Goal: Task Accomplishment & Management: Manage account settings

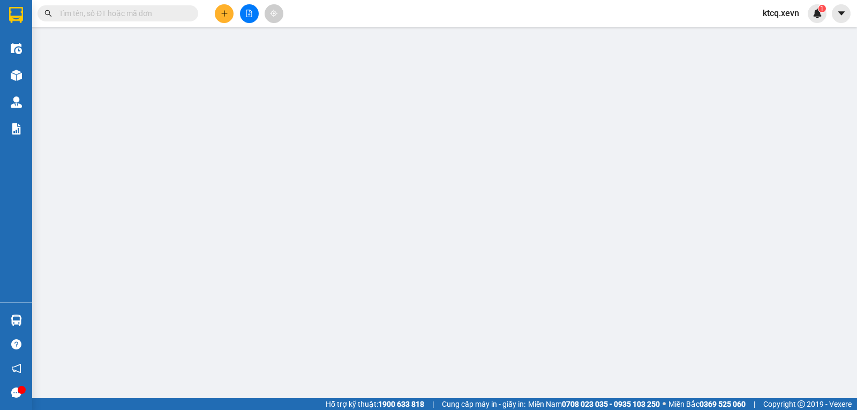
click at [106, 16] on input "text" at bounding box center [122, 14] width 126 height 12
paste input "VPNĐ0705250115"
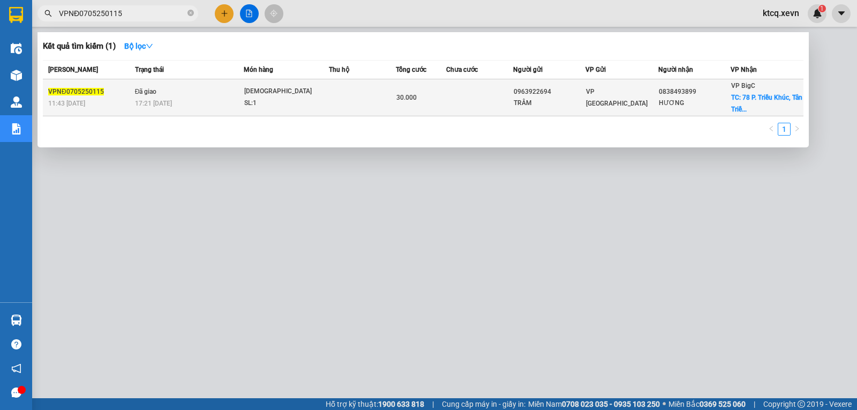
type input "VPNĐ0705250115"
click at [100, 95] on span "VPNĐ0705250115" at bounding box center [76, 92] width 56 height 8
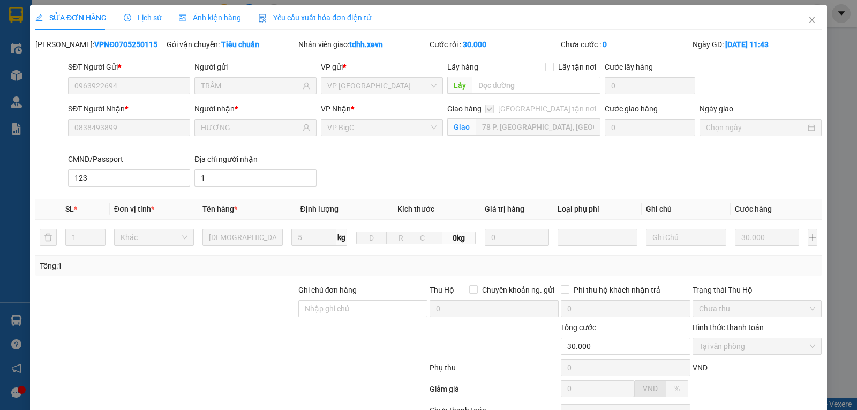
type input "0963922694"
type input "TRÂM"
type input "0838493899"
type input "HƯƠNG"
checkbox input "true"
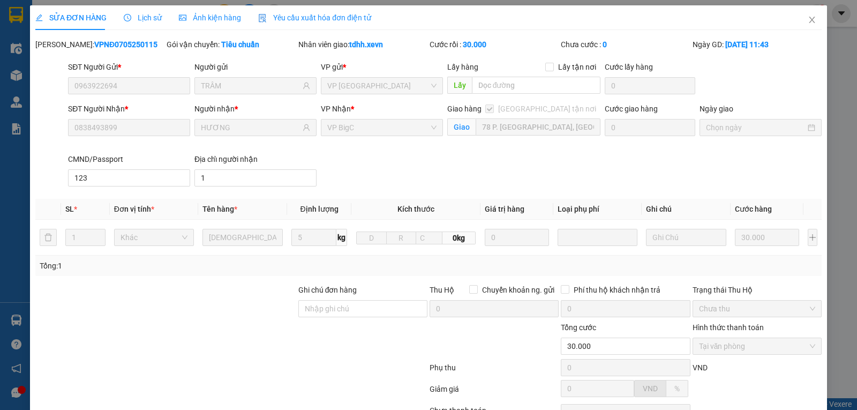
type input "78 P. [GEOGRAPHIC_DATA], [GEOGRAPHIC_DATA], [GEOGRAPHIC_DATA], [GEOGRAPHIC_DATA…"
type input "123"
type input "1"
type input "30.000"
click at [134, 17] on span "Lịch sử" at bounding box center [143, 17] width 38 height 9
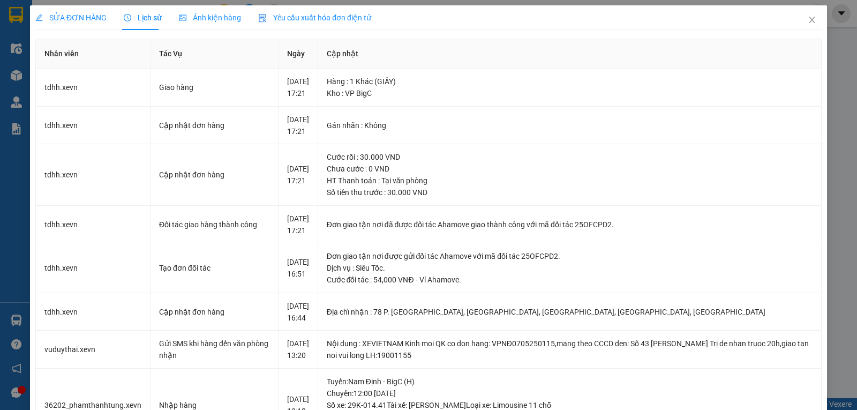
click at [223, 37] on div "SỬA ĐƠN HÀNG Lịch sử Ảnh kiện hàng Yêu cầu xuất hóa đơn điện tử Total Paid Fee …" at bounding box center [428, 403] width 786 height 797
click at [808, 21] on icon "close" at bounding box center [812, 20] width 9 height 9
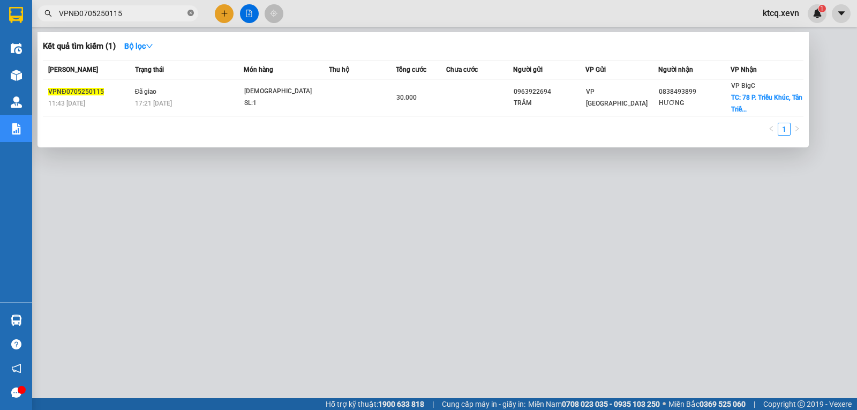
click at [192, 11] on icon "close-circle" at bounding box center [191, 13] width 6 height 6
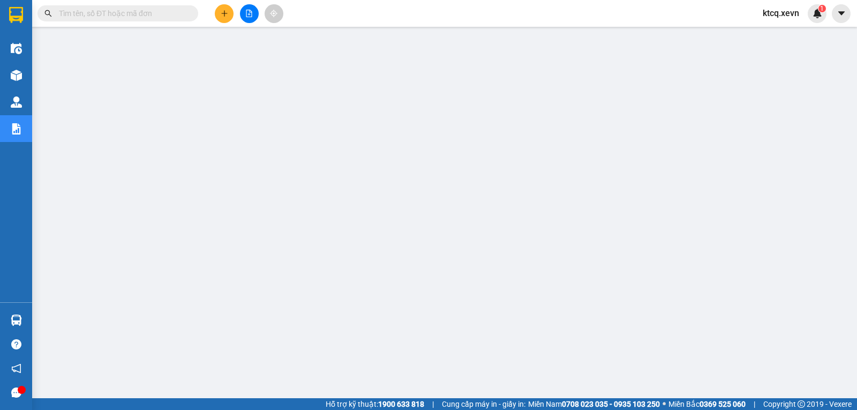
paste input "VPTB0905250105"
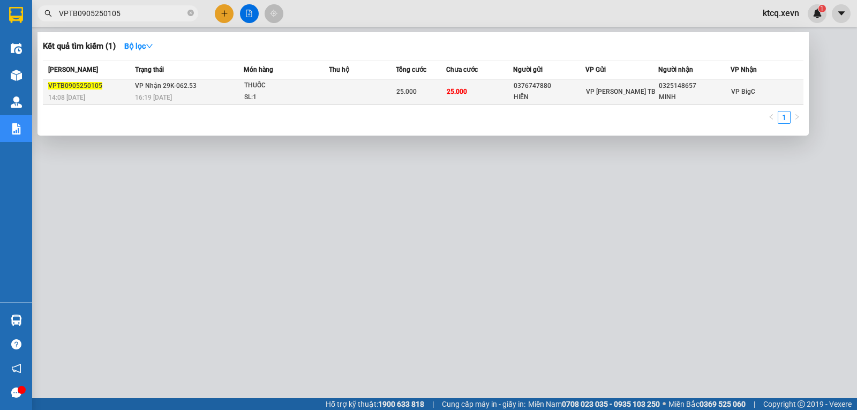
type input "VPTB0905250105"
click at [68, 84] on span "VPTB0905250105" at bounding box center [75, 86] width 54 height 8
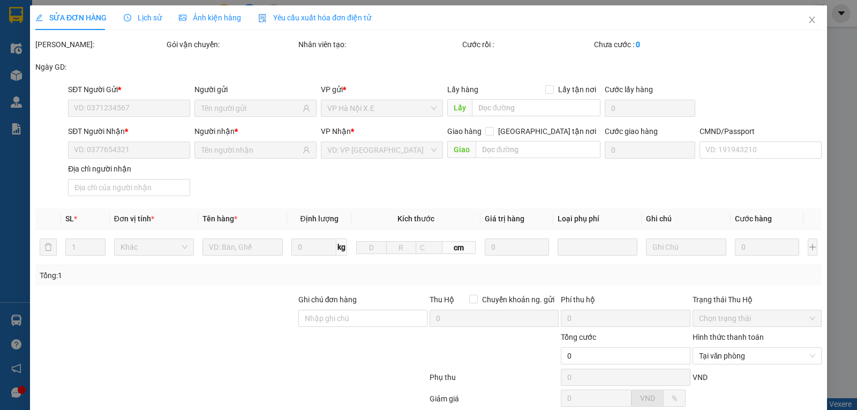
type input "0376747880"
type input "HIỀN"
type input "0325148657"
type input "MINH"
type input "1"
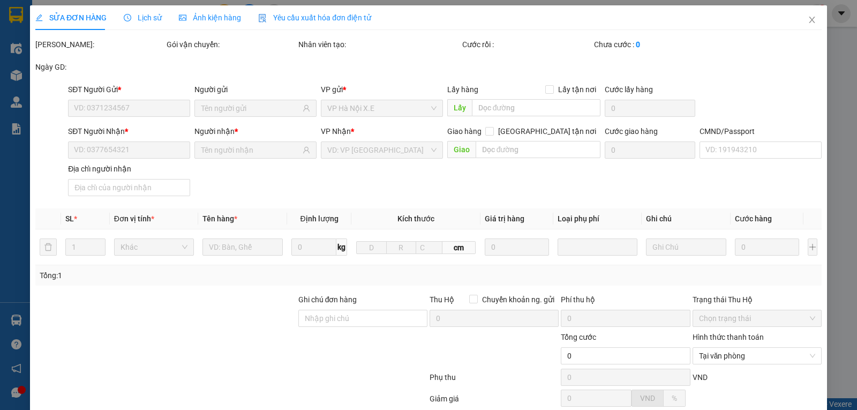
type input "25.000"
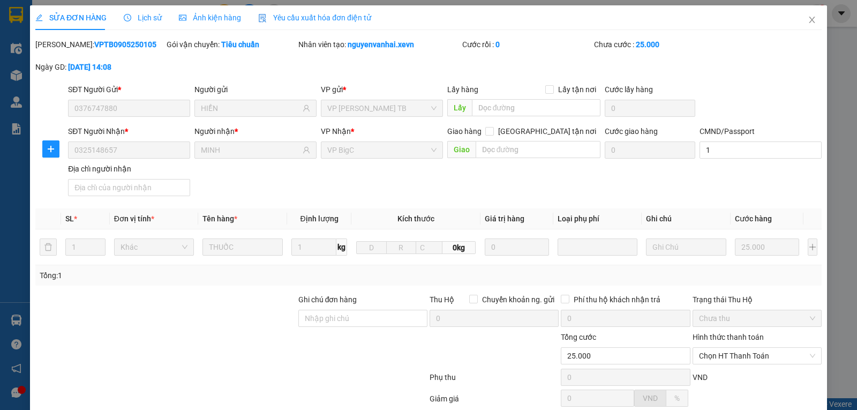
click at [133, 13] on span "Lịch sử" at bounding box center [143, 17] width 38 height 9
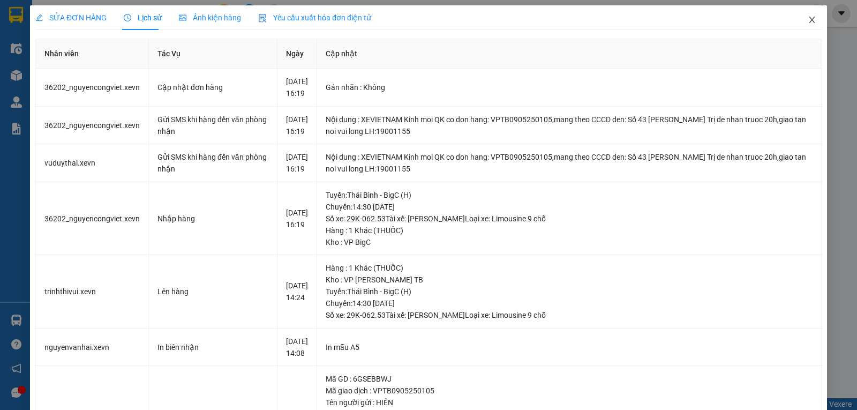
click at [808, 19] on icon "close" at bounding box center [812, 20] width 9 height 9
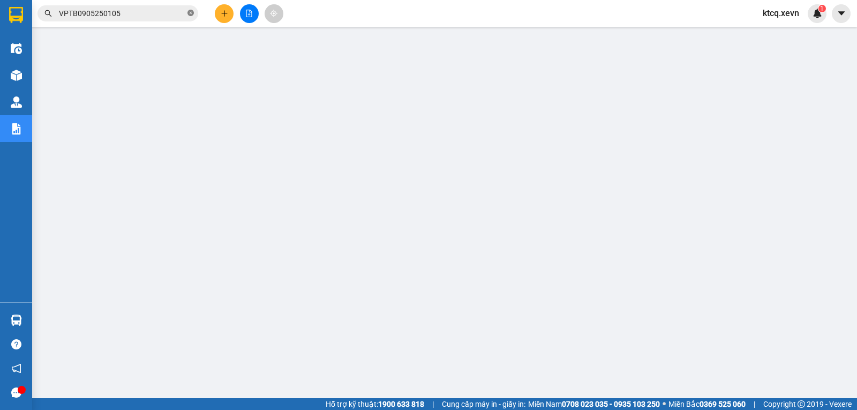
click at [191, 16] on icon "close-circle" at bounding box center [191, 13] width 6 height 6
paste input "VPT1005250001"
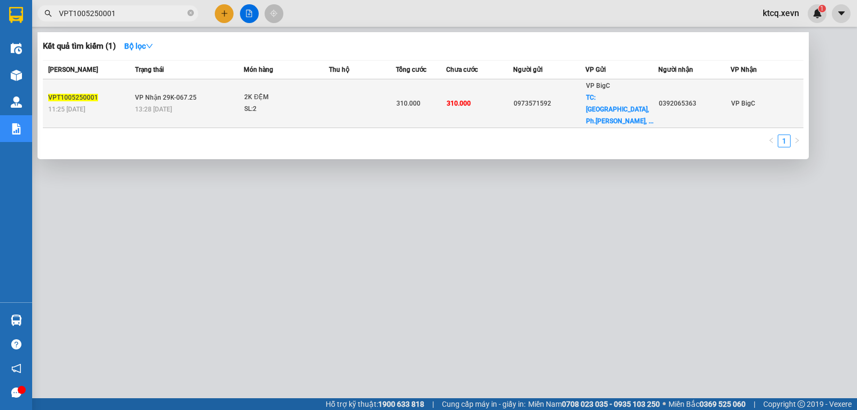
type input "VPT1005250001"
click at [74, 94] on span "VPT1005250001" at bounding box center [73, 98] width 50 height 8
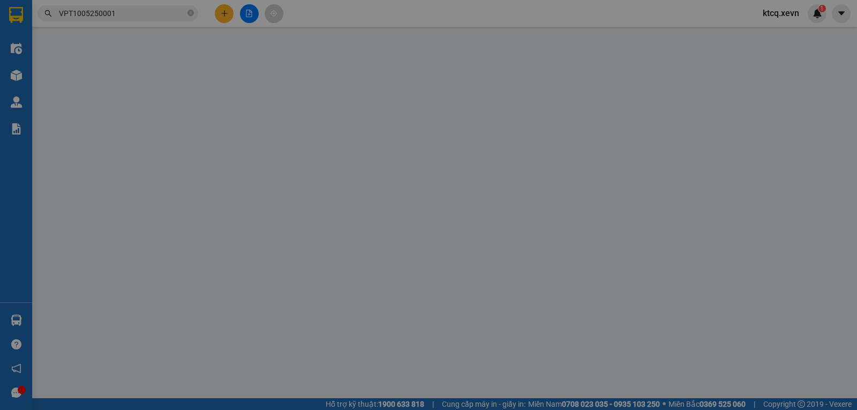
type input "0973571592"
checkbox input "true"
type input "[GEOGRAPHIC_DATA], Ph.Tiên Cát, [GEOGRAPHIC_DATA], [GEOGRAPHIC_DATA], [GEOGRAPH…"
type input "150.000"
type input "0392065363"
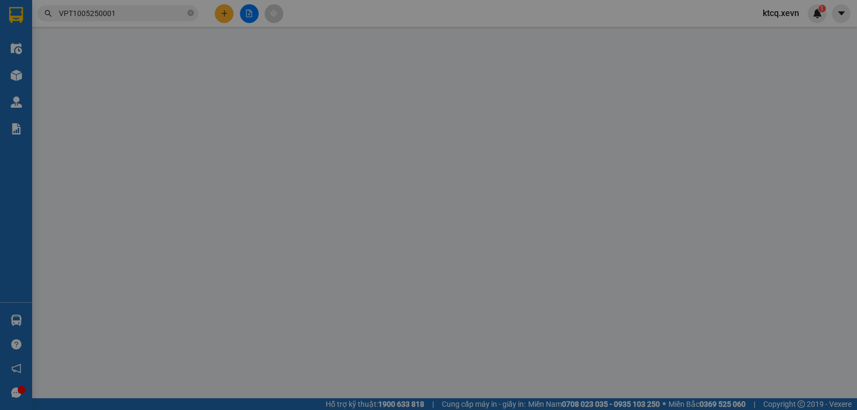
type input "310.000"
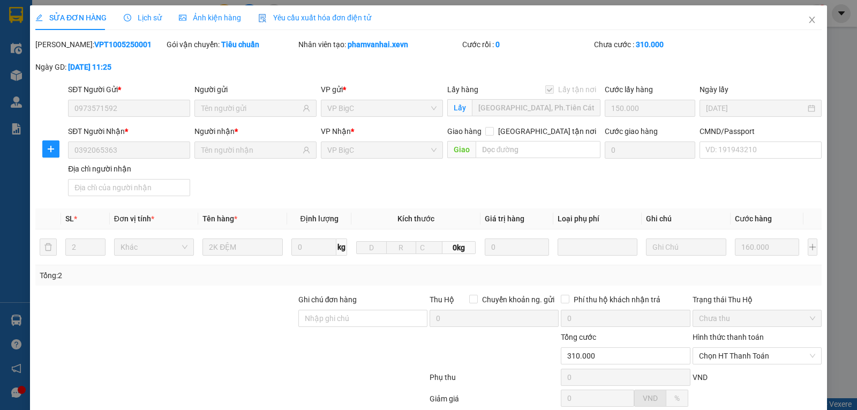
click at [141, 21] on span "Lịch sử" at bounding box center [143, 17] width 38 height 9
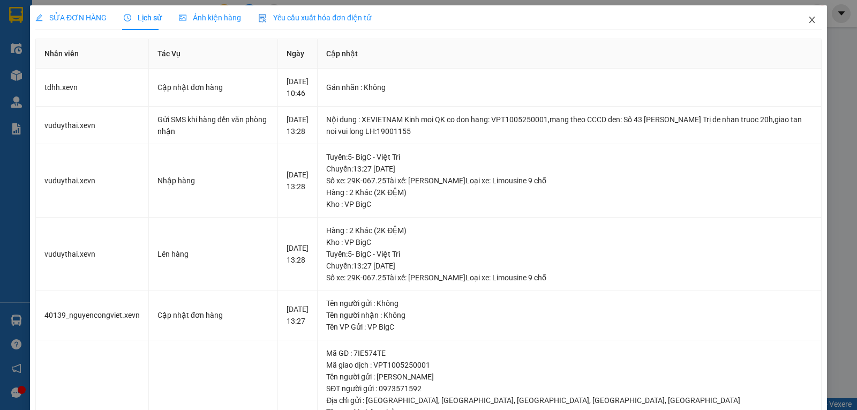
click at [808, 21] on icon "close" at bounding box center [812, 20] width 9 height 9
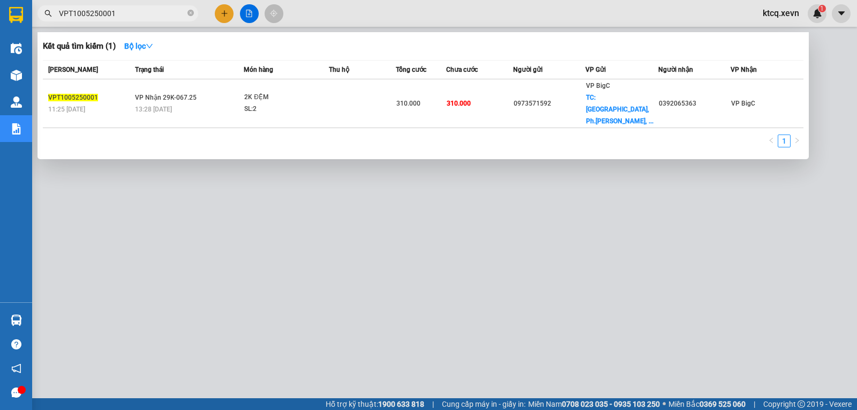
click at [143, 16] on input "VPT1005250001" at bounding box center [122, 14] width 126 height 12
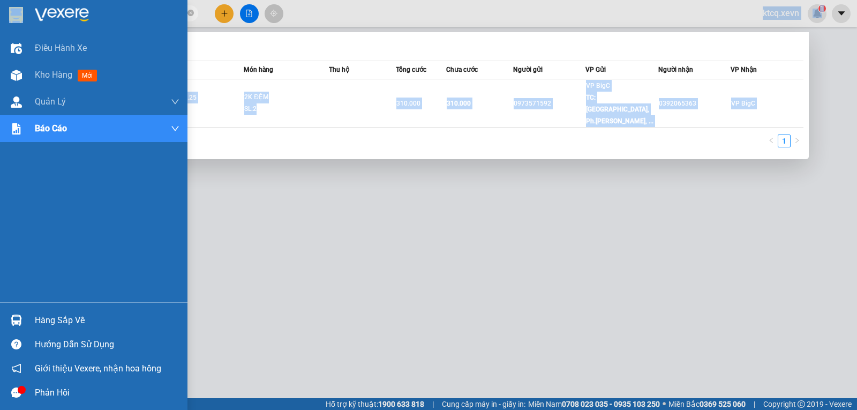
drag, startPoint x: 57, startPoint y: 14, endPoint x: 0, endPoint y: 20, distance: 57.0
click at [0, 20] on section "Kết quả tìm kiếm ( 1 ) Bộ lọc Mã ĐH Trạng thái Món hàng Thu hộ Tổng cước Chưa c…" at bounding box center [428, 205] width 857 height 410
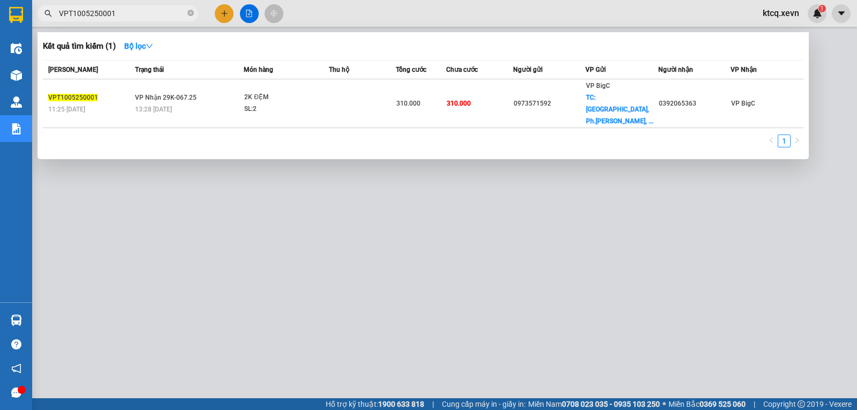
click at [139, 11] on input "VPT1005250001" at bounding box center [122, 14] width 126 height 12
drag, startPoint x: 133, startPoint y: 16, endPoint x: 51, endPoint y: 12, distance: 82.0
click at [51, 12] on div "VPT1005250001" at bounding box center [104, 13] width 209 height 16
paste input "HNXE1005250006"
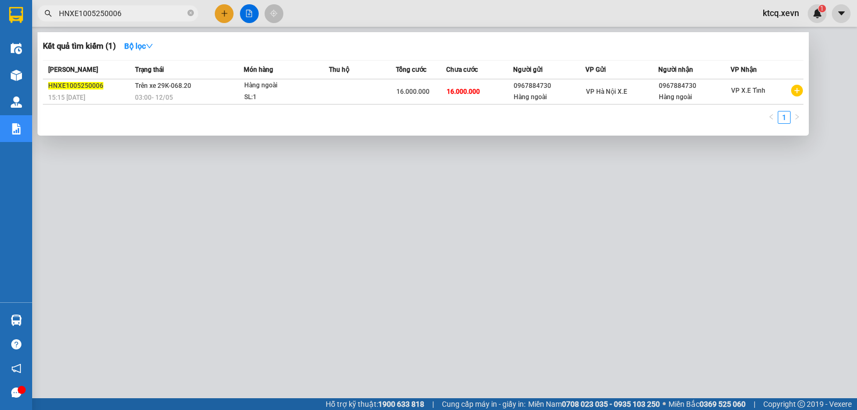
type input "HNXE1005250006"
click at [190, 14] on icon "close-circle" at bounding box center [191, 13] width 6 height 6
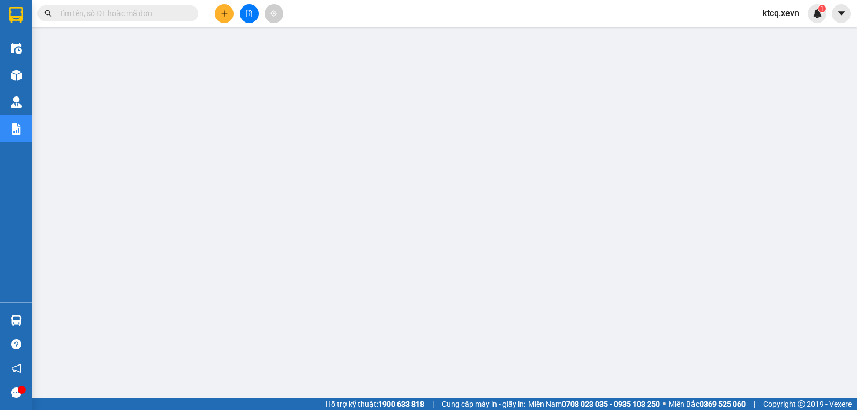
paste input "VPTT1005250034"
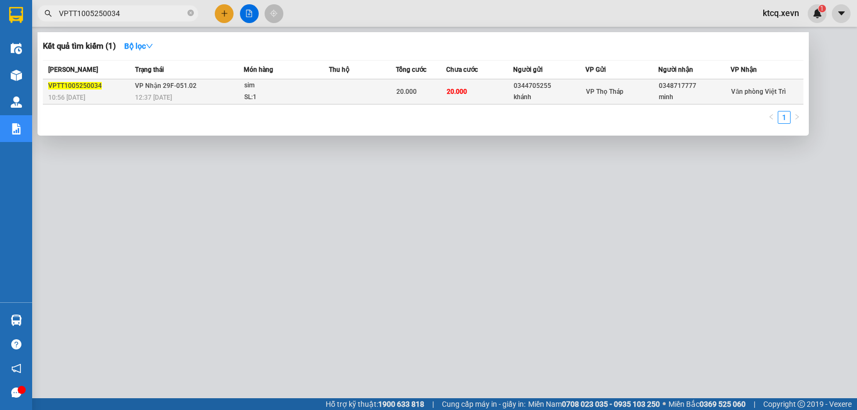
type input "VPTT1005250034"
click at [98, 88] on span "VPTT1005250034" at bounding box center [75, 86] width 54 height 8
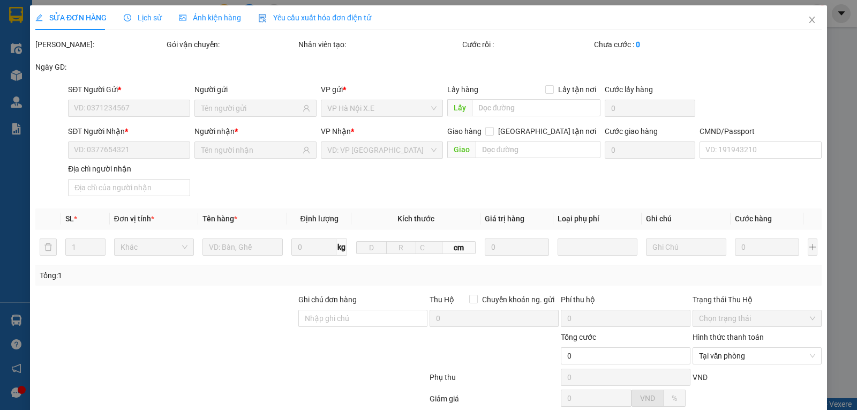
type input "0344705255"
type input "khánh"
type input "0348717777"
type input "minh"
type input "20.000"
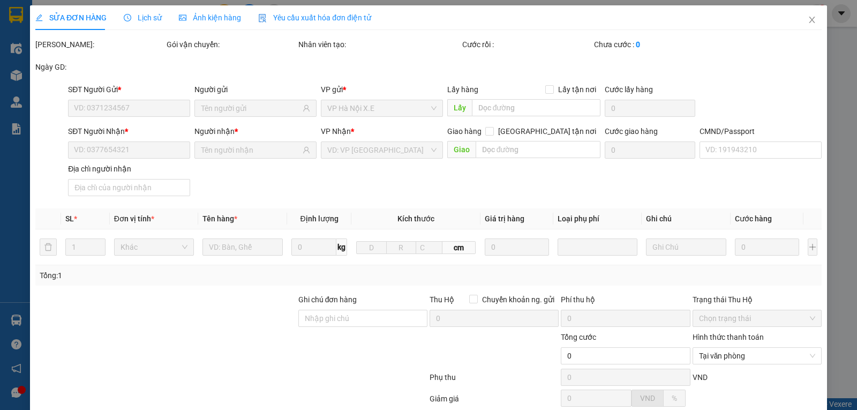
type input "20.000"
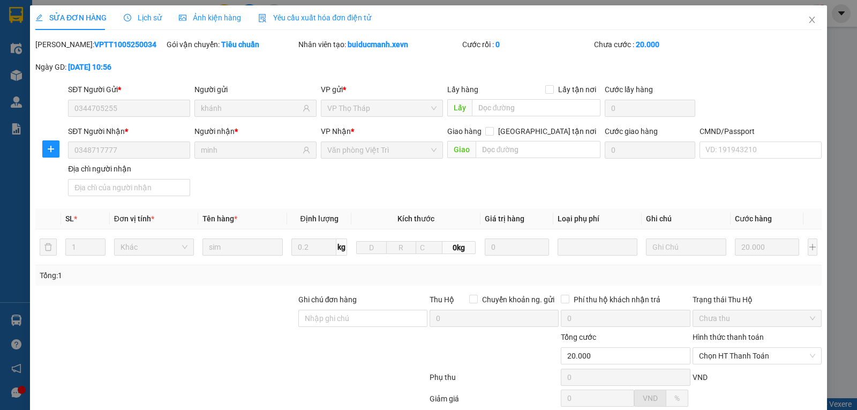
click at [150, 20] on span "Lịch sử" at bounding box center [143, 17] width 38 height 9
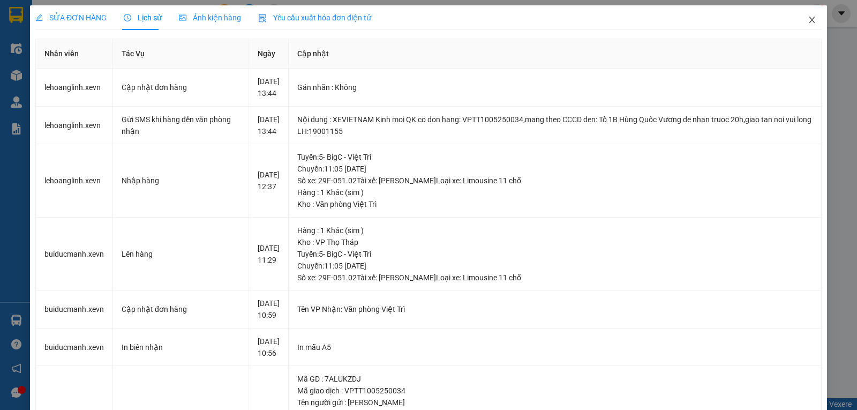
click at [808, 18] on icon "close" at bounding box center [812, 20] width 9 height 9
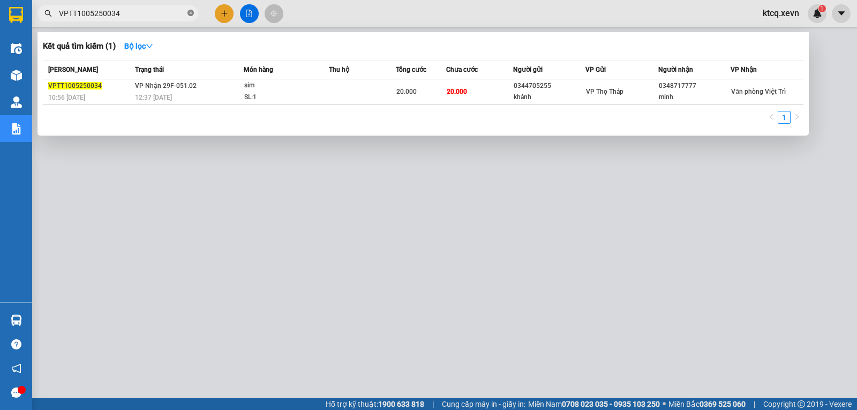
click at [193, 13] on icon "close-circle" at bounding box center [191, 13] width 6 height 6
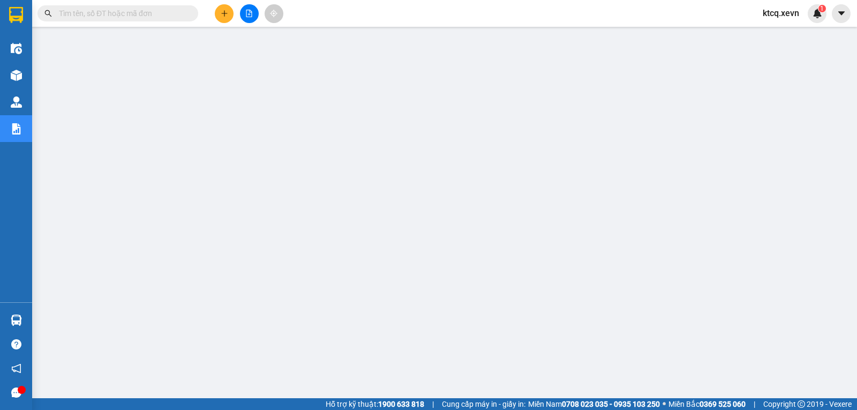
paste input "VPNB1105250116"
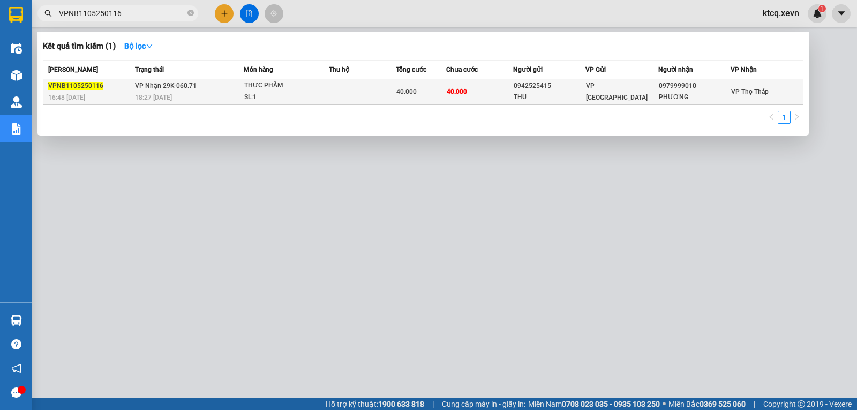
type input "VPNB1105250116"
click at [63, 85] on span "VPNB1105250116" at bounding box center [75, 86] width 55 height 8
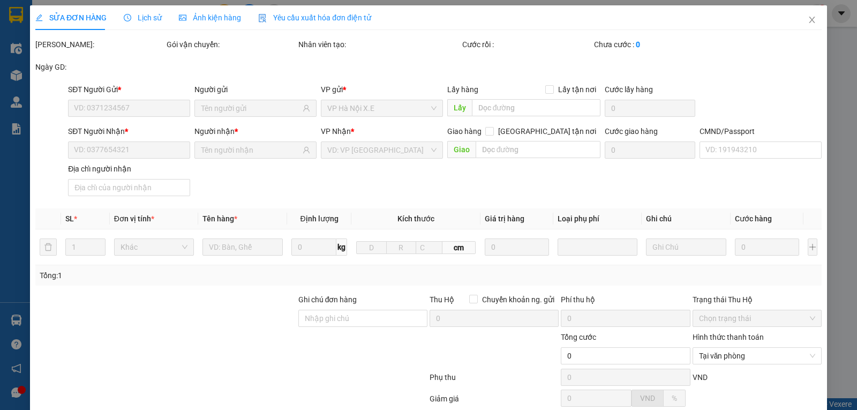
type input "0942525415"
type input "THU"
type input "0979999010"
type input "PHƯƠNG"
type input "SHIP 0528575575 A THÁI"
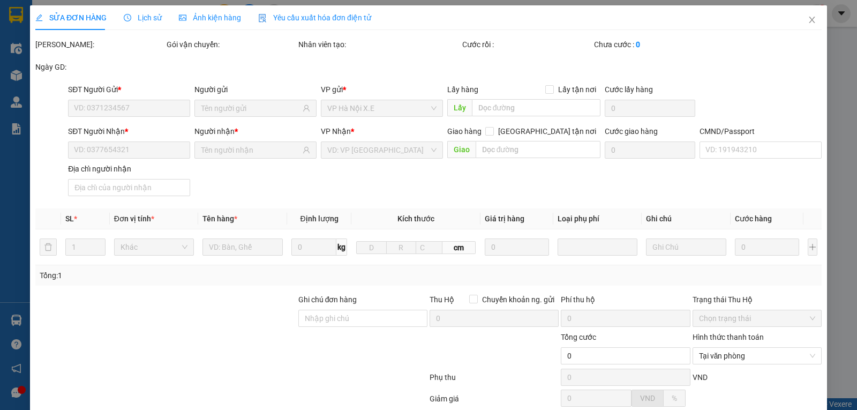
type input "40.000"
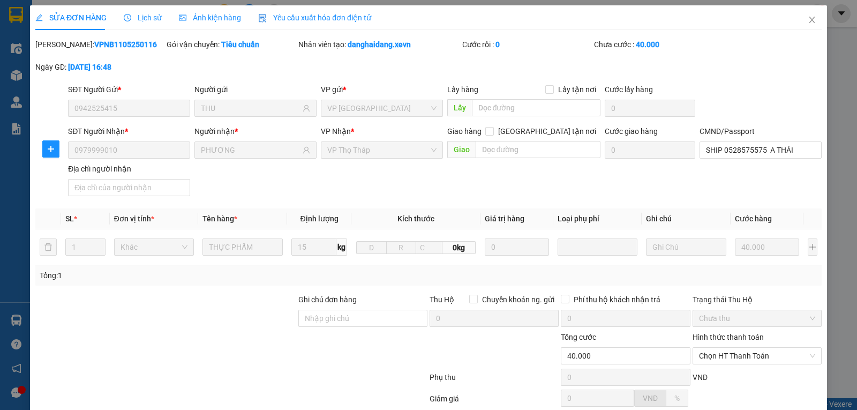
click at [156, 16] on span "Lịch sử" at bounding box center [143, 17] width 38 height 9
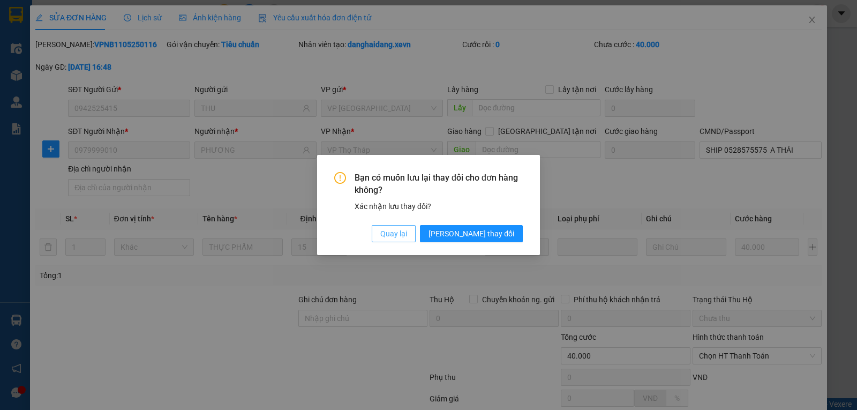
click at [407, 235] on span "Quay lại" at bounding box center [393, 234] width 27 height 12
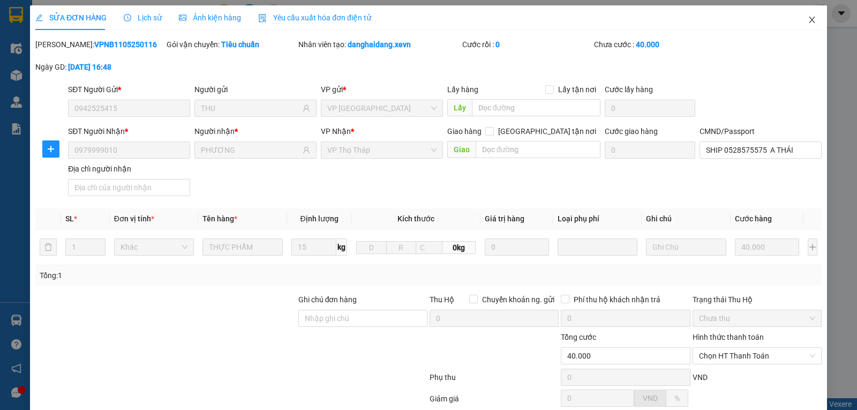
click at [808, 24] on icon "close" at bounding box center [812, 20] width 9 height 9
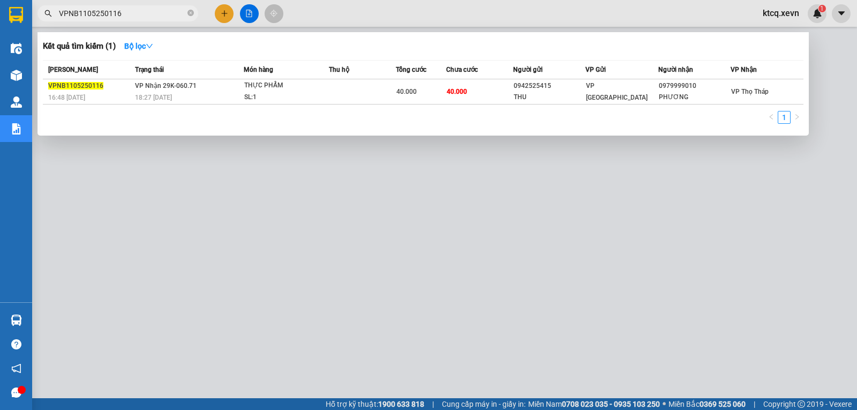
click at [124, 16] on input "VPNB1105250116" at bounding box center [122, 14] width 126 height 12
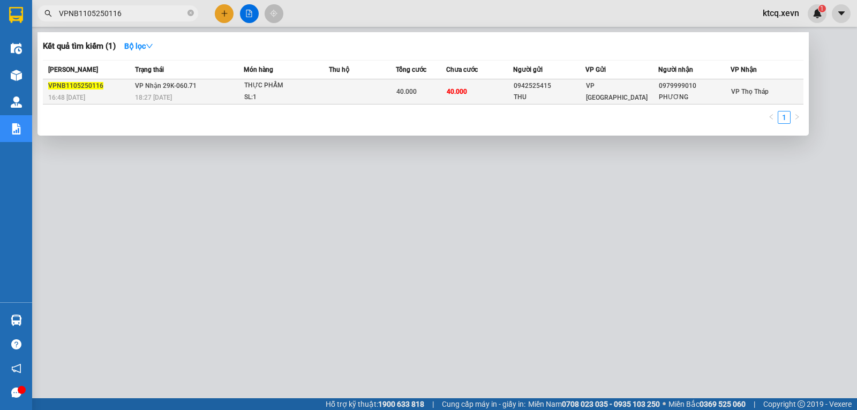
click at [88, 85] on span "VPNB1105250116" at bounding box center [75, 86] width 55 height 8
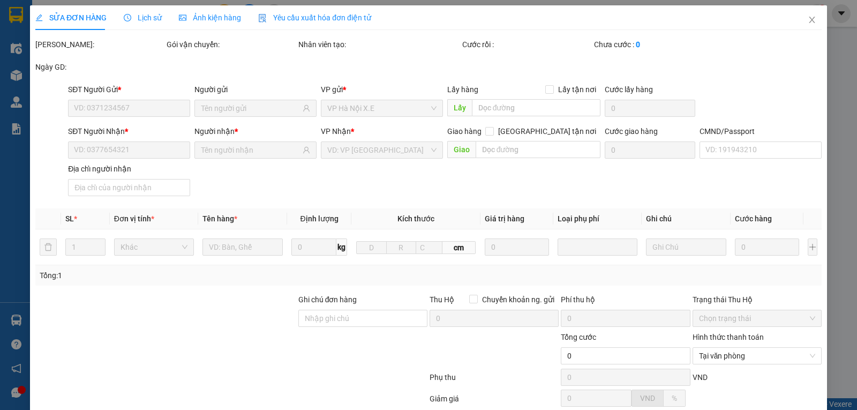
type input "0942525415"
type input "THU"
type input "0979999010"
type input "PHƯƠNG"
type input "SHIP 0528575575 A THÁI"
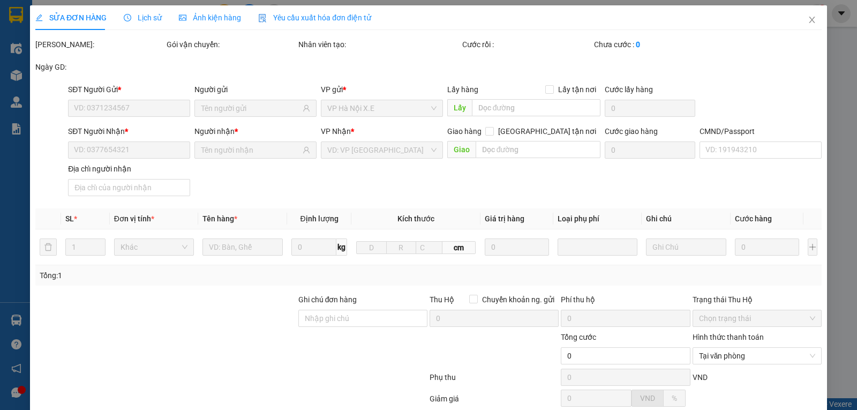
type input "40.000"
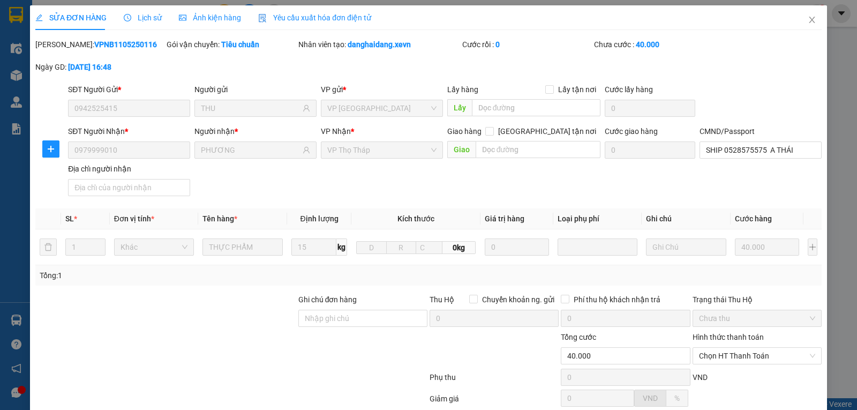
click at [141, 15] on span "Lịch sử" at bounding box center [143, 17] width 38 height 9
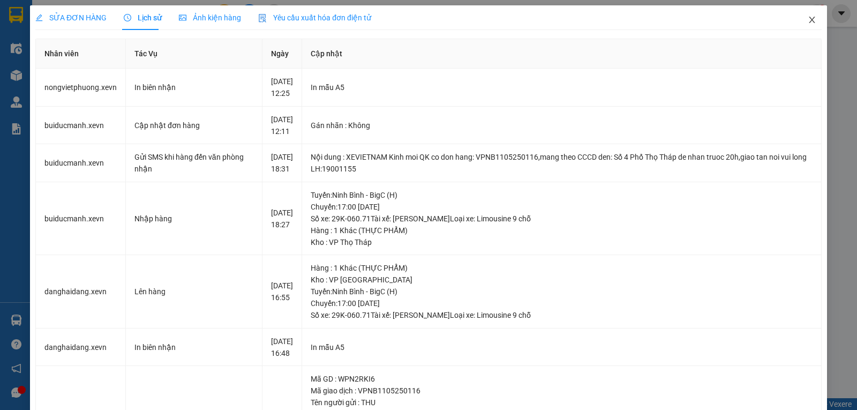
click at [808, 20] on icon "close" at bounding box center [812, 20] width 9 height 9
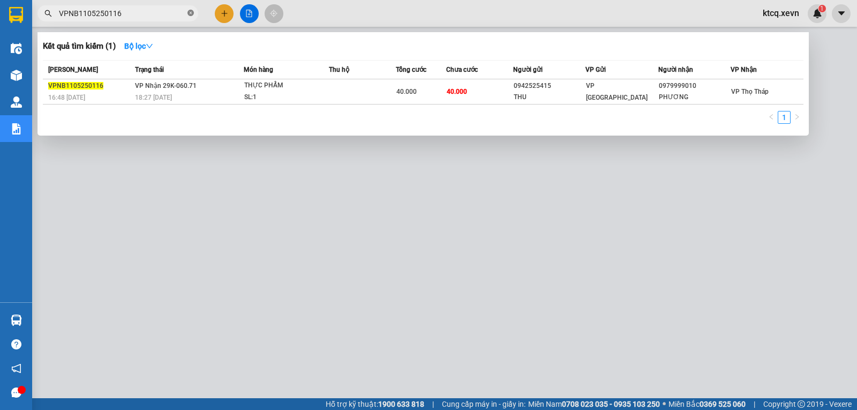
click at [191, 14] on icon "close-circle" at bounding box center [191, 13] width 6 height 6
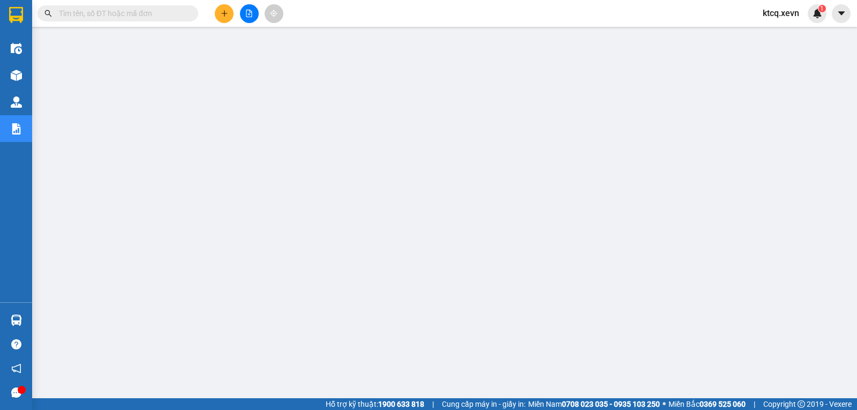
paste input "VPNĐ1205250141"
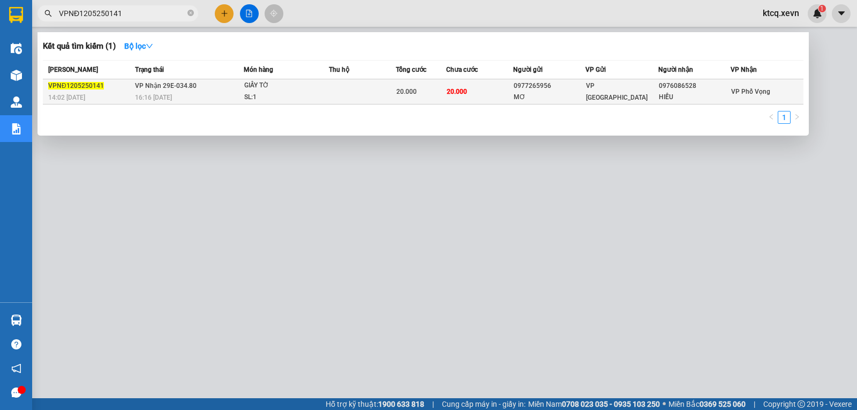
type input "VPNĐ1205250141"
click at [89, 85] on span "VPNĐ1205250141" at bounding box center [76, 86] width 56 height 8
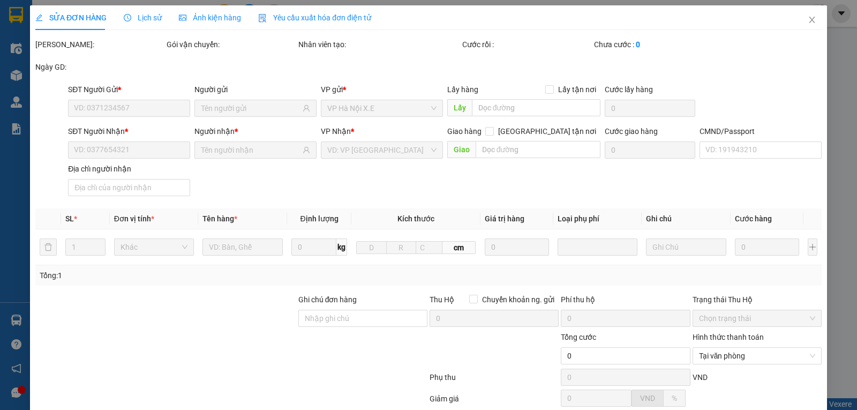
type input "0977265956"
type input "MƠ"
type input "0976086528"
type input "HIẾU"
type input "001094019451"
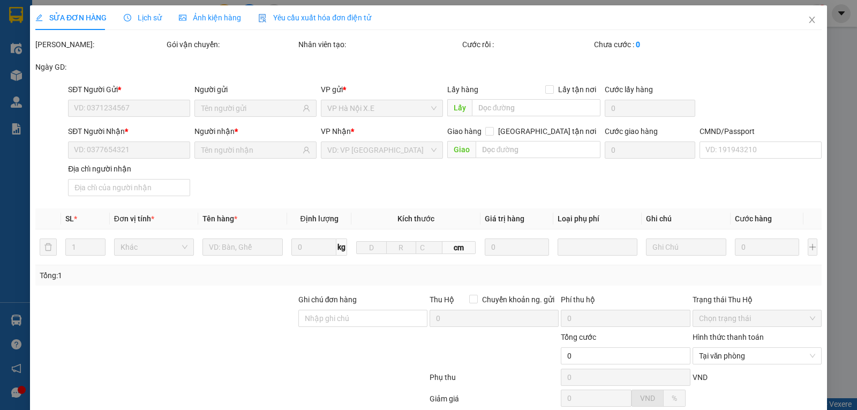
type input "20.000"
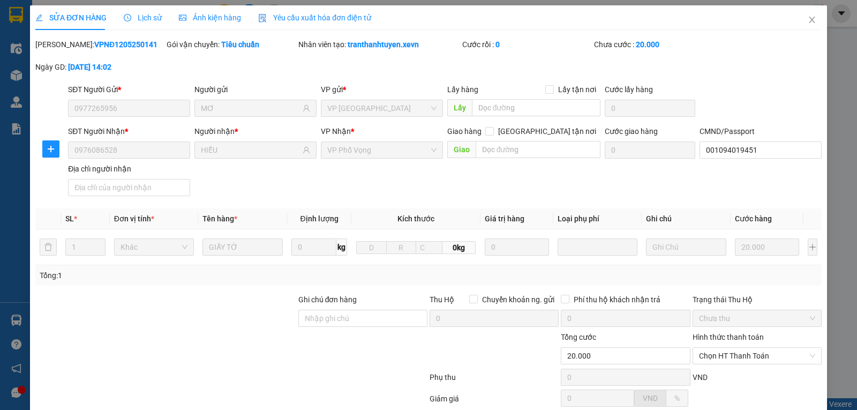
click at [141, 16] on span "Lịch sử" at bounding box center [143, 17] width 38 height 9
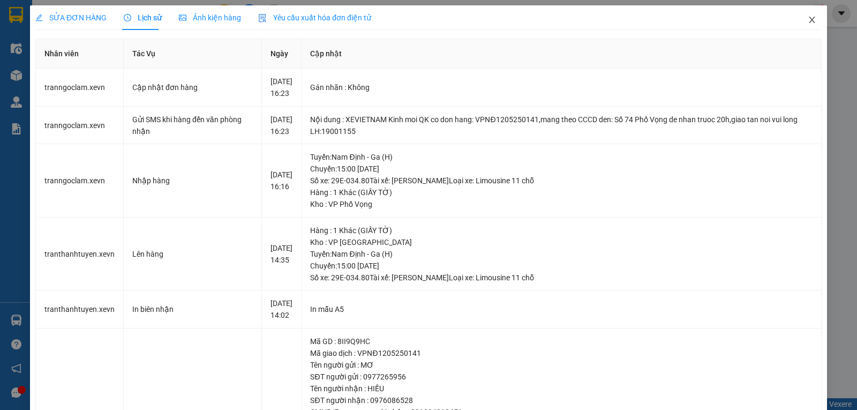
click at [808, 18] on icon "close" at bounding box center [812, 20] width 9 height 9
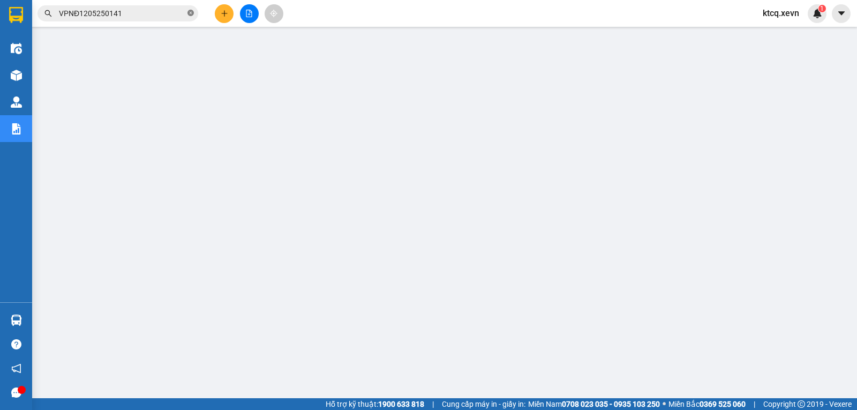
click at [191, 12] on icon "close-circle" at bounding box center [191, 13] width 6 height 6
paste input "VPTB1305250024"
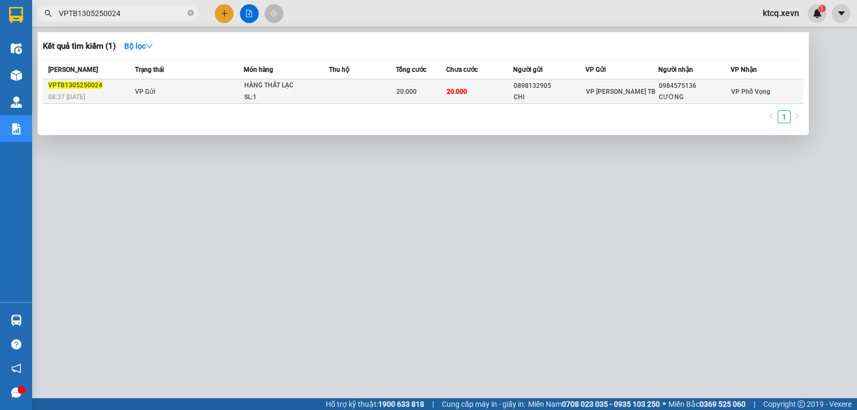
type input "VPTB1305250024"
click at [94, 86] on span "VPTB1305250024" at bounding box center [75, 85] width 54 height 8
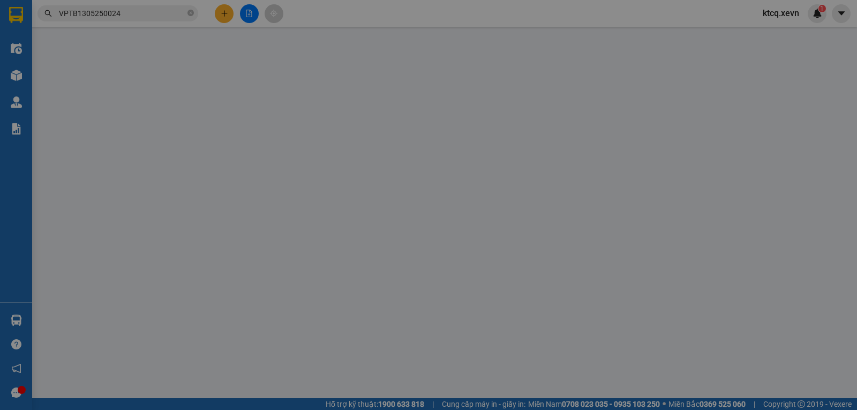
type input "0898132905"
type input "CHI"
type input "0984575136"
type input "CƯỜNG"
type input "THẮNG 0964696689"
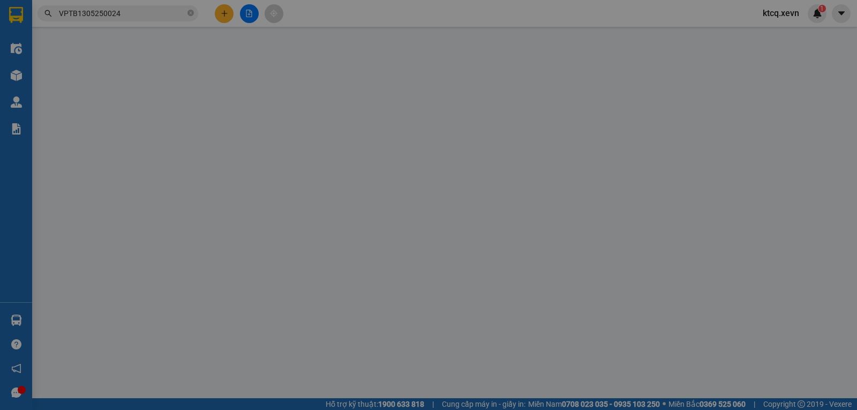
type input "20.000"
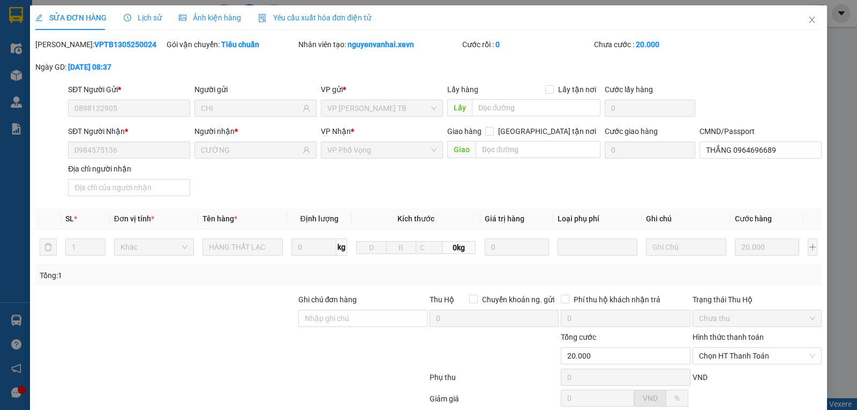
click at [144, 23] on div "Lịch sử" at bounding box center [143, 18] width 38 height 12
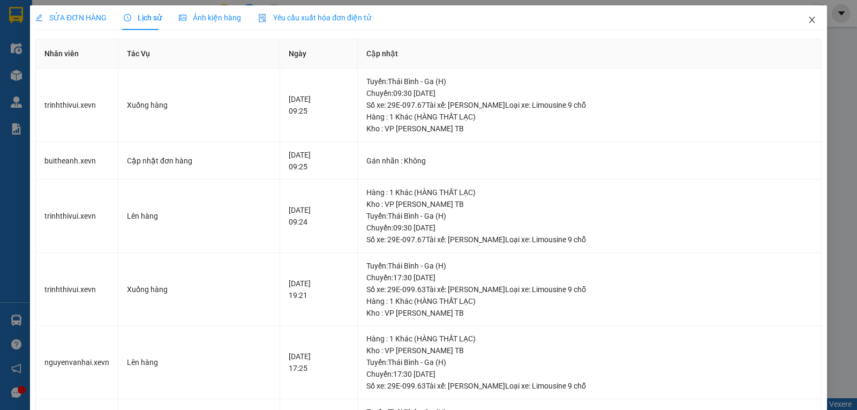
click at [809, 20] on icon "close" at bounding box center [812, 20] width 6 height 6
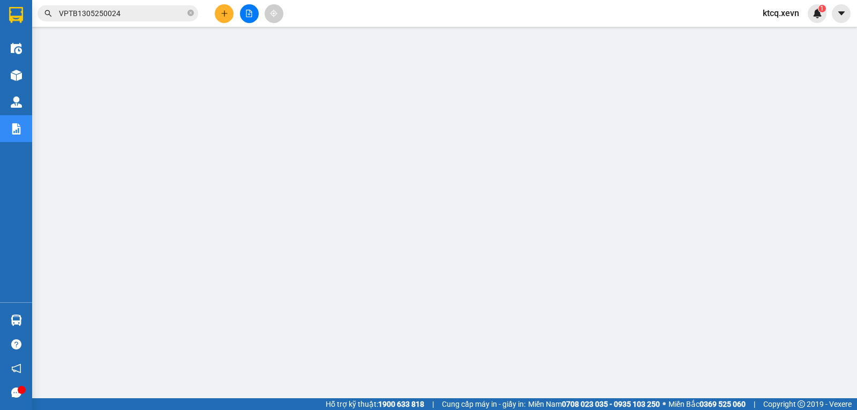
click at [187, 14] on span "VPTB1305250024" at bounding box center [118, 13] width 161 height 16
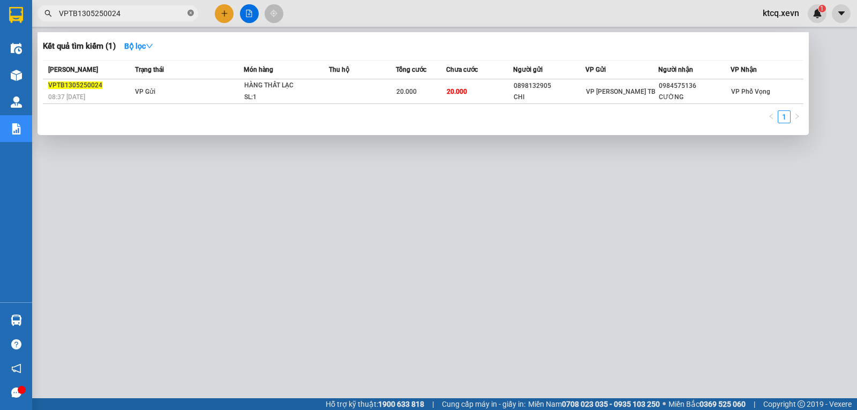
click at [188, 14] on icon "close-circle" at bounding box center [191, 13] width 6 height 6
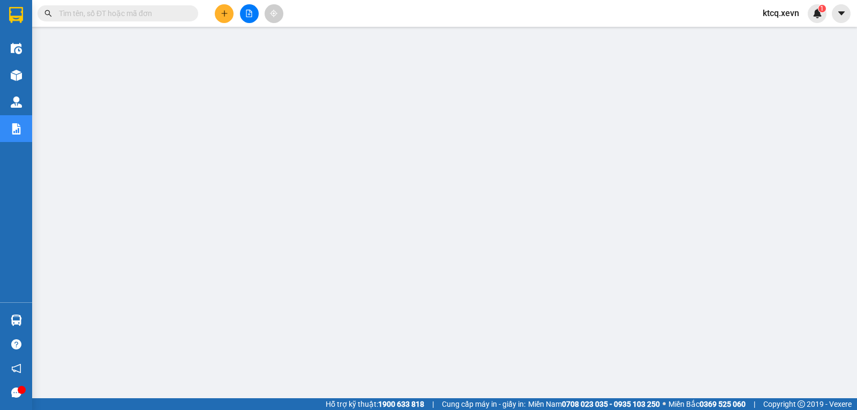
paste input "VPNĐ1405250137"
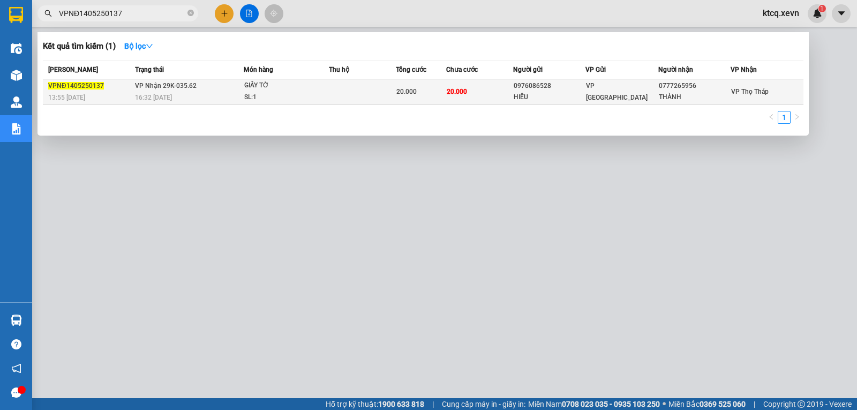
type input "VPNĐ1405250137"
click at [80, 87] on span "VPNĐ1405250137" at bounding box center [76, 86] width 56 height 8
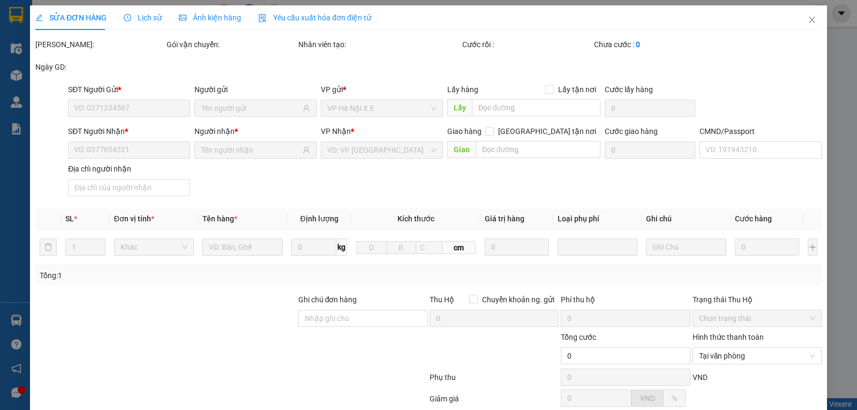
type input "0976086528"
type input "HIẾU"
type input "0777265956"
type input "THÀNH"
type input "036204006670 [PERSON_NAME]"
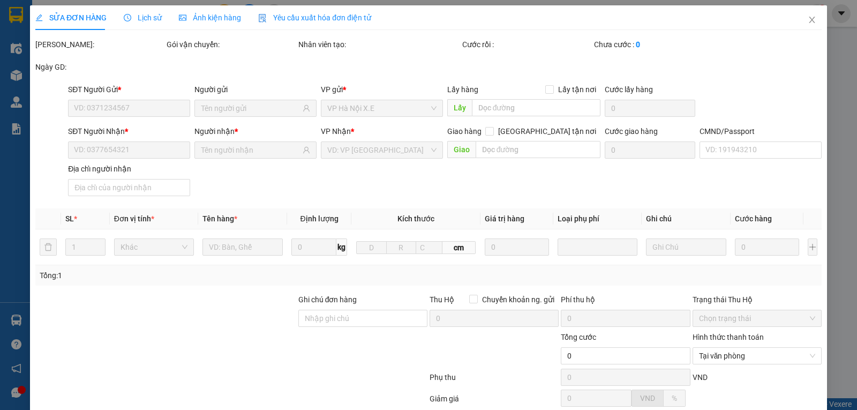
type input "20.000"
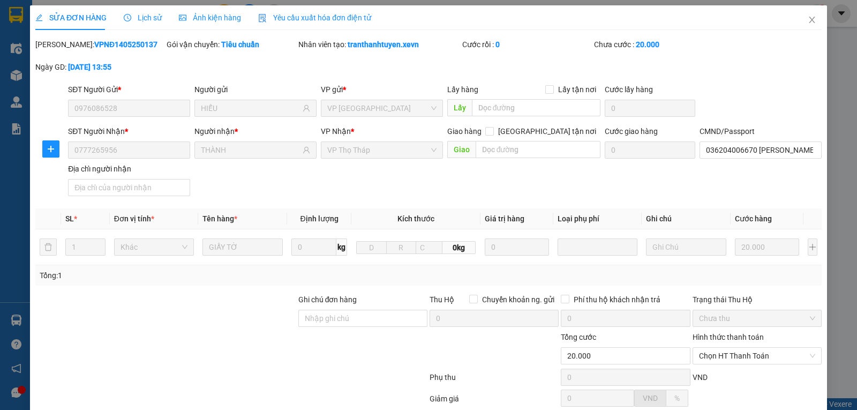
click at [150, 19] on span "Lịch sử" at bounding box center [143, 17] width 38 height 9
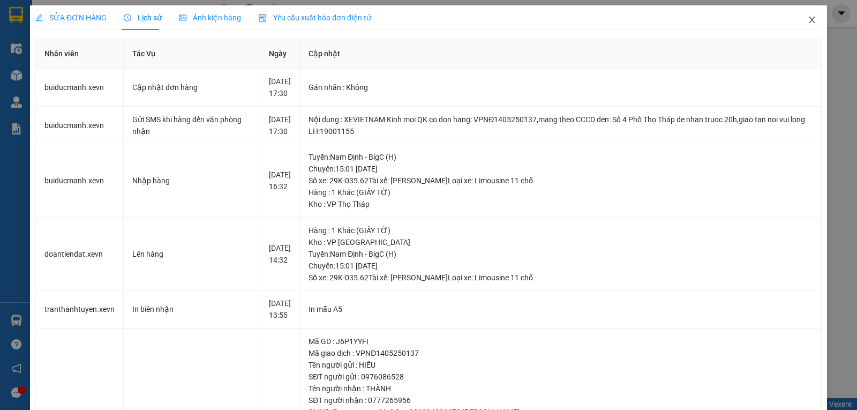
click at [807, 14] on span "Close" at bounding box center [812, 20] width 30 height 30
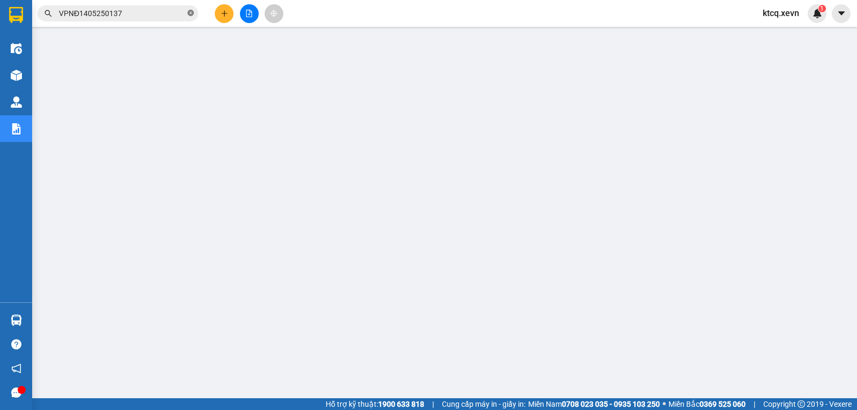
click at [191, 12] on icon "close-circle" at bounding box center [191, 13] width 6 height 6
paste input "VPTB1405250072"
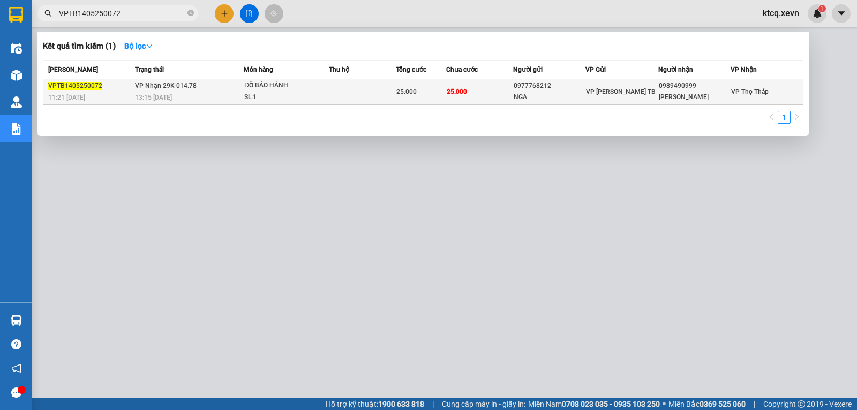
type input "VPTB1405250072"
click at [65, 83] on span "VPTB1405250072" at bounding box center [75, 86] width 54 height 8
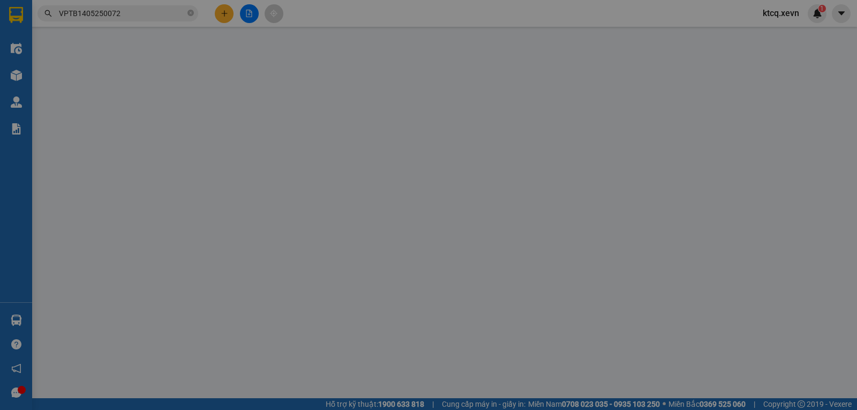
type input "0977768212"
type input "NGA"
type input "0989490999"
type input "[PERSON_NAME]"
type input "0838539041"
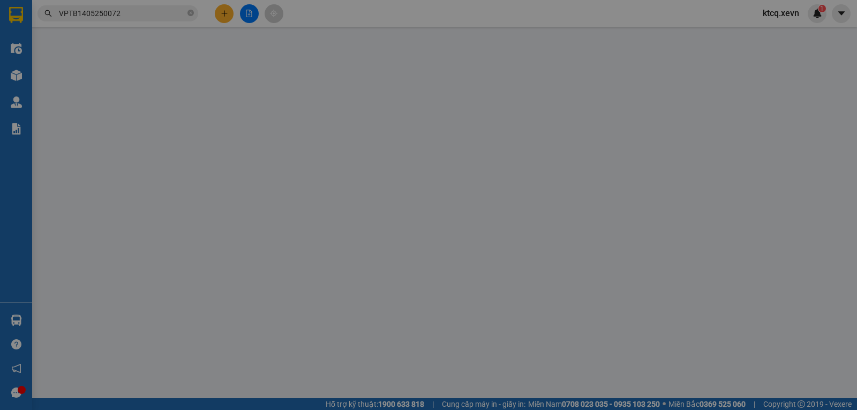
type input "25.000"
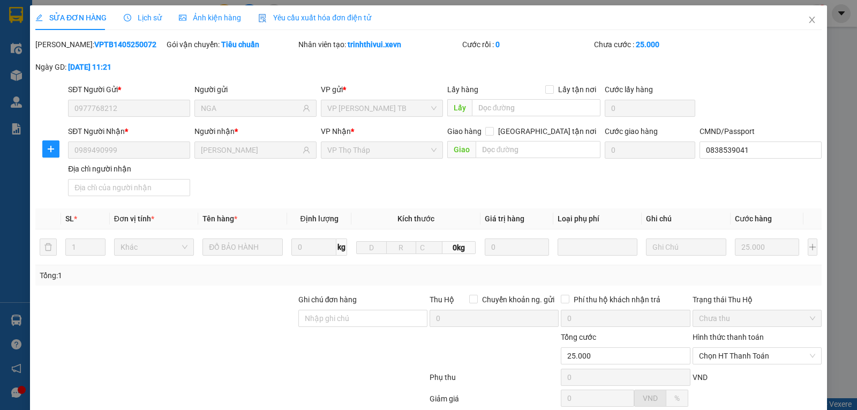
click at [141, 19] on span "Lịch sử" at bounding box center [143, 17] width 38 height 9
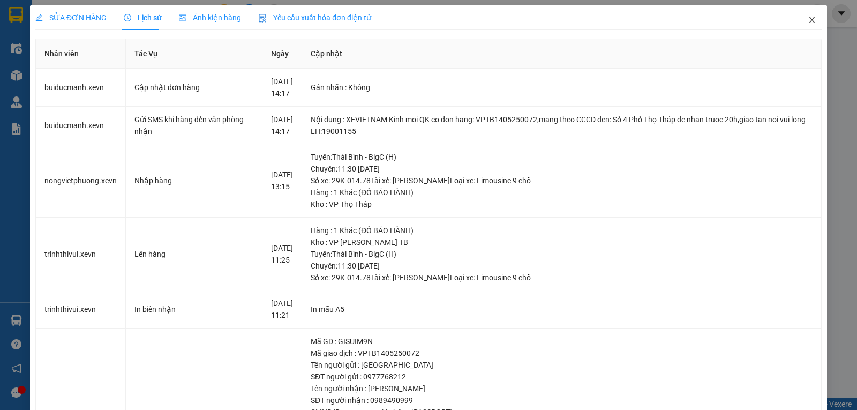
click at [808, 17] on icon "close" at bounding box center [812, 20] width 9 height 9
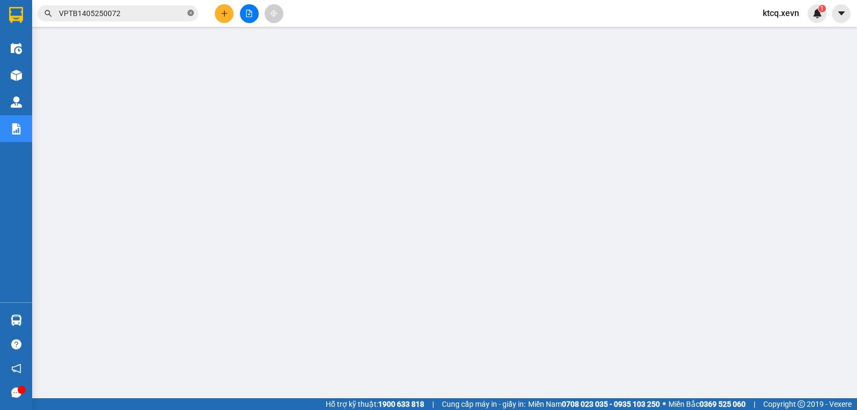
click at [191, 11] on icon "close-circle" at bounding box center [191, 13] width 6 height 6
paste input "VPNĐ1505250181"
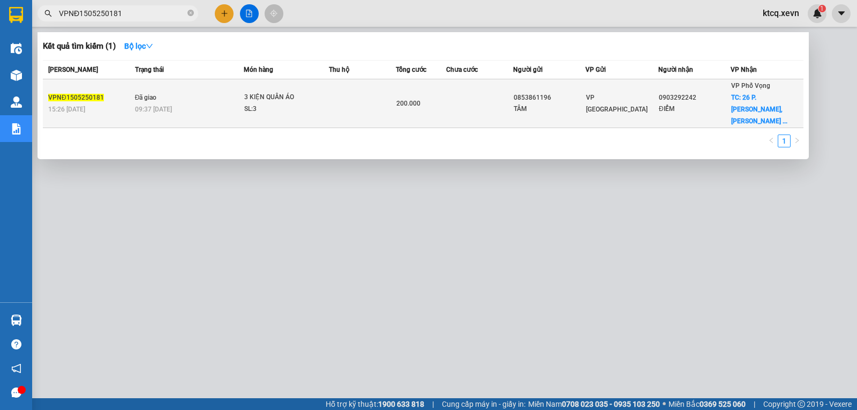
type input "VPNĐ1505250181"
click at [87, 94] on span "VPNĐ1505250181" at bounding box center [76, 98] width 56 height 8
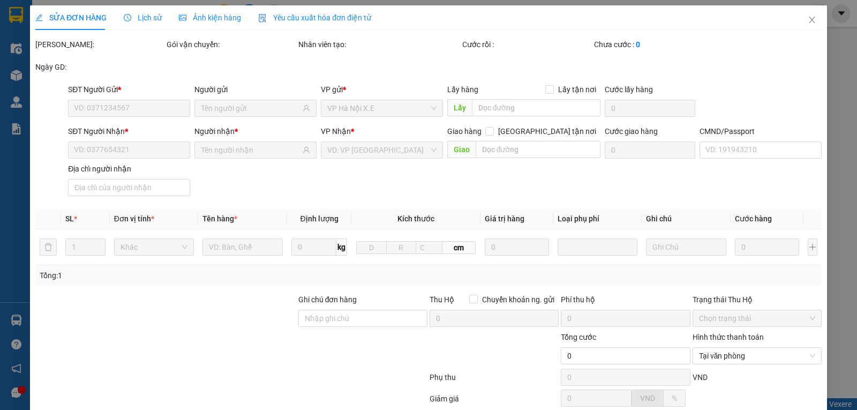
type input "0853861196"
type input "TÂM"
type input "0903292242"
type input "ĐIỂM"
checkbox input "true"
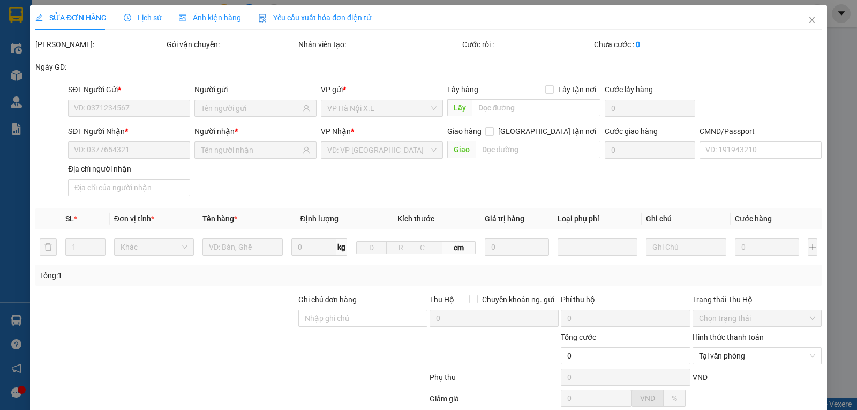
type input "26 P. [PERSON_NAME], [PERSON_NAME], [GEOGRAPHIC_DATA], [GEOGRAPHIC_DATA], [GEOG…"
type input "100.000"
type input "0334377661 SHIP LINH"
type input "gọi số này để giao 0867523663 Vinh , cần cáng và dây, liên hệ số 0903292242 để …"
type input "200.000"
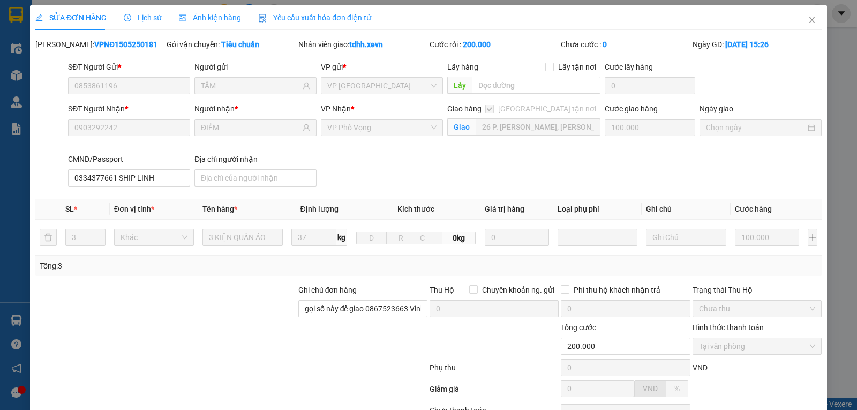
click at [147, 21] on span "Lịch sử" at bounding box center [143, 17] width 38 height 9
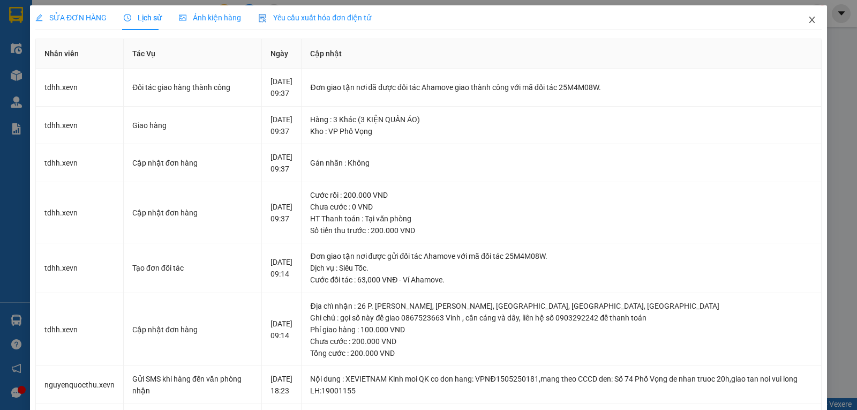
click at [808, 17] on icon "close" at bounding box center [812, 20] width 9 height 9
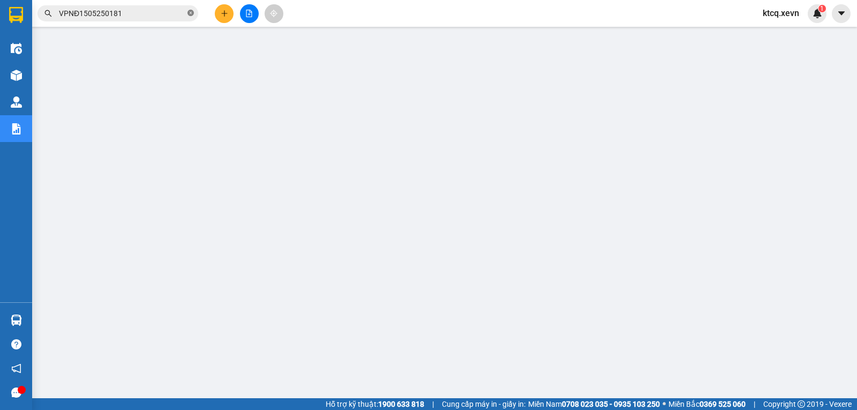
click at [191, 13] on icon "close-circle" at bounding box center [191, 13] width 6 height 6
paste input "VPTB1605250090"
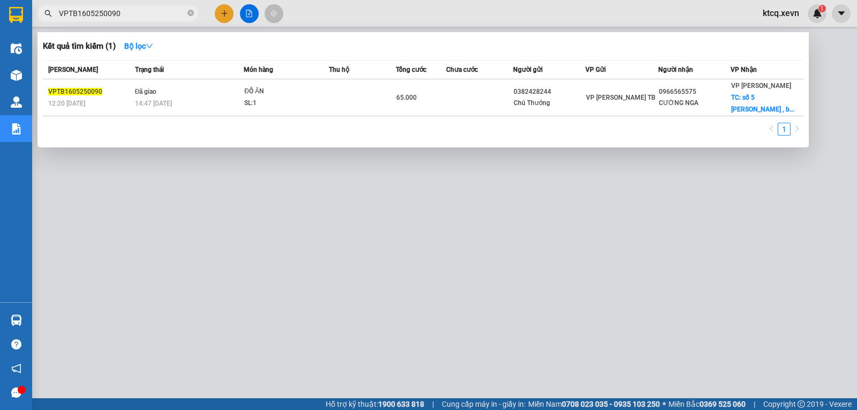
type input "VPTB1605250090"
click at [78, 95] on span "VPTB1605250090" at bounding box center [75, 92] width 54 height 8
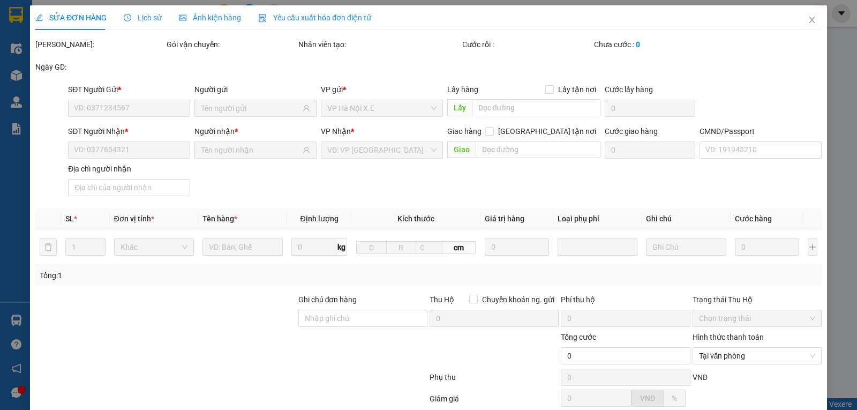
type input "0382428244"
type input "Chú Thưởng"
type input "0966565575"
type input "CƯỜNG NGA"
checkbox input "true"
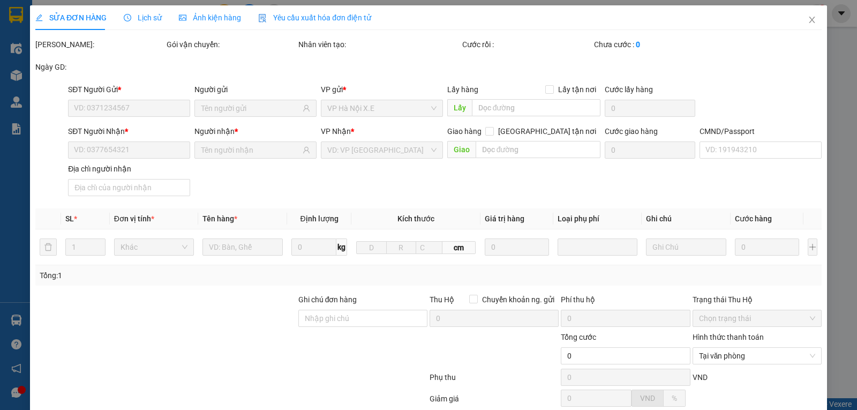
type input "số 5 [PERSON_NAME] , ba đình , ha nội"
type input "40.000"
type input "1"
type input "65.000"
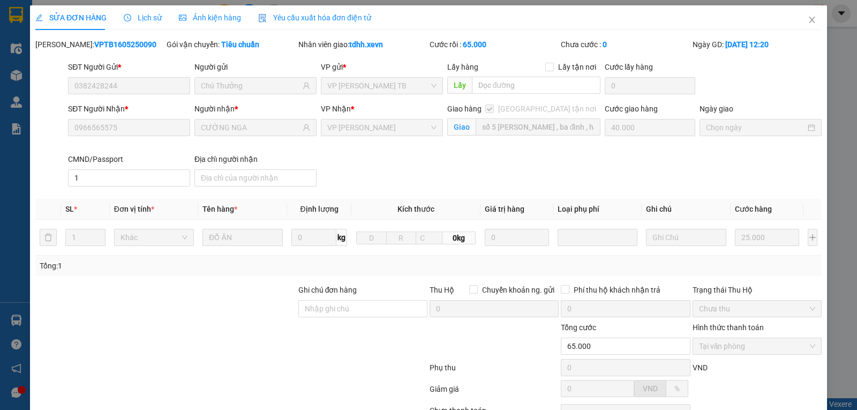
click at [148, 20] on span "Lịch sử" at bounding box center [143, 17] width 38 height 9
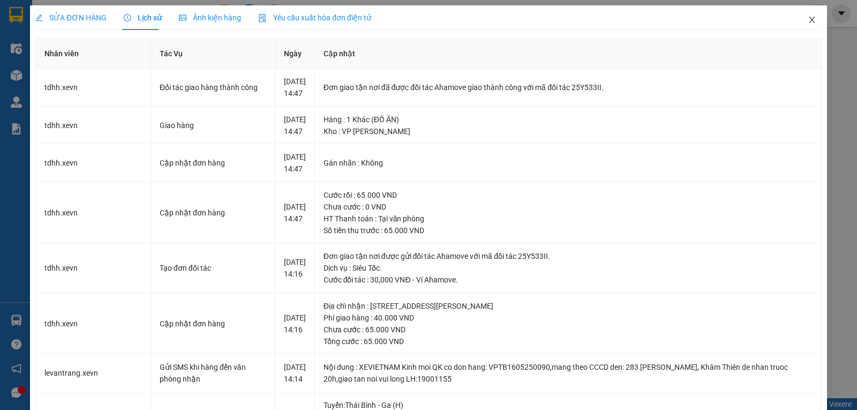
click at [808, 20] on icon "close" at bounding box center [812, 20] width 9 height 9
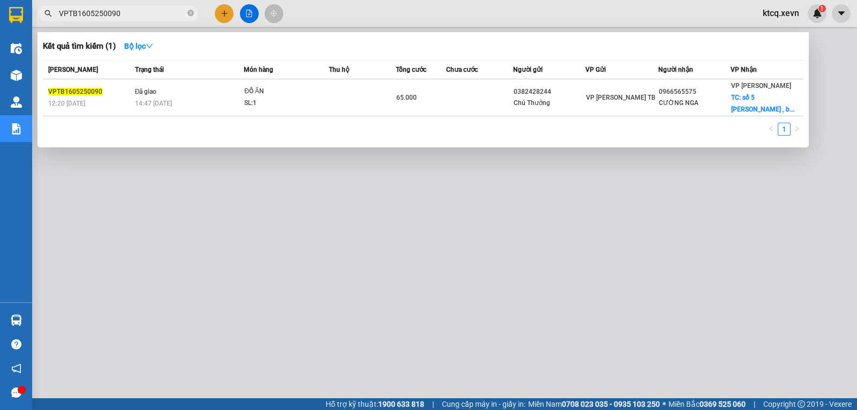
click at [161, 13] on input "VPTB1605250090" at bounding box center [122, 14] width 126 height 12
paste input "172"
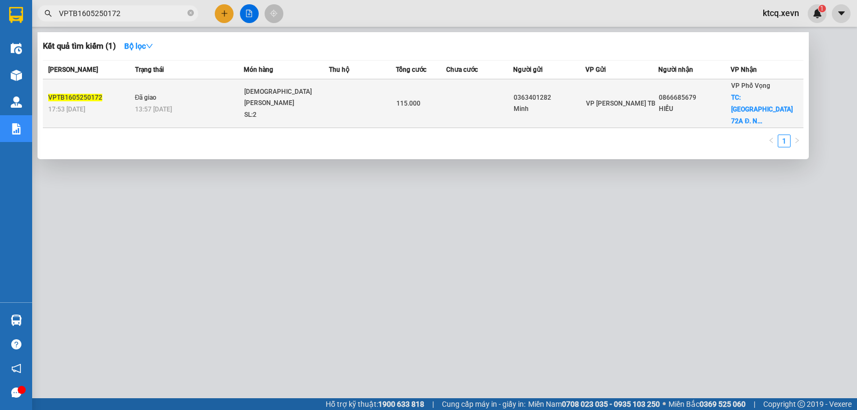
type input "VPTB1605250172"
click at [80, 94] on span "VPTB1605250172" at bounding box center [75, 98] width 54 height 8
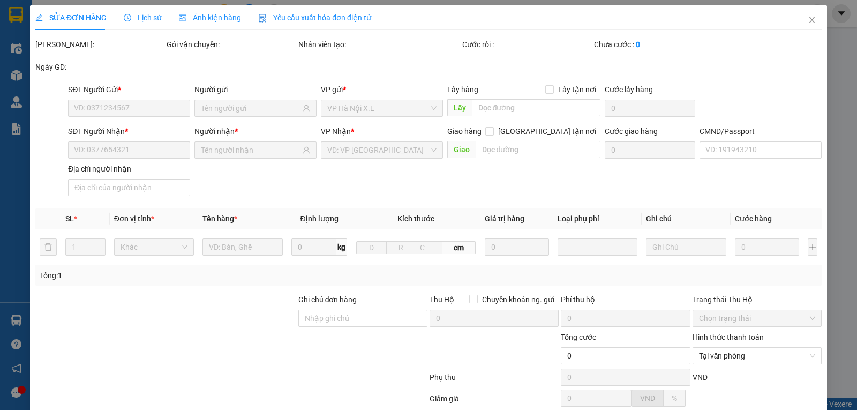
type input "0363401282"
type input "Minh"
type input "0866685679"
type input "HIẾU"
checkbox input "true"
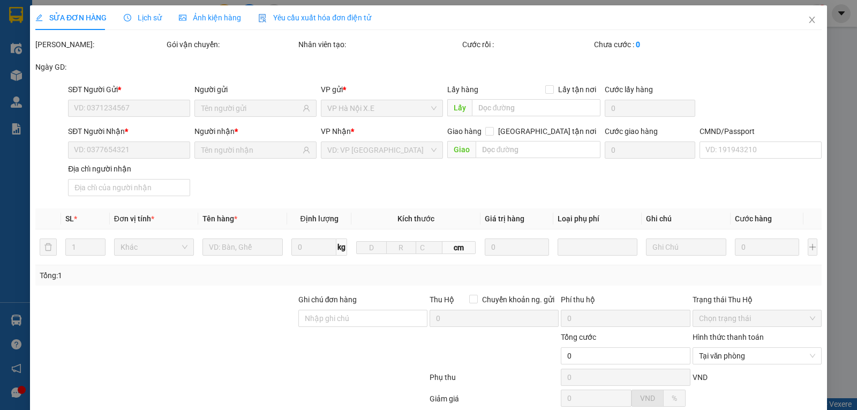
type input "[STREET_ADDRESS] Đ. [GEOGRAPHIC_DATA], [GEOGRAPHIC_DATA] thị [GEOGRAPHIC_DATA],…"
type input "55.000"
type input "45456"
type input "cần dây"
type input "115.000"
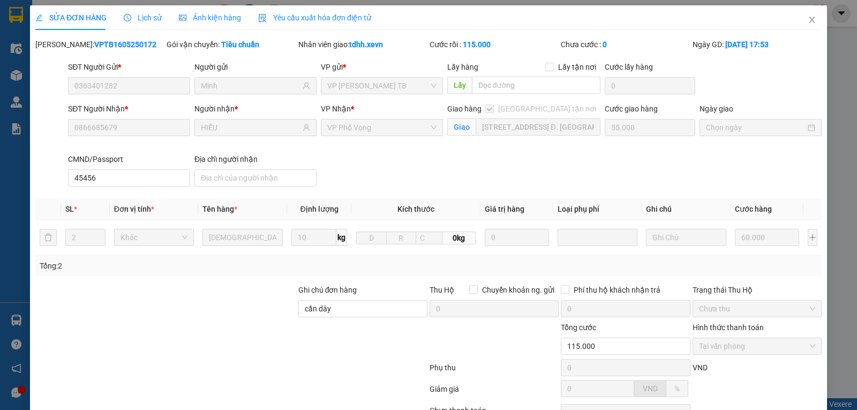
click at [144, 18] on span "Lịch sử" at bounding box center [143, 17] width 38 height 9
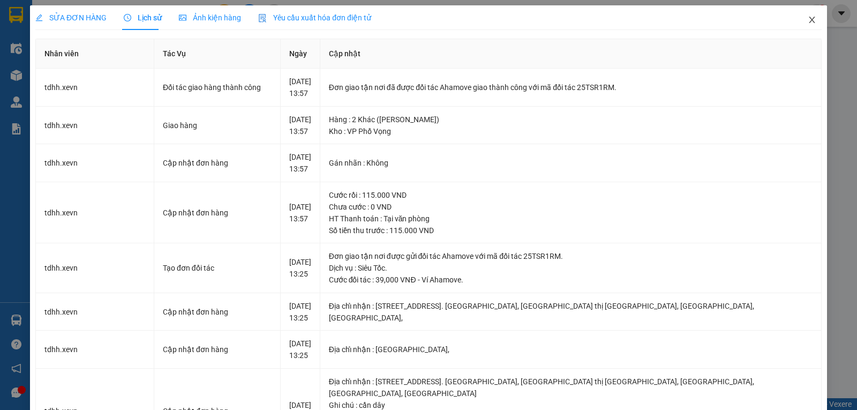
click at [808, 18] on icon "close" at bounding box center [812, 20] width 9 height 9
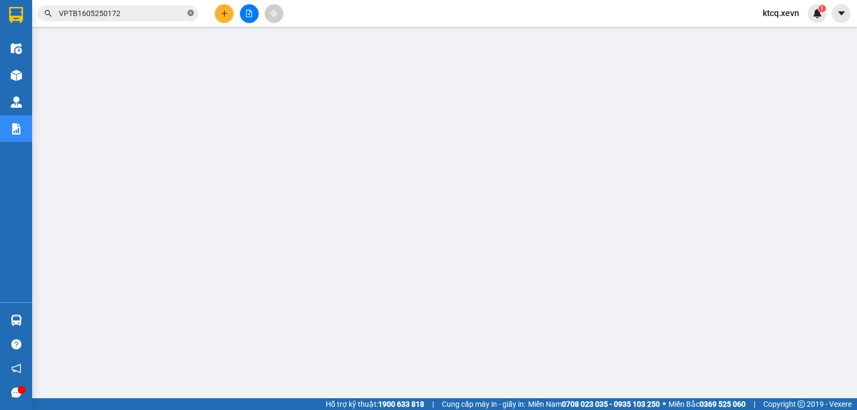
click at [189, 14] on icon "close-circle" at bounding box center [191, 13] width 6 height 6
paste input "VPNĐ1705250214"
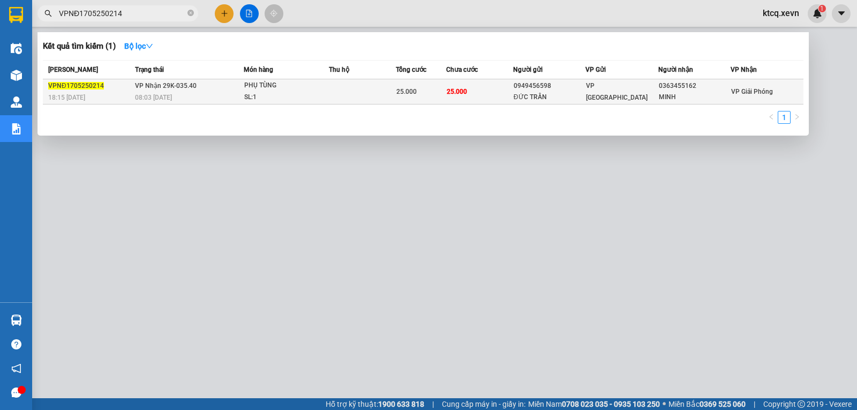
type input "VPNĐ1705250214"
click at [84, 82] on span "VPNĐ1705250214" at bounding box center [76, 86] width 56 height 8
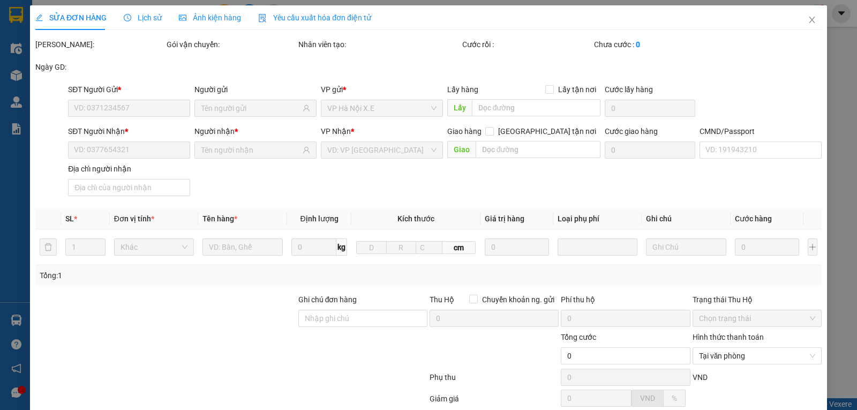
type input "0949456598"
type input "ĐỨC TRẦN"
type input "0363455162"
type input "MINH"
type input "001194040902 [PERSON_NAME]"
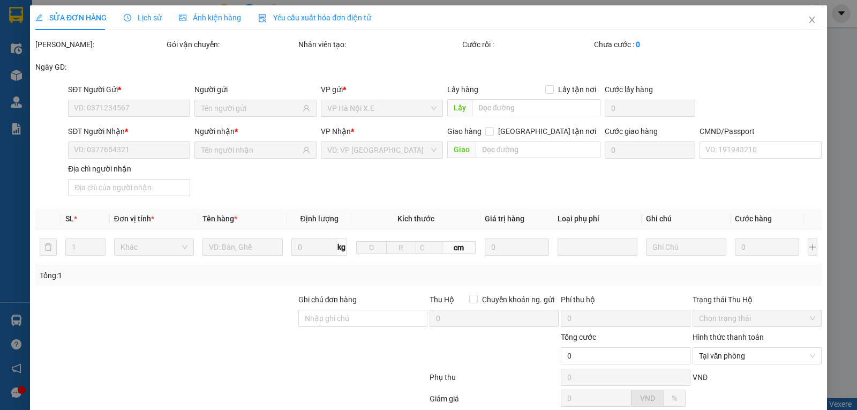
type input "25.000"
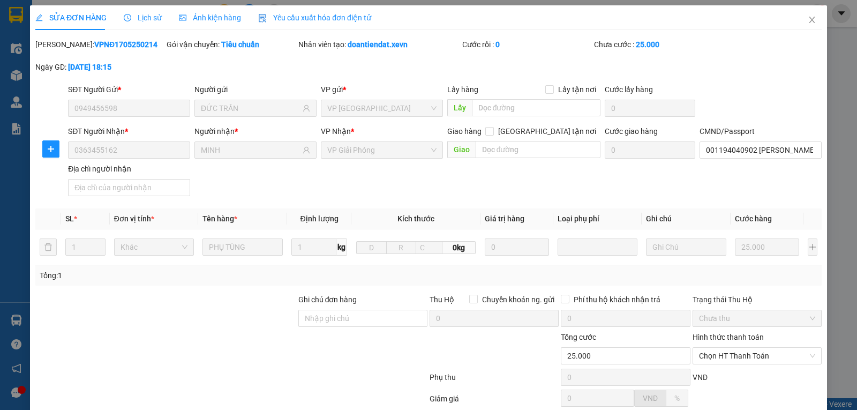
click at [147, 18] on span "Lịch sử" at bounding box center [143, 17] width 38 height 9
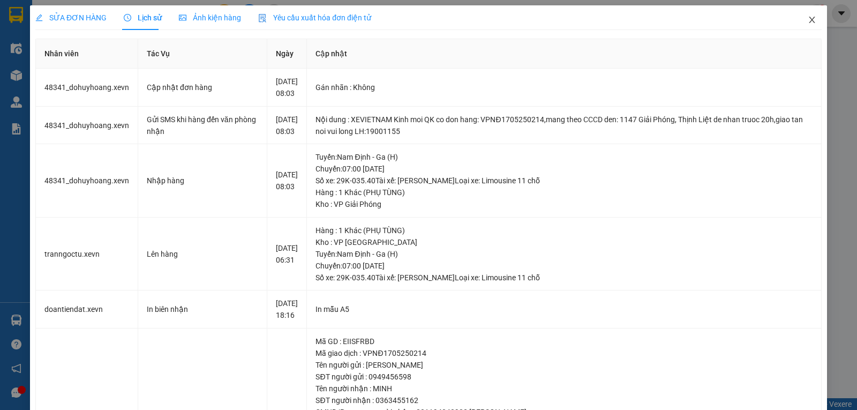
click at [808, 21] on icon "close" at bounding box center [812, 20] width 9 height 9
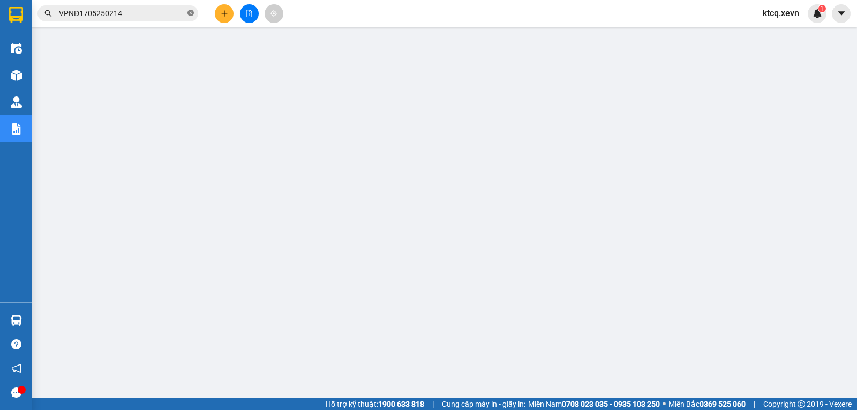
click at [193, 13] on icon "close-circle" at bounding box center [191, 13] width 6 height 6
paste input "VPNB1705250022"
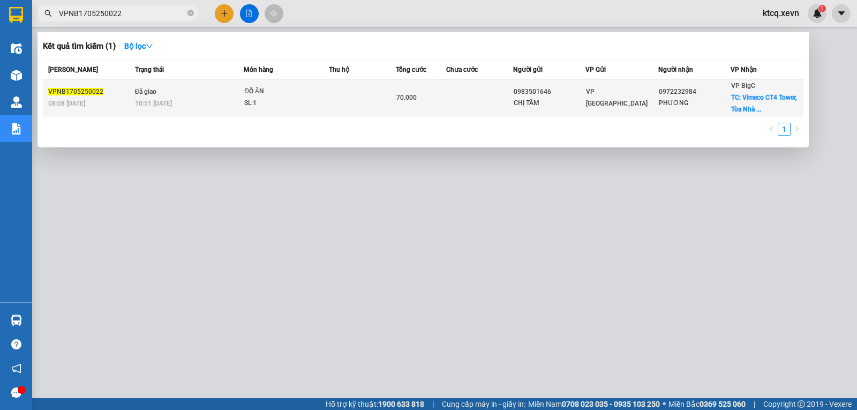
type input "VPNB1705250022"
click at [85, 94] on span "VPNB1705250022" at bounding box center [75, 92] width 55 height 8
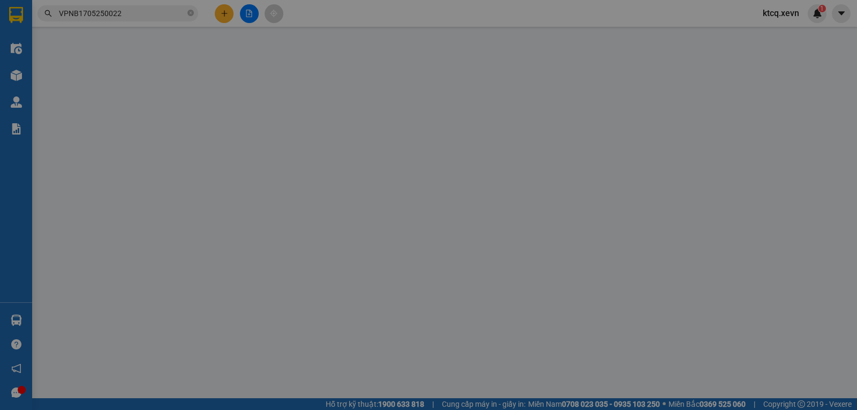
type input "0983501646"
type input "CHỊ TÂM"
type input "0972232984"
type input "PHƯƠNG"
checkbox input "true"
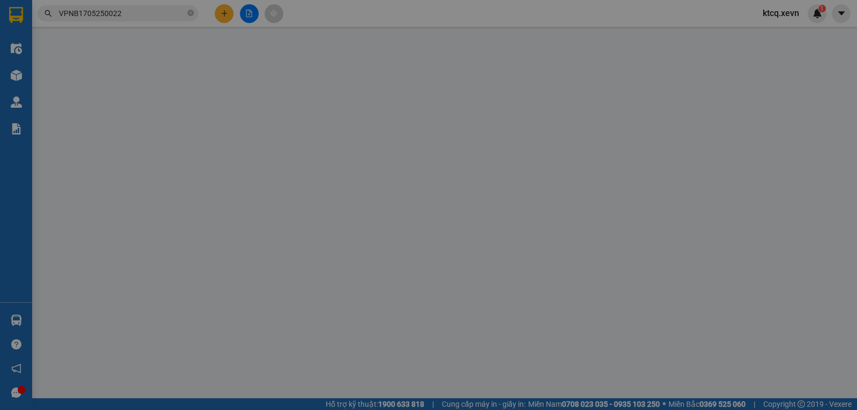
type input "Vimeco [GEOGRAPHIC_DATA]-Vimeco Lô H1, P. [PERSON_NAME], Lô H1 khu đô thị [GEOG…"
type input "40.000"
type input "ship"
type input "70.000"
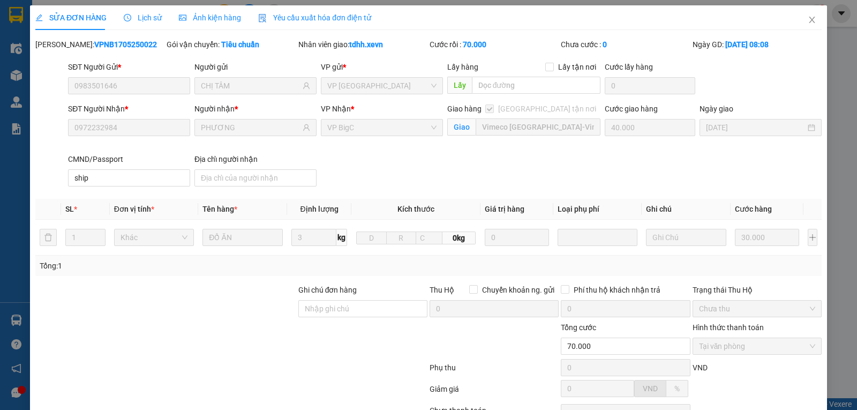
click at [129, 17] on icon "clock-circle" at bounding box center [128, 18] width 8 height 8
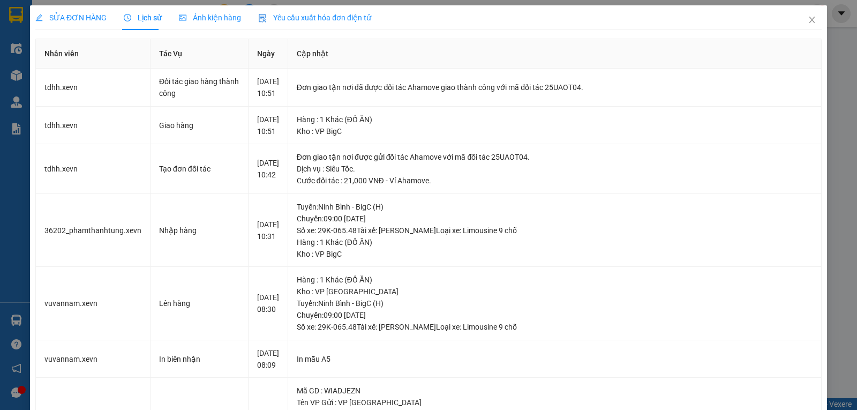
click at [199, 9] on div "Ảnh kiện hàng" at bounding box center [210, 17] width 62 height 25
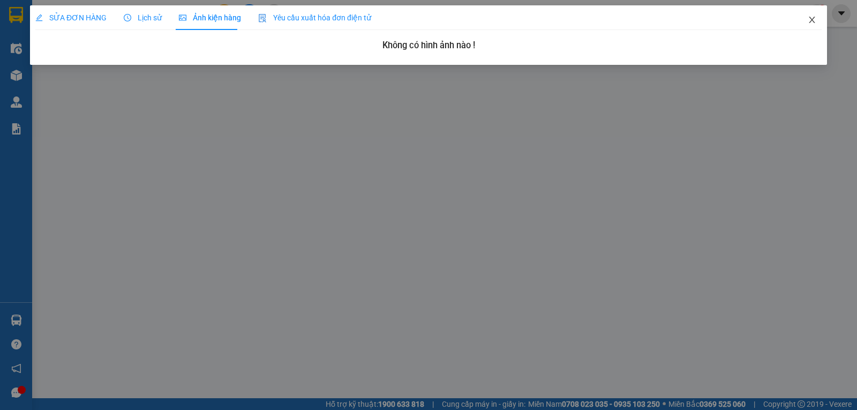
click at [808, 23] on icon "close" at bounding box center [812, 20] width 9 height 9
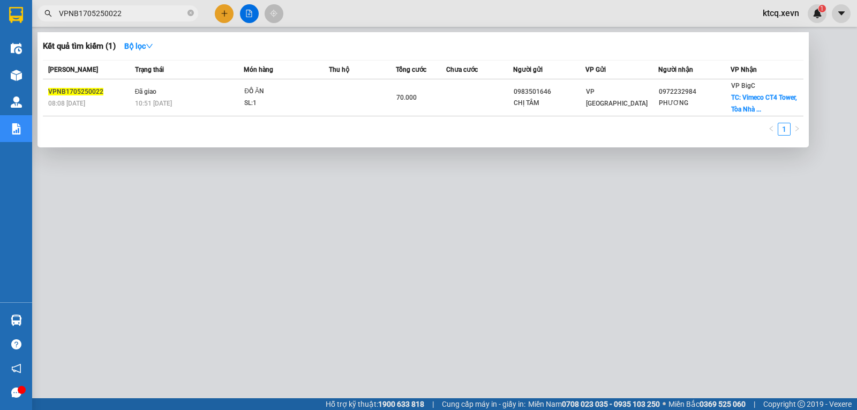
drag, startPoint x: 161, startPoint y: 13, endPoint x: 40, endPoint y: 10, distance: 121.1
click at [40, 10] on span "VPNB1705250022" at bounding box center [118, 13] width 161 height 16
paste input "TB1705250020"
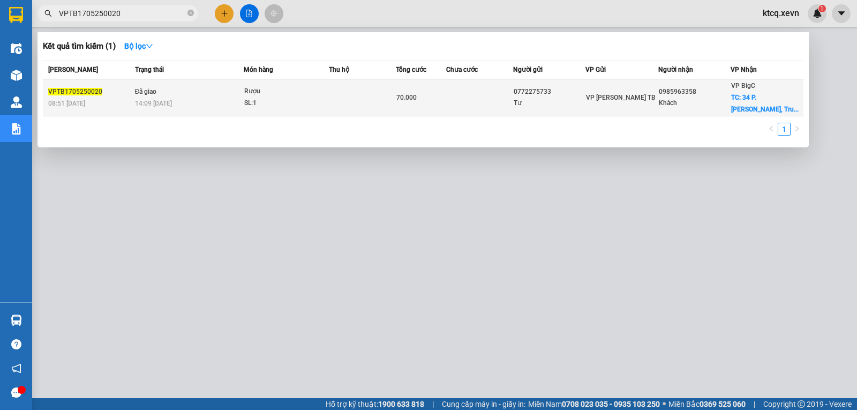
type input "VPTB1705250020"
click at [69, 91] on span "VPTB1705250020" at bounding box center [75, 92] width 54 height 8
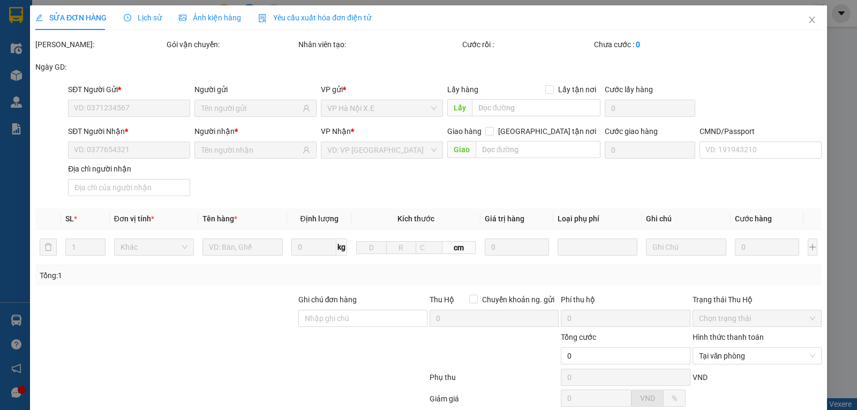
type input "0772275733"
type input "Tư"
type input "0985963358"
type input "Khách"
checkbox input "true"
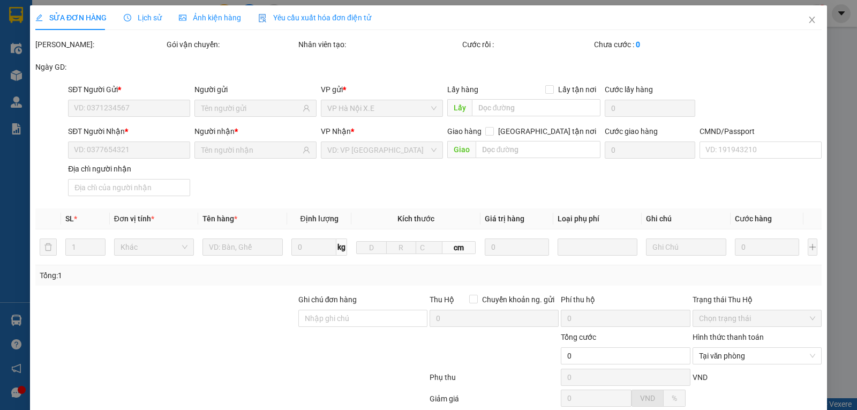
type input "34 P. [PERSON_NAME], [GEOGRAPHIC_DATA], [GEOGRAPHIC_DATA], [GEOGRAPHIC_DATA], […"
type input "40.000"
type input "034085000002"
type input "70.000"
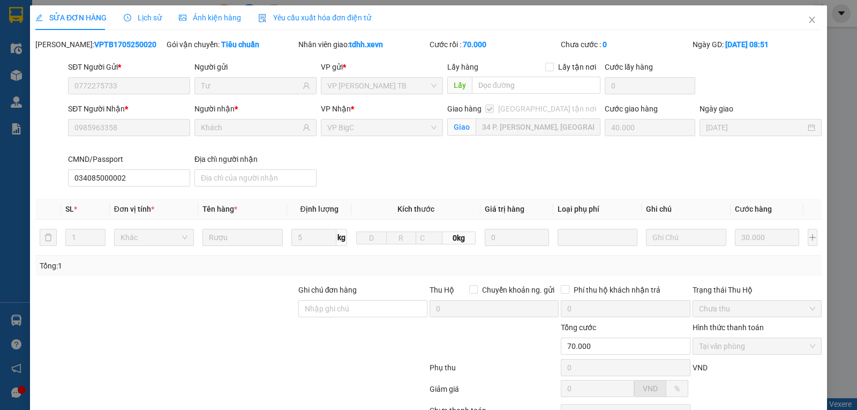
click at [151, 17] on span "Lịch sử" at bounding box center [143, 17] width 38 height 9
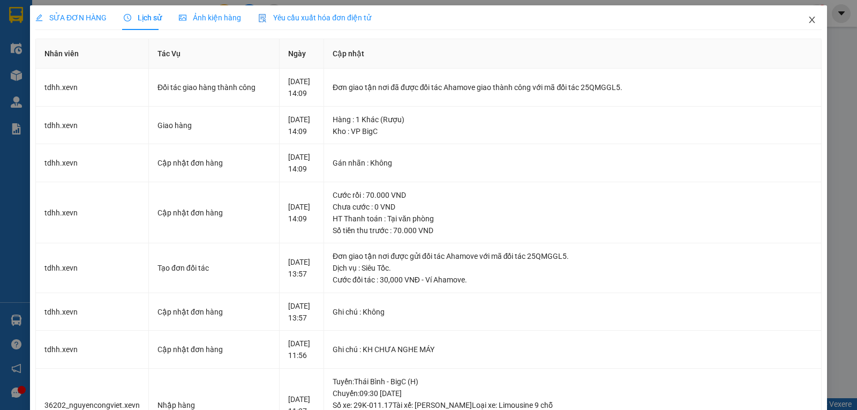
click at [810, 21] on span "Close" at bounding box center [812, 20] width 30 height 30
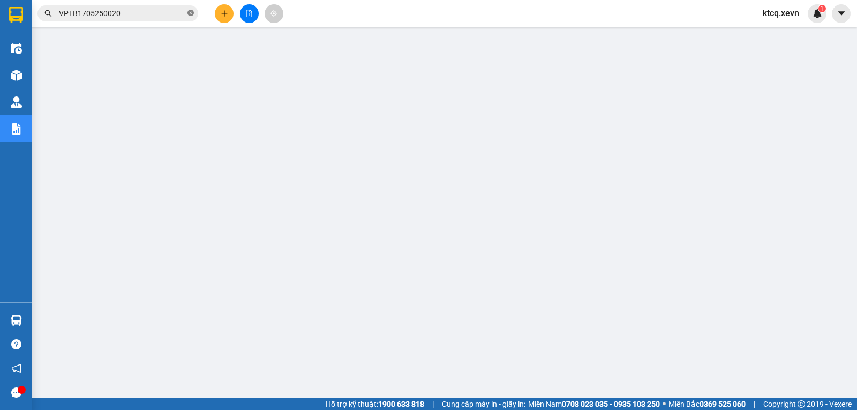
click at [190, 14] on icon "close-circle" at bounding box center [191, 13] width 6 height 6
paste input "VPNĐ1805250120"
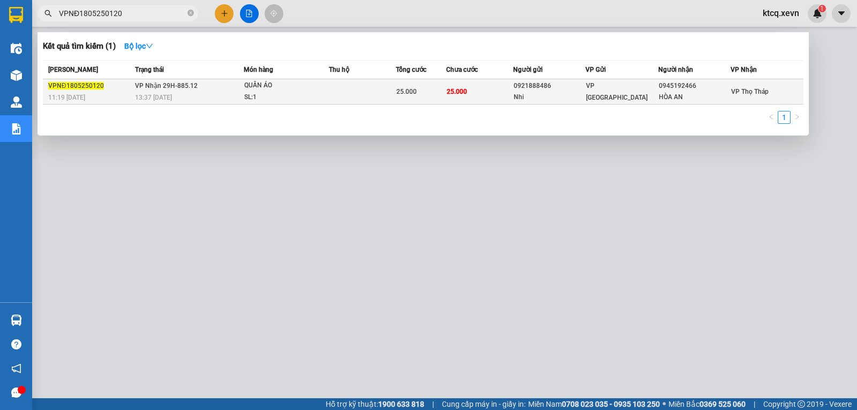
type input "VPNĐ1805250120"
click at [55, 83] on span "VPNĐ1805250120" at bounding box center [76, 86] width 56 height 8
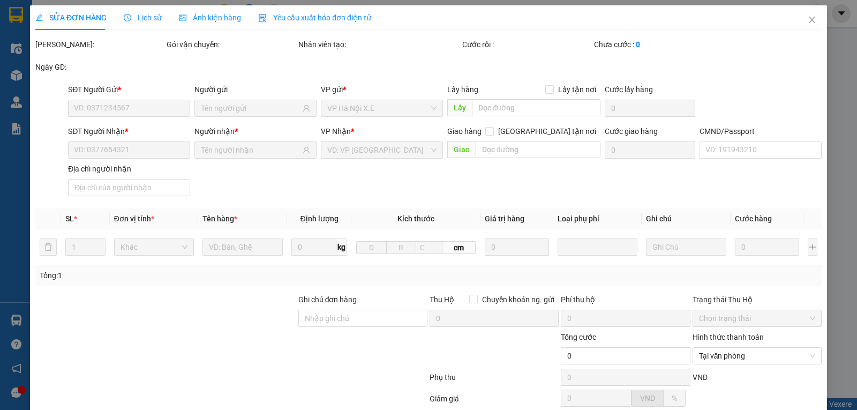
type input "0921888486"
type input "Nhi"
type input "0945192466"
type input "HÒA AN"
type input "25.000"
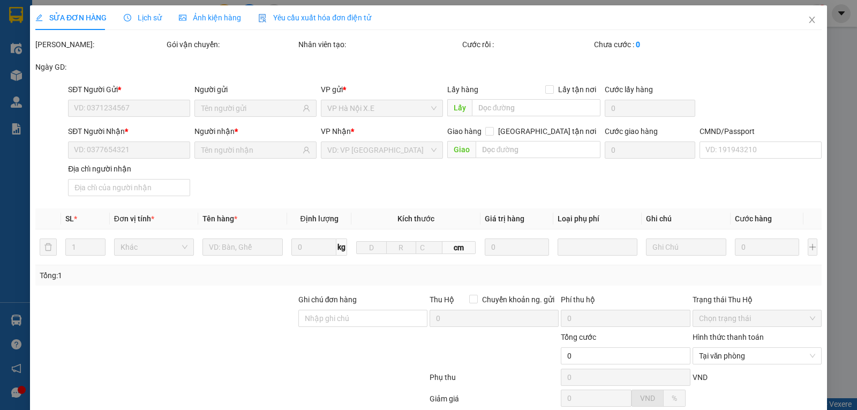
type input "25.000"
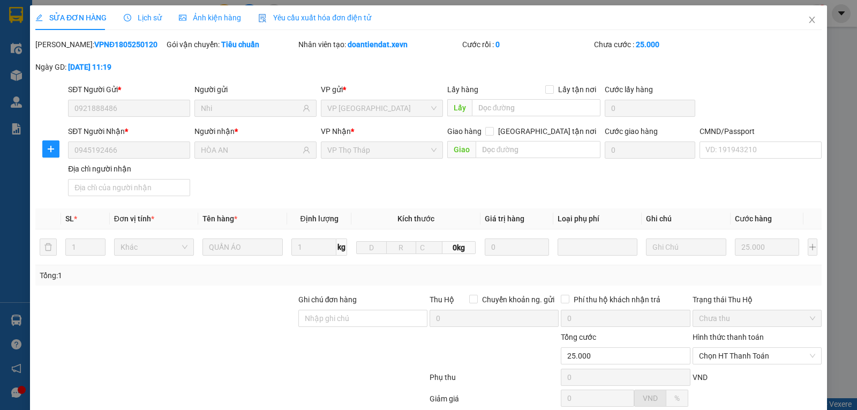
click at [133, 21] on span "Lịch sử" at bounding box center [143, 17] width 38 height 9
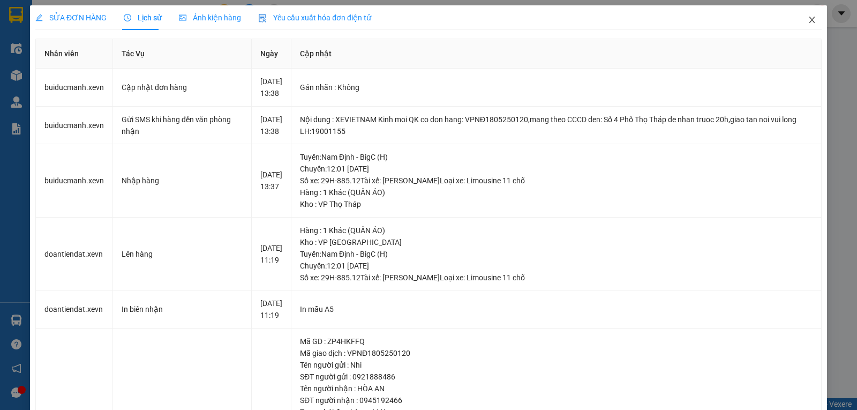
click at [809, 18] on span "Close" at bounding box center [812, 20] width 30 height 30
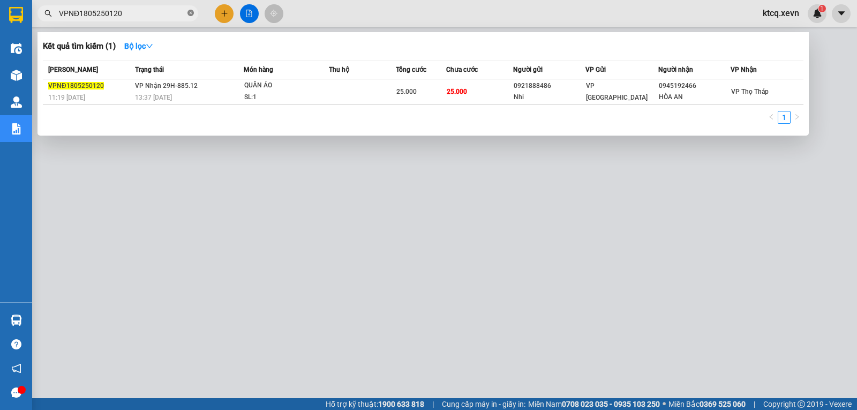
click at [189, 16] on icon "close-circle" at bounding box center [191, 13] width 6 height 6
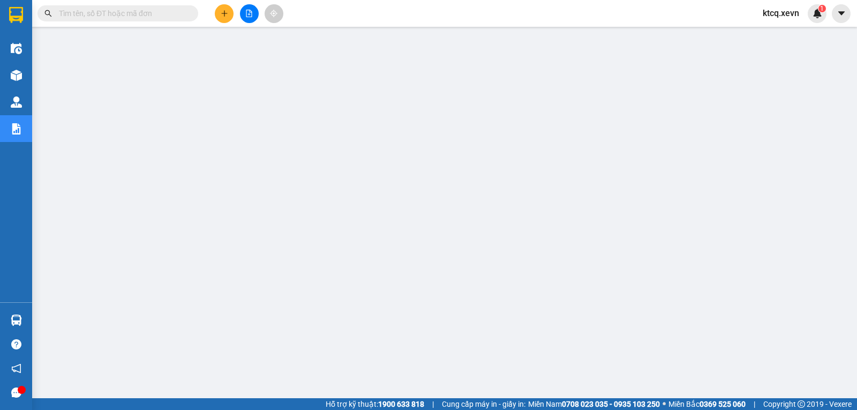
paste input "VPPV1805250079"
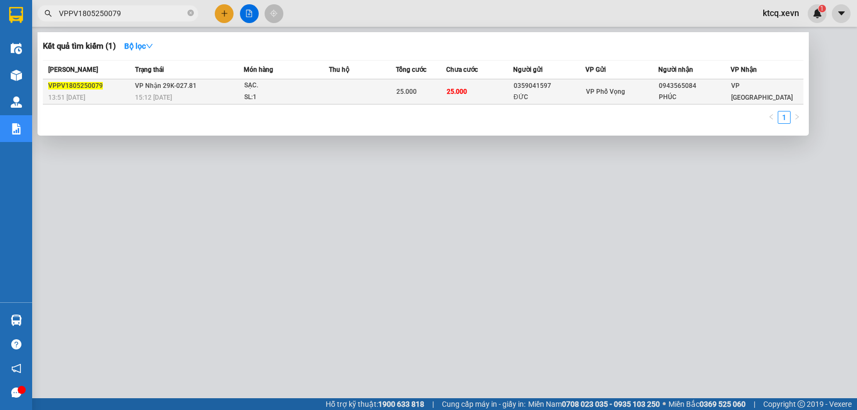
type input "VPPV1805250079"
click at [95, 83] on span "VPPV1805250079" at bounding box center [75, 86] width 55 height 8
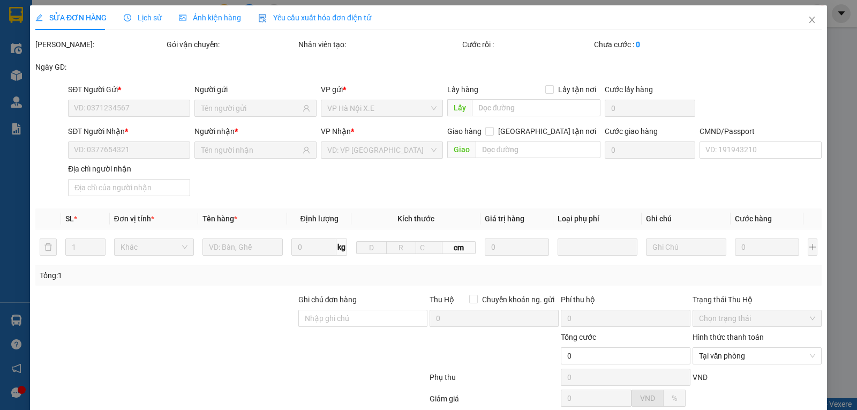
type input "0359041597"
type input "ĐỨC"
type input "0943565084"
type input "PHÚC"
type input "25.000"
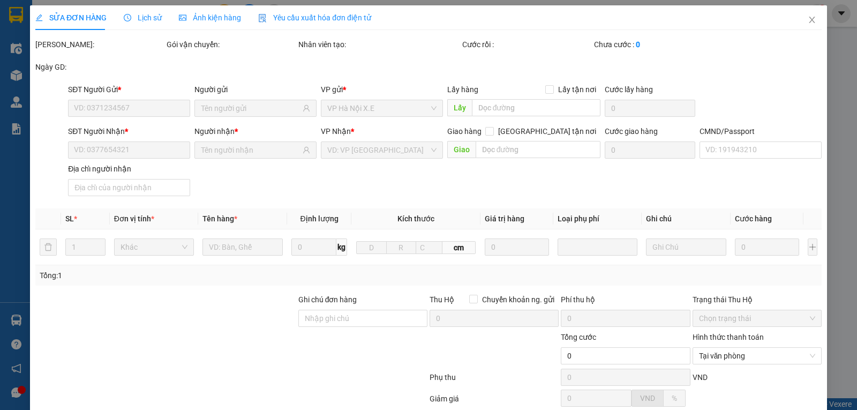
type input "25.000"
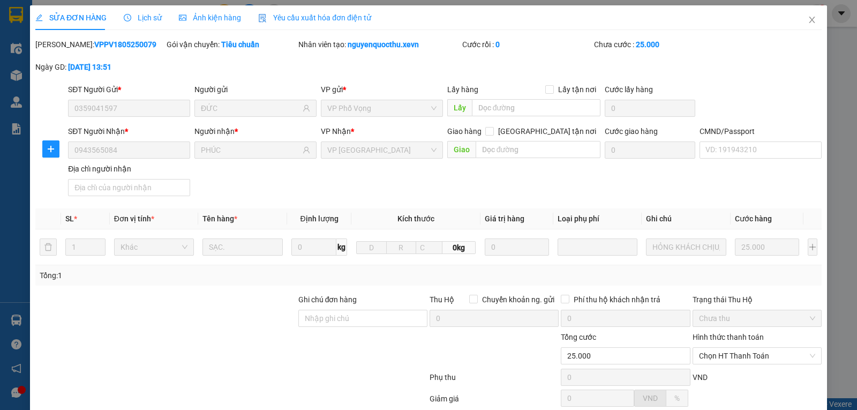
click at [140, 18] on span "Lịch sử" at bounding box center [143, 17] width 38 height 9
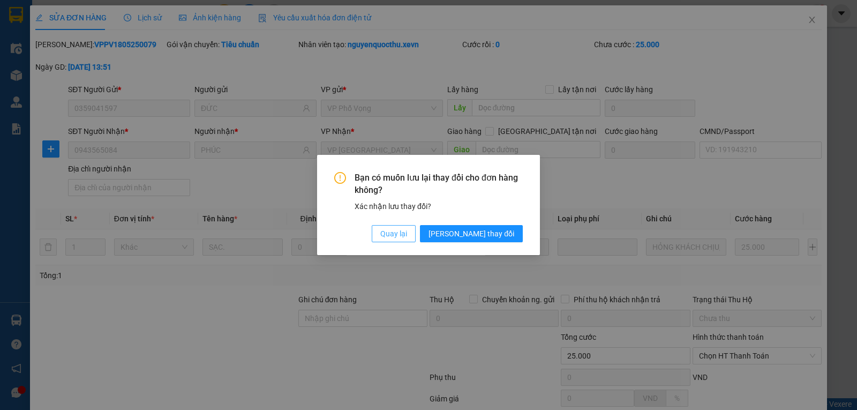
click at [407, 232] on span "Quay lại" at bounding box center [393, 234] width 27 height 12
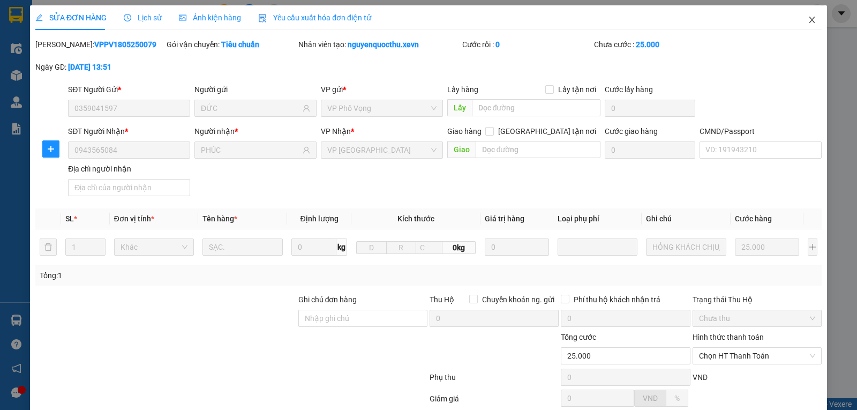
click at [808, 17] on icon "close" at bounding box center [812, 20] width 9 height 9
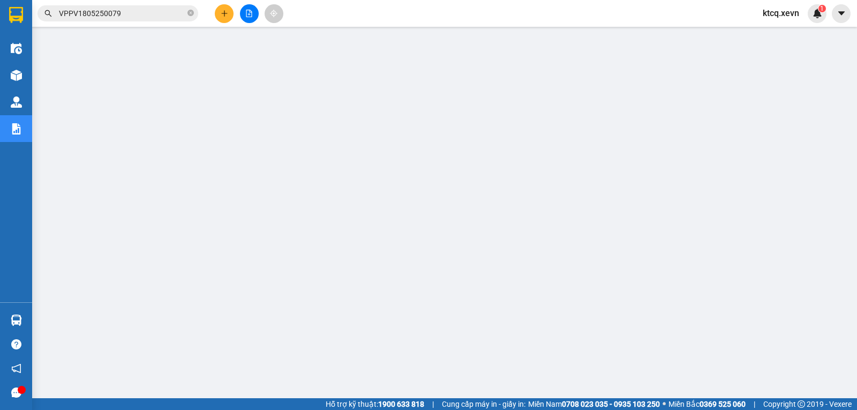
click at [77, 17] on input "VPPV1805250079" at bounding box center [122, 14] width 126 height 12
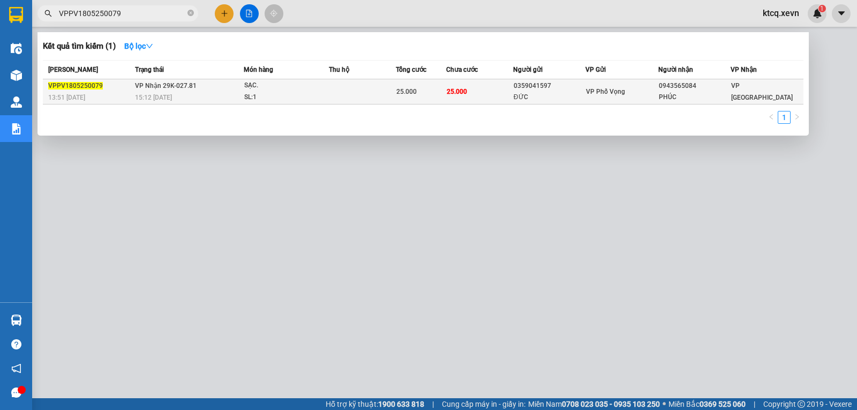
click at [81, 84] on span "VPPV1805250079" at bounding box center [75, 86] width 55 height 8
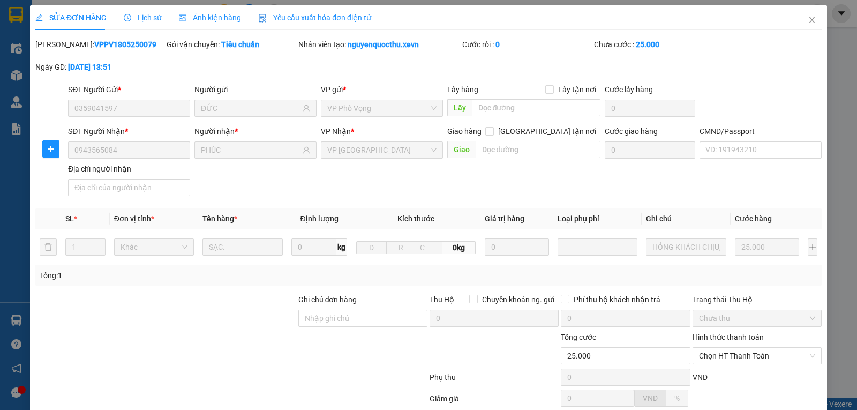
click at [152, 20] on span "Lịch sử" at bounding box center [143, 17] width 38 height 9
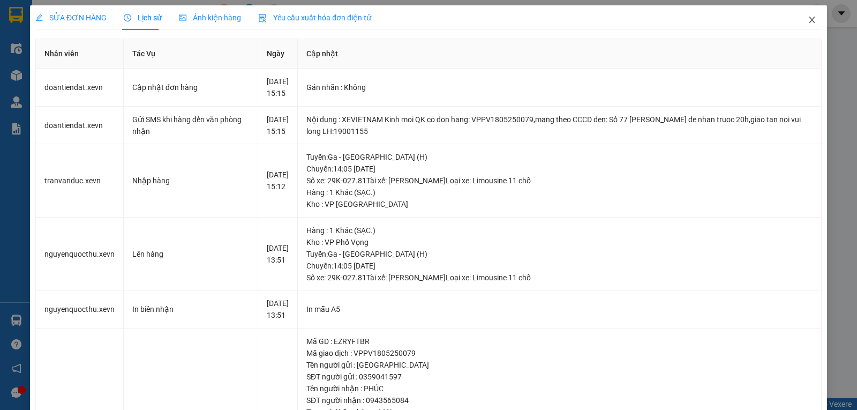
click at [808, 17] on icon "close" at bounding box center [812, 20] width 9 height 9
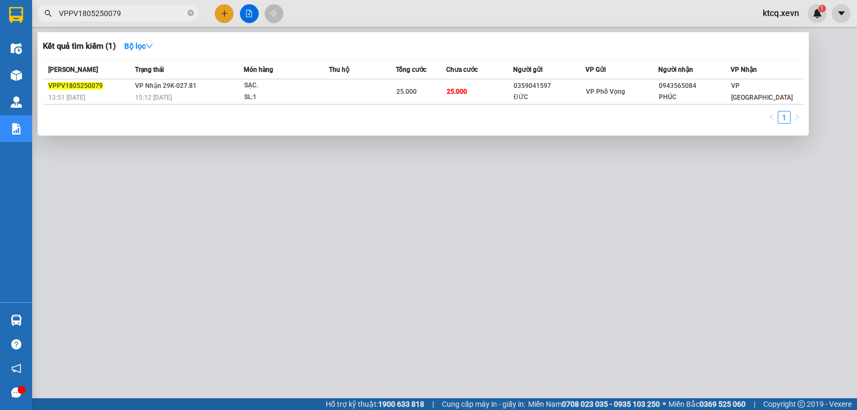
click at [194, 12] on span "VPPV1805250079" at bounding box center [118, 13] width 161 height 16
click at [194, 15] on span "VPPV1805250079" at bounding box center [118, 13] width 161 height 16
click at [186, 13] on span "VPPV1805250079" at bounding box center [118, 13] width 161 height 16
click at [189, 14] on icon "close-circle" at bounding box center [191, 13] width 6 height 6
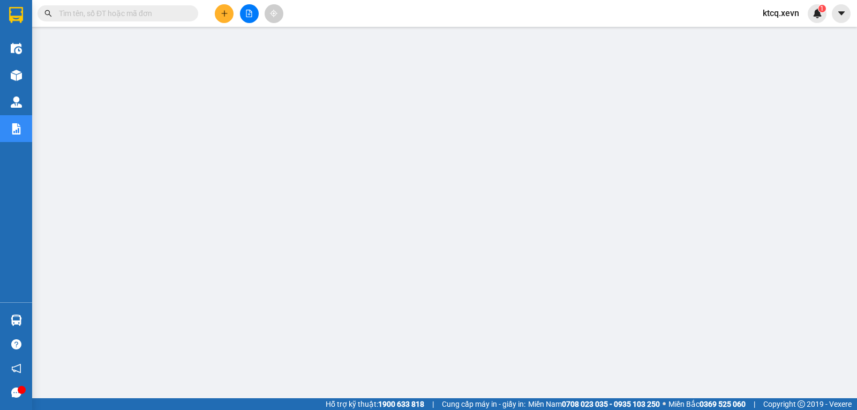
paste input "VPBC2005250176"
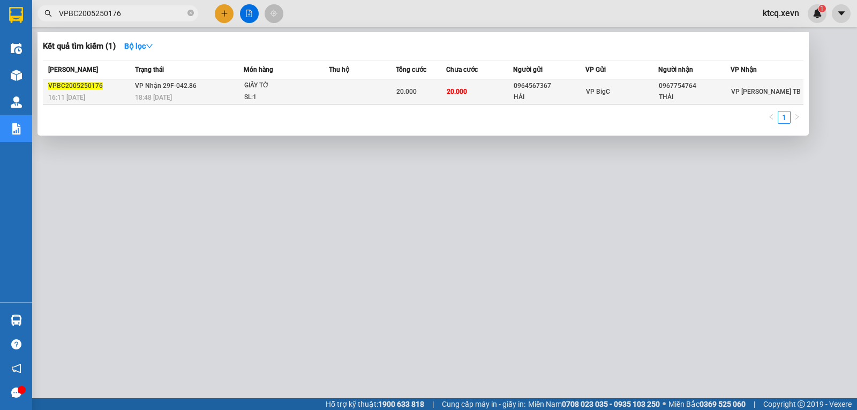
type input "VPBC2005250176"
click at [84, 86] on span "VPBC2005250176" at bounding box center [75, 86] width 55 height 8
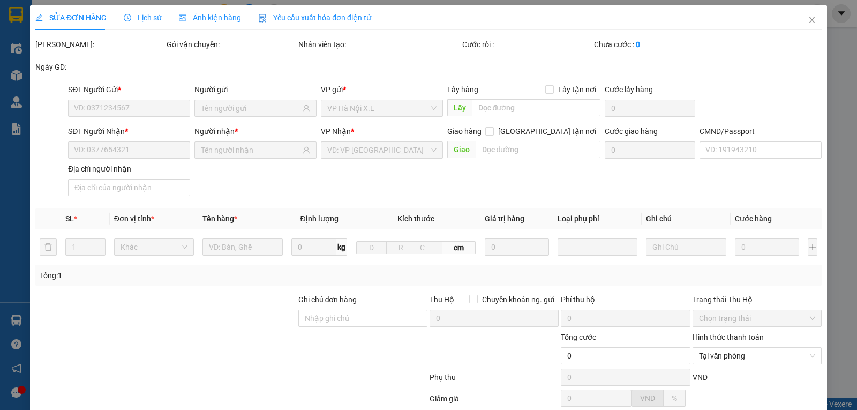
click at [147, 13] on span "Lịch sử" at bounding box center [143, 17] width 38 height 9
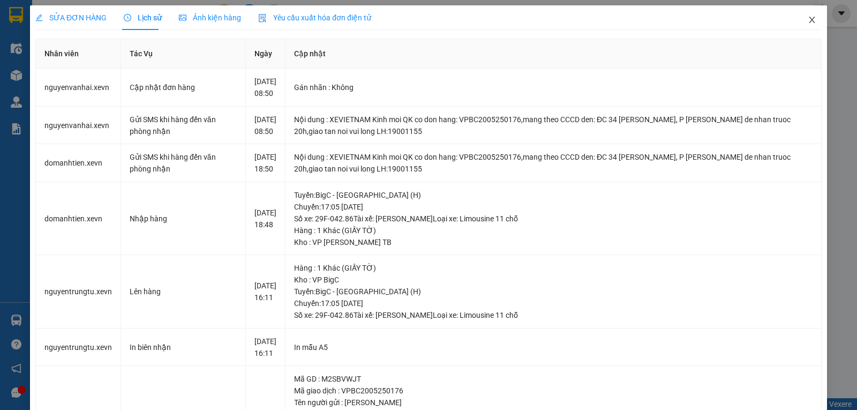
click at [810, 19] on span "Close" at bounding box center [812, 20] width 30 height 30
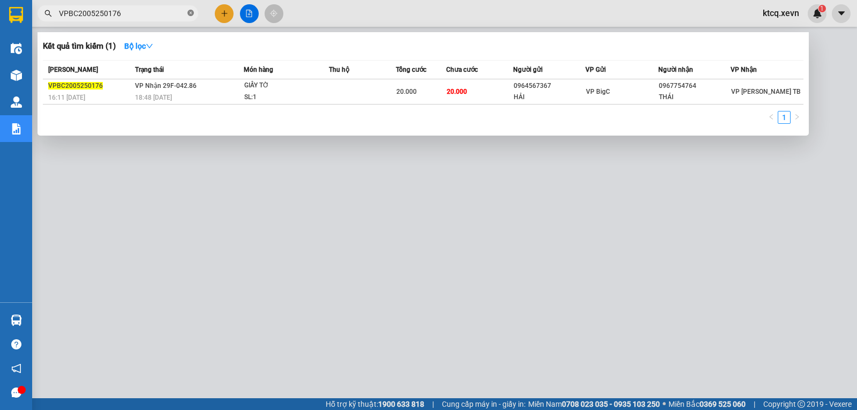
click at [191, 13] on icon "close-circle" at bounding box center [191, 13] width 6 height 6
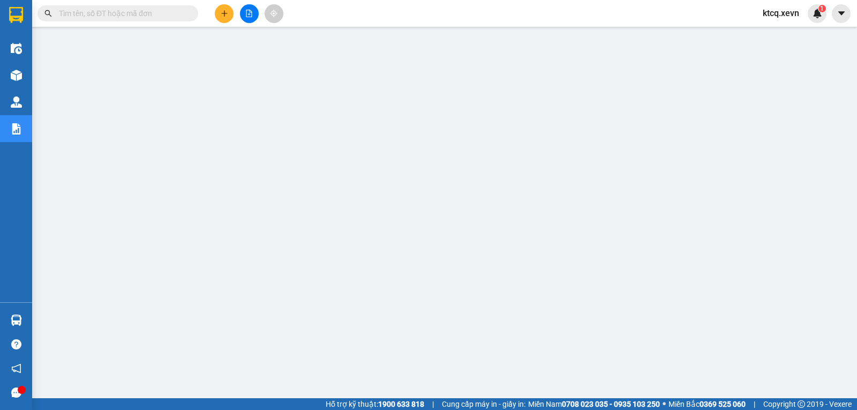
paste input "VPNĐ2005250044"
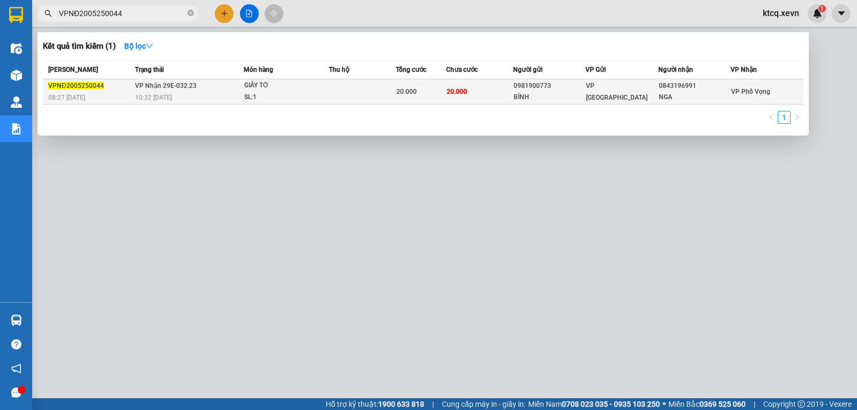
type input "VPNĐ2005250044"
click at [81, 87] on span "VPNĐ2005250044" at bounding box center [76, 86] width 56 height 8
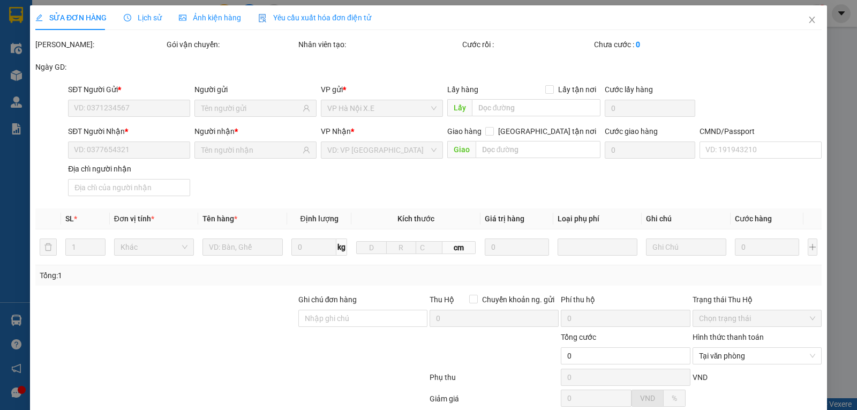
type input "0981900773"
type input "BÌNH"
type input "0843196991"
type input "NGA"
type input "0904653777"
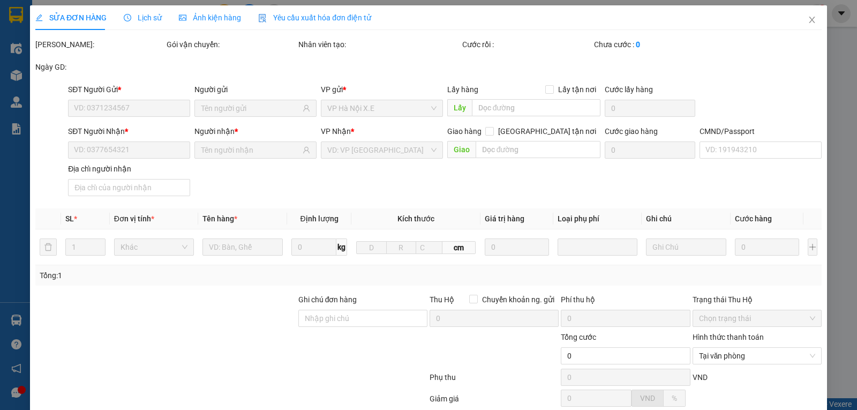
type input "20.000"
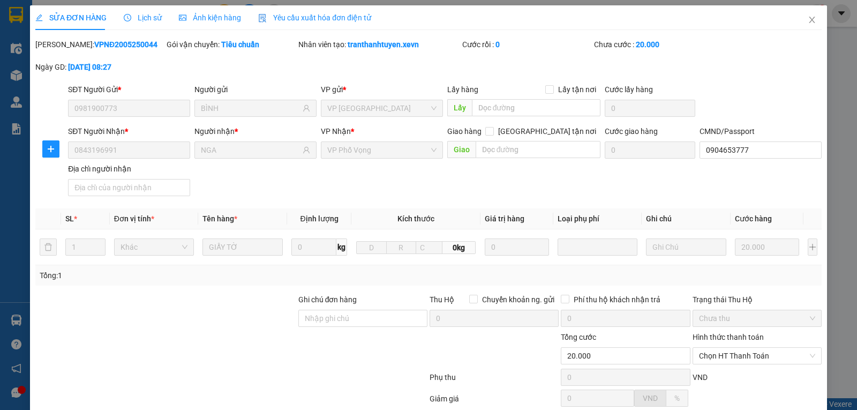
click at [149, 20] on span "Lịch sử" at bounding box center [143, 17] width 38 height 9
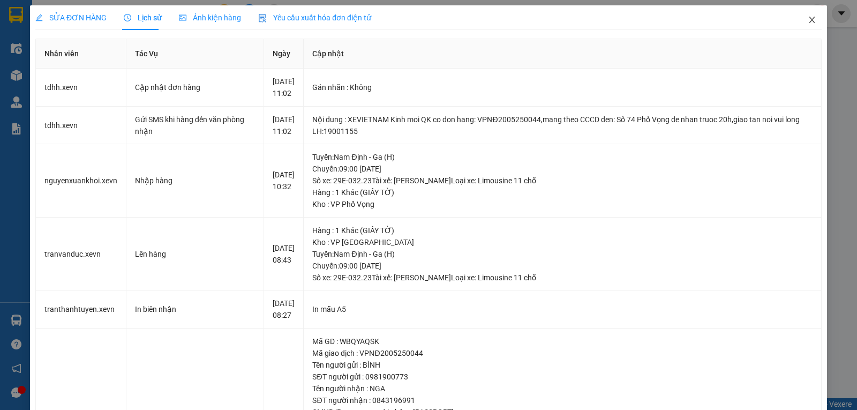
click at [808, 19] on icon "close" at bounding box center [812, 20] width 9 height 9
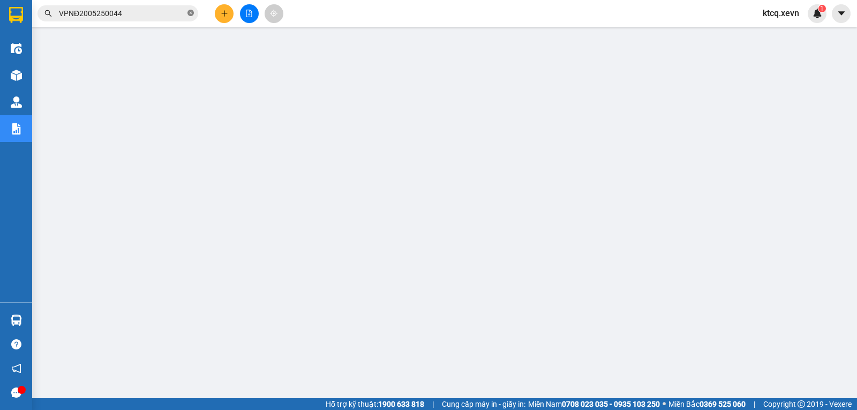
click at [192, 16] on icon "close-circle" at bounding box center [191, 13] width 6 height 6
paste input "VPNĐ2005250201"
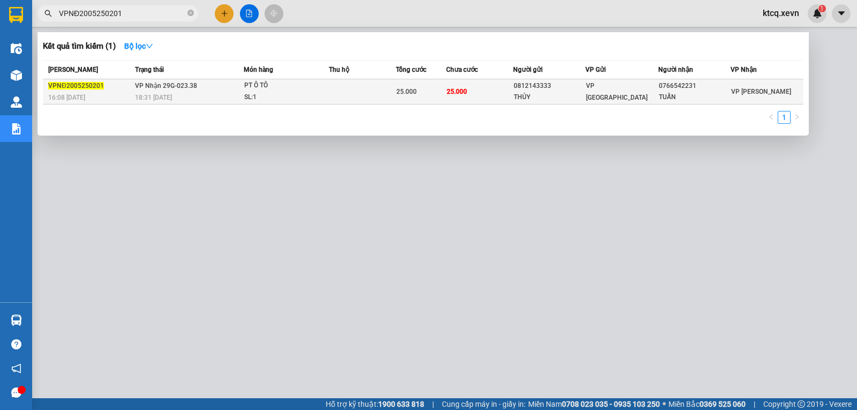
type input "VPNĐ2005250201"
click at [87, 87] on span "VPNĐ2005250201" at bounding box center [76, 86] width 56 height 8
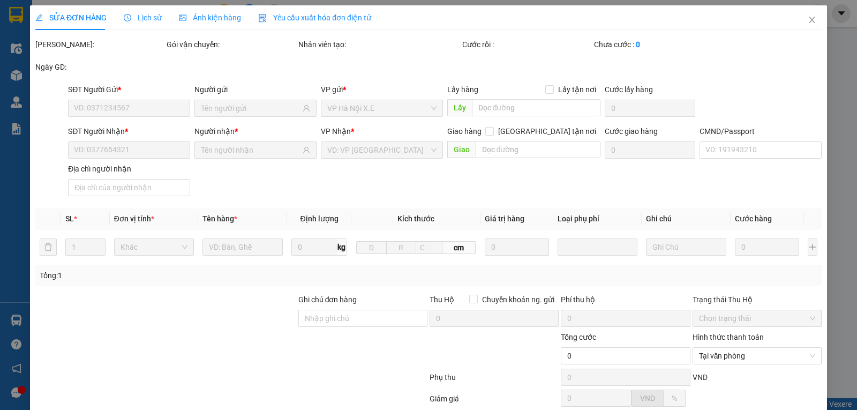
type input "0812143333"
type input "THỦY"
type input "0766542231"
type input "TUẤN"
type input "1"
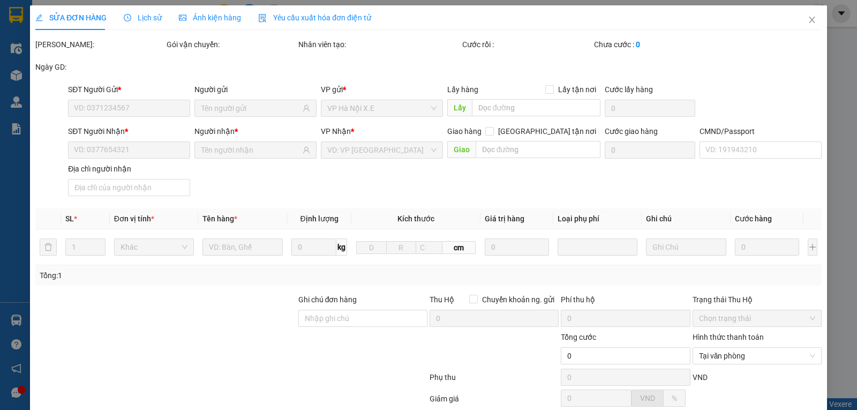
type input "25.000"
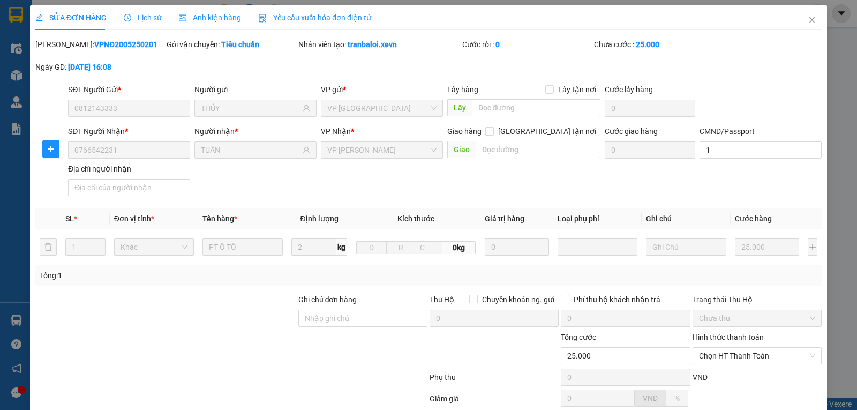
click at [139, 21] on span "Lịch sử" at bounding box center [143, 17] width 38 height 9
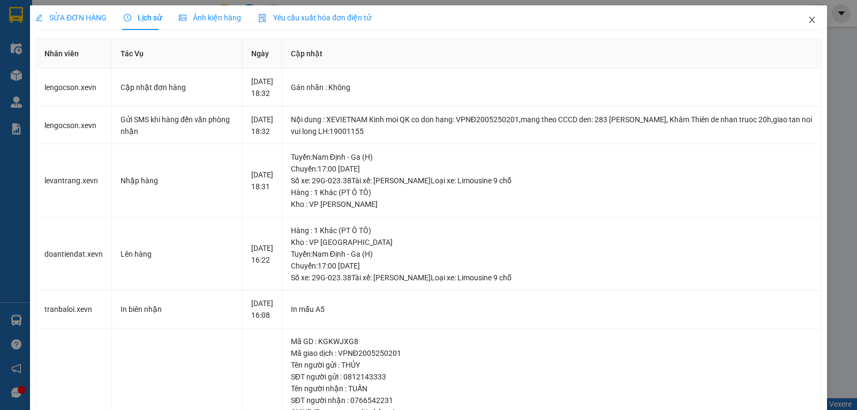
click at [808, 20] on icon "close" at bounding box center [812, 20] width 9 height 9
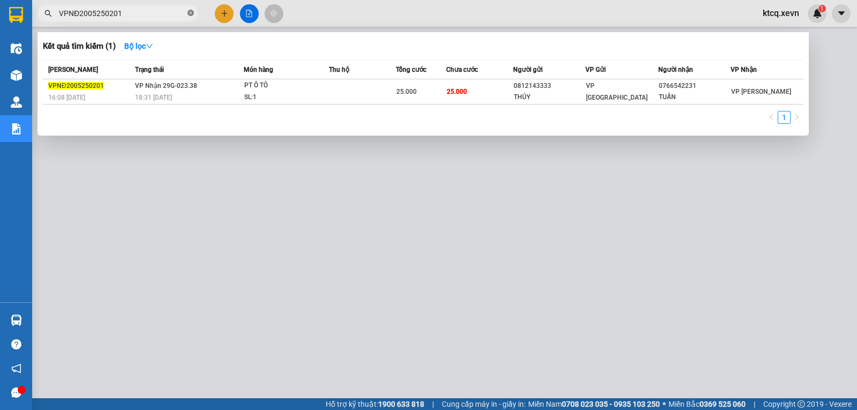
click at [189, 11] on icon "close-circle" at bounding box center [191, 13] width 6 height 6
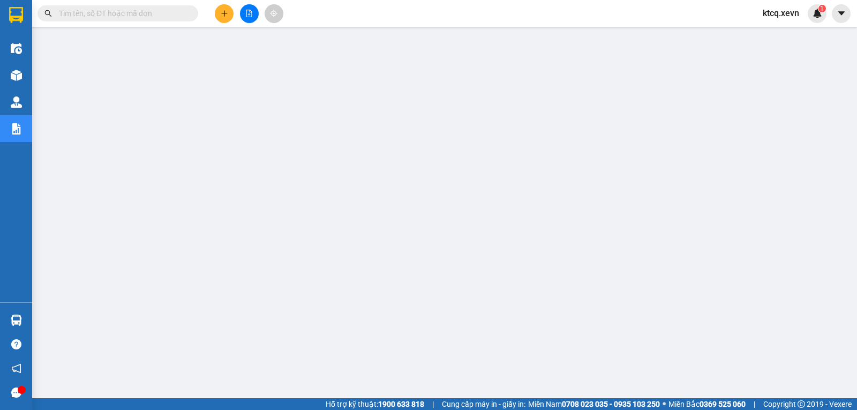
paste input "VPNĐ2105250045"
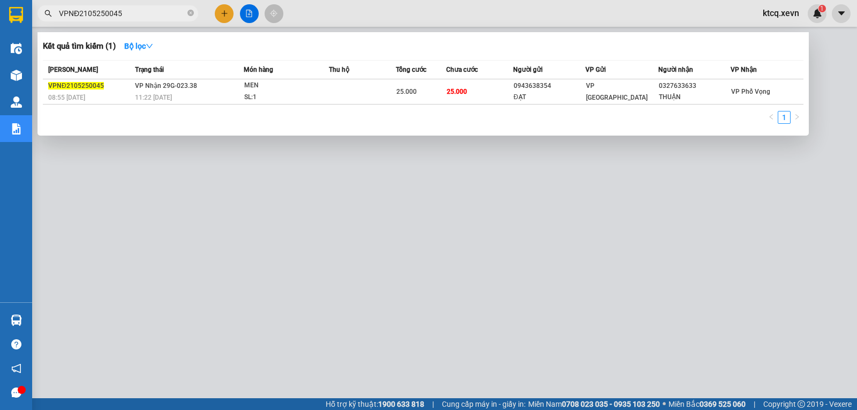
type input "VPNĐ2105250045"
click at [102, 89] on div "VPNĐ2105250045" at bounding box center [90, 85] width 84 height 11
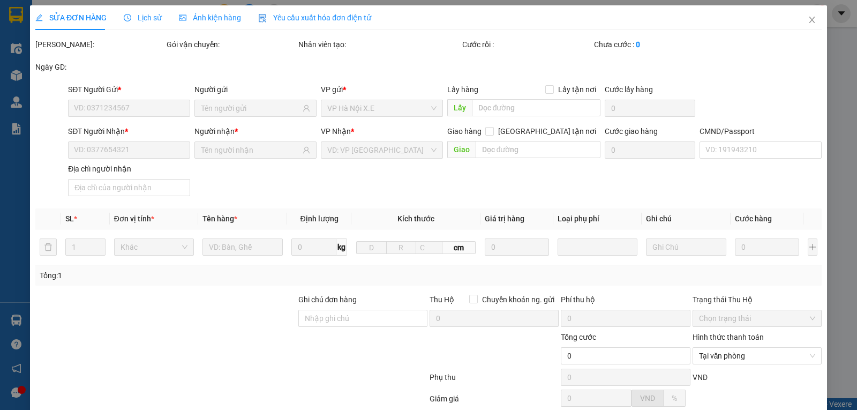
type input "0943638354"
type input "ĐẠT"
type input "0327633633"
type input "THUẬN"
type input "0363011010381"
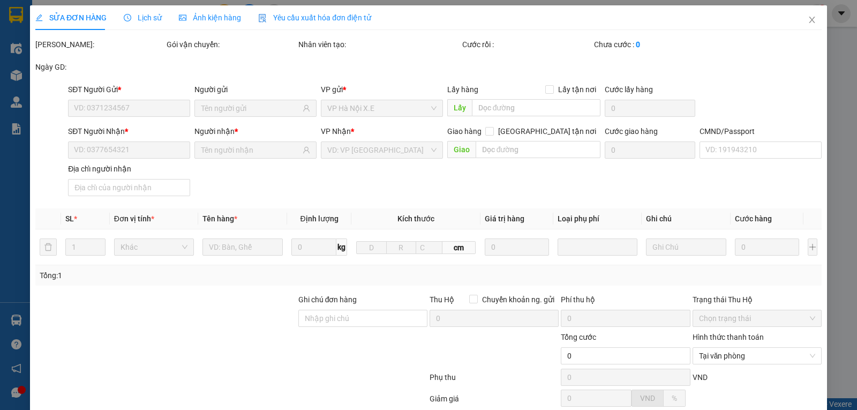
type input "25.000"
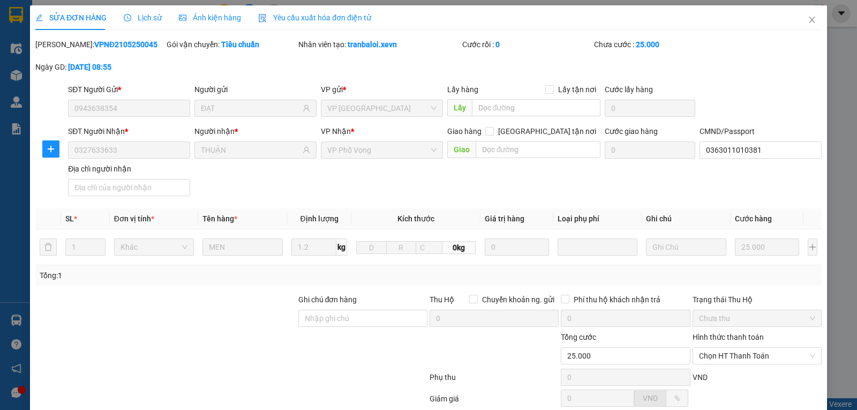
click at [145, 13] on span "Lịch sử" at bounding box center [143, 17] width 38 height 9
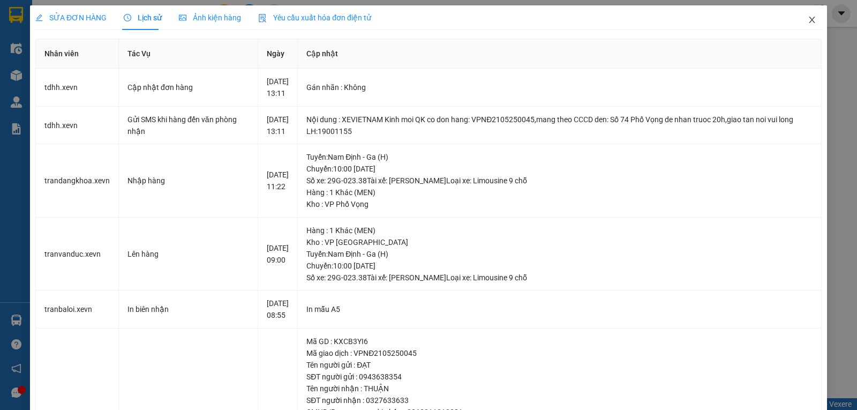
click at [809, 23] on icon "close" at bounding box center [812, 20] width 6 height 6
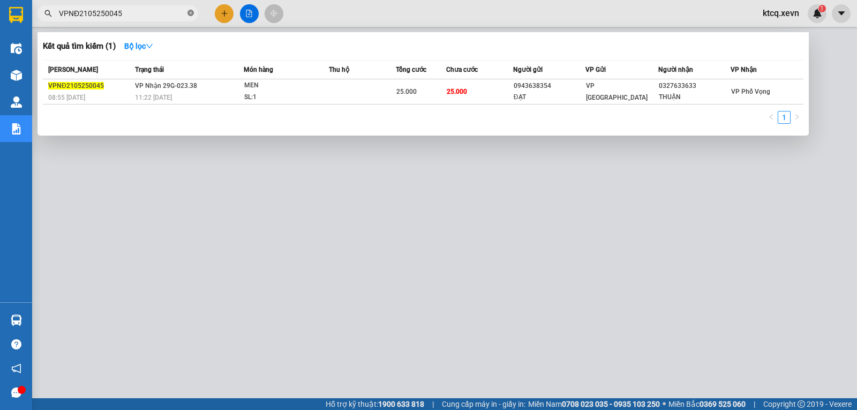
click at [189, 10] on icon "close-circle" at bounding box center [191, 13] width 6 height 6
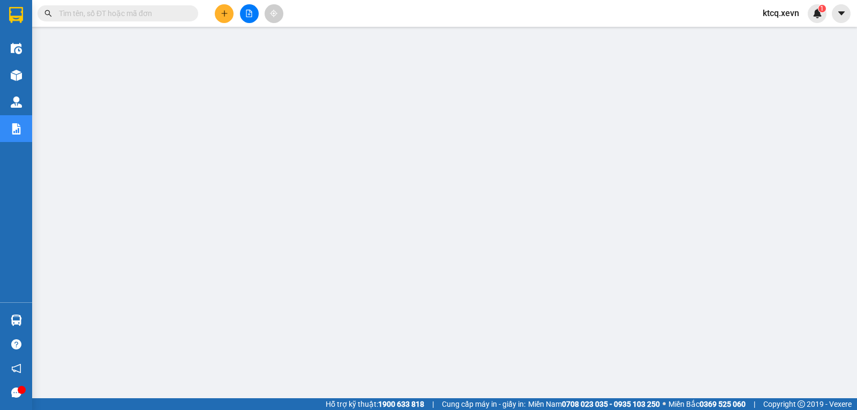
paste input "VPNĐ2105250170"
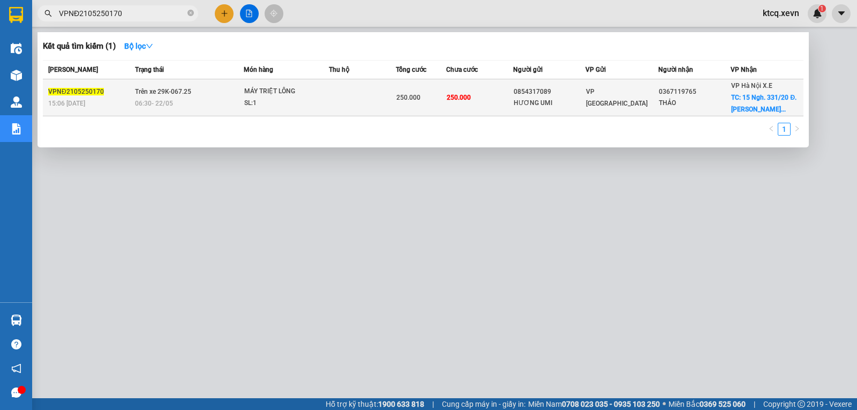
type input "VPNĐ2105250170"
click at [97, 95] on span "VPNĐ2105250170" at bounding box center [76, 92] width 56 height 8
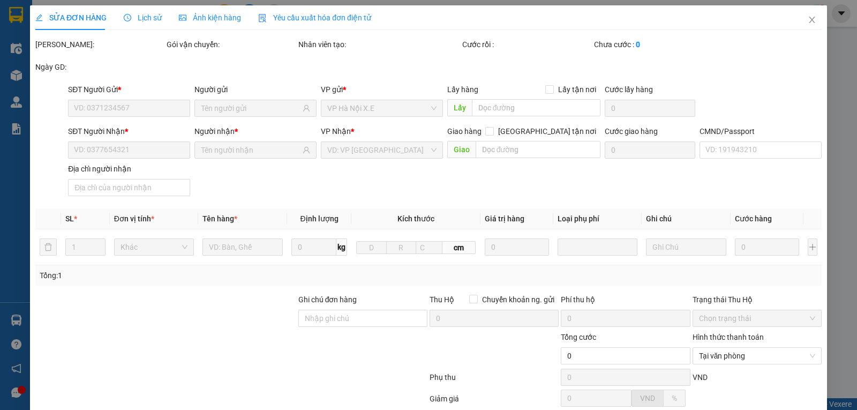
type input "0854317089"
type input "HƯƠNG UMI"
type input "0367119765"
type input "THẢO"
checkbox input "true"
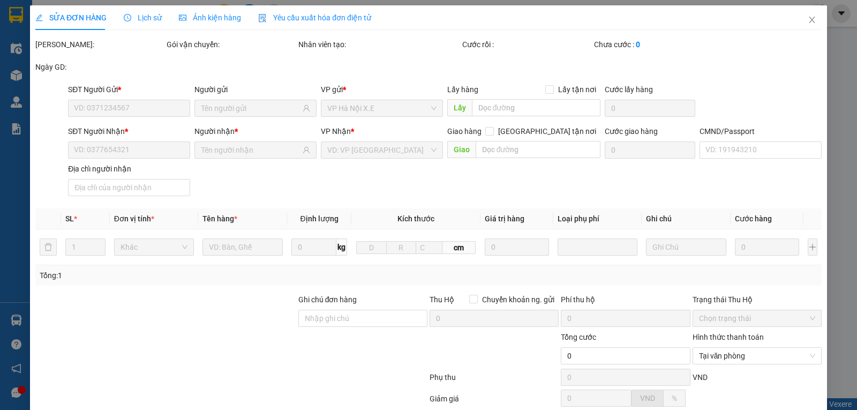
type input "15 Ngh. 331/20 Đ. [PERSON_NAME], [PERSON_NAME], [GEOGRAPHIC_DATA], [GEOGRAPHIC_…"
type input "150.000"
type input "1cc"
type input "250.000"
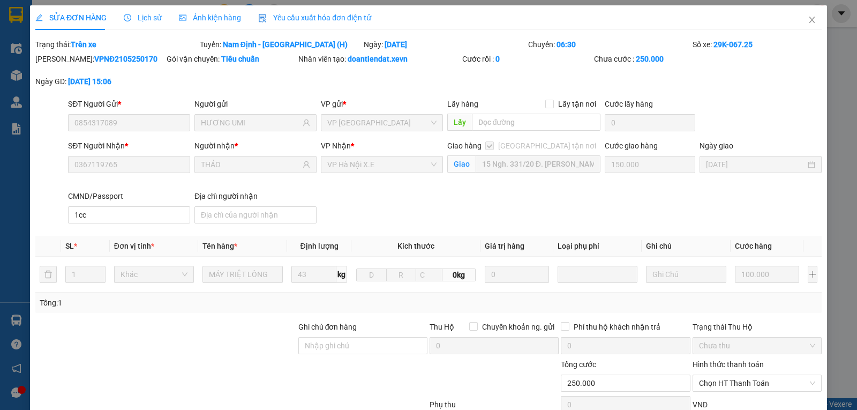
click at [151, 16] on span "Lịch sử" at bounding box center [143, 17] width 38 height 9
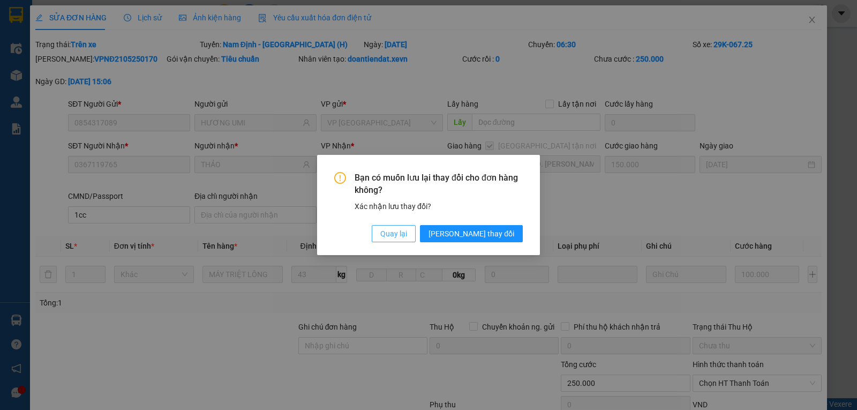
click at [416, 233] on button "Quay lại" at bounding box center [394, 233] width 44 height 17
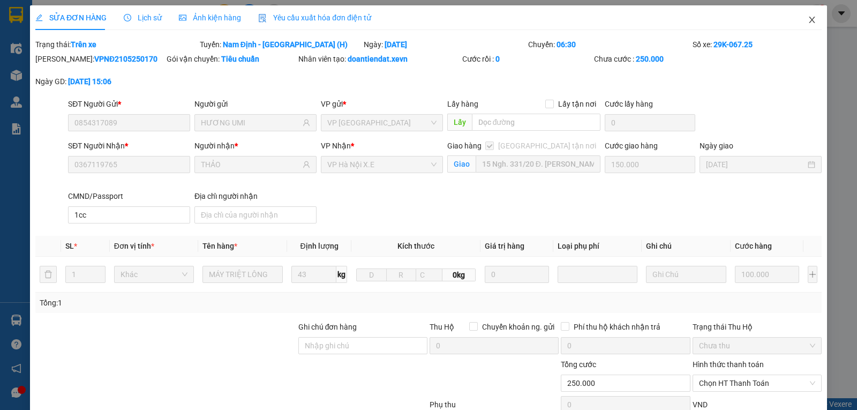
click at [808, 23] on icon "close" at bounding box center [812, 20] width 9 height 9
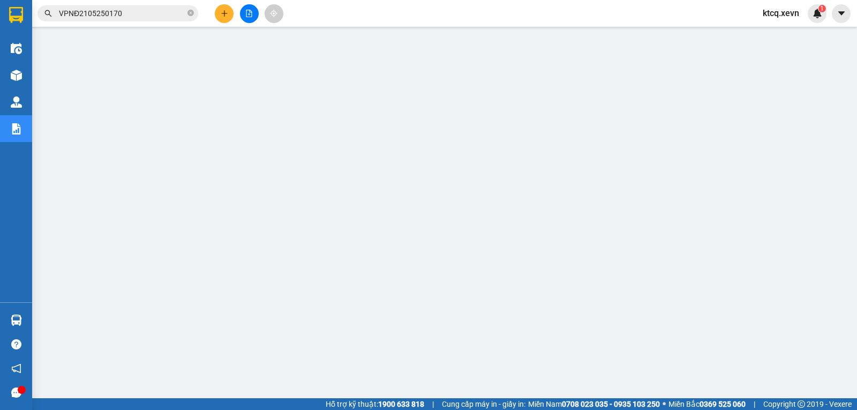
click at [129, 11] on input "VPNĐ2105250170" at bounding box center [122, 14] width 126 height 12
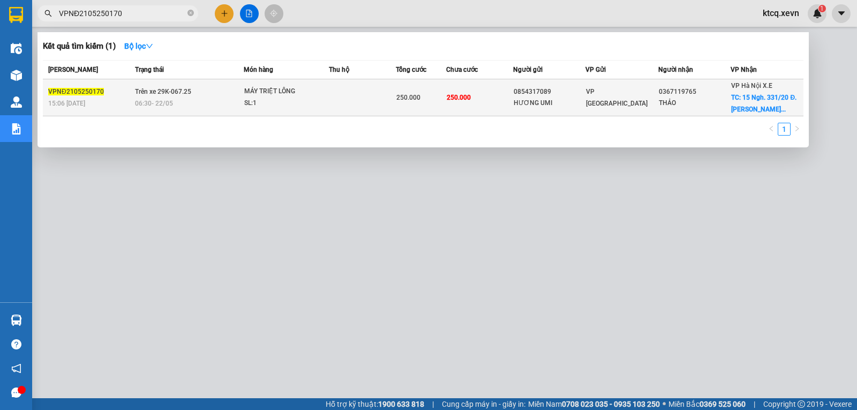
click at [79, 89] on span "VPNĐ2105250170" at bounding box center [76, 92] width 56 height 8
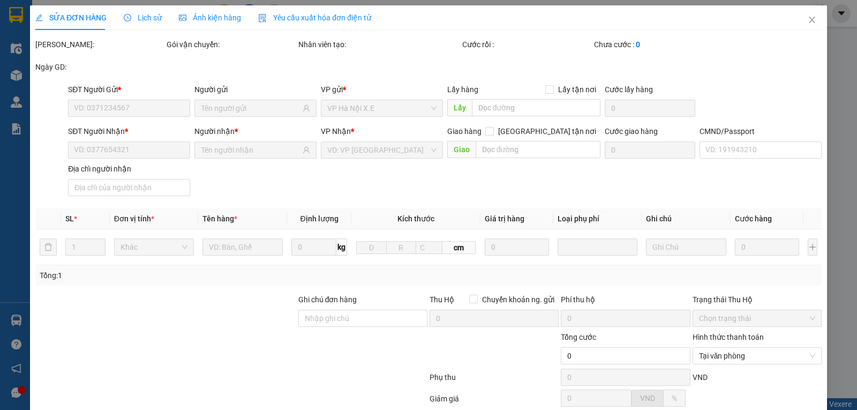
type input "0854317089"
type input "HƯƠNG UMI"
type input "0367119765"
type input "THẢO"
checkbox input "true"
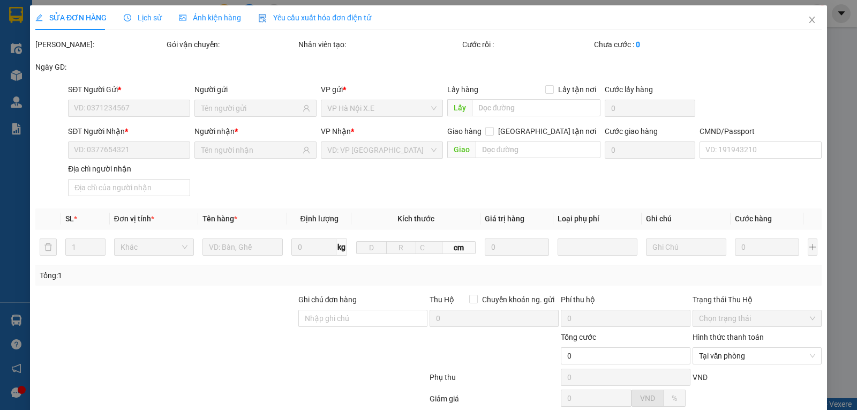
type input "15 Ngh. 331/20 Đ. [PERSON_NAME], [PERSON_NAME], [GEOGRAPHIC_DATA], [GEOGRAPHIC_…"
type input "150.000"
type input "1cc"
type input "250.000"
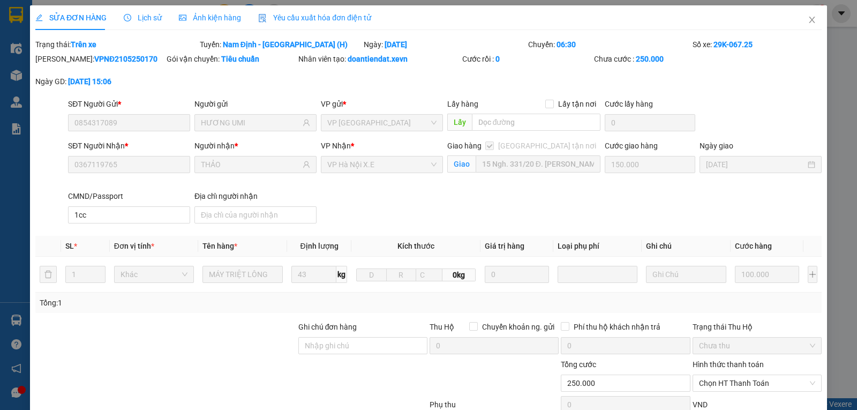
click at [140, 21] on span "Lịch sử" at bounding box center [143, 17] width 38 height 9
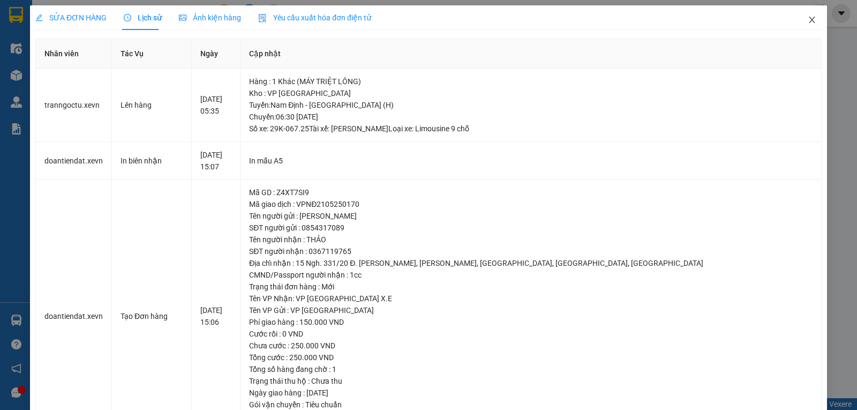
click at [808, 19] on icon "close" at bounding box center [812, 20] width 9 height 9
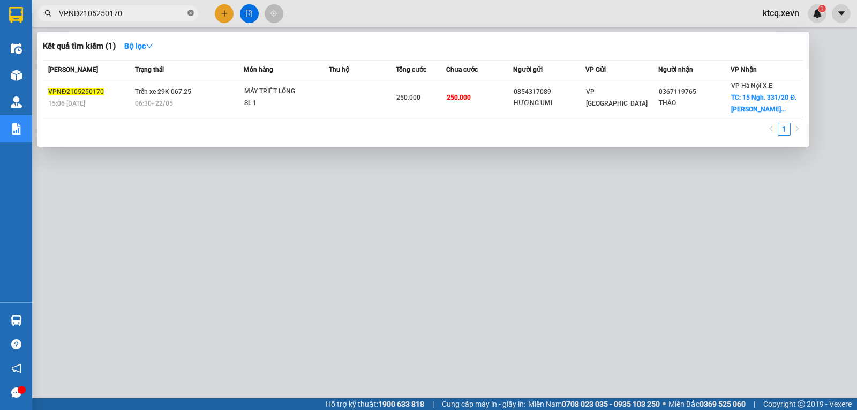
click at [192, 14] on icon "close-circle" at bounding box center [191, 13] width 6 height 6
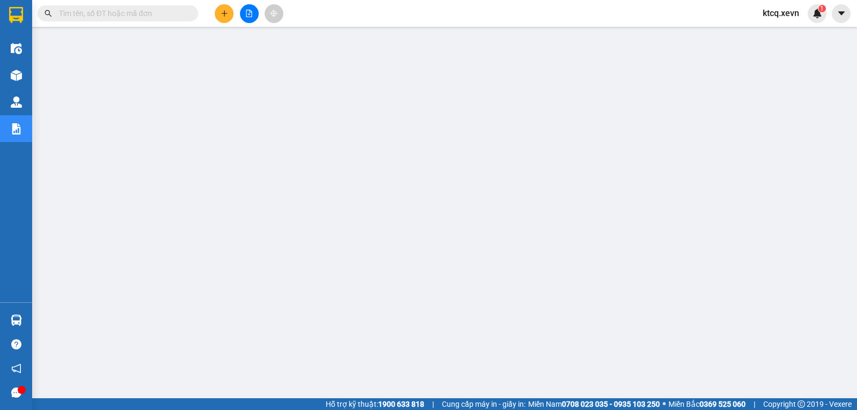
paste input "VPNĐ2205250170"
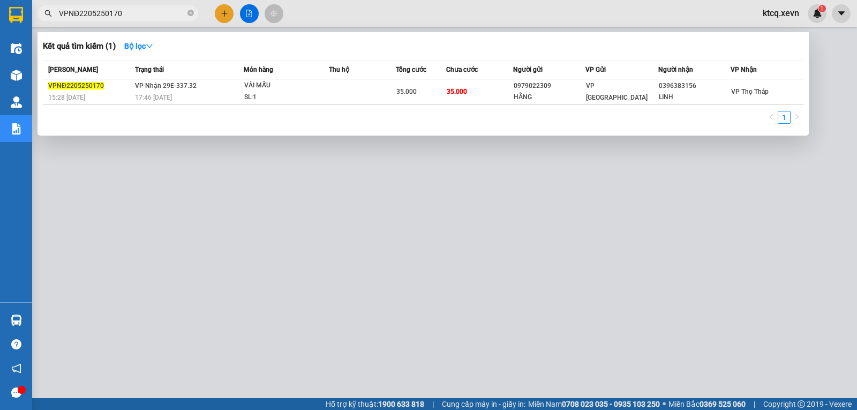
click at [85, 94] on span "15:28 [DATE]" at bounding box center [66, 98] width 37 height 8
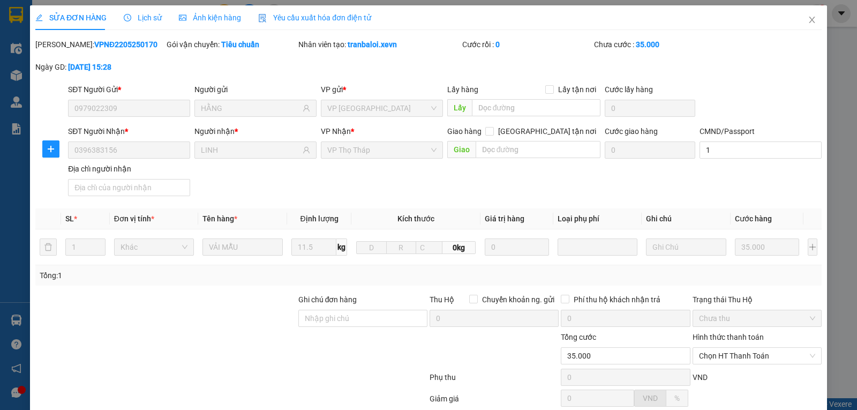
click at [157, 18] on span "Lịch sử" at bounding box center [143, 17] width 38 height 9
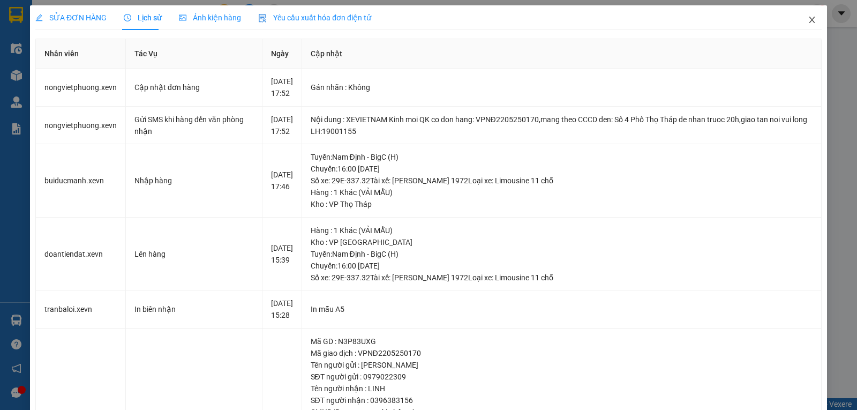
click at [809, 21] on icon "close" at bounding box center [812, 20] width 6 height 6
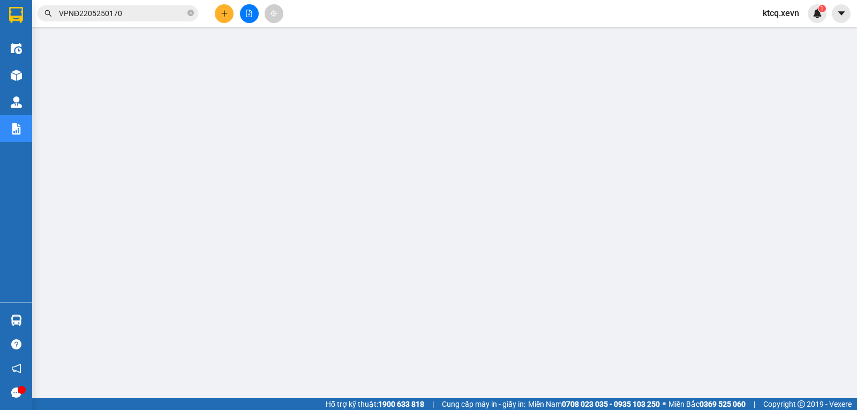
click at [192, 15] on icon "close-circle" at bounding box center [191, 13] width 6 height 6
paste input "VPNĐ2205250105"
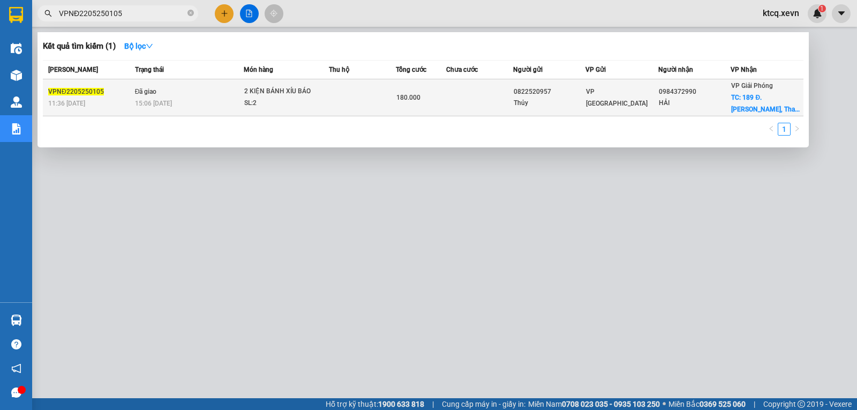
click at [96, 92] on span "VPNĐ2205250105" at bounding box center [76, 92] width 56 height 8
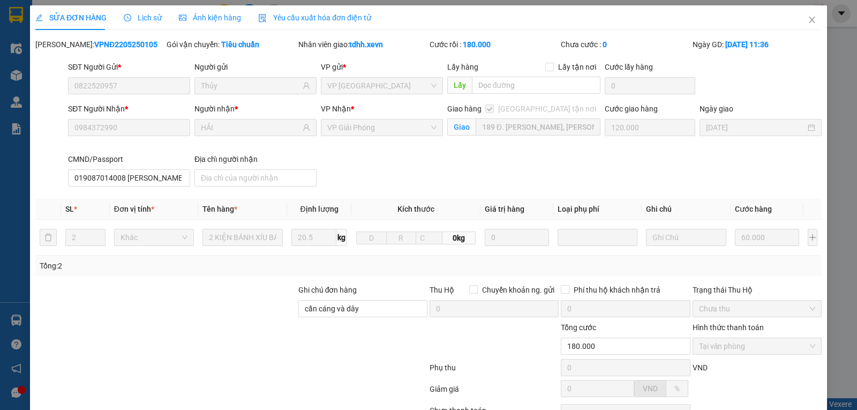
click at [141, 23] on div "Lịch sử" at bounding box center [143, 18] width 38 height 12
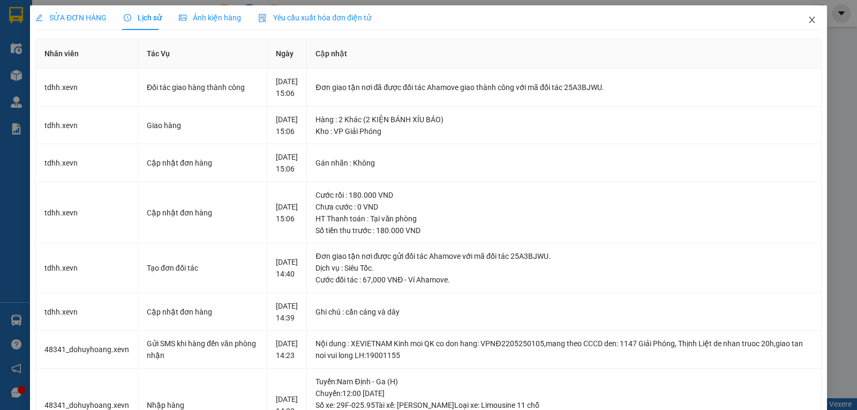
click at [808, 17] on icon "close" at bounding box center [812, 20] width 9 height 9
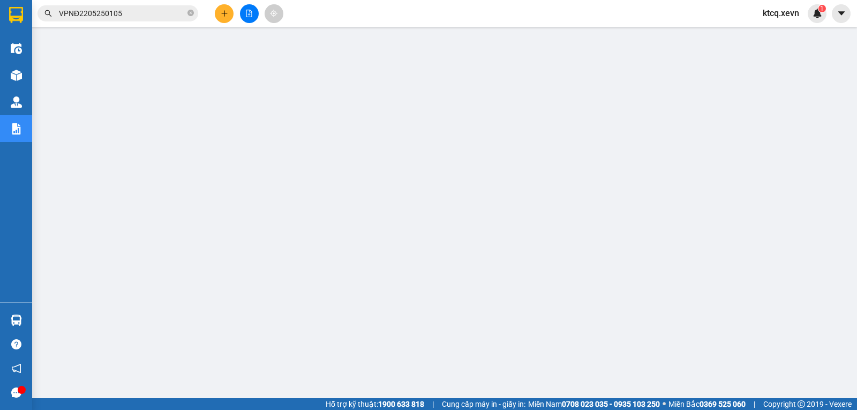
click at [169, 13] on input "VPNĐ2205250105" at bounding box center [122, 14] width 126 height 12
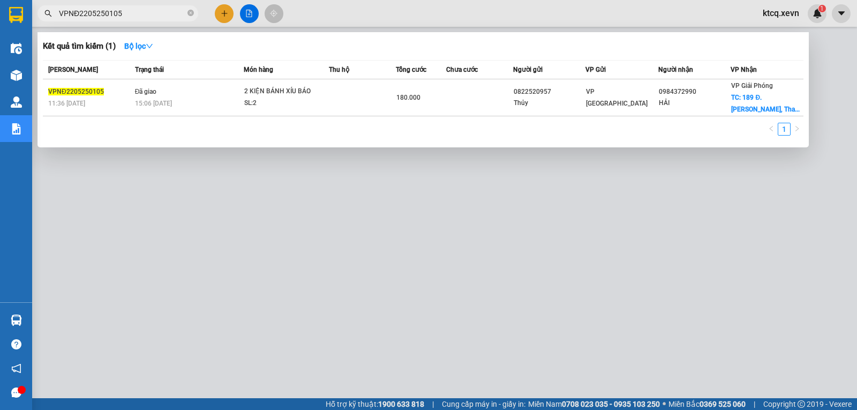
drag, startPoint x: 169, startPoint y: 13, endPoint x: 47, endPoint y: 17, distance: 122.2
click at [47, 17] on span "VPNĐ2205250105" at bounding box center [118, 13] width 161 height 16
paste input "PV2205250117"
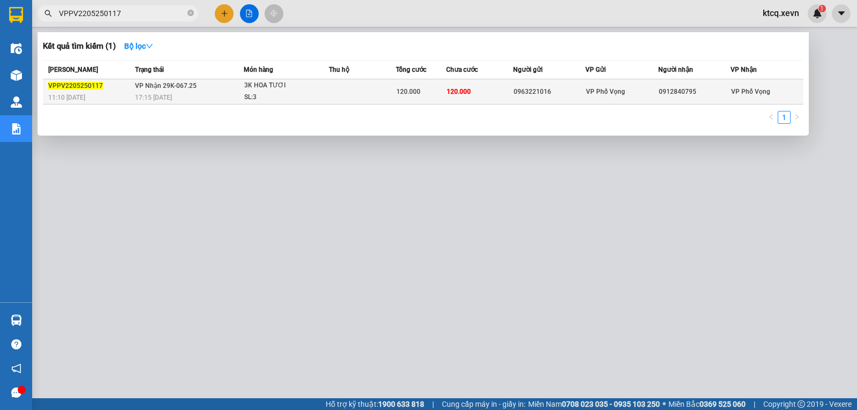
click at [92, 85] on span "VPPV2205250117" at bounding box center [75, 86] width 55 height 8
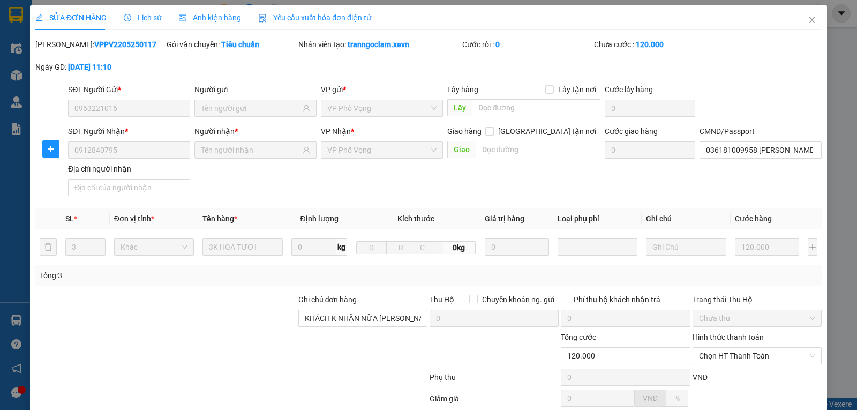
click at [148, 10] on div "Lịch sử" at bounding box center [143, 17] width 38 height 25
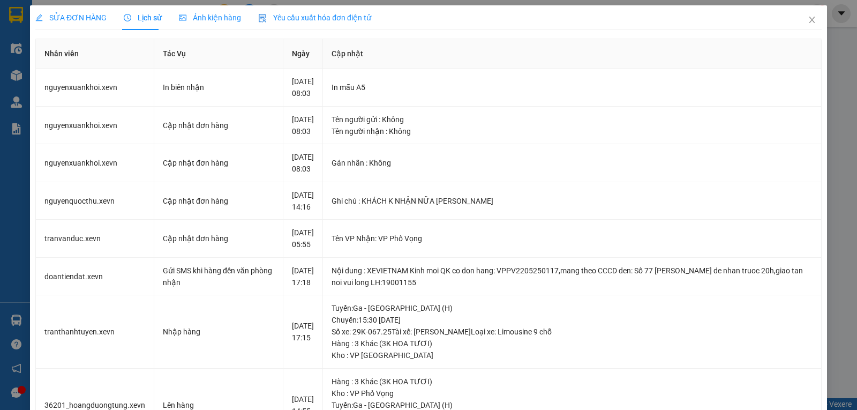
click at [261, 49] on th "Tác Vụ" at bounding box center [218, 53] width 129 height 29
click at [808, 18] on icon "close" at bounding box center [812, 20] width 9 height 9
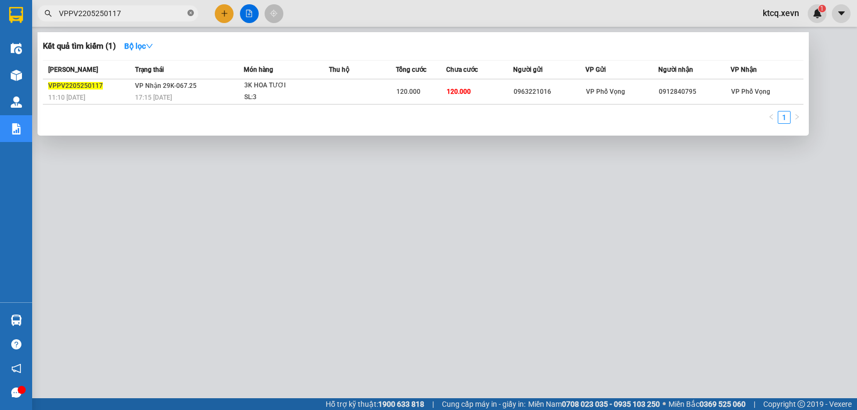
click at [189, 11] on icon "close-circle" at bounding box center [191, 13] width 6 height 6
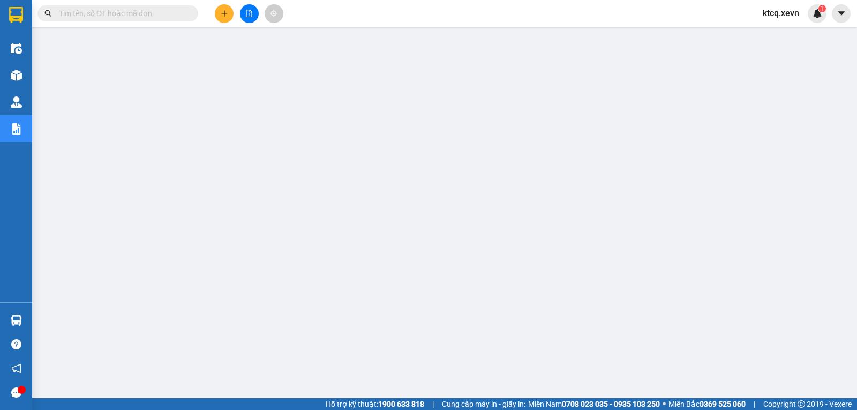
paste input "YÊNBÁI12205250018"
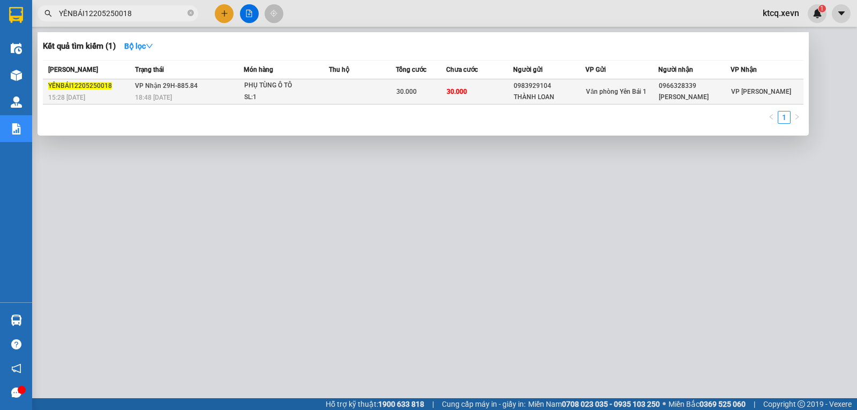
click at [95, 87] on span "YÊNBÁI12205250018" at bounding box center [80, 86] width 64 height 8
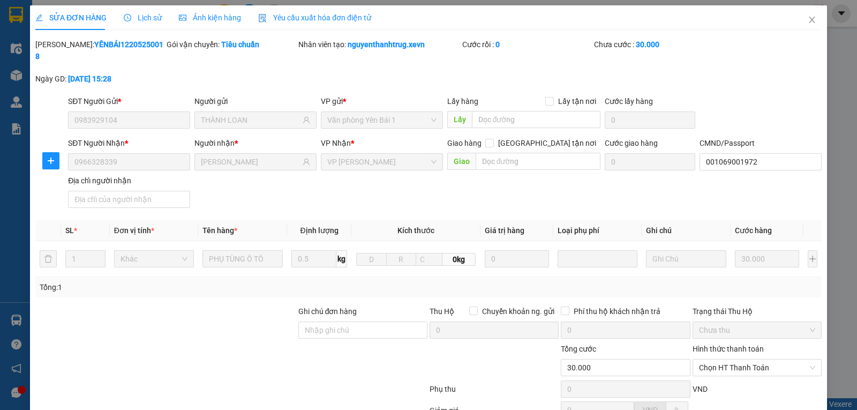
click at [152, 21] on span "Lịch sử" at bounding box center [143, 17] width 38 height 9
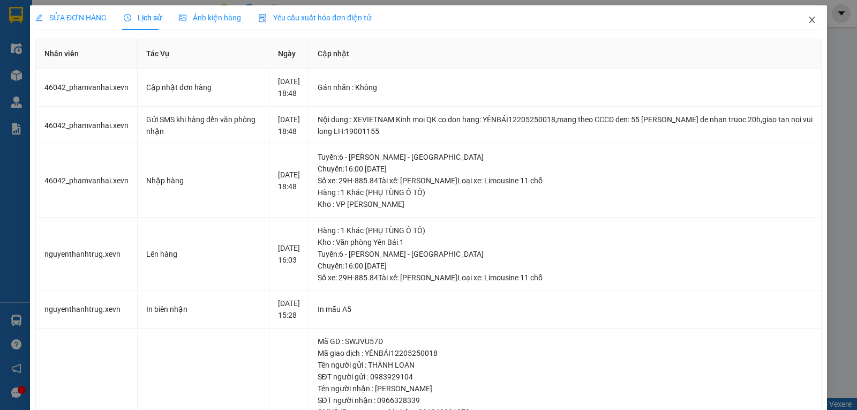
click at [809, 18] on icon "close" at bounding box center [812, 20] width 6 height 6
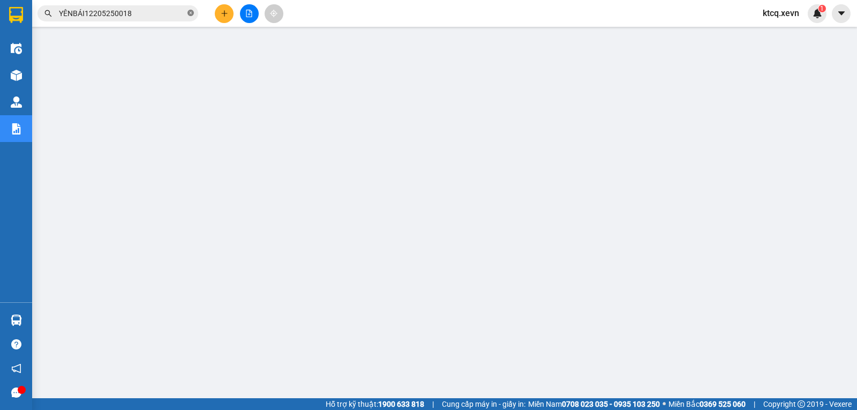
click at [193, 12] on icon "close-circle" at bounding box center [191, 13] width 6 height 6
paste input "YB22205250006"
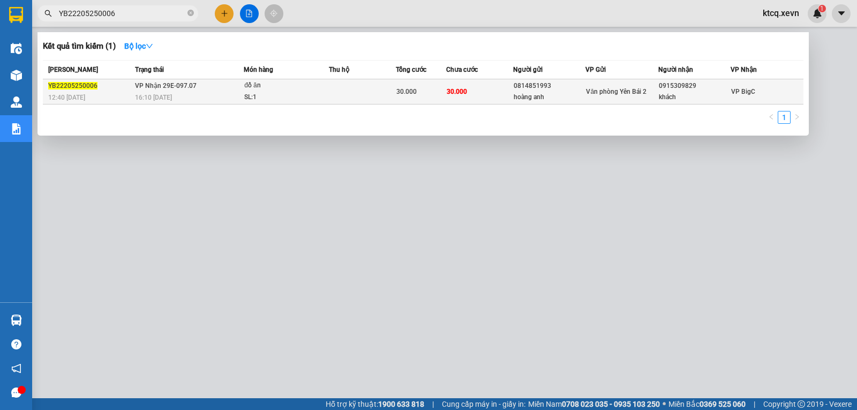
click at [87, 86] on span "YB22205250006" at bounding box center [72, 86] width 49 height 8
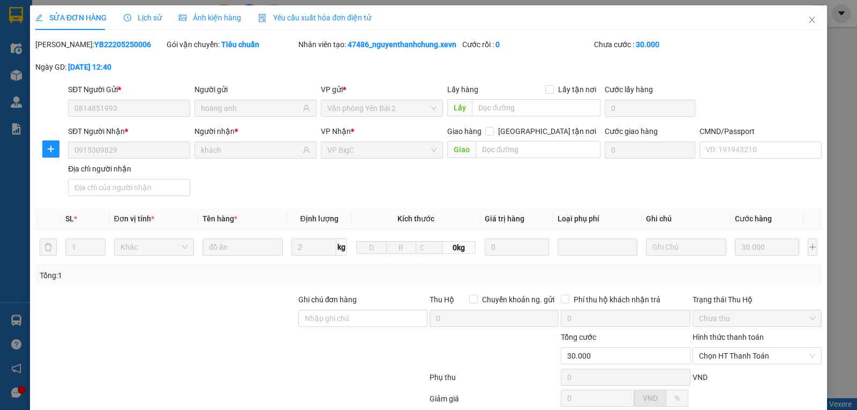
click at [145, 15] on span "Lịch sử" at bounding box center [143, 17] width 38 height 9
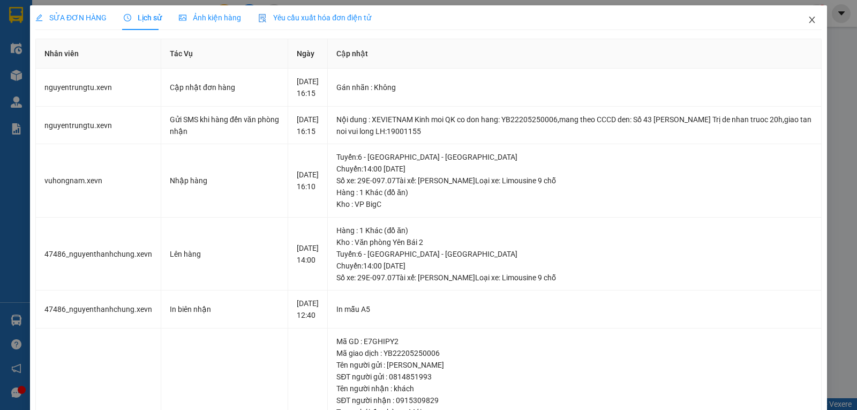
click at [808, 19] on icon "close" at bounding box center [812, 20] width 9 height 9
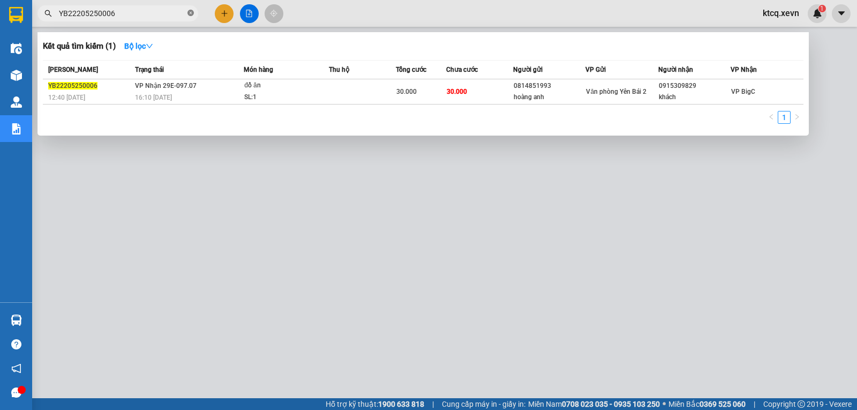
click at [190, 13] on icon "close-circle" at bounding box center [191, 13] width 6 height 6
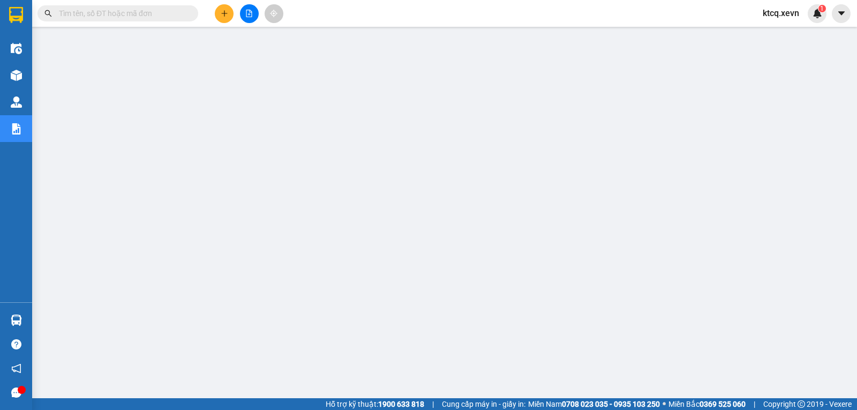
paste input "VPNĐ2305250095"
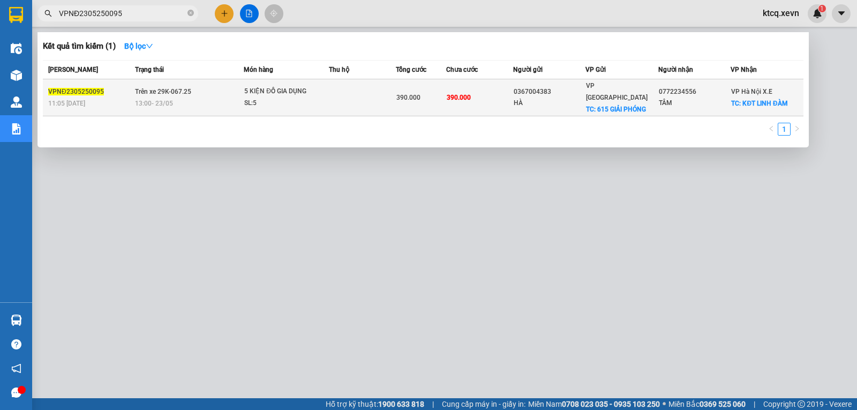
click at [87, 88] on span "VPNĐ2305250095" at bounding box center [76, 92] width 56 height 8
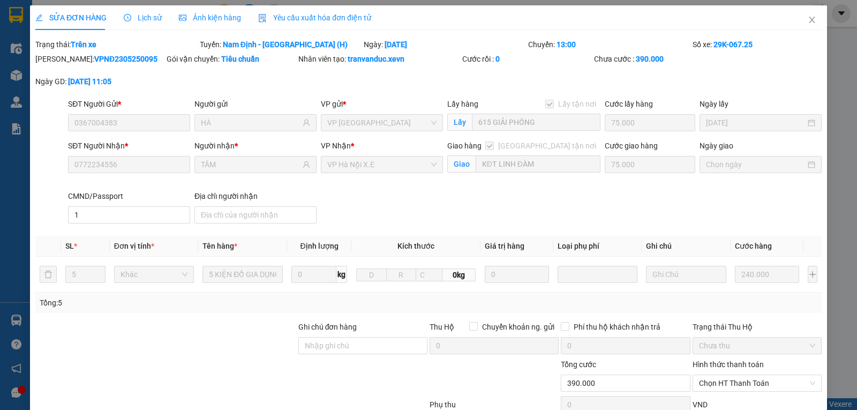
click at [148, 19] on span "Lịch sử" at bounding box center [143, 17] width 38 height 9
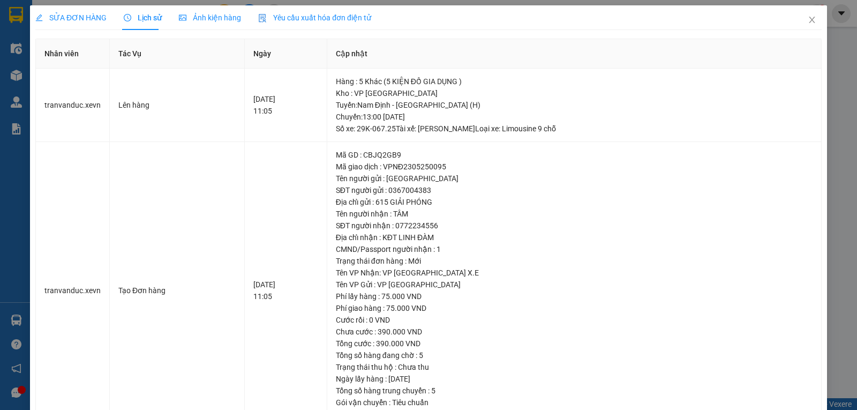
click at [196, 15] on span "Ảnh kiện hàng" at bounding box center [210, 17] width 62 height 9
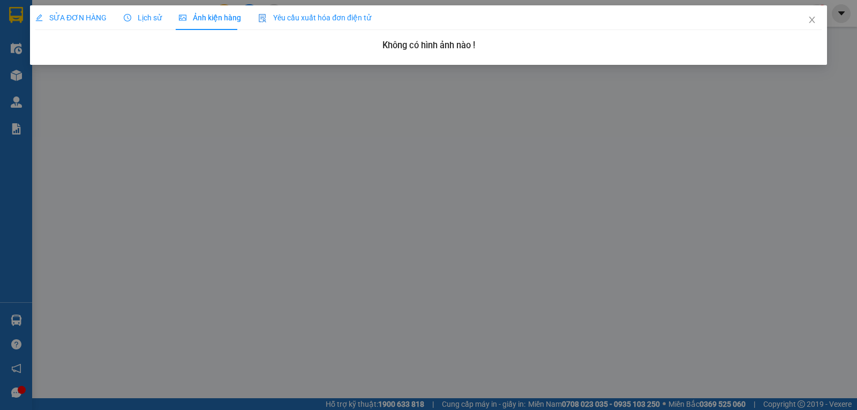
click at [142, 17] on span "Lịch sử" at bounding box center [143, 17] width 38 height 9
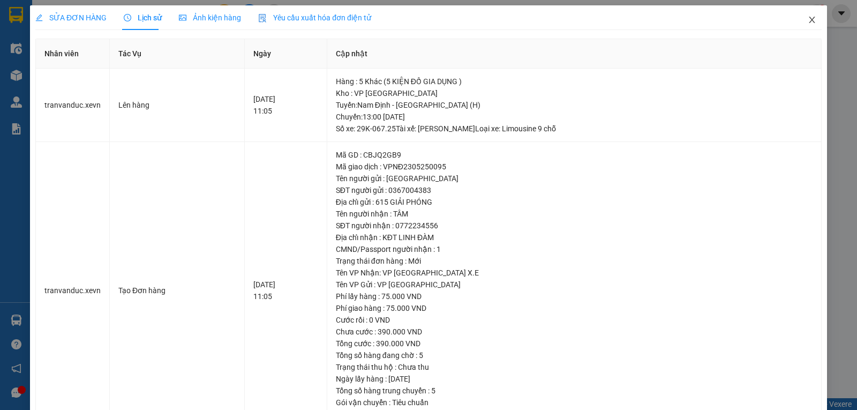
click at [808, 18] on icon "close" at bounding box center [812, 20] width 9 height 9
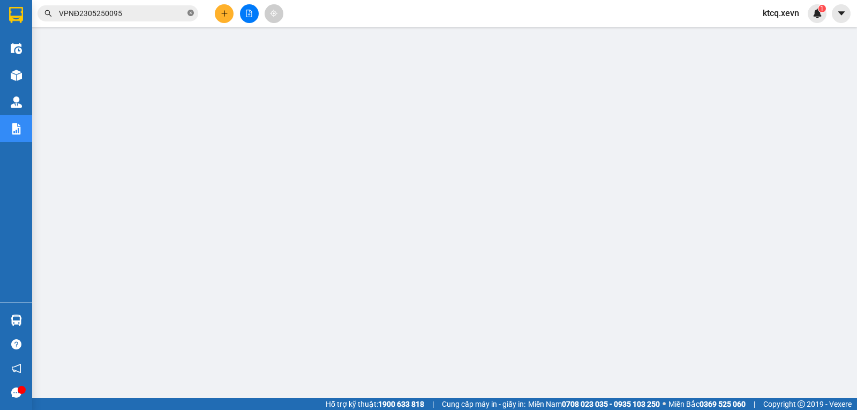
click at [193, 12] on icon "close-circle" at bounding box center [191, 13] width 6 height 6
paste input "YÊNBÁI12405250014"
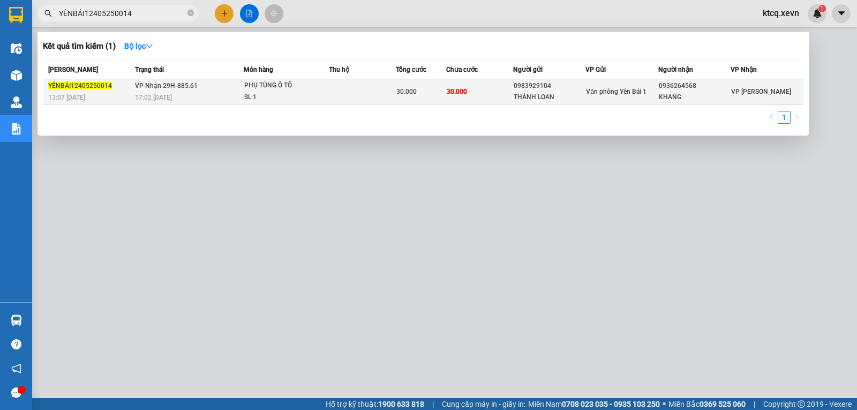
click at [71, 81] on div "YÊNBÁI12405250014" at bounding box center [90, 85] width 84 height 11
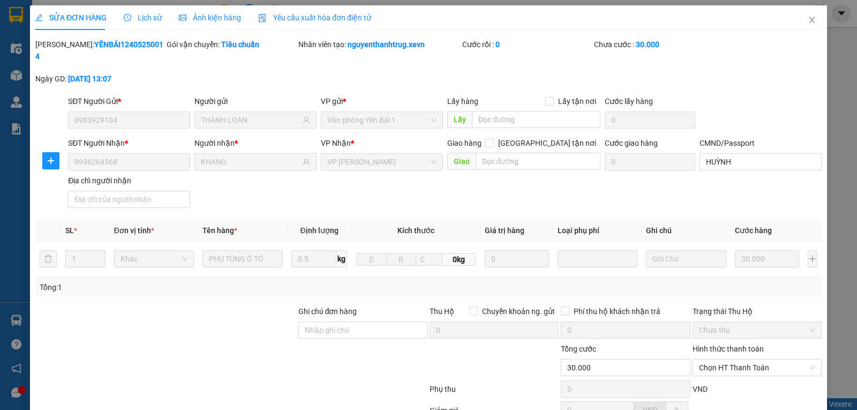
click at [150, 18] on span "Lịch sử" at bounding box center [143, 17] width 38 height 9
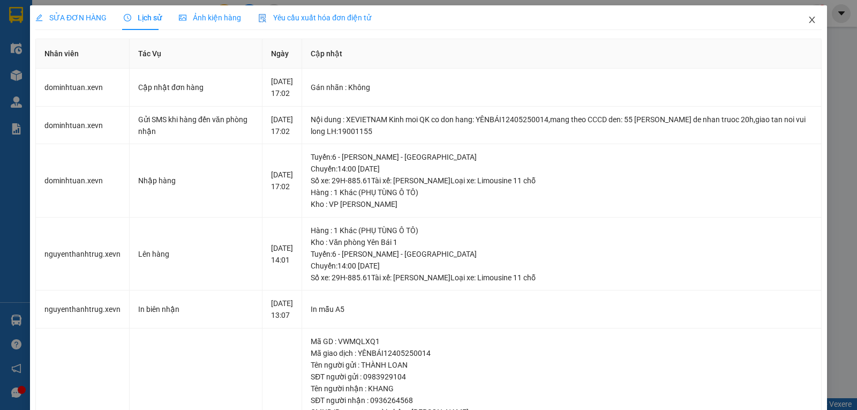
click at [809, 20] on icon "close" at bounding box center [812, 20] width 6 height 6
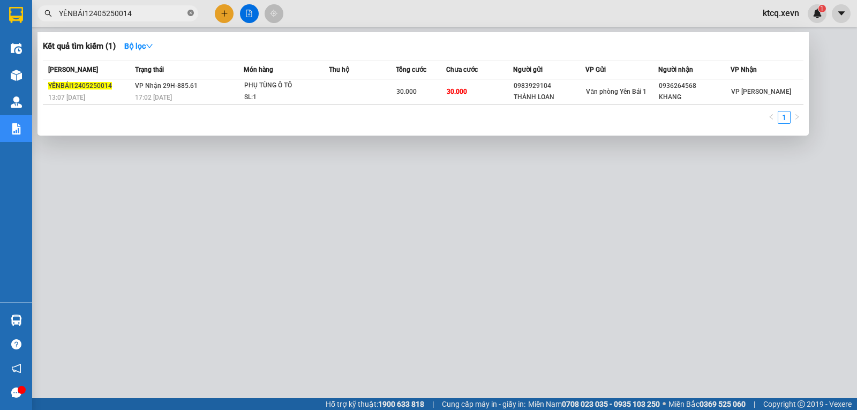
click at [189, 16] on icon "close-circle" at bounding box center [191, 13] width 6 height 6
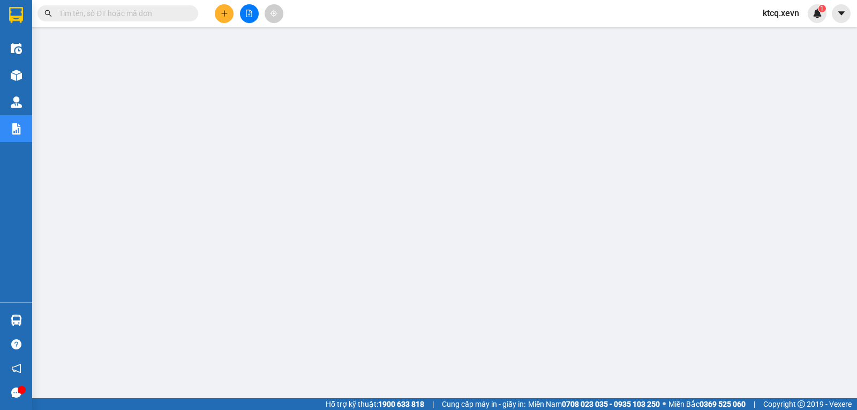
paste input "VPPV2505250082"
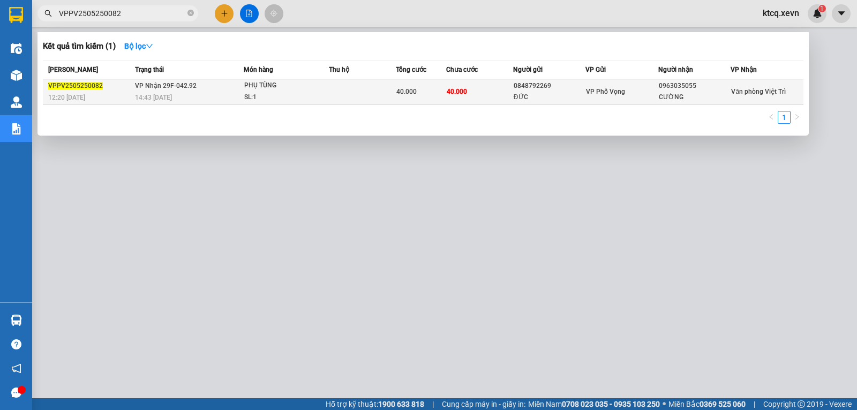
click at [83, 85] on span "VPPV2505250082" at bounding box center [75, 86] width 55 height 8
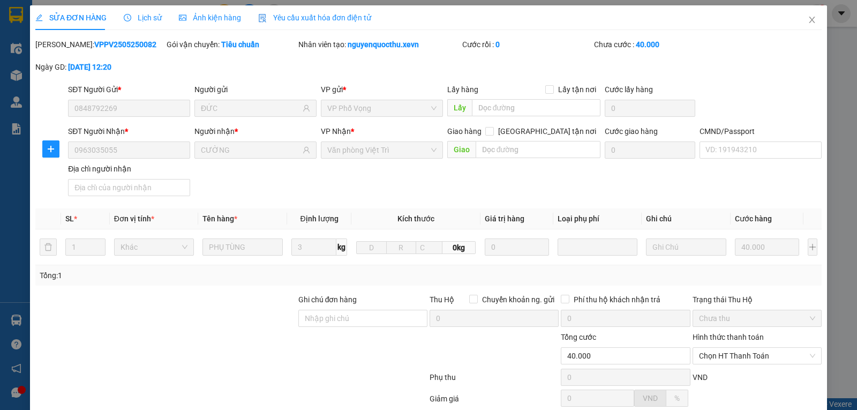
click at [146, 19] on span "Lịch sử" at bounding box center [143, 17] width 38 height 9
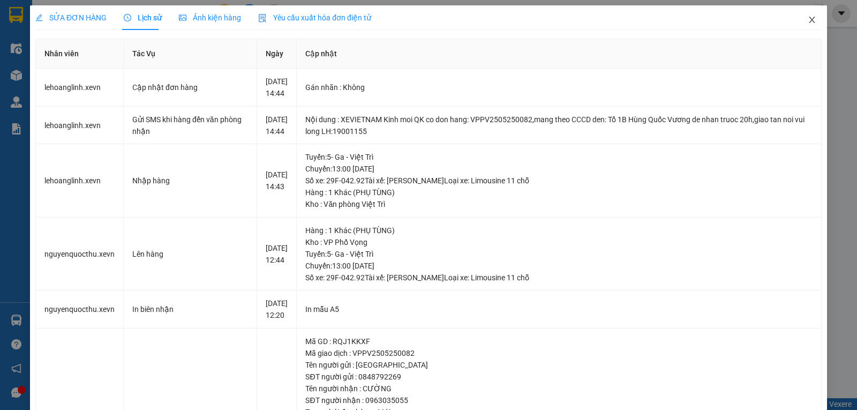
click at [809, 20] on icon "close" at bounding box center [812, 20] width 6 height 6
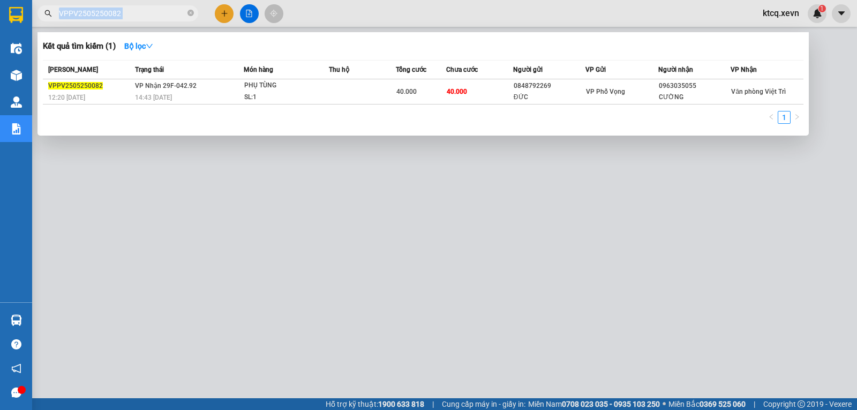
click at [186, 14] on span "VPPV2505250082" at bounding box center [118, 13] width 161 height 16
click at [189, 13] on icon "close-circle" at bounding box center [191, 13] width 6 height 6
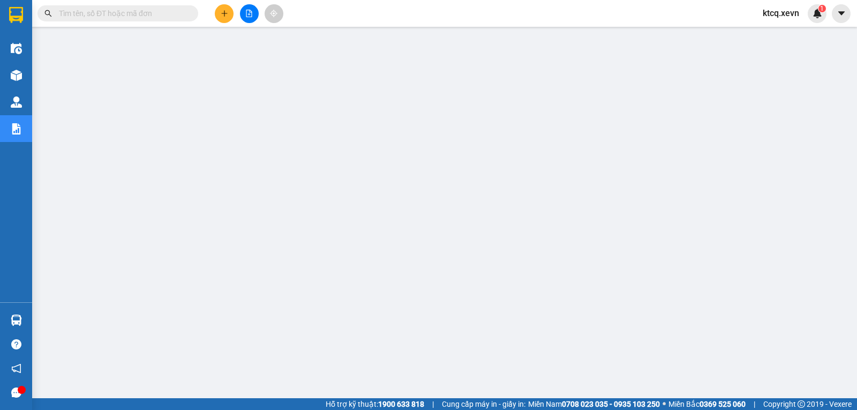
click at [129, 14] on input "text" at bounding box center [122, 14] width 126 height 12
paste input "VPNĐ2805250138"
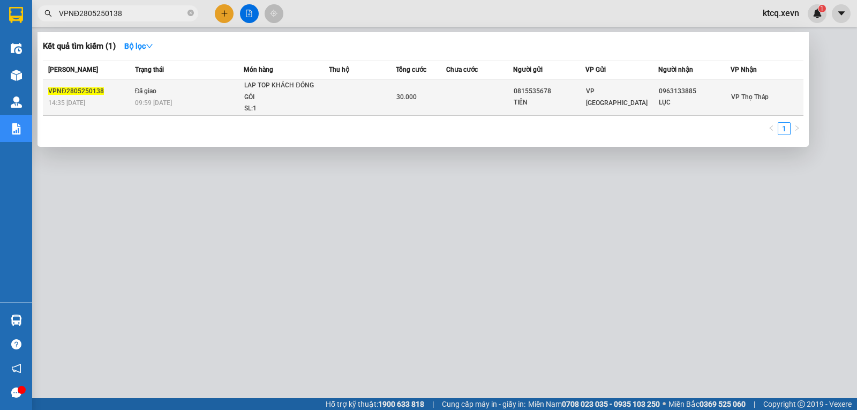
click at [77, 86] on div "VPNĐ2805250138" at bounding box center [90, 91] width 84 height 11
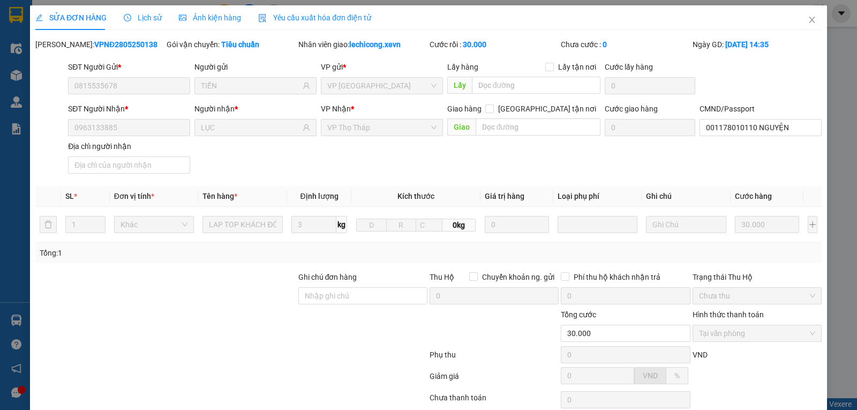
click at [148, 14] on span "Lịch sử" at bounding box center [143, 17] width 38 height 9
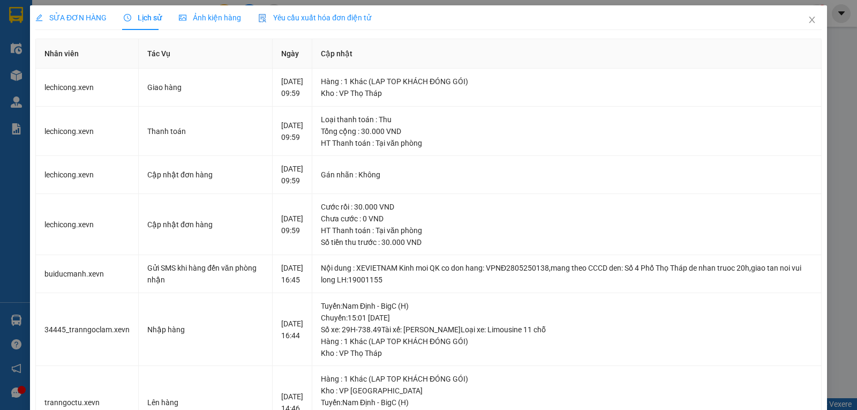
click at [231, 33] on div "SỬA ĐƠN HÀNG Lịch sử Ảnh kiện hàng Yêu cầu xuất hóa đơn điện tử Total Paid Fee …" at bounding box center [428, 360] width 786 height 710
click at [808, 19] on icon "close" at bounding box center [812, 20] width 9 height 9
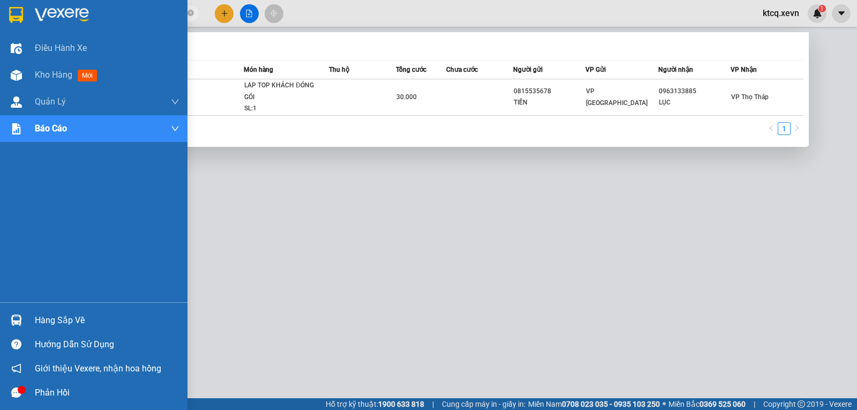
drag, startPoint x: 151, startPoint y: 8, endPoint x: 4, endPoint y: 4, distance: 146.8
click at [0, 4] on section "Kết quả tìm kiếm ( 1 ) Bộ lọc Mã ĐH Trạng thái Món hàng Thu hộ Tổng cước Chưa c…" at bounding box center [428, 205] width 857 height 410
paste input "H2805250011"
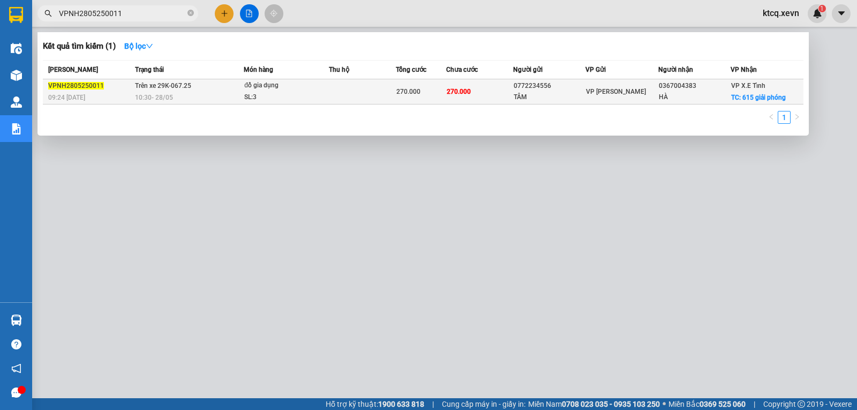
click at [77, 88] on span "VPNH2805250011" at bounding box center [76, 86] width 56 height 8
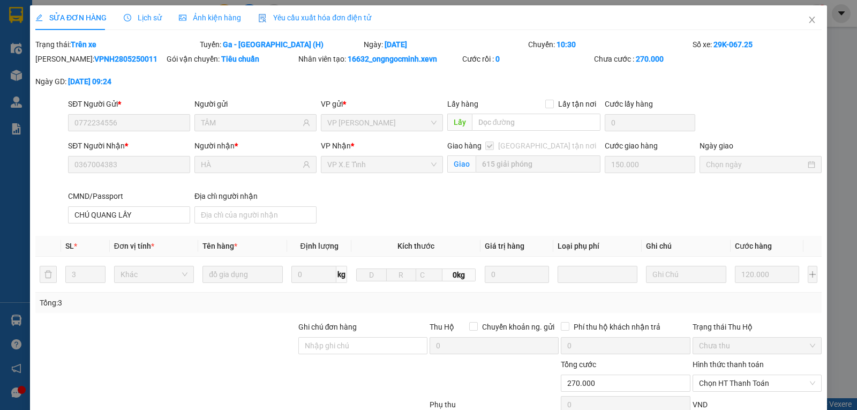
click at [144, 21] on span "Lịch sử" at bounding box center [143, 17] width 38 height 9
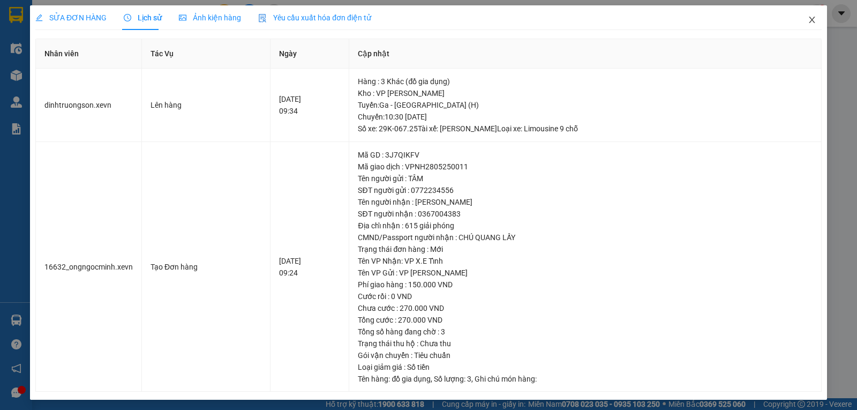
click at [808, 21] on icon "close" at bounding box center [812, 20] width 9 height 9
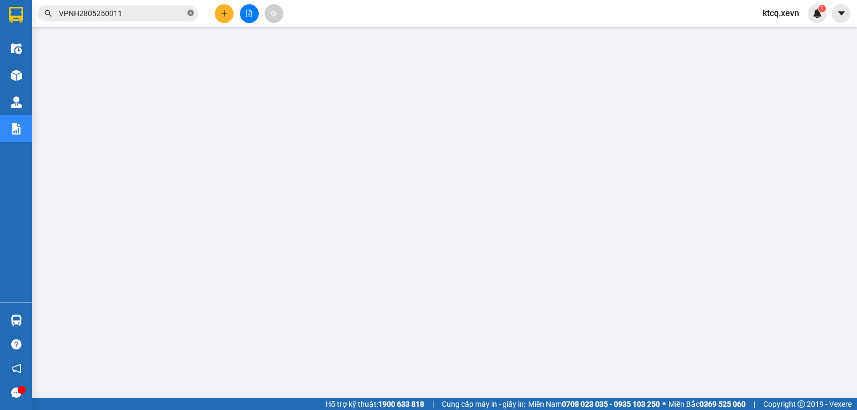
click at [190, 14] on icon "close-circle" at bounding box center [191, 13] width 6 height 6
paste input "VPTB2805250056"
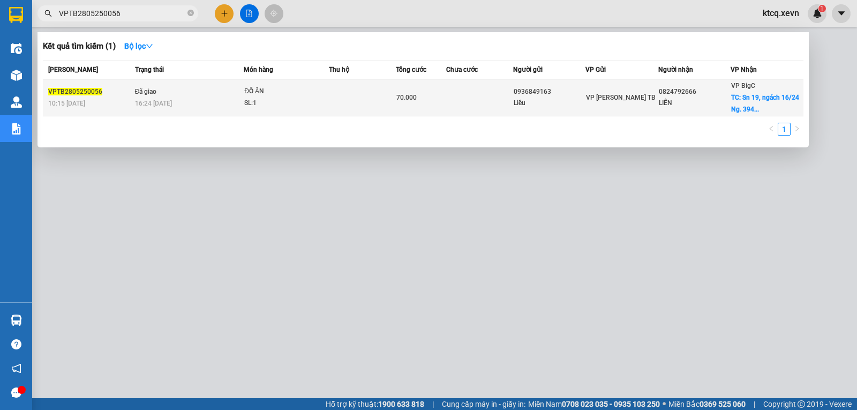
click at [89, 91] on span "VPTB2805250056" at bounding box center [75, 92] width 54 height 8
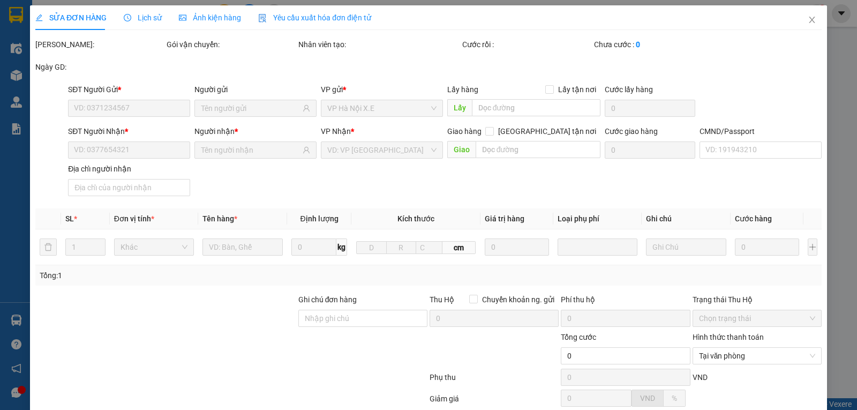
click at [147, 16] on span "Lịch sử" at bounding box center [143, 17] width 38 height 9
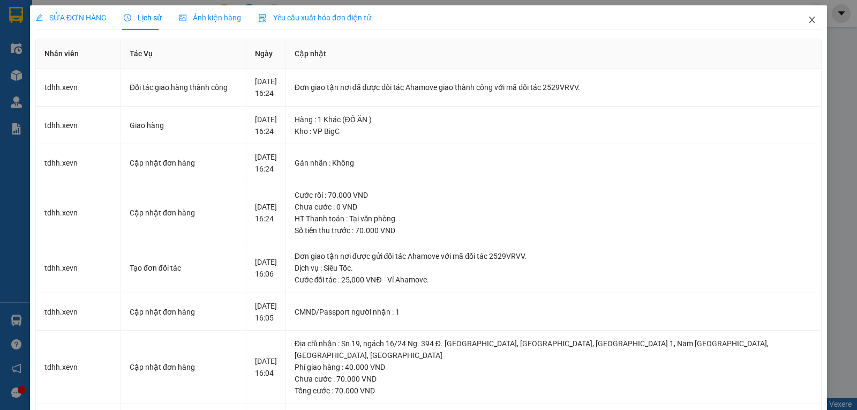
click at [808, 21] on icon "close" at bounding box center [812, 20] width 9 height 9
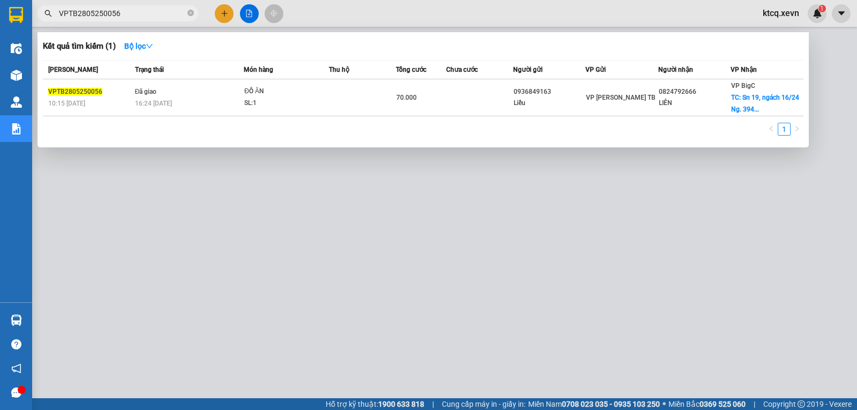
drag, startPoint x: 107, startPoint y: 15, endPoint x: 36, endPoint y: 10, distance: 70.9
click at [36, 10] on div "VPTB2805250056" at bounding box center [104, 13] width 209 height 16
paste input "BC290525020"
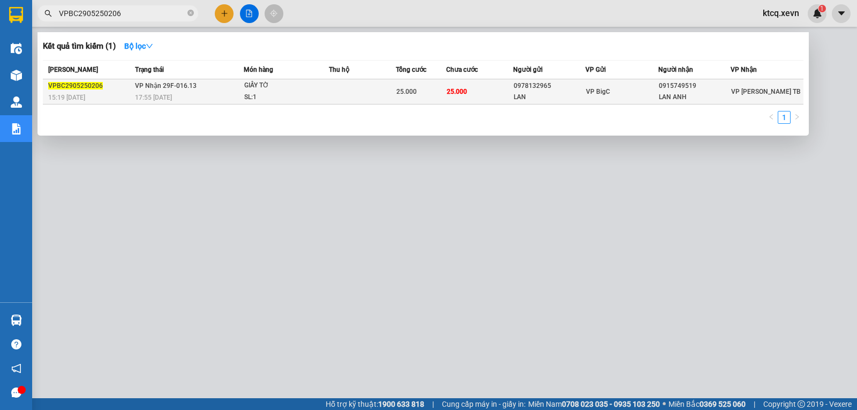
click at [79, 88] on span "VPBC2905250206" at bounding box center [75, 86] width 55 height 8
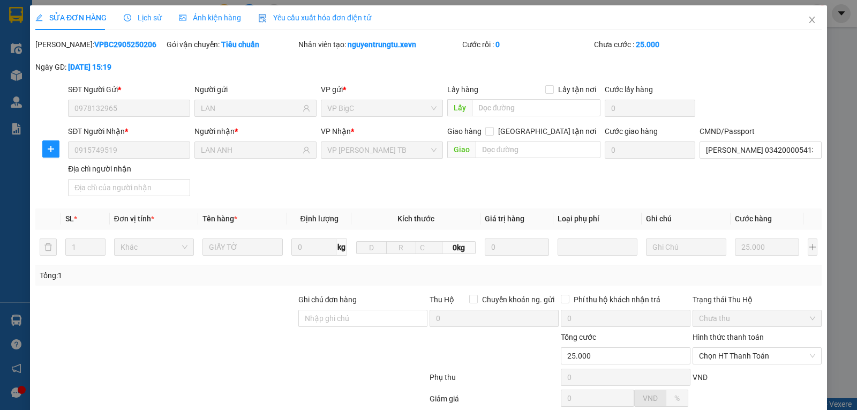
click at [148, 16] on span "Lịch sử" at bounding box center [143, 17] width 38 height 9
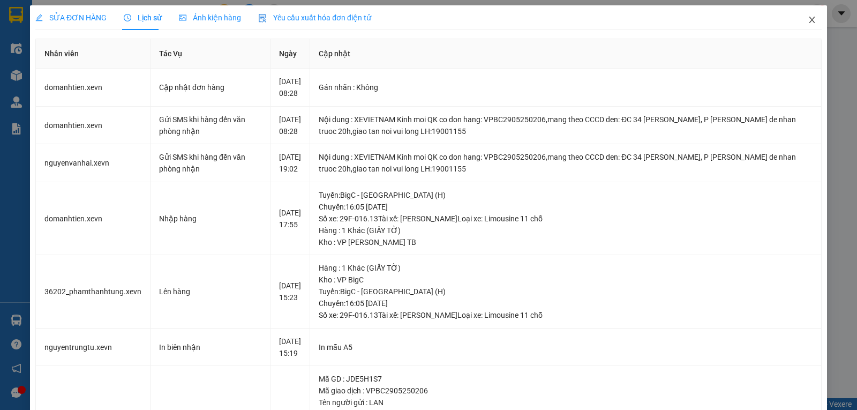
click at [809, 17] on span "Close" at bounding box center [812, 20] width 30 height 30
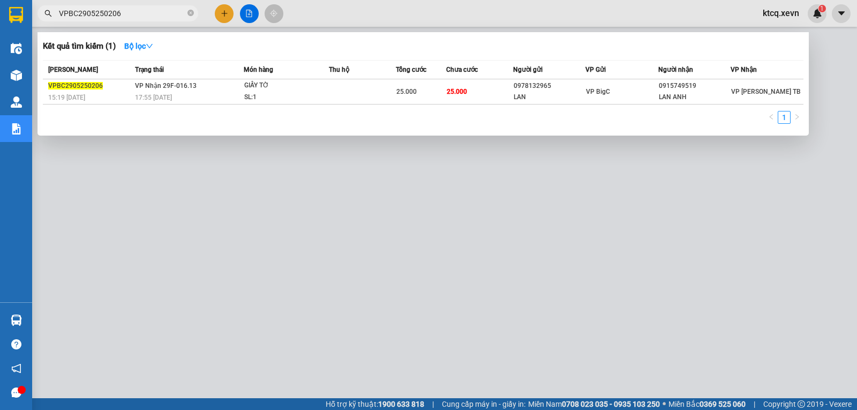
drag, startPoint x: 144, startPoint y: 11, endPoint x: 0, endPoint y: 9, distance: 144.1
click at [0, 9] on section "Kết quả tìm kiếm ( 1 ) Bộ lọc Mã ĐH Trạng thái Món hàng Thu hộ Tổng cước Chưa c…" at bounding box center [428, 205] width 857 height 410
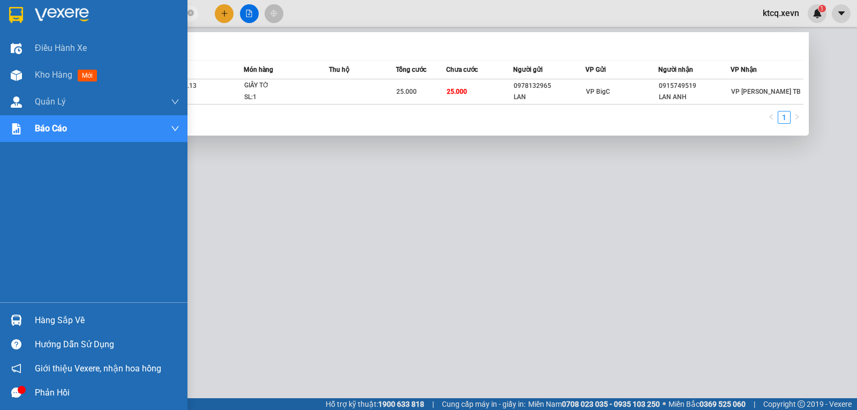
paste input "NB3105250162"
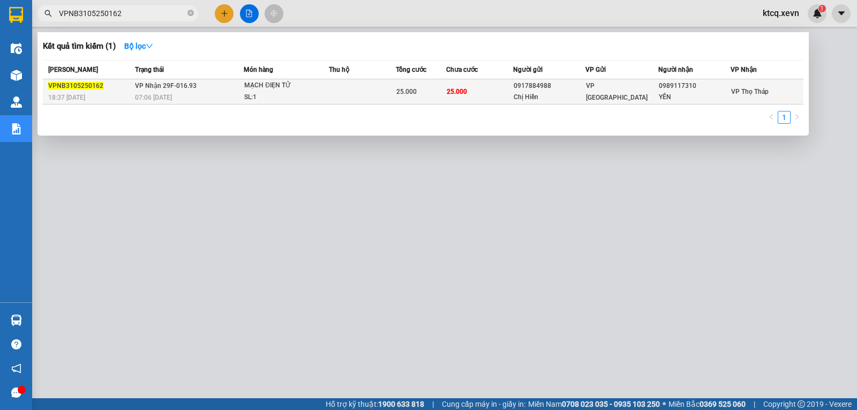
click at [80, 79] on td "VPNB3105250162 18:37 [DATE]" at bounding box center [87, 91] width 89 height 25
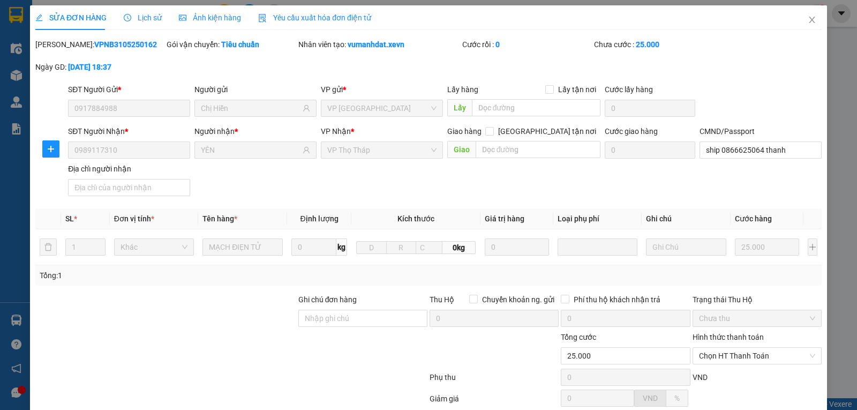
click at [124, 14] on icon "clock-circle" at bounding box center [128, 18] width 8 height 8
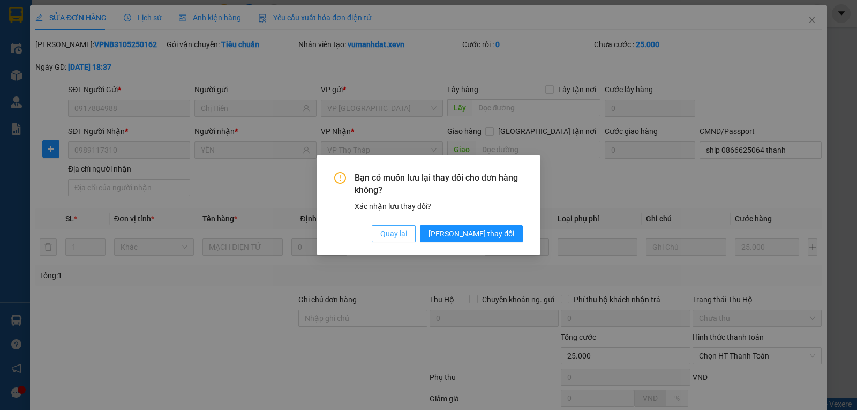
click at [407, 238] on span "Quay lại" at bounding box center [393, 234] width 27 height 12
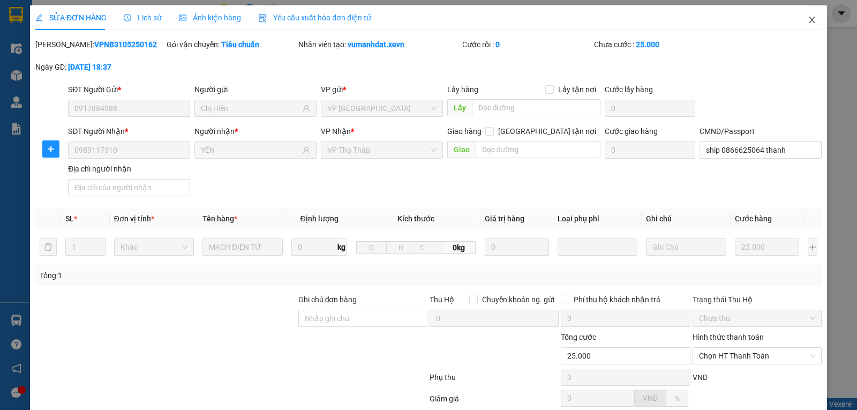
click at [808, 19] on icon "close" at bounding box center [812, 20] width 9 height 9
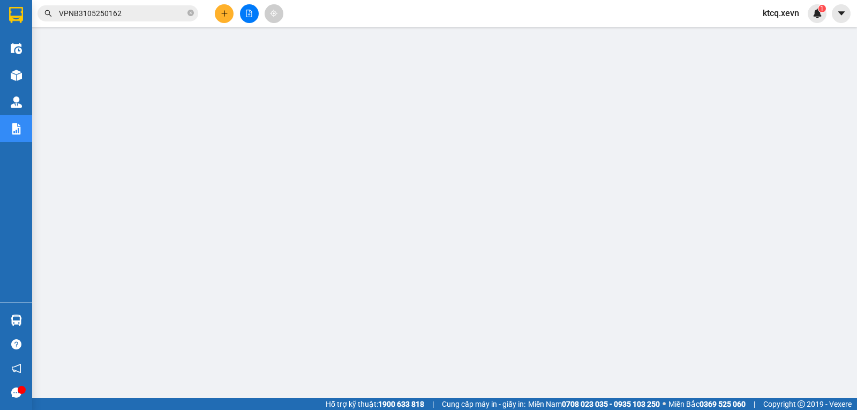
click at [132, 10] on input "VPNB3105250162" at bounding box center [122, 14] width 126 height 12
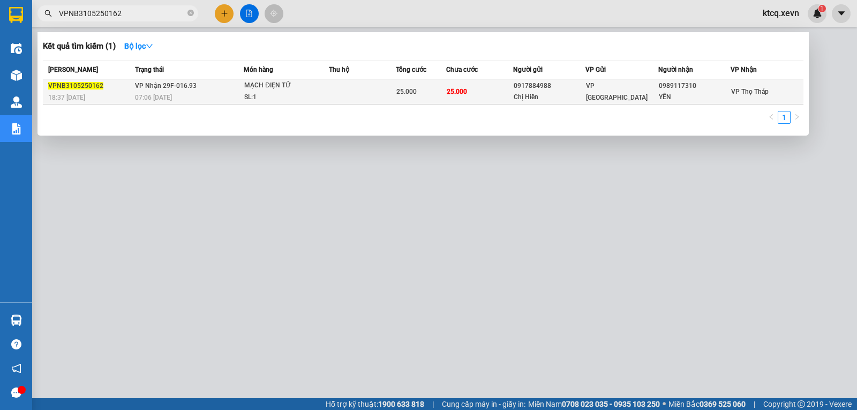
click at [81, 88] on span "VPNB3105250162" at bounding box center [75, 86] width 55 height 8
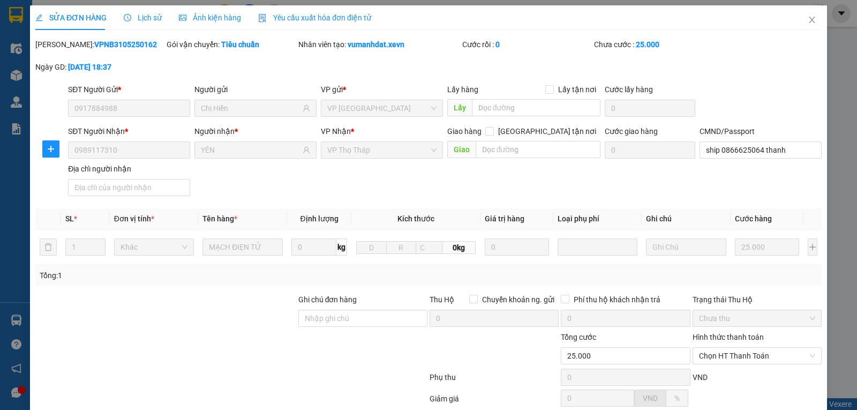
click at [152, 21] on span "Lịch sử" at bounding box center [143, 17] width 38 height 9
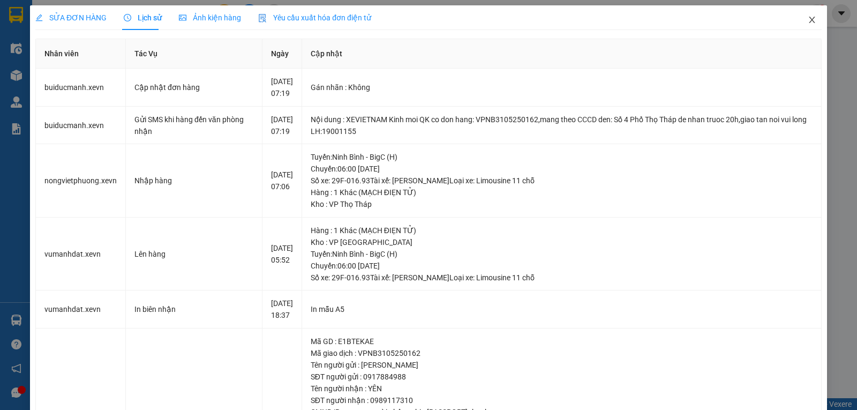
click at [808, 19] on icon "close" at bounding box center [812, 20] width 9 height 9
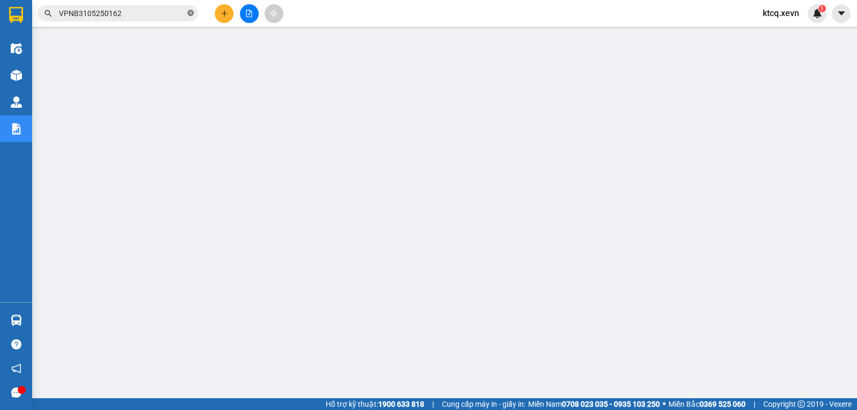
click at [190, 14] on icon "close-circle" at bounding box center [191, 13] width 6 height 6
paste input "VPNĐ0206250221"
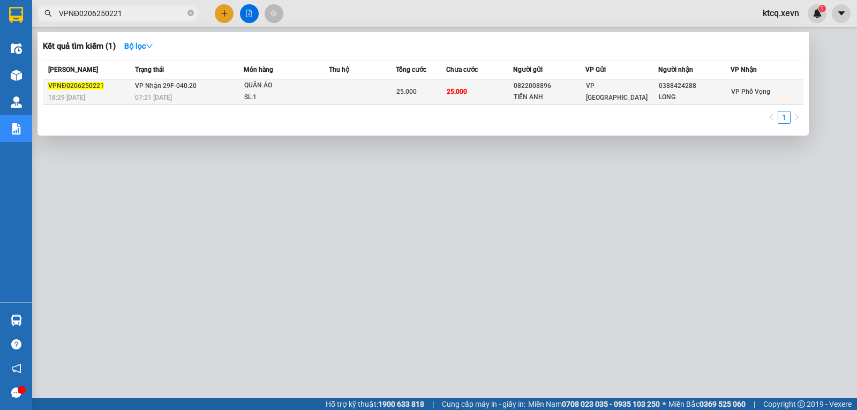
click at [65, 82] on span "VPNĐ0206250221" at bounding box center [76, 86] width 56 height 8
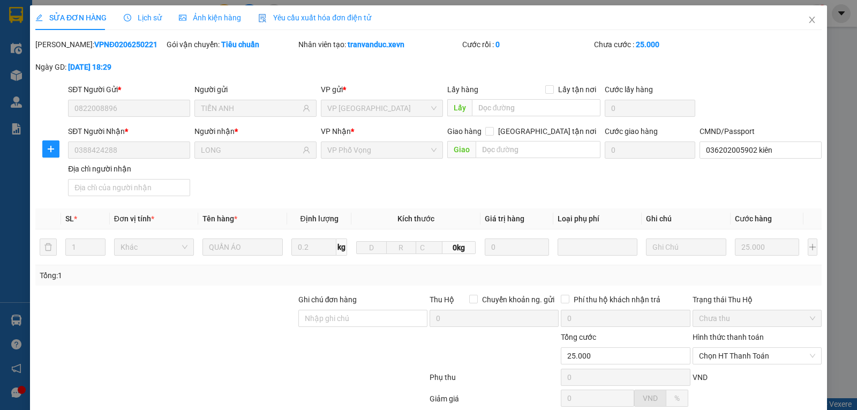
click at [154, 18] on span "Lịch sử" at bounding box center [143, 17] width 38 height 9
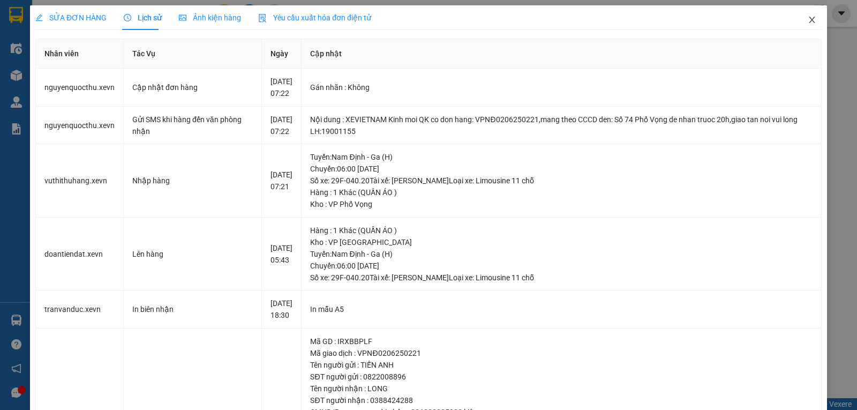
click at [809, 20] on icon "close" at bounding box center [812, 20] width 6 height 6
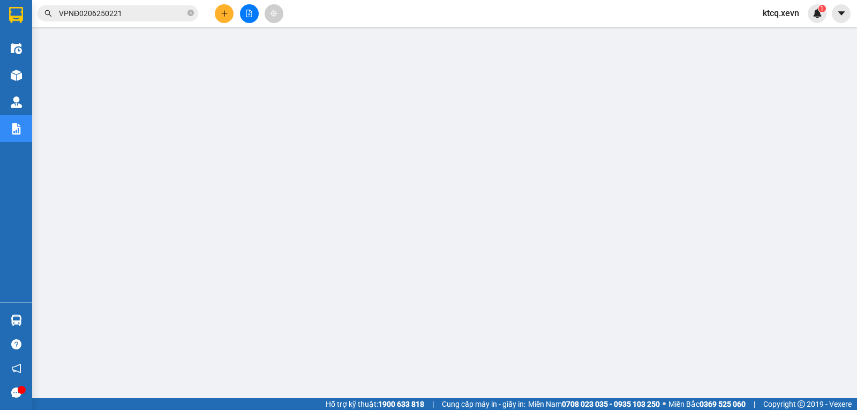
click at [194, 14] on span "VPNĐ0206250221" at bounding box center [118, 13] width 161 height 16
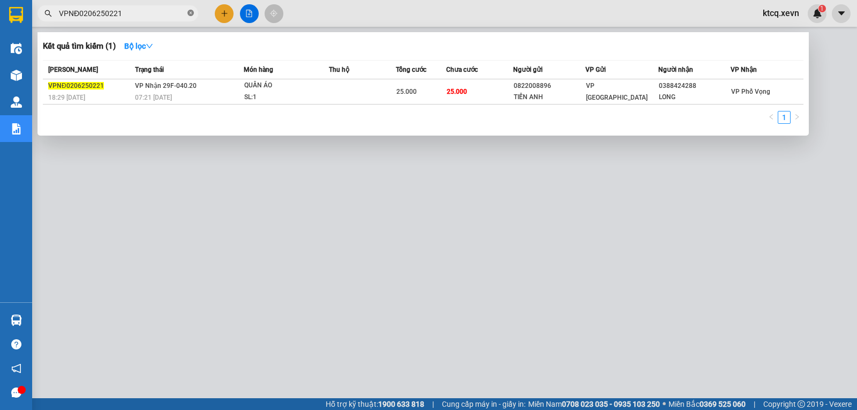
click at [191, 13] on icon "close-circle" at bounding box center [191, 13] width 6 height 6
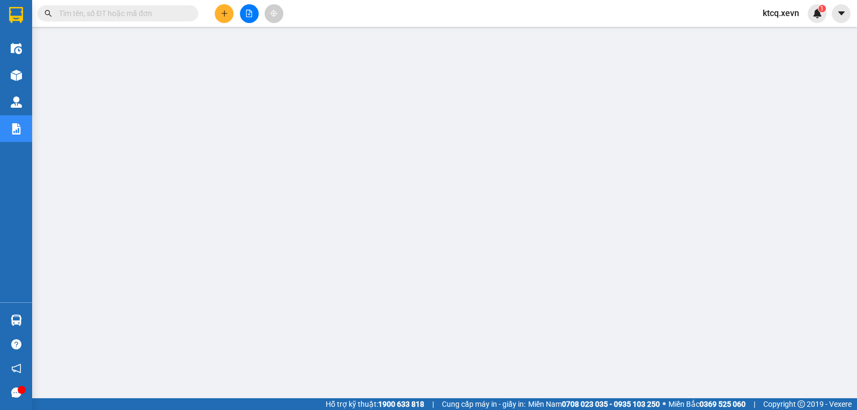
paste input "VPNĐ0206250211"
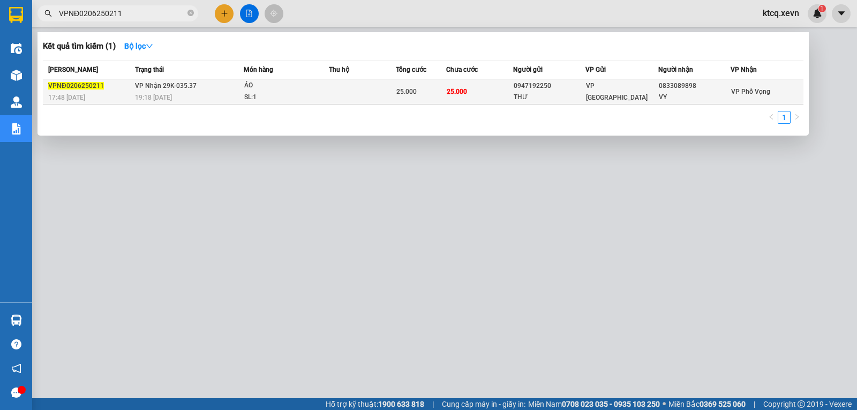
click at [68, 83] on span "VPNĐ0206250211" at bounding box center [76, 86] width 56 height 8
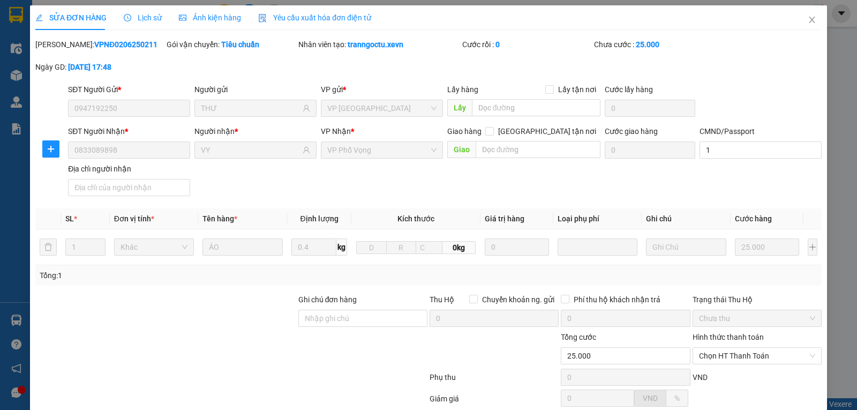
click at [153, 15] on span "Lịch sử" at bounding box center [143, 17] width 38 height 9
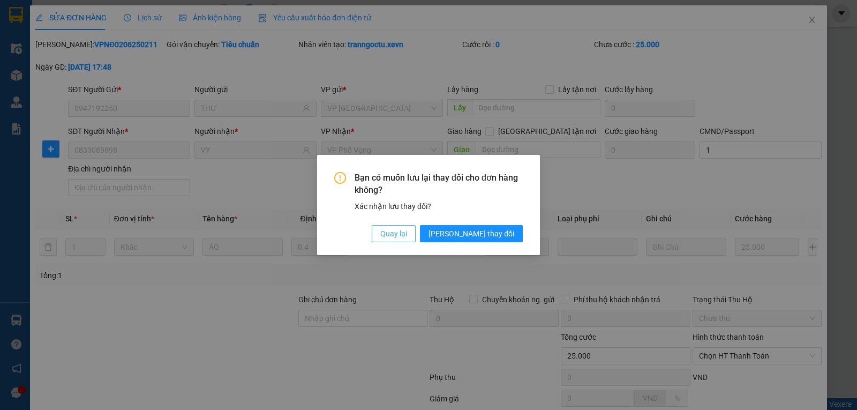
click at [407, 234] on span "Quay lại" at bounding box center [393, 234] width 27 height 12
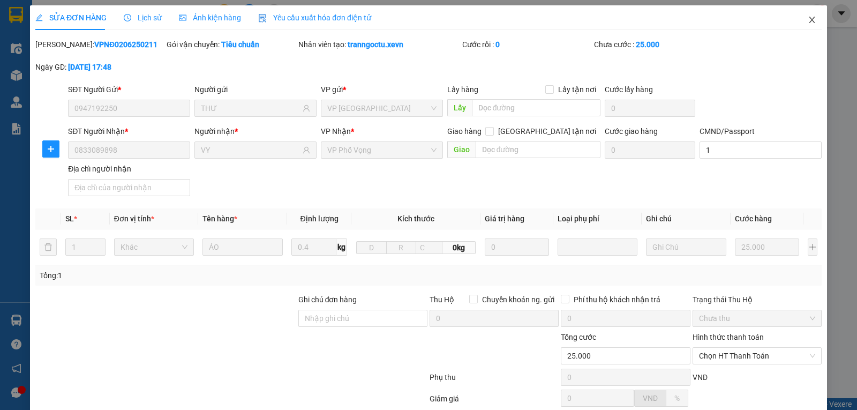
click at [809, 16] on span "Close" at bounding box center [812, 20] width 30 height 30
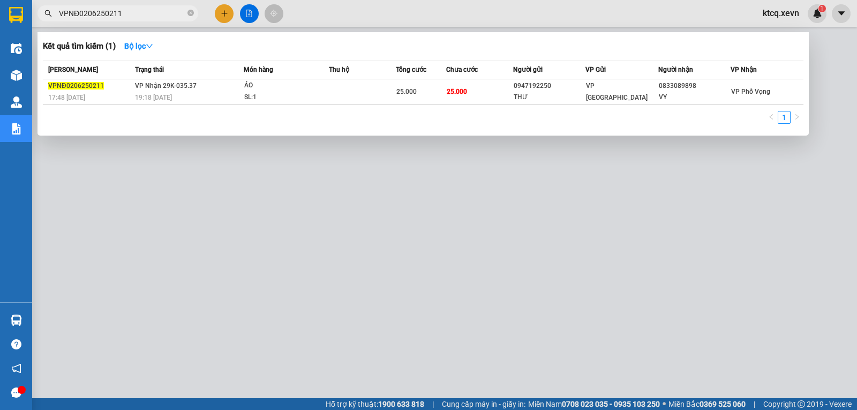
click at [86, 15] on input "VPNĐ0206250211" at bounding box center [122, 14] width 126 height 12
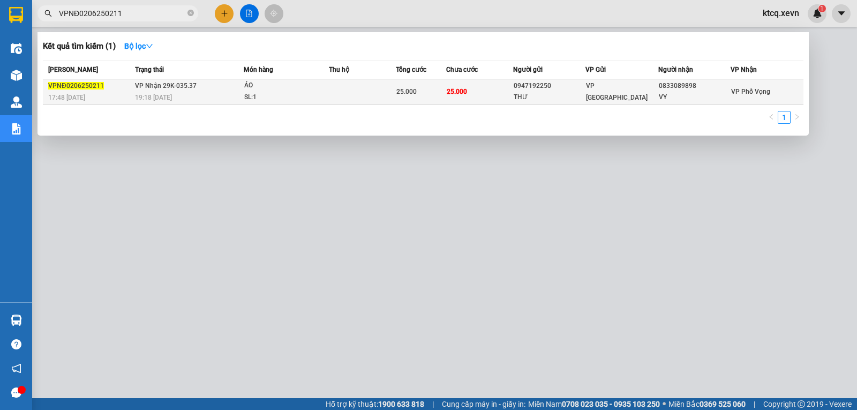
click at [84, 87] on span "VPNĐ0206250211" at bounding box center [76, 86] width 56 height 8
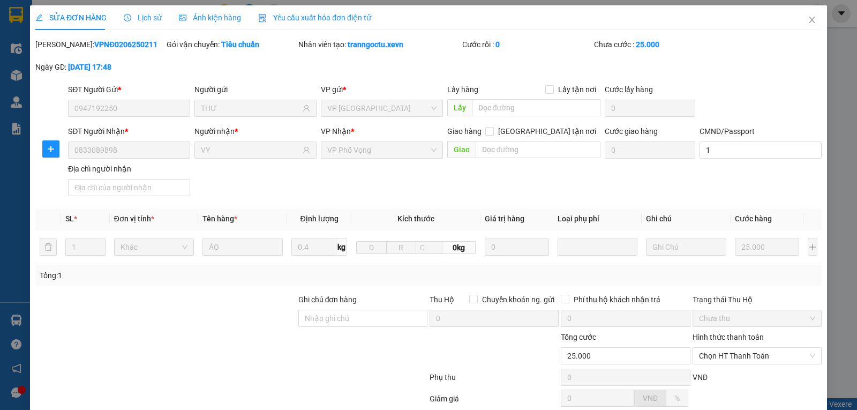
click at [149, 21] on span "Lịch sử" at bounding box center [143, 17] width 38 height 9
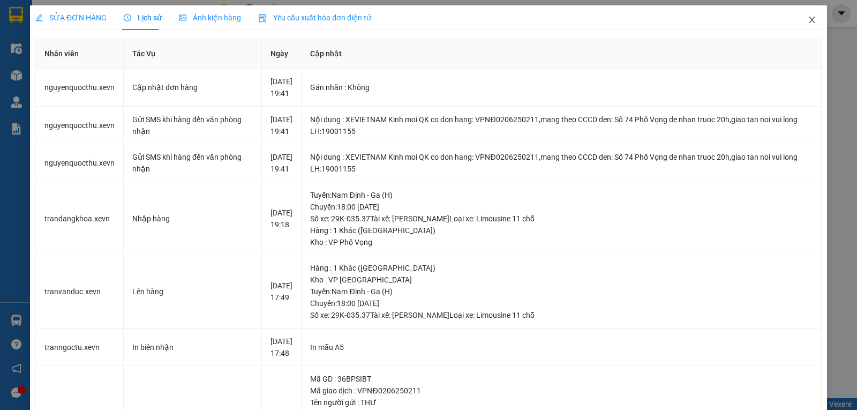
click at [808, 20] on icon "close" at bounding box center [812, 20] width 9 height 9
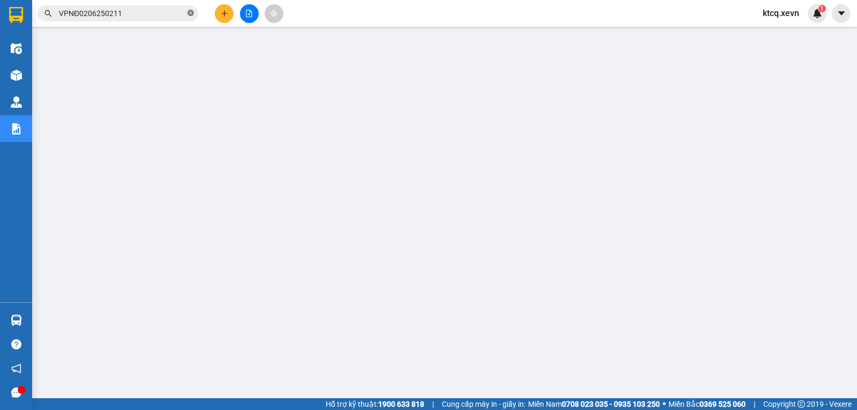
click at [191, 14] on icon "close-circle" at bounding box center [191, 13] width 6 height 6
paste input "YB20206250015"
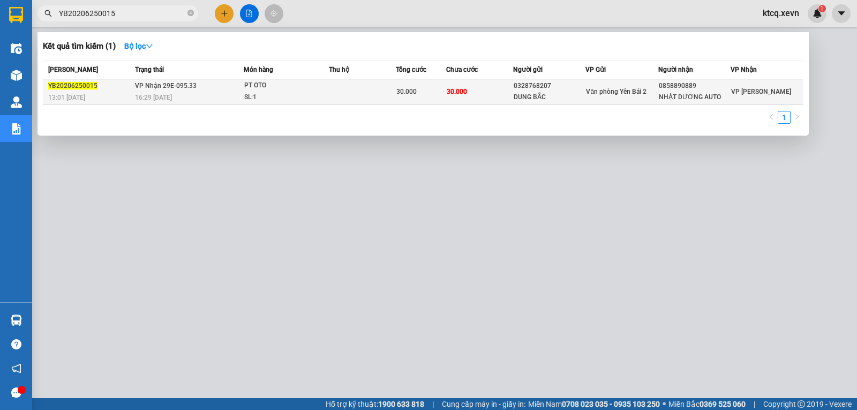
click at [87, 83] on span "YB20206250015" at bounding box center [72, 86] width 49 height 8
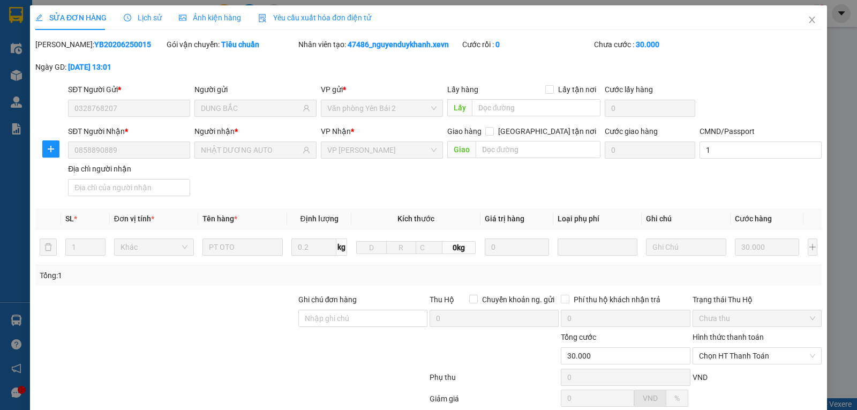
click at [137, 18] on span "Lịch sử" at bounding box center [143, 17] width 38 height 9
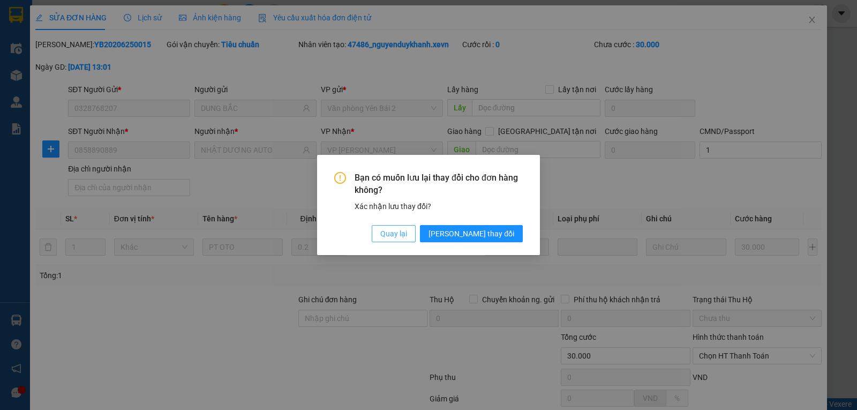
click at [407, 237] on span "Quay lại" at bounding box center [393, 234] width 27 height 12
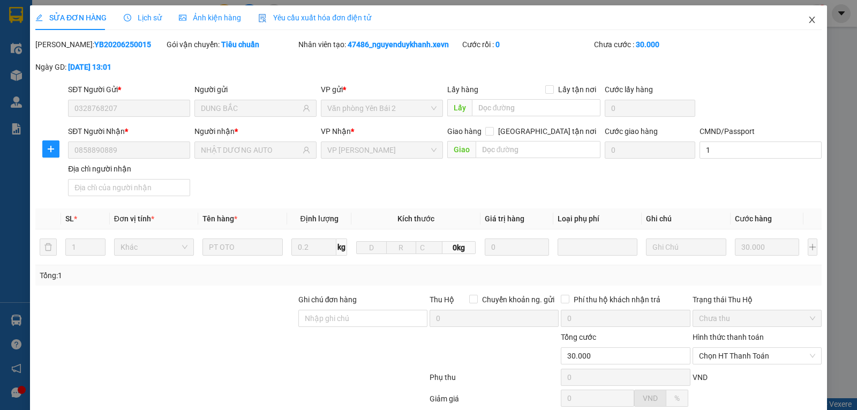
click at [808, 20] on icon "close" at bounding box center [812, 20] width 9 height 9
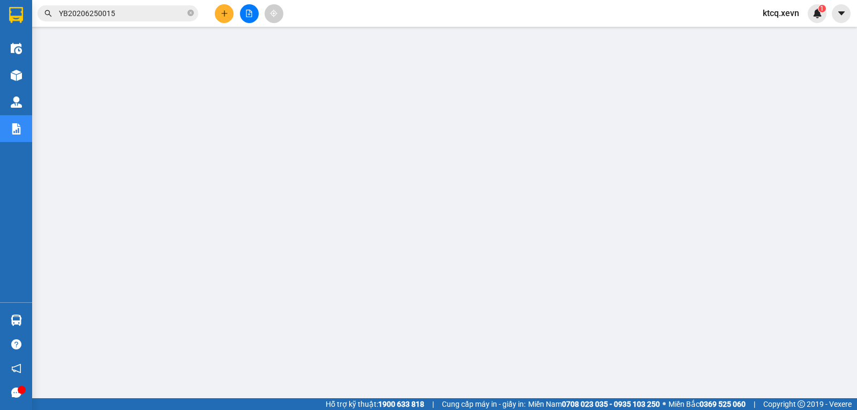
click at [110, 18] on input "YB20206250015" at bounding box center [122, 14] width 126 height 12
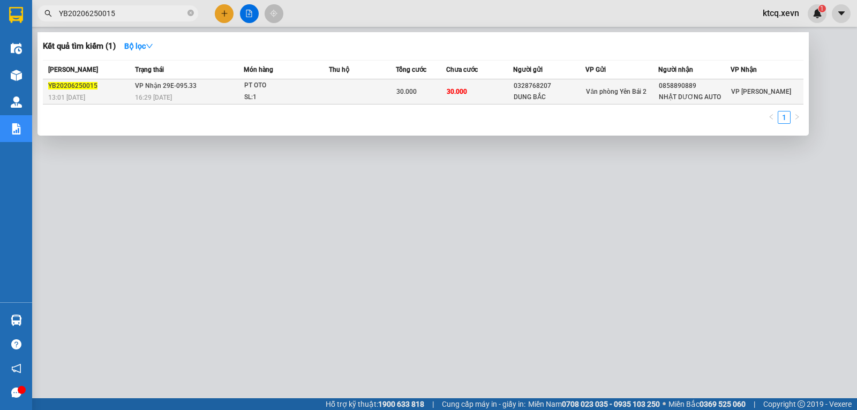
click at [77, 85] on span "YB20206250015" at bounding box center [72, 86] width 49 height 8
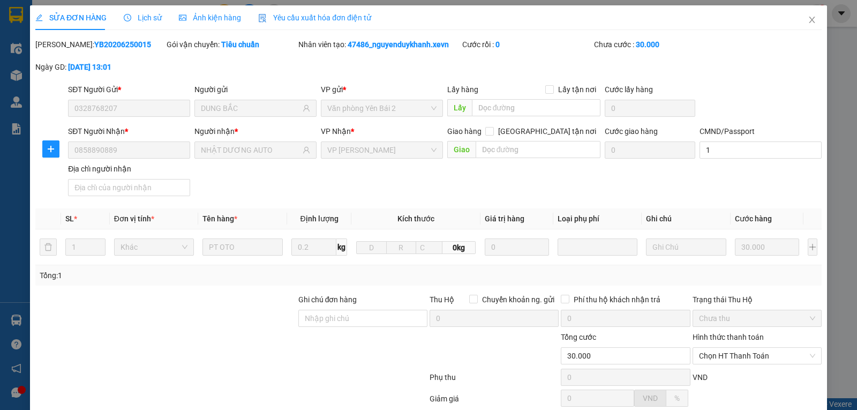
click at [140, 18] on span "Lịch sử" at bounding box center [143, 17] width 38 height 9
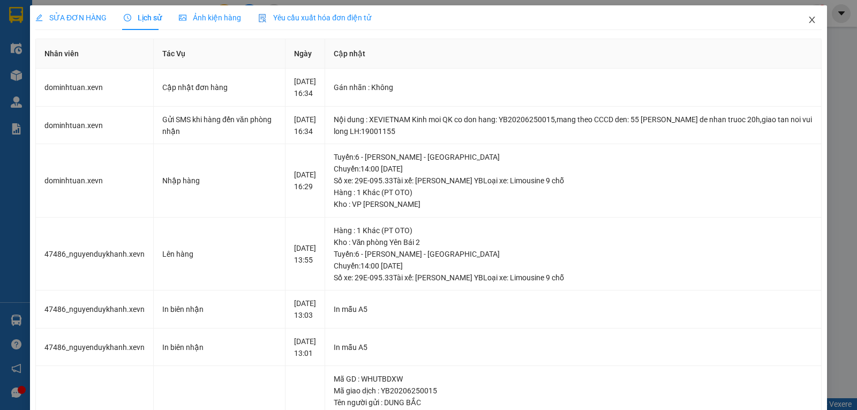
click at [809, 23] on icon "close" at bounding box center [812, 20] width 6 height 6
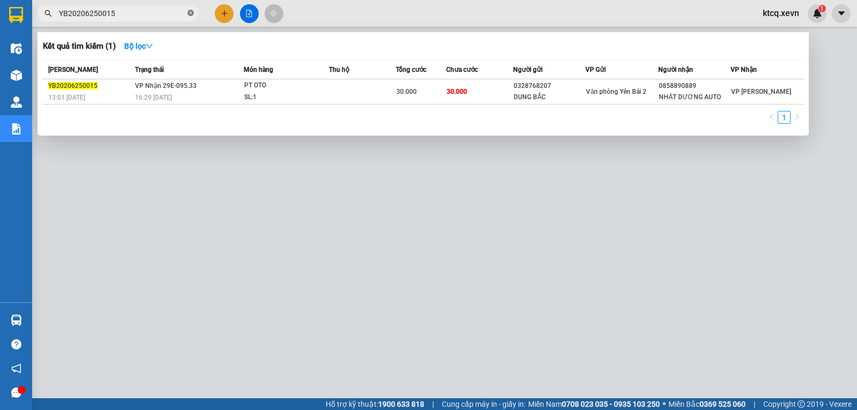
click at [190, 12] on icon "close-circle" at bounding box center [191, 13] width 6 height 6
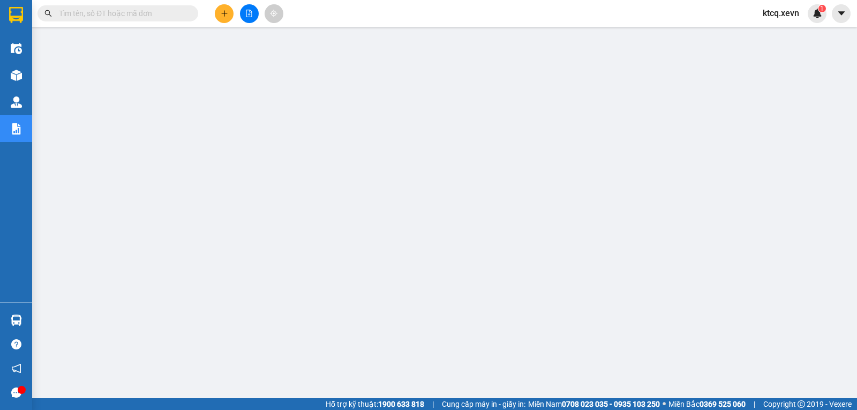
paste input "VPNH0306250018"
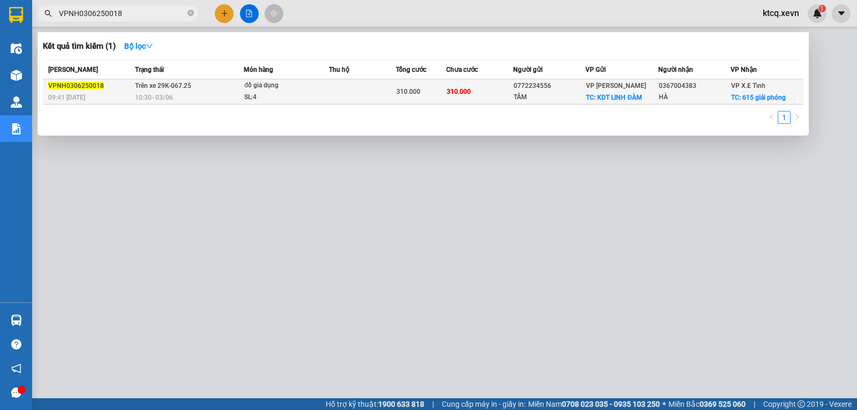
click at [62, 84] on span "VPNH0306250018" at bounding box center [76, 86] width 56 height 8
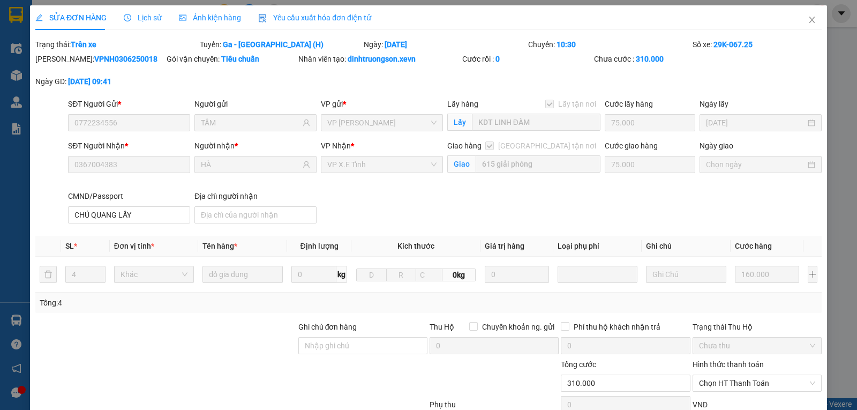
click at [138, 19] on span "Lịch sử" at bounding box center [143, 17] width 38 height 9
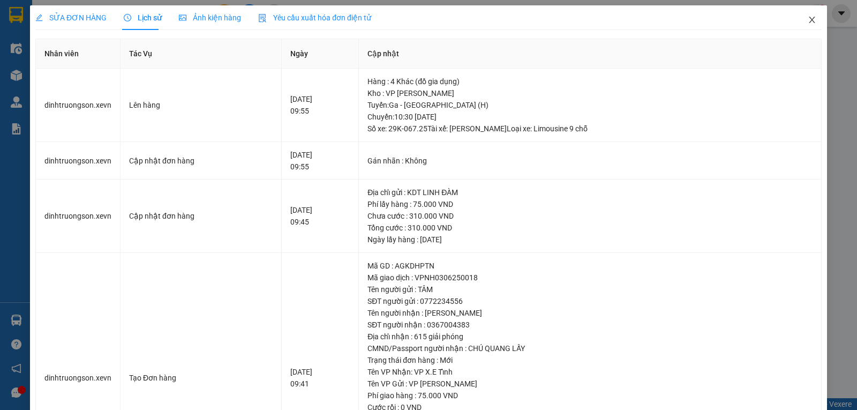
click at [808, 17] on icon "close" at bounding box center [812, 20] width 9 height 9
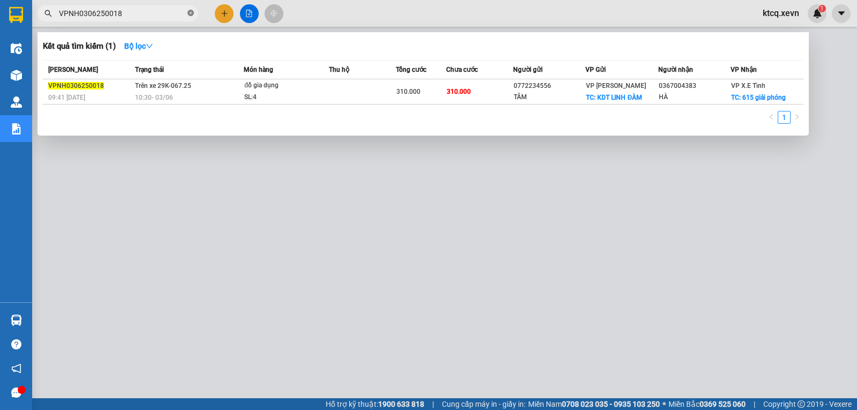
click at [189, 15] on icon "close-circle" at bounding box center [191, 13] width 6 height 6
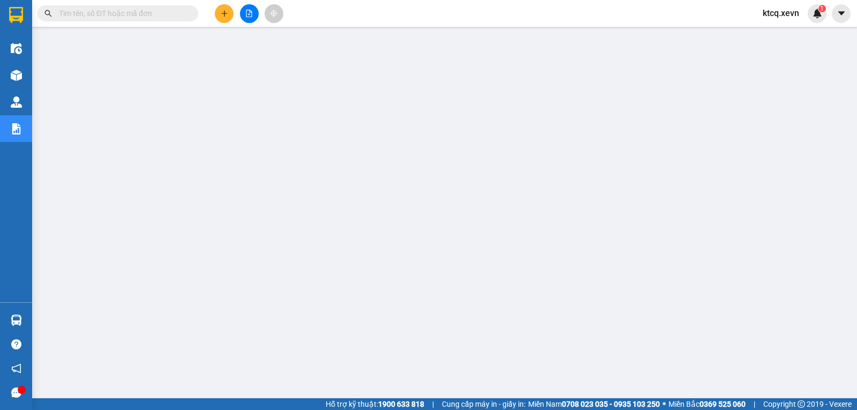
paste input "VPVT0306250014"
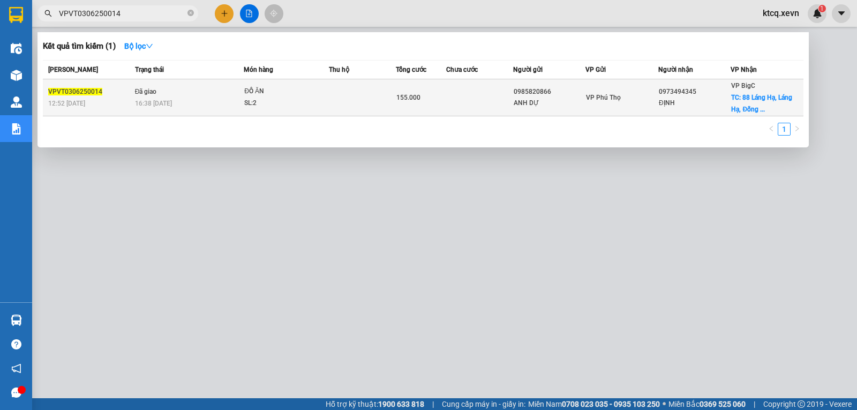
click at [71, 83] on td "VPVT0306250014 12:52 [DATE]" at bounding box center [87, 97] width 89 height 37
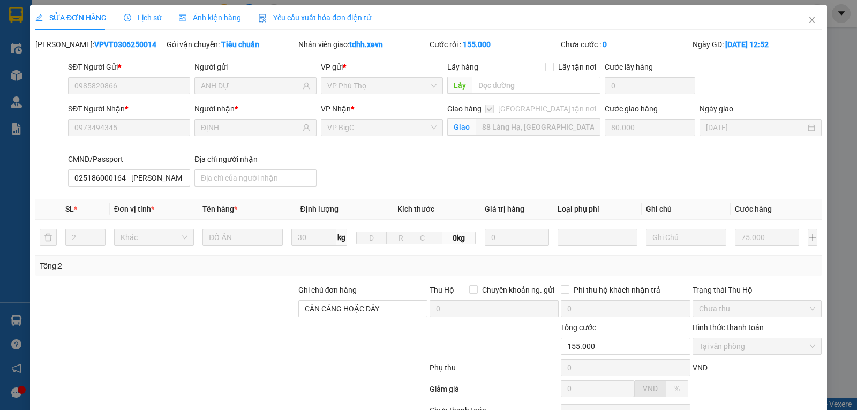
click at [154, 19] on span "Lịch sử" at bounding box center [143, 17] width 38 height 9
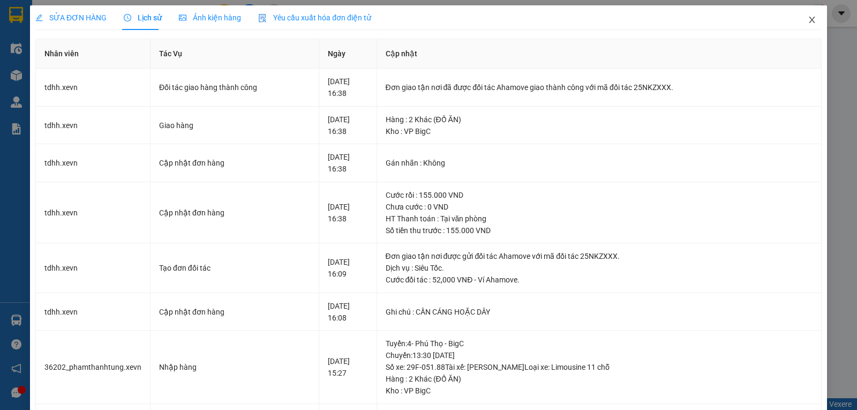
click at [809, 23] on icon "close" at bounding box center [812, 20] width 6 height 6
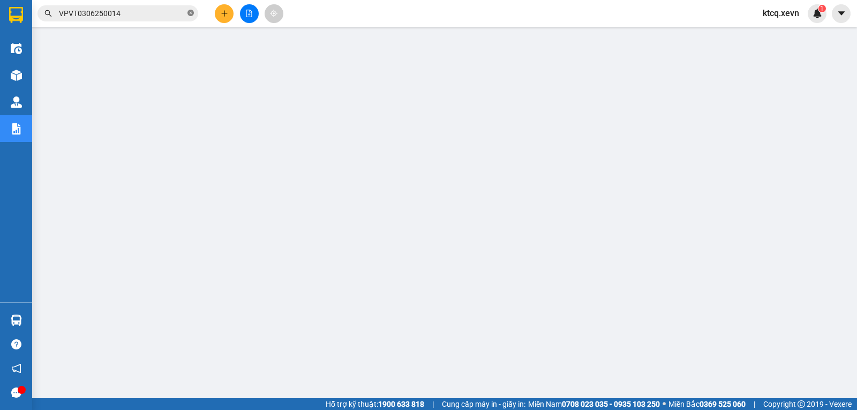
click at [189, 15] on icon "close-circle" at bounding box center [191, 13] width 6 height 6
paste input "YÊNBÁI10306250015"
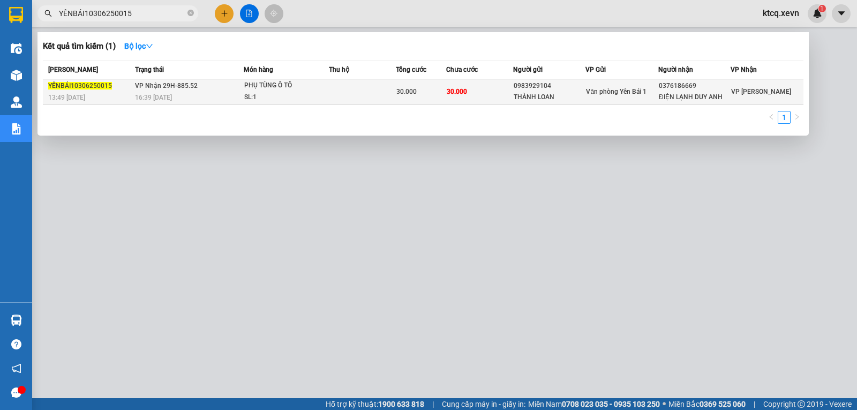
click at [82, 86] on span "YÊNBÁI10306250015" at bounding box center [80, 86] width 64 height 8
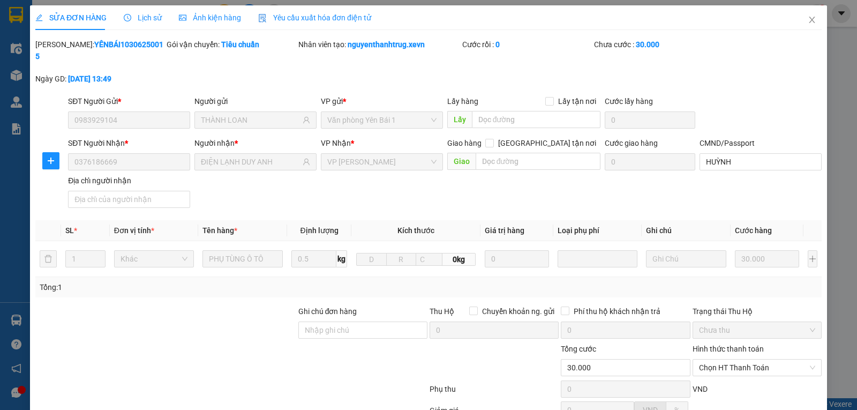
click at [147, 20] on span "Lịch sử" at bounding box center [143, 17] width 38 height 9
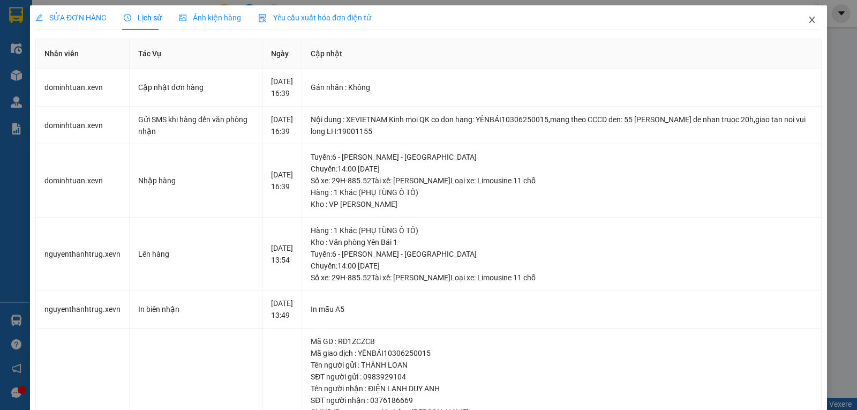
click at [802, 25] on span "Close" at bounding box center [812, 20] width 30 height 30
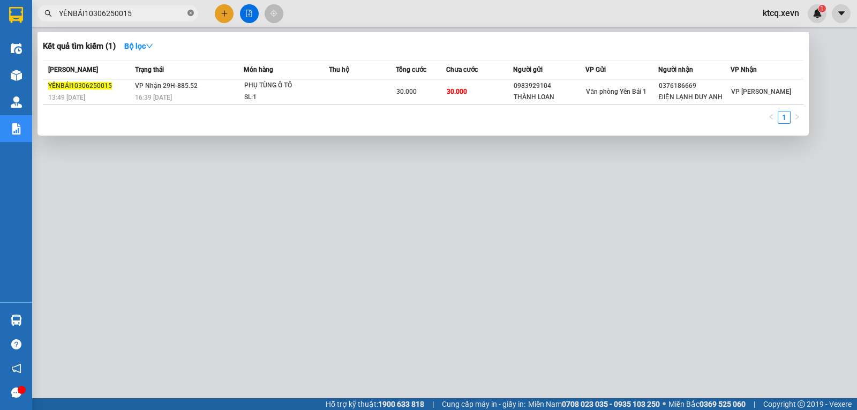
click at [191, 16] on icon "close-circle" at bounding box center [191, 13] width 6 height 6
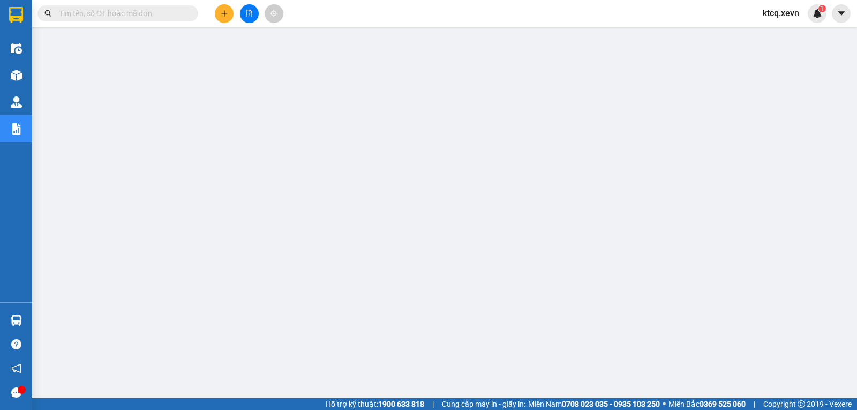
paste input "YÊNBÁI10306250016"
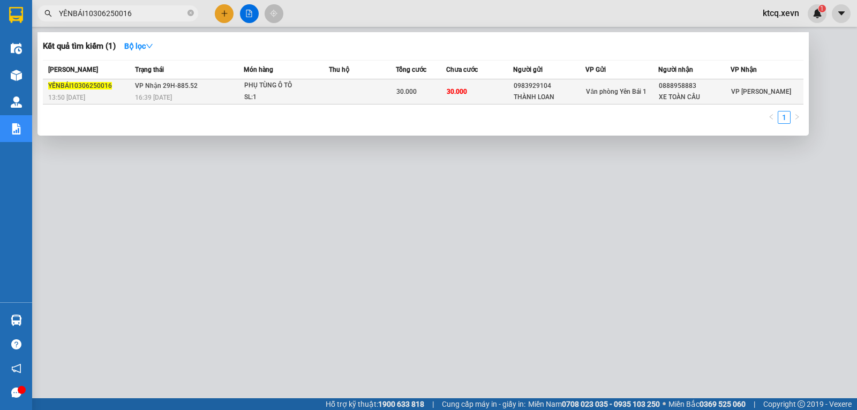
click at [91, 86] on span "YÊNBÁI10306250016" at bounding box center [80, 86] width 64 height 8
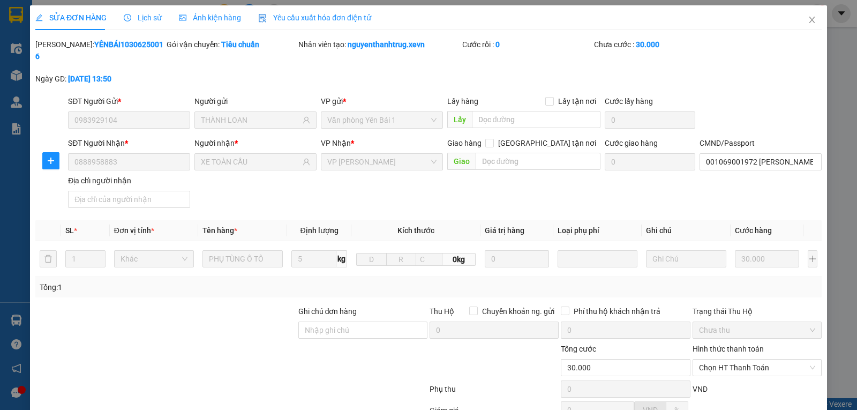
click at [142, 20] on span "Lịch sử" at bounding box center [143, 17] width 38 height 9
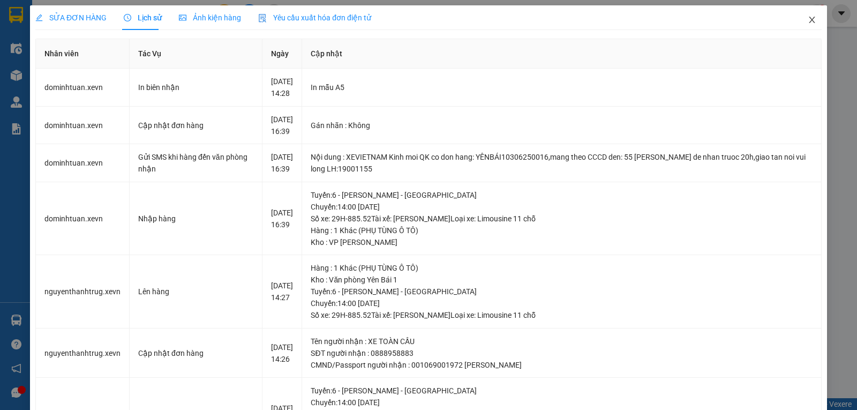
click at [809, 21] on icon "close" at bounding box center [812, 20] width 6 height 6
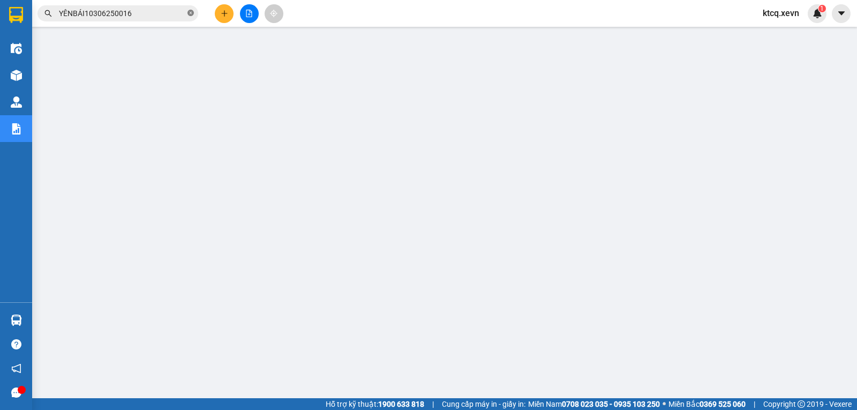
click at [192, 11] on icon "close-circle" at bounding box center [191, 13] width 6 height 6
paste input "YÊNBÁI10306250017"
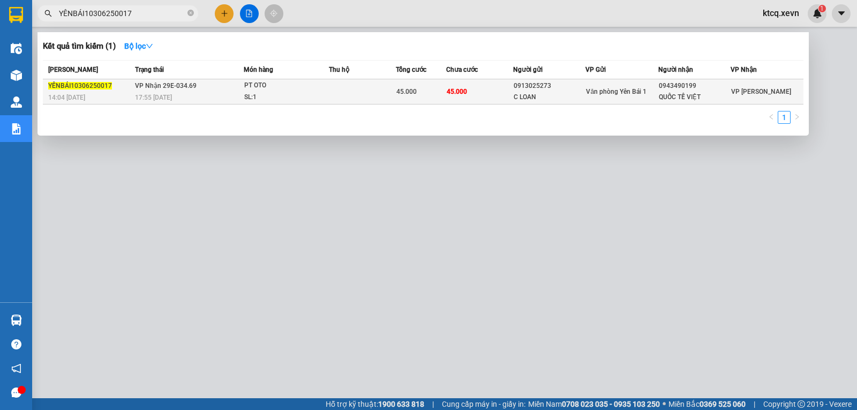
click at [89, 87] on span "YÊNBÁI10306250017" at bounding box center [80, 86] width 64 height 8
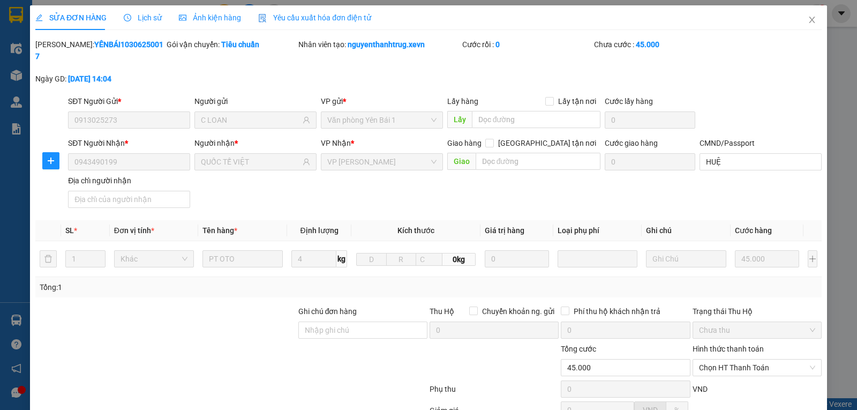
click at [133, 16] on span "Lịch sử" at bounding box center [143, 17] width 38 height 9
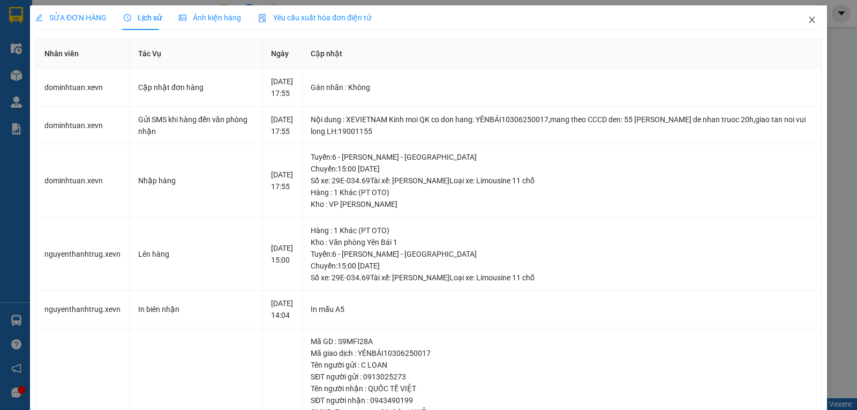
click at [809, 19] on icon "close" at bounding box center [812, 20] width 6 height 6
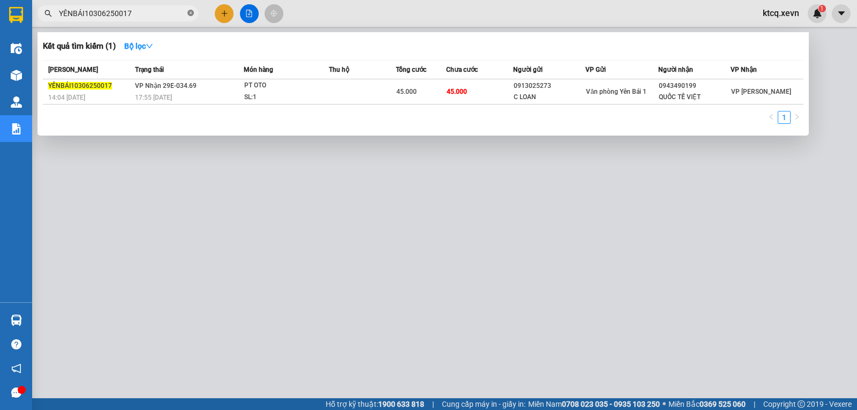
click at [188, 12] on icon "close-circle" at bounding box center [191, 13] width 6 height 6
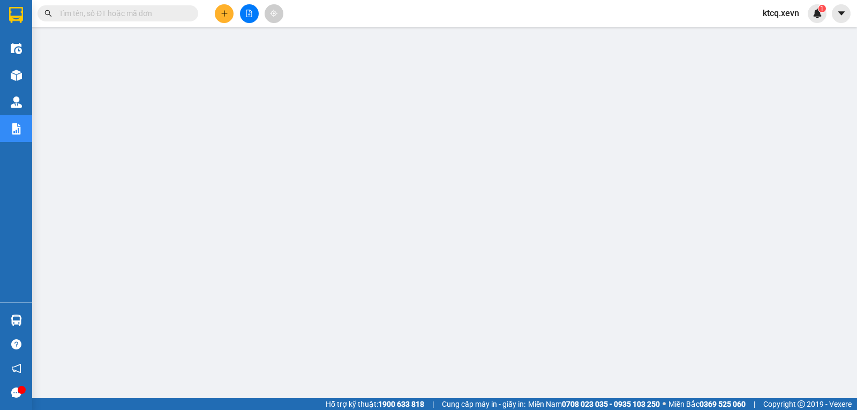
paste input "VPNH0406250015"
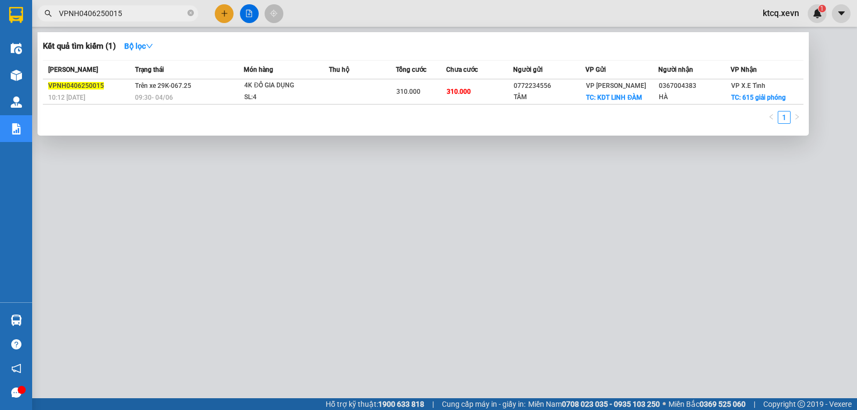
click at [73, 85] on span "VPNH0406250015" at bounding box center [76, 86] width 56 height 8
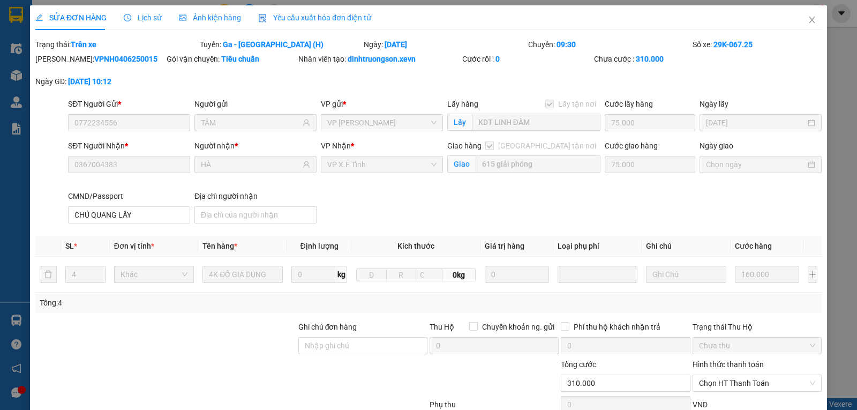
click at [146, 20] on span "Lịch sử" at bounding box center [143, 17] width 38 height 9
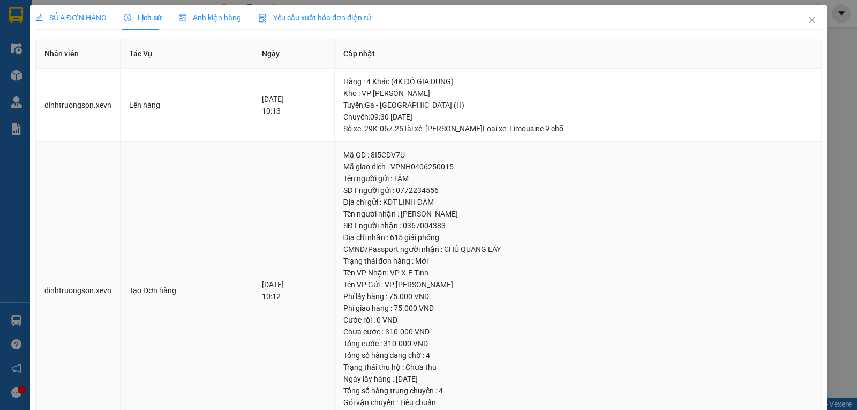
scroll to position [50, 0]
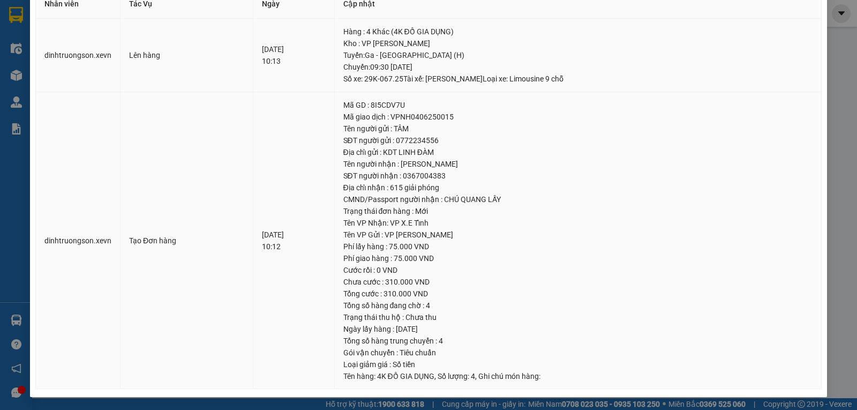
drag, startPoint x: 192, startPoint y: 113, endPoint x: 208, endPoint y: 86, distance: 31.1
click at [192, 113] on td "Tạo Đơn hàng" at bounding box center [187, 240] width 133 height 297
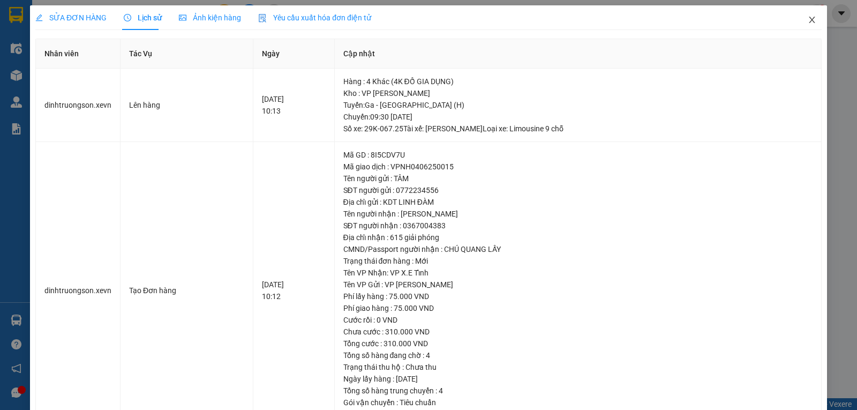
click at [808, 19] on icon "close" at bounding box center [812, 20] width 9 height 9
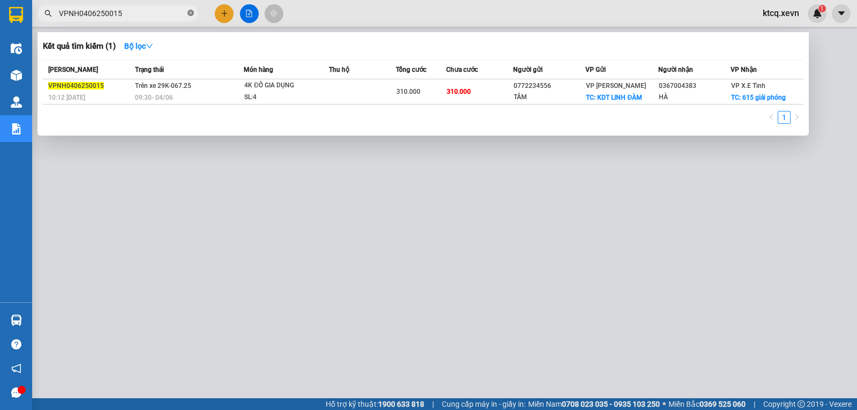
click at [188, 16] on icon "close-circle" at bounding box center [191, 13] width 6 height 6
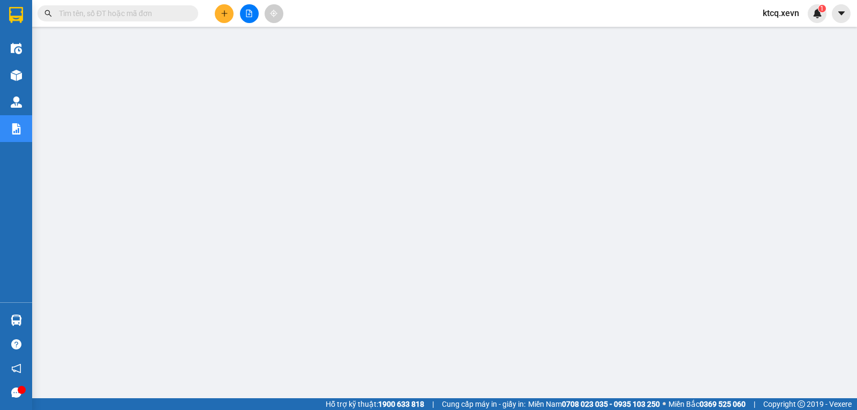
paste input "VPTB0406250023"
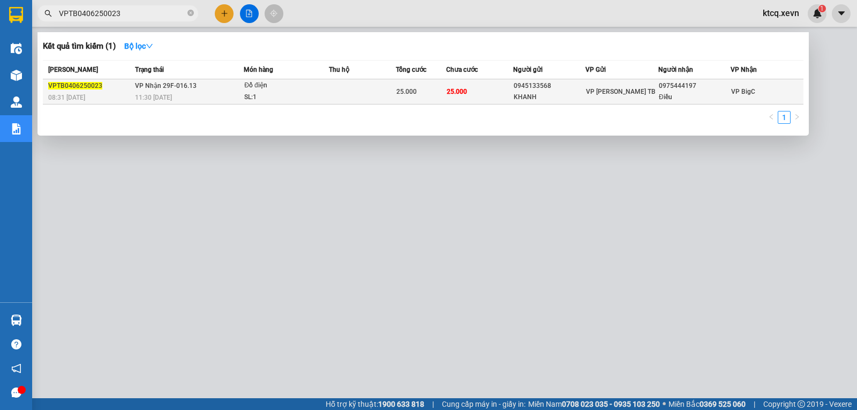
click at [71, 86] on span "VPTB0406250023" at bounding box center [75, 86] width 54 height 8
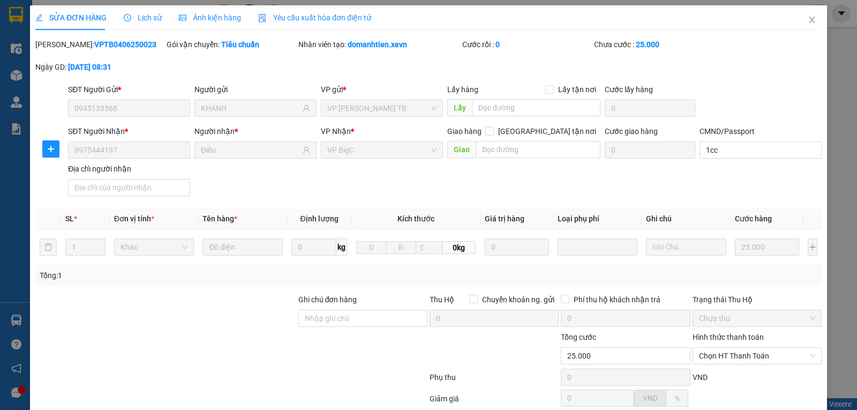
click at [131, 21] on span "Lịch sử" at bounding box center [143, 17] width 38 height 9
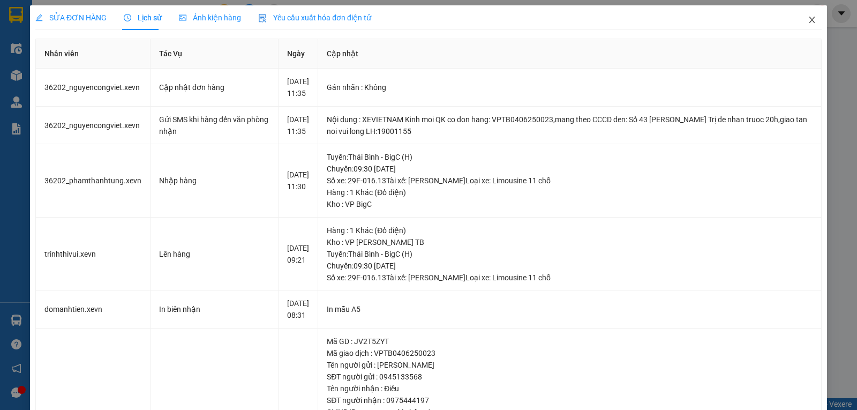
click at [808, 18] on icon "close" at bounding box center [812, 20] width 9 height 9
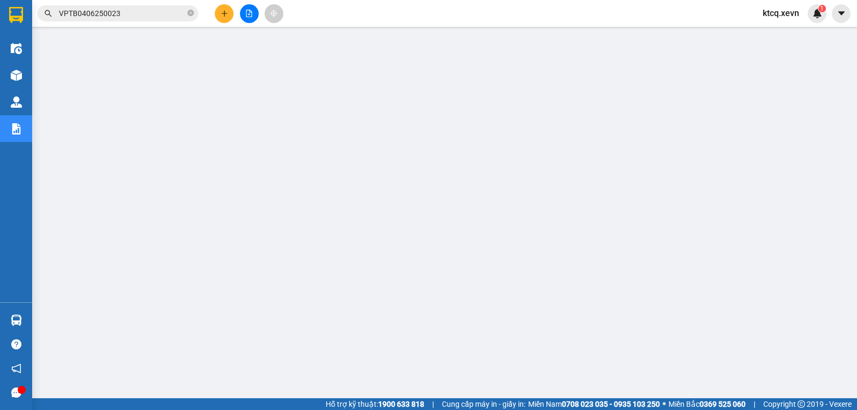
click at [174, 14] on input "VPTB0406250023" at bounding box center [122, 14] width 126 height 12
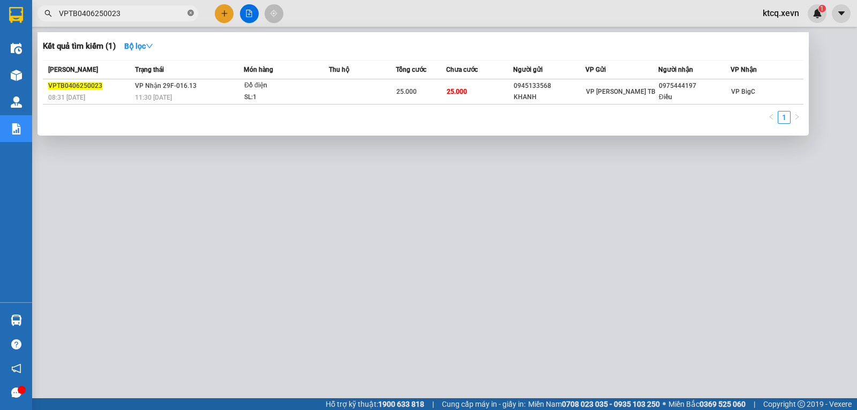
click at [189, 16] on icon "close-circle" at bounding box center [191, 13] width 6 height 6
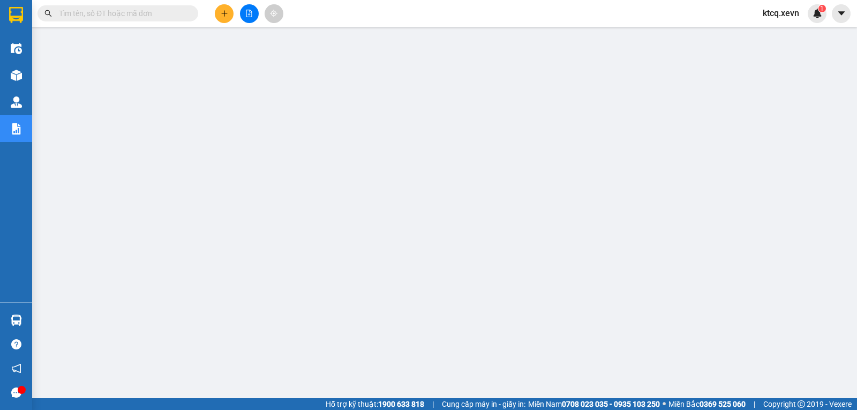
paste input "VPPV0506250168"
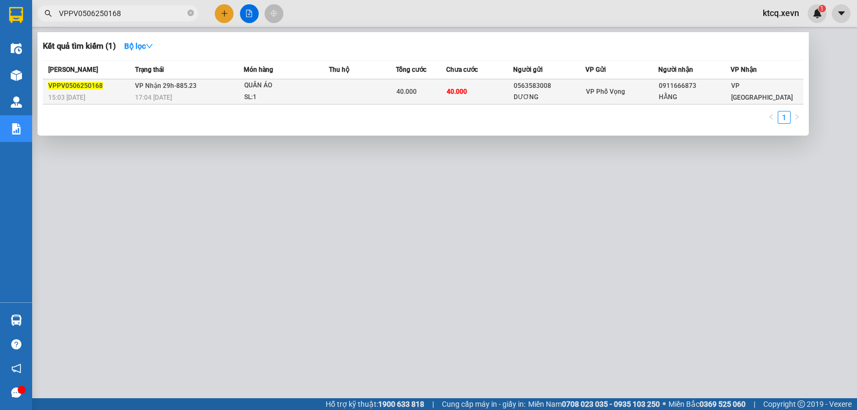
click at [67, 87] on span "VPPV0506250168" at bounding box center [75, 86] width 55 height 8
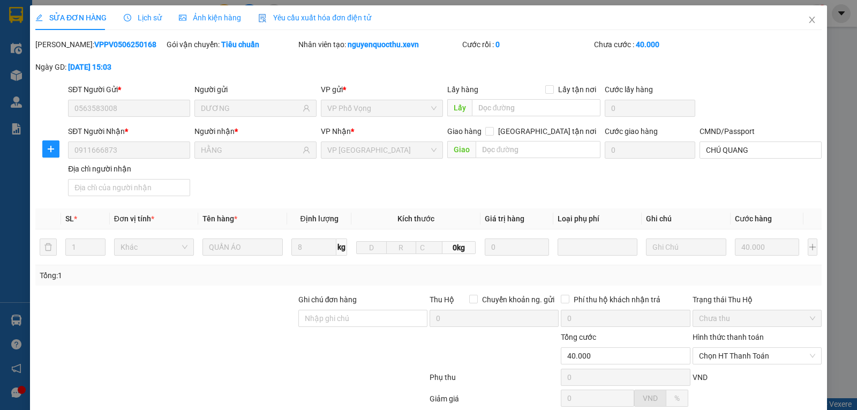
click at [150, 20] on span "Lịch sử" at bounding box center [143, 17] width 38 height 9
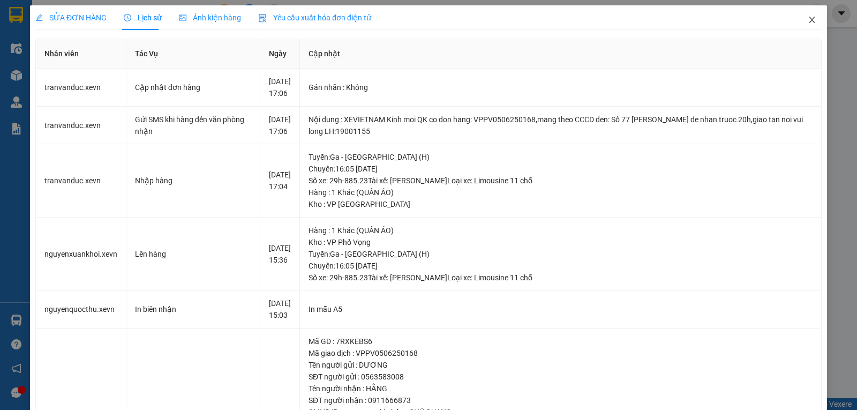
drag, startPoint x: 805, startPoint y: 21, endPoint x: 748, endPoint y: 27, distance: 56.5
click at [808, 21] on icon "close" at bounding box center [812, 20] width 9 height 9
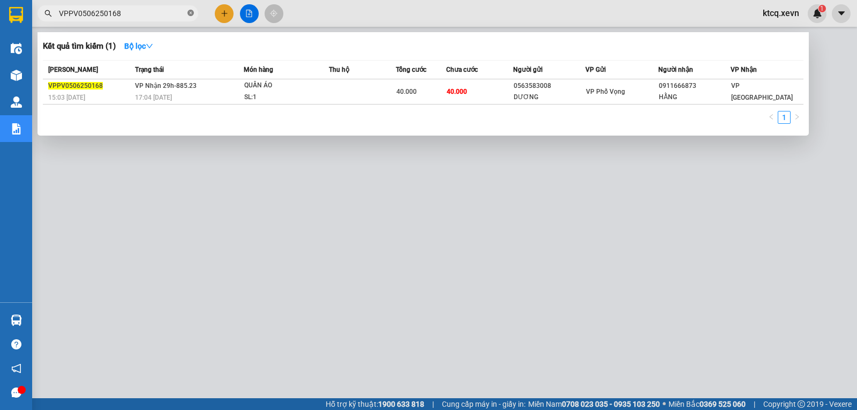
click at [191, 14] on icon "close-circle" at bounding box center [191, 13] width 6 height 6
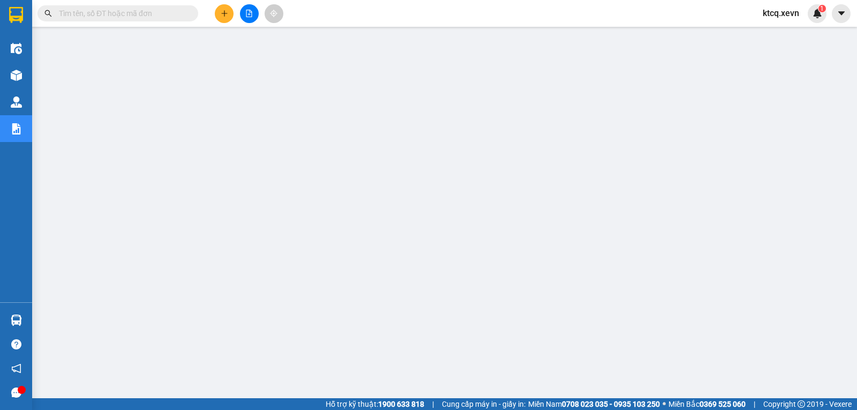
paste input "VPTB0506250049"
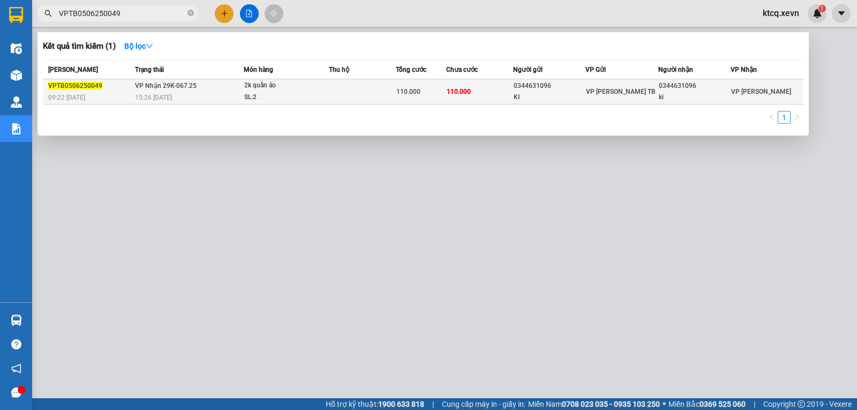
click at [83, 87] on span "VPTB0506250049" at bounding box center [75, 86] width 54 height 8
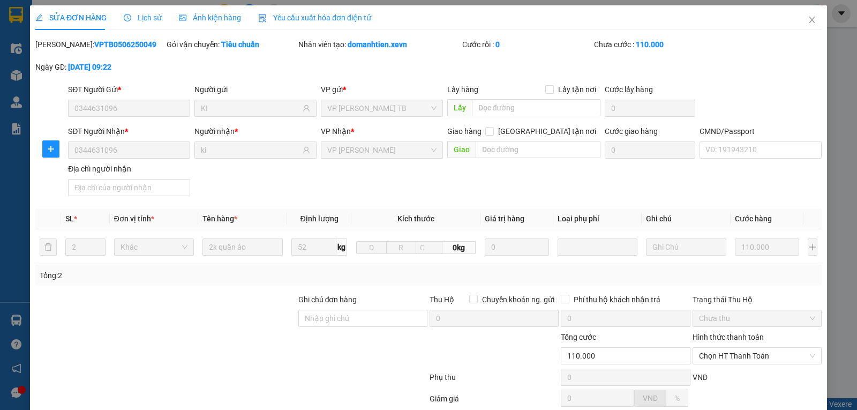
click at [135, 20] on span "Lịch sử" at bounding box center [143, 17] width 38 height 9
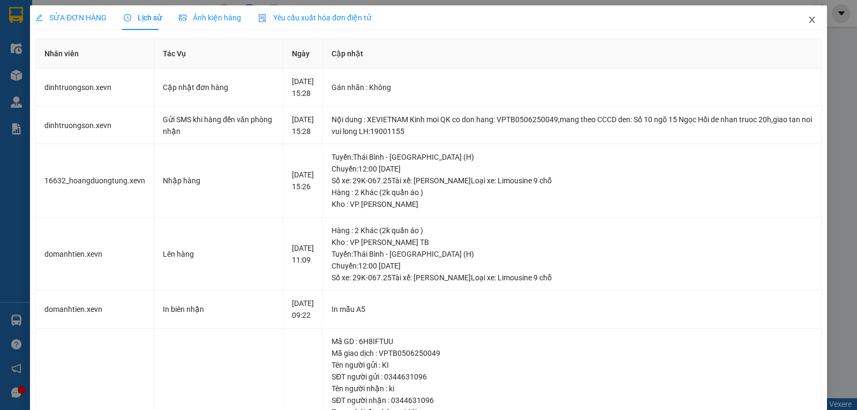
click at [808, 20] on icon "close" at bounding box center [812, 20] width 9 height 9
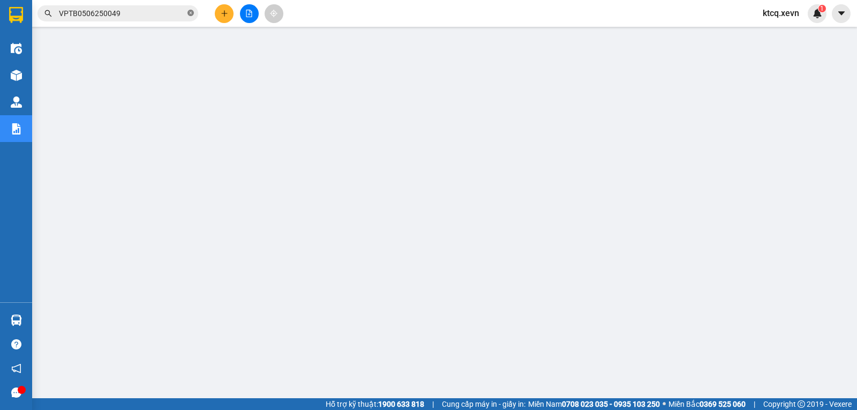
click at [190, 14] on icon "close-circle" at bounding box center [191, 13] width 6 height 6
paste input "VPNĐ0706250191"
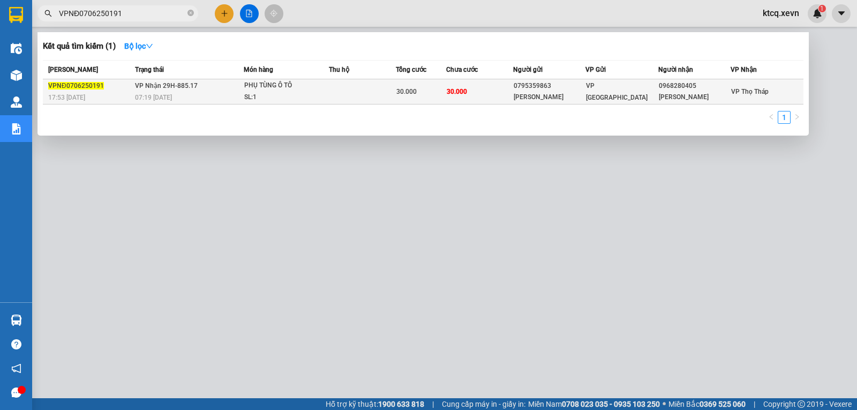
click at [82, 84] on span "VPNĐ0706250191" at bounding box center [76, 86] width 56 height 8
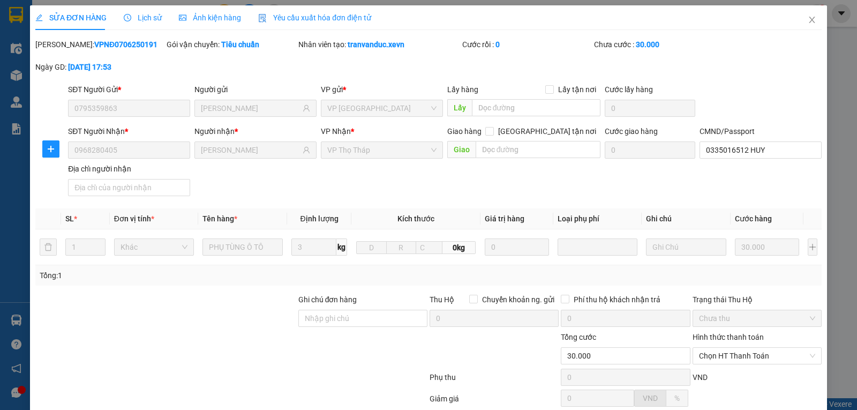
click at [143, 18] on span "Lịch sử" at bounding box center [143, 17] width 38 height 9
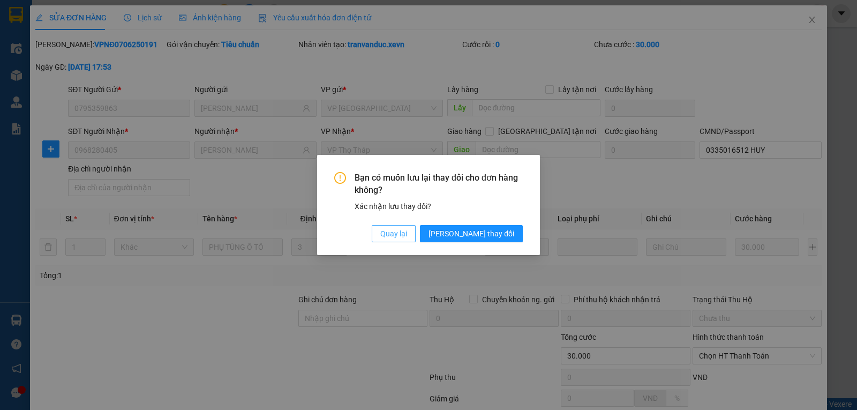
click at [407, 237] on span "Quay lại" at bounding box center [393, 234] width 27 height 12
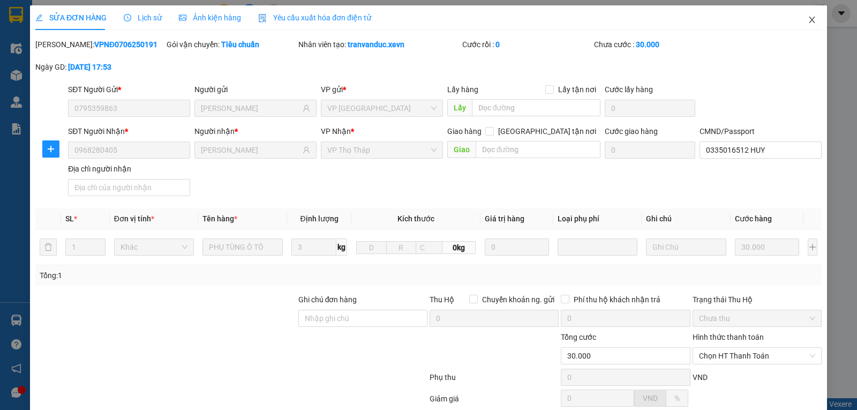
click at [808, 17] on icon "close" at bounding box center [812, 20] width 9 height 9
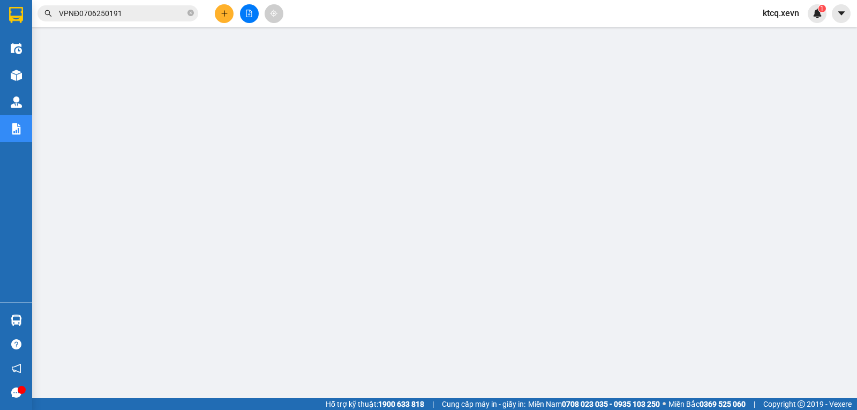
click at [106, 10] on input "VPNĐ0706250191" at bounding box center [122, 14] width 126 height 12
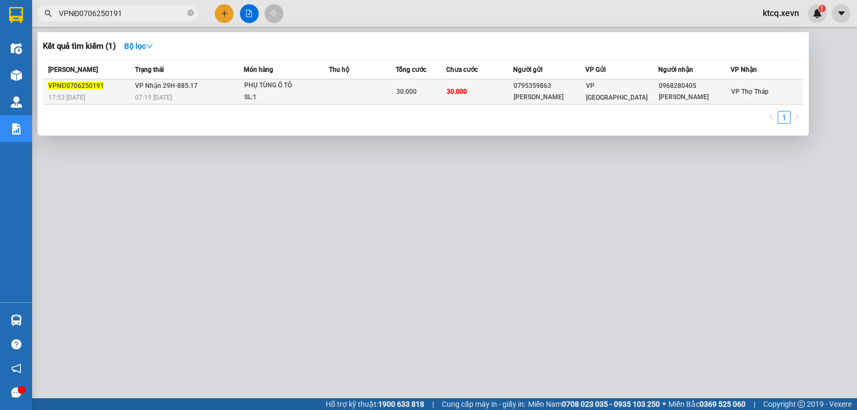
click at [70, 85] on span "VPNĐ0706250191" at bounding box center [76, 86] width 56 height 8
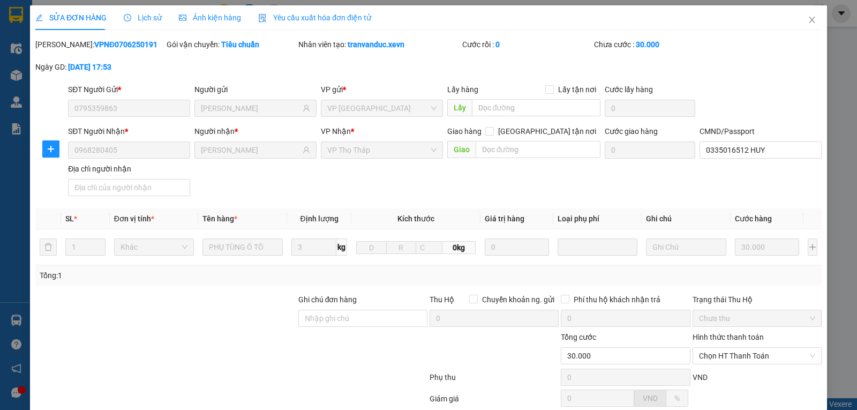
click at [137, 15] on span "Lịch sử" at bounding box center [143, 17] width 38 height 9
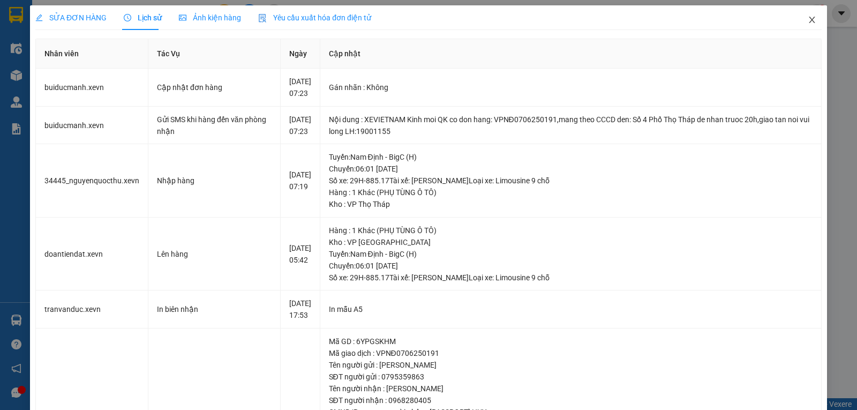
click at [809, 18] on icon "close" at bounding box center [812, 20] width 6 height 6
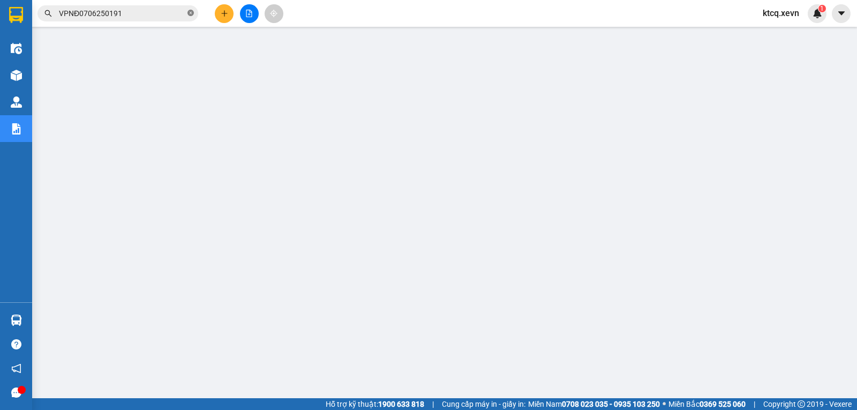
click at [191, 9] on span at bounding box center [191, 14] width 6 height 10
paste input "VPPV0706250003"
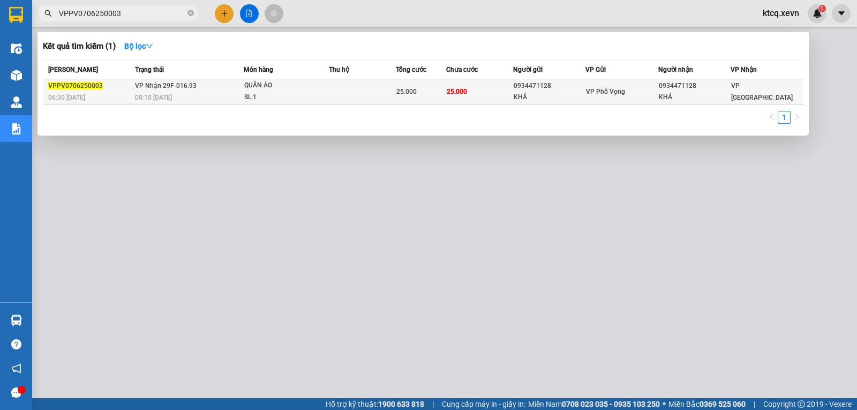
click at [70, 85] on span "VPPV0706250003" at bounding box center [75, 86] width 55 height 8
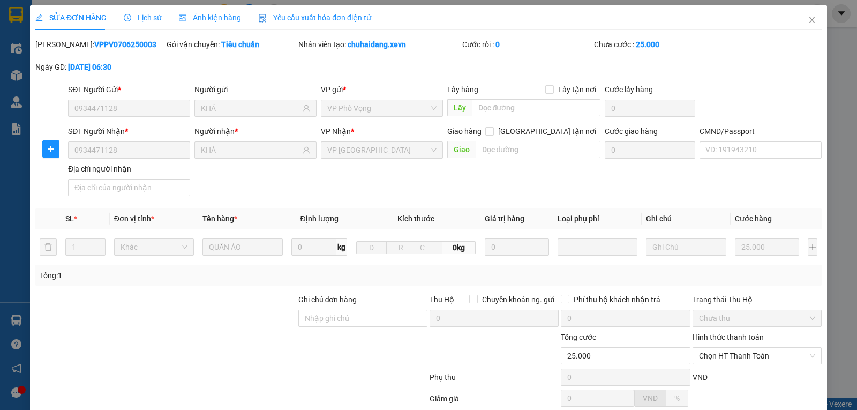
click at [151, 18] on span "Lịch sử" at bounding box center [143, 17] width 38 height 9
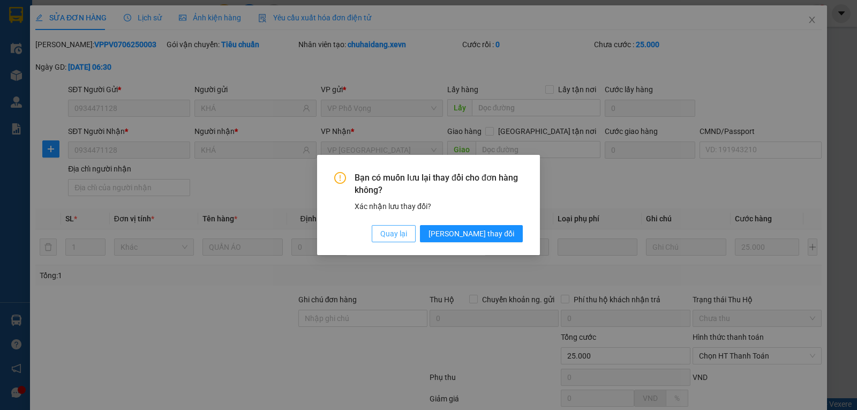
click at [407, 235] on span "Quay lại" at bounding box center [393, 234] width 27 height 12
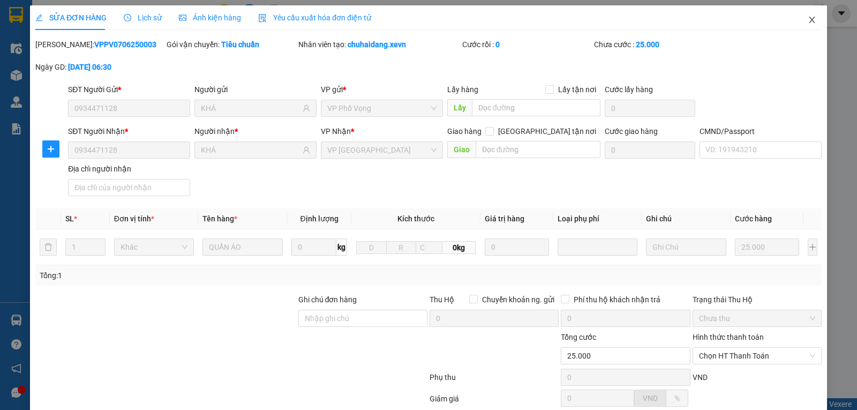
click at [808, 19] on icon "close" at bounding box center [812, 20] width 9 height 9
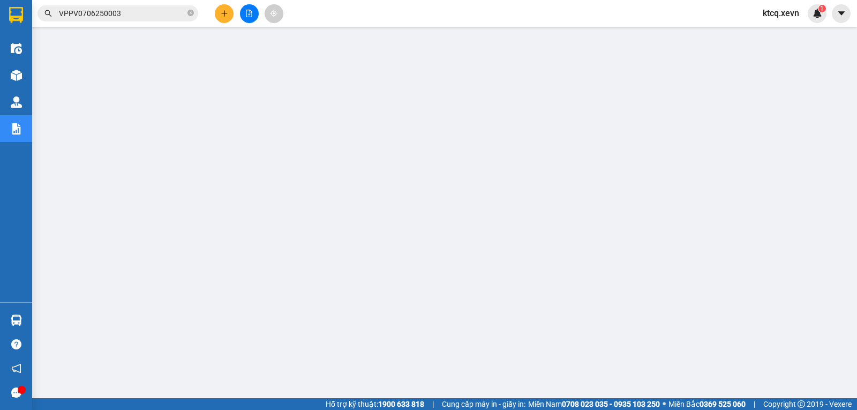
click at [110, 18] on input "VPPV0706250003" at bounding box center [122, 14] width 126 height 12
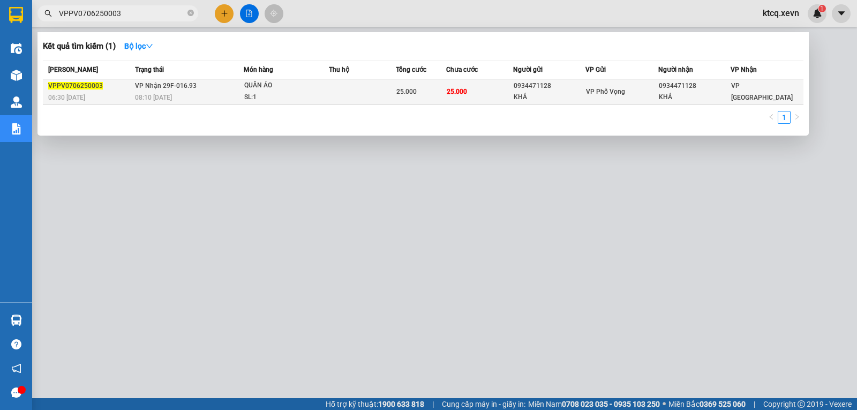
click at [86, 83] on span "VPPV0706250003" at bounding box center [75, 86] width 55 height 8
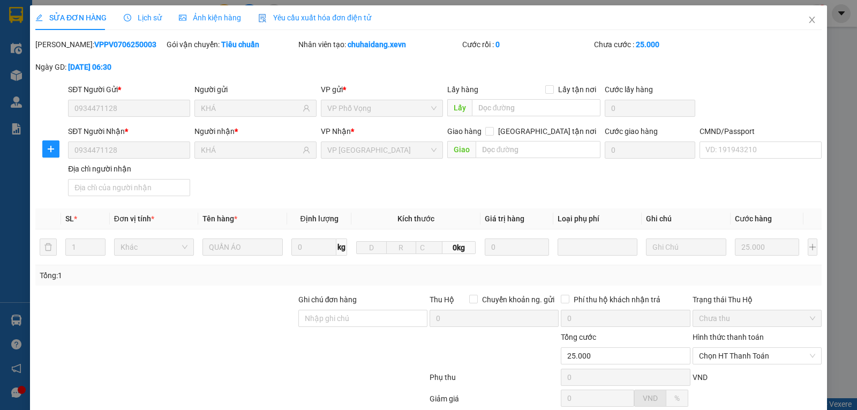
click at [131, 19] on span "Lịch sử" at bounding box center [143, 17] width 38 height 9
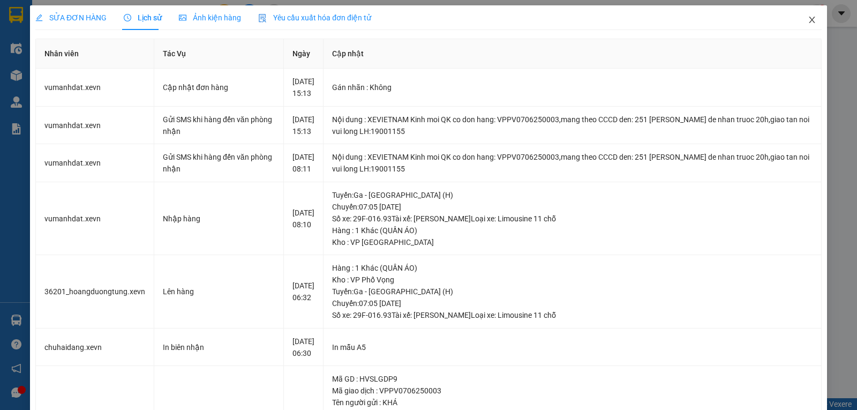
click at [808, 21] on icon "close" at bounding box center [812, 20] width 9 height 9
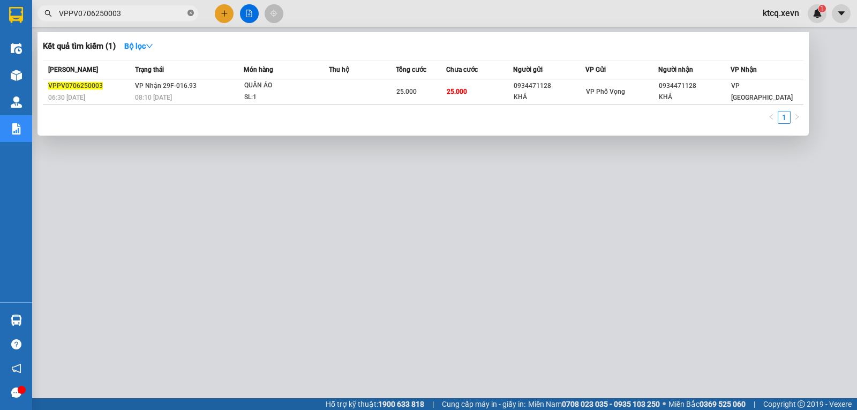
click at [189, 16] on icon "close-circle" at bounding box center [191, 13] width 6 height 6
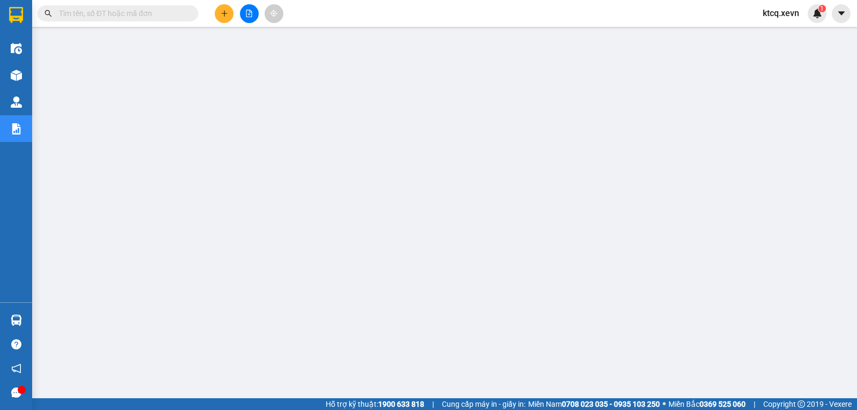
click at [143, 14] on input "text" at bounding box center [122, 14] width 126 height 12
paste input "HNXE0906250002"
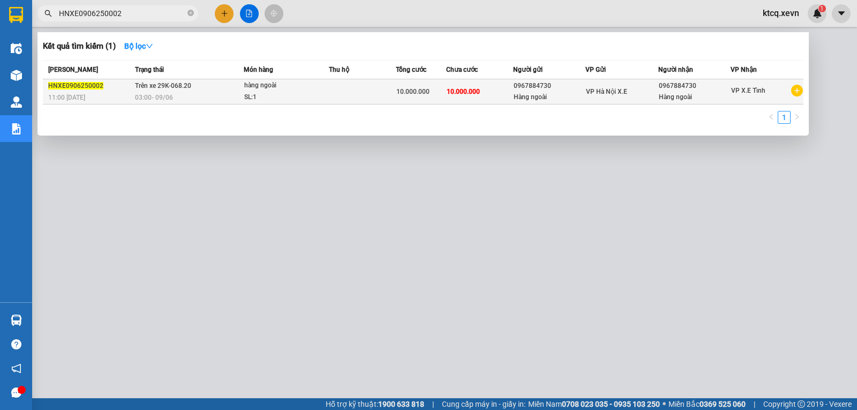
click at [91, 81] on div "HNXE0906250002" at bounding box center [90, 85] width 84 height 11
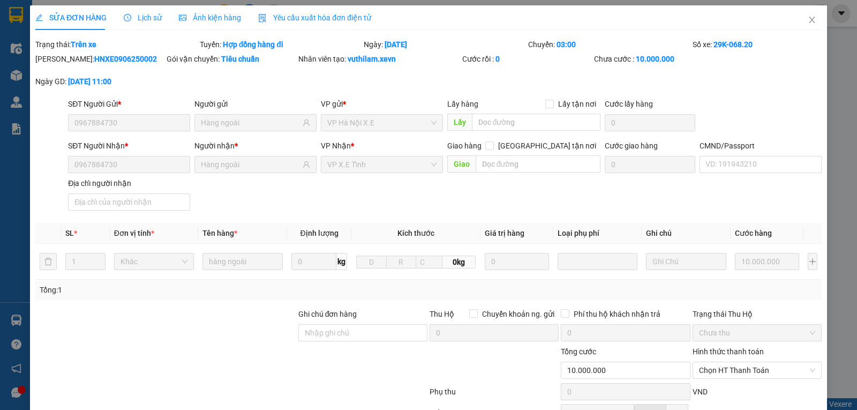
click at [146, 16] on span "Lịch sử" at bounding box center [143, 17] width 38 height 9
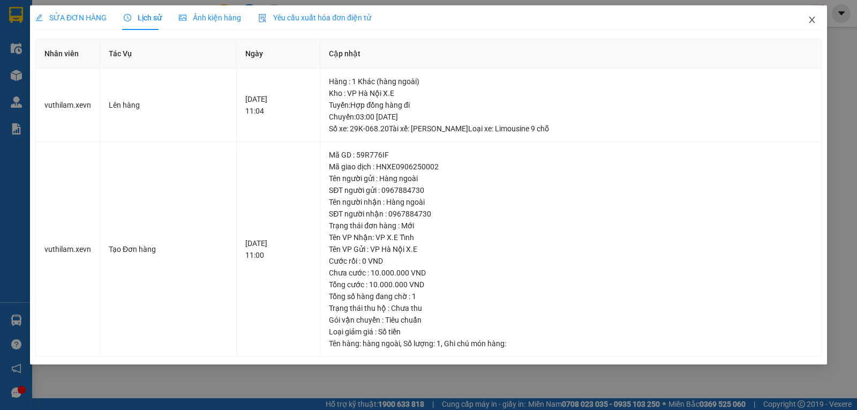
click at [814, 19] on icon "close" at bounding box center [812, 20] width 9 height 9
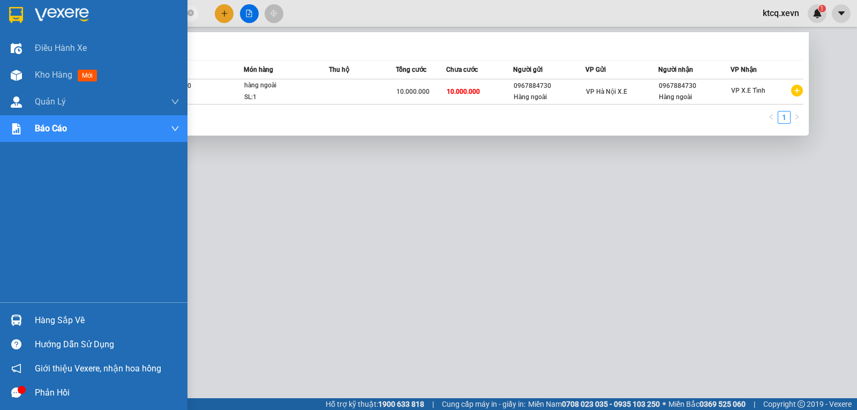
drag, startPoint x: 182, startPoint y: 12, endPoint x: 26, endPoint y: 9, distance: 155.4
click at [26, 9] on section "Kết quả tìm kiếm ( 1 ) Bộ lọc Mã ĐH Trạng thái Món hàng Thu hộ Tổng cước Chưa c…" at bounding box center [428, 205] width 857 height 410
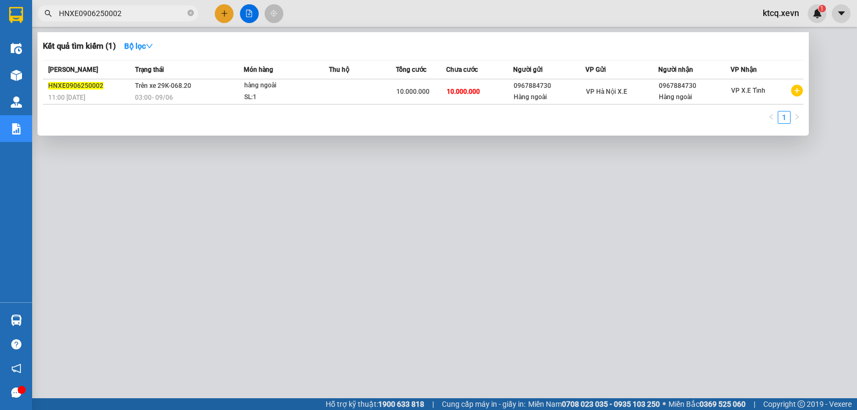
paste input "VPBC1006250145"
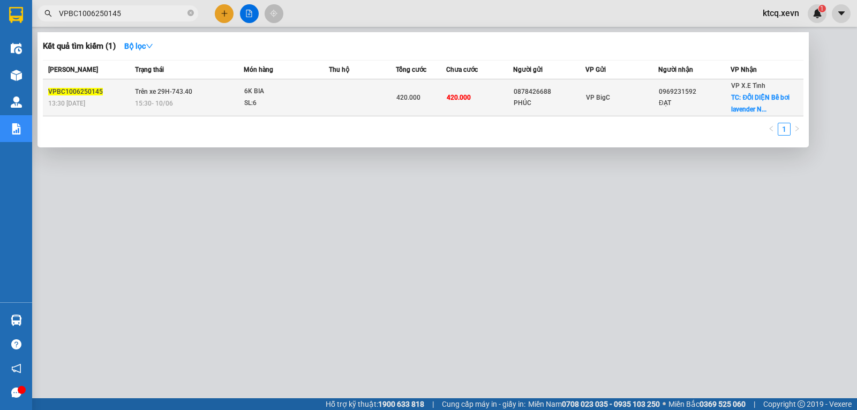
click at [91, 88] on span "VPBC1006250145" at bounding box center [75, 92] width 55 height 8
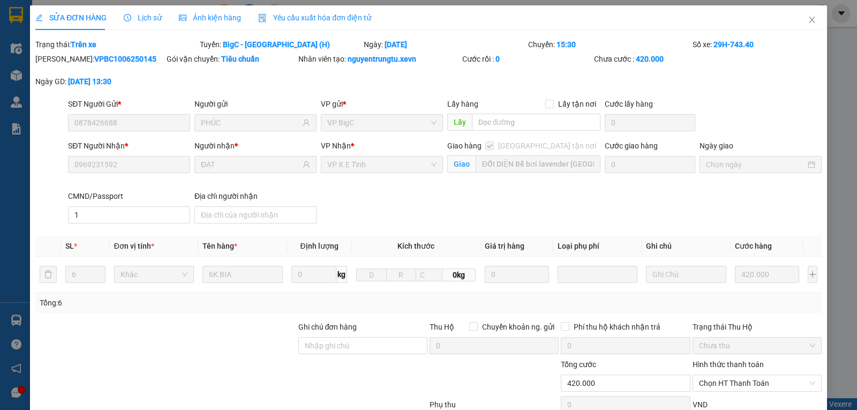
click at [139, 22] on span "Lịch sử" at bounding box center [143, 17] width 38 height 9
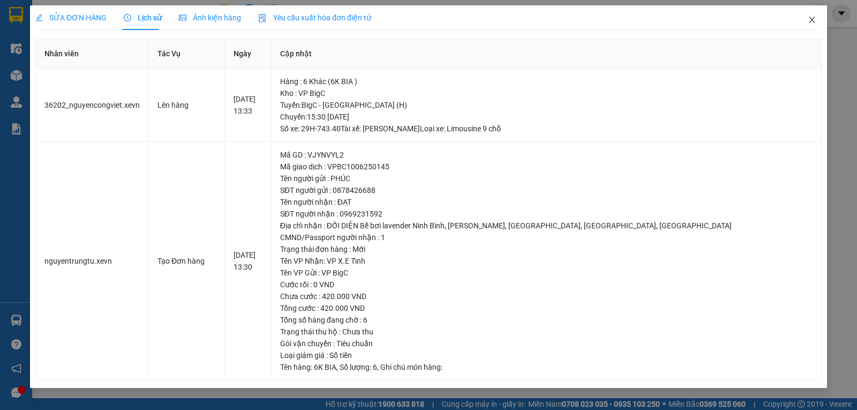
click at [814, 22] on icon "close" at bounding box center [812, 20] width 9 height 9
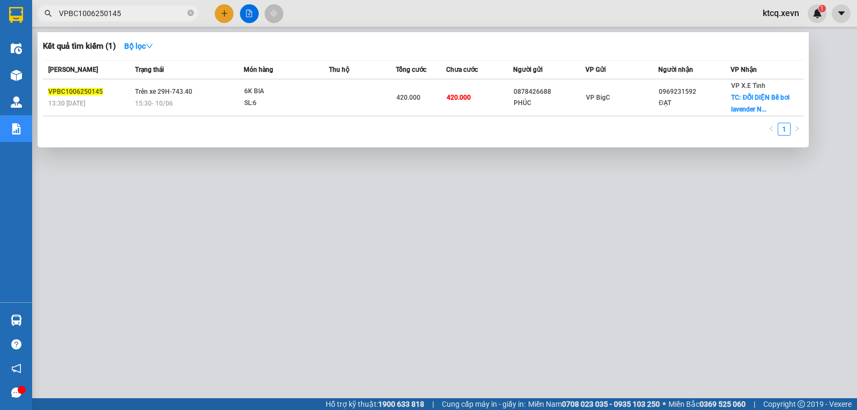
click at [95, 13] on input "VPBC1006250145" at bounding box center [122, 14] width 126 height 12
drag, startPoint x: 136, startPoint y: 15, endPoint x: 28, endPoint y: 12, distance: 107.7
click at [28, 12] on section "Kết quả tìm kiếm ( 1 ) Bộ lọc Mã ĐH Trạng thái Món hàng Thu hộ Tổng cước Chưa c…" at bounding box center [428, 205] width 857 height 410
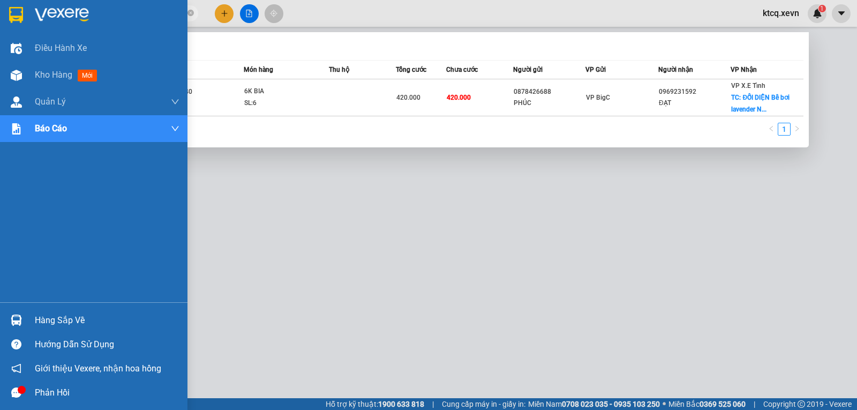
paste input "NH1206250046"
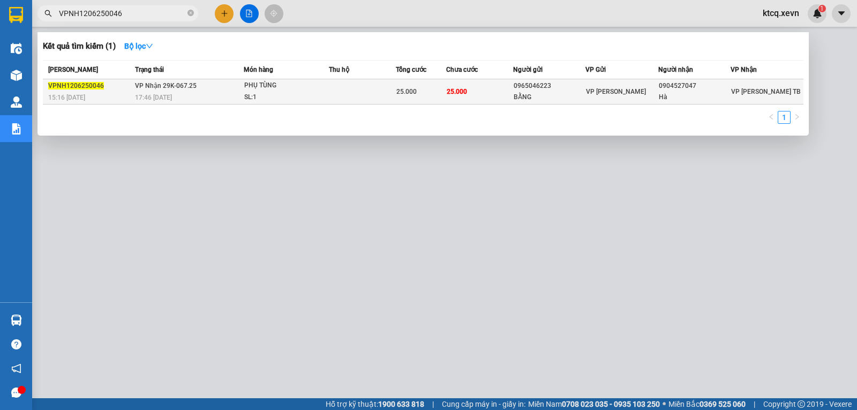
click at [82, 86] on span "VPNH1206250046" at bounding box center [76, 86] width 56 height 8
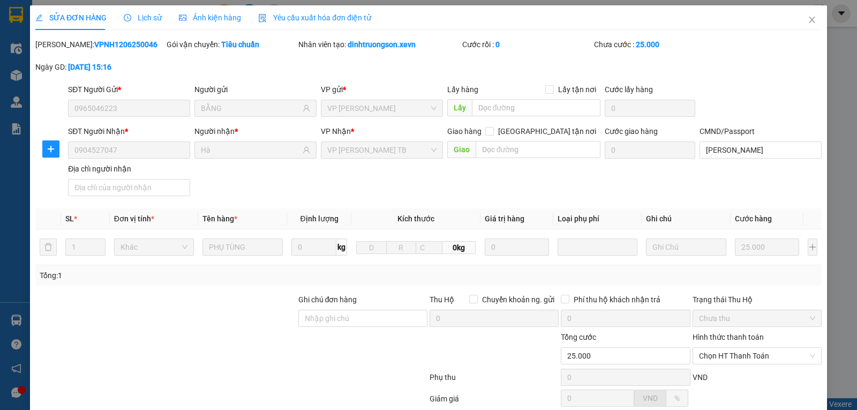
click at [147, 18] on span "Lịch sử" at bounding box center [143, 17] width 38 height 9
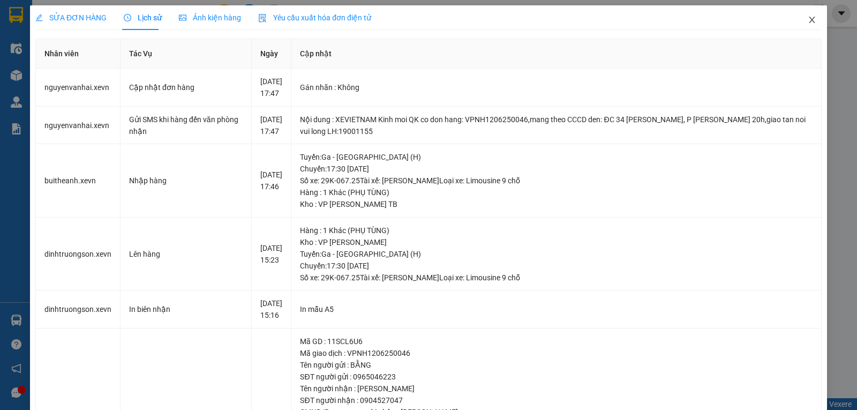
click at [808, 22] on icon "close" at bounding box center [812, 20] width 9 height 9
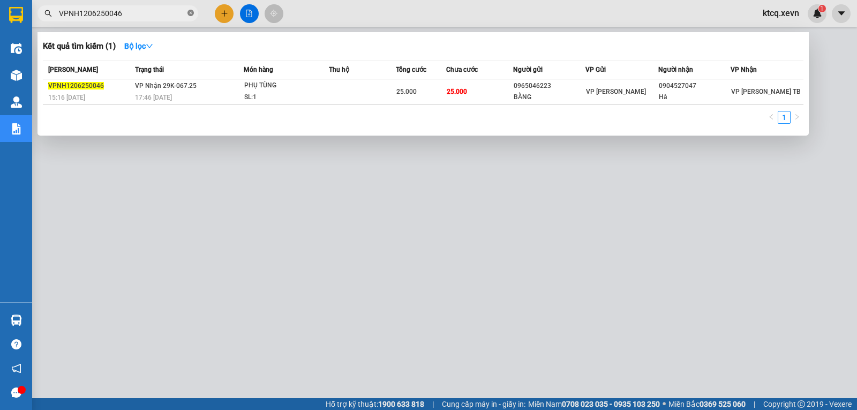
click at [191, 12] on icon "close-circle" at bounding box center [191, 13] width 6 height 6
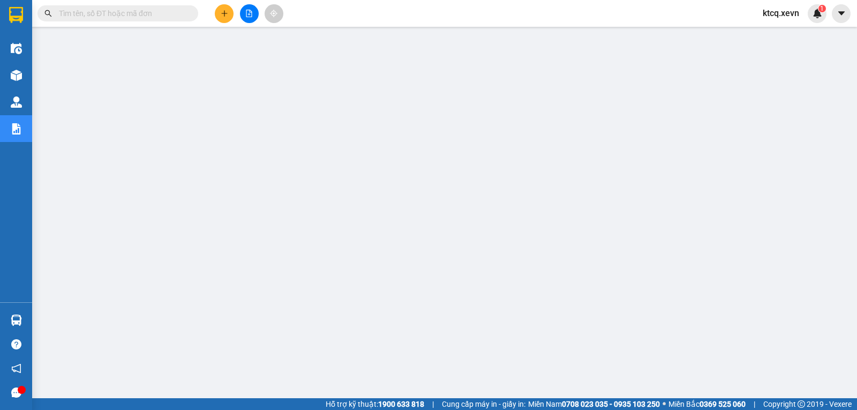
paste input "VPNB1206250117"
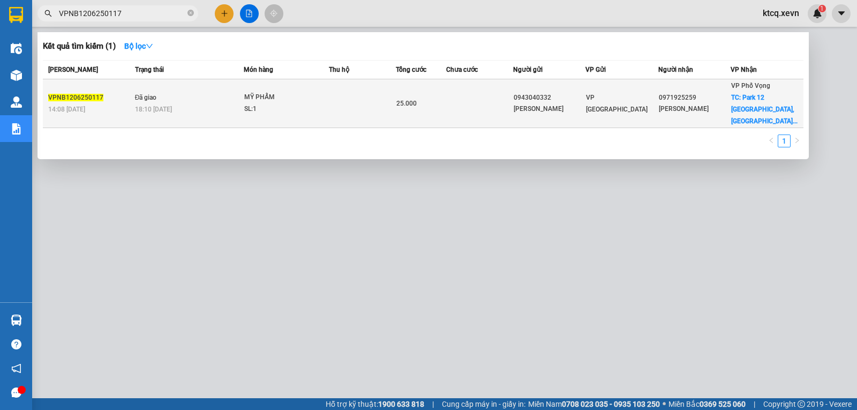
click at [67, 94] on span "VPNB1206250117" at bounding box center [75, 98] width 55 height 8
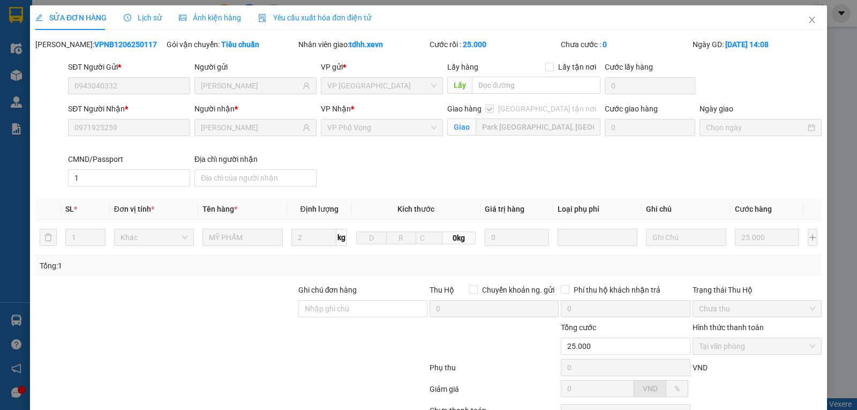
click at [141, 17] on span "Lịch sử" at bounding box center [143, 17] width 38 height 9
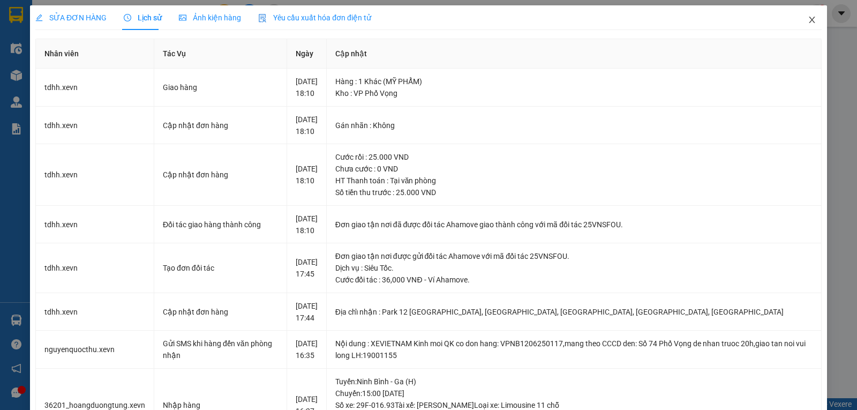
click at [809, 19] on icon "close" at bounding box center [812, 20] width 6 height 6
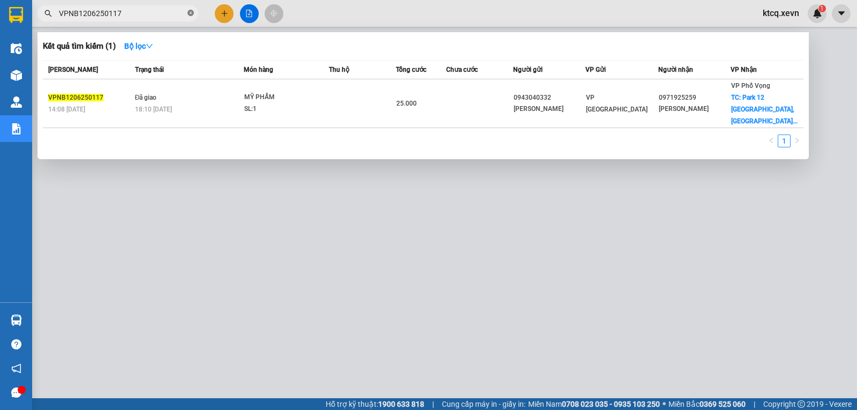
click at [192, 14] on icon "close-circle" at bounding box center [191, 13] width 6 height 6
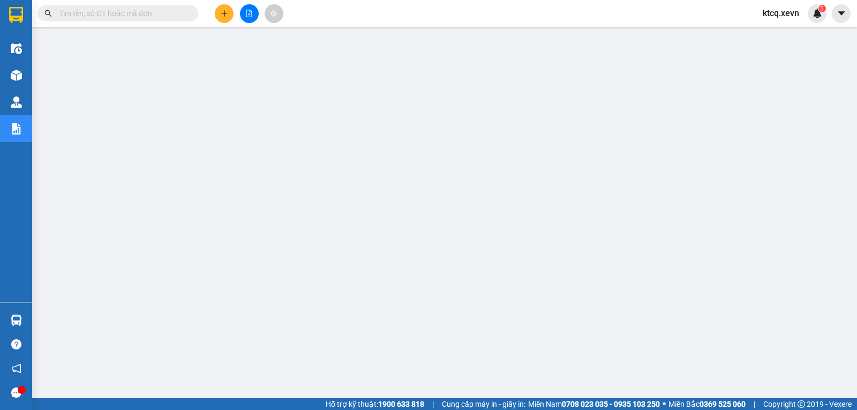
paste input "VPNB1206250126"
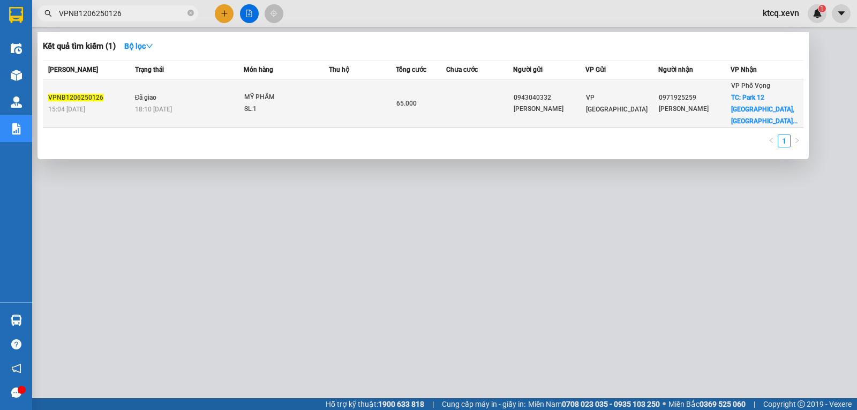
click at [80, 94] on span "VPNB1206250126" at bounding box center [75, 98] width 55 height 8
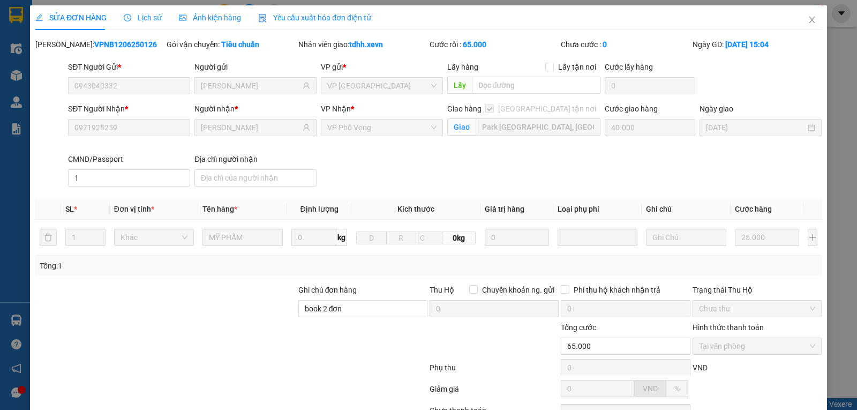
click at [144, 18] on span "Lịch sử" at bounding box center [143, 17] width 38 height 9
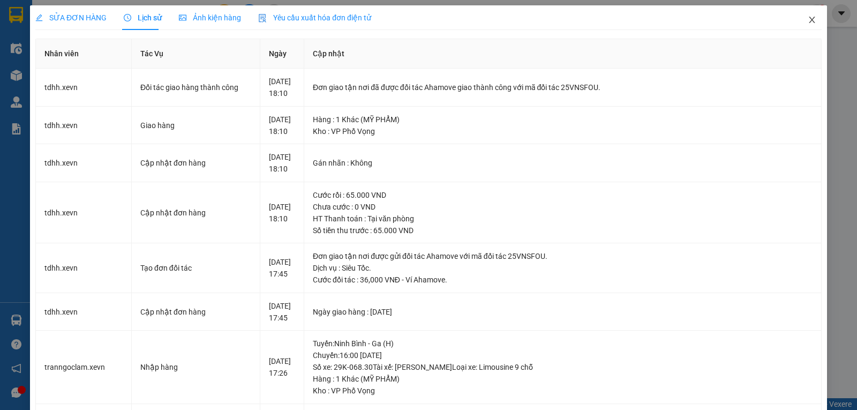
click at [808, 23] on icon "close" at bounding box center [812, 20] width 9 height 9
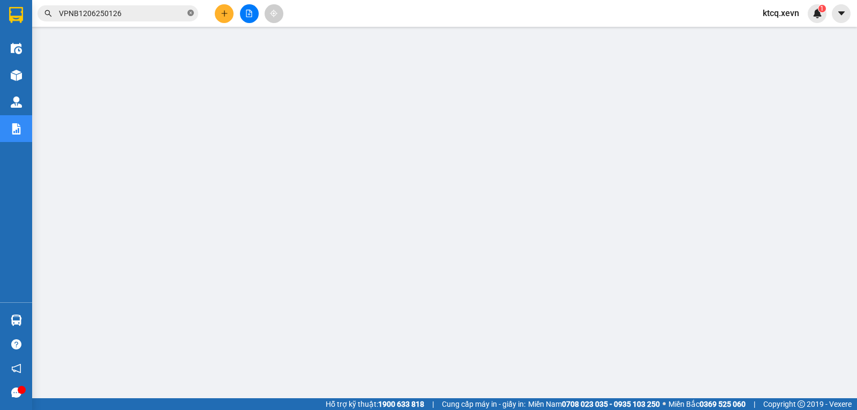
click at [190, 16] on icon "close-circle" at bounding box center [191, 13] width 6 height 6
paste input "VPPV1206250203"
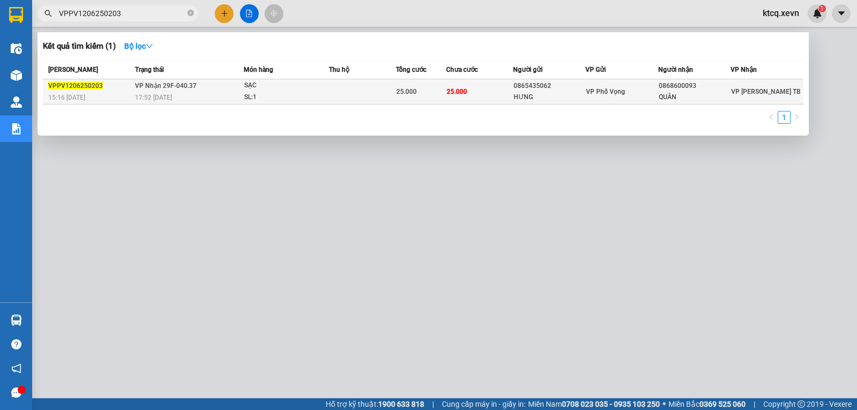
click at [71, 88] on span "VPPV1206250203" at bounding box center [75, 86] width 55 height 8
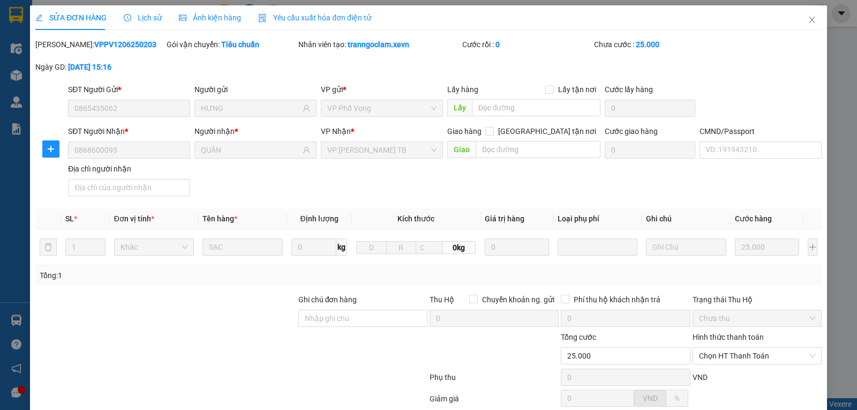
click at [147, 16] on span "Lịch sử" at bounding box center [143, 17] width 38 height 9
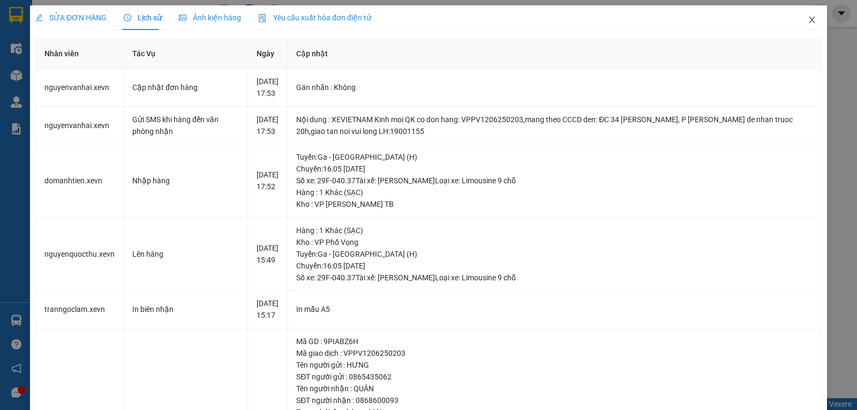
click at [808, 21] on icon "close" at bounding box center [812, 20] width 9 height 9
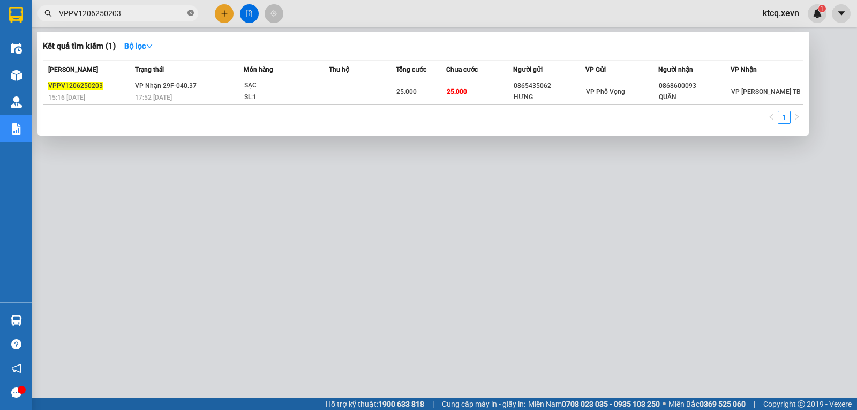
click at [191, 14] on icon "close-circle" at bounding box center [191, 13] width 6 height 6
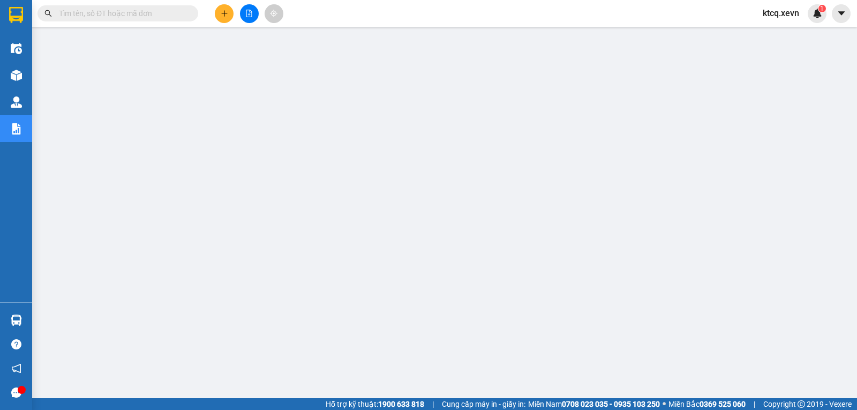
paste input "VPTB1206250120"
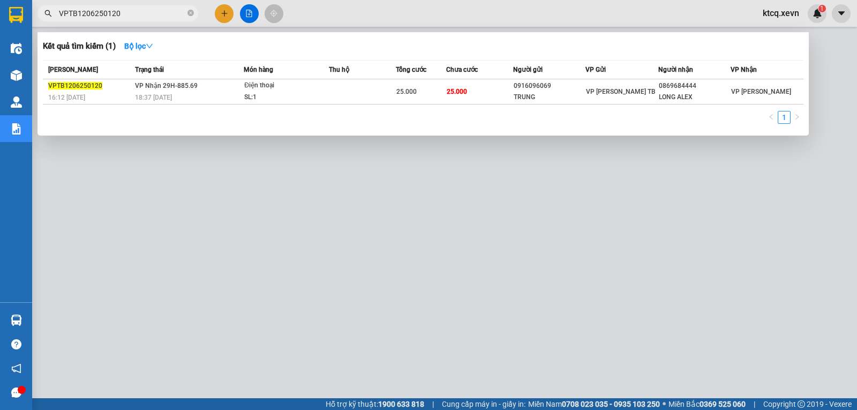
click at [81, 85] on span "VPTB1206250120" at bounding box center [75, 86] width 54 height 8
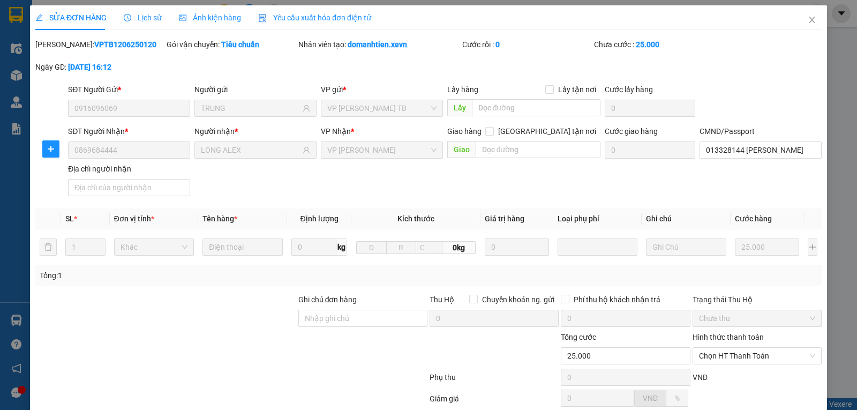
click at [146, 11] on div "Lịch sử" at bounding box center [143, 17] width 38 height 25
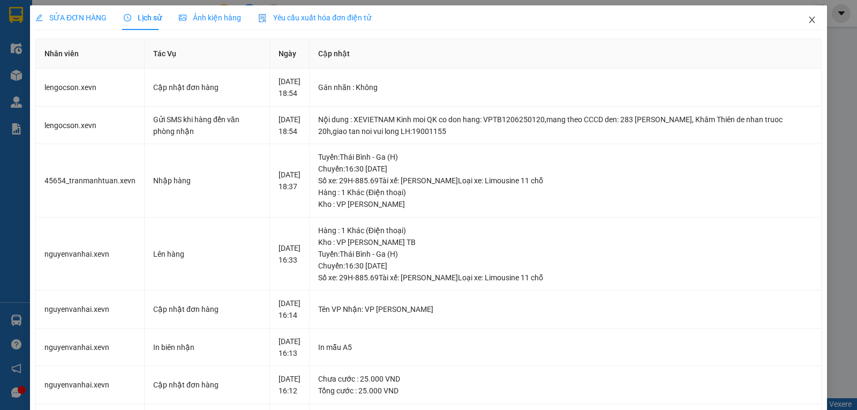
click at [808, 21] on icon "close" at bounding box center [812, 20] width 9 height 9
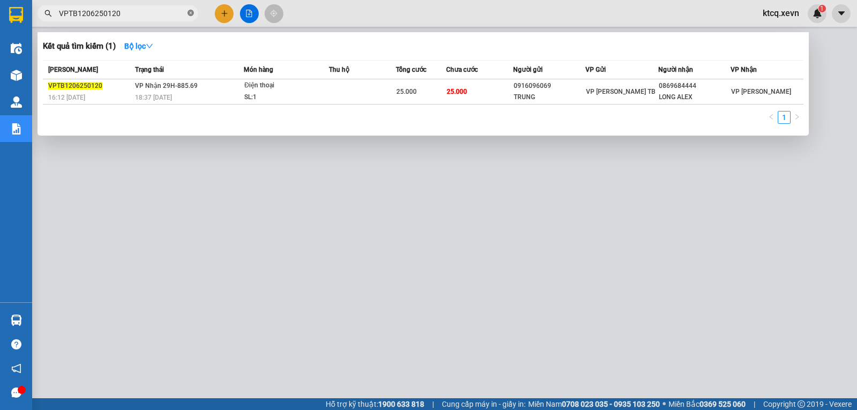
click at [193, 12] on icon "close-circle" at bounding box center [191, 13] width 6 height 6
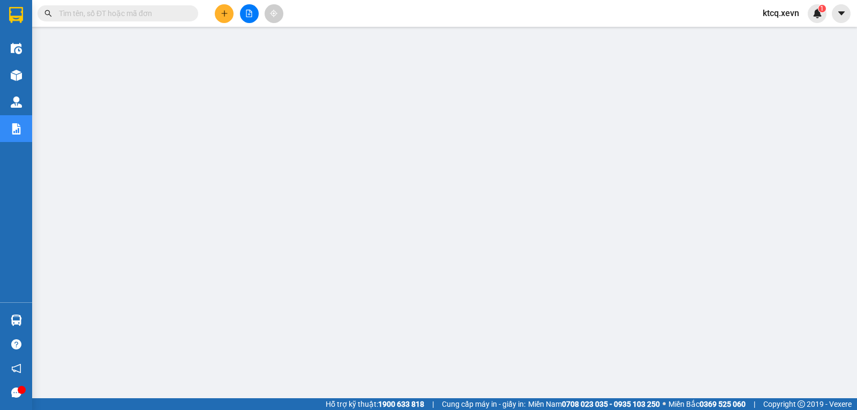
paste input "VPTT1306250114"
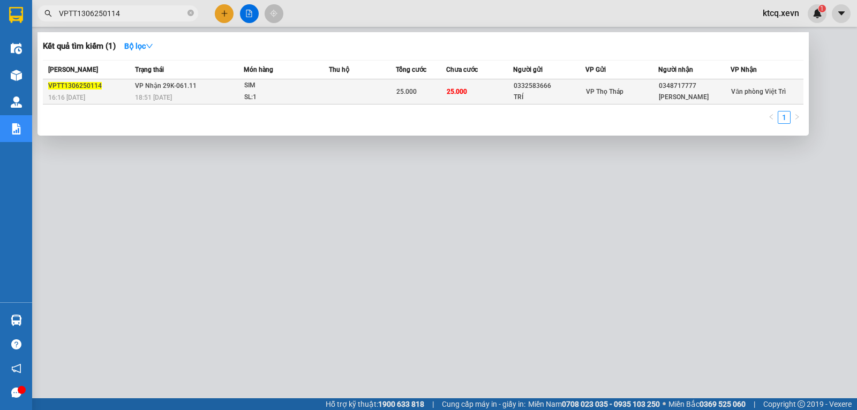
click at [93, 84] on span "VPTT1306250114" at bounding box center [75, 86] width 54 height 8
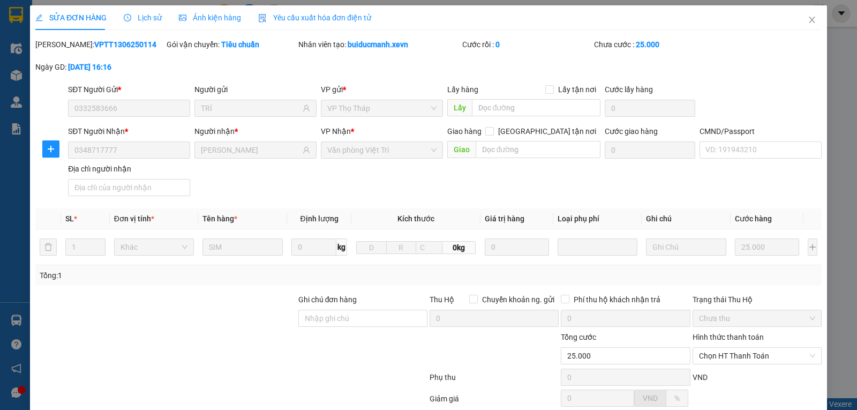
click at [141, 19] on span "Lịch sử" at bounding box center [143, 17] width 38 height 9
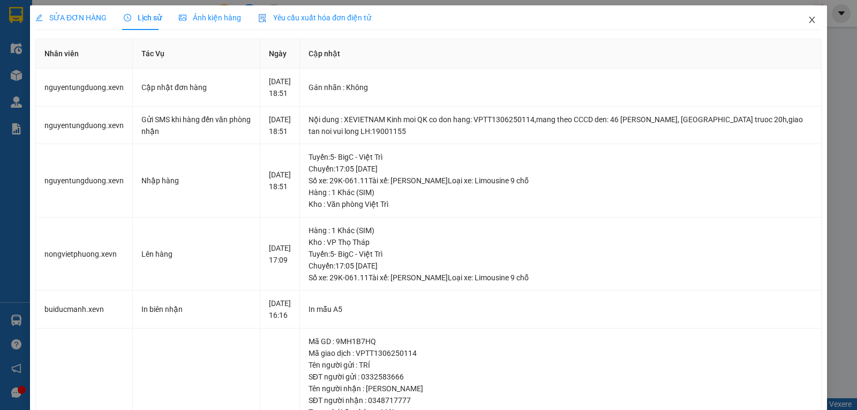
click at [808, 20] on icon "close" at bounding box center [812, 20] width 9 height 9
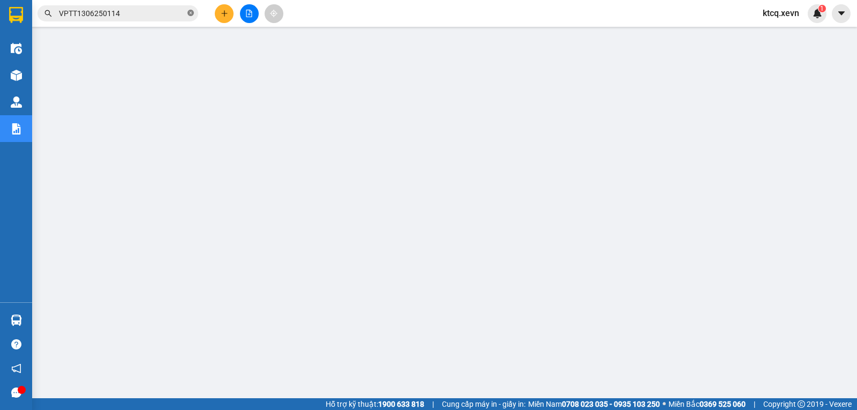
click at [191, 16] on icon "close-circle" at bounding box center [191, 13] width 6 height 6
paste input "YB21406250013"
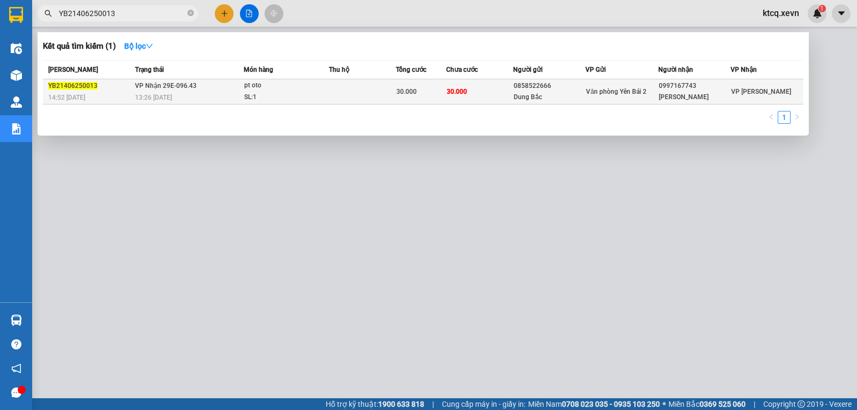
click at [79, 86] on span "YB21406250013" at bounding box center [72, 86] width 49 height 8
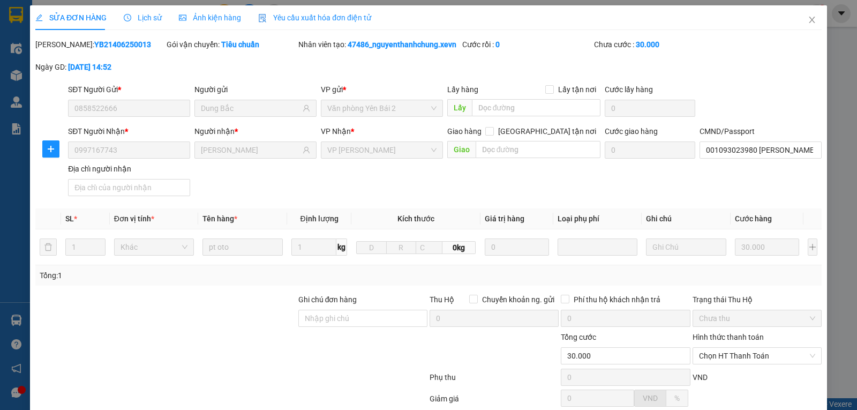
click at [134, 18] on span "Lịch sử" at bounding box center [143, 17] width 38 height 9
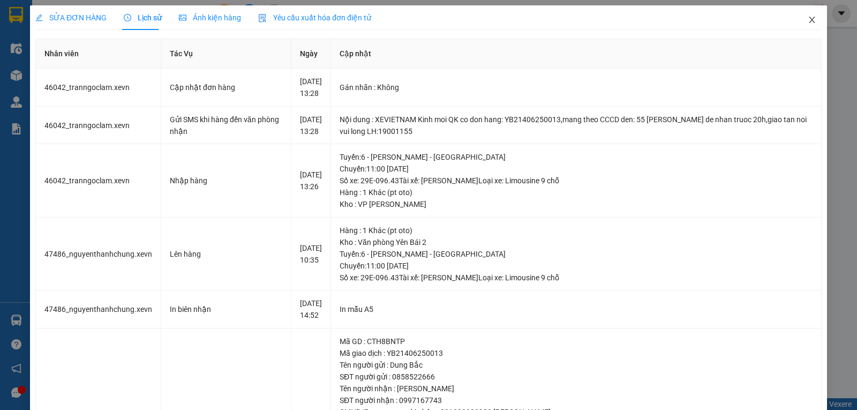
click at [808, 24] on icon "close" at bounding box center [812, 20] width 9 height 9
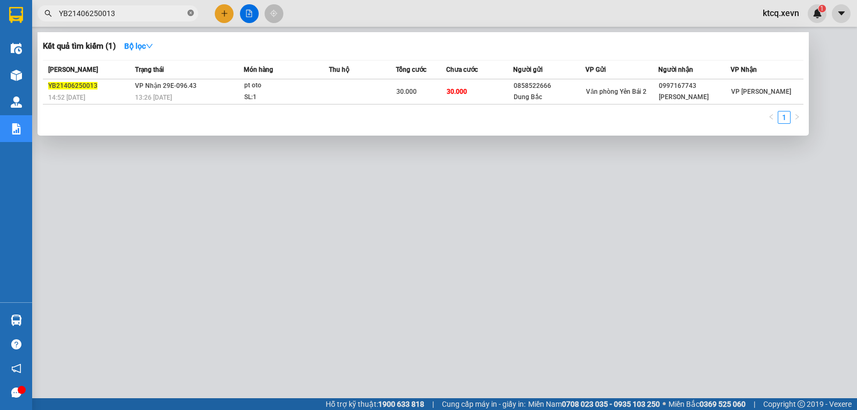
click at [192, 12] on icon "close-circle" at bounding box center [191, 13] width 6 height 6
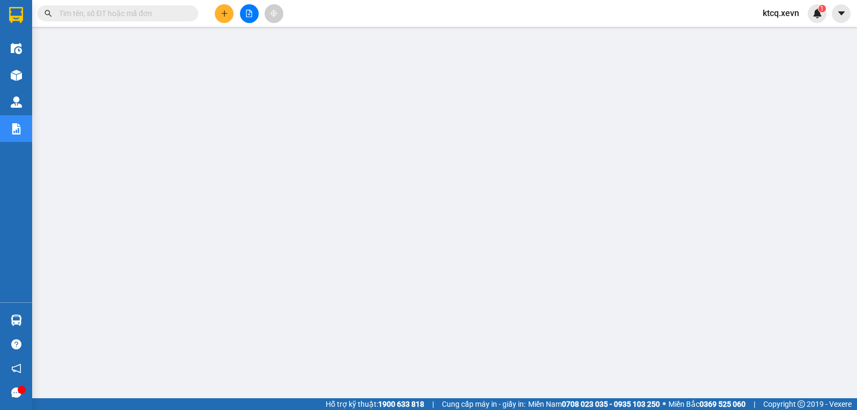
paste input "VPNH1606250078"
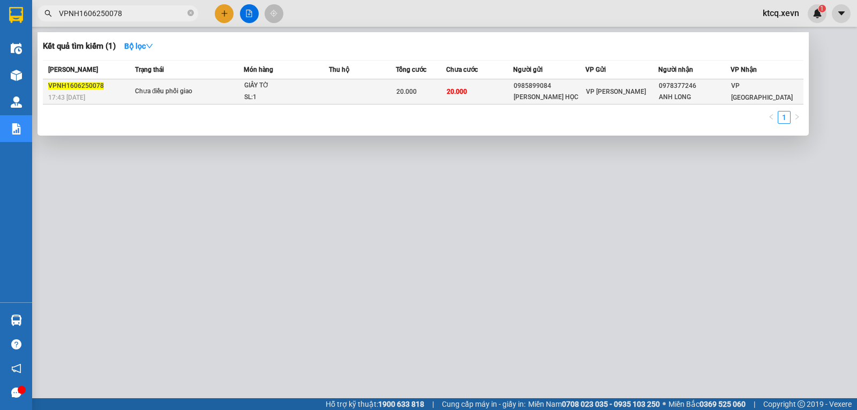
click at [82, 84] on span "VPNH1606250078" at bounding box center [76, 86] width 56 height 8
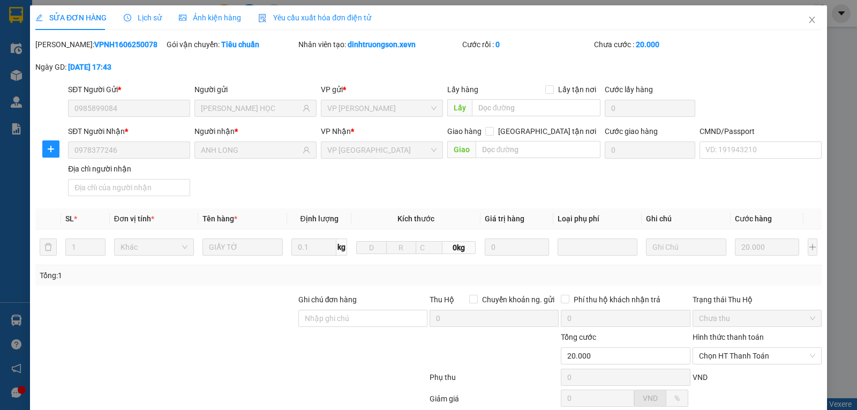
click at [142, 13] on span "Lịch sử" at bounding box center [143, 17] width 38 height 9
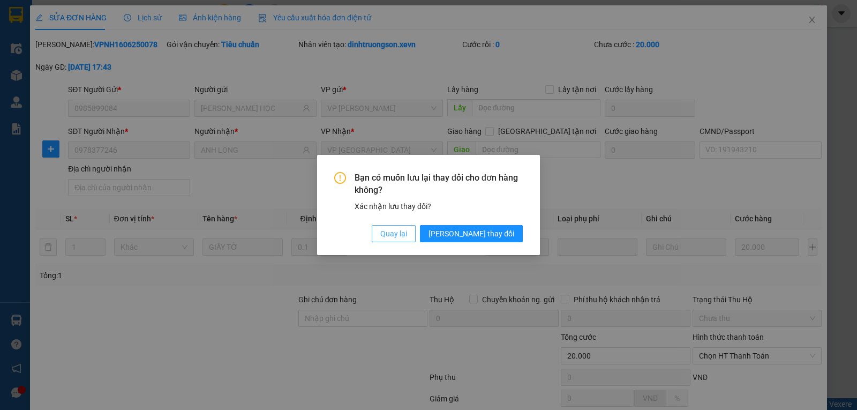
drag, startPoint x: 430, startPoint y: 235, endPoint x: 479, endPoint y: 126, distance: 120.1
click at [407, 235] on span "Quay lại" at bounding box center [393, 234] width 27 height 12
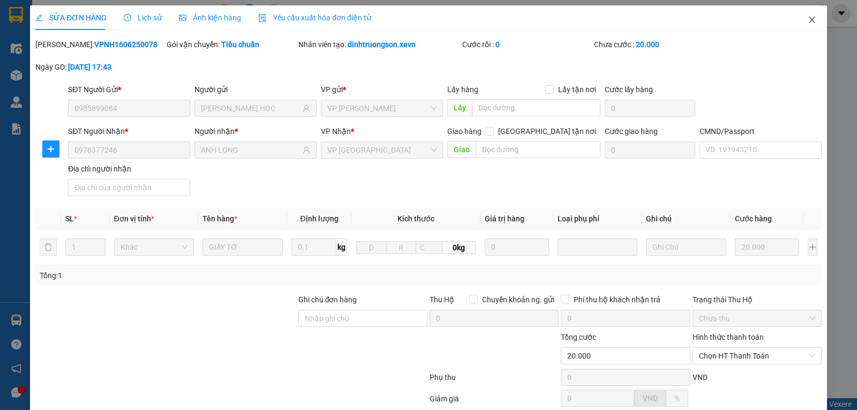
click at [809, 21] on icon "close" at bounding box center [812, 20] width 6 height 6
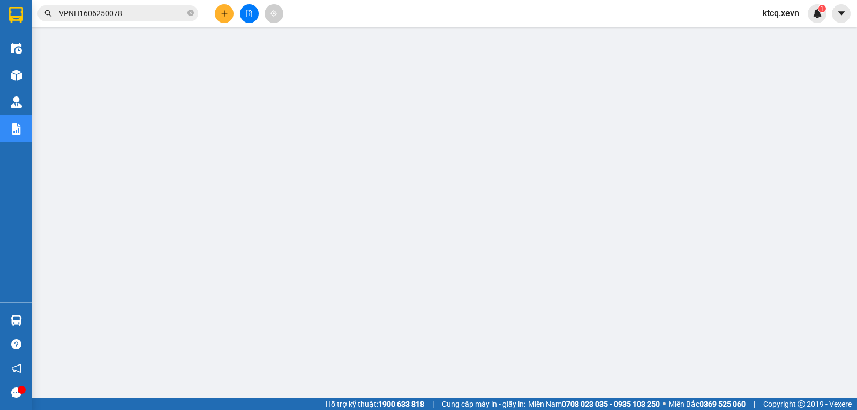
click at [114, 17] on input "VPNH1606250078" at bounding box center [122, 14] width 126 height 12
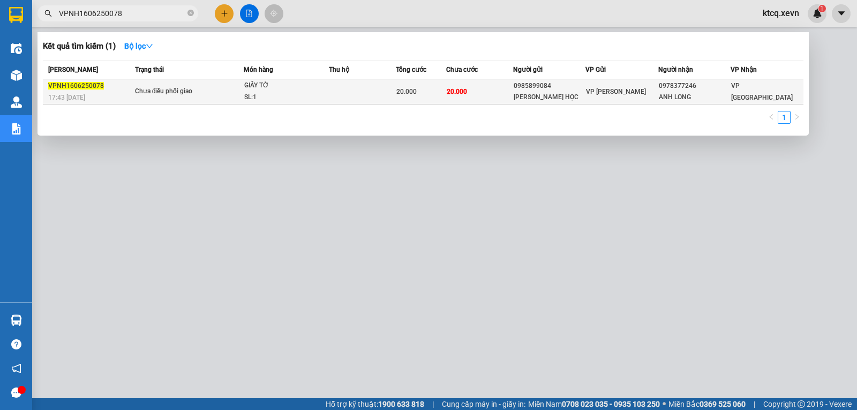
click at [79, 84] on span "VPNH1606250078" at bounding box center [76, 86] width 56 height 8
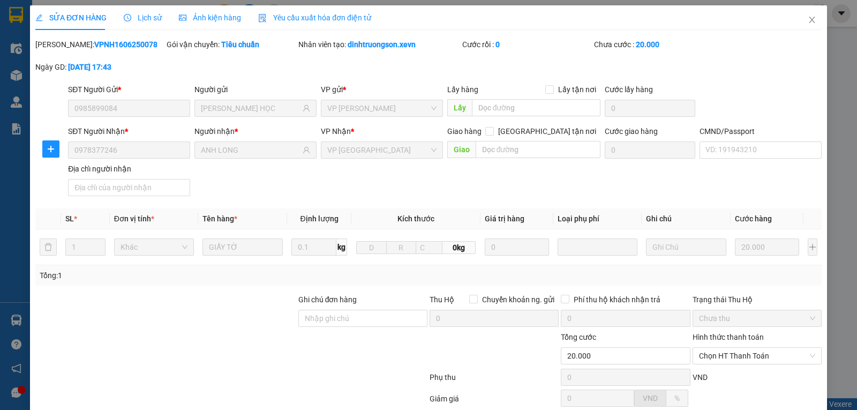
click at [149, 20] on span "Lịch sử" at bounding box center [143, 17] width 38 height 9
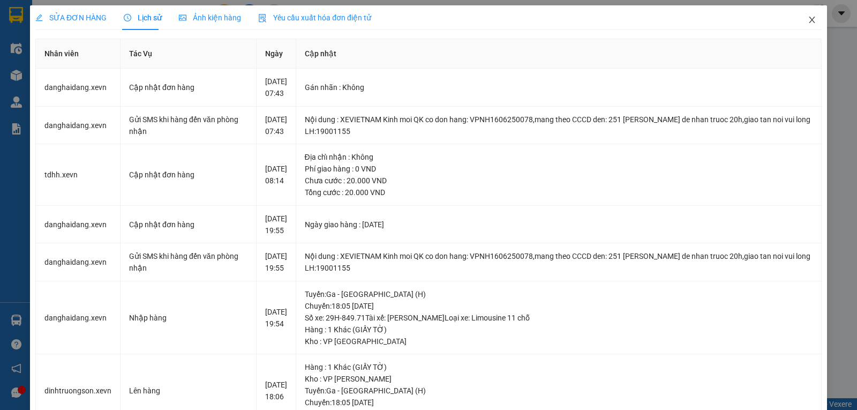
click at [809, 20] on icon "close" at bounding box center [812, 20] width 6 height 6
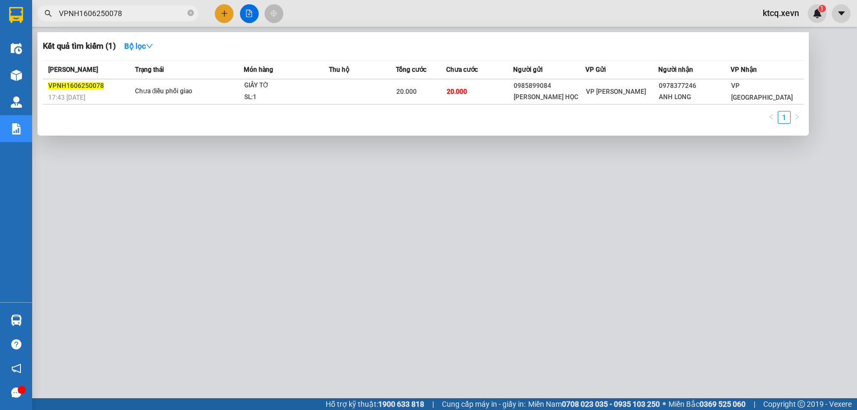
click at [140, 14] on input "VPNH1606250078" at bounding box center [122, 14] width 126 height 12
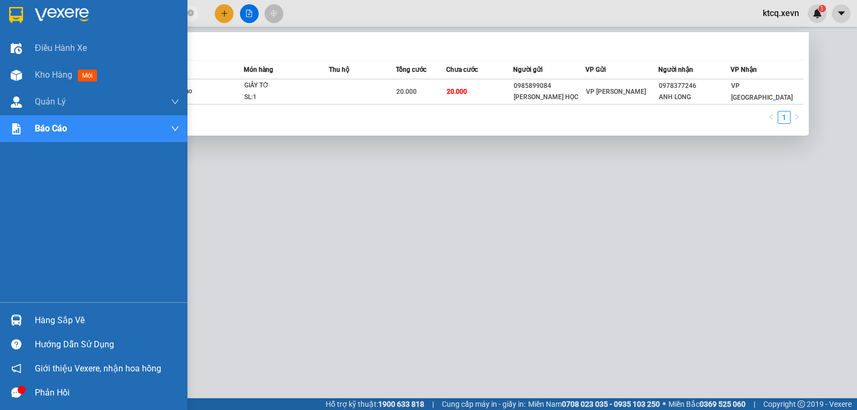
drag, startPoint x: 126, startPoint y: 14, endPoint x: 26, endPoint y: 13, distance: 99.7
click at [26, 13] on section "Kết quả tìm kiếm ( 1 ) Bộ lọc Mã ĐH Trạng thái Món hàng Thu hộ Tổng cước Chưa c…" at bounding box center [428, 205] width 857 height 410
paste input "TB1606250173"
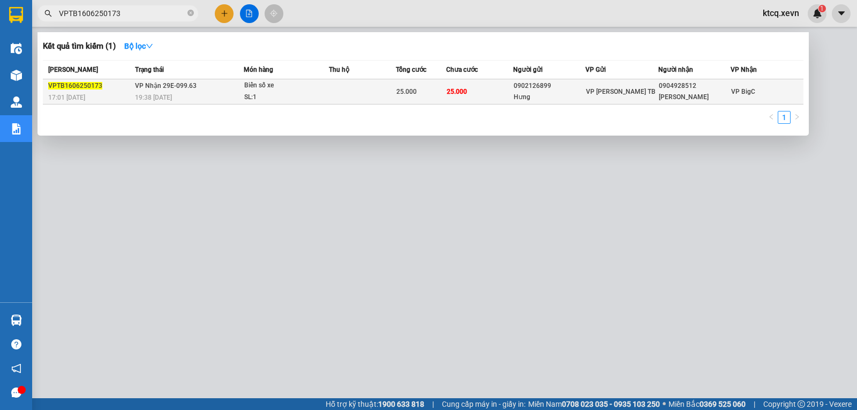
click at [88, 82] on span "VPTB1606250173" at bounding box center [75, 86] width 54 height 8
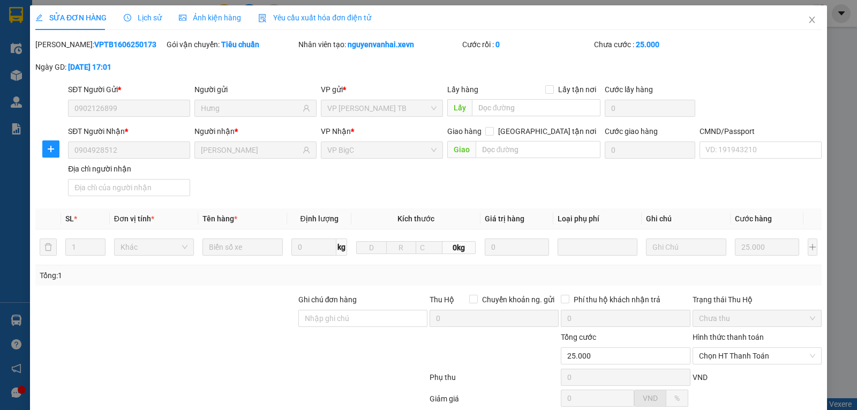
click at [134, 15] on span "Lịch sử" at bounding box center [143, 17] width 38 height 9
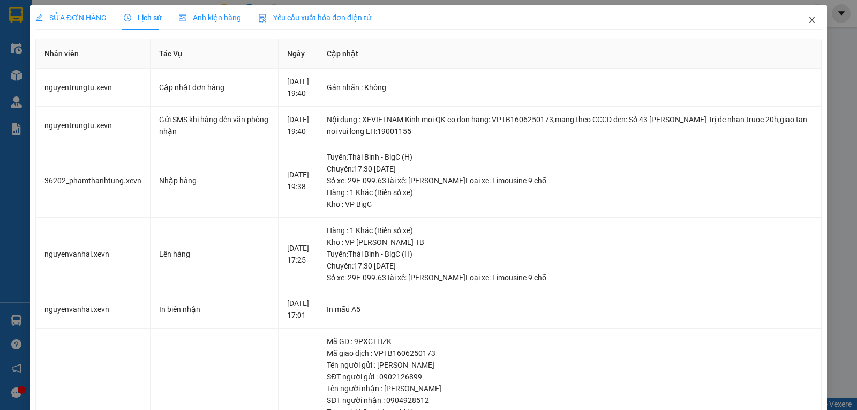
click at [808, 17] on icon "close" at bounding box center [812, 20] width 9 height 9
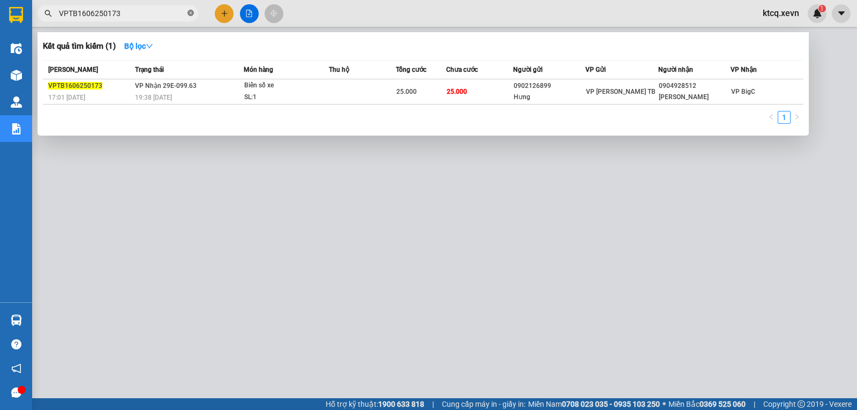
click at [189, 14] on icon "close-circle" at bounding box center [191, 13] width 6 height 6
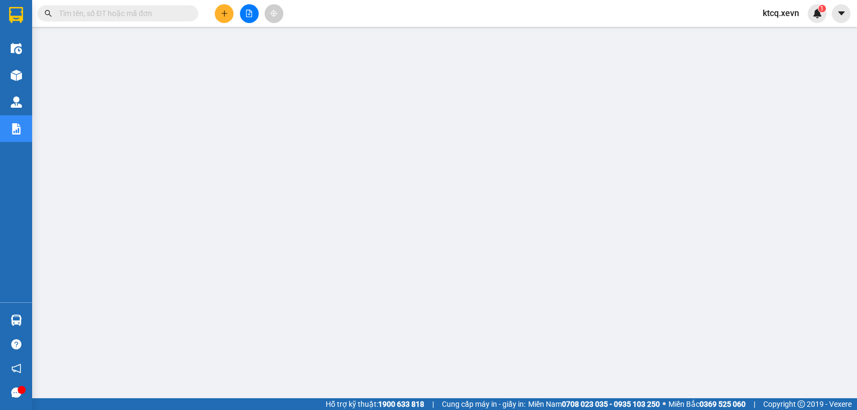
paste input "YÊNBÁI11806250002"
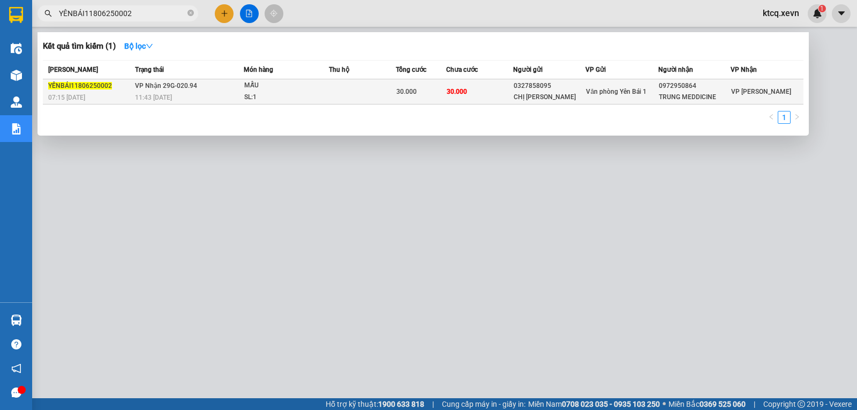
click at [94, 86] on span "YÊNBÁI11806250002" at bounding box center [80, 86] width 64 height 8
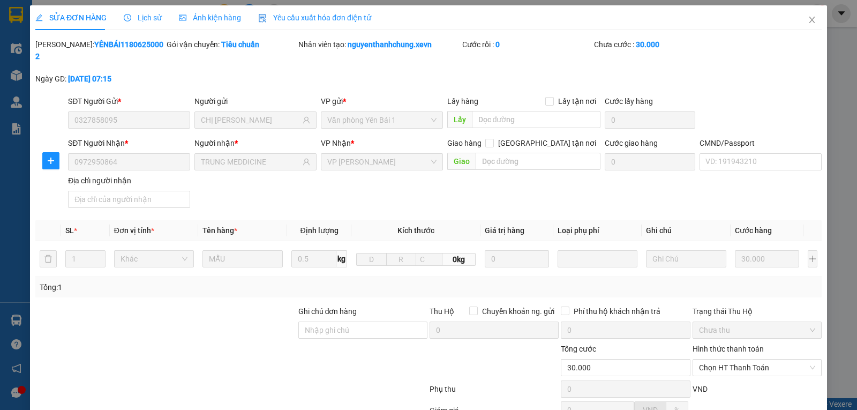
click at [162, 29] on div "SỬA ĐƠN HÀNG Lịch sử Ảnh kiện hàng Yêu cầu xuất hóa đơn điện tử" at bounding box center [203, 17] width 336 height 25
click at [154, 23] on div "Lịch sử" at bounding box center [143, 18] width 38 height 12
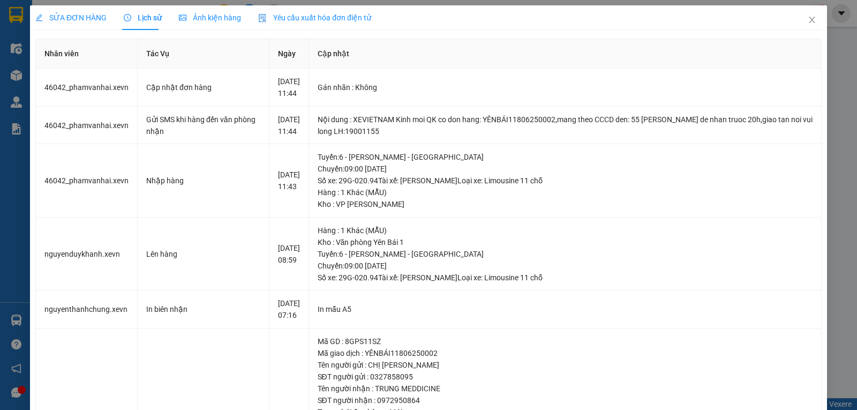
click at [148, 14] on span "Lịch sử" at bounding box center [143, 17] width 38 height 9
click at [808, 21] on icon "close" at bounding box center [812, 20] width 9 height 9
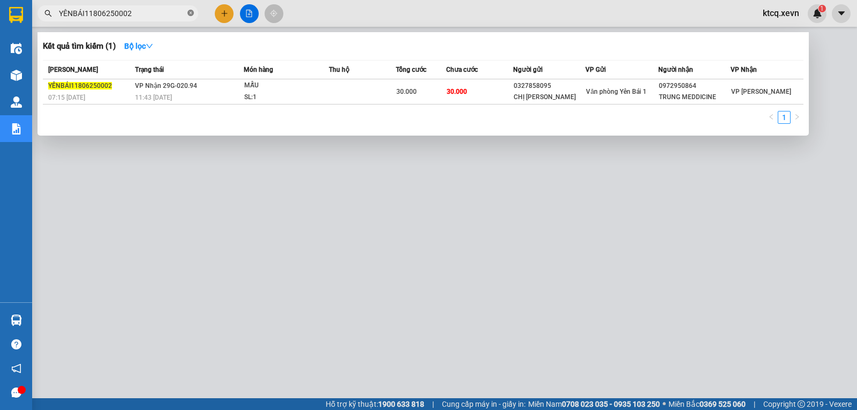
click at [189, 12] on icon "close-circle" at bounding box center [191, 13] width 6 height 6
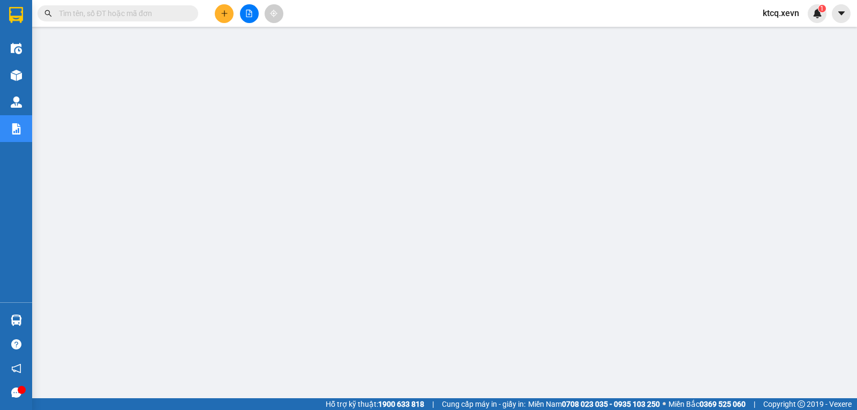
paste input "VPNB1906250009"
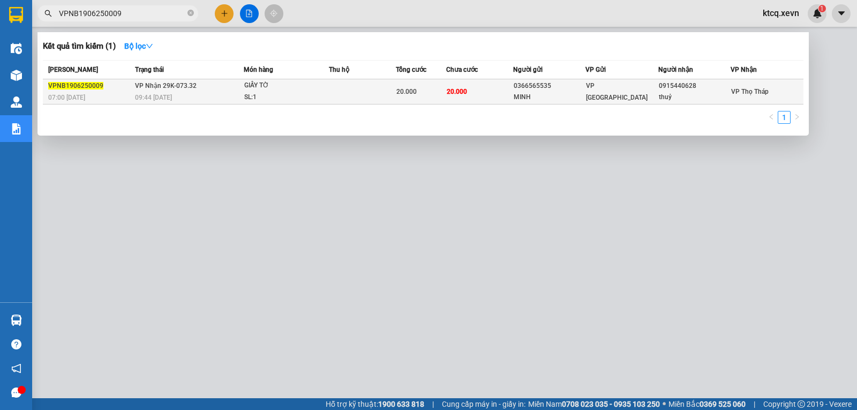
click at [89, 84] on span "VPNB1906250009" at bounding box center [75, 86] width 55 height 8
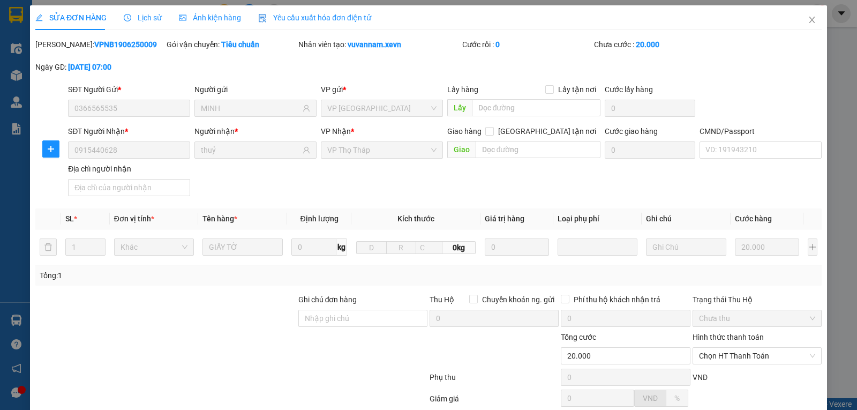
click at [154, 17] on span "Lịch sử" at bounding box center [143, 17] width 38 height 9
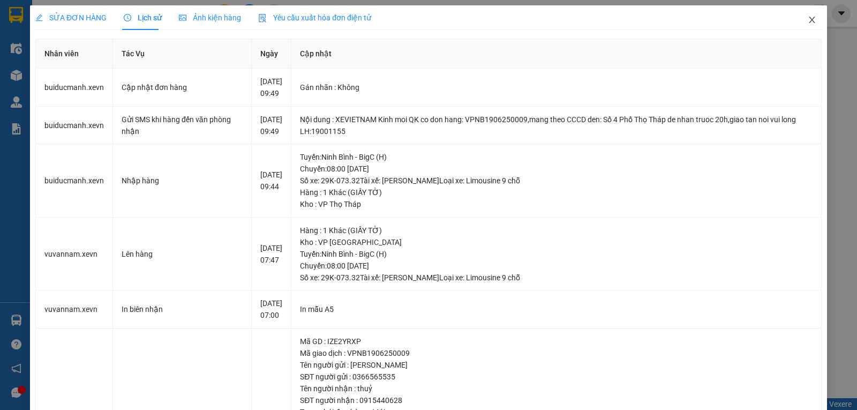
click at [808, 22] on icon "close" at bounding box center [812, 20] width 9 height 9
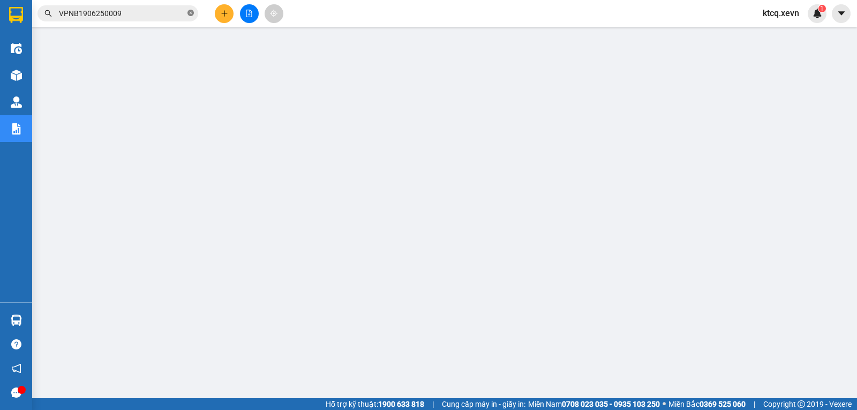
click at [189, 13] on icon "close-circle" at bounding box center [191, 13] width 6 height 6
paste input "VIETTRI1906250028"
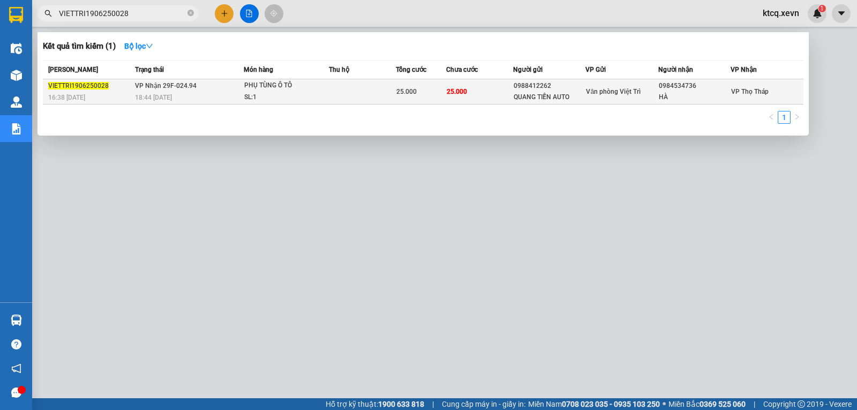
click at [78, 86] on span "VIETTRI1906250028" at bounding box center [78, 86] width 61 height 8
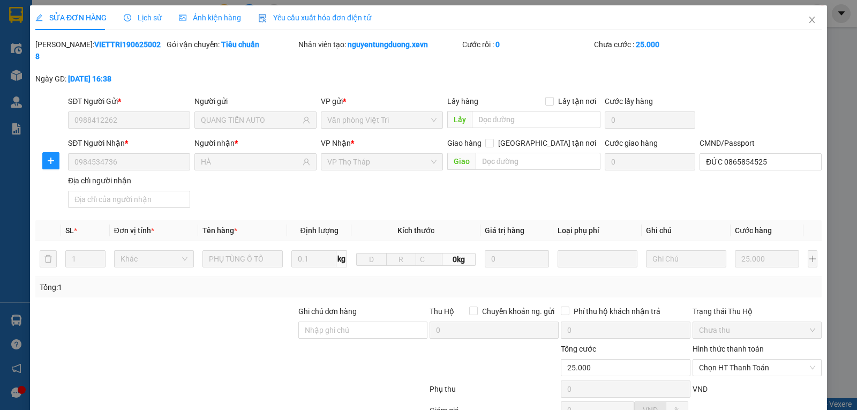
click at [144, 19] on span "Lịch sử" at bounding box center [143, 17] width 38 height 9
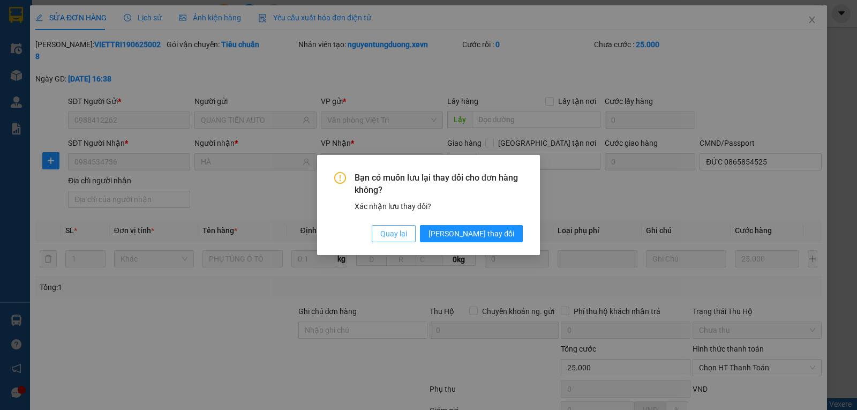
drag, startPoint x: 438, startPoint y: 238, endPoint x: 471, endPoint y: 136, distance: 107.6
click at [407, 237] on span "Quay lại" at bounding box center [393, 234] width 27 height 12
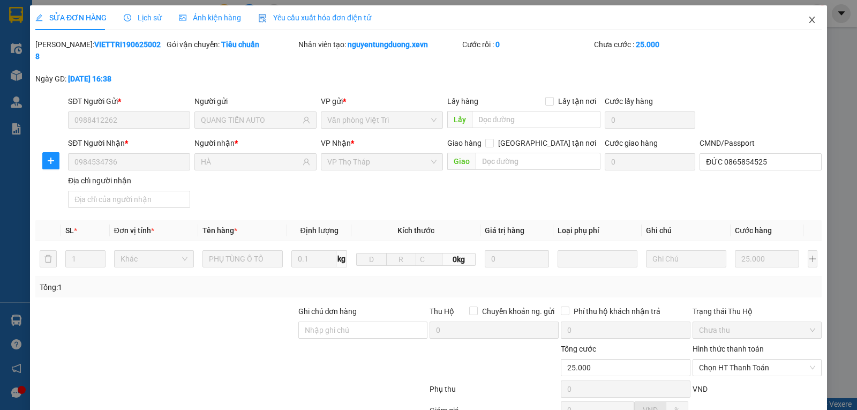
click at [811, 17] on span "Close" at bounding box center [812, 20] width 30 height 30
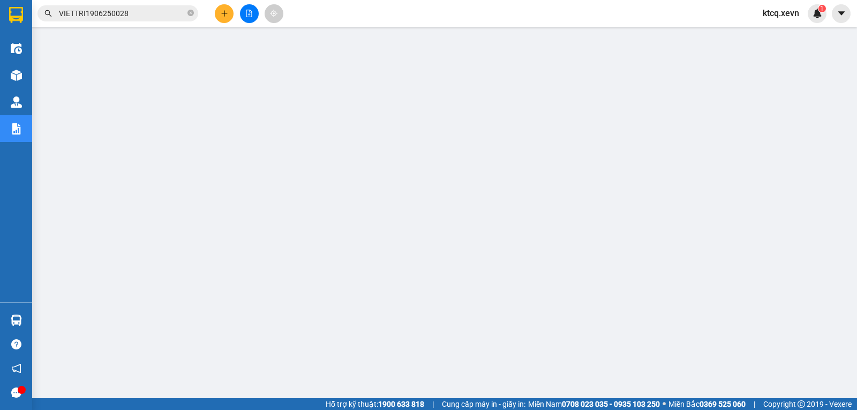
click at [89, 16] on input "VIETTRI1906250028" at bounding box center [122, 14] width 126 height 12
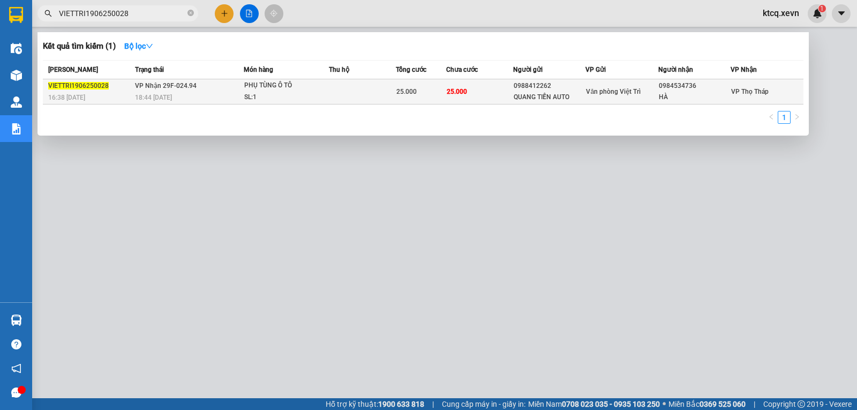
click at [80, 90] on div "VIETTRI1906250028" at bounding box center [90, 85] width 84 height 11
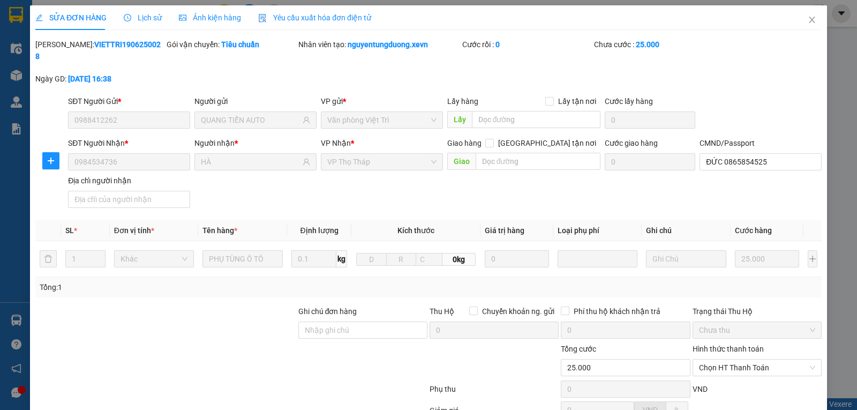
click at [139, 16] on span "Lịch sử" at bounding box center [143, 17] width 38 height 9
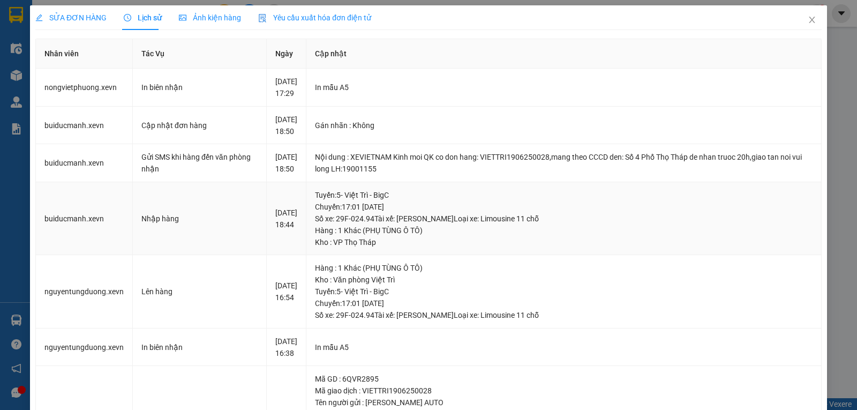
scroll to position [54, 0]
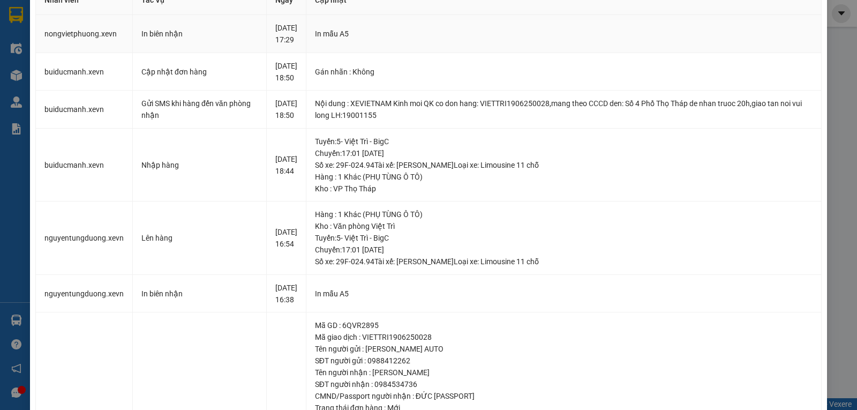
click at [189, 27] on td "In biên nhận" at bounding box center [200, 34] width 134 height 38
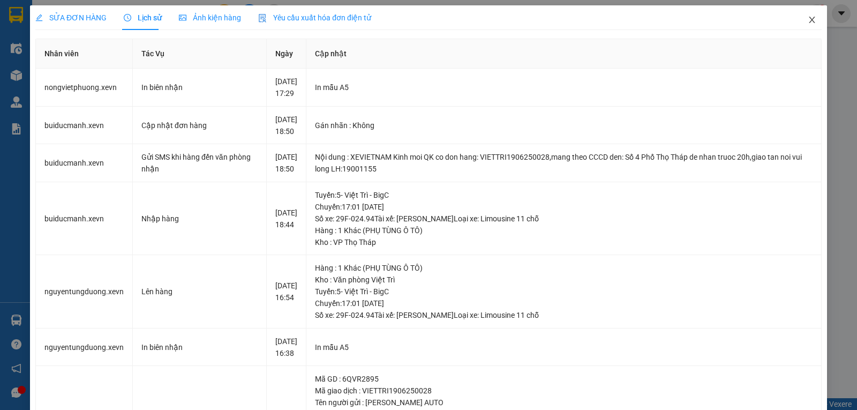
click at [809, 21] on icon "close" at bounding box center [812, 20] width 6 height 6
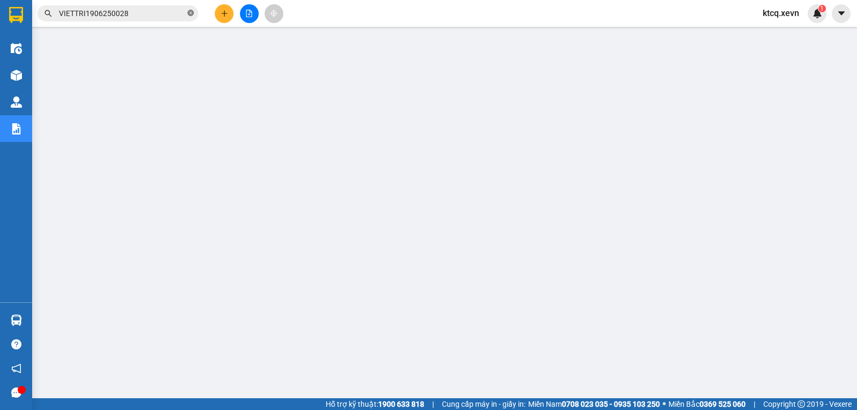
click at [190, 13] on icon "close-circle" at bounding box center [191, 13] width 6 height 6
paste input "YÊNBÁI11906250006"
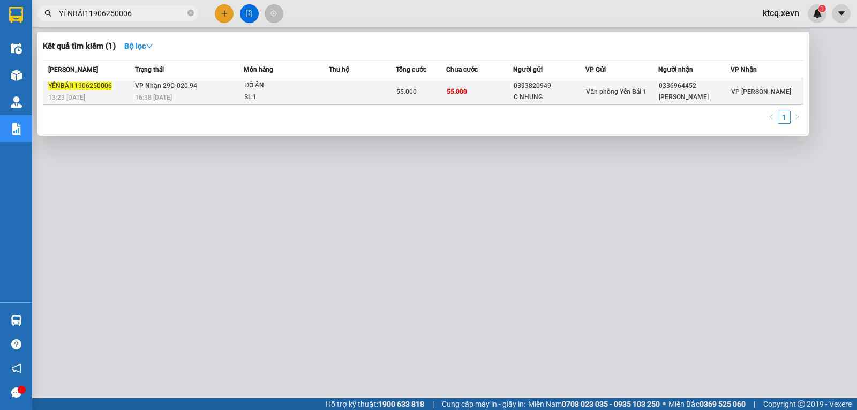
click at [81, 86] on span "YÊNBÁI11906250006" at bounding box center [80, 86] width 64 height 8
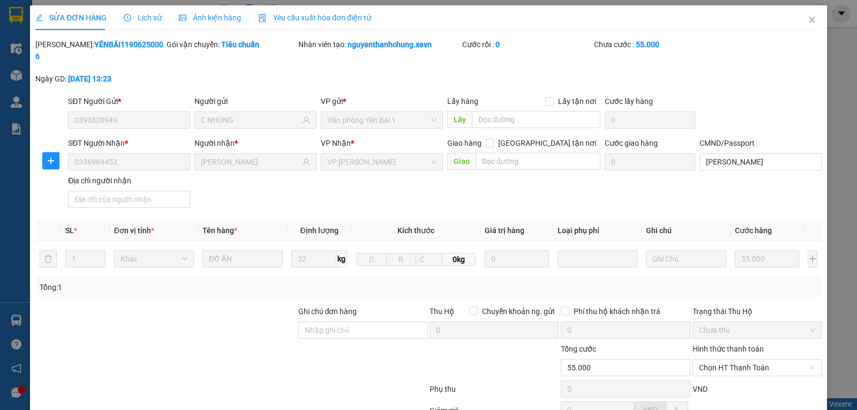
click at [133, 16] on span "Lịch sử" at bounding box center [143, 17] width 38 height 9
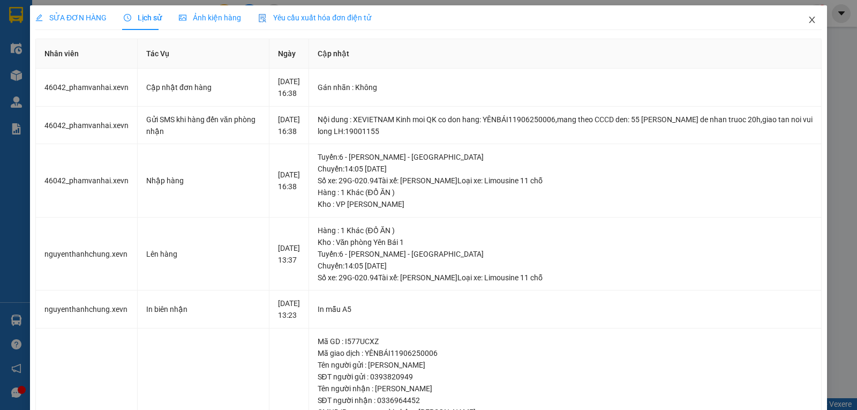
click at [807, 25] on span "Close" at bounding box center [812, 20] width 30 height 30
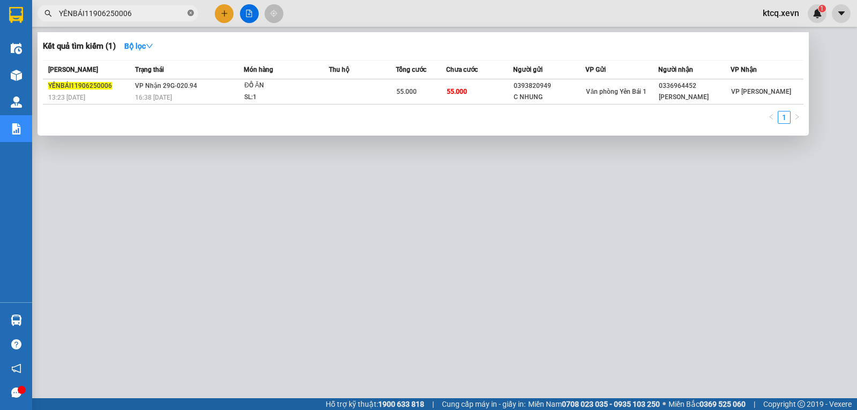
click at [190, 14] on icon "close-circle" at bounding box center [191, 13] width 6 height 6
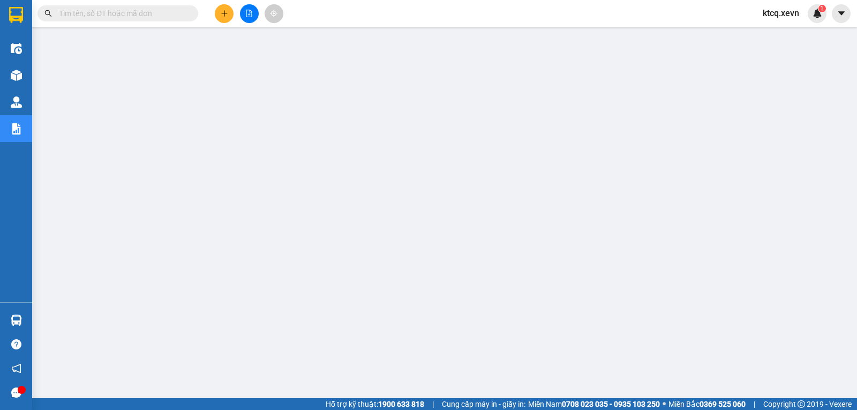
paste input "VPLD2006250052"
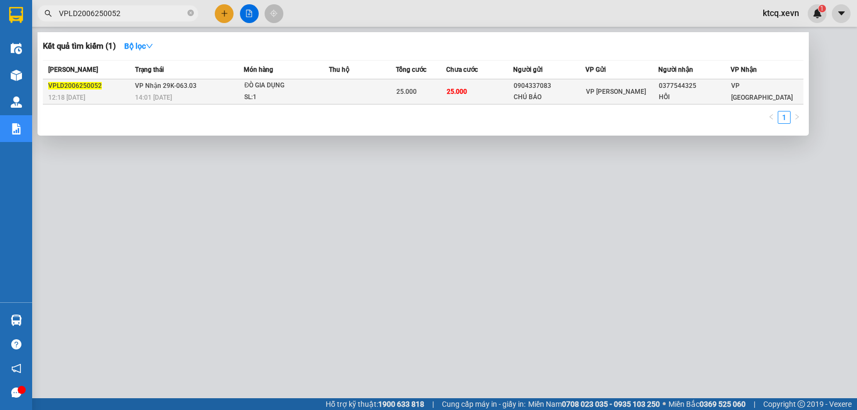
click at [62, 80] on div "VPLD2006250052" at bounding box center [90, 85] width 84 height 11
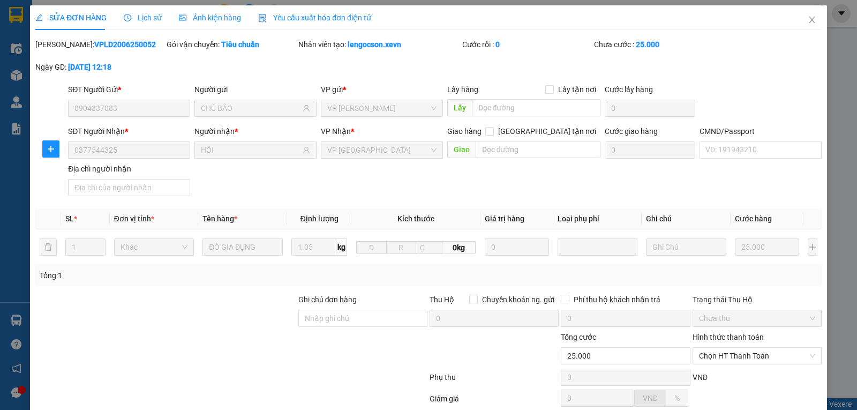
click at [141, 21] on span "Lịch sử" at bounding box center [143, 17] width 38 height 9
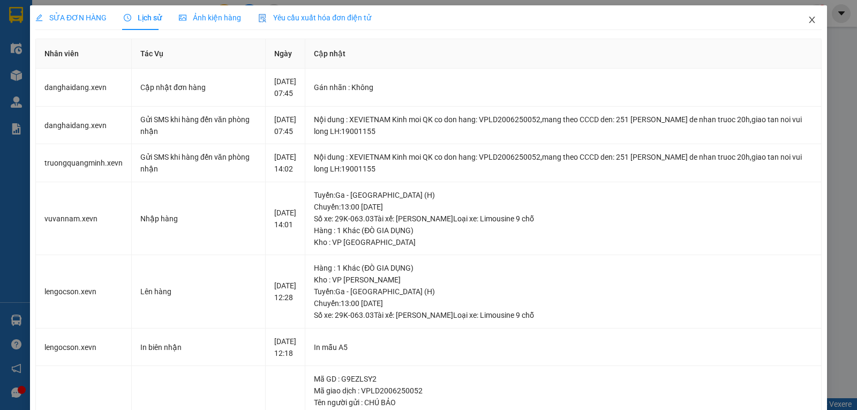
click at [808, 20] on icon "close" at bounding box center [812, 20] width 9 height 9
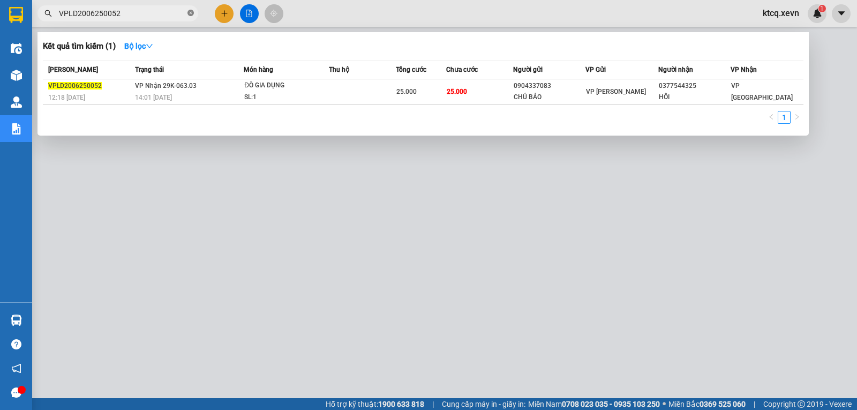
click at [192, 13] on icon "close-circle" at bounding box center [191, 13] width 6 height 6
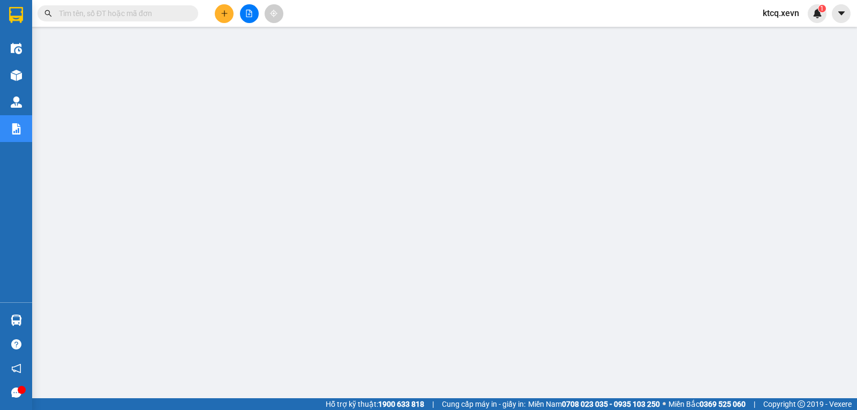
paste input "VPNĐ2106250060"
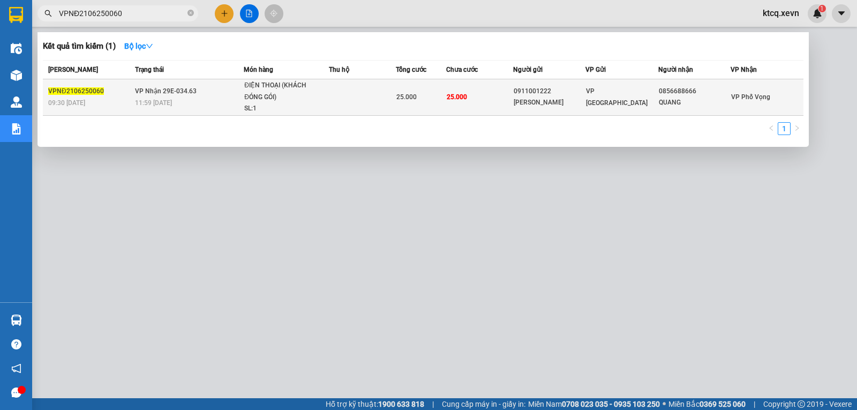
click at [76, 89] on span "VPNĐ2106250060" at bounding box center [76, 91] width 56 height 8
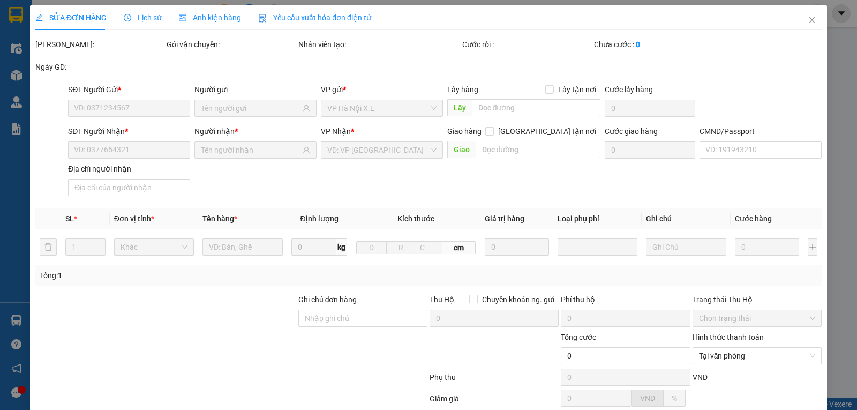
click at [138, 19] on span "Lịch sử" at bounding box center [143, 17] width 38 height 9
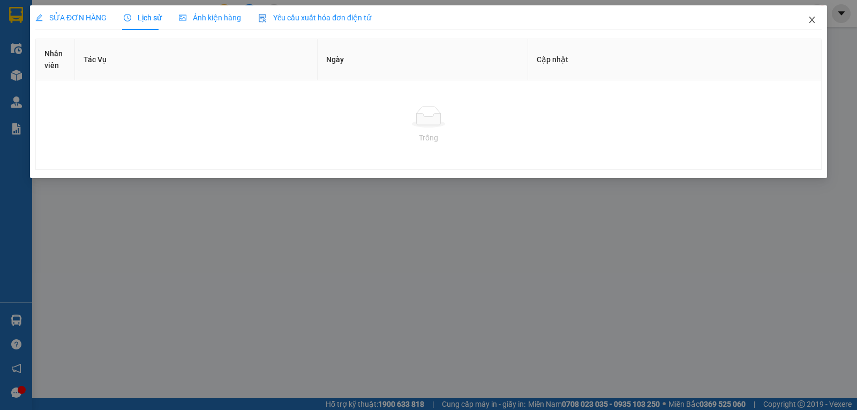
click at [816, 14] on span "Close" at bounding box center [812, 20] width 30 height 30
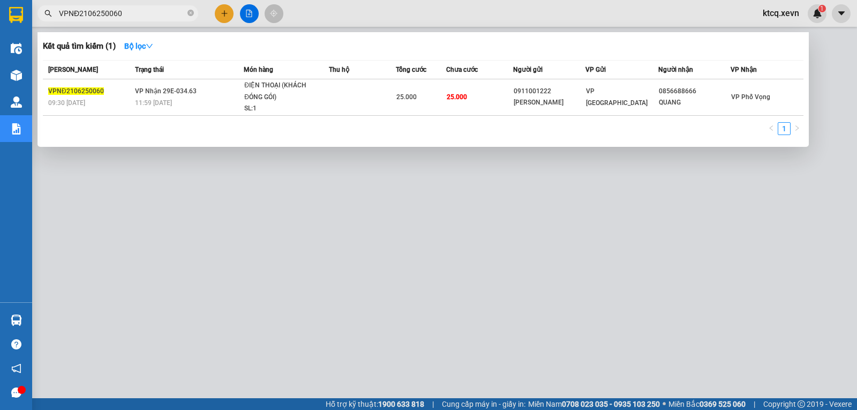
click at [104, 10] on input "VPNĐ2106250060" at bounding box center [122, 14] width 126 height 12
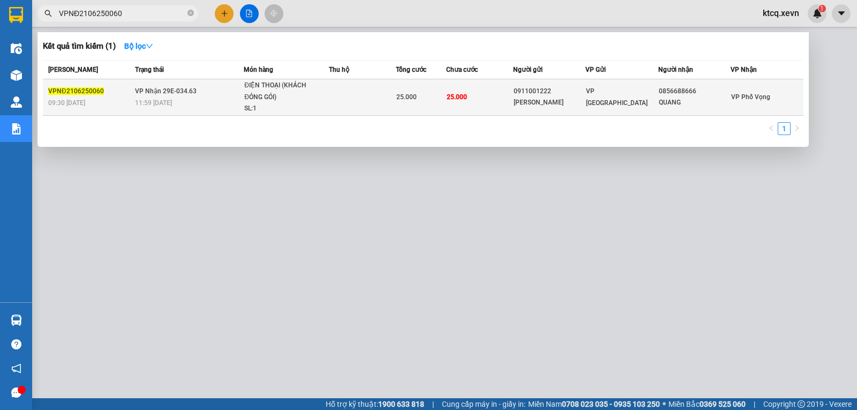
click at [73, 91] on span "VPNĐ2106250060" at bounding box center [76, 91] width 56 height 8
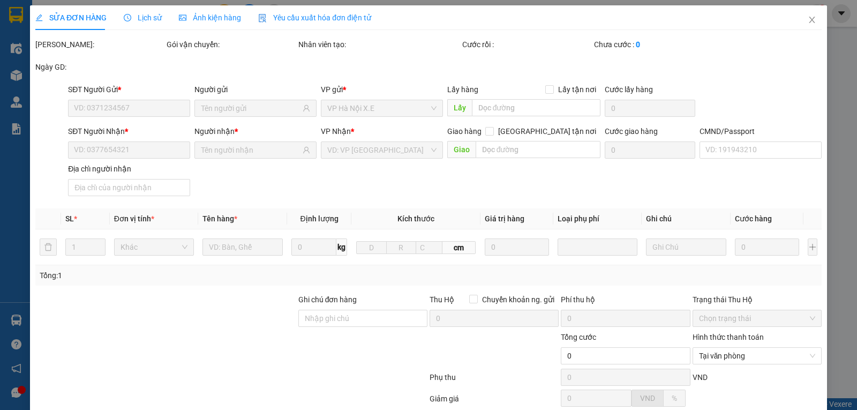
click at [141, 18] on span "Lịch sử" at bounding box center [143, 17] width 38 height 9
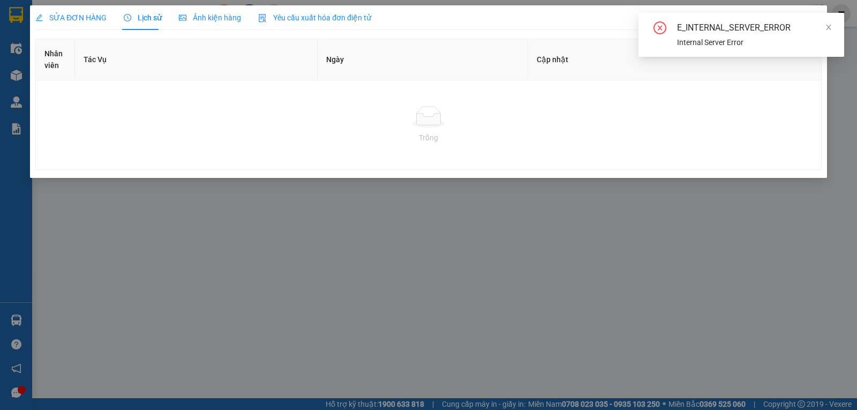
click at [827, 215] on div "SỬA ĐƠN HÀNG Lịch sử Ảnh kiện hàng Yêu cầu xuất hóa đơn điện tử Total Paid Fee …" at bounding box center [428, 205] width 857 height 410
click at [832, 27] on icon "close" at bounding box center [829, 28] width 8 height 8
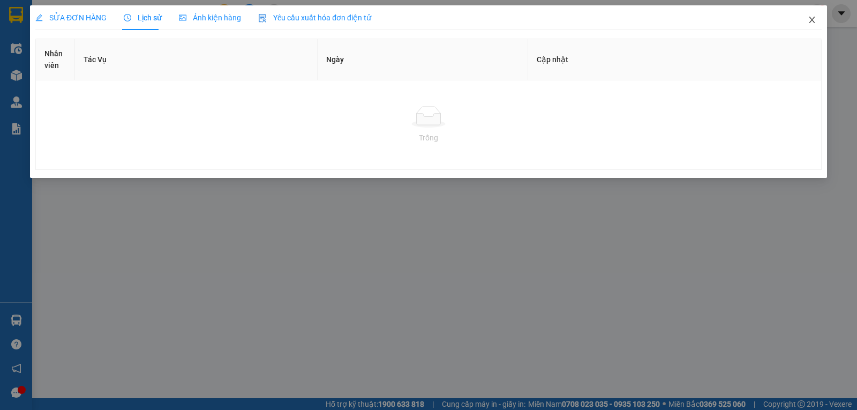
click at [810, 21] on icon "close" at bounding box center [812, 20] width 9 height 9
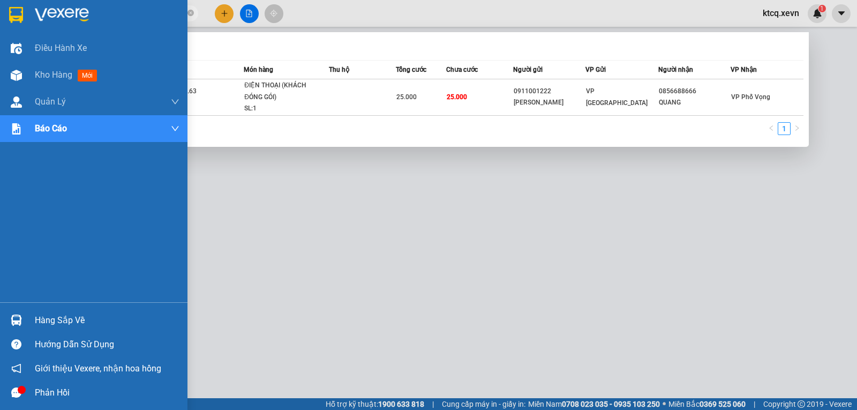
drag, startPoint x: 136, startPoint y: 15, endPoint x: 15, endPoint y: 15, distance: 121.1
click at [15, 15] on section "Kết quả tìm kiếm ( 1 ) Bộ lọc Mã ĐH Trạng thái Món hàng Thu hộ Tổng cước Chưa c…" at bounding box center [428, 205] width 857 height 410
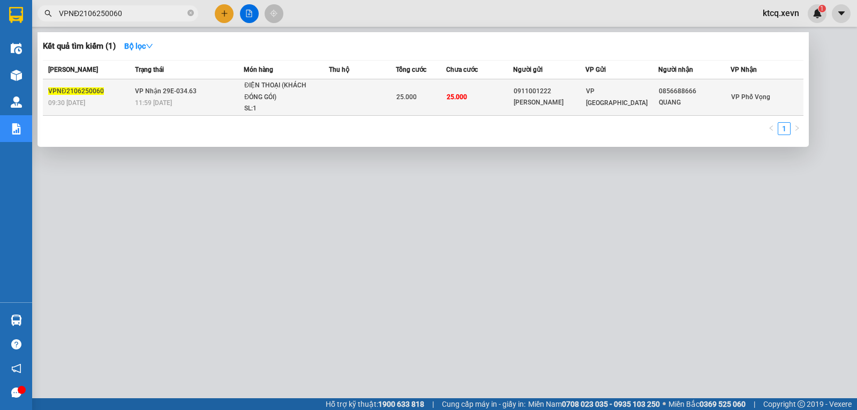
click at [81, 95] on span "VPNĐ2106250060" at bounding box center [76, 91] width 56 height 8
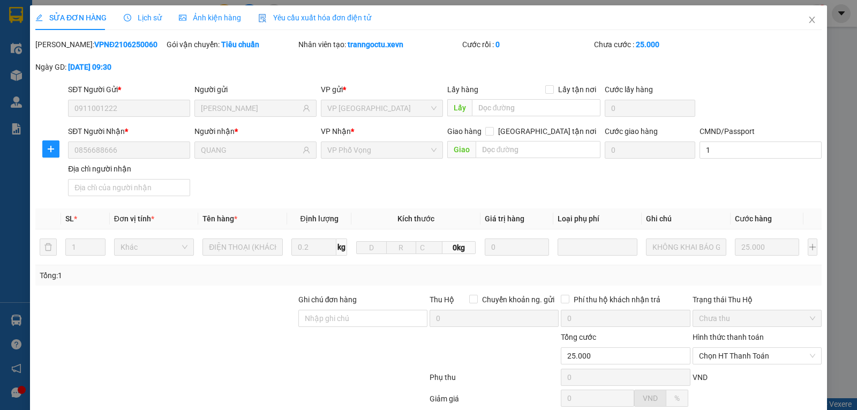
click at [138, 19] on span "Lịch sử" at bounding box center [143, 17] width 38 height 9
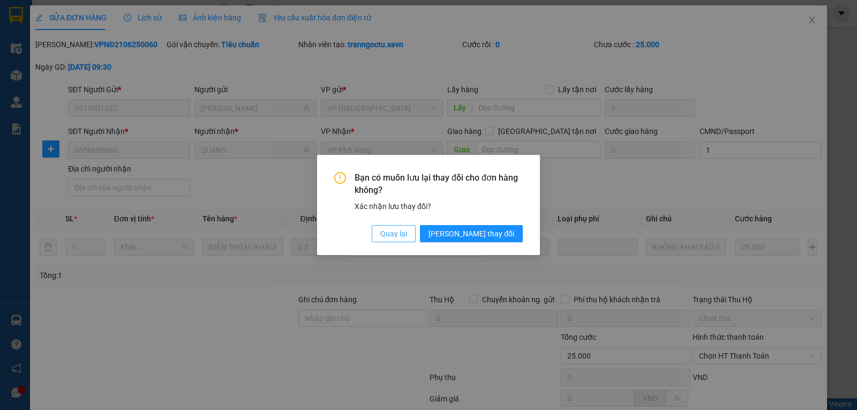
click at [407, 237] on span "Quay lại" at bounding box center [393, 234] width 27 height 12
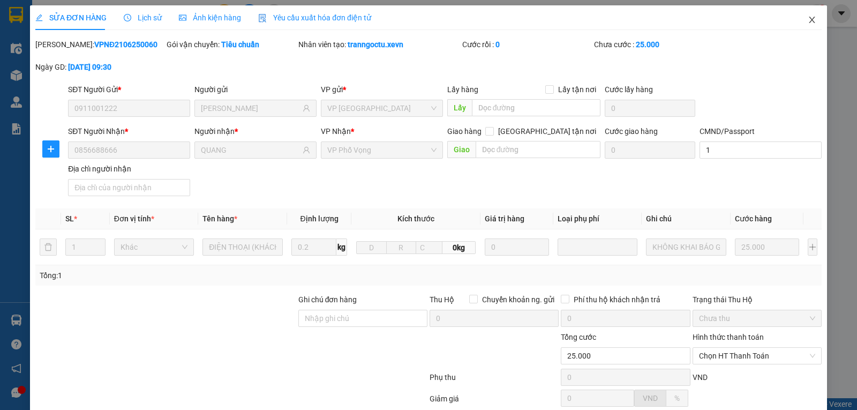
click at [811, 18] on span "Close" at bounding box center [812, 20] width 30 height 30
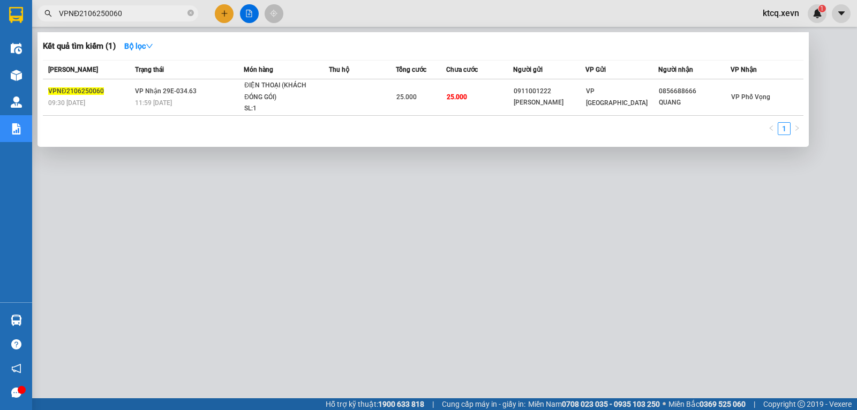
click at [72, 15] on input "VPNĐ2106250060" at bounding box center [122, 14] width 126 height 12
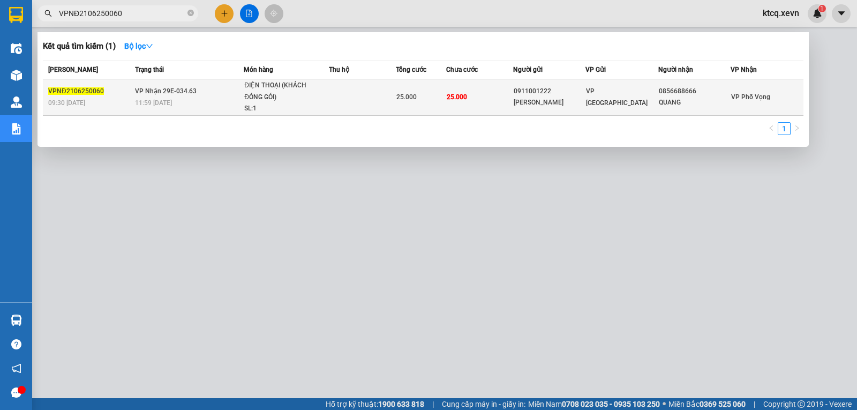
click at [84, 89] on span "VPNĐ2106250060" at bounding box center [76, 91] width 56 height 8
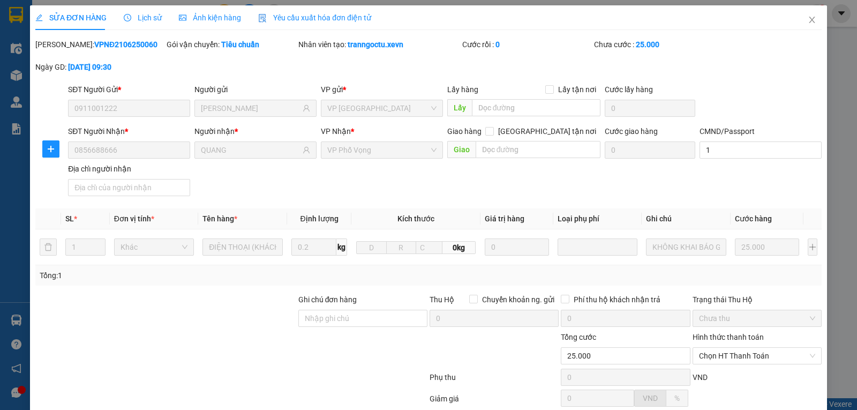
click at [138, 20] on span "Lịch sử" at bounding box center [143, 17] width 38 height 9
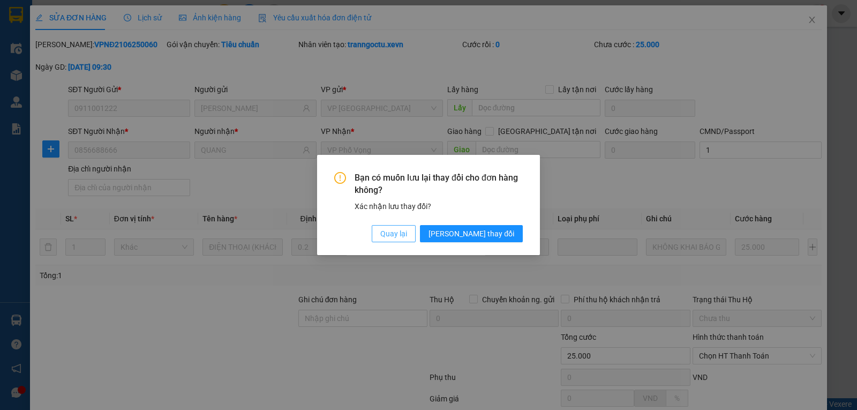
click at [407, 234] on span "Quay lại" at bounding box center [393, 234] width 27 height 12
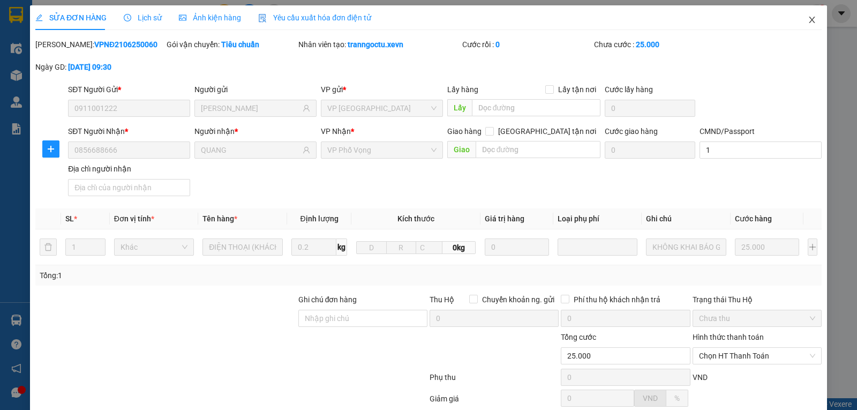
click at [810, 21] on span "Close" at bounding box center [812, 20] width 30 height 30
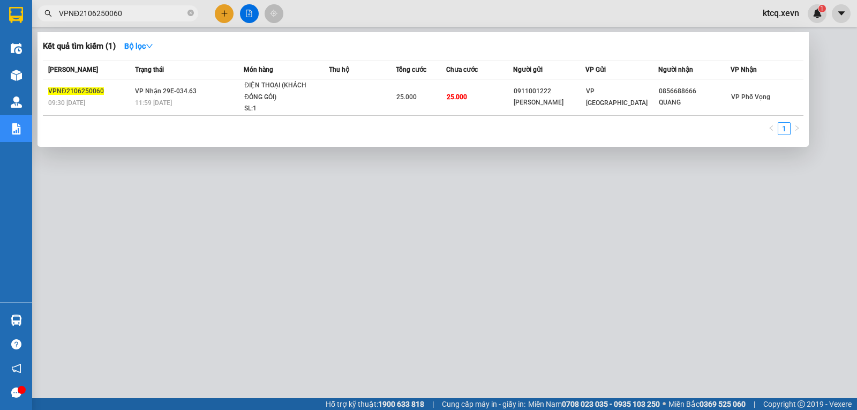
click at [81, 13] on input "VPNĐ2106250060" at bounding box center [122, 14] width 126 height 12
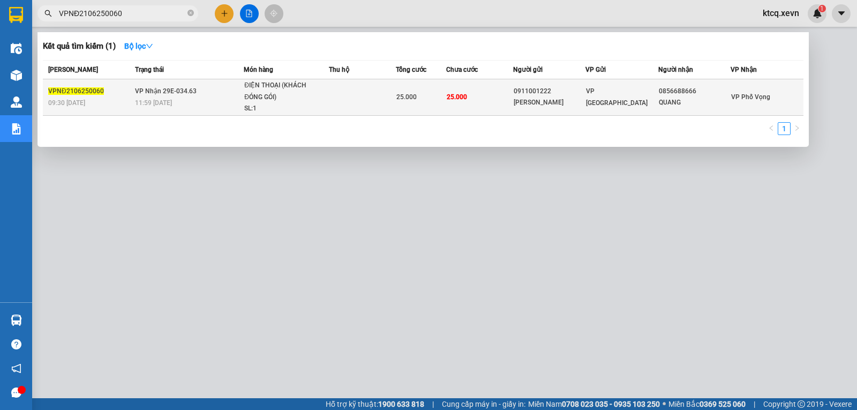
click at [64, 90] on span "VPNĐ2106250060" at bounding box center [76, 91] width 56 height 8
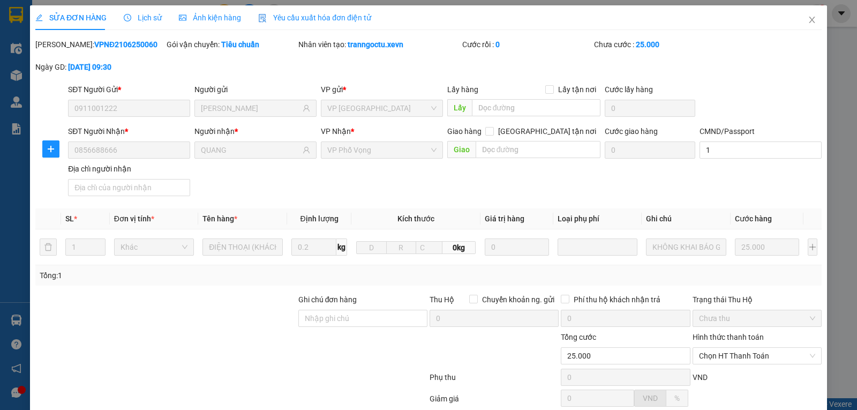
click at [147, 16] on span "Lịch sử" at bounding box center [143, 17] width 38 height 9
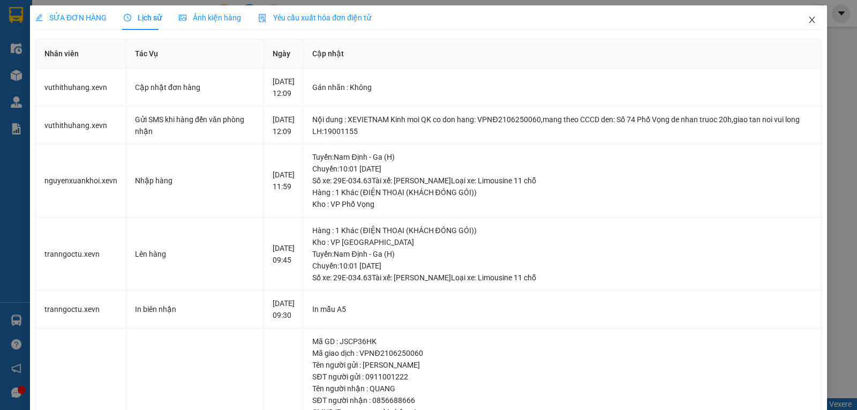
click at [803, 14] on span "Close" at bounding box center [812, 20] width 30 height 30
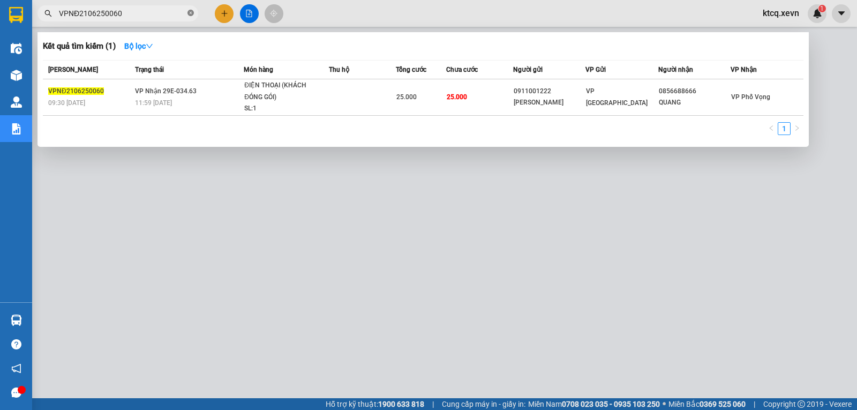
click at [192, 16] on icon "close-circle" at bounding box center [191, 13] width 6 height 6
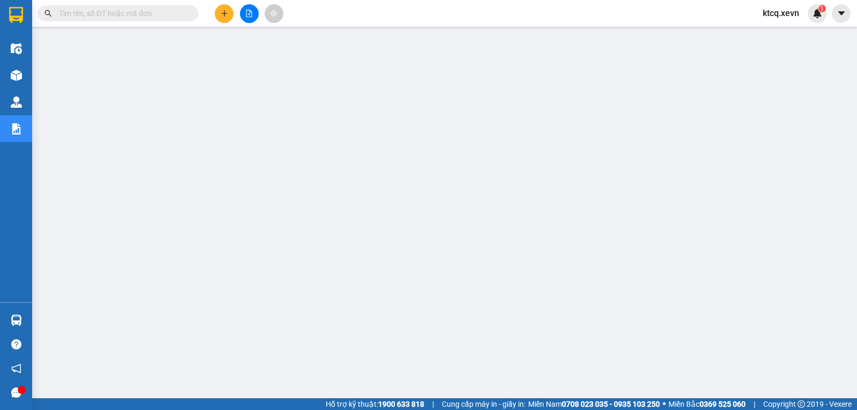
paste input "VPNB2406250104"
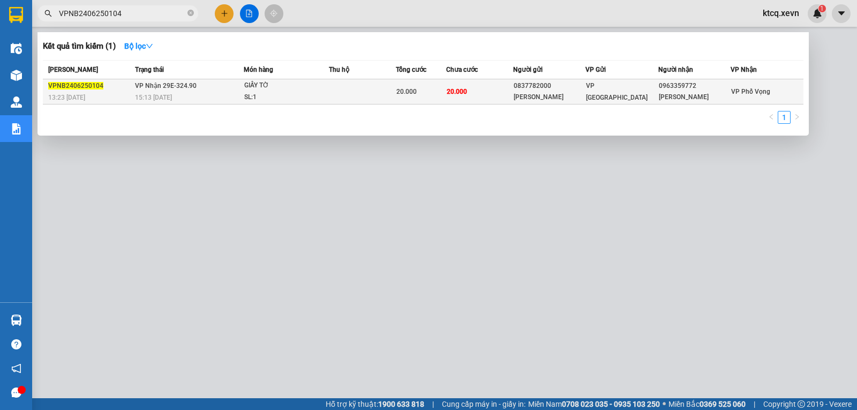
click at [77, 88] on span "VPNB2406250104" at bounding box center [75, 86] width 55 height 8
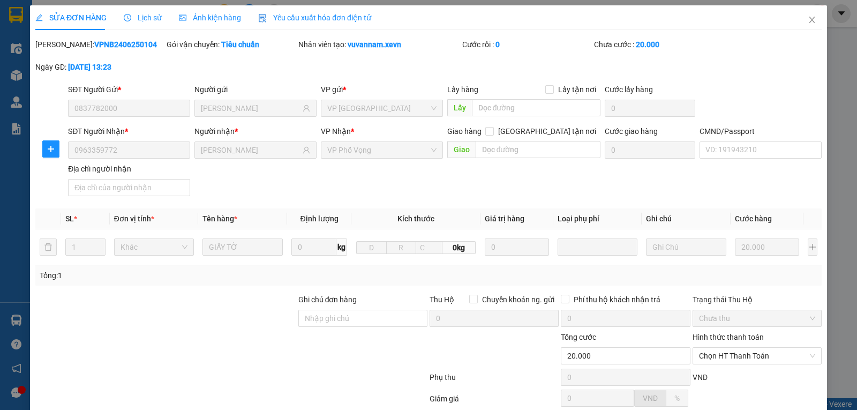
click at [139, 16] on span "Lịch sử" at bounding box center [143, 17] width 38 height 9
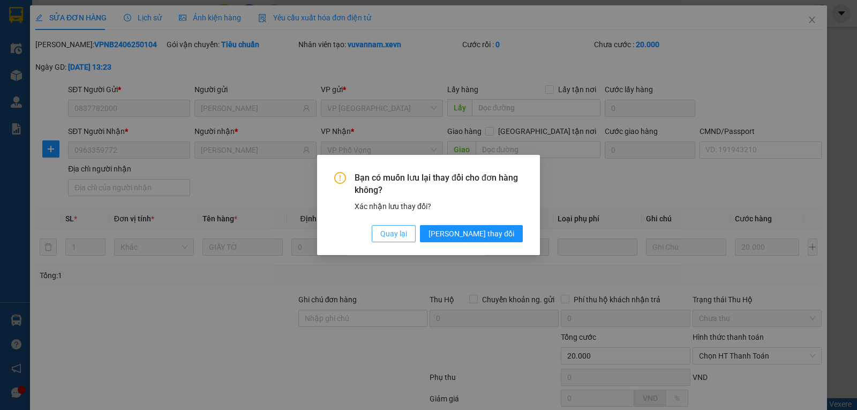
drag, startPoint x: 444, startPoint y: 240, endPoint x: 453, endPoint y: 226, distance: 16.9
click at [416, 236] on button "Quay lại" at bounding box center [394, 233] width 44 height 17
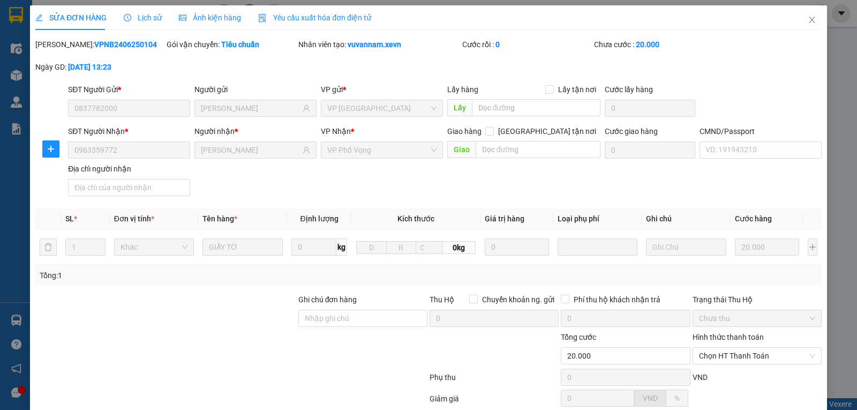
click at [820, 18] on div "SỬA ĐƠN HÀNG Lịch sử Ảnh kiện hàng Yêu cầu xuất hóa đơn điện tử Total Paid Fee …" at bounding box center [428, 205] width 857 height 410
click at [808, 18] on icon "close" at bounding box center [812, 20] width 9 height 9
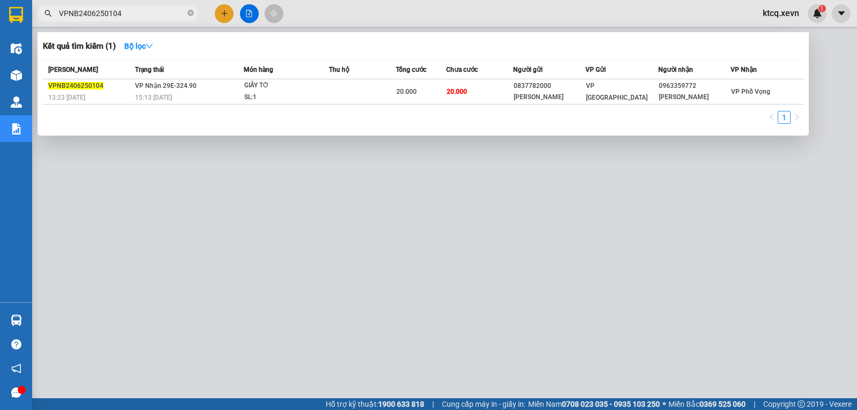
click at [128, 12] on input "VPNB2406250104" at bounding box center [122, 14] width 126 height 12
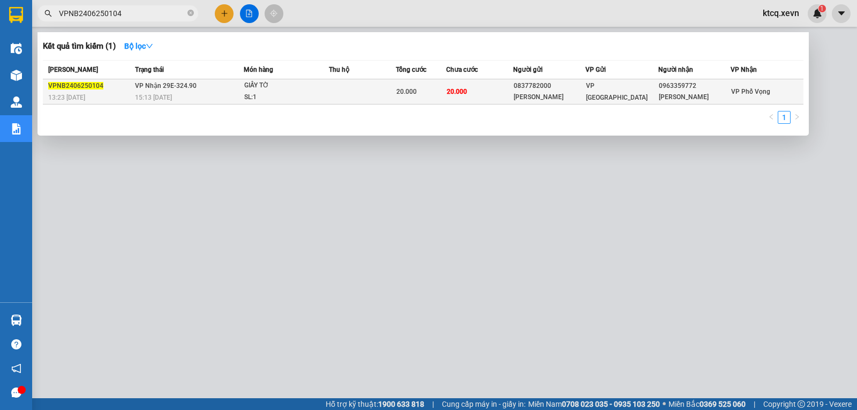
click at [63, 83] on span "VPNB2406250104" at bounding box center [75, 86] width 55 height 8
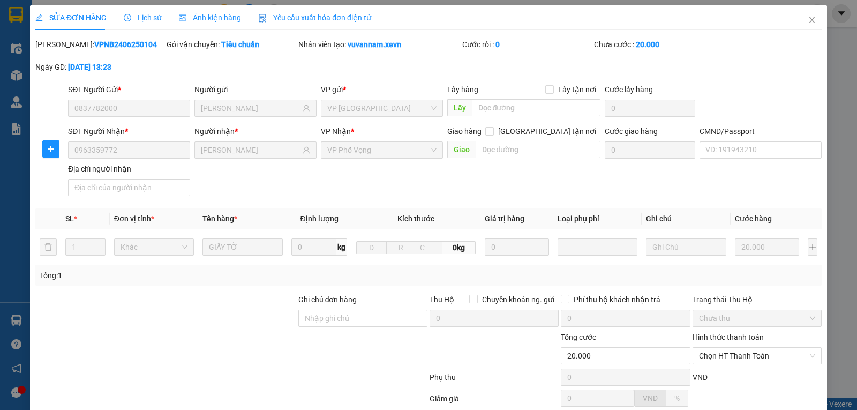
click at [154, 15] on span "Lịch sử" at bounding box center [143, 17] width 38 height 9
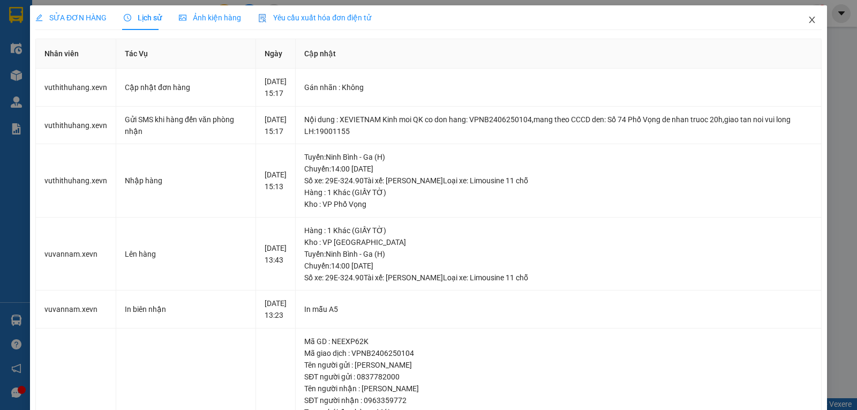
click at [808, 24] on icon "close" at bounding box center [812, 20] width 9 height 9
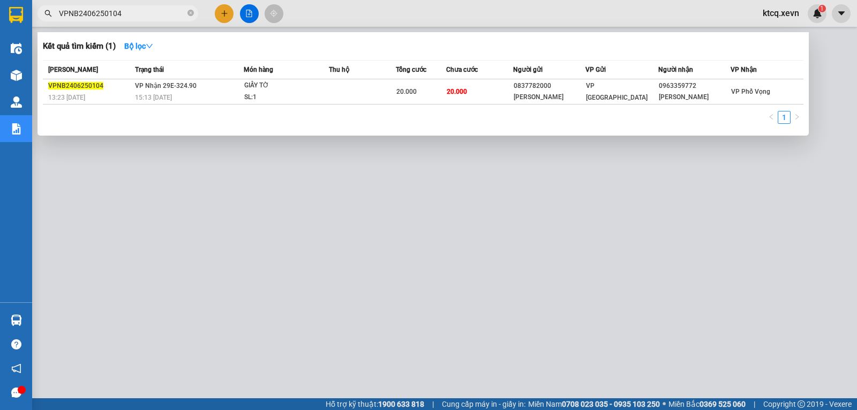
drag, startPoint x: 145, startPoint y: 7, endPoint x: 74, endPoint y: 16, distance: 70.7
click at [74, 16] on span "VPNB2406250104" at bounding box center [118, 13] width 161 height 16
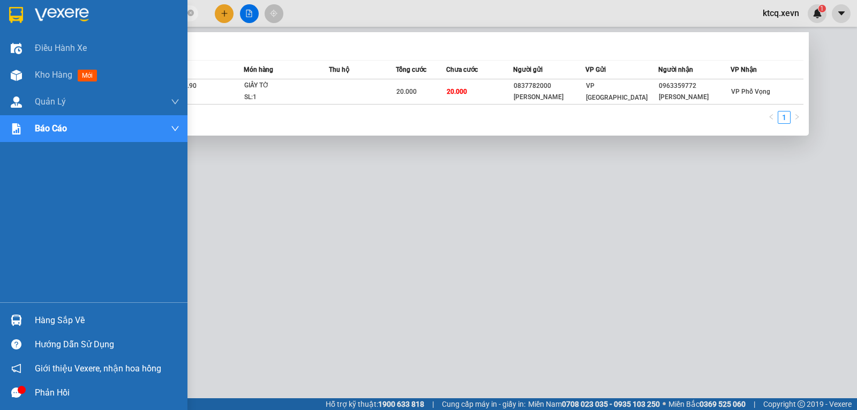
drag, startPoint x: 140, startPoint y: 11, endPoint x: 12, endPoint y: 4, distance: 128.8
click at [12, 4] on section "Kết quả tìm kiếm ( 1 ) Bộ lọc Mã ĐH Trạng thái Món hàng Thu hộ Tổng cước Chưa c…" at bounding box center [428, 205] width 857 height 410
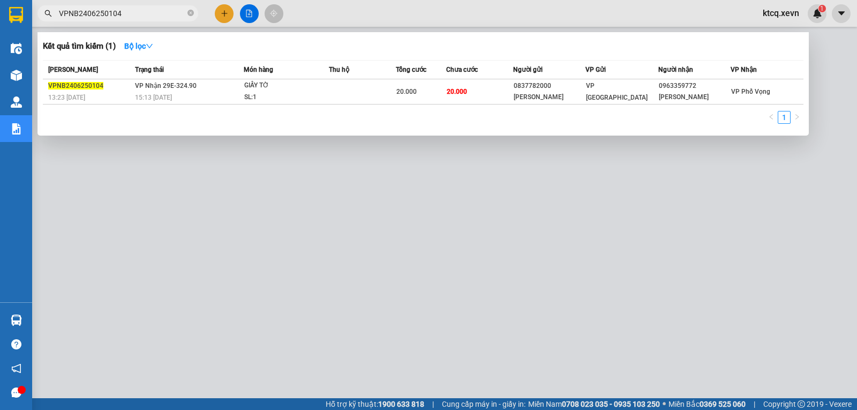
paste input "506250116"
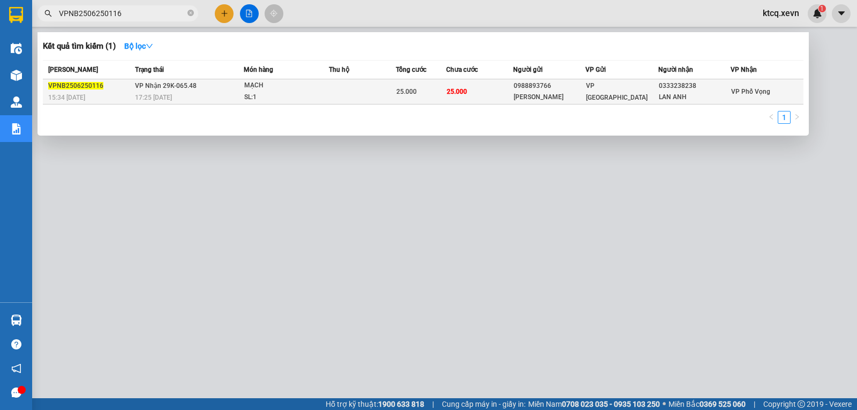
click at [62, 85] on span "VPNB2506250116" at bounding box center [75, 86] width 55 height 8
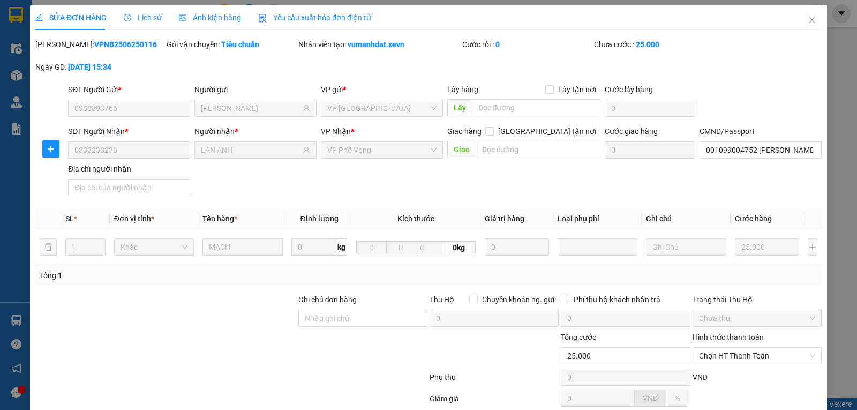
click at [145, 21] on span "Lịch sử" at bounding box center [143, 17] width 38 height 9
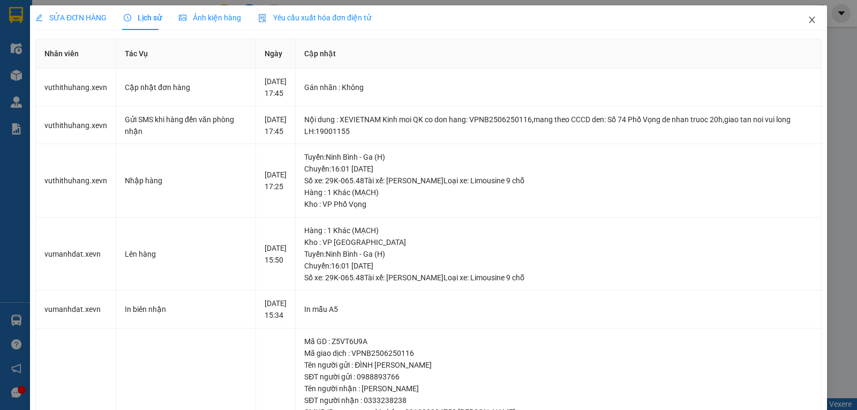
click at [808, 19] on icon "close" at bounding box center [812, 20] width 9 height 9
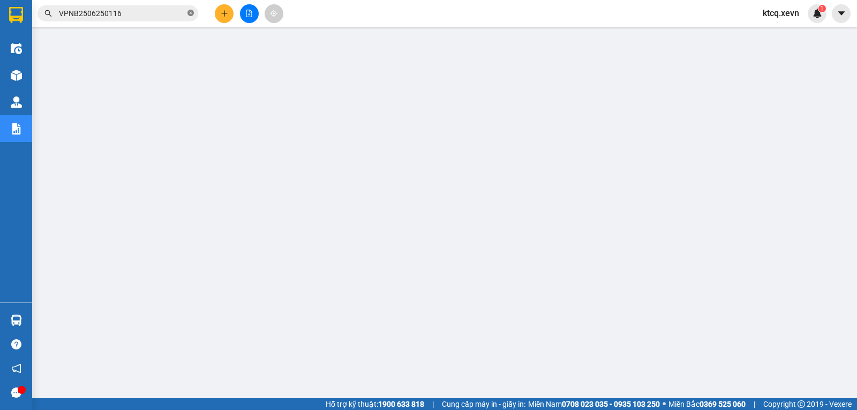
click at [190, 14] on icon "close-circle" at bounding box center [191, 13] width 6 height 6
paste input "VPTT2506250025"
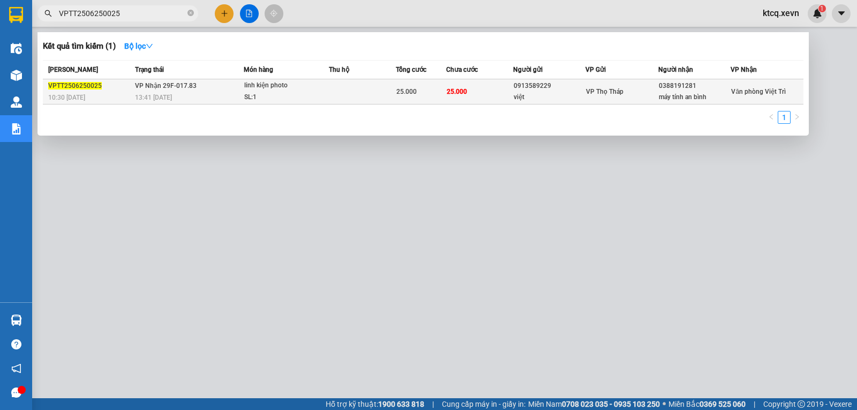
click at [92, 83] on span "VPTT2506250025" at bounding box center [75, 86] width 54 height 8
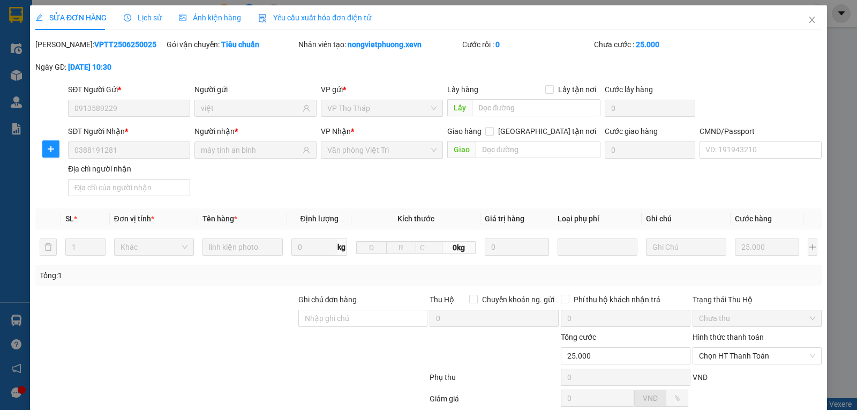
click at [145, 15] on span "Lịch sử" at bounding box center [143, 17] width 38 height 9
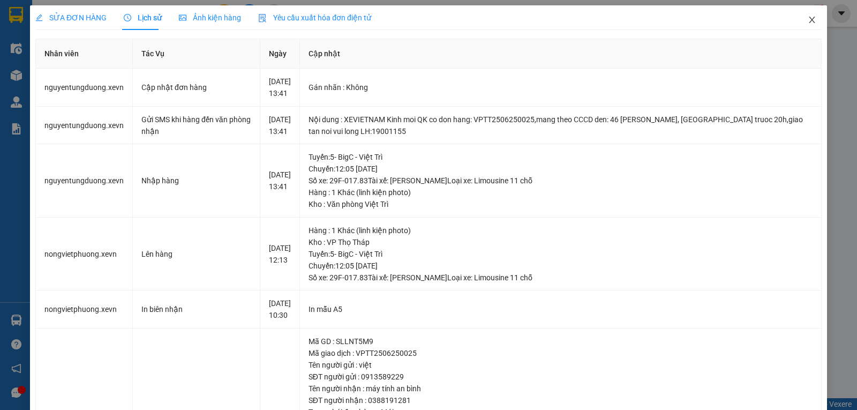
click at [808, 21] on icon "close" at bounding box center [812, 20] width 9 height 9
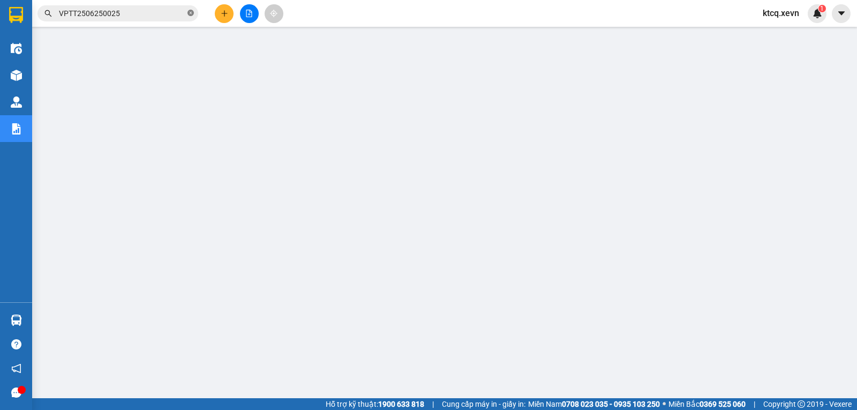
click at [191, 14] on icon "close-circle" at bounding box center [191, 13] width 6 height 6
paste input "VPTB2506250081"
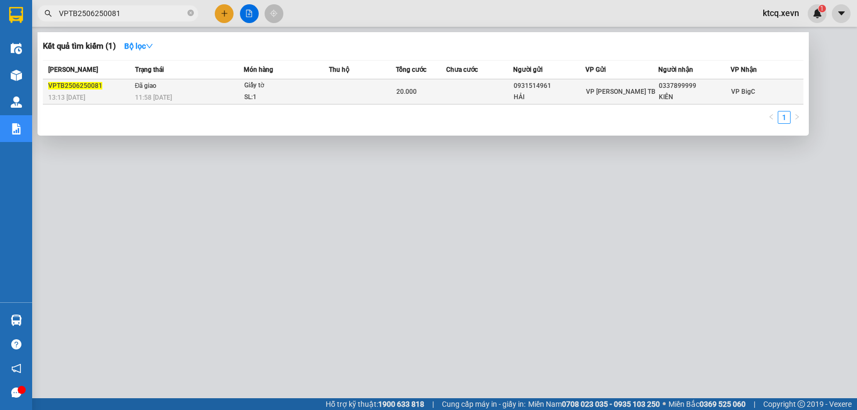
click at [66, 84] on span "VPTB2506250081" at bounding box center [75, 86] width 54 height 8
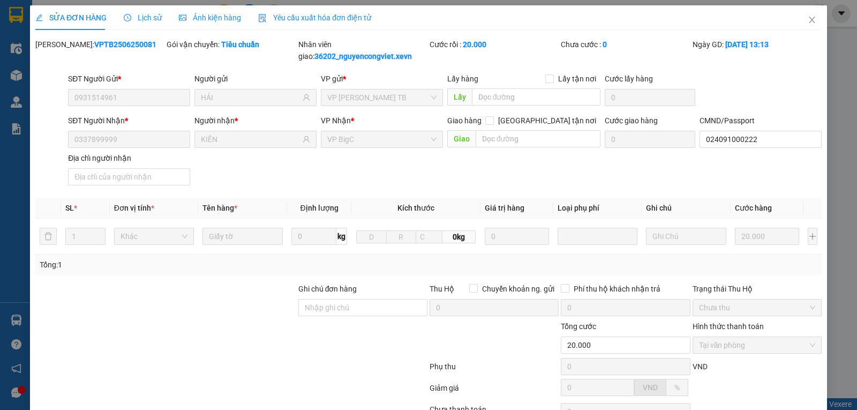
click at [139, 21] on span "Lịch sử" at bounding box center [143, 17] width 38 height 9
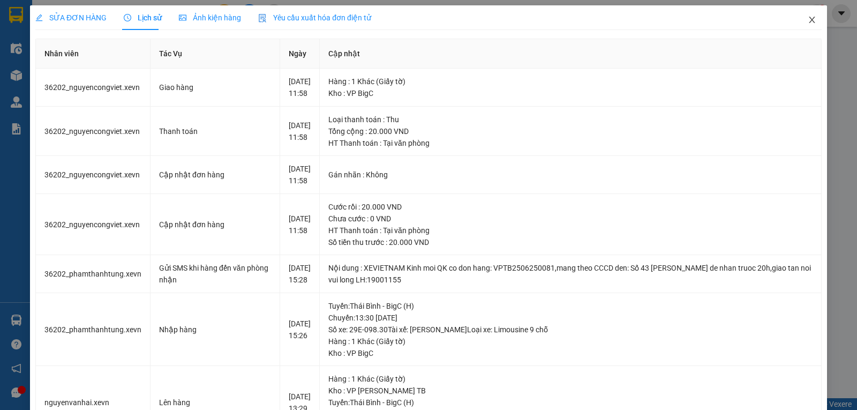
click at [809, 20] on icon "close" at bounding box center [812, 20] width 6 height 6
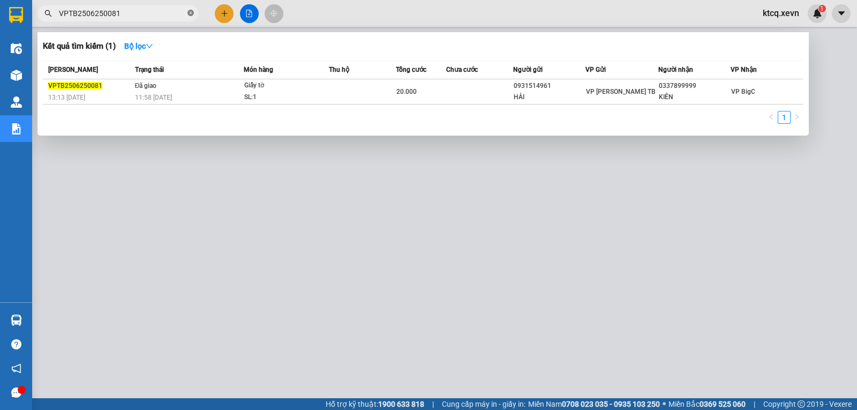
click at [190, 16] on icon "close-circle" at bounding box center [191, 13] width 6 height 6
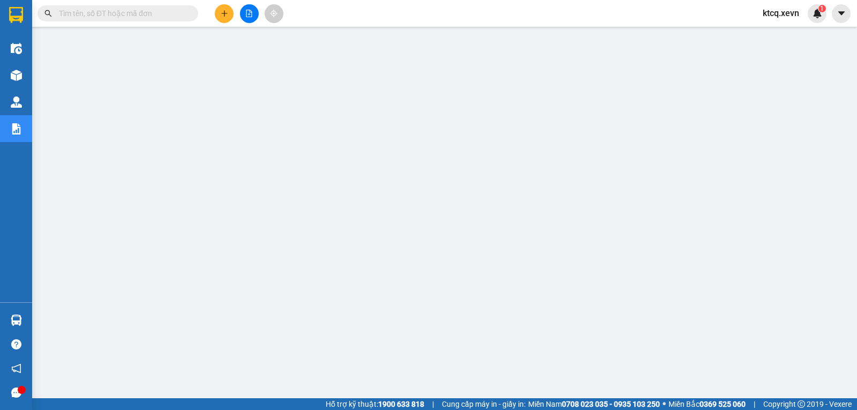
paste input "YÊNBÁI12506250005"
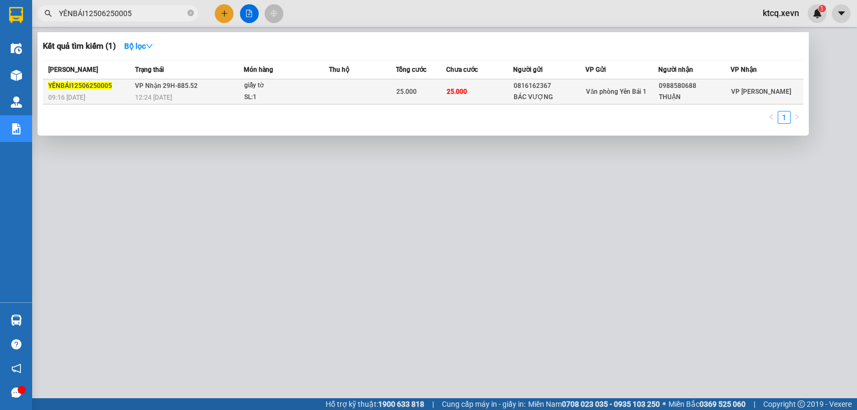
click at [79, 86] on span "YÊNBÁI12506250005" at bounding box center [80, 86] width 64 height 8
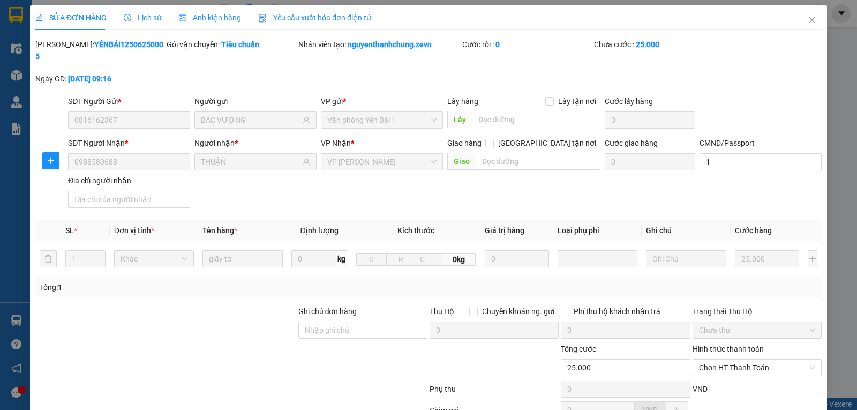
click at [145, 16] on span "Lịch sử" at bounding box center [143, 17] width 38 height 9
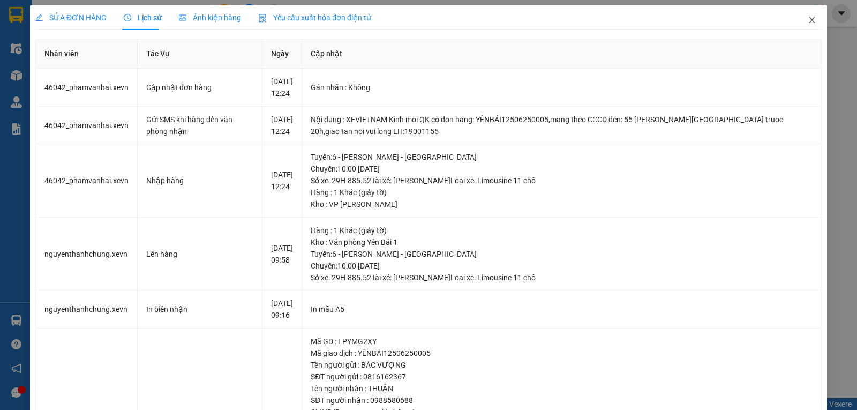
click at [809, 18] on icon "close" at bounding box center [812, 20] width 6 height 6
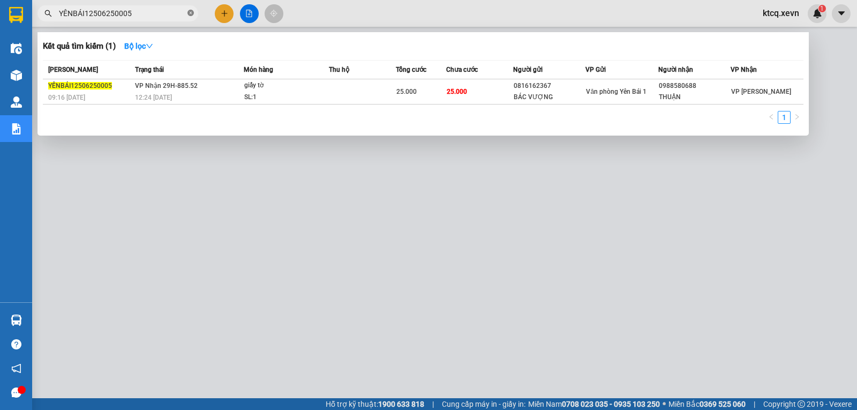
click at [190, 14] on icon "close-circle" at bounding box center [191, 13] width 6 height 6
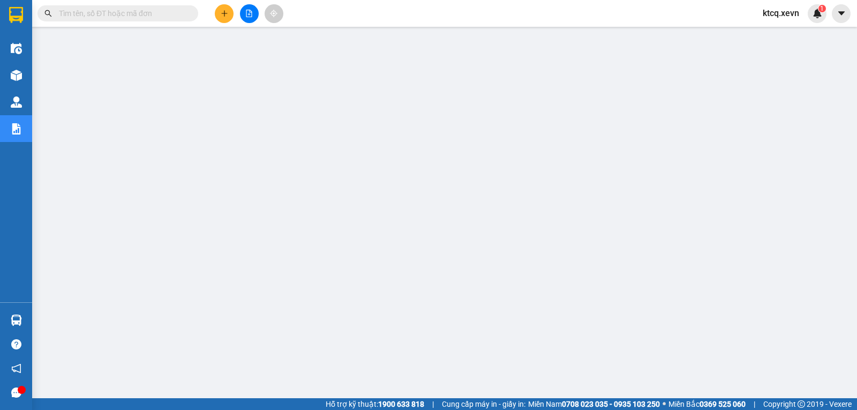
paste input "VPTT2606250051"
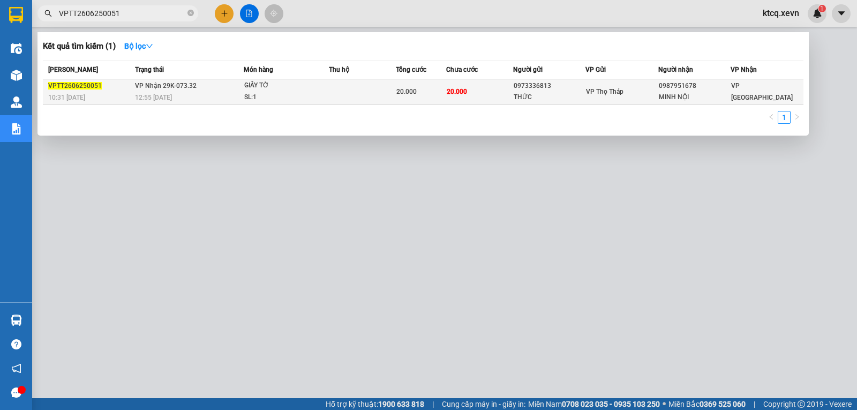
click at [72, 84] on span "VPTT2606250051" at bounding box center [75, 86] width 54 height 8
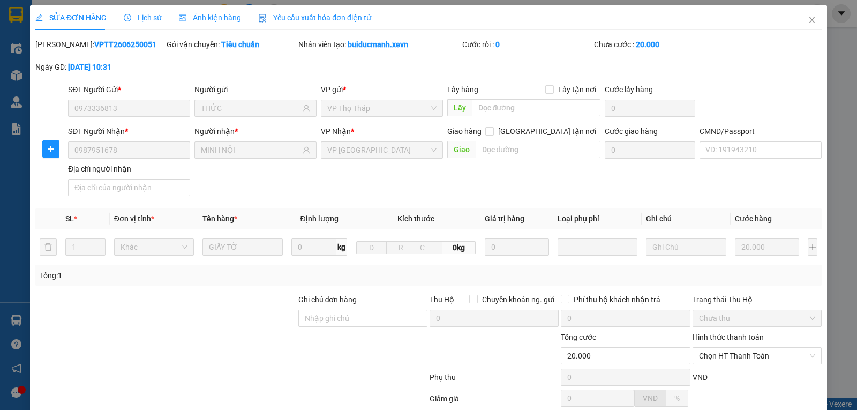
click at [145, 21] on span "Lịch sử" at bounding box center [143, 17] width 38 height 9
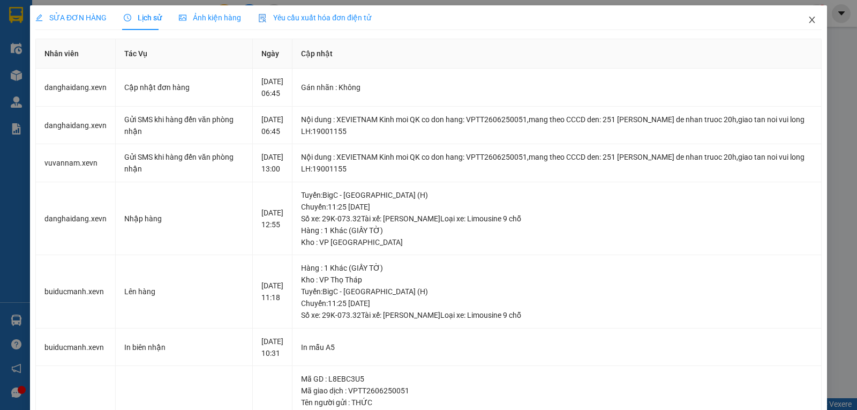
click at [808, 24] on icon "close" at bounding box center [812, 20] width 9 height 9
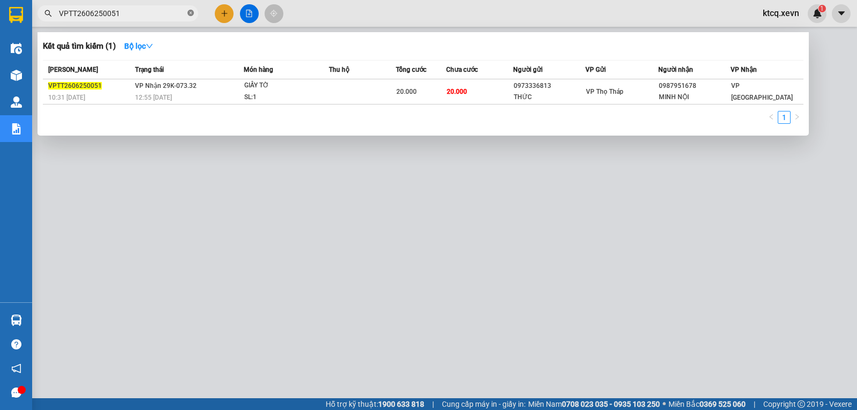
click at [191, 14] on icon "close-circle" at bounding box center [191, 13] width 6 height 6
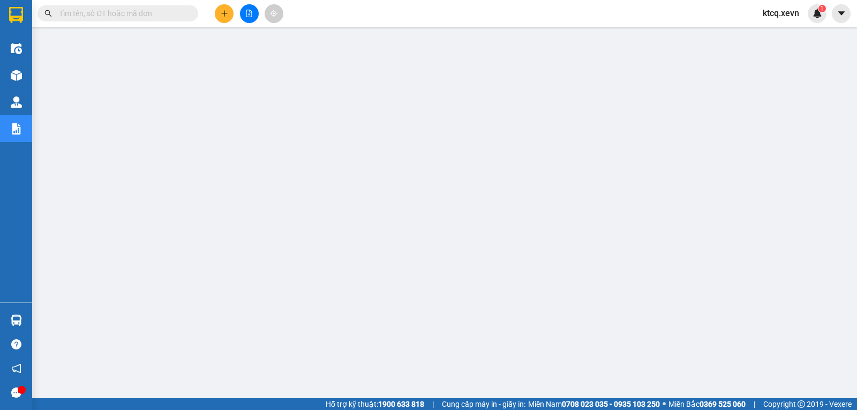
paste input "VPBC2706250272"
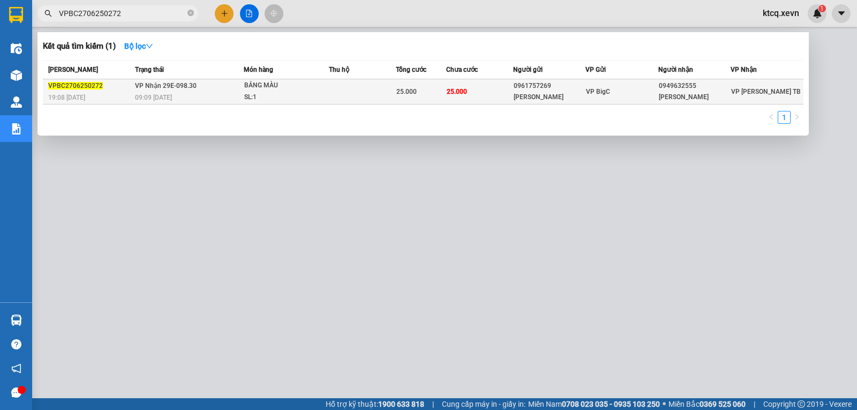
click at [78, 86] on span "VPBC2706250272" at bounding box center [75, 86] width 55 height 8
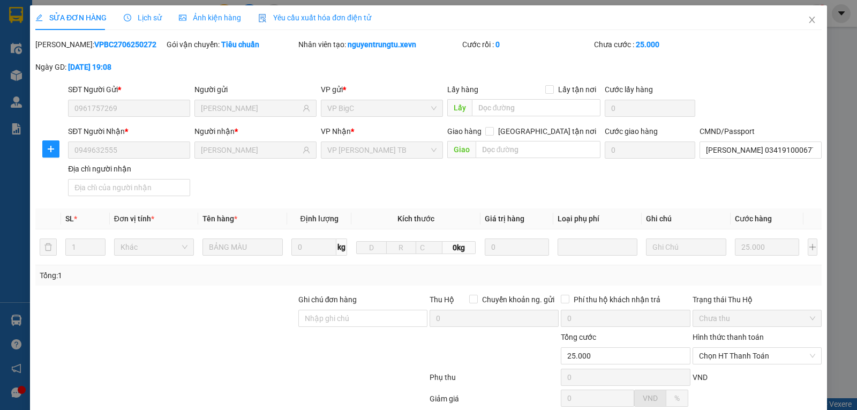
click at [144, 16] on span "Lịch sử" at bounding box center [143, 17] width 38 height 9
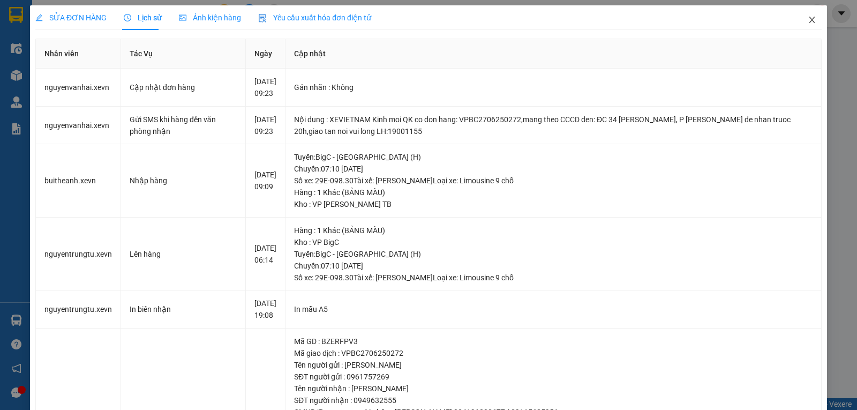
click at [804, 25] on span "Close" at bounding box center [812, 20] width 30 height 30
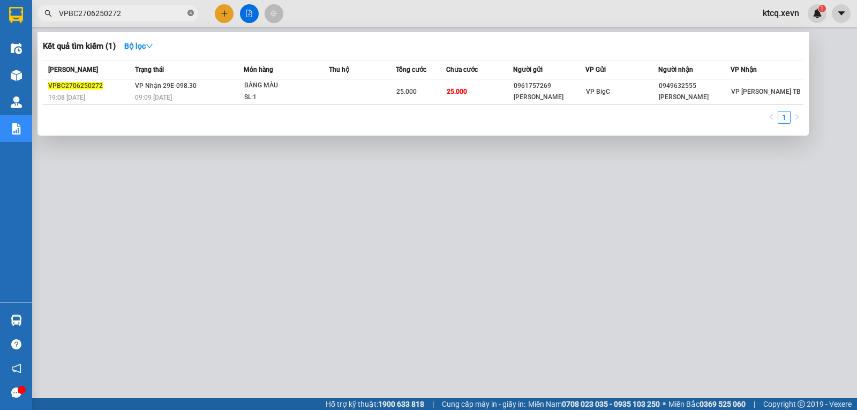
click at [192, 13] on icon "close-circle" at bounding box center [191, 13] width 6 height 6
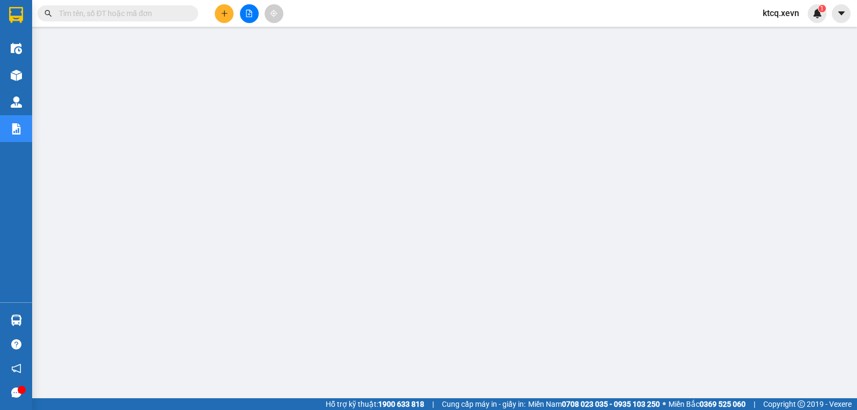
paste input "VPBC2706250100"
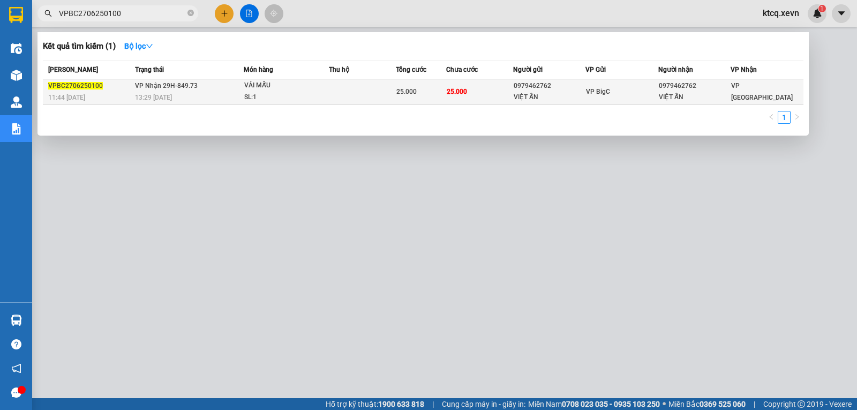
click at [68, 86] on span "VPBC2706250100" at bounding box center [75, 86] width 55 height 8
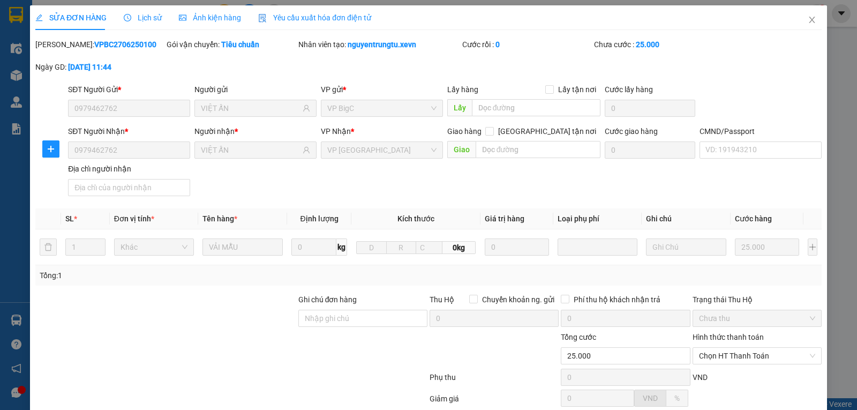
click at [139, 14] on span "Lịch sử" at bounding box center [143, 17] width 38 height 9
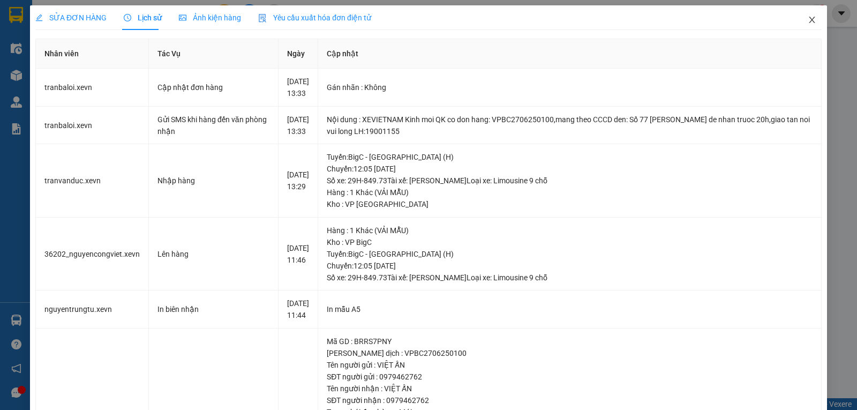
click at [808, 20] on icon "close" at bounding box center [812, 20] width 9 height 9
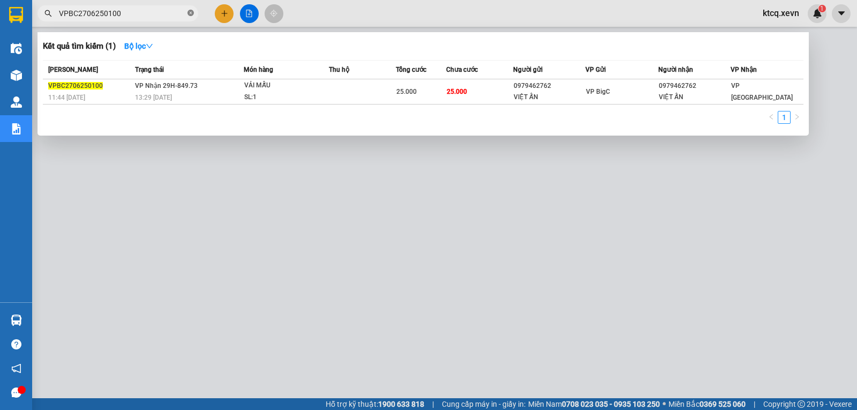
click at [190, 16] on icon "close-circle" at bounding box center [191, 13] width 6 height 6
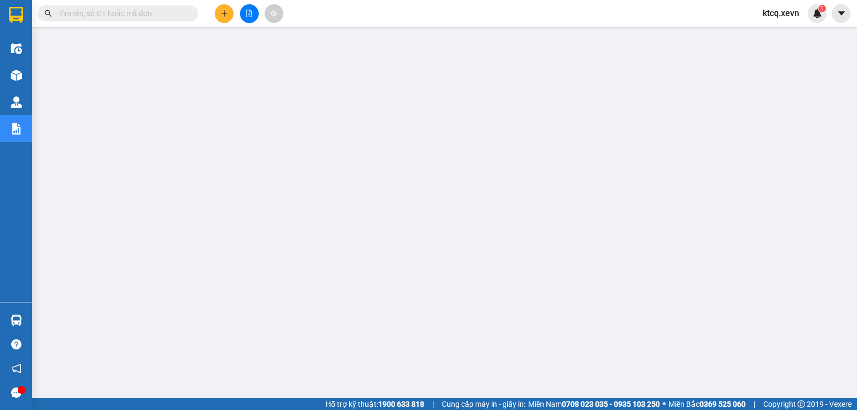
paste input "VPNB2706250024"
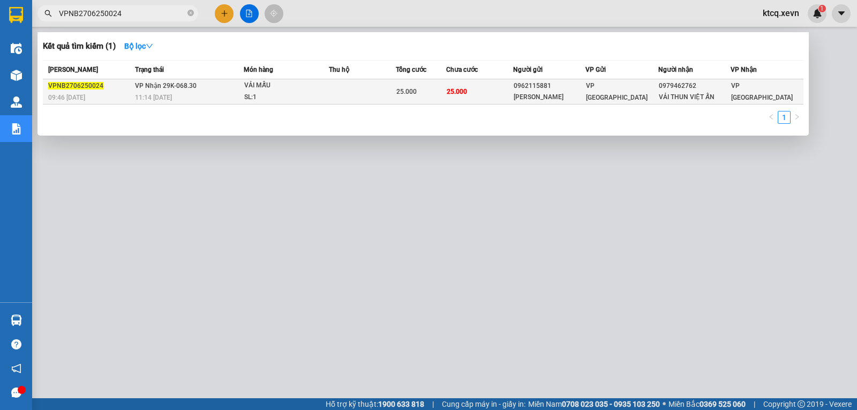
click at [81, 86] on span "VPNB2706250024" at bounding box center [75, 86] width 55 height 8
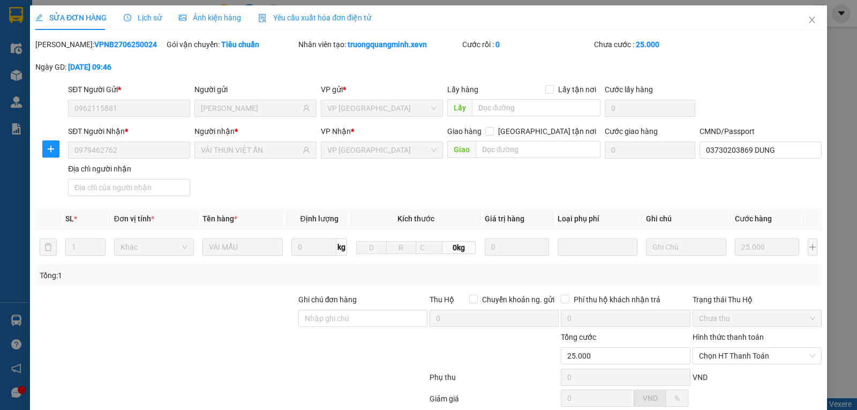
click at [143, 19] on span "Lịch sử" at bounding box center [143, 17] width 38 height 9
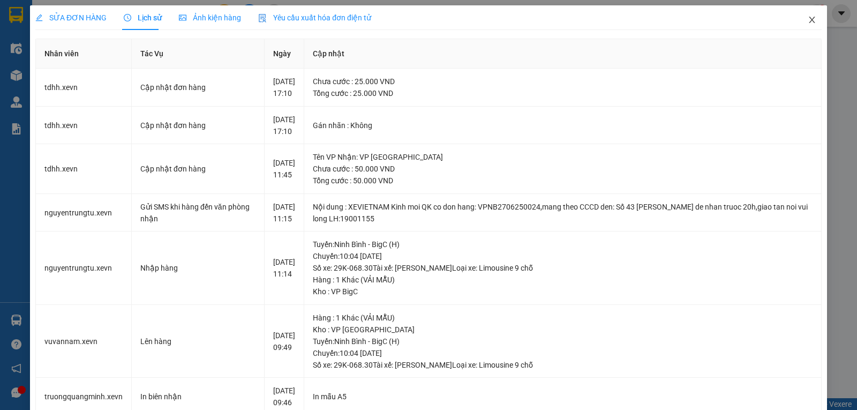
click at [808, 17] on icon "close" at bounding box center [812, 20] width 9 height 9
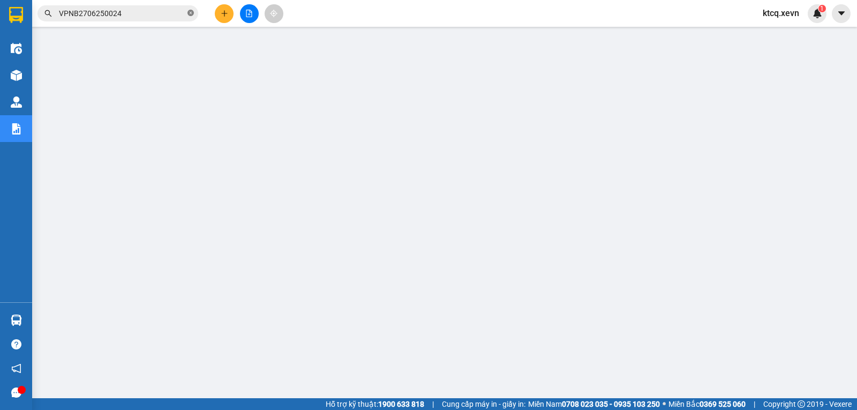
click at [190, 16] on icon "close-circle" at bounding box center [191, 13] width 6 height 6
paste input "VPTT2706250080"
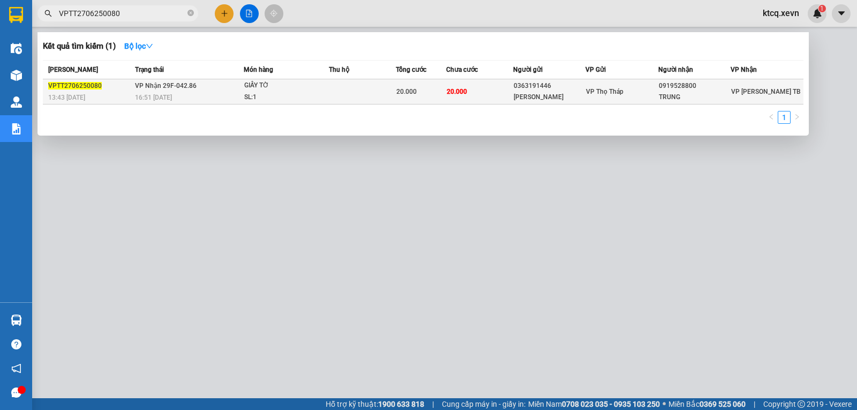
click at [70, 84] on span "VPTT2706250080" at bounding box center [75, 86] width 54 height 8
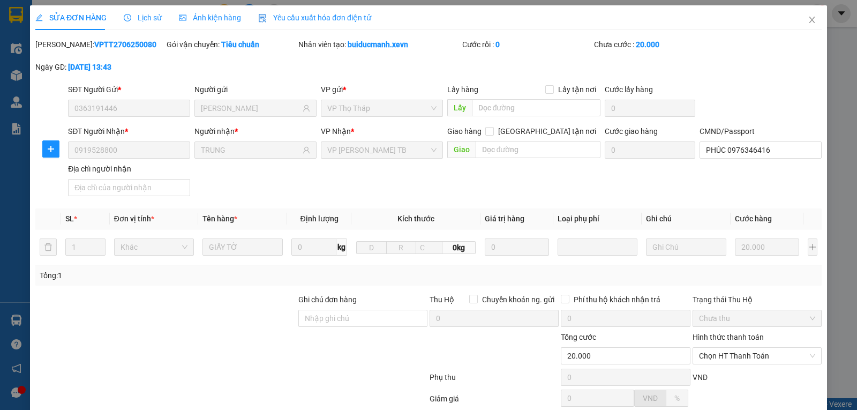
click at [132, 16] on span "Lịch sử" at bounding box center [143, 17] width 38 height 9
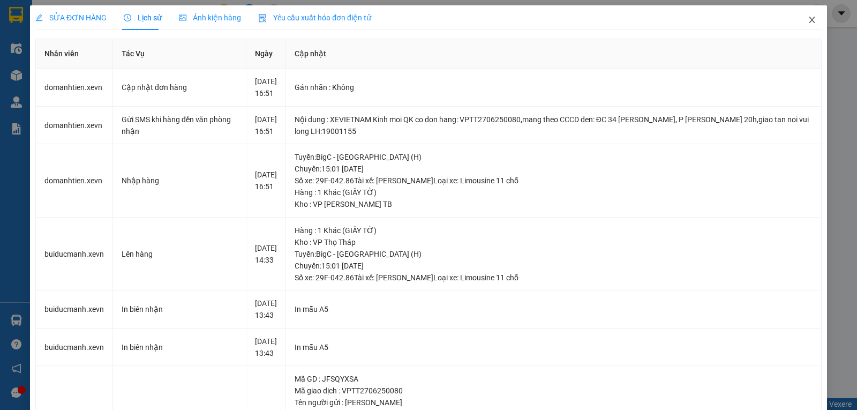
click at [808, 19] on icon "close" at bounding box center [812, 20] width 9 height 9
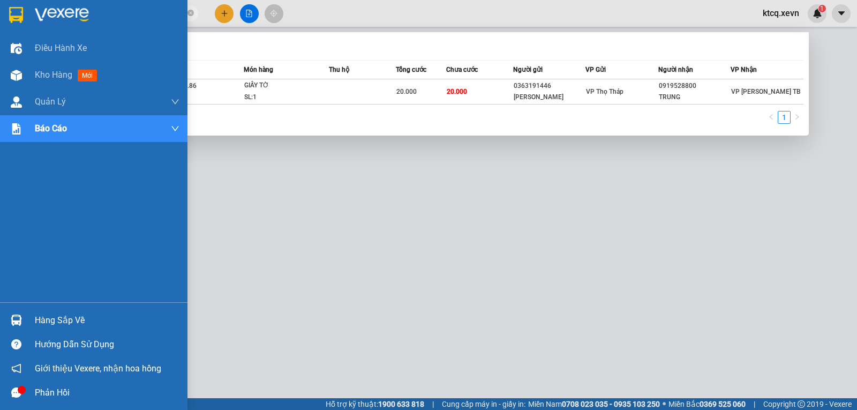
drag, startPoint x: 161, startPoint y: 15, endPoint x: 1, endPoint y: 18, distance: 159.7
click at [1, 18] on section "Kết quả tìm kiếm ( 1 ) Bộ lọc [PERSON_NAME] thái Món hàng Thu hộ Tổng cước Chưa…" at bounding box center [428, 205] width 857 height 410
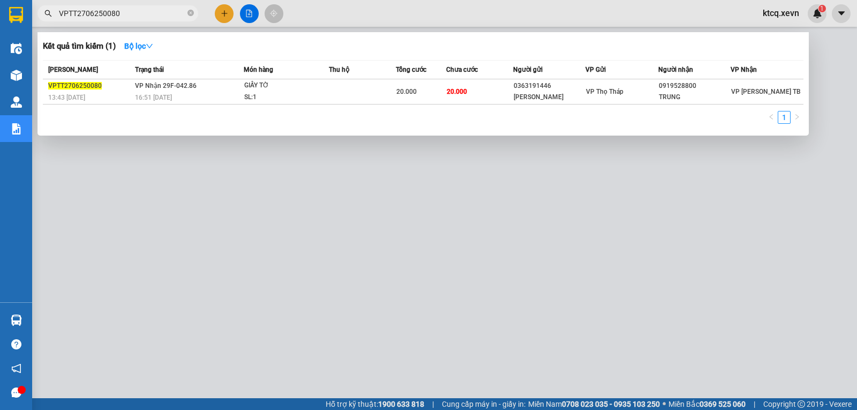
paste input "NĐ3006250203"
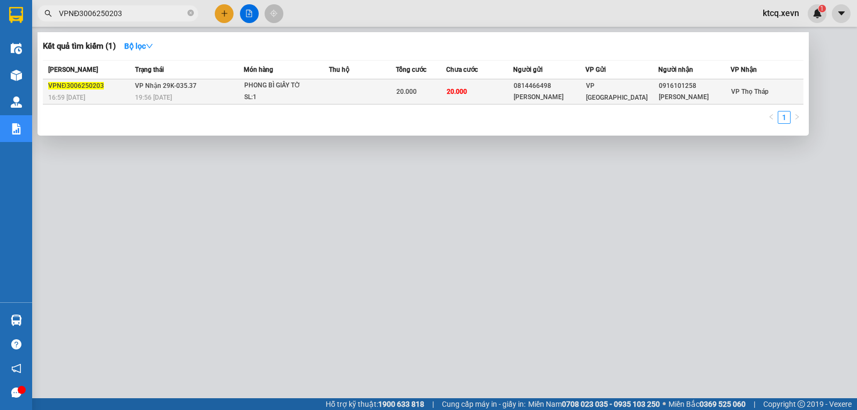
click at [82, 86] on span "VPNĐ3006250203" at bounding box center [76, 86] width 56 height 8
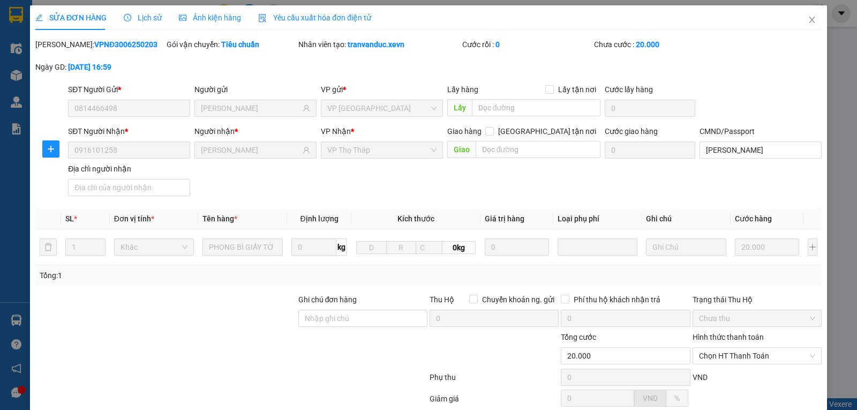
click at [151, 17] on span "Lịch sử" at bounding box center [143, 17] width 38 height 9
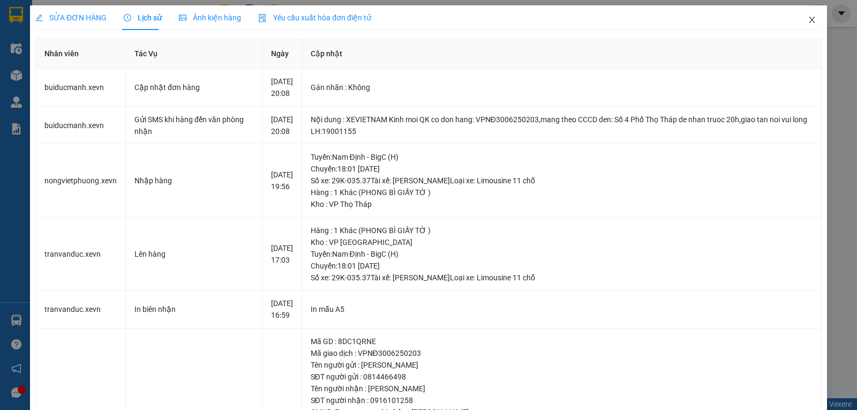
click at [808, 21] on icon "close" at bounding box center [812, 20] width 9 height 9
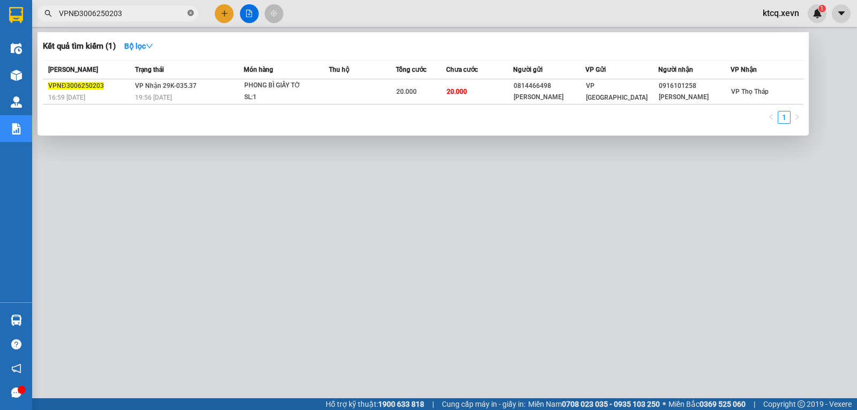
click at [190, 14] on icon "close-circle" at bounding box center [191, 13] width 6 height 6
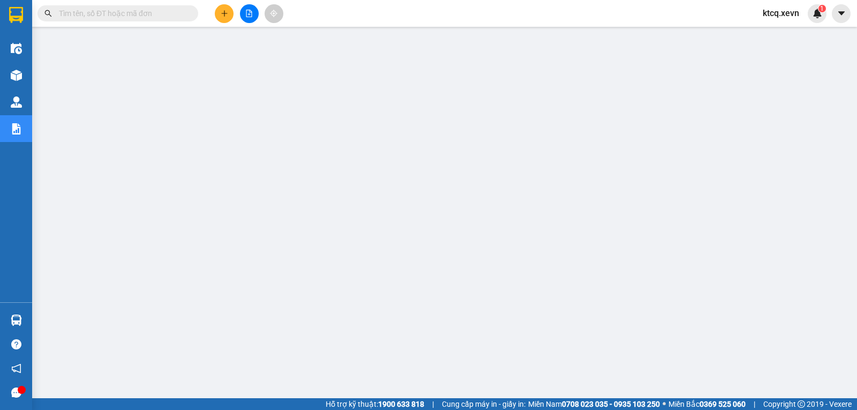
paste input "VPNB3006250154"
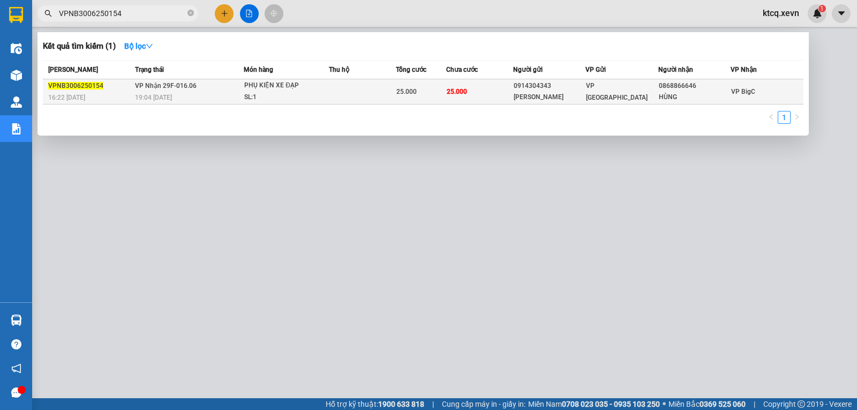
click at [85, 85] on span "VPNB3006250154" at bounding box center [75, 86] width 55 height 8
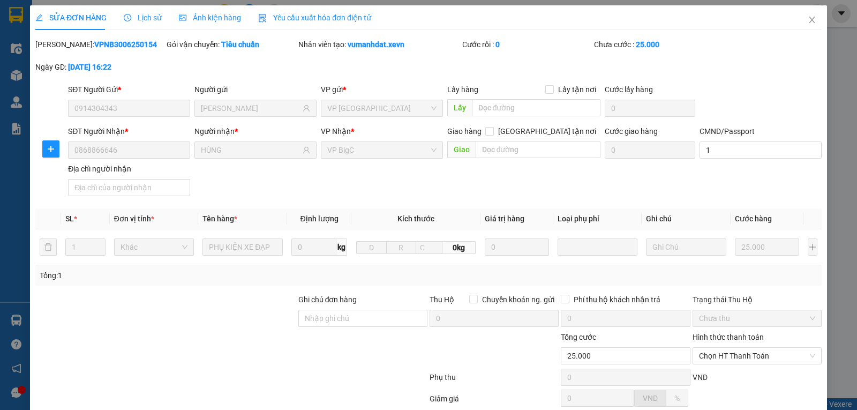
click at [129, 17] on icon "clock-circle" at bounding box center [128, 18] width 8 height 8
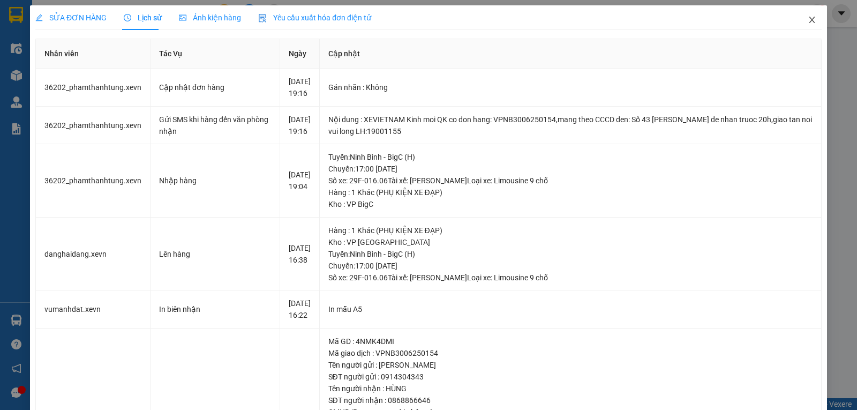
click at [808, 24] on icon "close" at bounding box center [812, 20] width 9 height 9
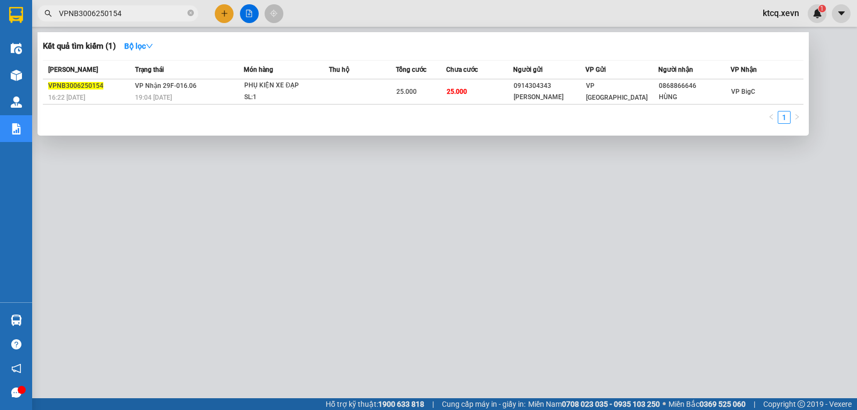
click at [67, 11] on input "VPNB3006250154" at bounding box center [122, 14] width 126 height 12
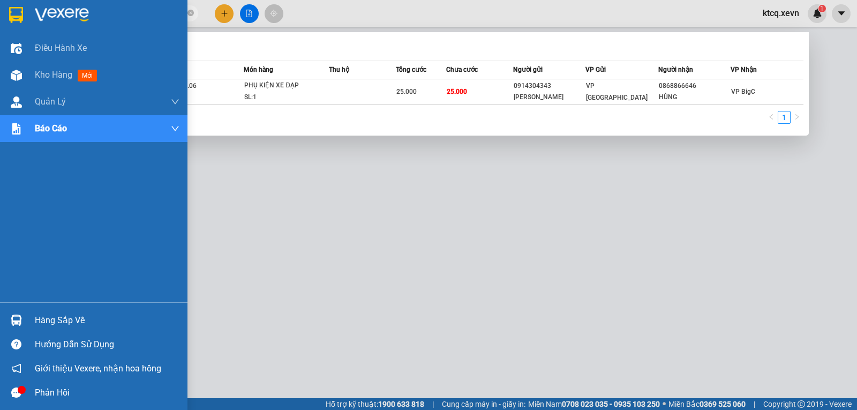
drag, startPoint x: 141, startPoint y: 13, endPoint x: 13, endPoint y: 10, distance: 127.5
click at [13, 10] on section "Kết quả tìm kiếm ( 1 ) Bộ lọc Mã ĐH Trạng thái Món hàng Thu hộ Tổng cước Chưa c…" at bounding box center [428, 205] width 857 height 410
paste input "075"
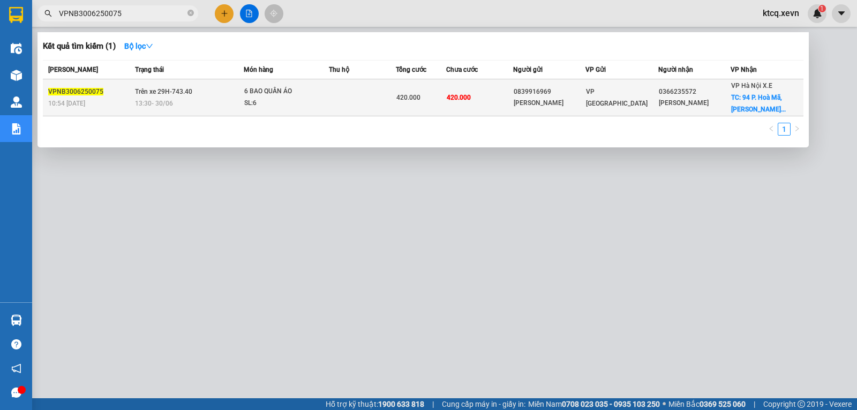
click at [84, 91] on span "VPNB3006250075" at bounding box center [75, 92] width 55 height 8
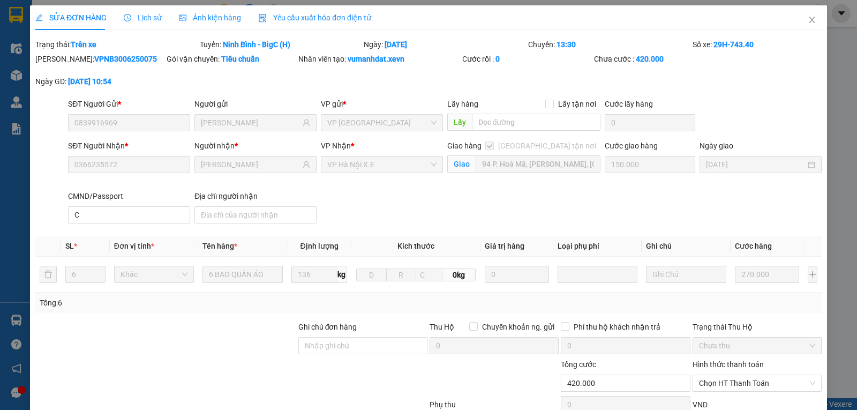
click at [153, 25] on div "Lịch sử" at bounding box center [143, 17] width 38 height 25
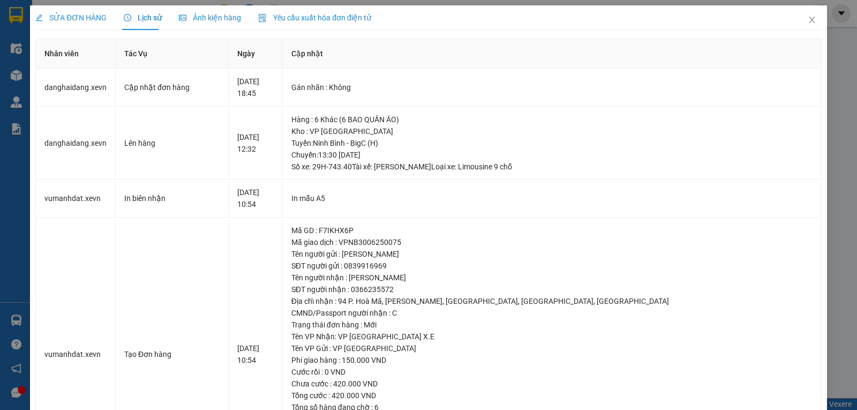
click at [148, 14] on span "Lịch sử" at bounding box center [143, 17] width 38 height 9
click at [216, 16] on span "Ảnh kiện hàng" at bounding box center [210, 17] width 62 height 9
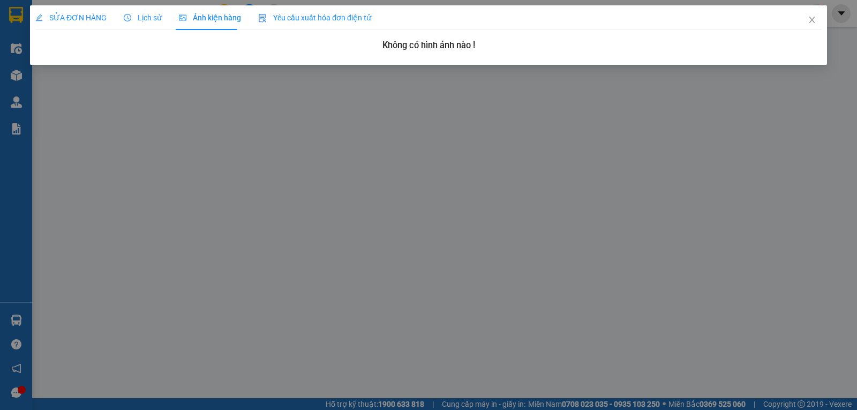
click at [131, 20] on span "Lịch sử" at bounding box center [143, 17] width 38 height 9
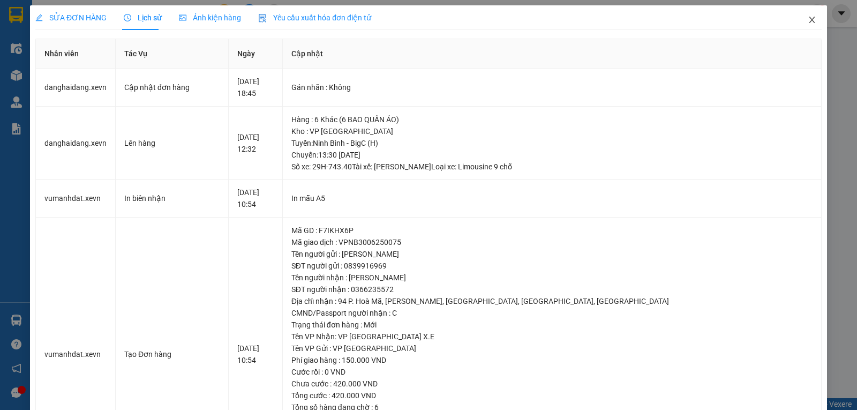
click at [808, 18] on icon "close" at bounding box center [812, 20] width 9 height 9
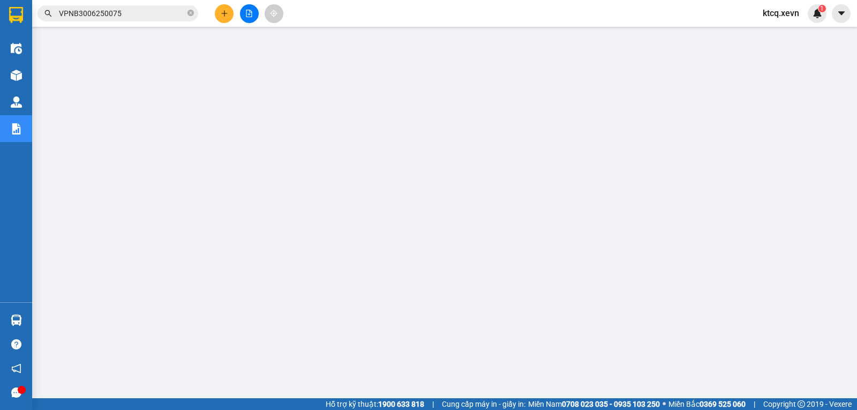
click at [192, 16] on icon "close-circle" at bounding box center [191, 13] width 6 height 6
paste input "VPBC0107250059"
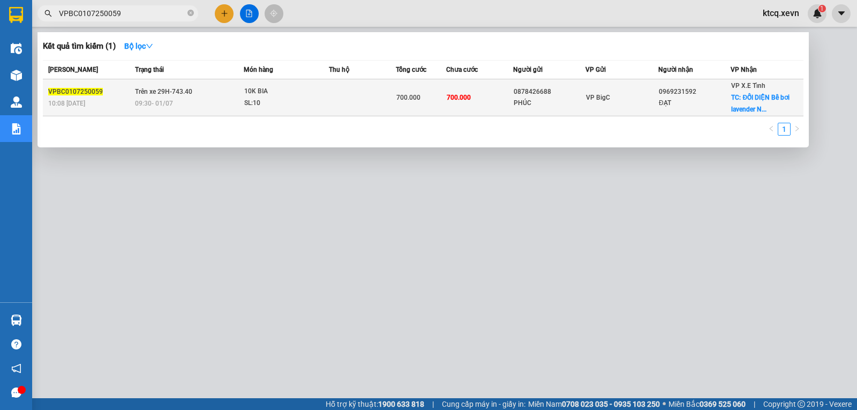
click at [61, 91] on span "VPBC0107250059" at bounding box center [75, 92] width 55 height 8
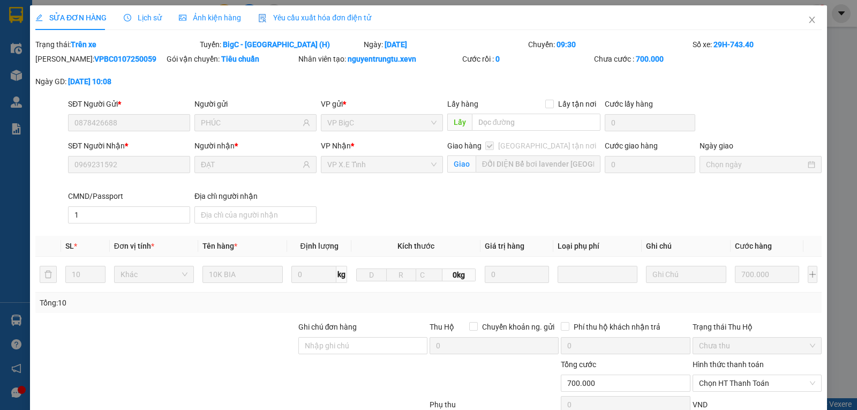
click at [146, 22] on span "Lịch sử" at bounding box center [143, 17] width 38 height 9
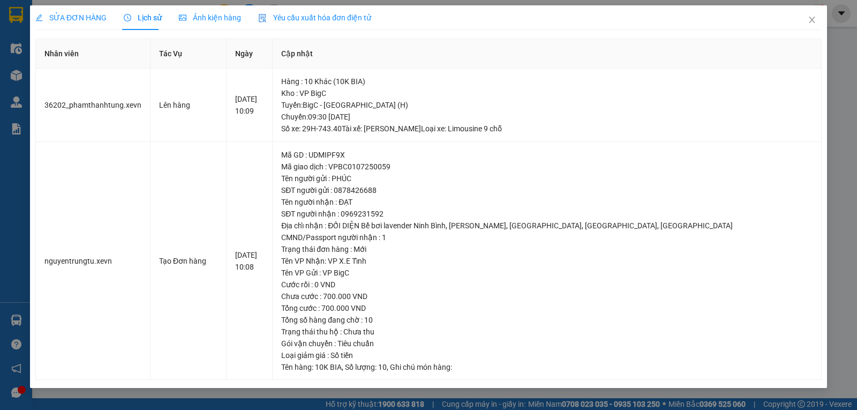
click at [218, 29] on div "Ảnh kiện hàng" at bounding box center [210, 17] width 62 height 25
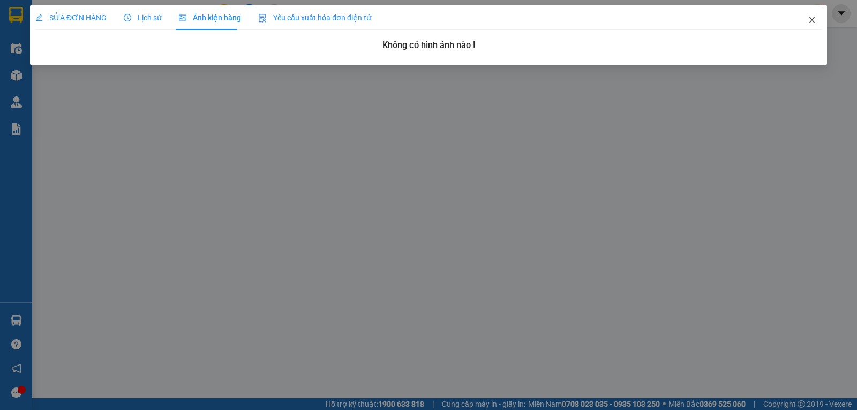
click at [813, 21] on icon "close" at bounding box center [812, 20] width 9 height 9
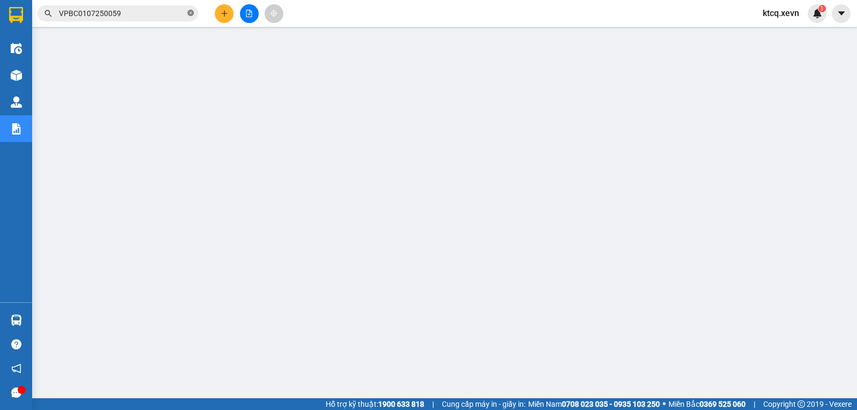
click at [190, 14] on icon "close-circle" at bounding box center [191, 13] width 6 height 6
paste input "VPNĐ0107250156"
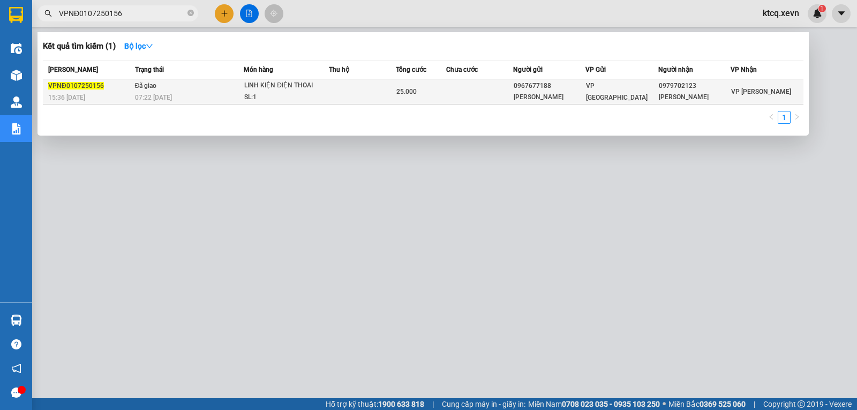
click at [73, 88] on span "VPNĐ0107250156" at bounding box center [76, 86] width 56 height 8
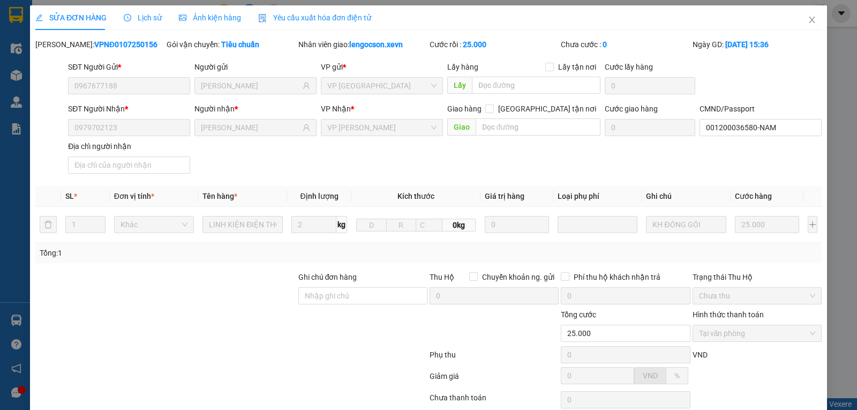
click at [149, 23] on div "Lịch sử" at bounding box center [143, 18] width 38 height 12
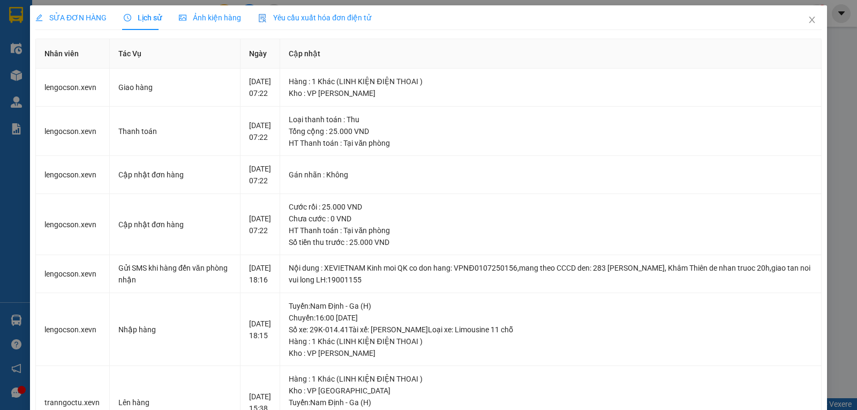
click at [212, 50] on th "Tác Vụ" at bounding box center [175, 53] width 131 height 29
click at [808, 18] on icon "close" at bounding box center [812, 20] width 9 height 9
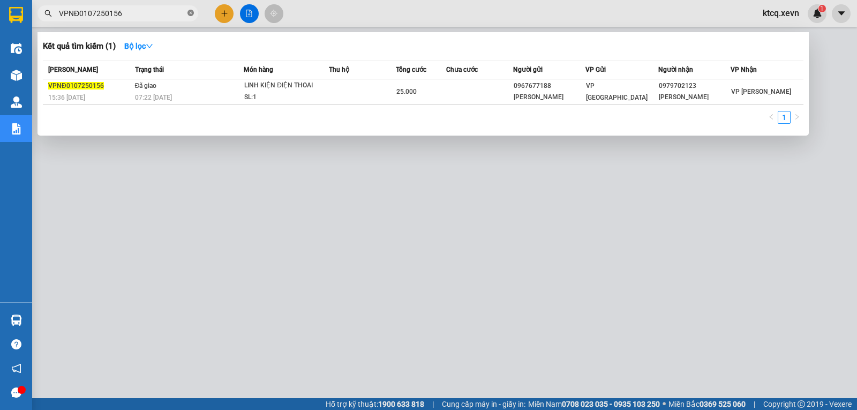
click at [191, 11] on icon "close-circle" at bounding box center [191, 13] width 6 height 6
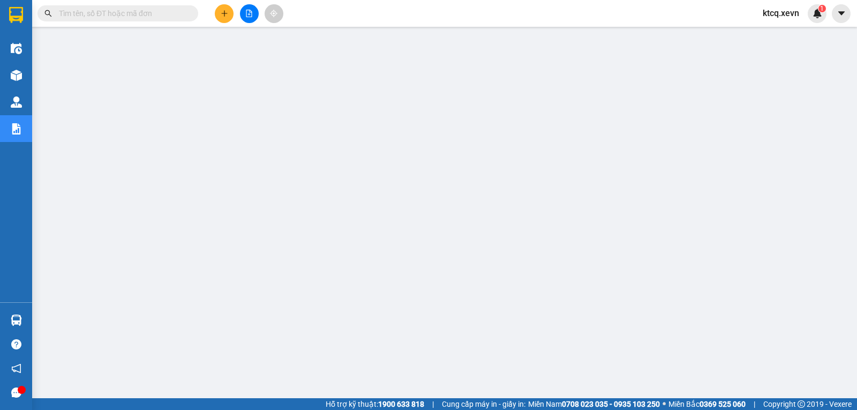
paste input "VPNB0107250045"
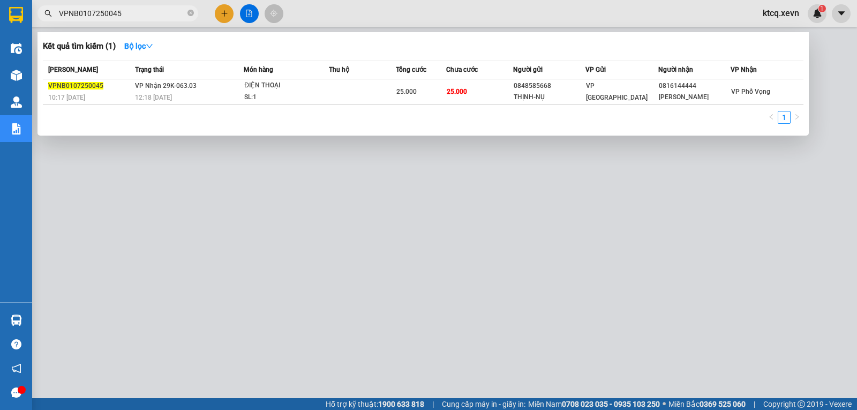
click at [76, 87] on span "VPNB0107250045" at bounding box center [75, 86] width 55 height 8
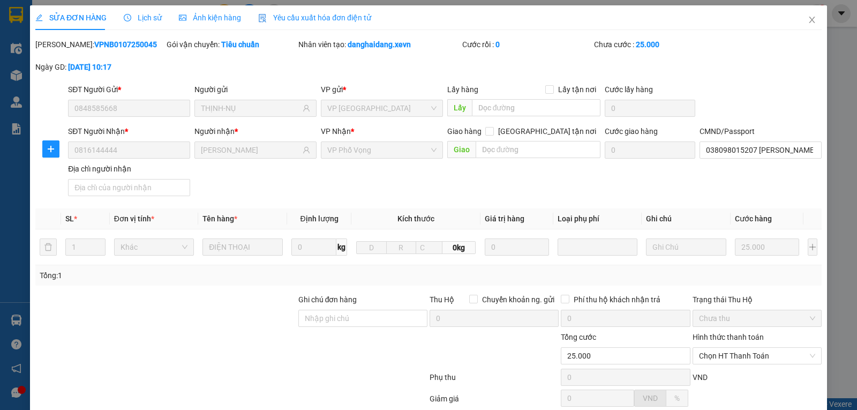
click at [149, 20] on span "Lịch sử" at bounding box center [143, 17] width 38 height 9
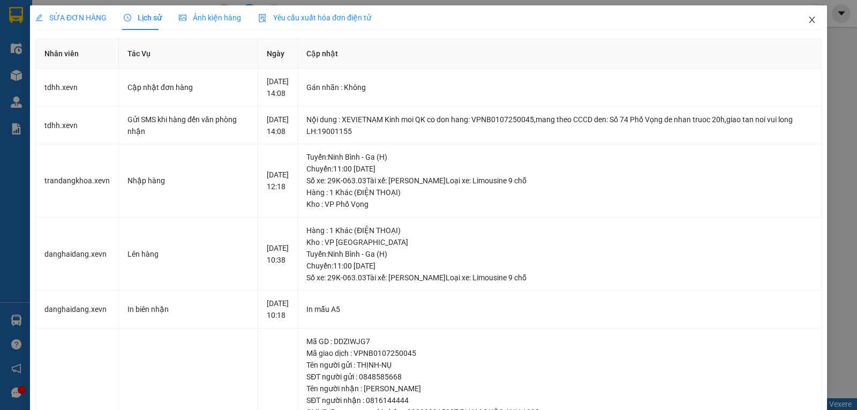
click at [808, 21] on icon "close" at bounding box center [812, 20] width 9 height 9
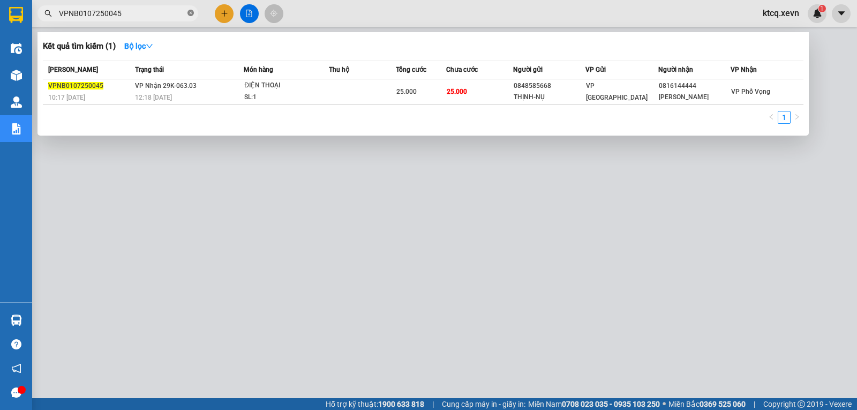
click at [191, 17] on span at bounding box center [191, 14] width 6 height 10
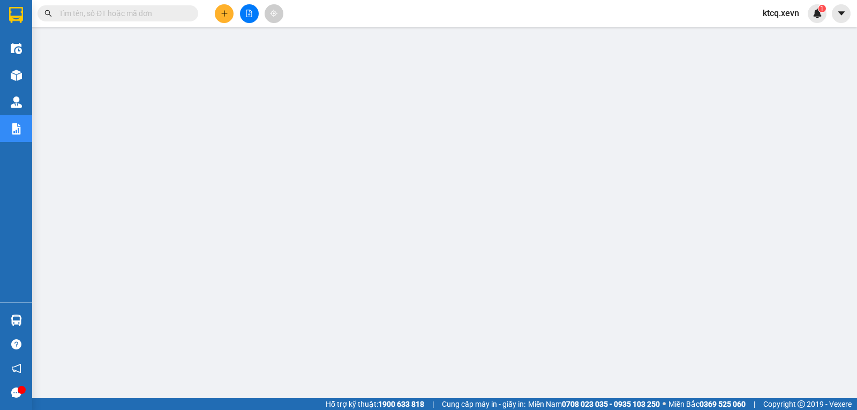
paste input "VPPV0207250160"
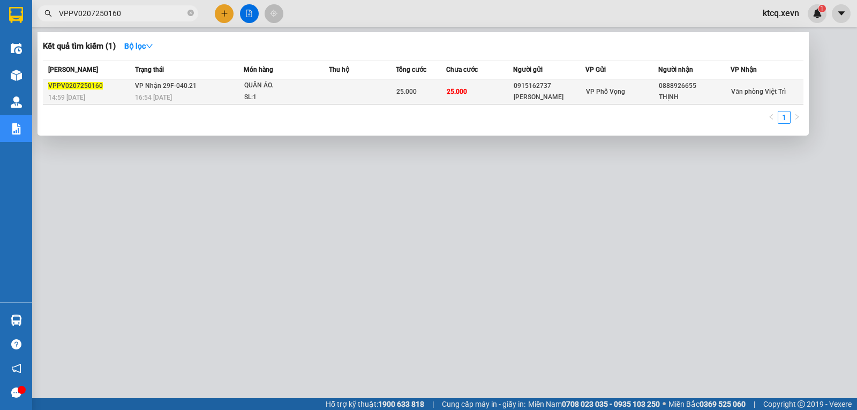
click at [76, 81] on div "VPPV0207250160" at bounding box center [90, 85] width 84 height 11
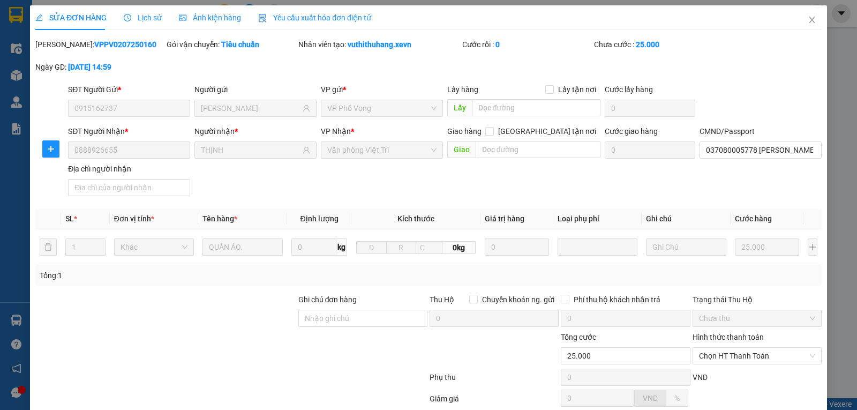
click at [144, 10] on div "Lịch sử" at bounding box center [143, 17] width 38 height 25
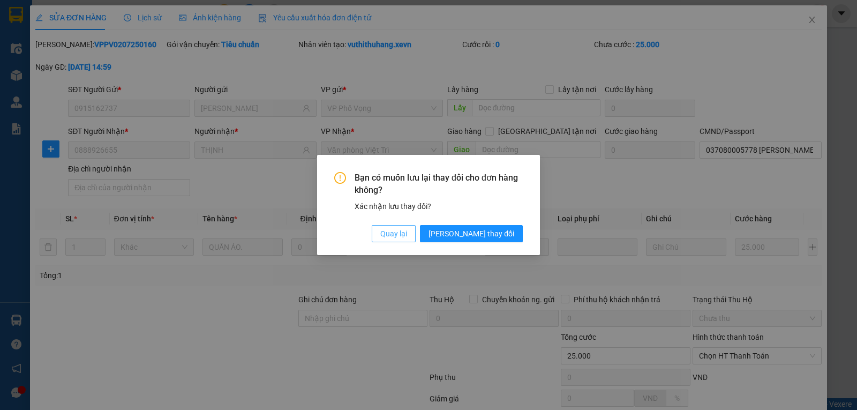
click at [416, 236] on button "Quay lại" at bounding box center [394, 233] width 44 height 17
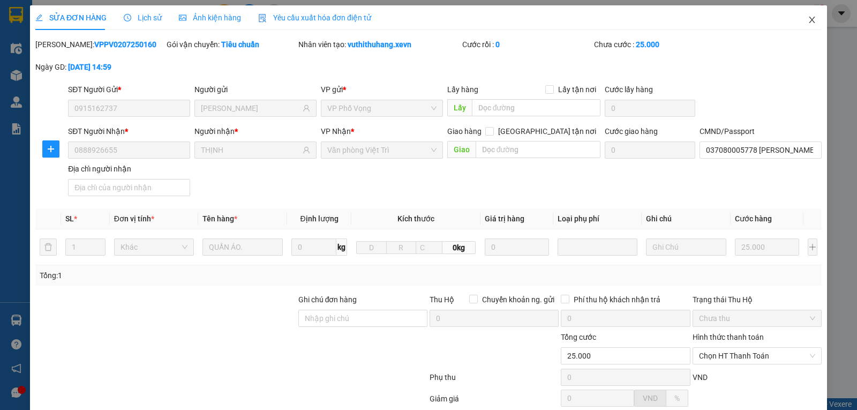
click at [808, 21] on icon "close" at bounding box center [812, 20] width 9 height 9
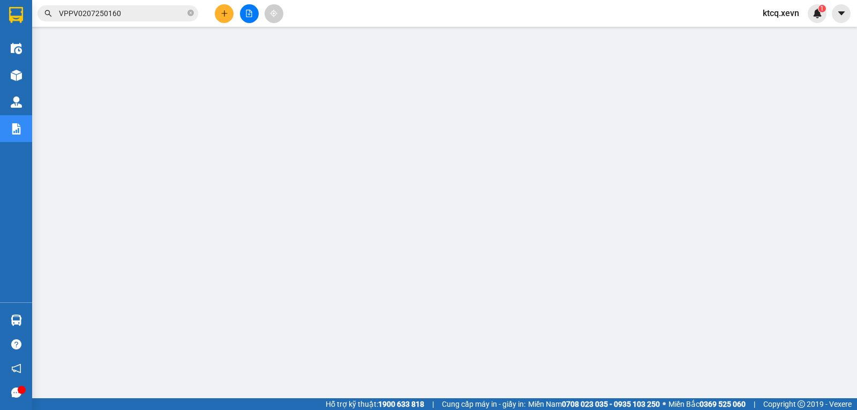
click at [100, 13] on input "VPPV0207250160" at bounding box center [122, 14] width 126 height 12
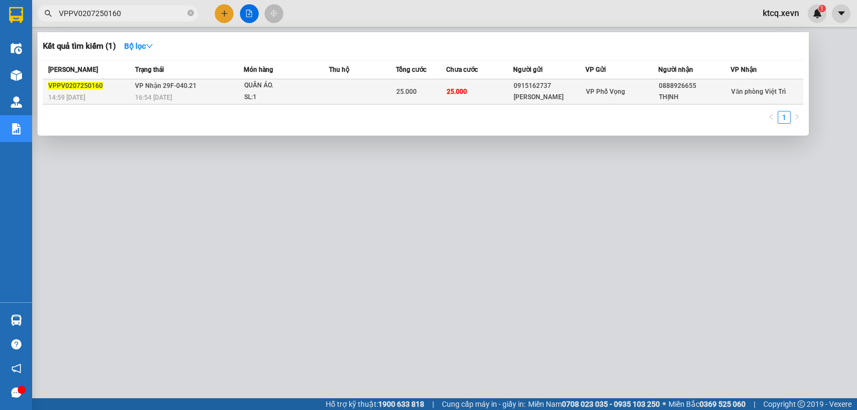
click at [68, 87] on span "VPPV0207250160" at bounding box center [75, 86] width 55 height 8
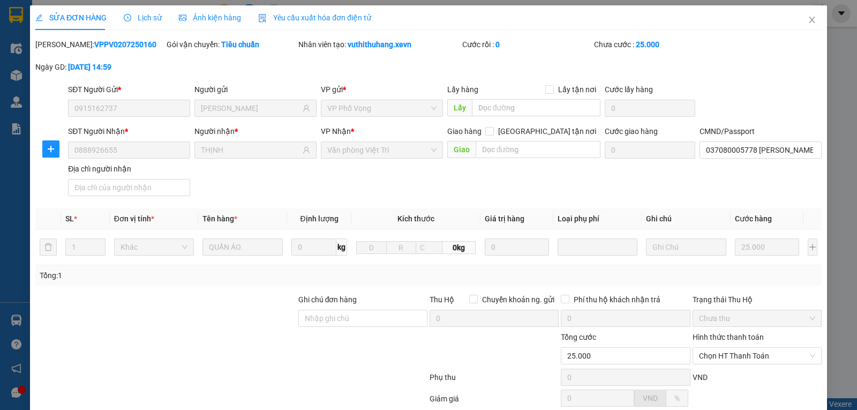
click at [131, 17] on span "Lịch sử" at bounding box center [143, 17] width 38 height 9
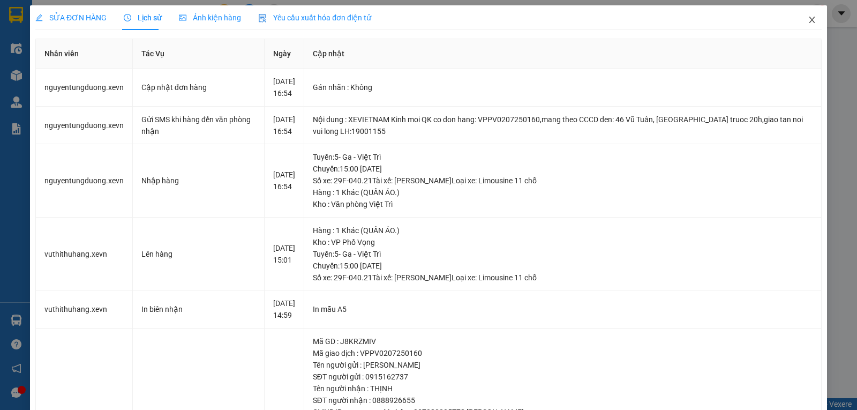
click at [808, 18] on icon "close" at bounding box center [812, 20] width 9 height 9
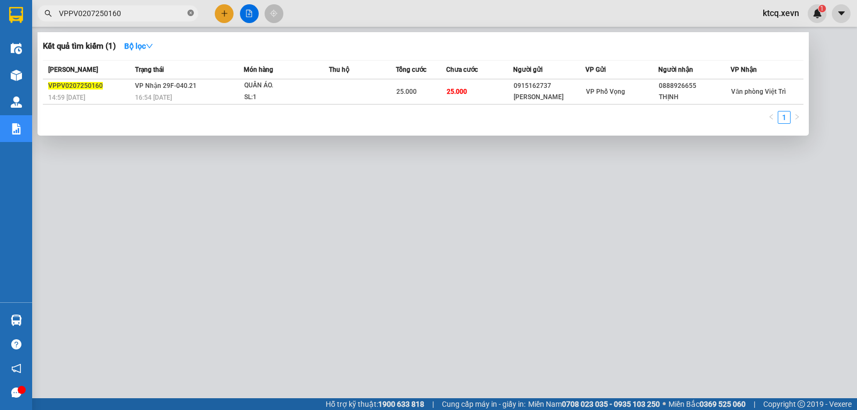
click at [190, 12] on icon "close-circle" at bounding box center [191, 13] width 6 height 6
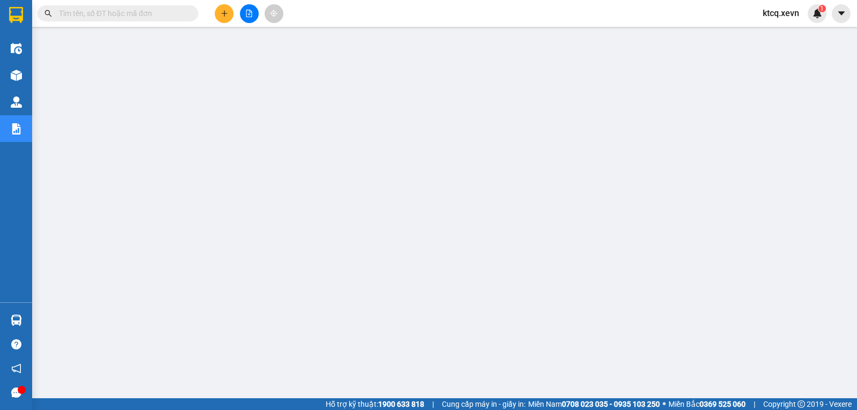
paste input "VPTB0207250062"
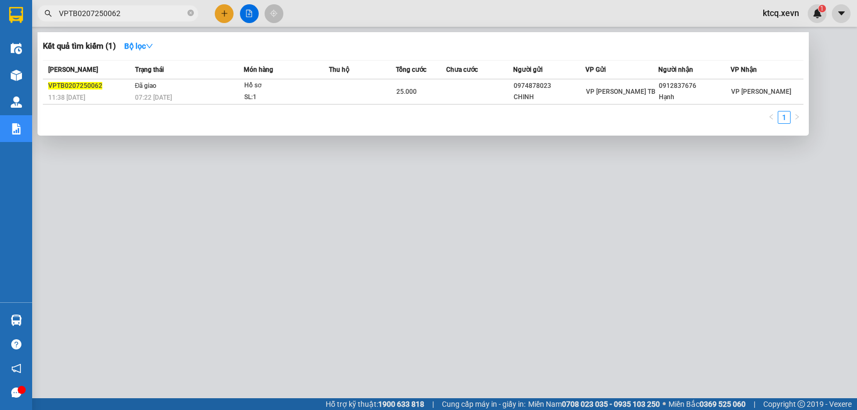
click at [160, 15] on input "VPTB0207250062" at bounding box center [122, 14] width 126 height 12
drag, startPoint x: 175, startPoint y: 14, endPoint x: 44, endPoint y: 11, distance: 130.7
click at [44, 11] on div "VPTB0207250062" at bounding box center [104, 13] width 209 height 16
paste input "NĐ0307250218"
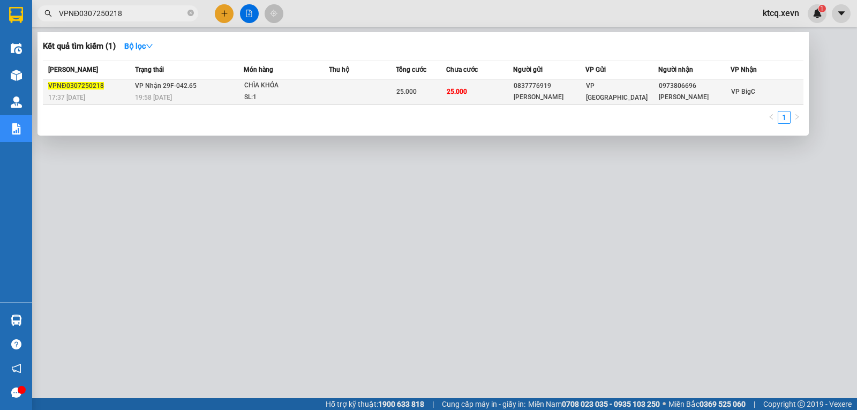
click at [84, 82] on span "VPNĐ0307250218" at bounding box center [76, 86] width 56 height 8
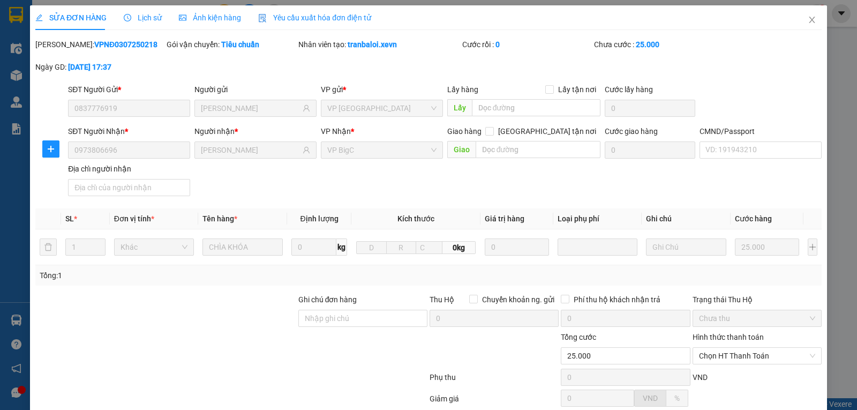
click at [155, 18] on span "Lịch sử" at bounding box center [143, 17] width 38 height 9
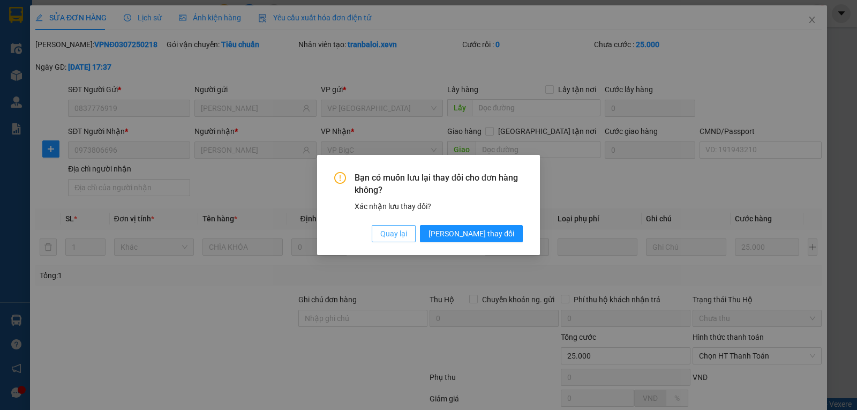
click at [407, 237] on span "Quay lại" at bounding box center [393, 234] width 27 height 12
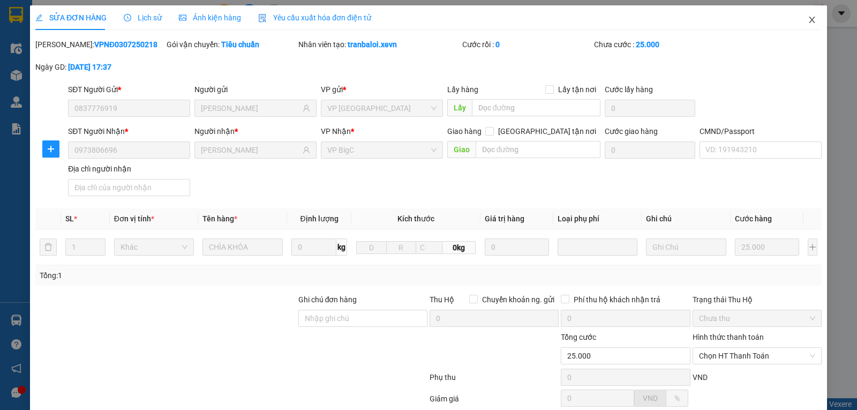
click at [808, 18] on icon "close" at bounding box center [812, 20] width 9 height 9
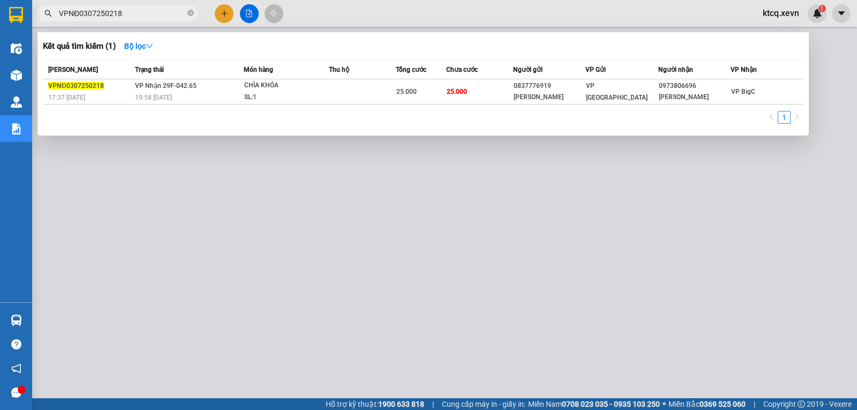
click at [91, 11] on input "VPNĐ0307250218" at bounding box center [122, 14] width 126 height 12
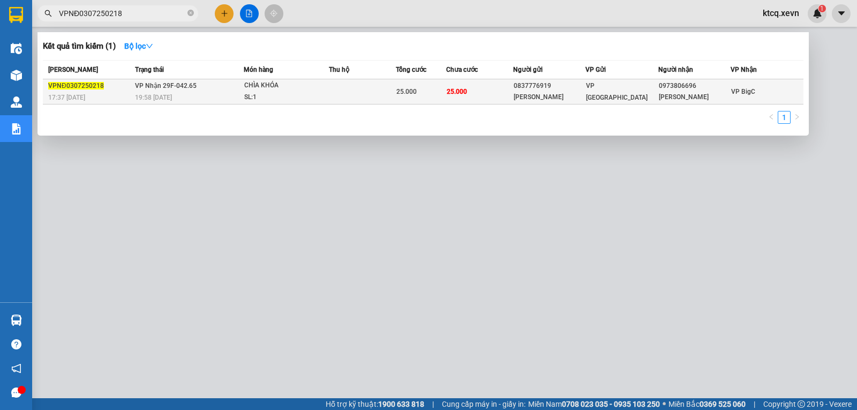
click at [70, 85] on span "VPNĐ0307250218" at bounding box center [76, 86] width 56 height 8
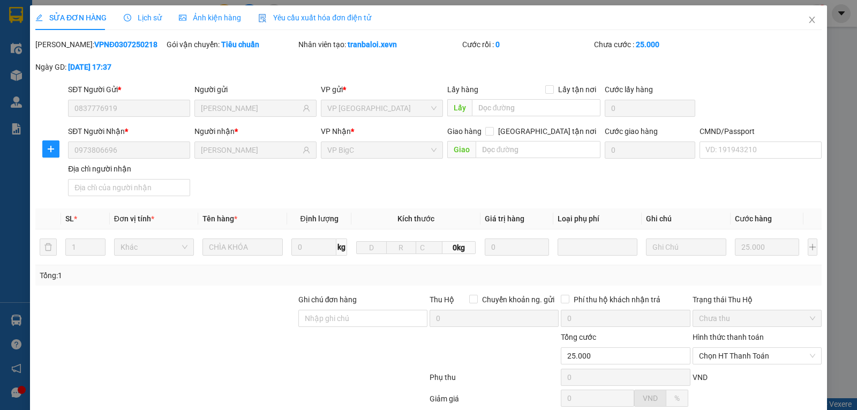
click at [131, 17] on span "Lịch sử" at bounding box center [143, 17] width 38 height 9
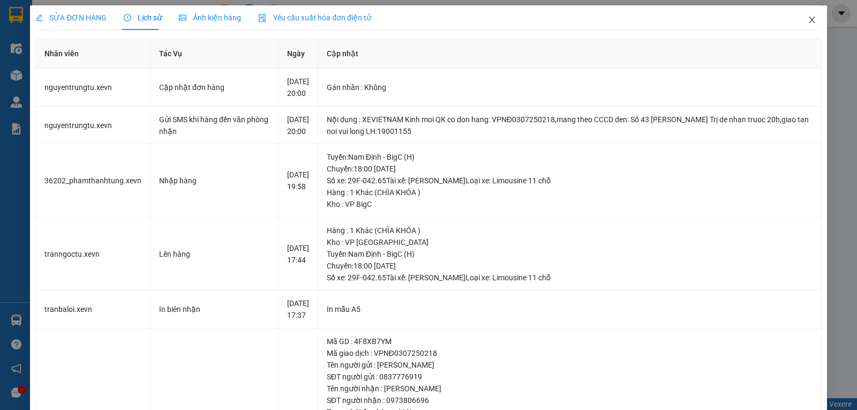
click at [808, 20] on icon "close" at bounding box center [812, 20] width 9 height 9
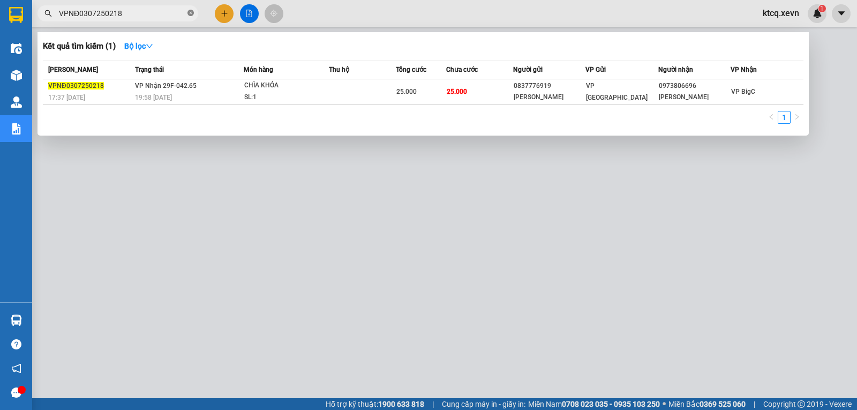
click at [191, 11] on icon "close-circle" at bounding box center [191, 13] width 6 height 6
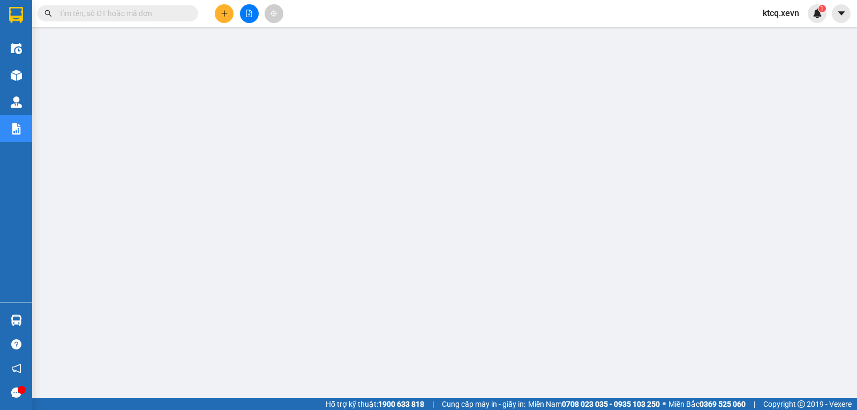
paste input "VPNĐ0307250209"
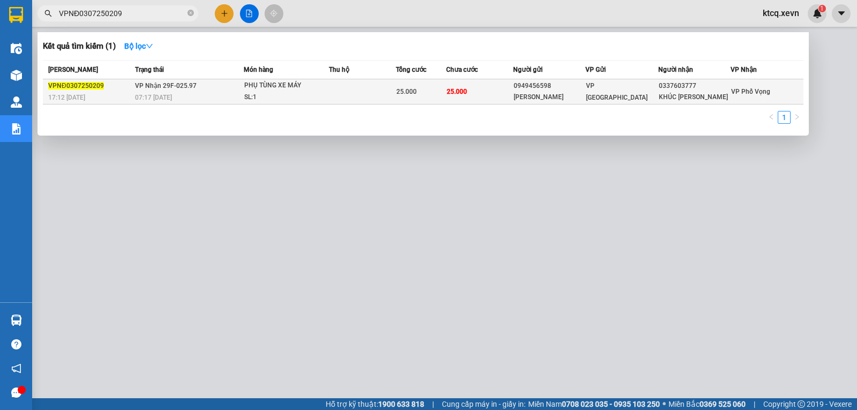
click at [92, 87] on span "VPNĐ0307250209" at bounding box center [76, 86] width 56 height 8
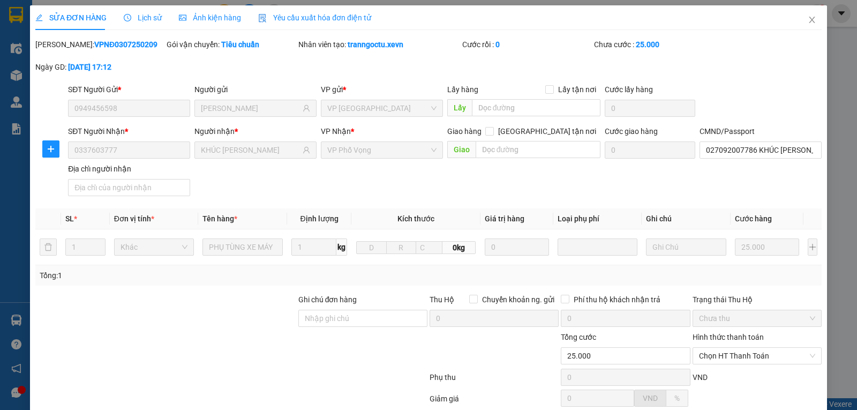
click at [144, 18] on span "Lịch sử" at bounding box center [143, 17] width 38 height 9
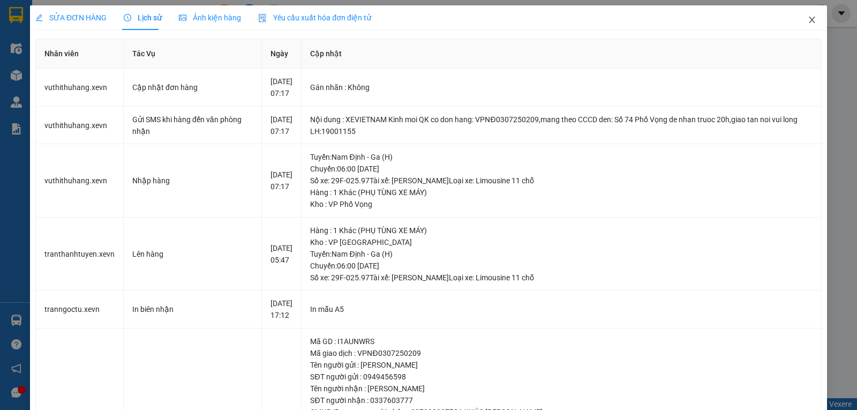
click at [810, 18] on span "Close" at bounding box center [812, 20] width 30 height 30
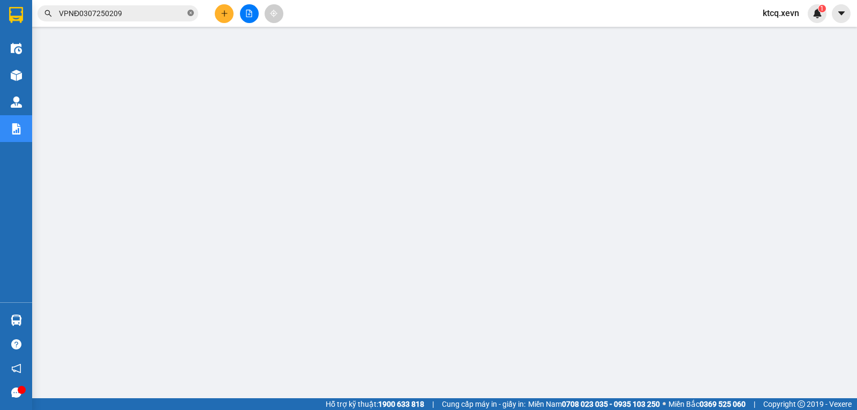
click at [192, 14] on icon "close-circle" at bounding box center [191, 13] width 6 height 6
paste input "VPBC0407250151"
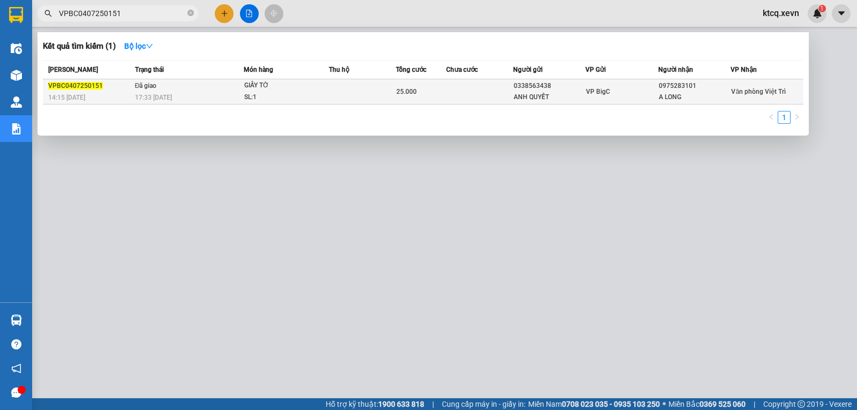
click at [66, 83] on span "VPBC0407250151" at bounding box center [75, 86] width 55 height 8
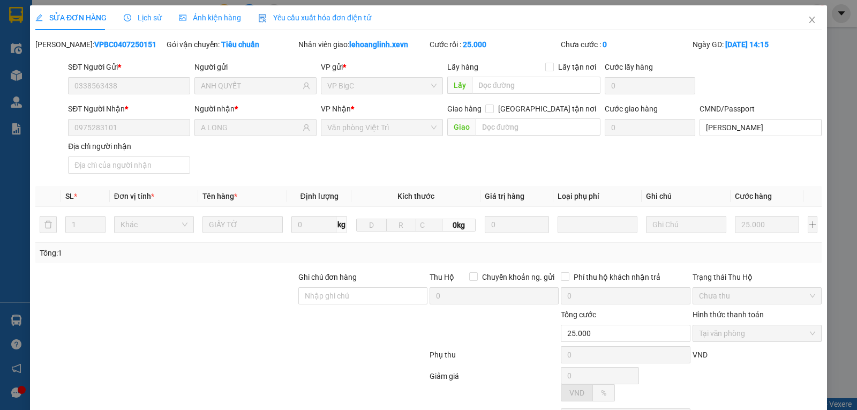
click at [152, 16] on span "Lịch sử" at bounding box center [143, 17] width 38 height 9
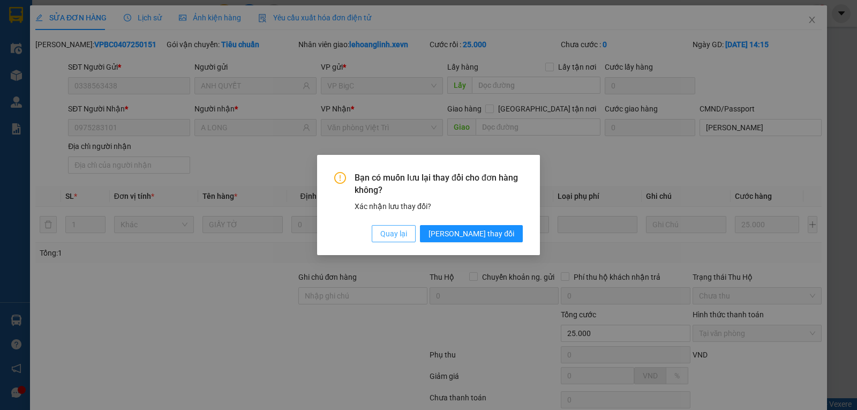
click at [416, 227] on button "Quay lại" at bounding box center [394, 233] width 44 height 17
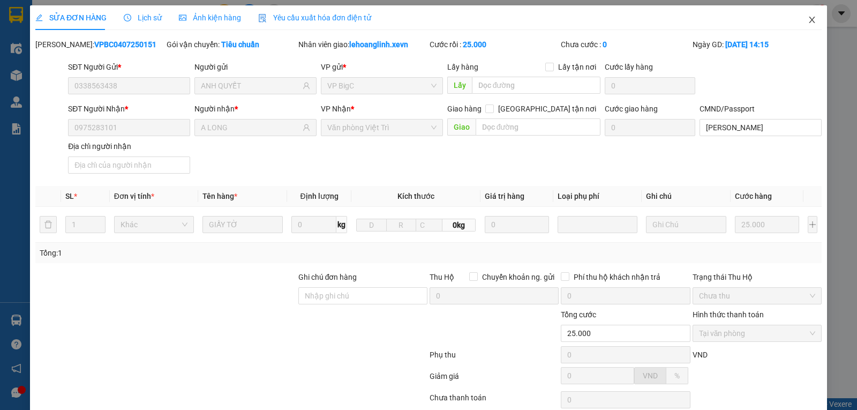
click at [808, 23] on icon "close" at bounding box center [812, 20] width 9 height 9
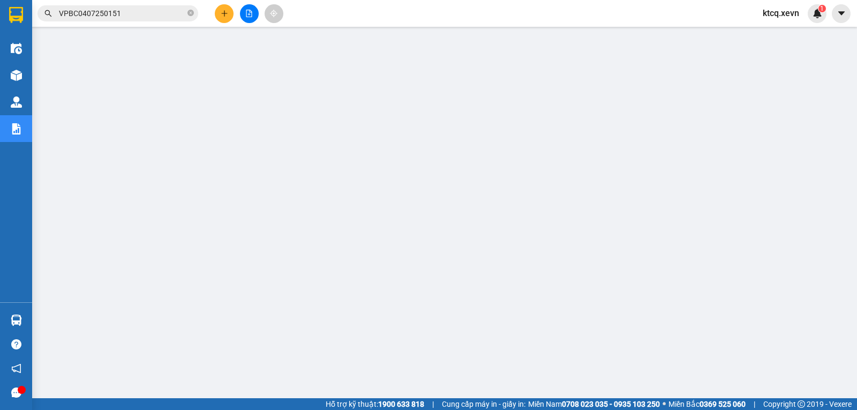
click at [140, 14] on input "VPBC0407250151" at bounding box center [122, 14] width 126 height 12
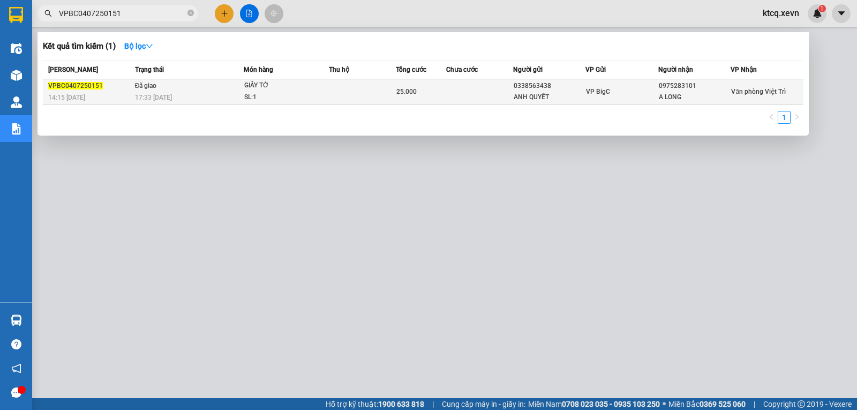
click at [82, 82] on span "VPBC0407250151" at bounding box center [75, 86] width 55 height 8
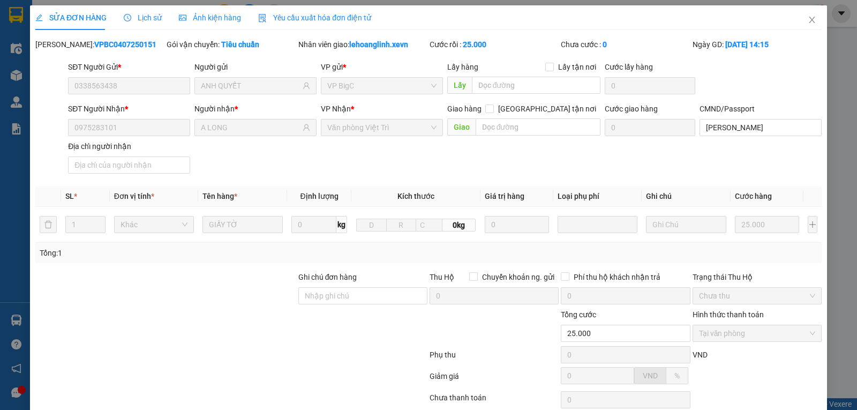
click at [155, 17] on span "Lịch sử" at bounding box center [143, 17] width 38 height 9
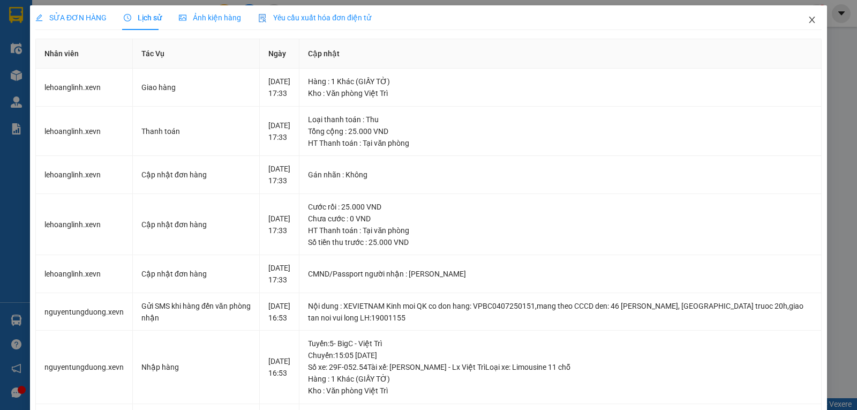
click at [811, 21] on span "Close" at bounding box center [812, 20] width 30 height 30
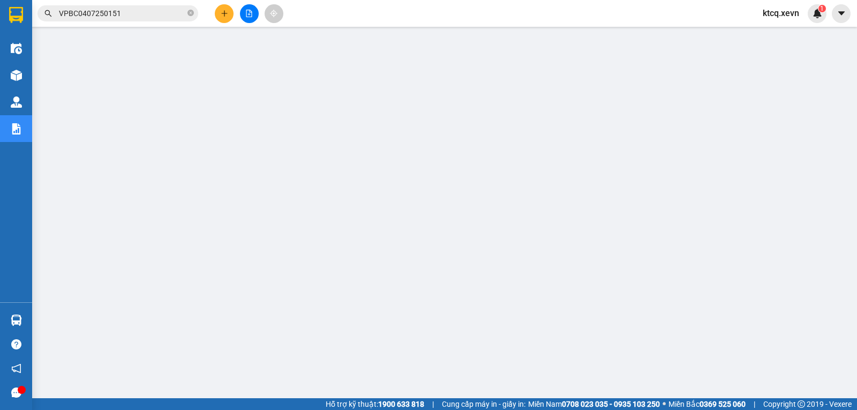
click at [194, 12] on span "VPBC0407250151" at bounding box center [118, 13] width 161 height 16
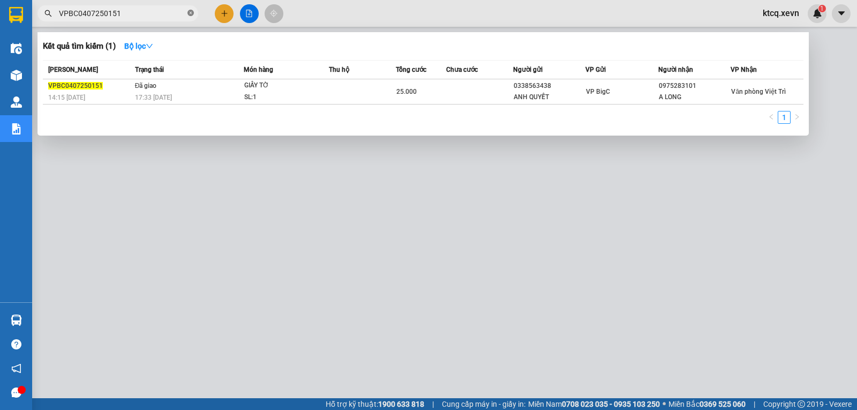
click at [193, 14] on icon "close-circle" at bounding box center [191, 13] width 6 height 6
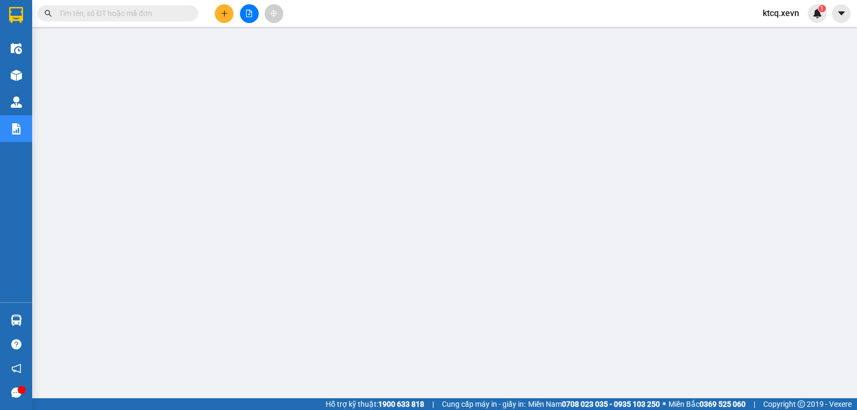
paste input "VPNH0507250013"
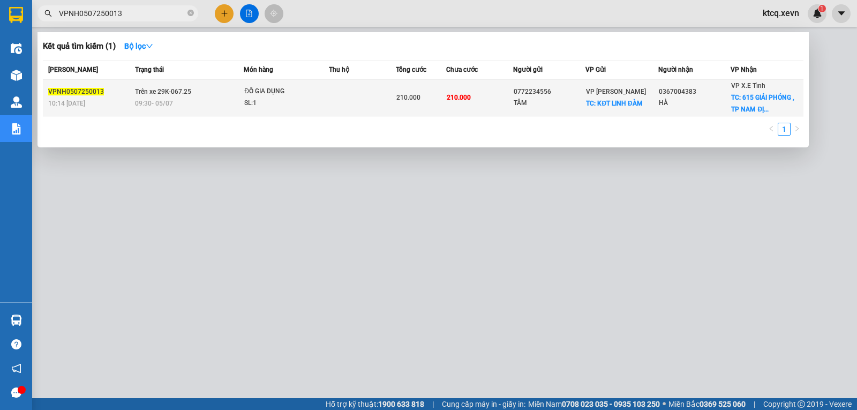
click at [79, 88] on span "VPNH0507250013" at bounding box center [76, 92] width 56 height 8
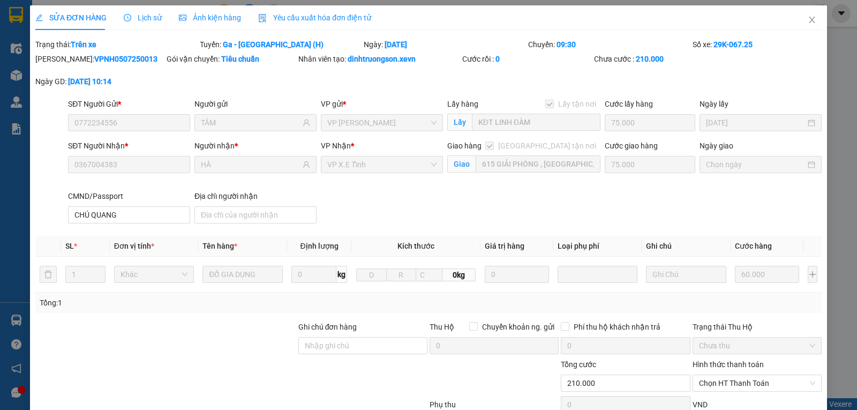
click at [145, 18] on span "Lịch sử" at bounding box center [143, 17] width 38 height 9
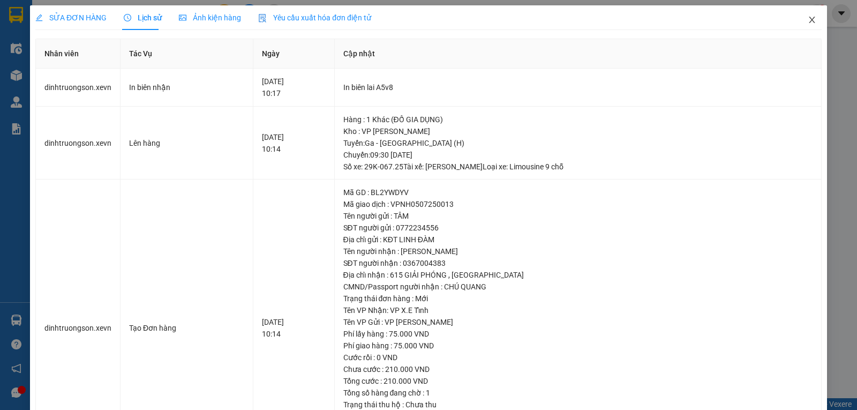
click at [808, 19] on icon "close" at bounding box center [812, 20] width 9 height 9
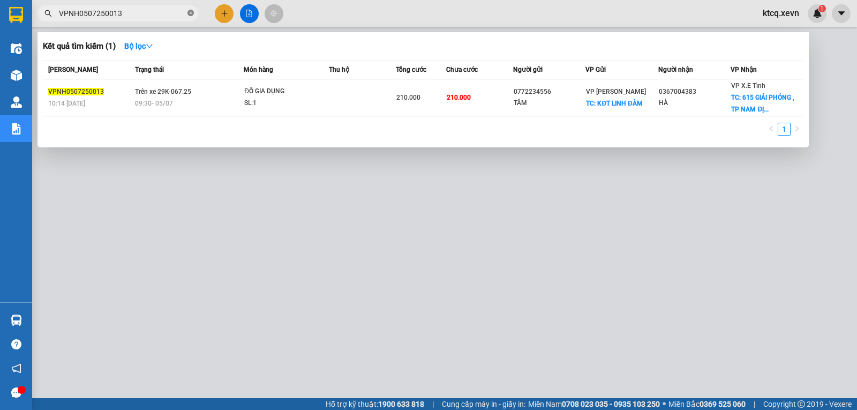
click at [188, 15] on icon "close-circle" at bounding box center [191, 13] width 6 height 6
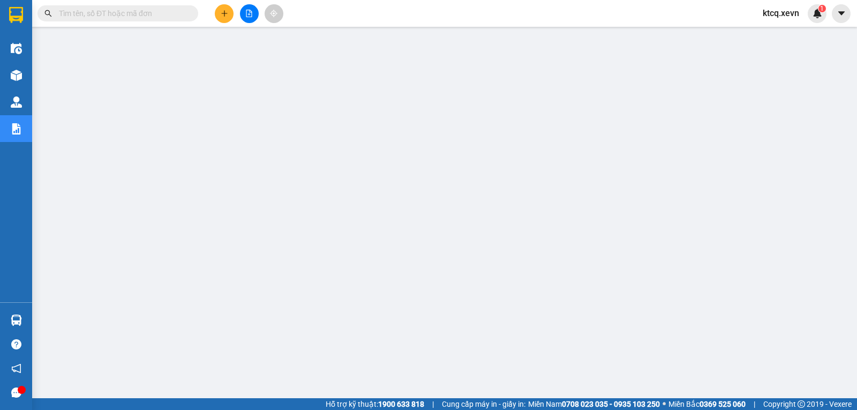
paste input "VPNB0507250042"
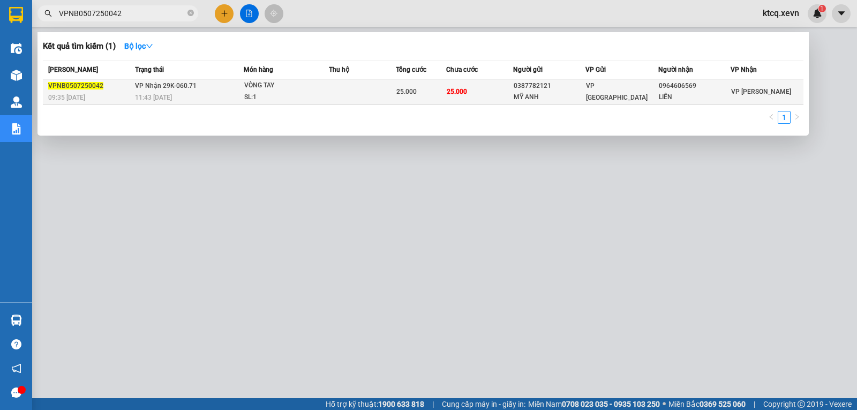
click at [69, 88] on span "VPNB0507250042" at bounding box center [75, 86] width 55 height 8
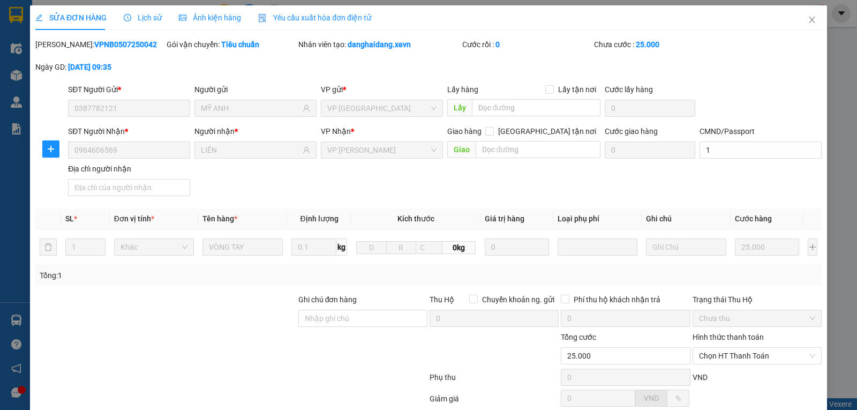
click at [143, 17] on span "Lịch sử" at bounding box center [143, 17] width 38 height 9
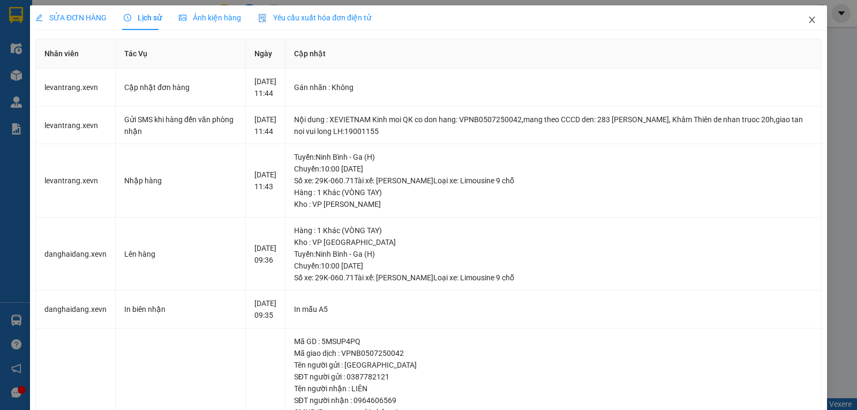
click at [808, 17] on icon "close" at bounding box center [812, 20] width 9 height 9
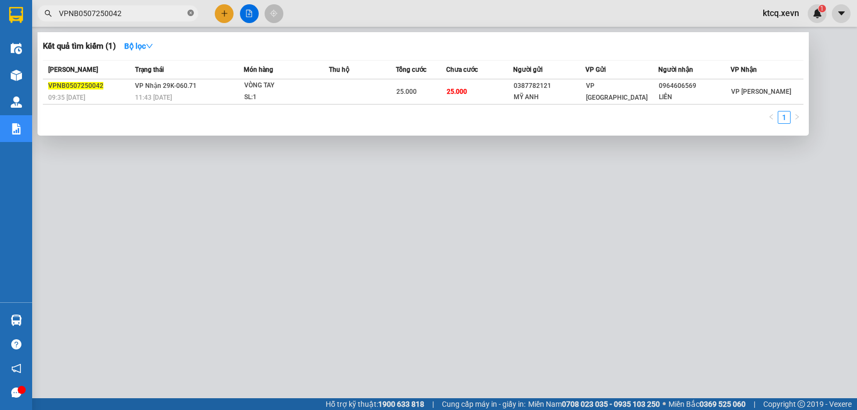
click at [191, 13] on icon "close-circle" at bounding box center [191, 13] width 6 height 6
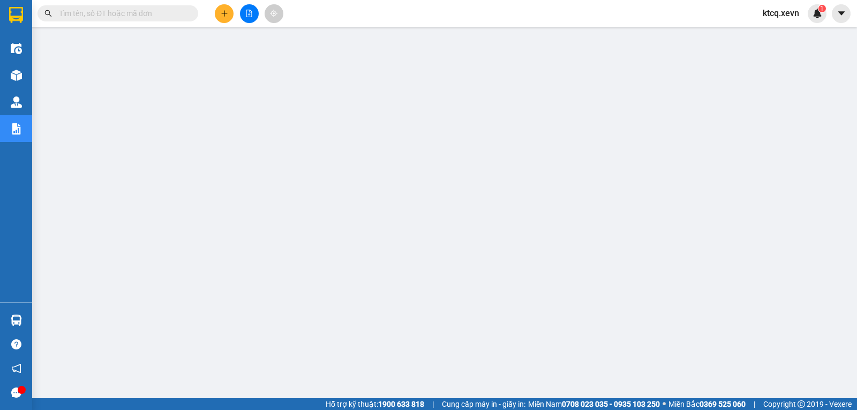
paste input "VPTB0507250119"
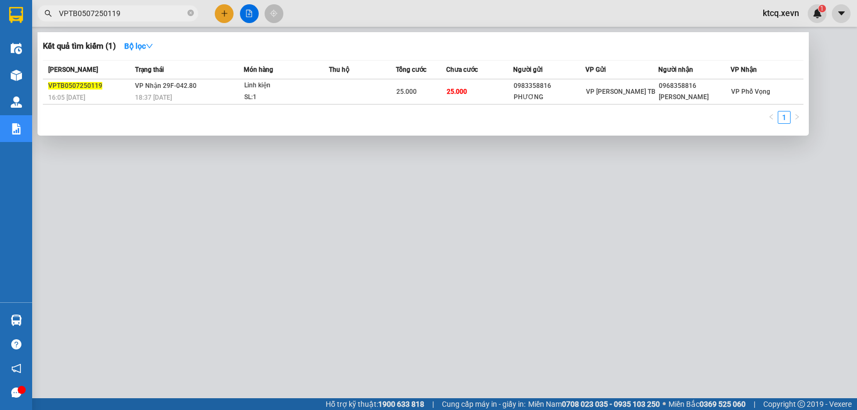
click at [88, 86] on span "VPTB0507250119" at bounding box center [75, 86] width 54 height 8
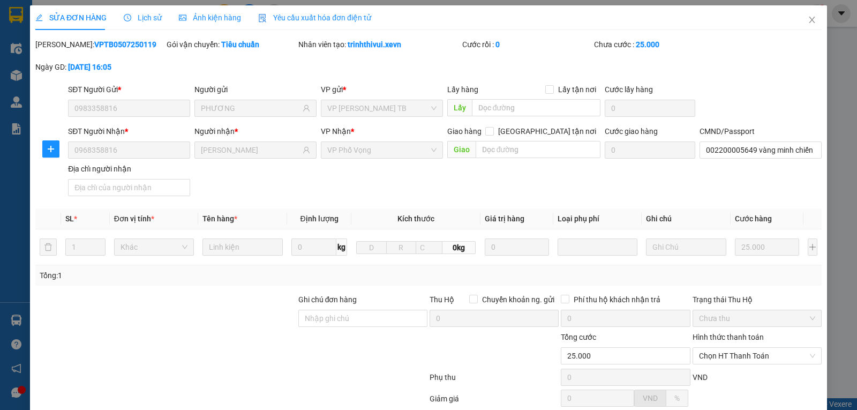
click at [144, 18] on span "Lịch sử" at bounding box center [143, 17] width 38 height 9
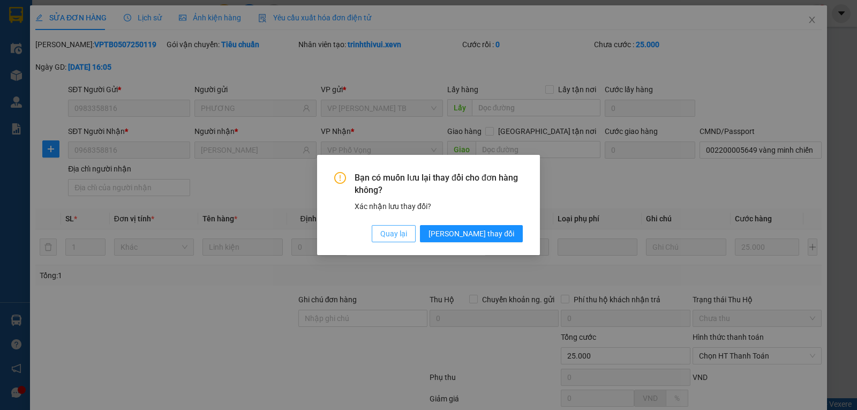
click at [416, 225] on button "Quay lại" at bounding box center [394, 233] width 44 height 17
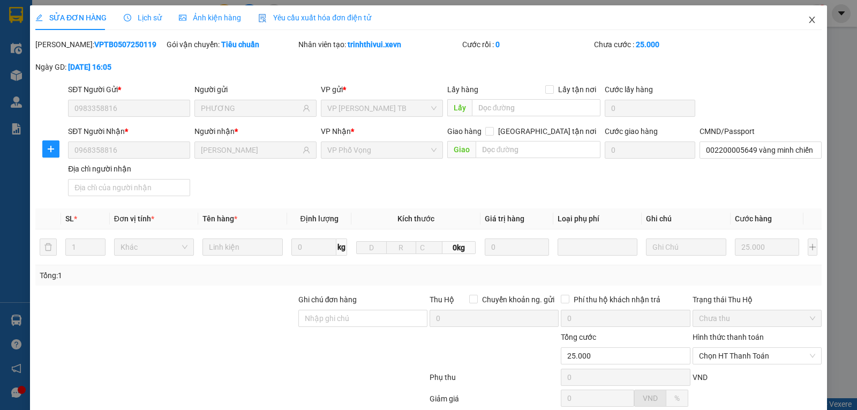
click at [809, 23] on icon "close" at bounding box center [812, 20] width 6 height 6
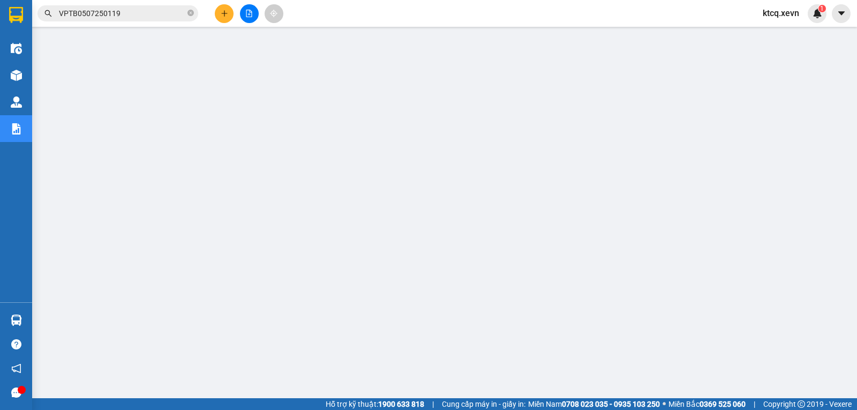
click at [115, 16] on input "VPTB0507250119" at bounding box center [122, 14] width 126 height 12
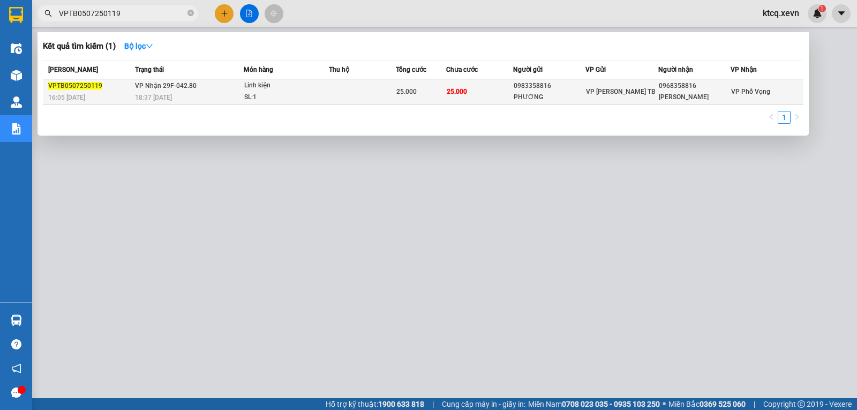
click at [73, 82] on span "VPTB0507250119" at bounding box center [75, 86] width 54 height 8
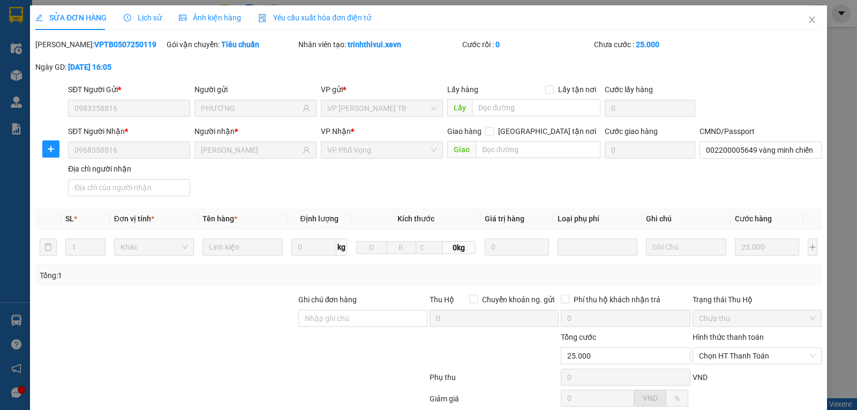
click at [139, 17] on span "Lịch sử" at bounding box center [143, 17] width 38 height 9
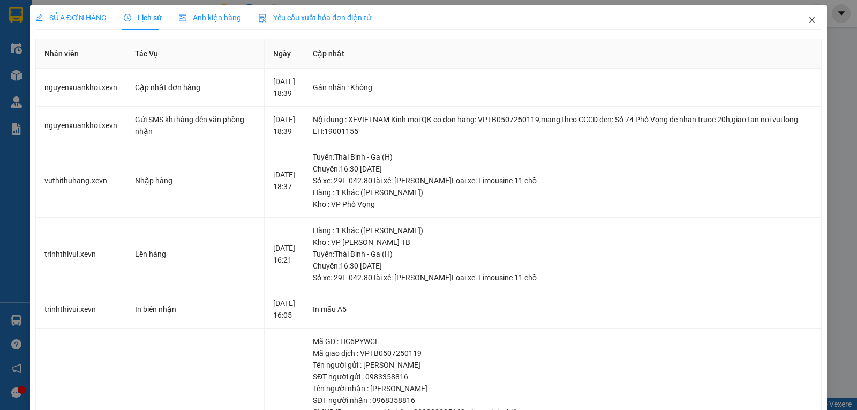
click at [808, 23] on icon "close" at bounding box center [812, 20] width 9 height 9
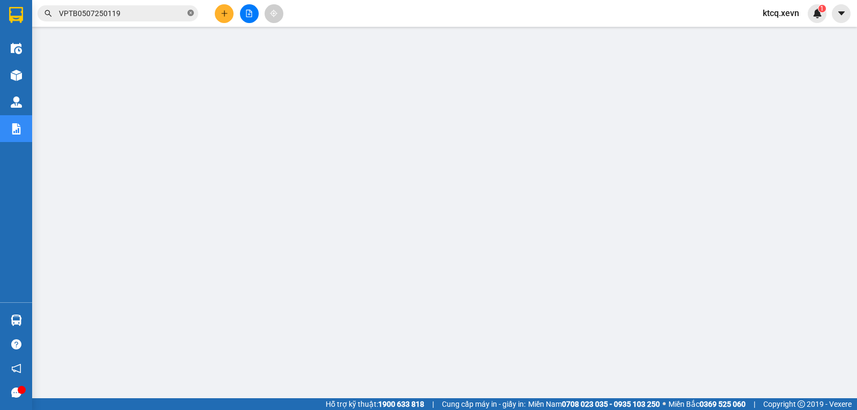
click at [191, 14] on icon "close-circle" at bounding box center [191, 13] width 6 height 6
paste input "VPBC0707250008"
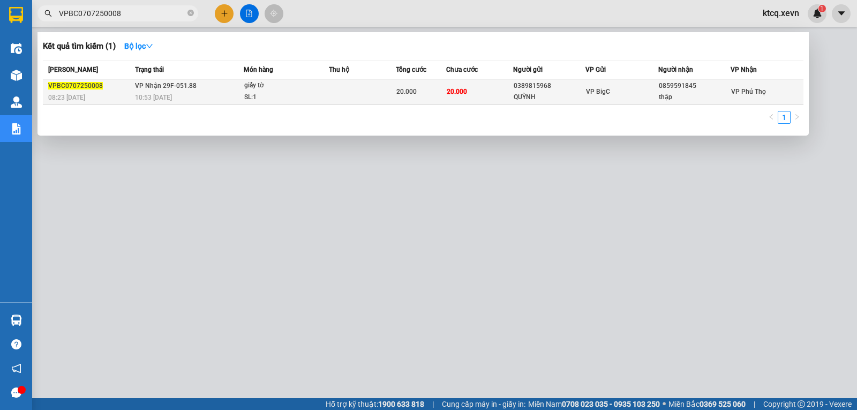
click at [96, 85] on span "VPBC0707250008" at bounding box center [75, 86] width 55 height 8
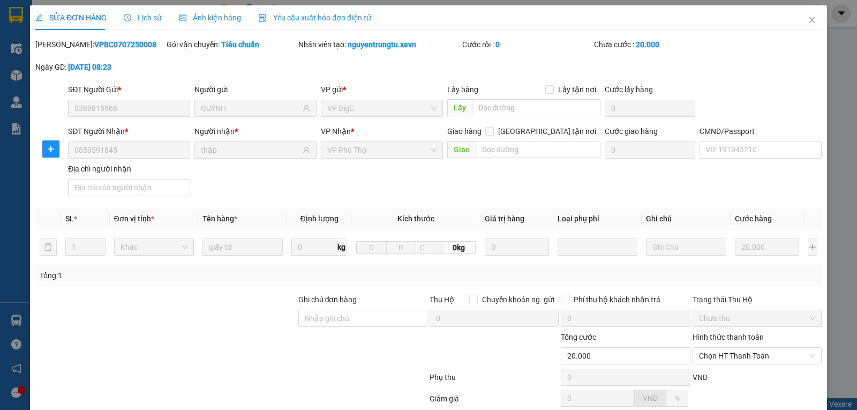
click at [139, 16] on span "Lịch sử" at bounding box center [143, 17] width 38 height 9
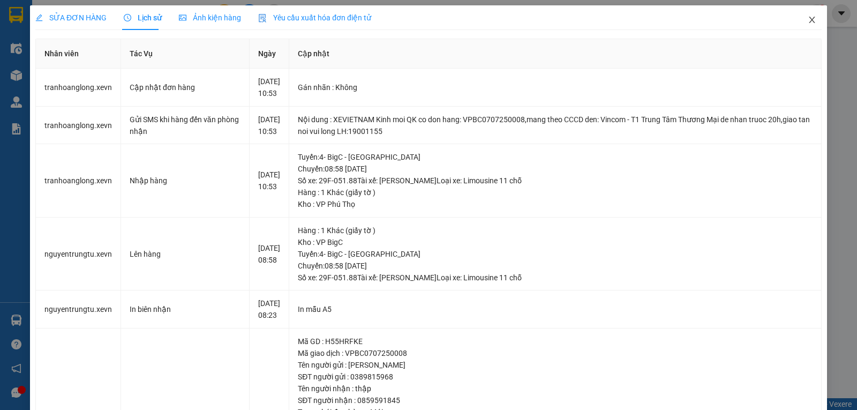
click at [808, 19] on icon "close" at bounding box center [812, 20] width 9 height 9
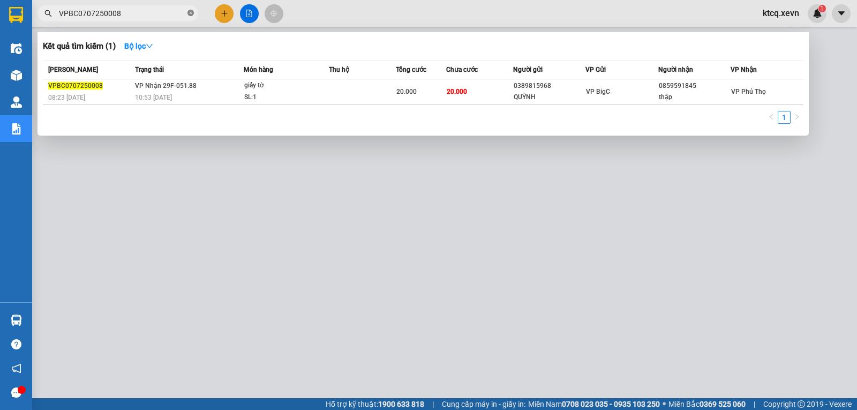
click at [190, 16] on icon "close-circle" at bounding box center [191, 13] width 6 height 6
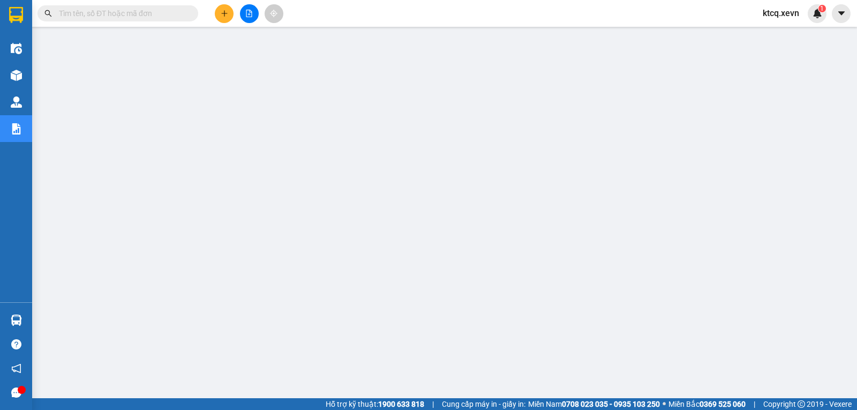
paste input "VPNĐ0707250018"
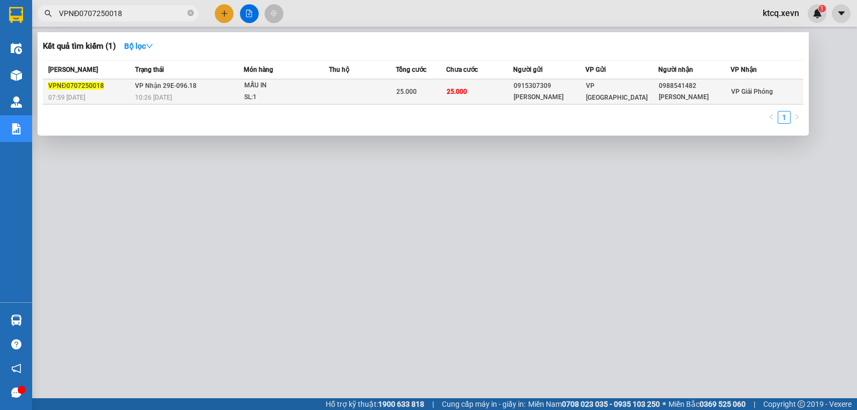
click at [85, 88] on span "VPNĐ0707250018" at bounding box center [76, 86] width 56 height 8
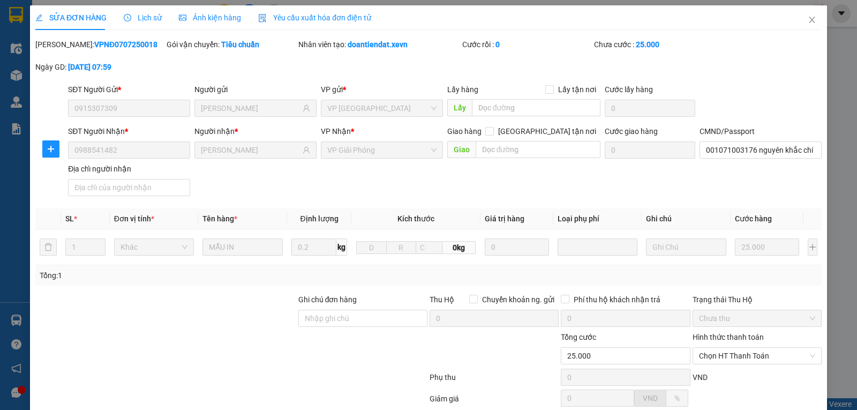
click at [138, 18] on span "Lịch sử" at bounding box center [143, 17] width 38 height 9
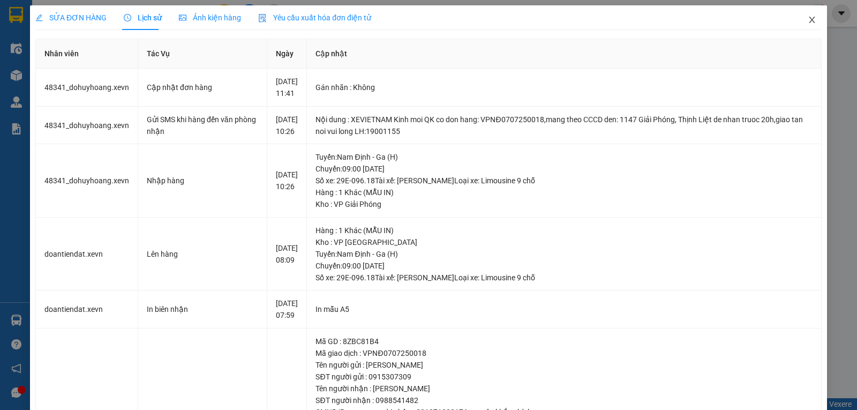
click at [808, 20] on icon "close" at bounding box center [812, 20] width 9 height 9
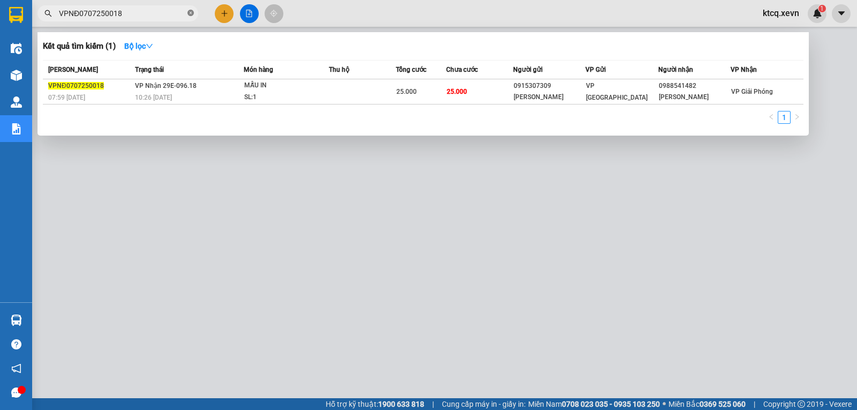
click at [189, 14] on icon "close-circle" at bounding box center [191, 13] width 6 height 6
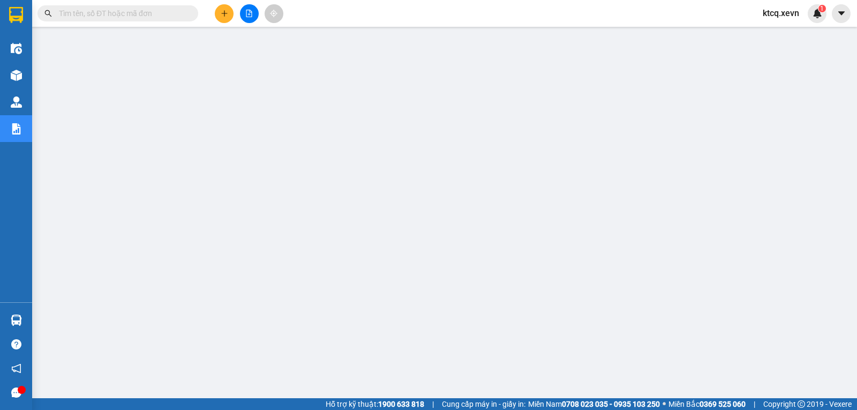
paste input "VPNĐ0707250159"
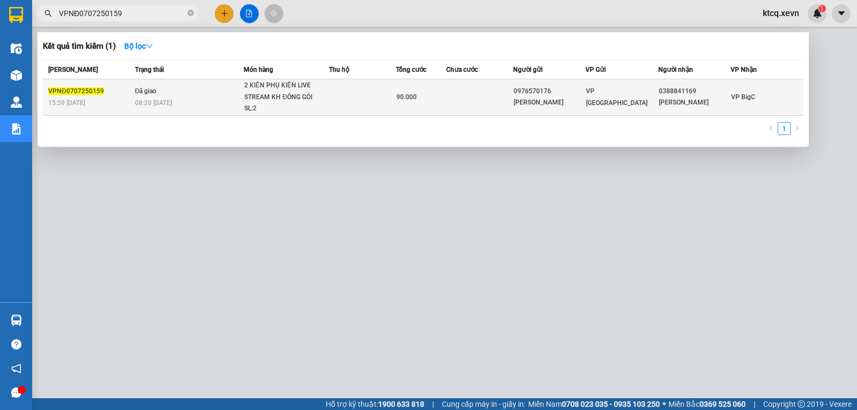
click at [80, 92] on span "VPNĐ0707250159" at bounding box center [76, 91] width 56 height 8
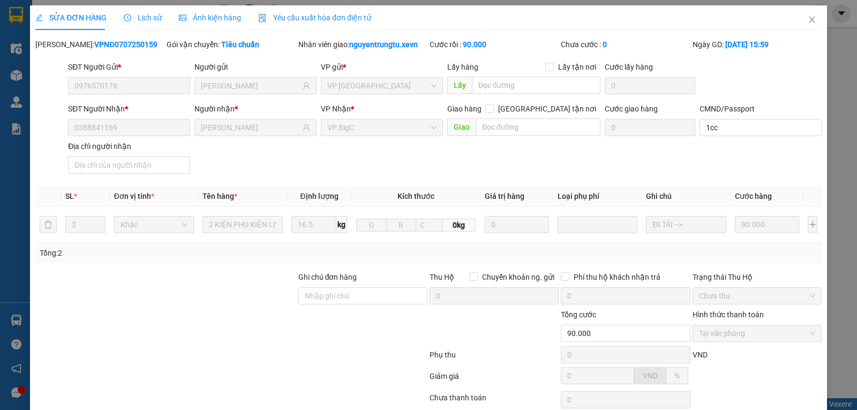
click at [133, 19] on span "Lịch sử" at bounding box center [143, 17] width 38 height 9
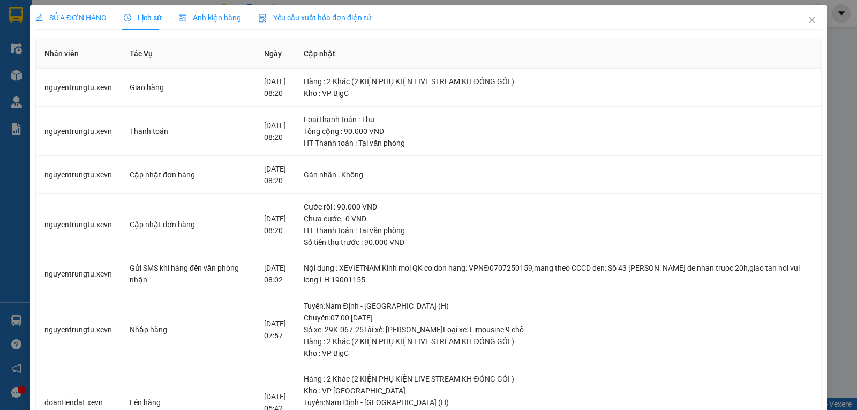
click at [809, 53] on th "Cập nhật" at bounding box center [558, 53] width 527 height 29
click at [808, 20] on icon "close" at bounding box center [812, 20] width 9 height 9
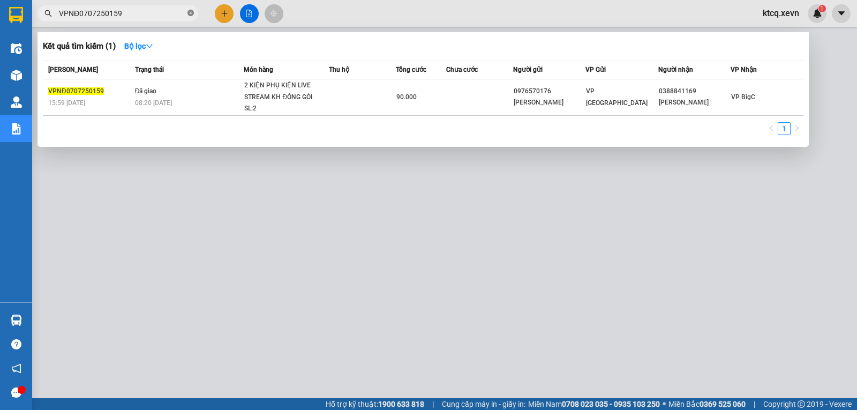
click at [190, 14] on icon "close-circle" at bounding box center [191, 13] width 6 height 6
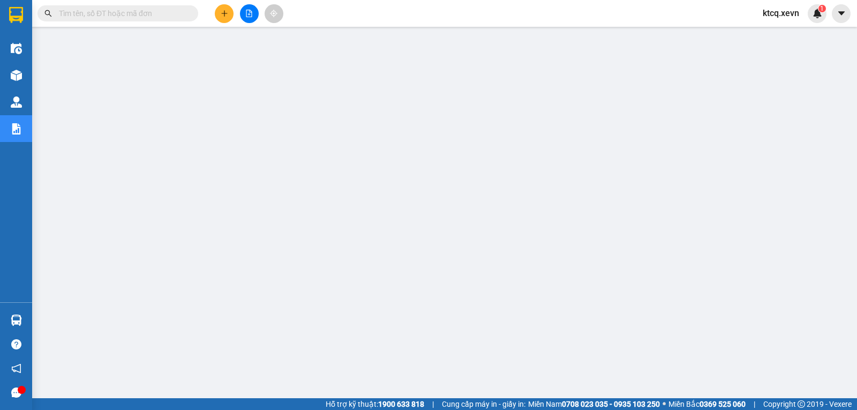
paste input "VPNB0707250064"
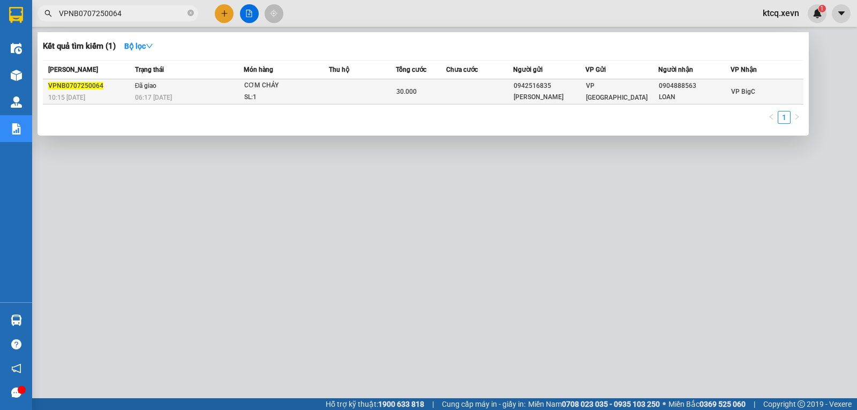
click at [76, 87] on span "VPNB0707250064" at bounding box center [75, 86] width 55 height 8
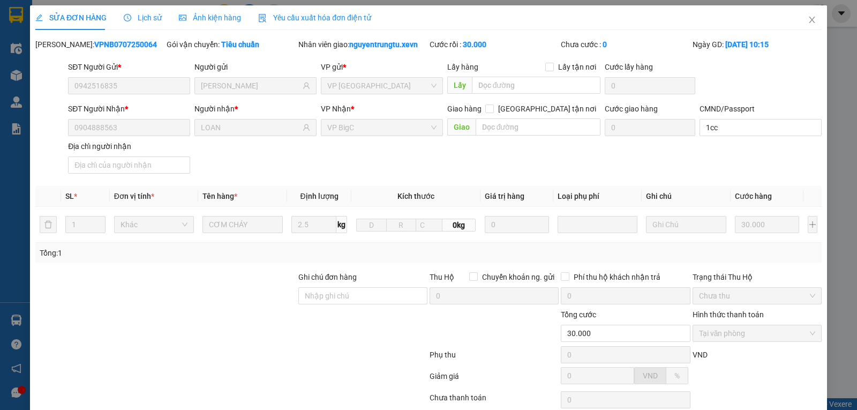
click at [136, 17] on span "Lịch sử" at bounding box center [143, 17] width 38 height 9
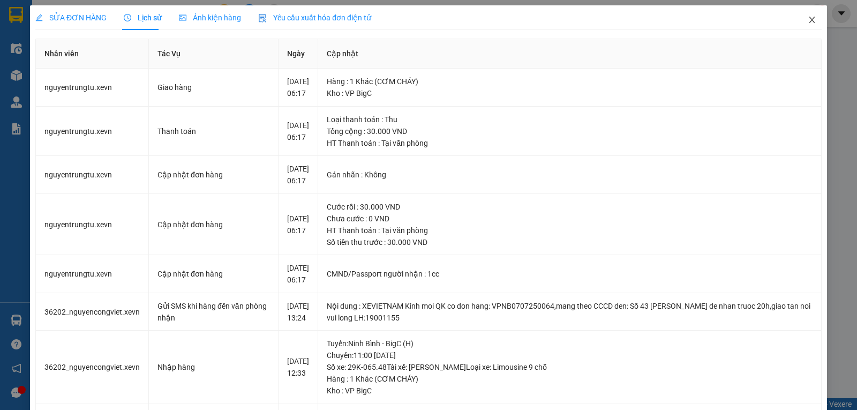
click at [809, 19] on span "Close" at bounding box center [812, 20] width 30 height 30
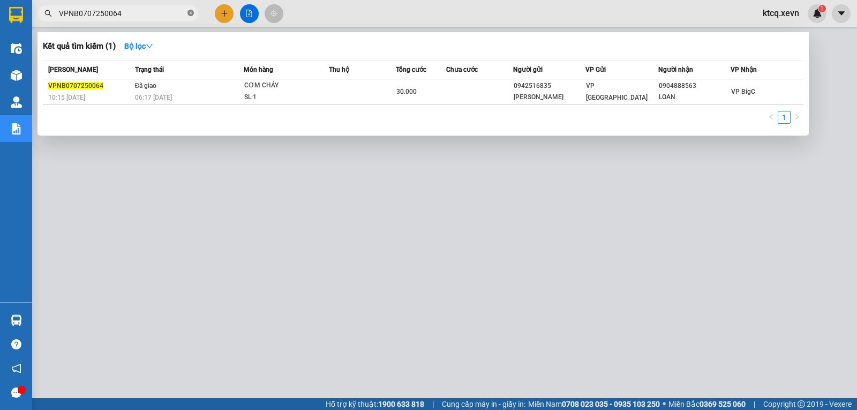
click at [188, 13] on icon "close-circle" at bounding box center [191, 13] width 6 height 6
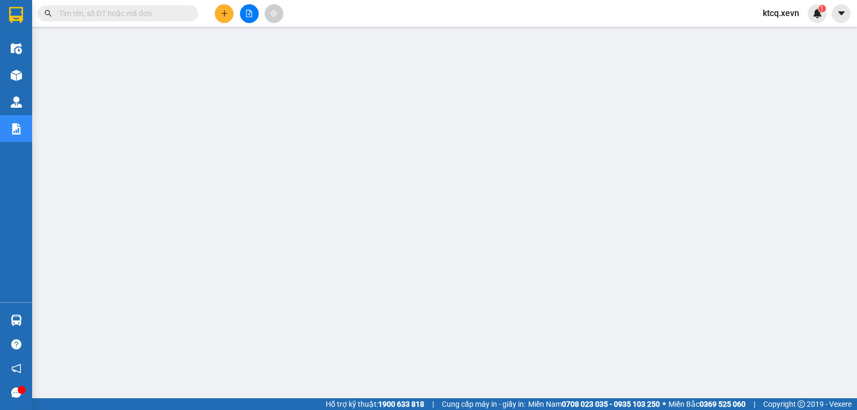
paste input "VPVT0707250025"
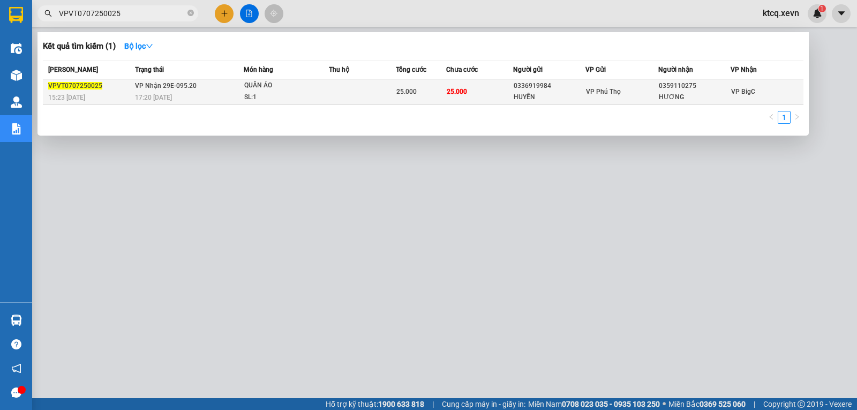
click at [85, 86] on span "VPVT0707250025" at bounding box center [75, 86] width 54 height 8
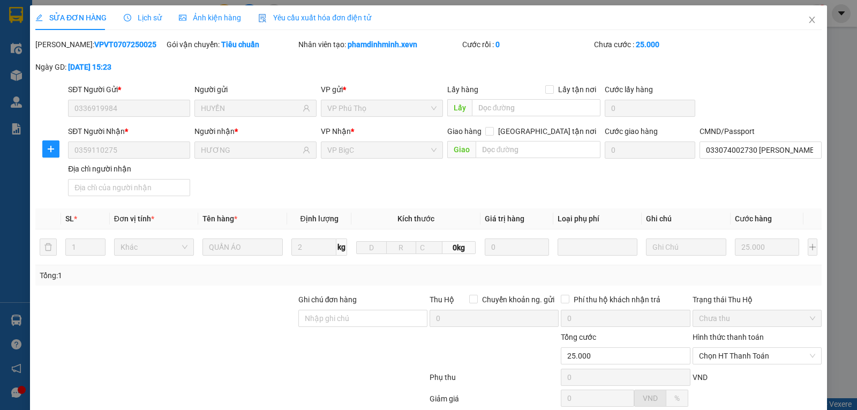
click at [144, 17] on span "Lịch sử" at bounding box center [143, 17] width 38 height 9
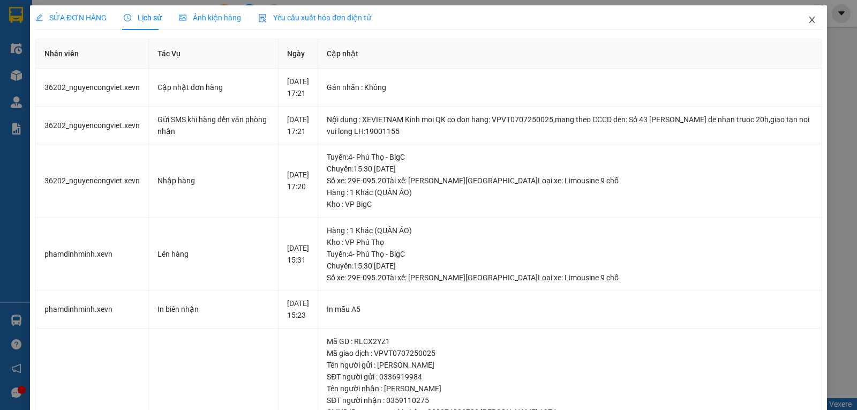
click at [808, 20] on icon "close" at bounding box center [812, 20] width 9 height 9
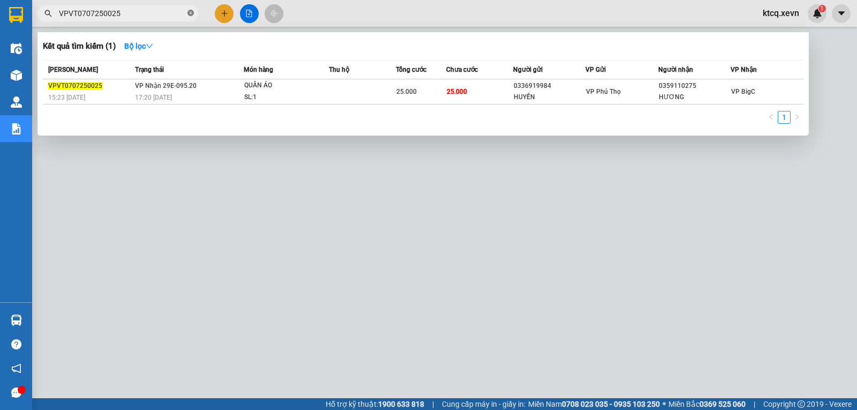
click at [190, 15] on icon "close-circle" at bounding box center [191, 13] width 6 height 6
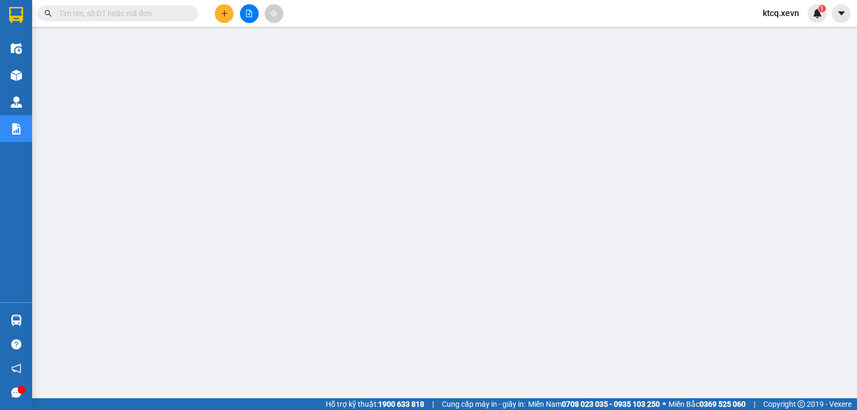
paste input "VPPV0707250122"
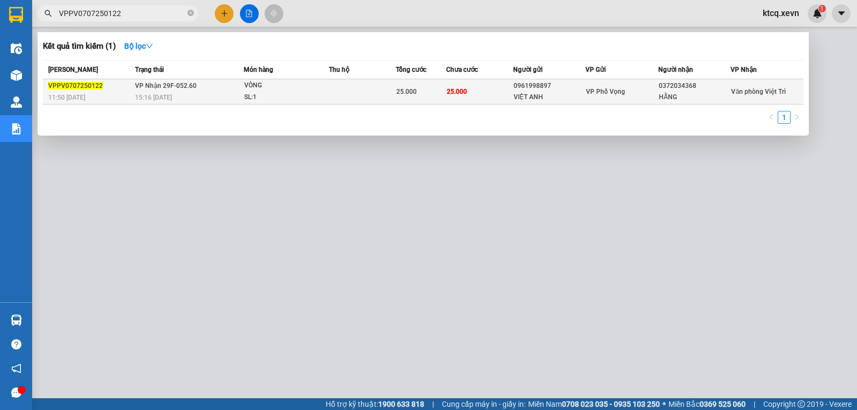
click at [71, 86] on span "VPPV0707250122" at bounding box center [75, 86] width 55 height 8
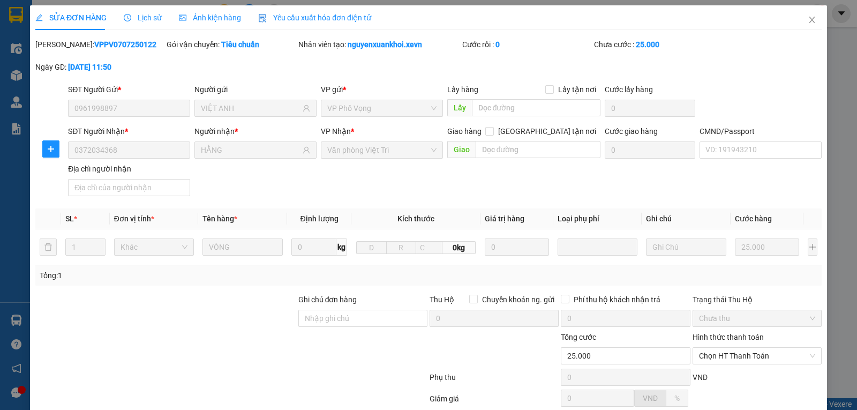
click at [139, 24] on div "Lịch sử" at bounding box center [143, 17] width 38 height 25
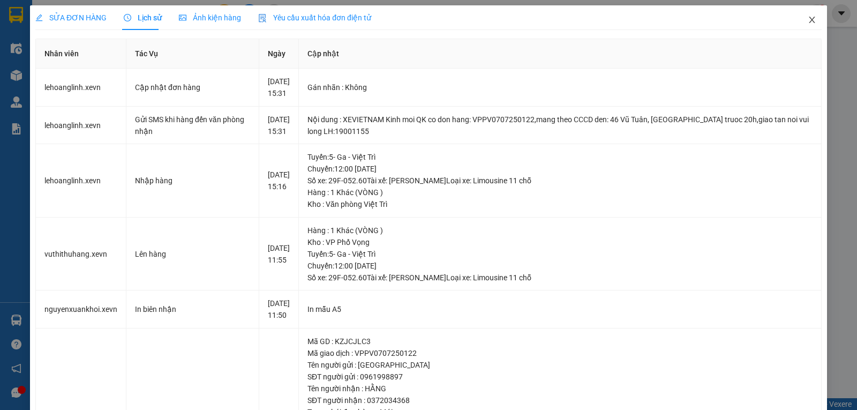
click at [809, 23] on icon "close" at bounding box center [812, 20] width 6 height 6
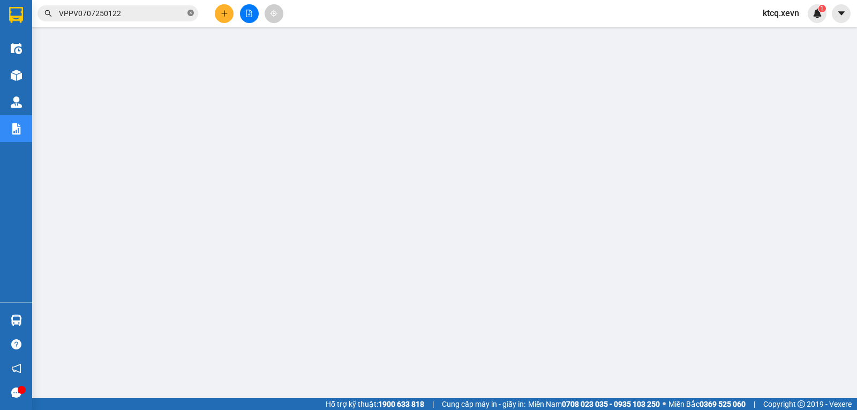
click at [192, 15] on icon "close-circle" at bounding box center [191, 13] width 6 height 6
paste input "VPTB0707250048"
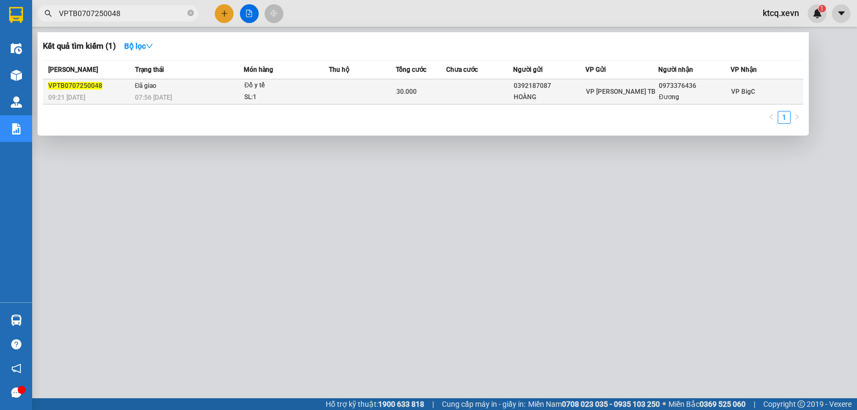
click at [61, 88] on span "VPTB0707250048" at bounding box center [75, 86] width 54 height 8
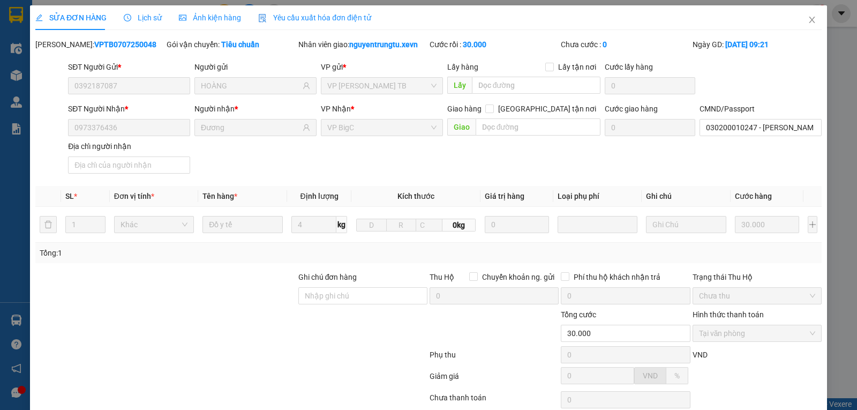
click at [134, 18] on span "Lịch sử" at bounding box center [143, 17] width 38 height 9
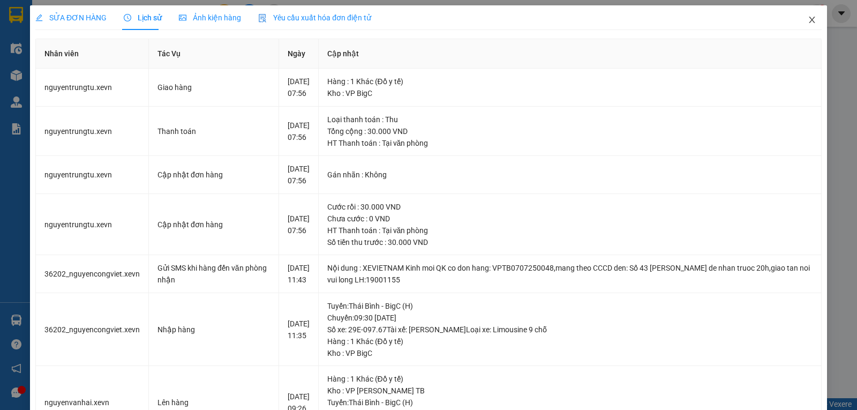
click at [808, 20] on icon "close" at bounding box center [812, 20] width 9 height 9
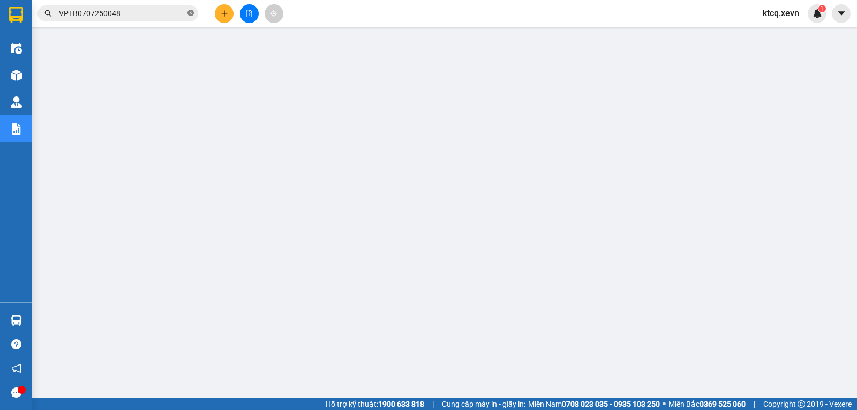
click at [189, 16] on icon "close-circle" at bounding box center [191, 13] width 6 height 6
paste input "VIETTRI0707250035"
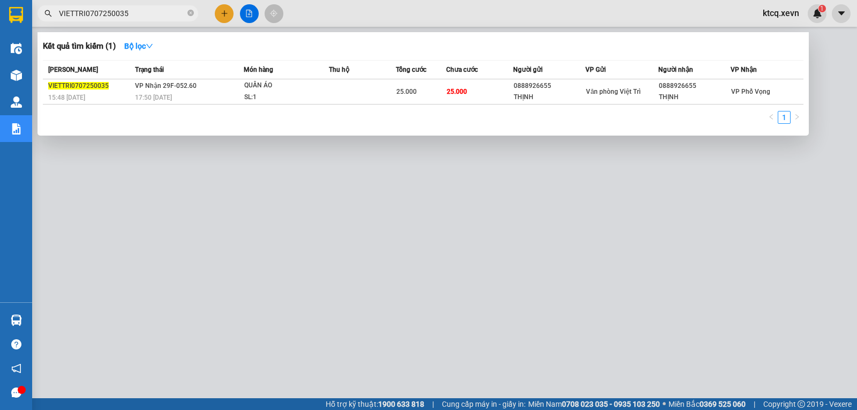
click at [80, 88] on span "VIETTRI0707250035" at bounding box center [78, 86] width 61 height 8
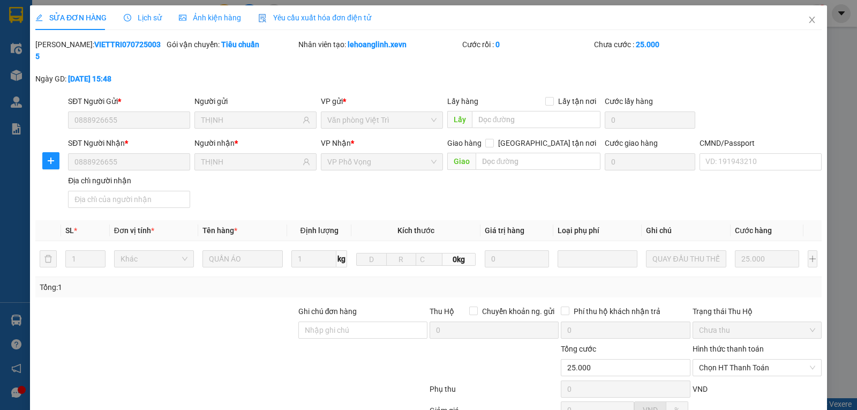
click at [146, 19] on span "Lịch sử" at bounding box center [143, 17] width 38 height 9
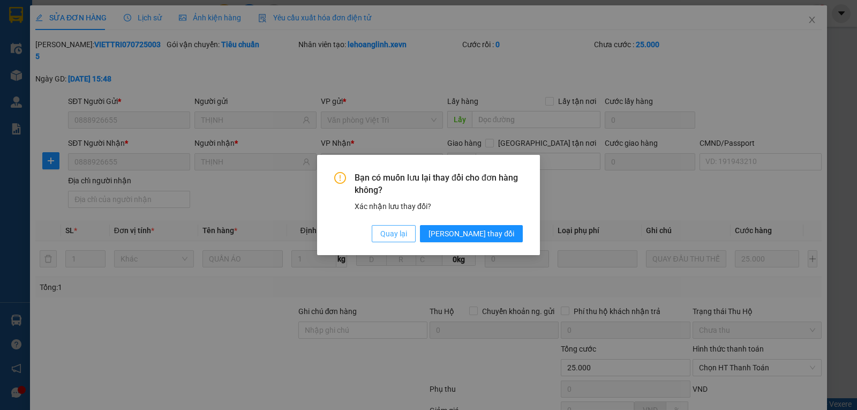
drag, startPoint x: 442, startPoint y: 238, endPoint x: 578, endPoint y: 127, distance: 175.9
click at [407, 230] on span "Quay lại" at bounding box center [393, 234] width 27 height 12
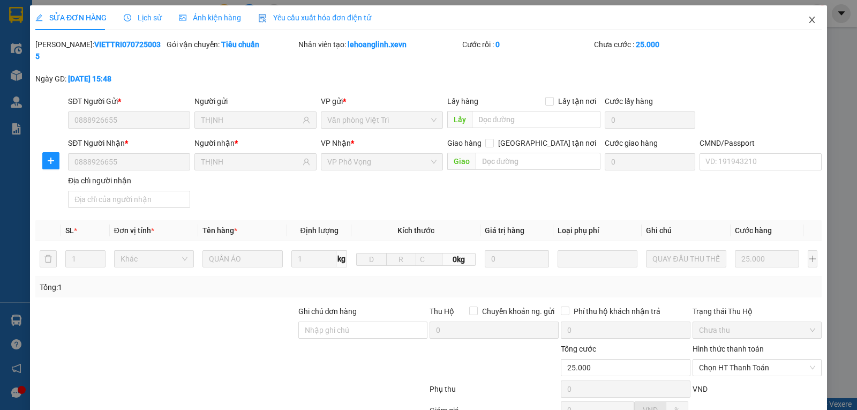
click at [808, 23] on icon "close" at bounding box center [812, 20] width 9 height 9
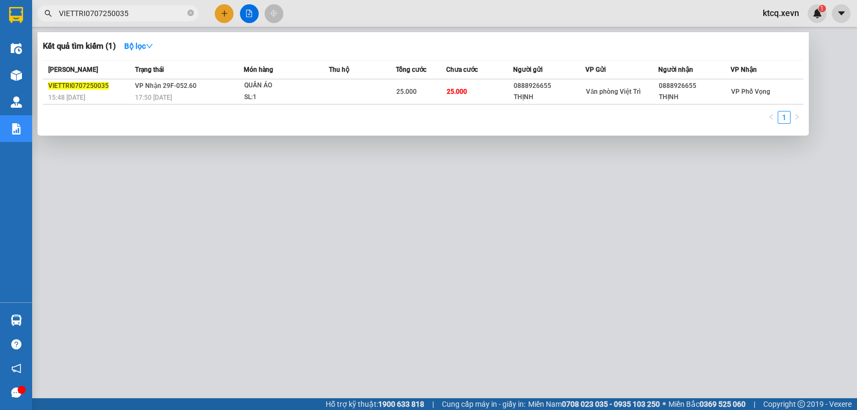
click at [155, 16] on input "VIETTRI0707250035" at bounding box center [122, 14] width 126 height 12
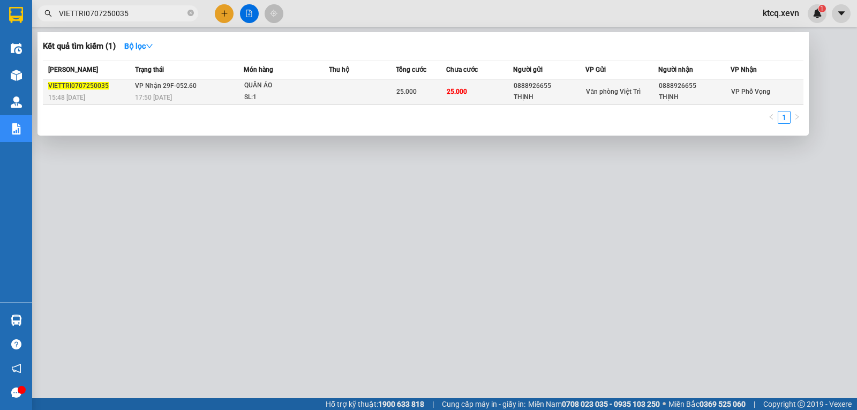
click at [79, 84] on span "VIETTRI0707250035" at bounding box center [78, 86] width 61 height 8
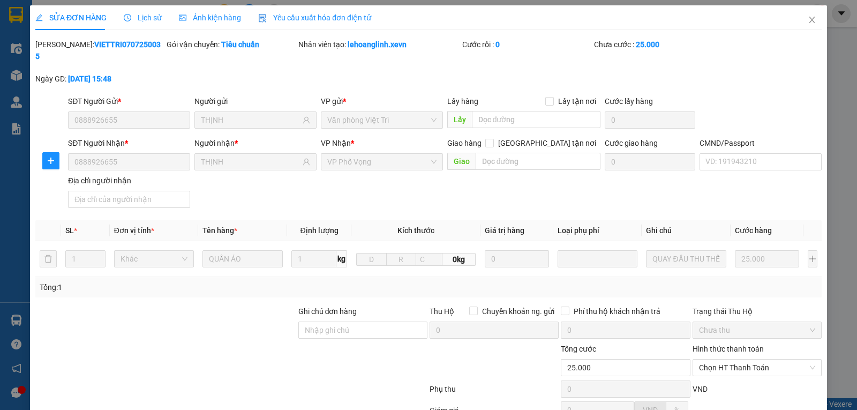
click at [136, 17] on span "Lịch sử" at bounding box center [143, 17] width 38 height 9
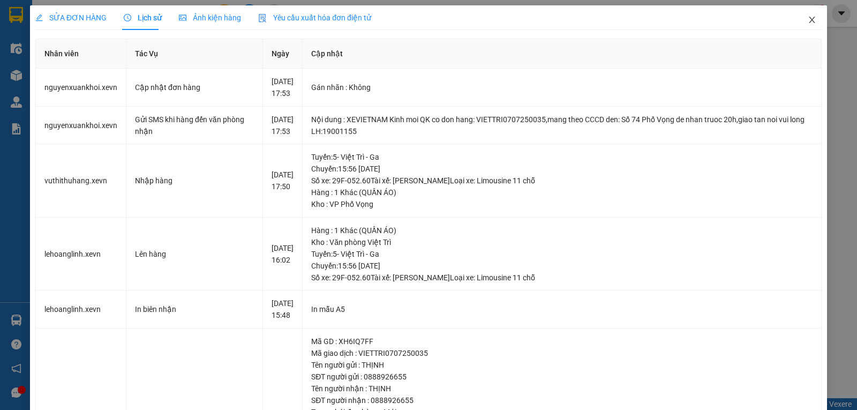
click at [808, 16] on icon "close" at bounding box center [812, 20] width 9 height 9
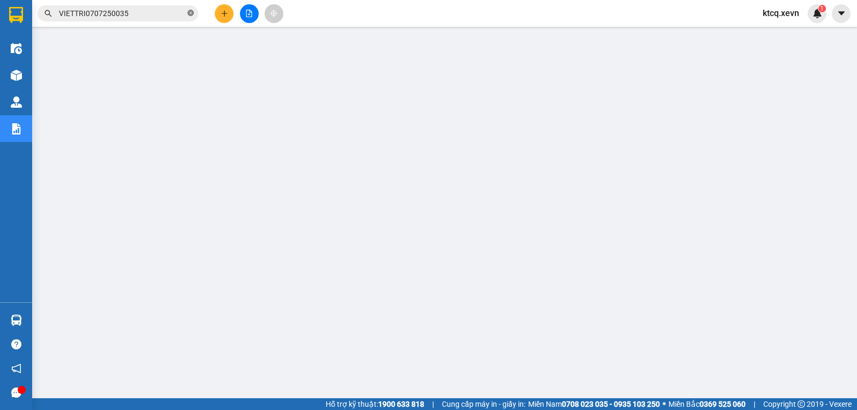
click at [191, 11] on icon "close-circle" at bounding box center [191, 13] width 6 height 6
paste input "VPLD0907250101"
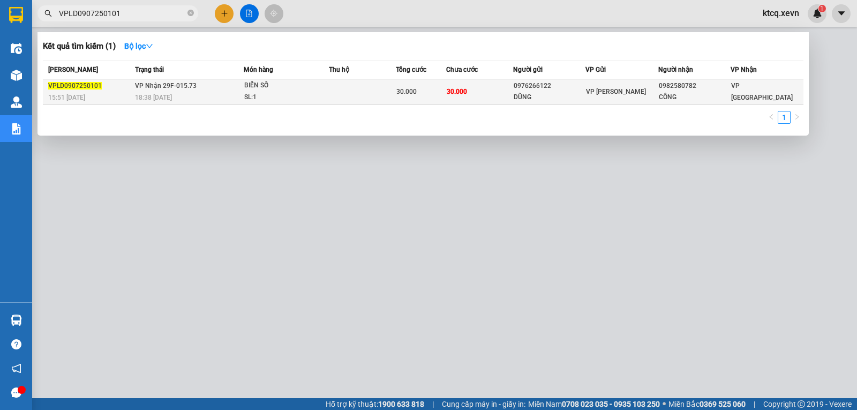
click at [78, 87] on span "VPLD0907250101" at bounding box center [75, 86] width 54 height 8
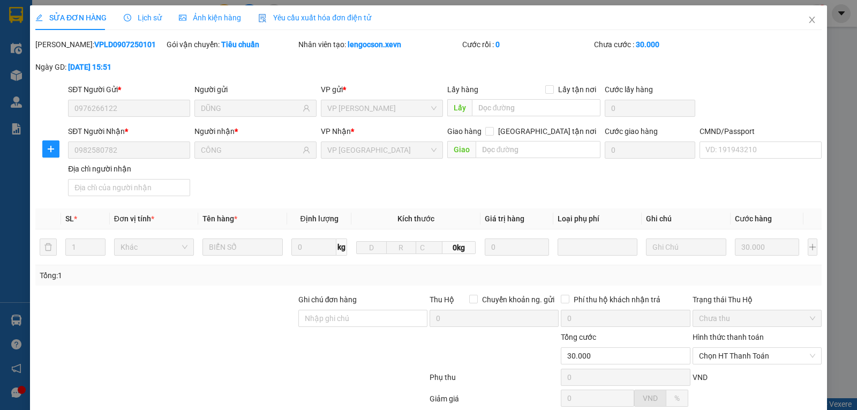
click at [148, 17] on span "Lịch sử" at bounding box center [143, 17] width 38 height 9
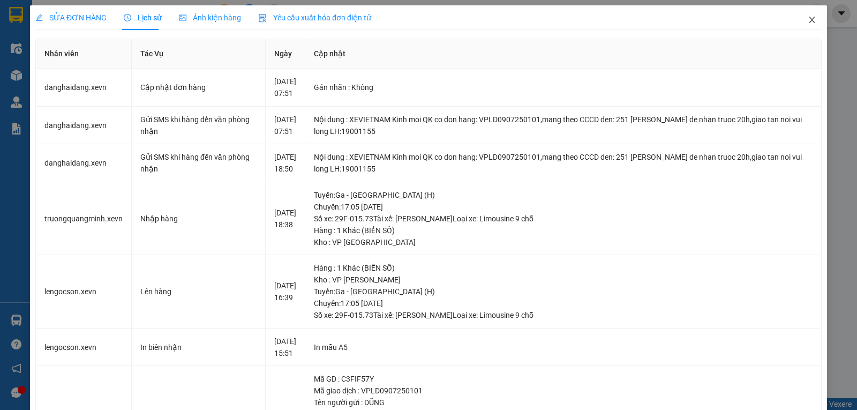
click at [808, 17] on icon "close" at bounding box center [812, 20] width 9 height 9
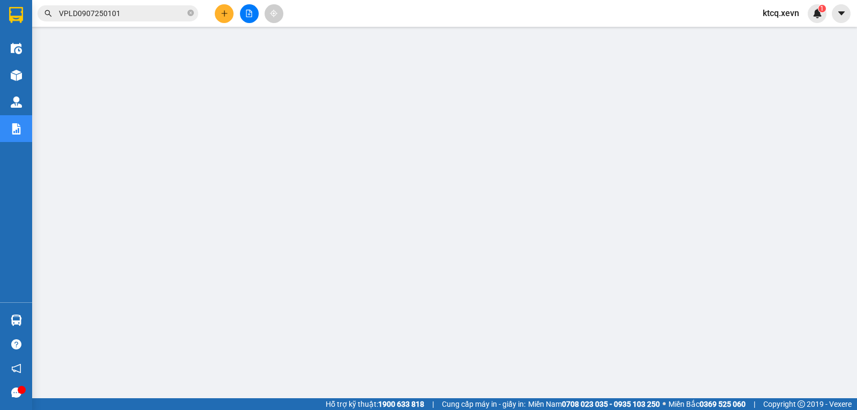
click at [144, 13] on input "VPLD0907250101" at bounding box center [122, 14] width 126 height 12
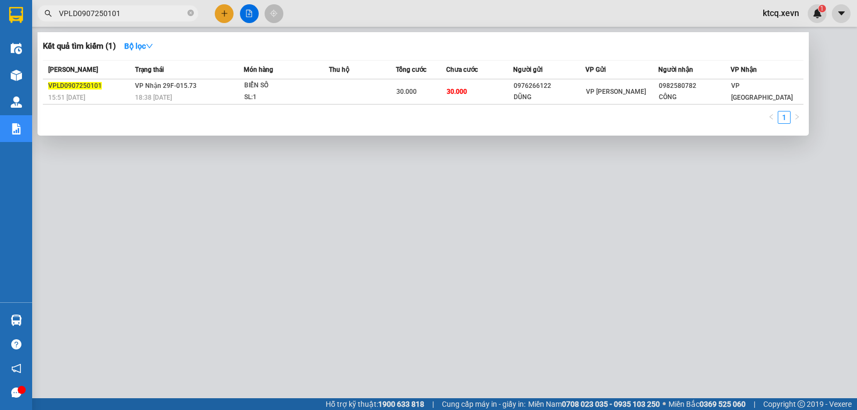
drag, startPoint x: 144, startPoint y: 13, endPoint x: 2, endPoint y: 12, distance: 142.0
click at [2, 12] on section "Kết quả tìm kiếm ( 1 ) Bộ lọc Mã ĐH Trạng thái Món hàng Thu hộ Tổng cước Chưa c…" at bounding box center [428, 205] width 857 height 410
paste
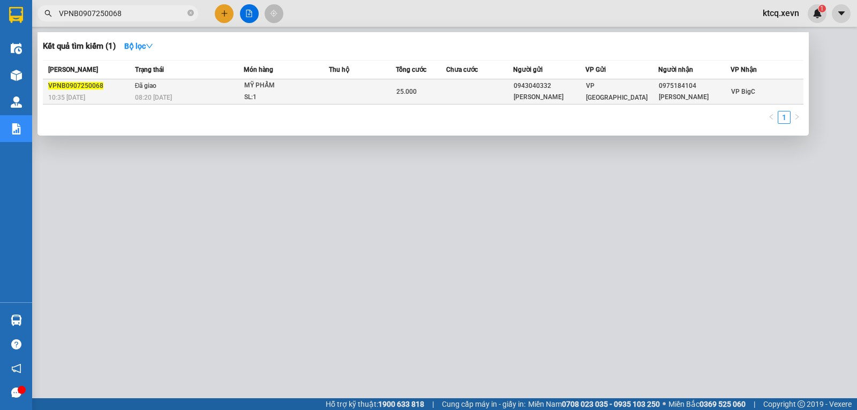
click at [92, 88] on span "VPNB0907250068" at bounding box center [75, 86] width 55 height 8
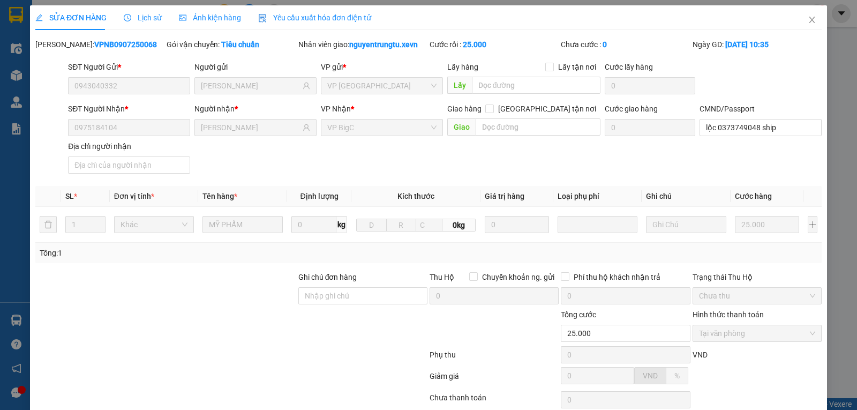
click at [139, 20] on span "Lịch sử" at bounding box center [143, 17] width 38 height 9
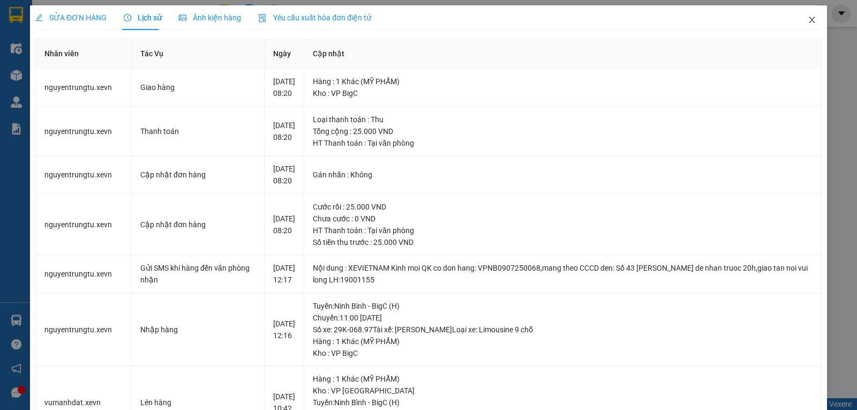
click at [809, 19] on icon "close" at bounding box center [812, 20] width 6 height 6
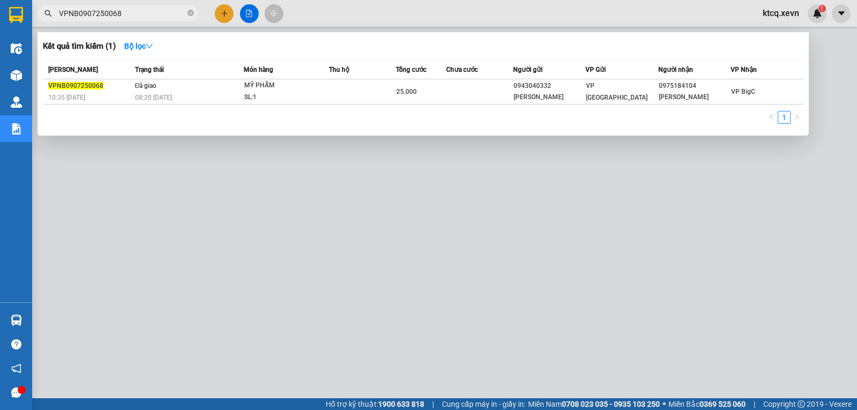
drag, startPoint x: 136, startPoint y: 12, endPoint x: 46, endPoint y: 11, distance: 89.5
click at [46, 11] on div "VPNB0907250068" at bounding box center [104, 13] width 209 height 16
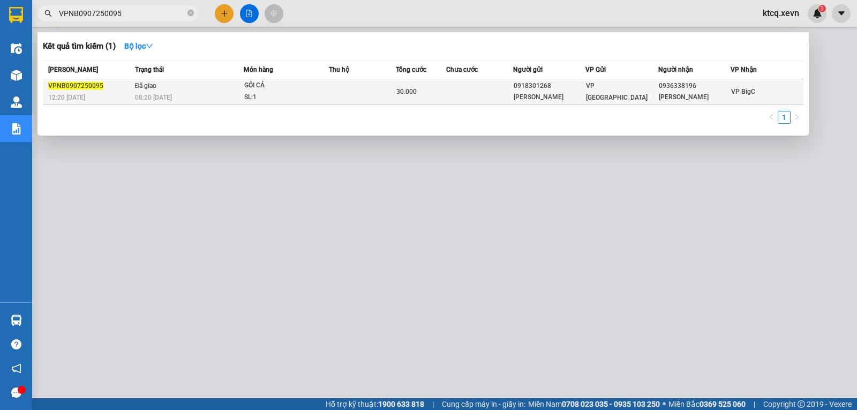
click at [82, 85] on span "VPNB0907250095" at bounding box center [75, 86] width 55 height 8
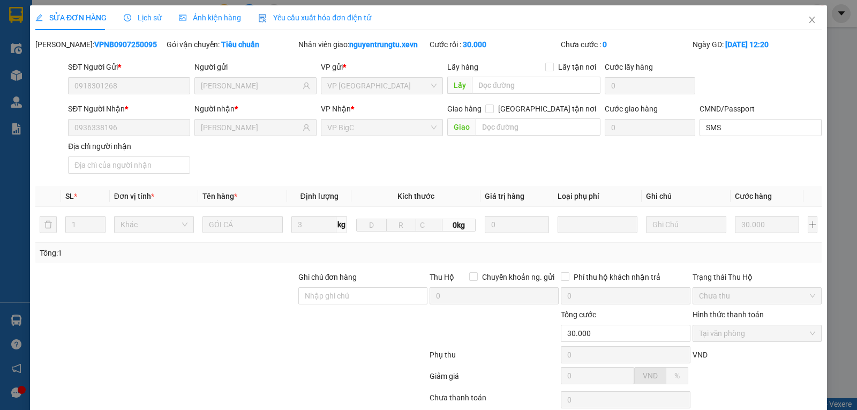
click at [129, 18] on icon "clock-circle" at bounding box center [128, 18] width 8 height 8
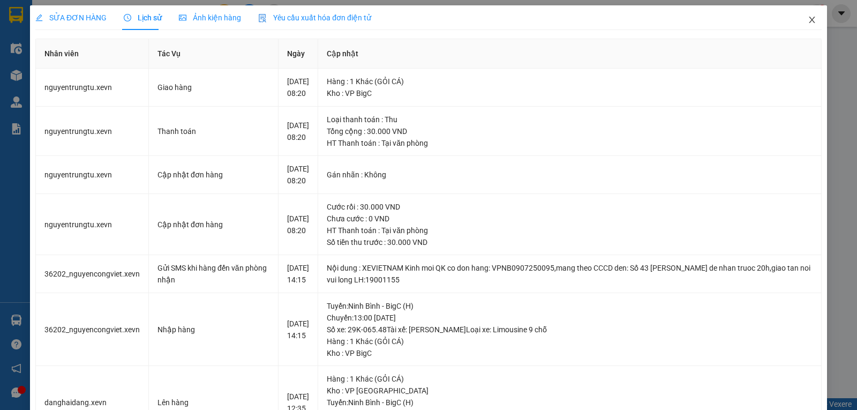
click at [798, 23] on span "Close" at bounding box center [812, 20] width 30 height 30
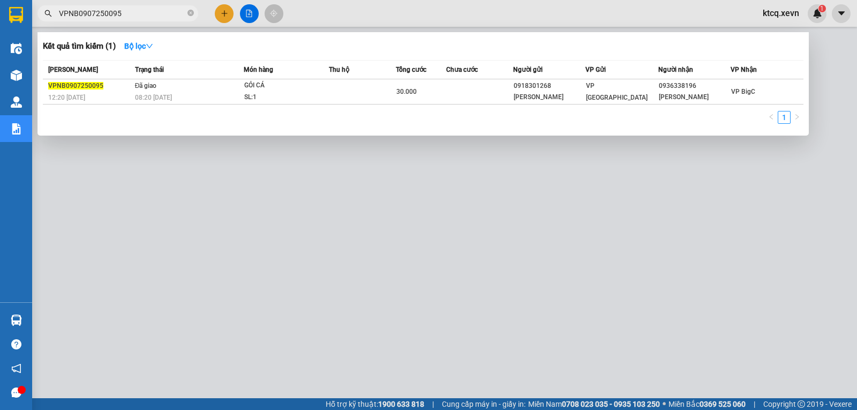
drag, startPoint x: 151, startPoint y: 15, endPoint x: 44, endPoint y: 11, distance: 107.2
click at [44, 11] on span "VPNB0907250095" at bounding box center [118, 13] width 161 height 16
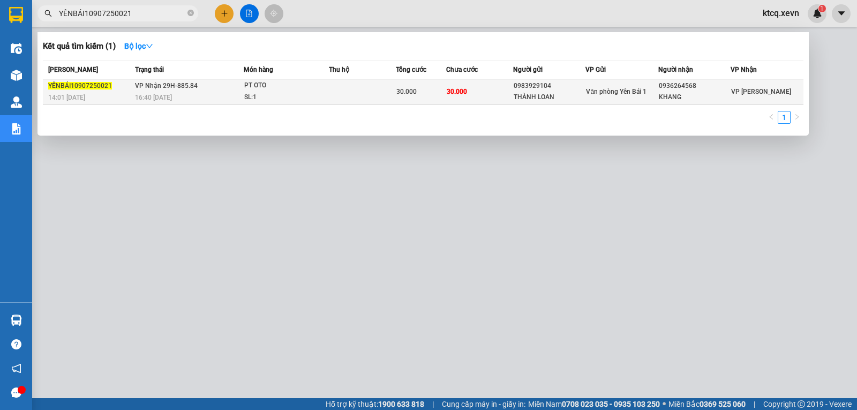
click at [70, 86] on span "YÊNBÁI10907250021" at bounding box center [80, 86] width 64 height 8
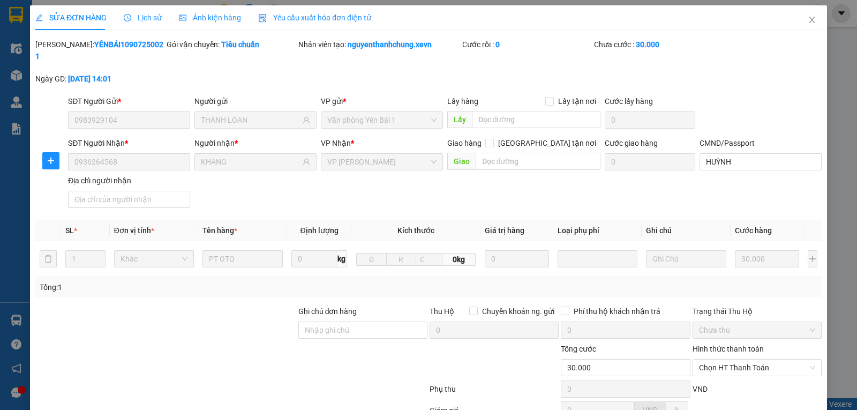
click at [134, 19] on span "Lịch sử" at bounding box center [143, 17] width 38 height 9
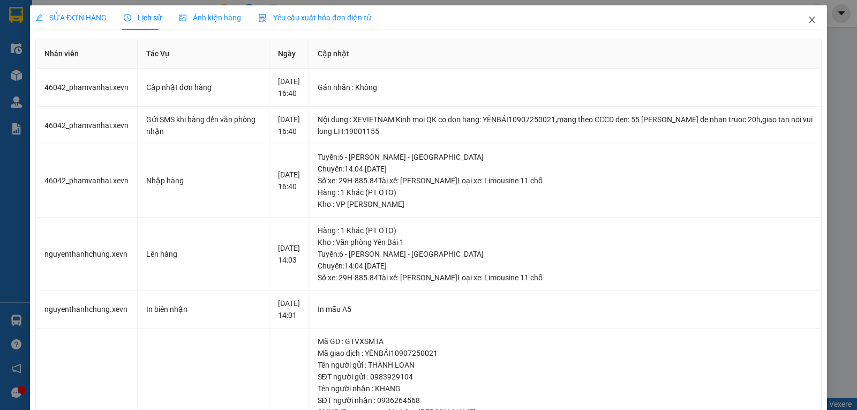
click at [808, 19] on icon "close" at bounding box center [812, 20] width 9 height 9
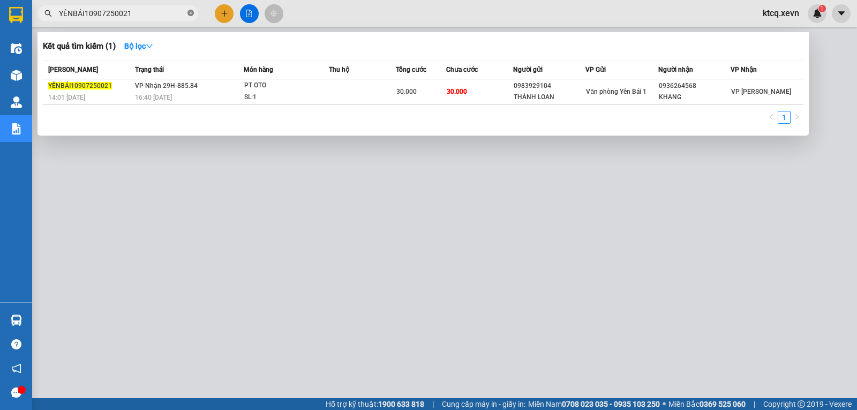
click at [192, 14] on icon "close-circle" at bounding box center [191, 13] width 6 height 6
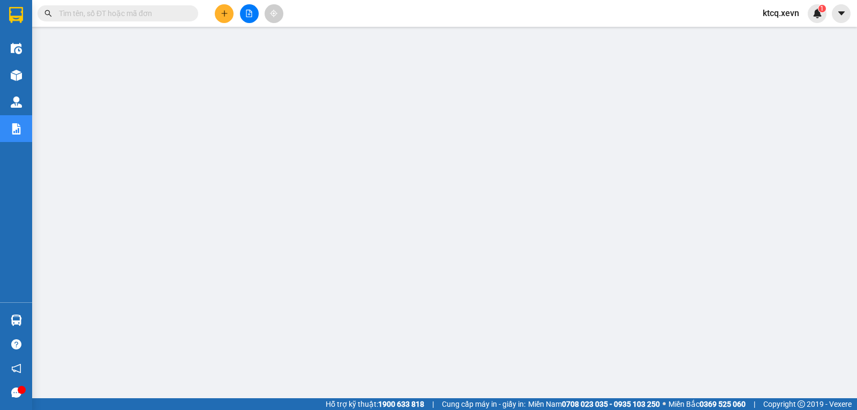
click at [143, 14] on input "text" at bounding box center [122, 14] width 126 height 12
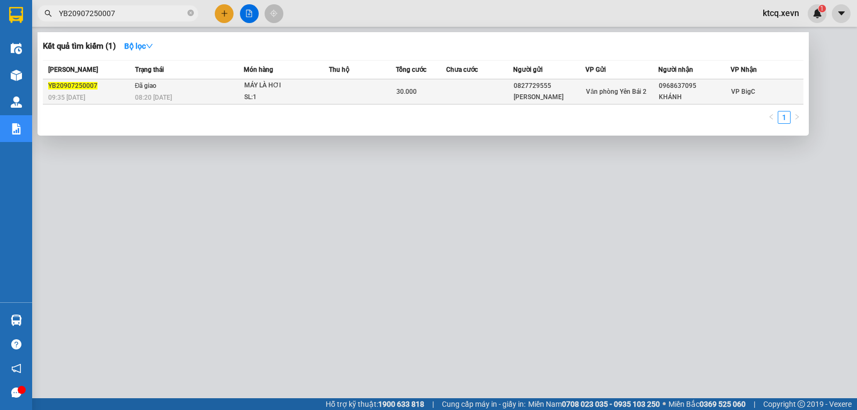
click at [87, 87] on span "YB20907250007" at bounding box center [72, 86] width 49 height 8
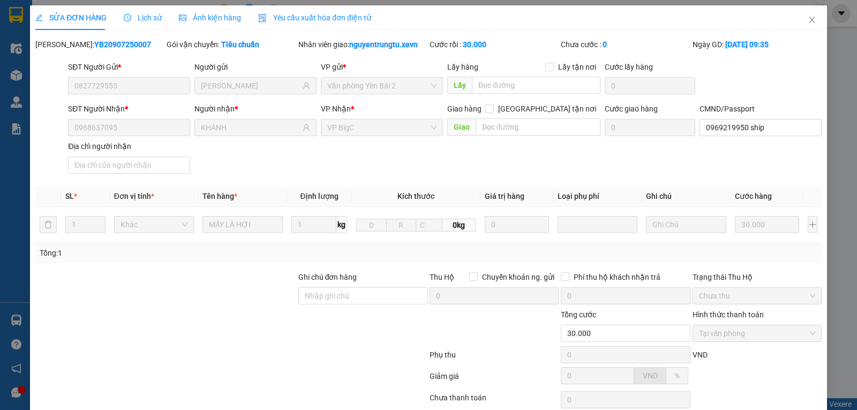
click at [140, 19] on span "Lịch sử" at bounding box center [143, 17] width 38 height 9
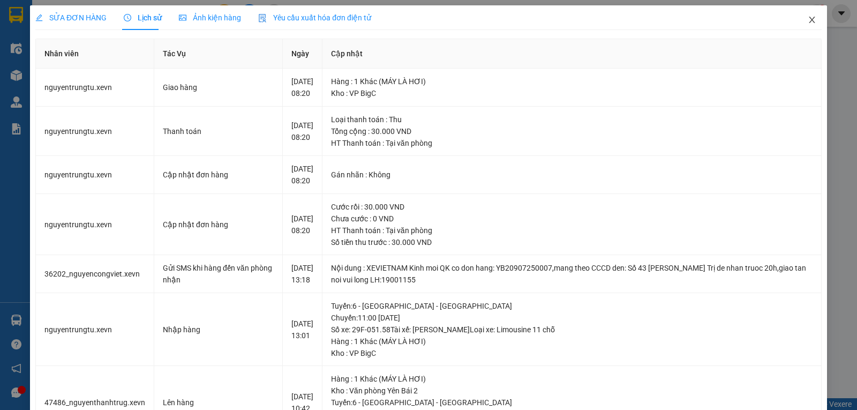
click at [810, 17] on span "Close" at bounding box center [812, 20] width 30 height 30
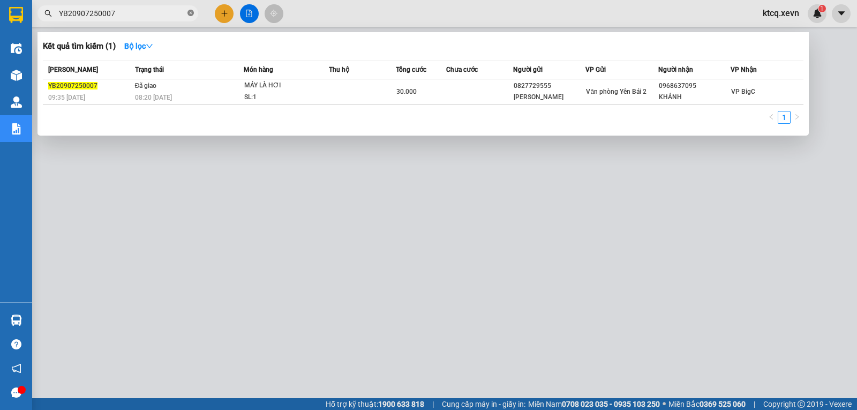
click at [191, 13] on icon "close-circle" at bounding box center [191, 13] width 6 height 6
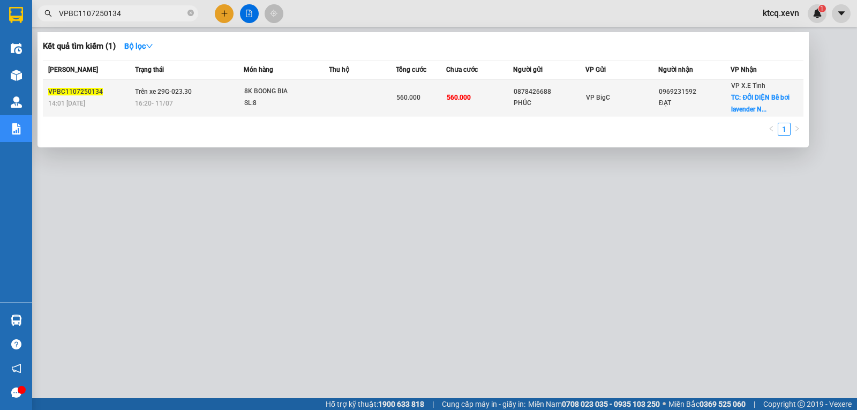
click at [64, 91] on span "VPBC1107250134" at bounding box center [75, 92] width 55 height 8
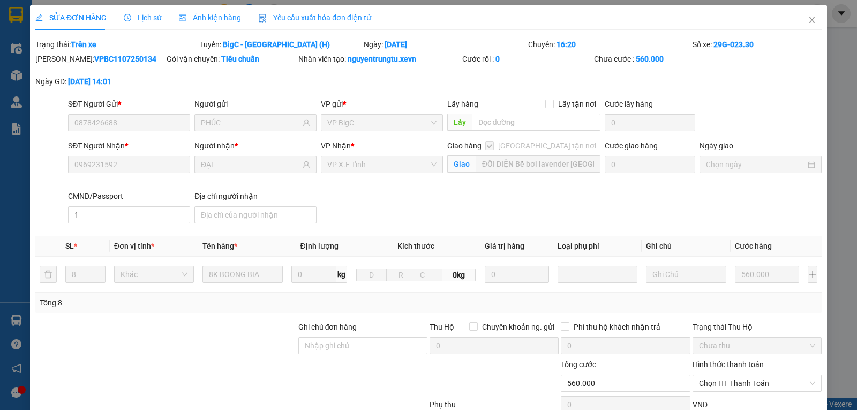
click at [132, 19] on span "Lịch sử" at bounding box center [143, 17] width 38 height 9
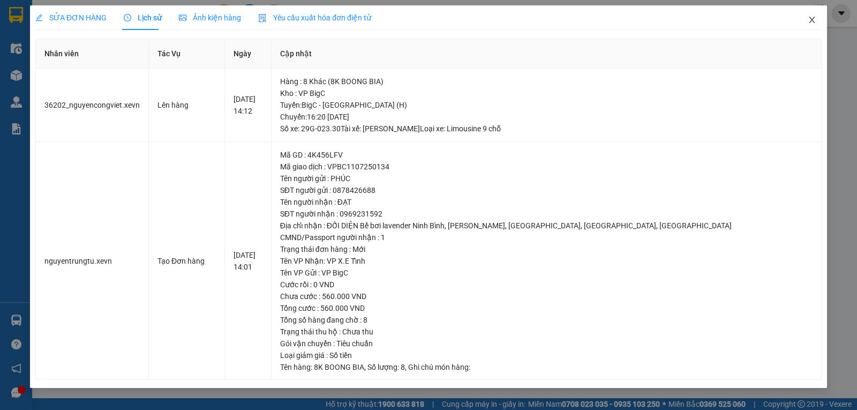
click at [817, 19] on span "Close" at bounding box center [812, 20] width 30 height 30
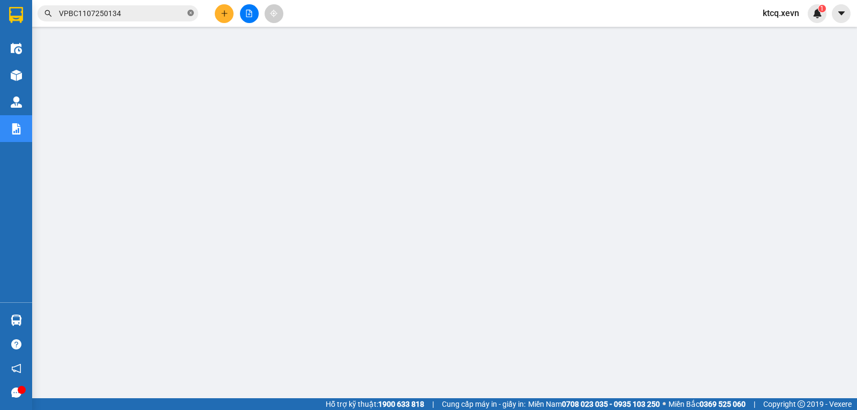
click at [191, 12] on icon "close-circle" at bounding box center [191, 13] width 6 height 6
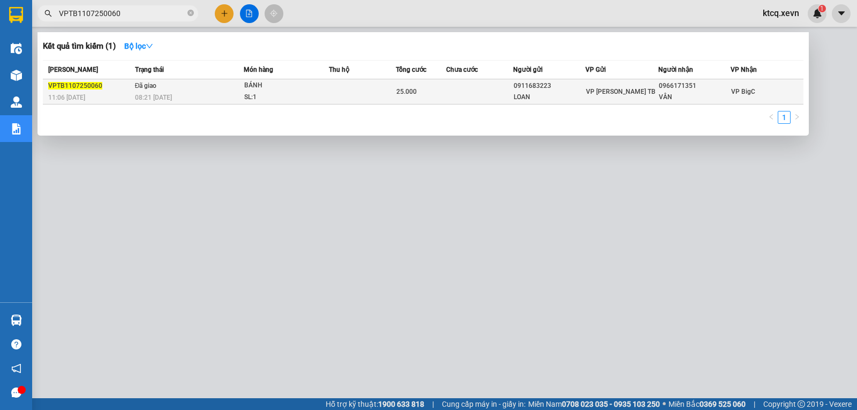
click at [86, 88] on span "VPTB1107250060" at bounding box center [75, 86] width 54 height 8
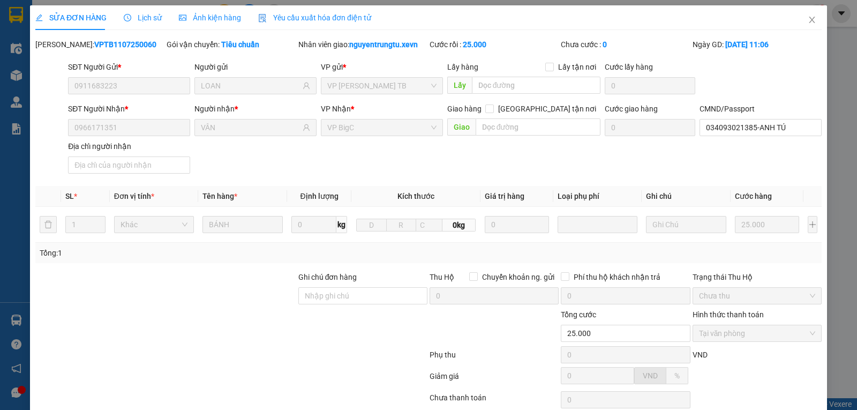
click at [139, 17] on span "Lịch sử" at bounding box center [143, 17] width 38 height 9
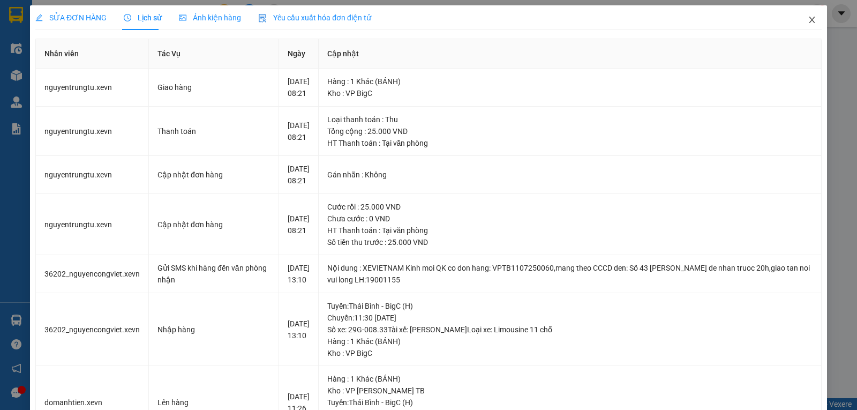
click at [808, 19] on icon "close" at bounding box center [812, 20] width 9 height 9
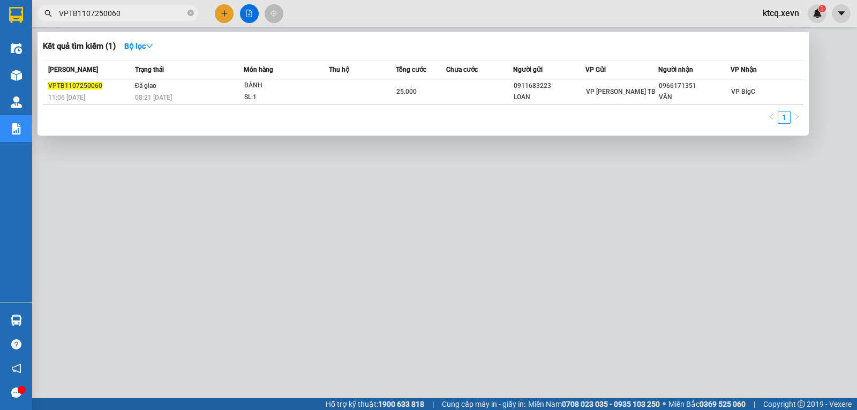
click at [181, 11] on input "VPTB1107250060" at bounding box center [122, 14] width 126 height 12
click at [192, 16] on icon "close-circle" at bounding box center [191, 13] width 6 height 6
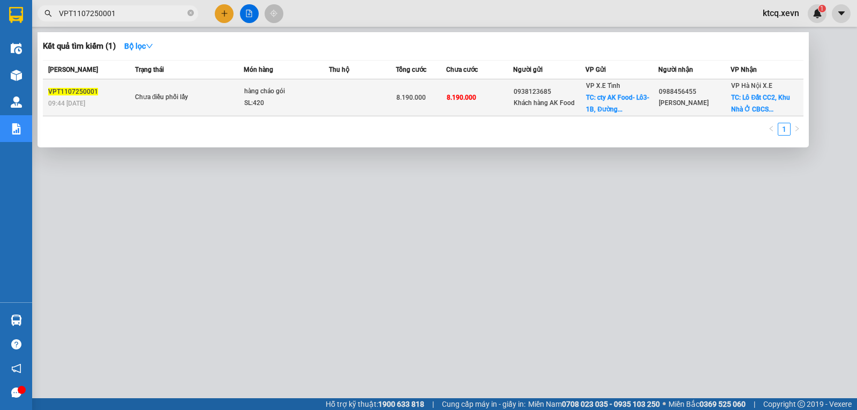
click at [71, 88] on span "VPT1107250001" at bounding box center [73, 92] width 50 height 8
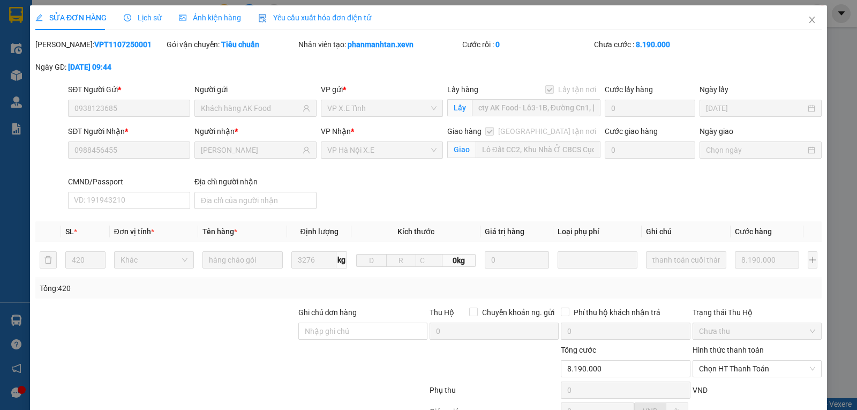
click at [140, 19] on span "Lịch sử" at bounding box center [143, 17] width 38 height 9
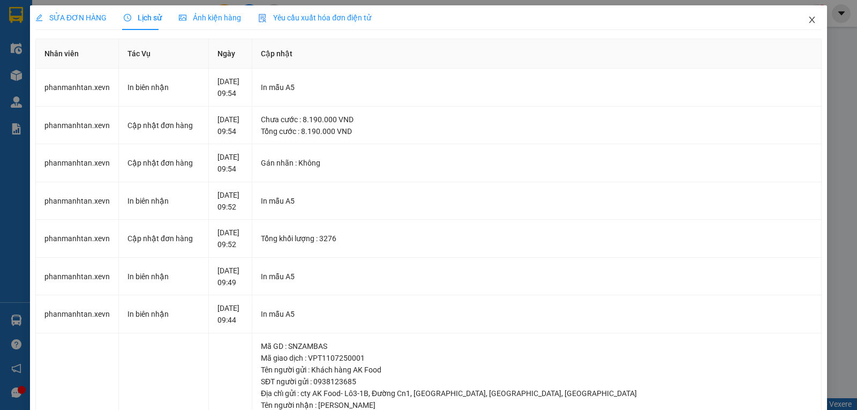
click at [809, 23] on icon "close" at bounding box center [812, 20] width 6 height 6
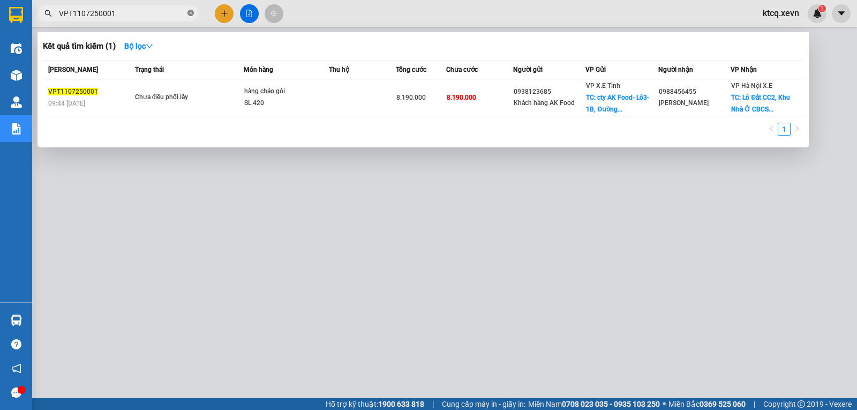
click at [188, 13] on icon "close-circle" at bounding box center [191, 13] width 6 height 6
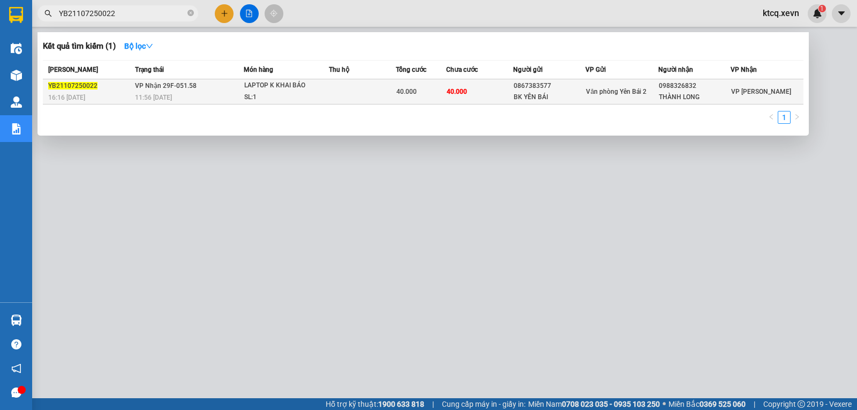
click at [74, 88] on span "YB21107250022" at bounding box center [72, 86] width 49 height 8
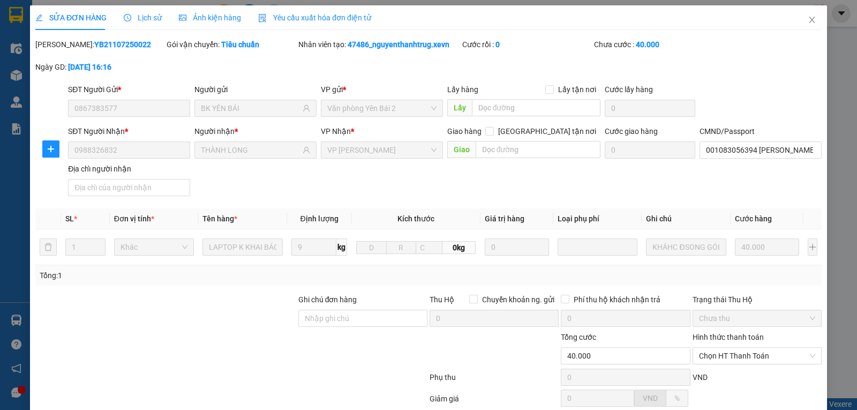
click at [139, 21] on span "Lịch sử" at bounding box center [143, 17] width 38 height 9
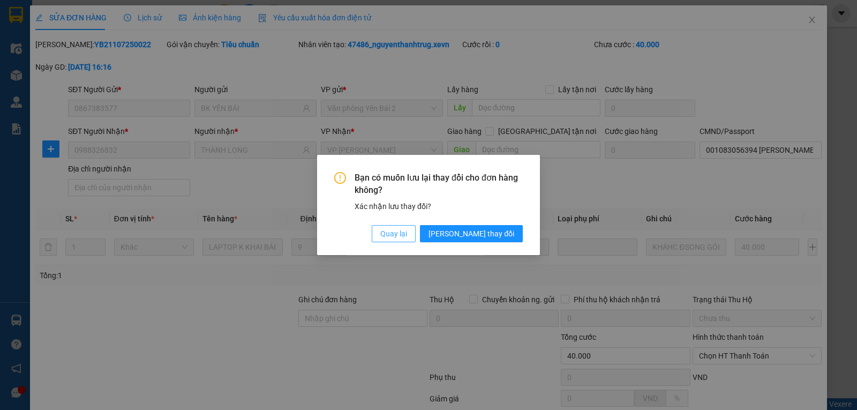
click at [407, 231] on span "Quay lại" at bounding box center [393, 234] width 27 height 12
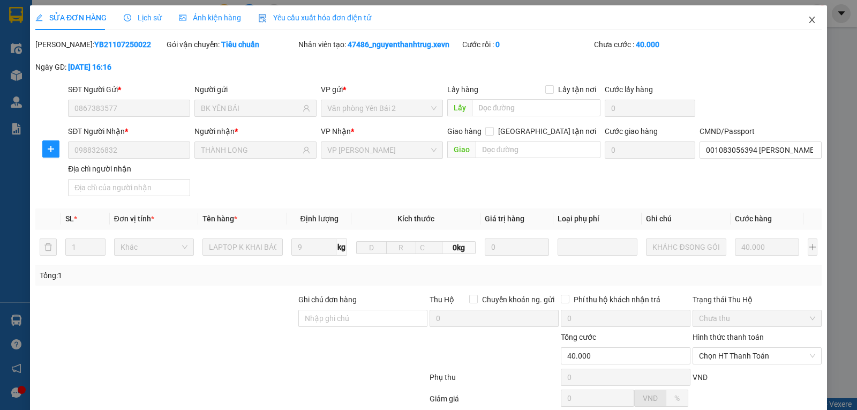
click at [808, 17] on icon "close" at bounding box center [812, 20] width 9 height 9
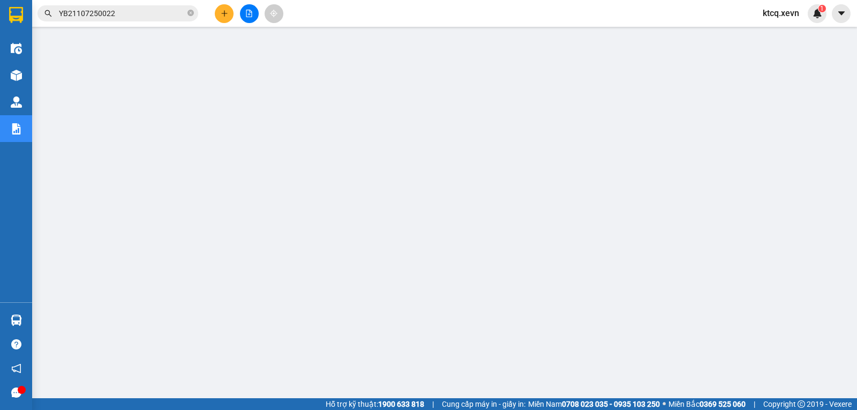
click at [77, 16] on input "YB21107250022" at bounding box center [122, 14] width 126 height 12
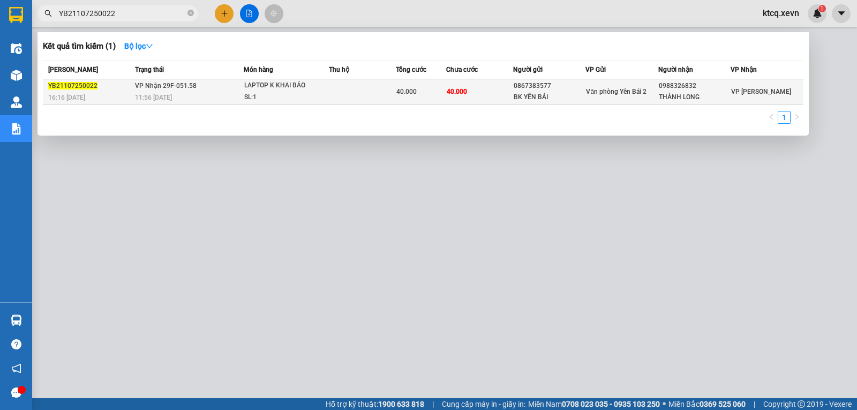
click at [79, 86] on span "YB21107250022" at bounding box center [72, 86] width 49 height 8
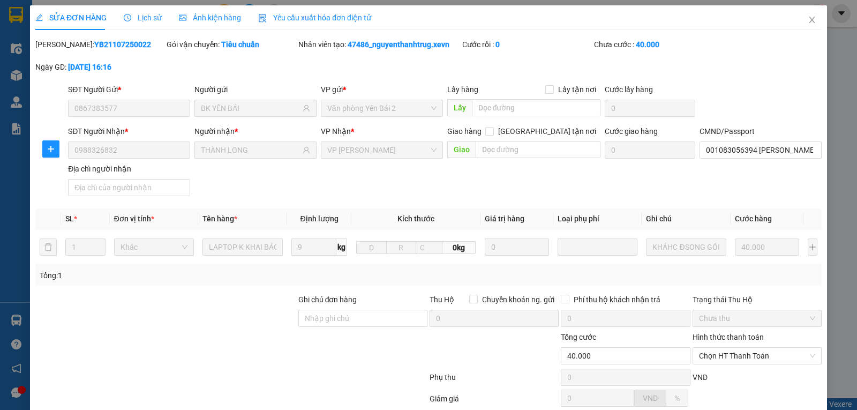
click at [130, 19] on span "Lịch sử" at bounding box center [143, 17] width 38 height 9
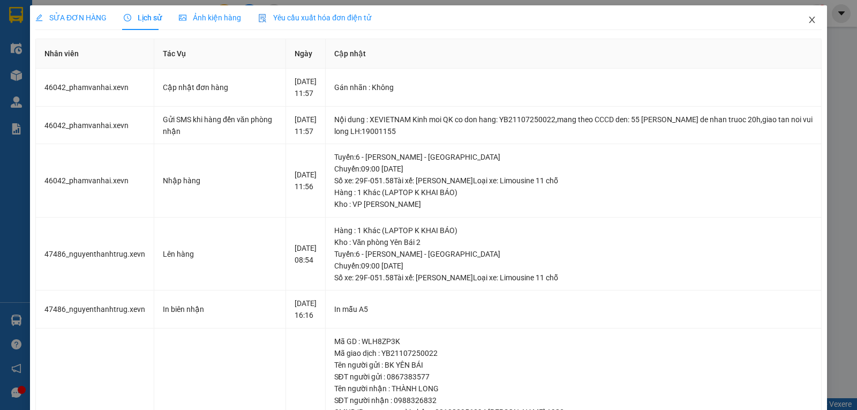
click at [808, 19] on icon "close" at bounding box center [812, 20] width 9 height 9
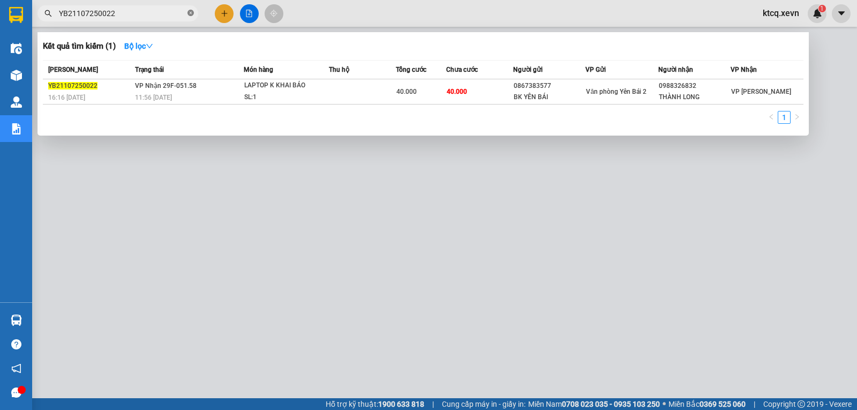
click at [191, 10] on icon "close-circle" at bounding box center [191, 13] width 6 height 6
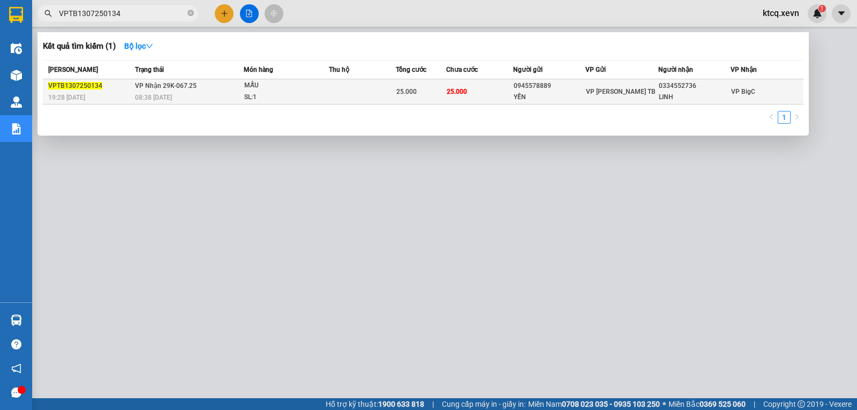
click at [84, 86] on span "VPTB1307250134" at bounding box center [75, 86] width 54 height 8
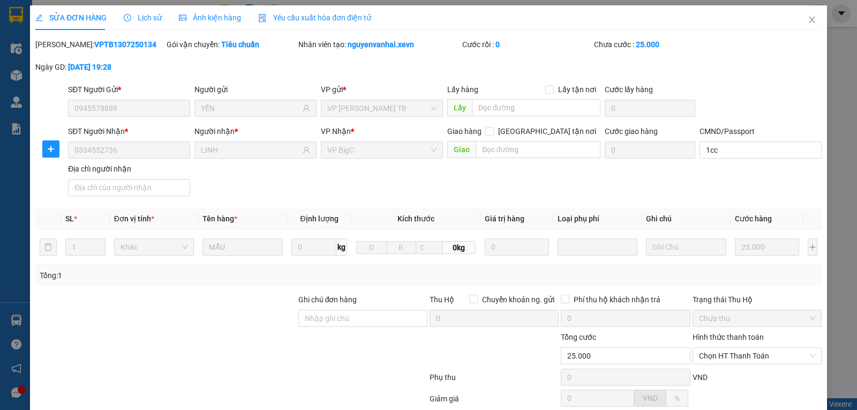
click at [137, 16] on span "Lịch sử" at bounding box center [143, 17] width 38 height 9
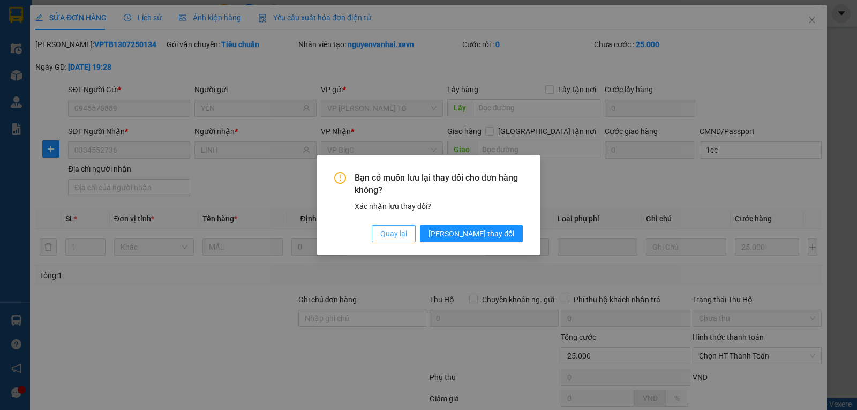
click at [407, 233] on span "Quay lại" at bounding box center [393, 234] width 27 height 12
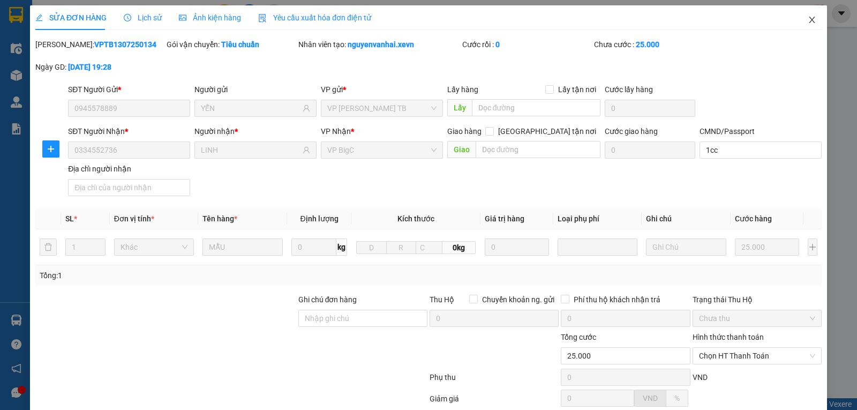
click at [809, 19] on icon "close" at bounding box center [812, 20] width 6 height 6
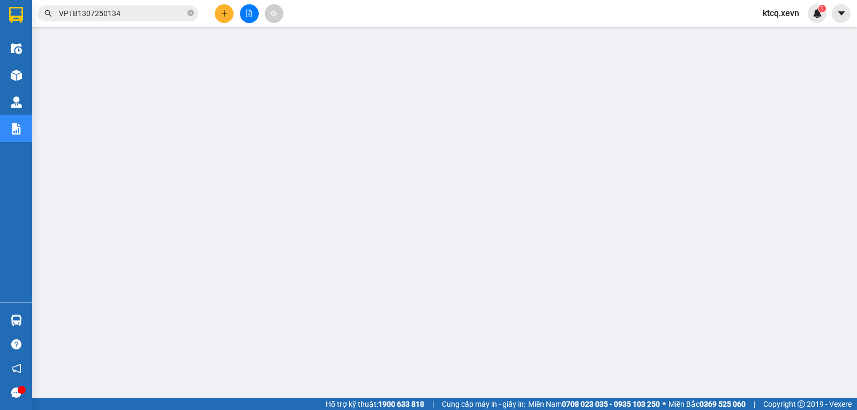
click at [80, 18] on input "VPTB1307250134" at bounding box center [122, 14] width 126 height 12
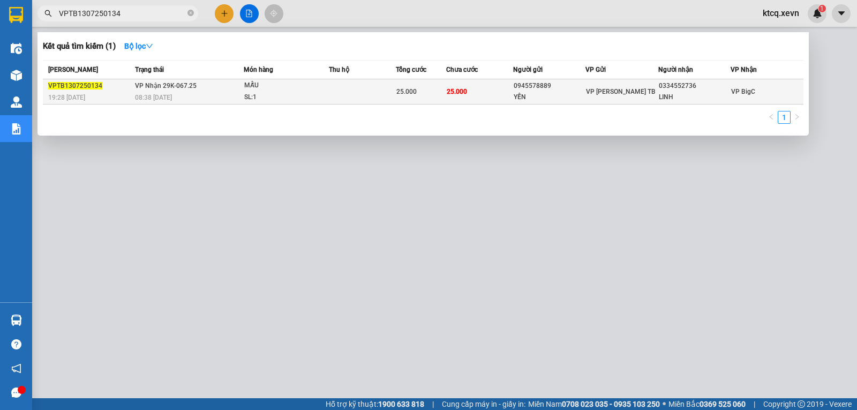
click at [78, 83] on span "VPTB1307250134" at bounding box center [75, 86] width 54 height 8
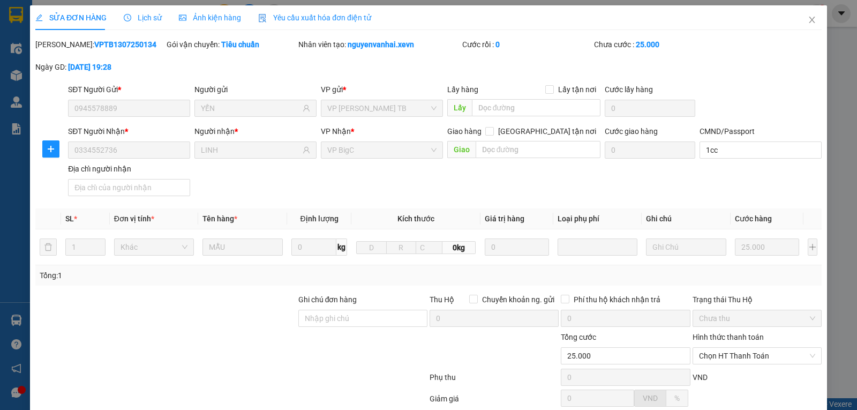
click at [146, 13] on span "Lịch sử" at bounding box center [143, 17] width 38 height 9
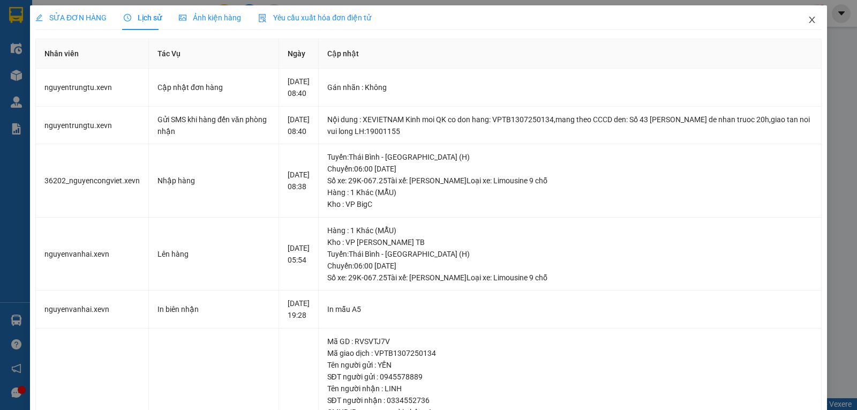
click at [809, 19] on icon "close" at bounding box center [812, 20] width 6 height 6
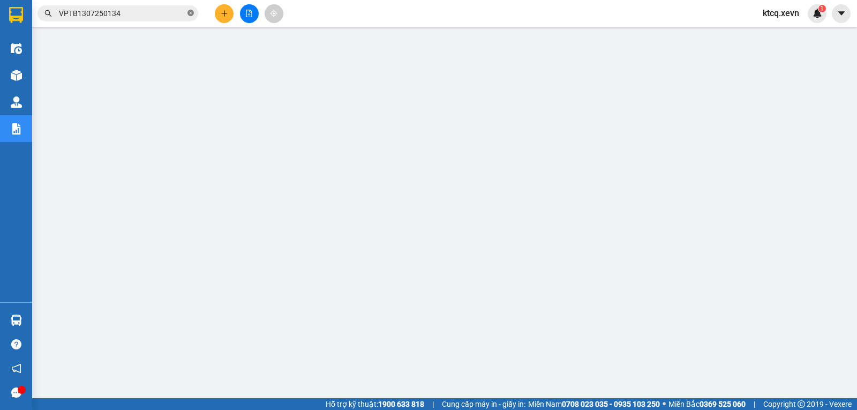
click at [188, 15] on icon "close-circle" at bounding box center [191, 13] width 6 height 6
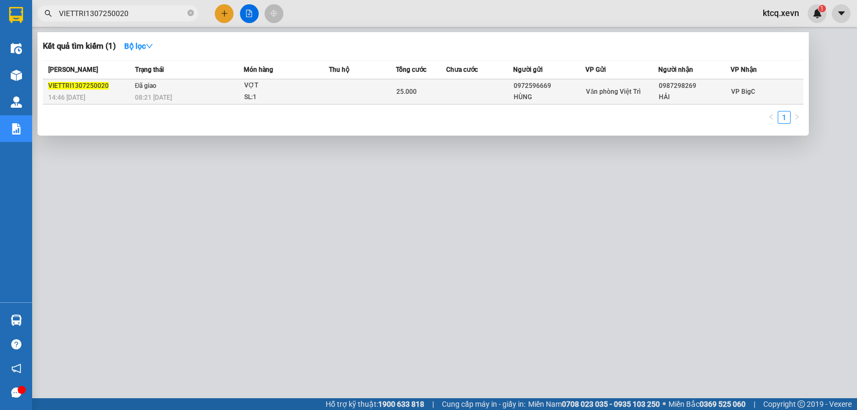
click at [79, 88] on span "VIETTRI1307250020" at bounding box center [78, 86] width 61 height 8
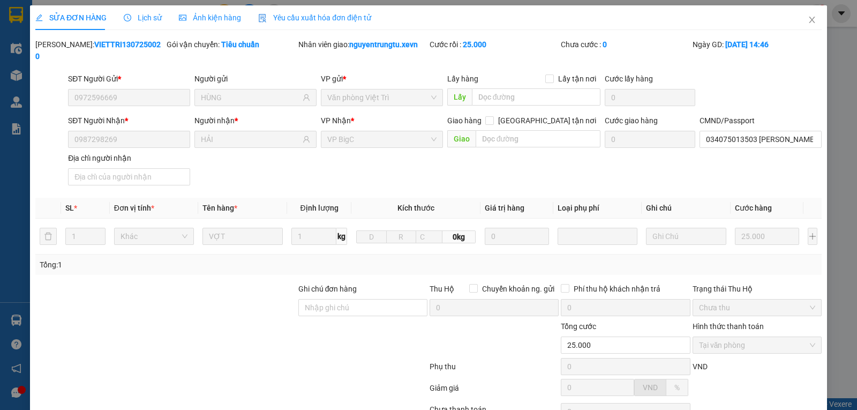
click at [145, 17] on span "Lịch sử" at bounding box center [143, 17] width 38 height 9
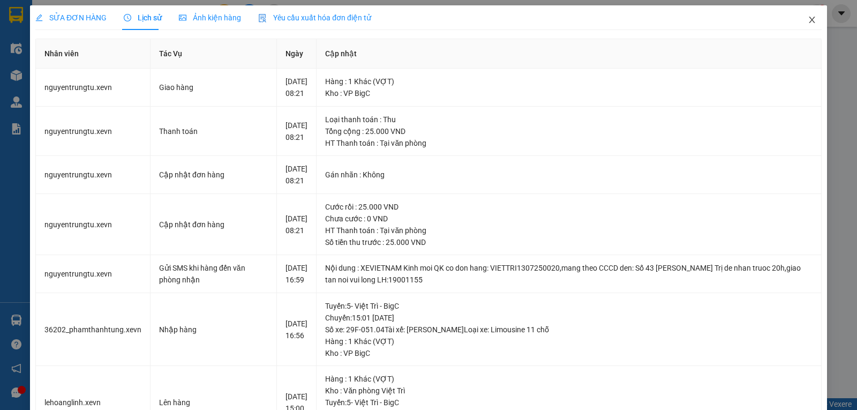
click at [808, 22] on icon "close" at bounding box center [812, 20] width 9 height 9
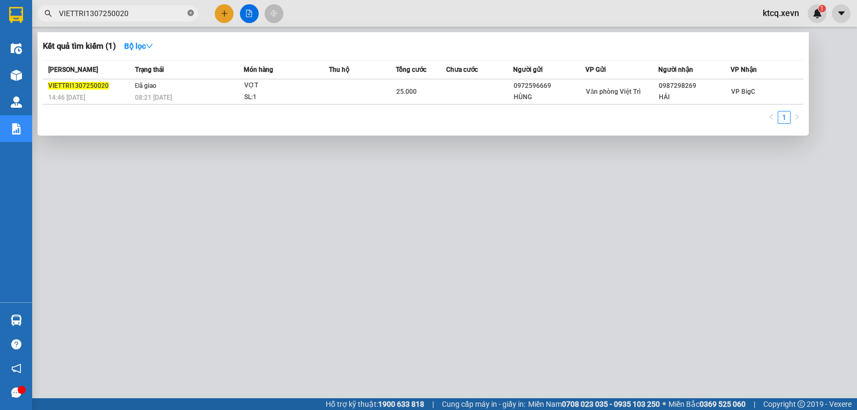
click at [190, 10] on icon "close-circle" at bounding box center [191, 13] width 6 height 6
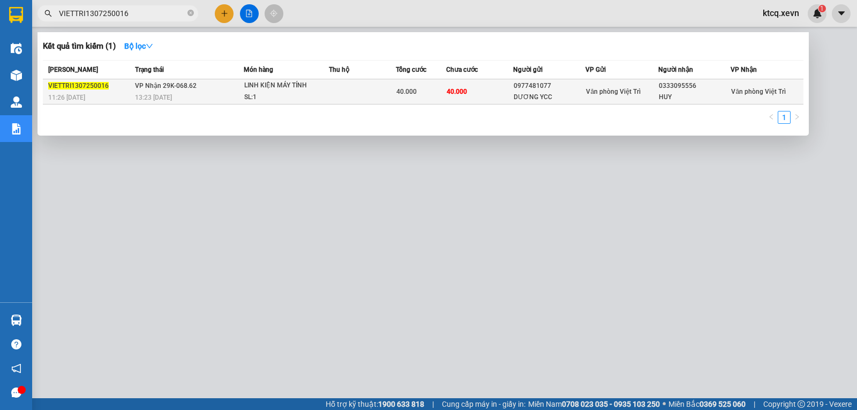
click at [71, 87] on span "VIETTRI1307250016" at bounding box center [78, 86] width 61 height 8
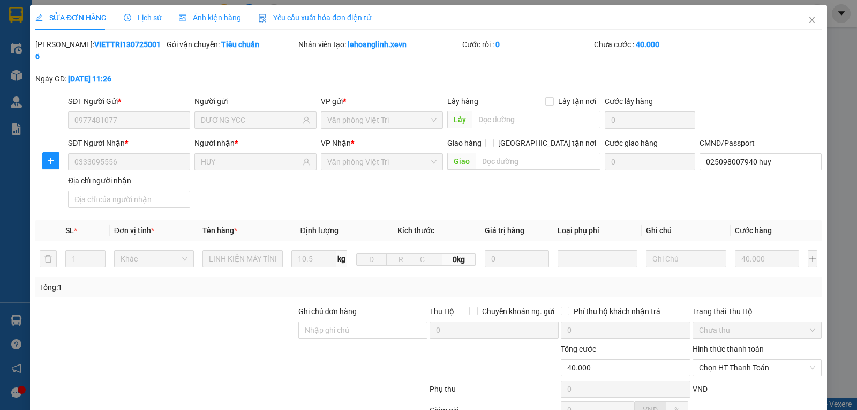
click at [143, 17] on span "Lịch sử" at bounding box center [143, 17] width 38 height 9
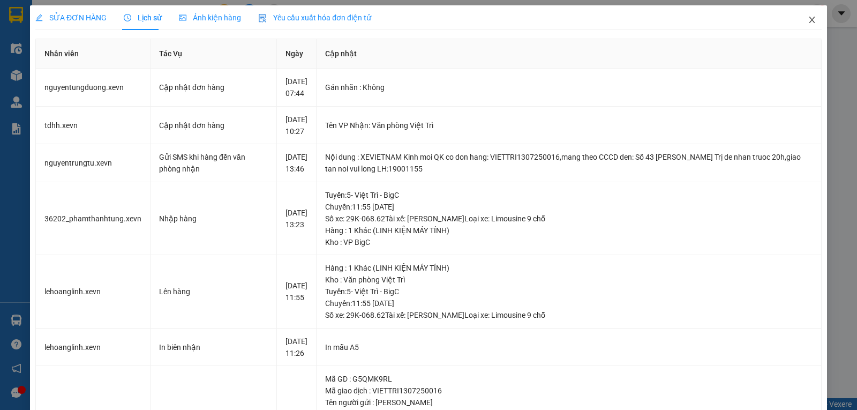
click at [809, 22] on icon "close" at bounding box center [812, 20] width 6 height 6
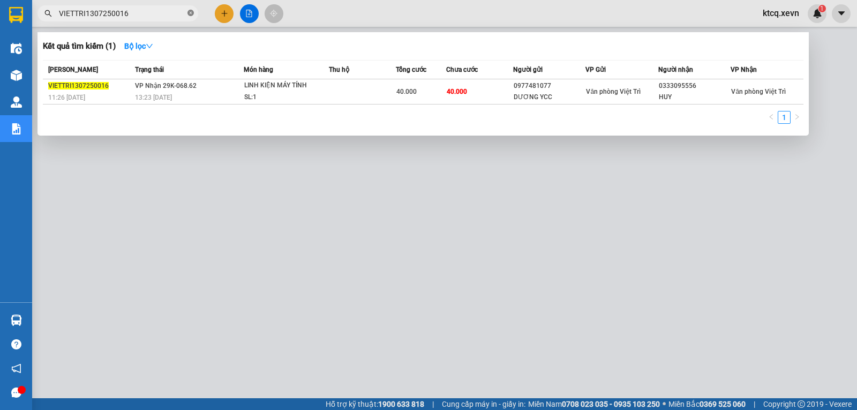
click at [190, 13] on icon "close-circle" at bounding box center [191, 13] width 6 height 6
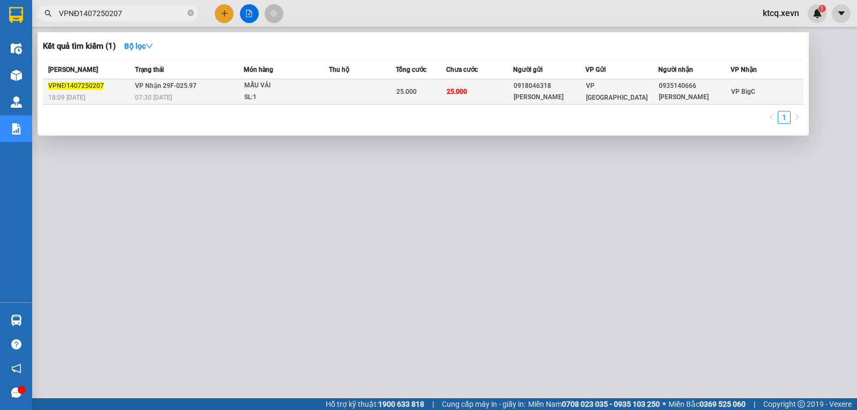
click at [83, 86] on div "VPNĐ1407250207" at bounding box center [90, 85] width 84 height 11
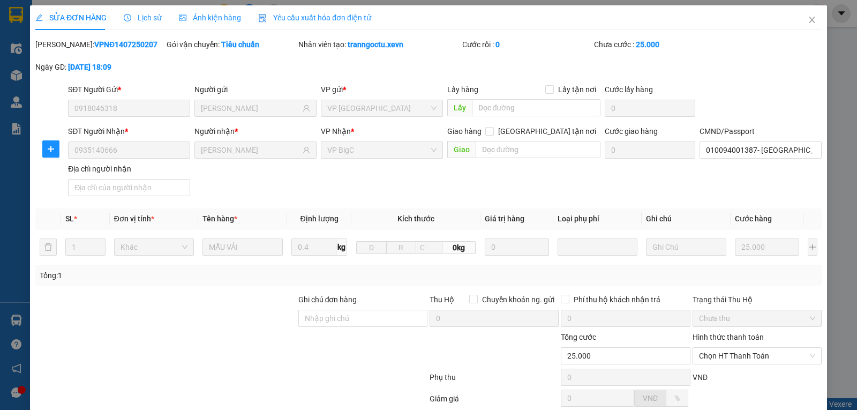
click at [142, 18] on span "Lịch sử" at bounding box center [143, 17] width 38 height 9
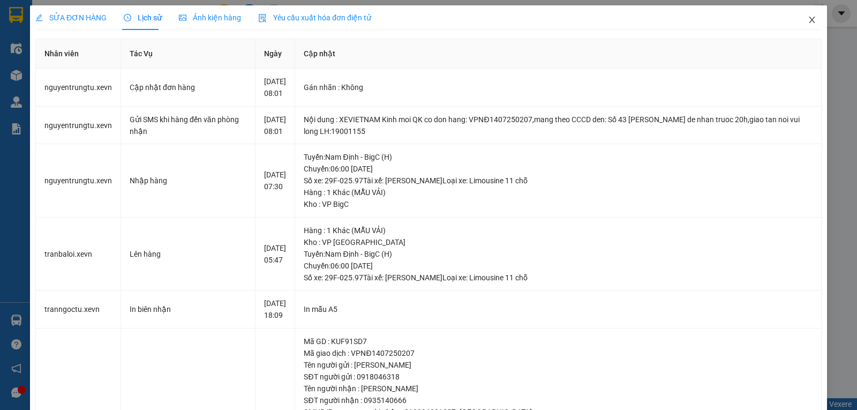
click at [804, 15] on span "Close" at bounding box center [812, 20] width 30 height 30
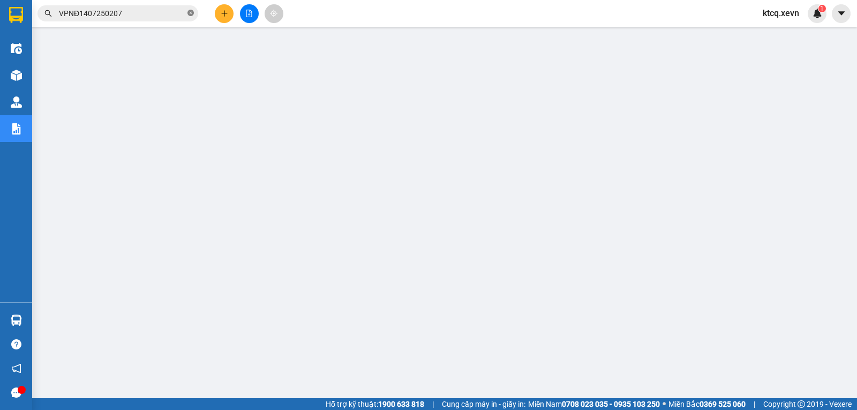
click at [189, 15] on icon "close-circle" at bounding box center [191, 13] width 6 height 6
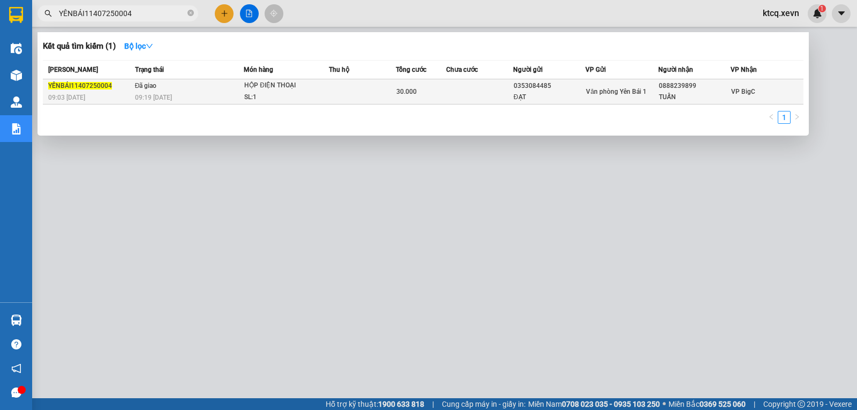
click at [65, 85] on span "YÊNBÁI11407250004" at bounding box center [80, 86] width 64 height 8
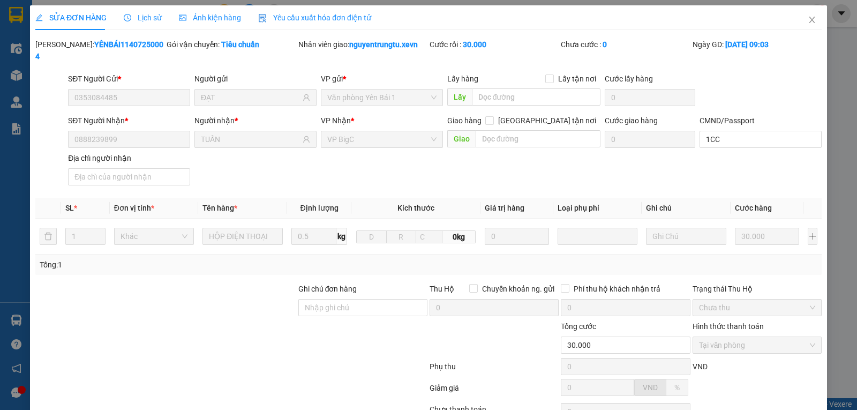
click at [129, 17] on icon "clock-circle" at bounding box center [128, 18] width 8 height 8
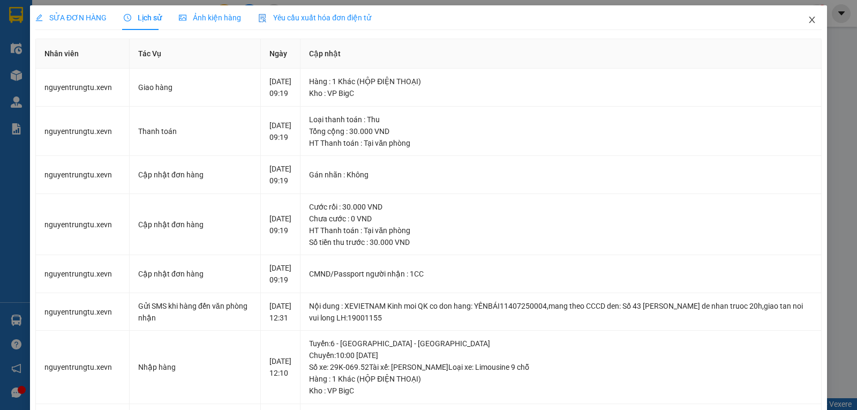
drag, startPoint x: 806, startPoint y: 18, endPoint x: 779, endPoint y: 15, distance: 27.0
click at [809, 18] on icon "close" at bounding box center [812, 20] width 6 height 6
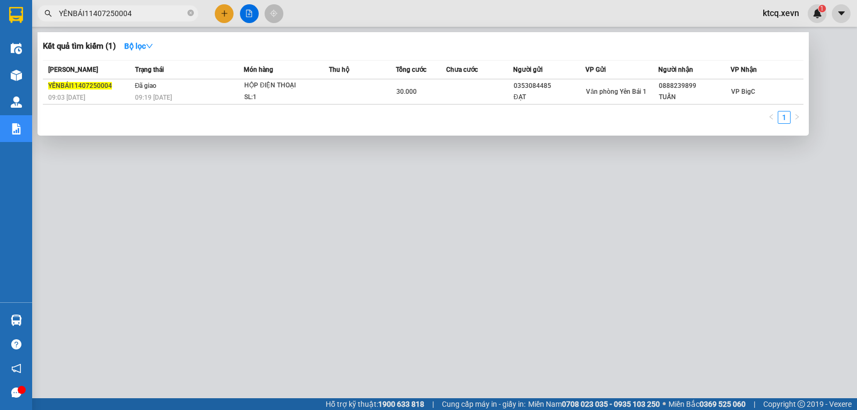
drag, startPoint x: 158, startPoint y: 14, endPoint x: 33, endPoint y: 11, distance: 125.4
click at [33, 11] on div "YÊNBÁI11407250004" at bounding box center [104, 13] width 209 height 16
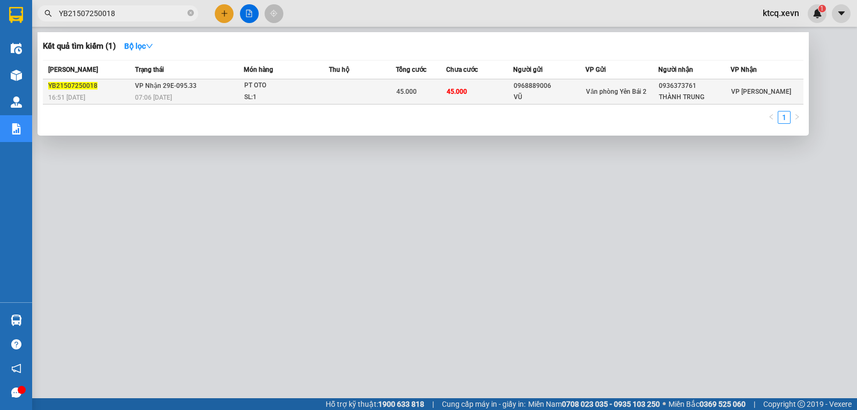
click at [65, 86] on span "YB21507250018" at bounding box center [72, 86] width 49 height 8
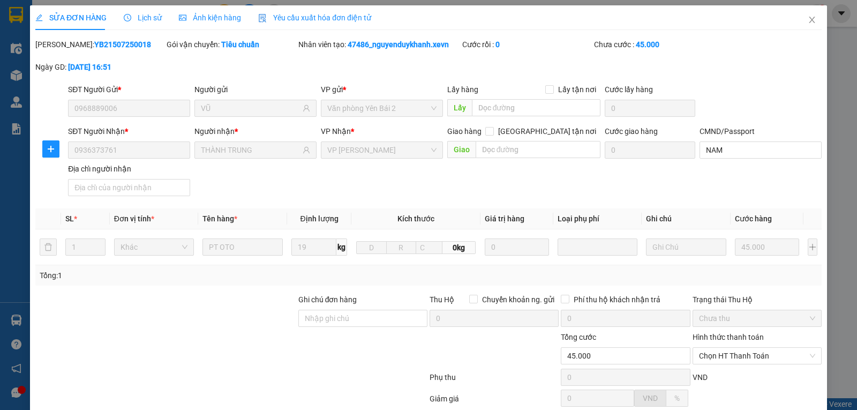
click at [146, 13] on span "Lịch sử" at bounding box center [143, 17] width 38 height 9
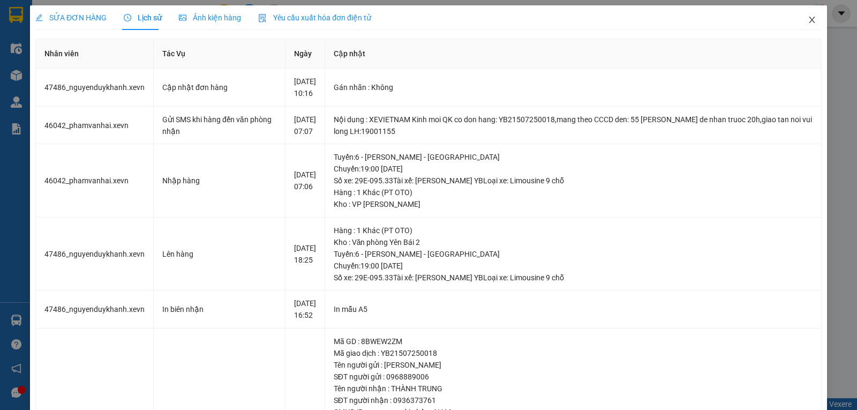
click at [808, 19] on icon "close" at bounding box center [812, 20] width 9 height 9
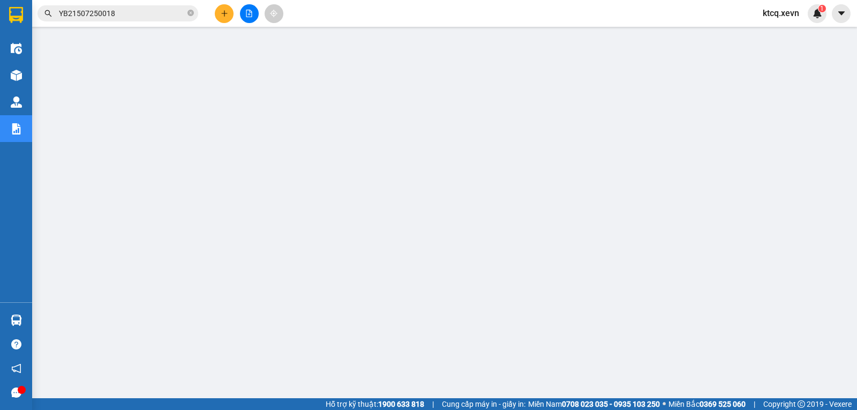
click at [187, 14] on span "YB21507250018" at bounding box center [118, 13] width 161 height 16
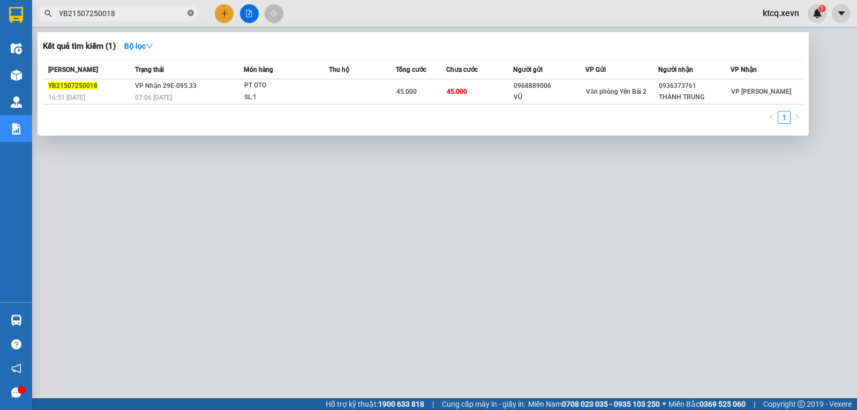
click at [191, 14] on icon "close-circle" at bounding box center [191, 13] width 6 height 6
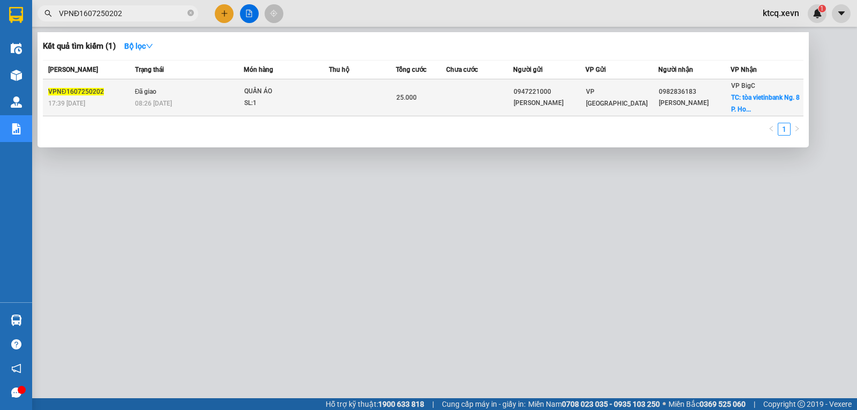
click at [74, 95] on span "VPNĐ1607250202" at bounding box center [76, 92] width 56 height 8
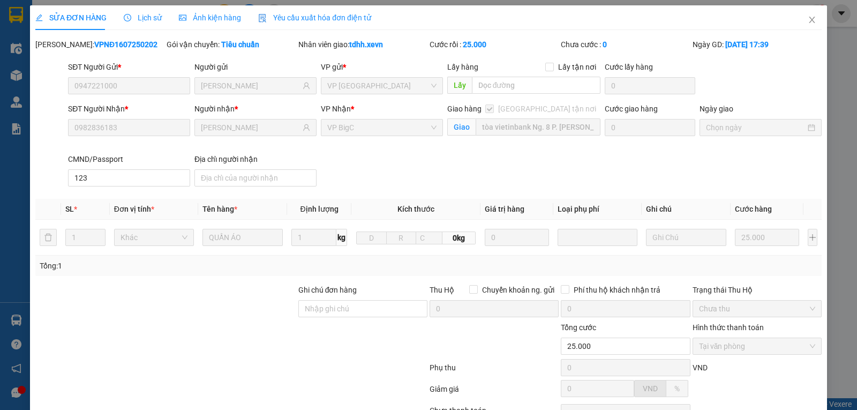
click at [132, 18] on span "Lịch sử" at bounding box center [143, 17] width 38 height 9
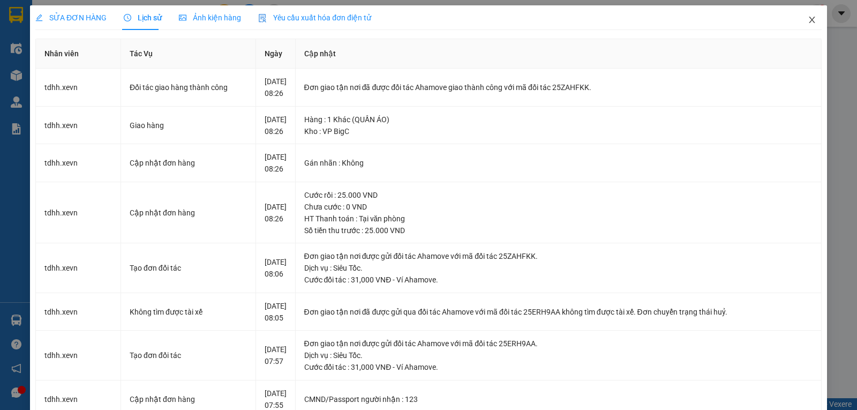
click at [808, 20] on icon "close" at bounding box center [812, 20] width 9 height 9
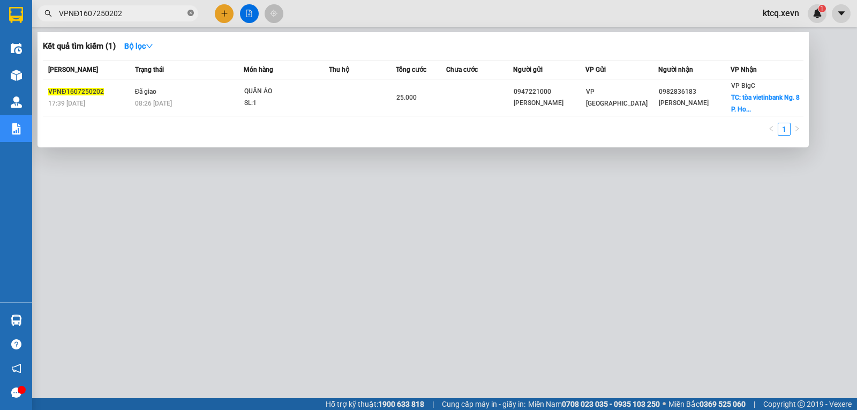
click at [190, 14] on icon "close-circle" at bounding box center [191, 13] width 6 height 6
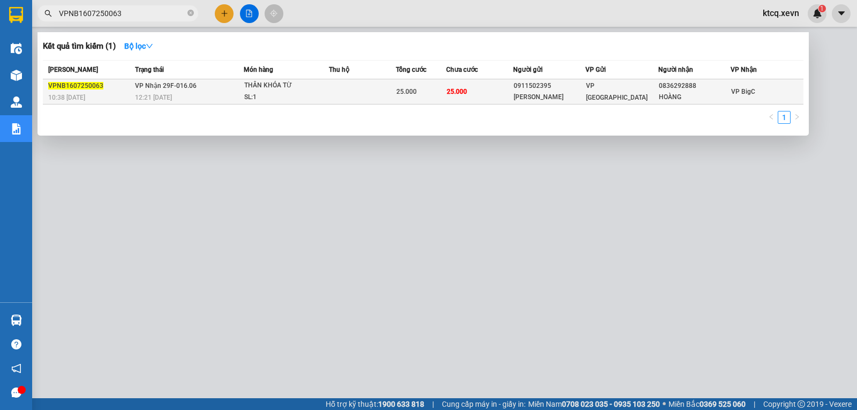
click at [76, 86] on span "VPNB1607250063" at bounding box center [75, 86] width 55 height 8
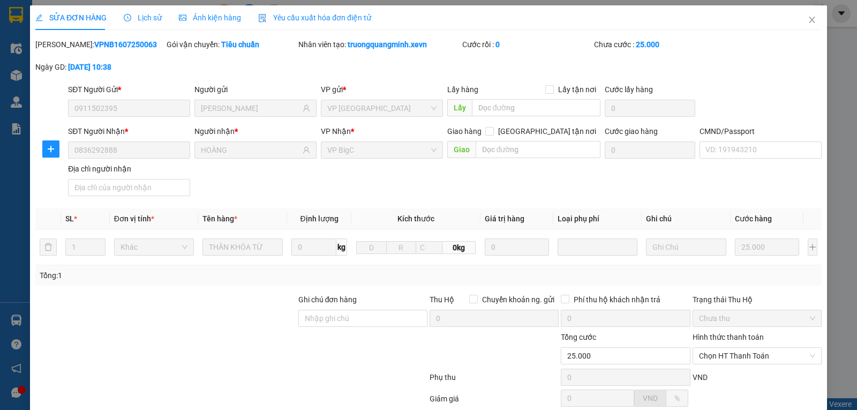
click at [148, 18] on span "Lịch sử" at bounding box center [143, 17] width 38 height 9
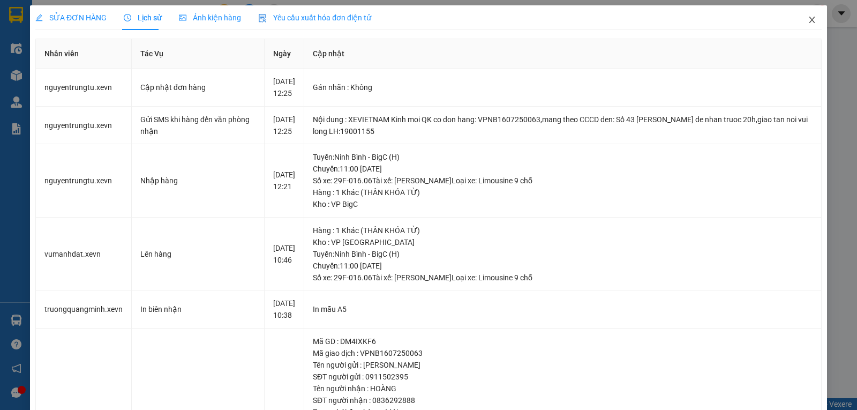
click at [809, 18] on span "Close" at bounding box center [812, 20] width 30 height 30
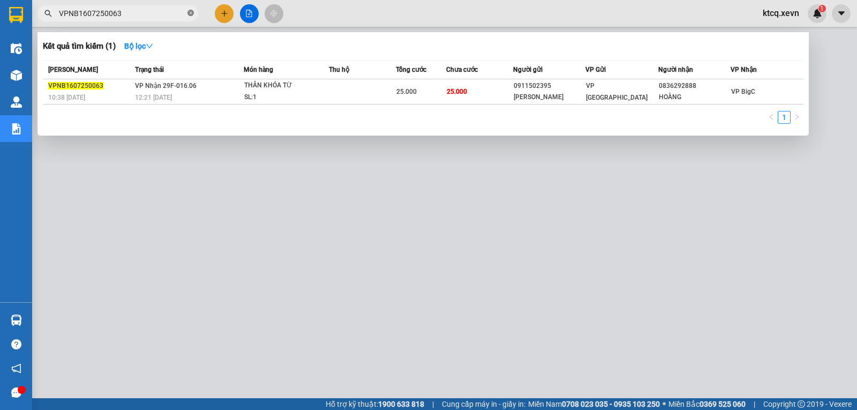
click at [192, 15] on icon "close-circle" at bounding box center [191, 13] width 6 height 6
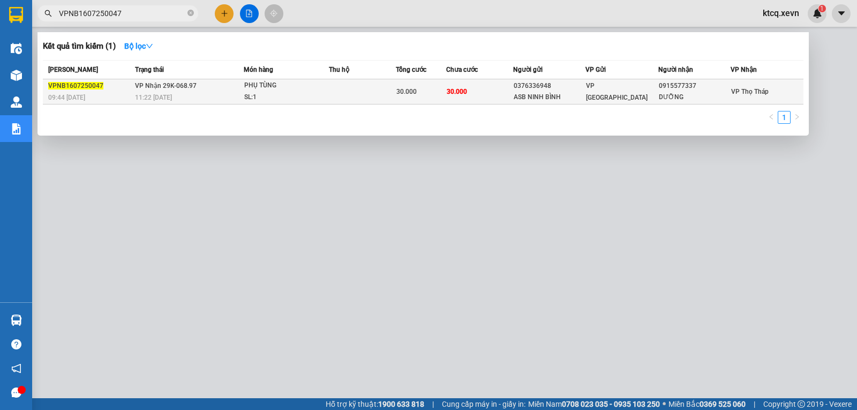
click at [77, 88] on span "VPNB1607250047" at bounding box center [75, 86] width 55 height 8
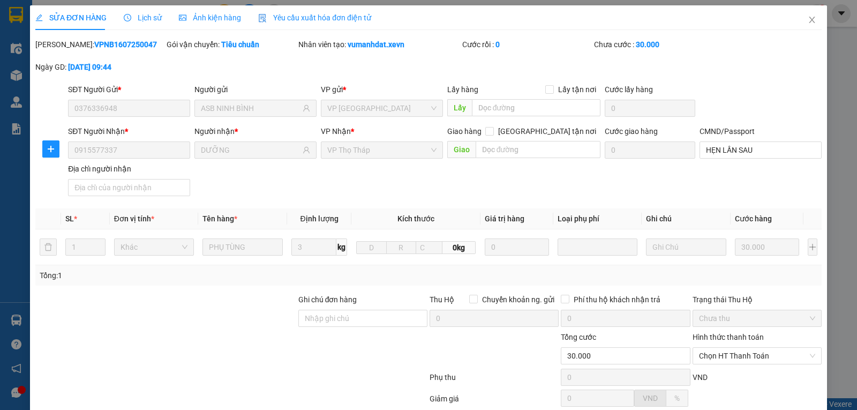
click at [144, 15] on span "Lịch sử" at bounding box center [143, 17] width 38 height 9
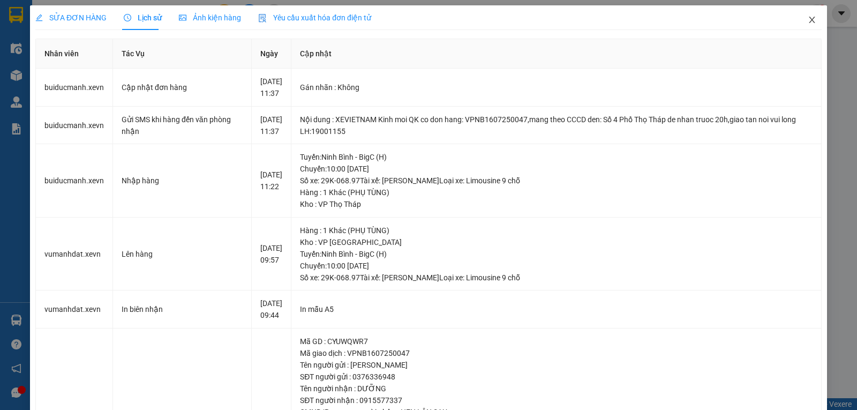
click at [808, 24] on icon "close" at bounding box center [812, 20] width 9 height 9
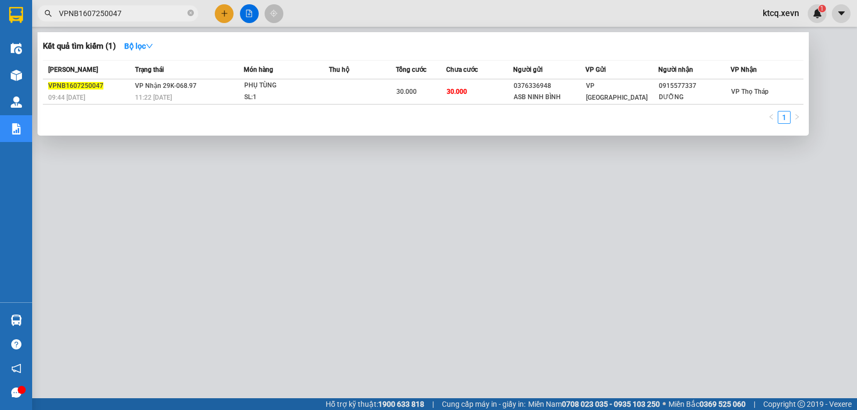
click at [194, 13] on span "VPNB1607250047" at bounding box center [118, 13] width 161 height 16
click at [192, 13] on icon "close-circle" at bounding box center [191, 13] width 6 height 6
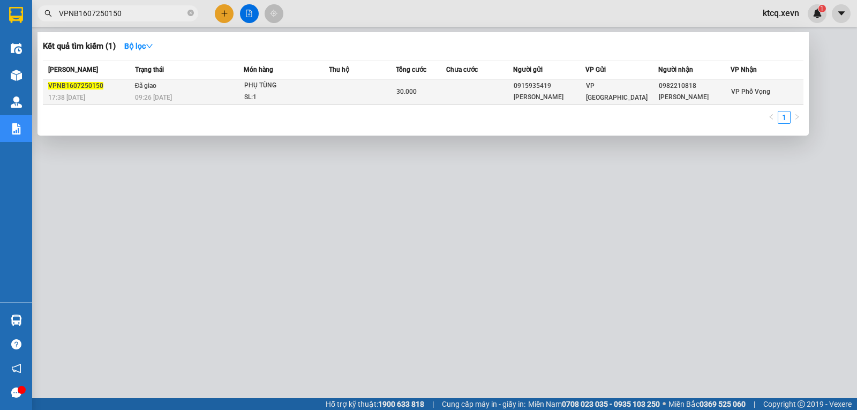
click at [78, 88] on span "VPNB1607250150" at bounding box center [75, 86] width 55 height 8
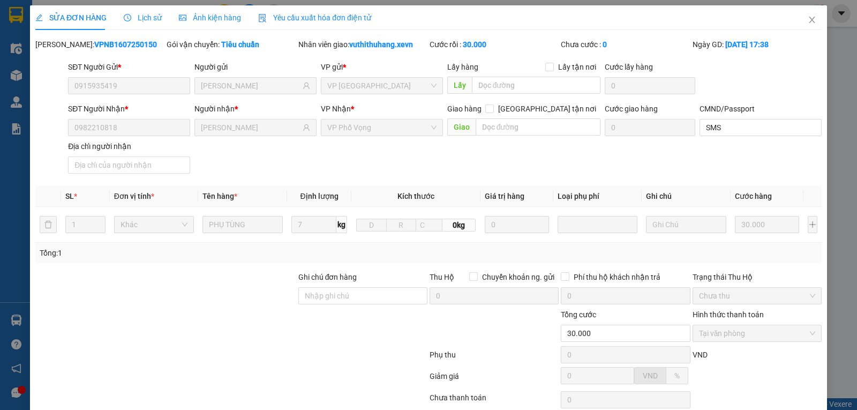
click at [132, 19] on span "Lịch sử" at bounding box center [143, 17] width 38 height 9
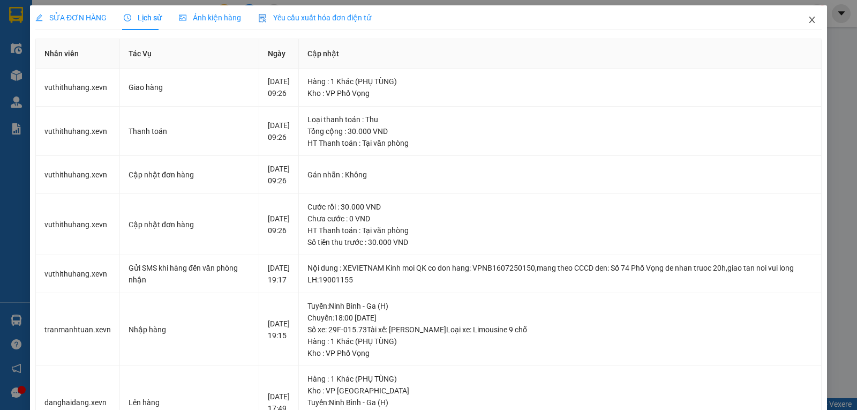
click at [808, 20] on icon "close" at bounding box center [812, 20] width 9 height 9
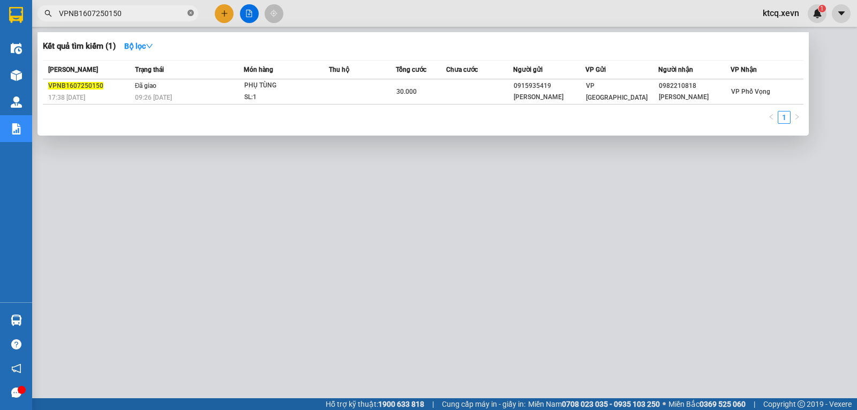
click at [192, 10] on icon "close-circle" at bounding box center [191, 13] width 6 height 6
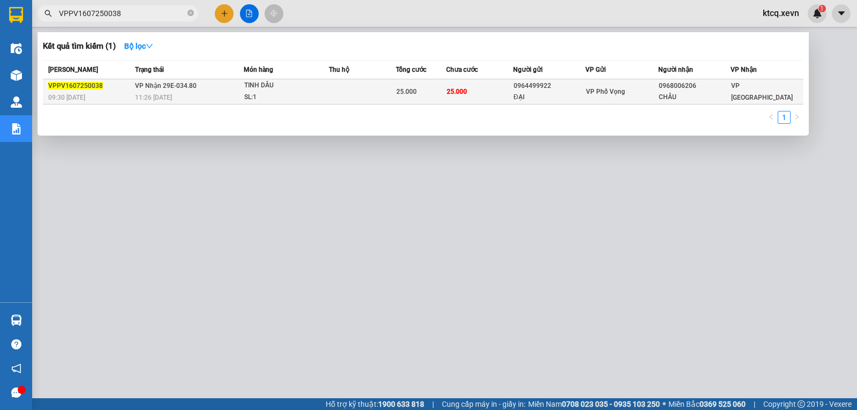
click at [68, 86] on span "VPPV1607250038" at bounding box center [75, 86] width 55 height 8
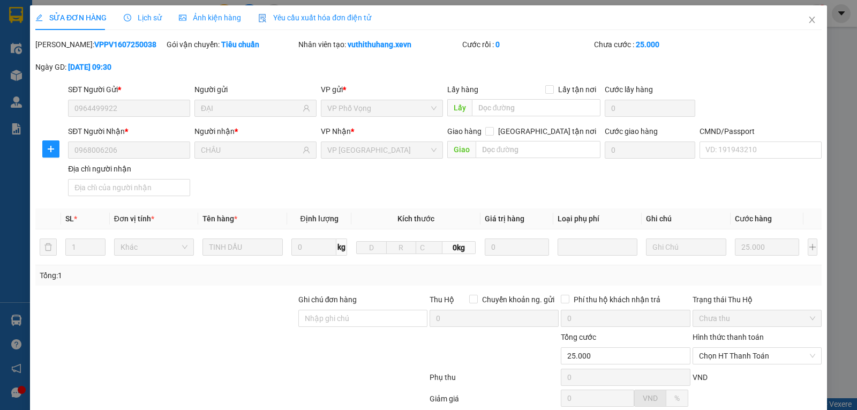
click at [135, 17] on span "Lịch sử" at bounding box center [143, 17] width 38 height 9
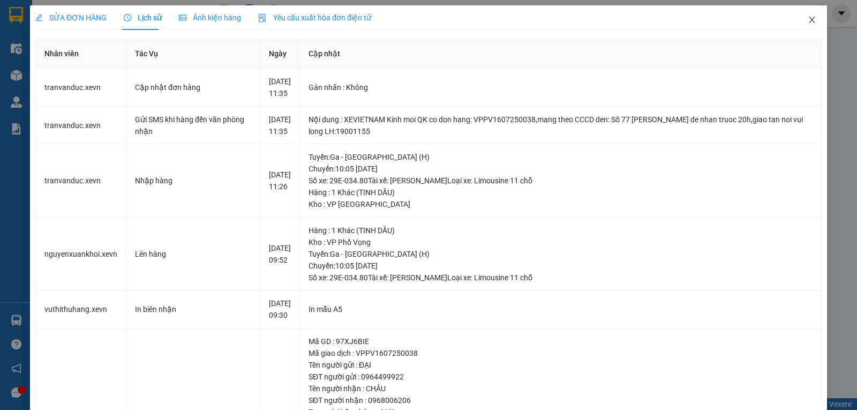
click at [808, 23] on icon "close" at bounding box center [812, 20] width 9 height 9
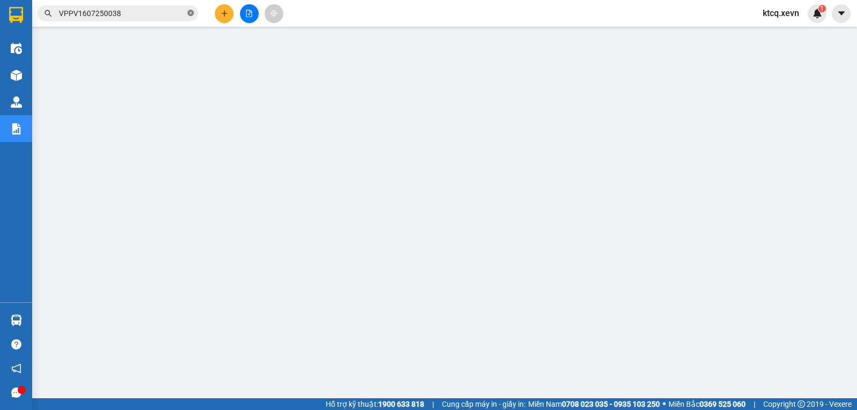
click at [191, 15] on icon "close-circle" at bounding box center [191, 13] width 6 height 6
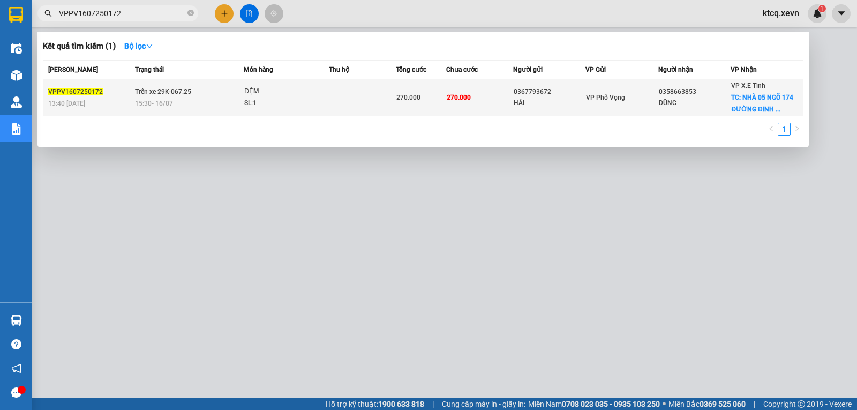
click at [75, 88] on span "VPPV1607250172" at bounding box center [75, 92] width 55 height 8
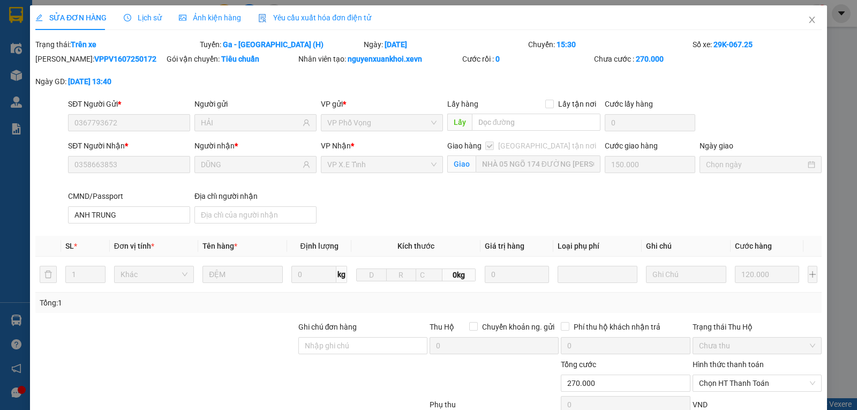
click at [143, 13] on span "Lịch sử" at bounding box center [143, 17] width 38 height 9
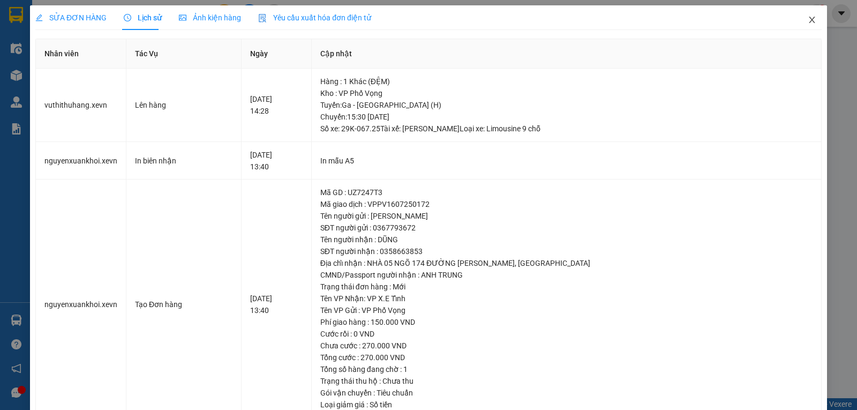
click at [809, 20] on icon "close" at bounding box center [812, 20] width 6 height 6
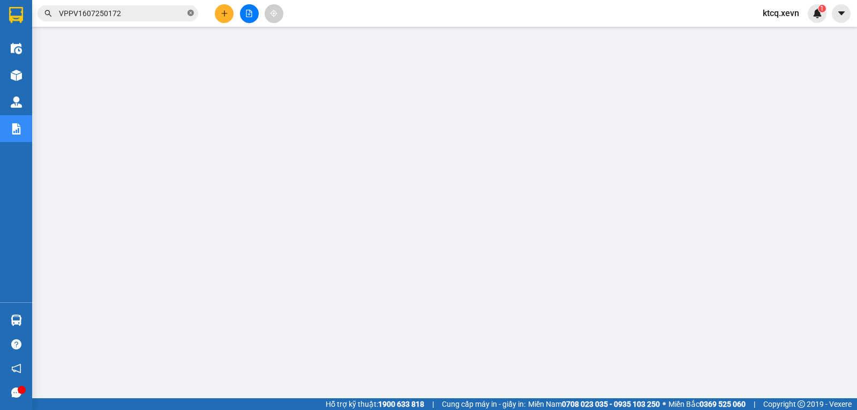
click at [189, 13] on icon "close-circle" at bounding box center [191, 13] width 6 height 6
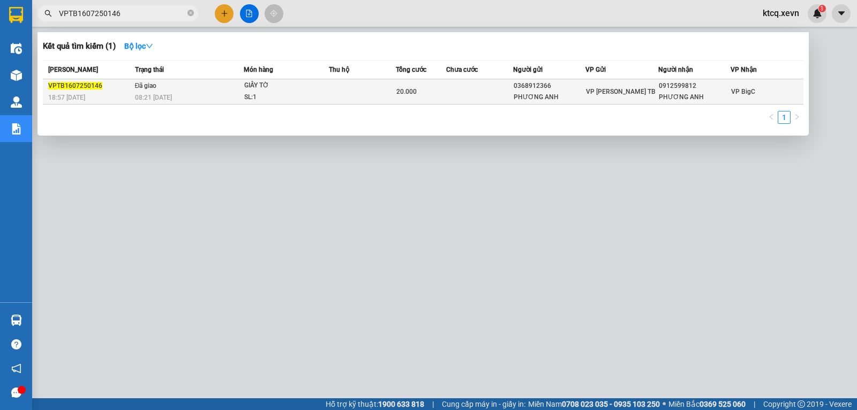
click at [87, 87] on span "VPTB1607250146" at bounding box center [75, 86] width 54 height 8
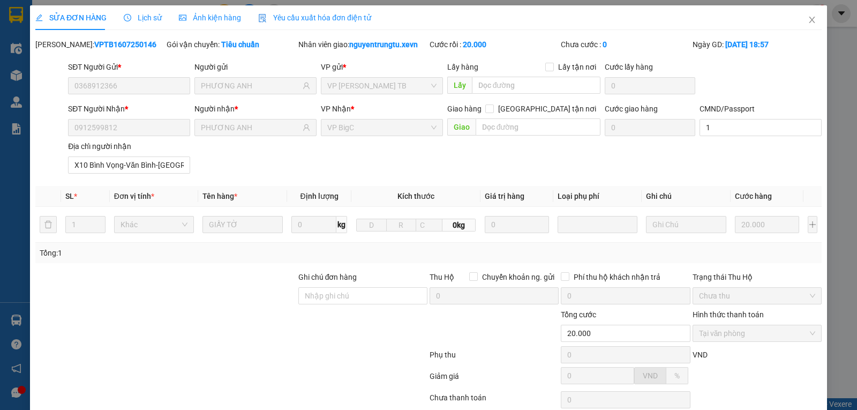
click at [148, 17] on span "Lịch sử" at bounding box center [143, 17] width 38 height 9
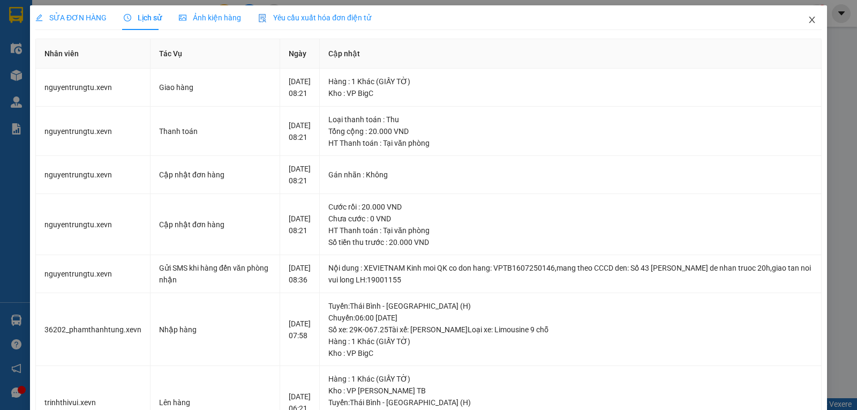
click at [808, 21] on icon "close" at bounding box center [812, 20] width 9 height 9
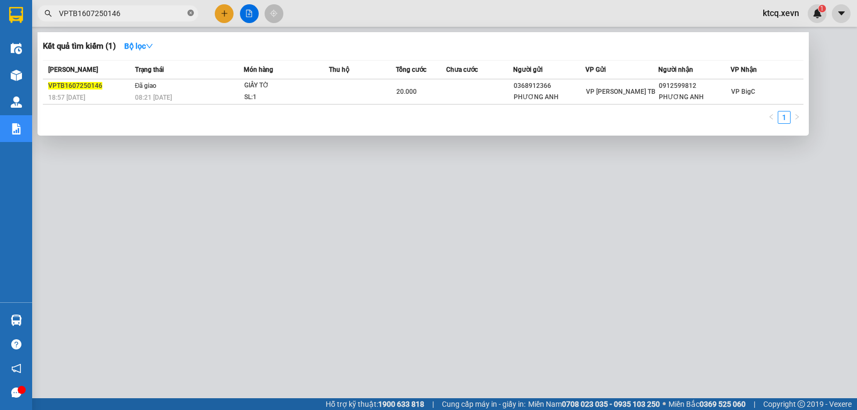
click at [191, 13] on icon "close-circle" at bounding box center [191, 13] width 6 height 6
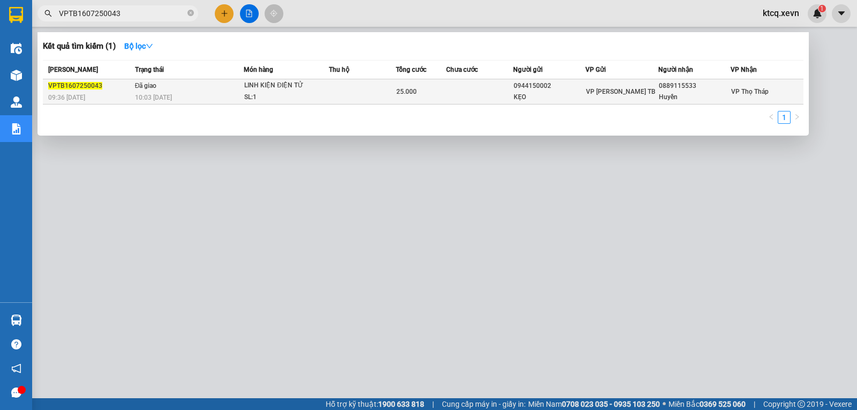
click at [64, 84] on span "VPTB1607250043" at bounding box center [75, 86] width 54 height 8
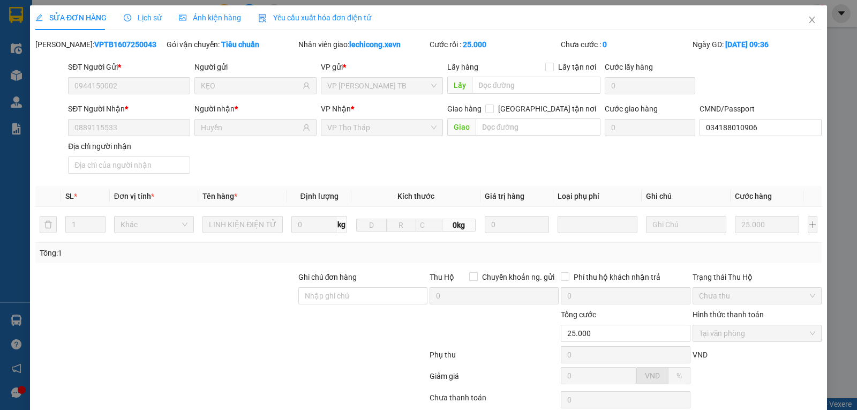
click at [153, 17] on span "Lịch sử" at bounding box center [143, 17] width 38 height 9
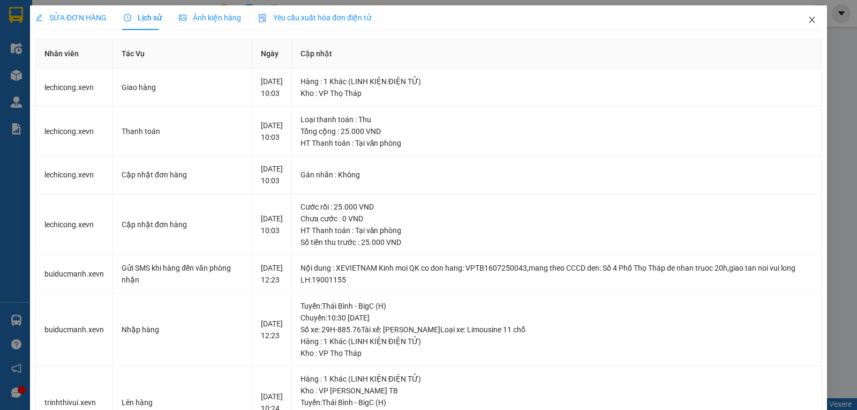
click at [808, 19] on icon "close" at bounding box center [812, 20] width 9 height 9
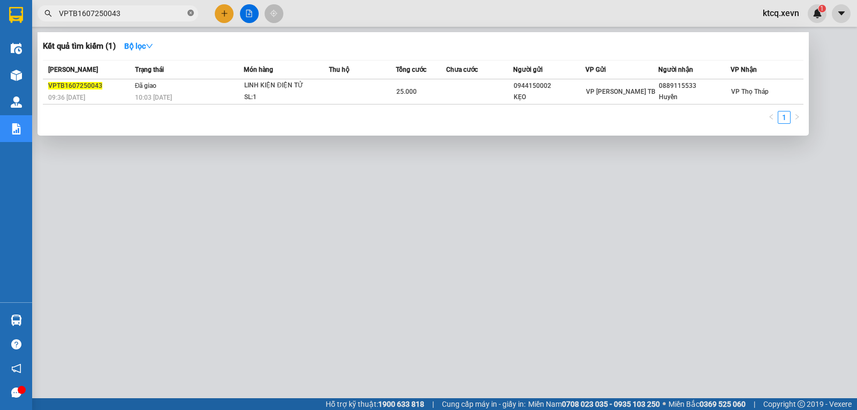
click at [190, 16] on icon "close-circle" at bounding box center [191, 13] width 6 height 6
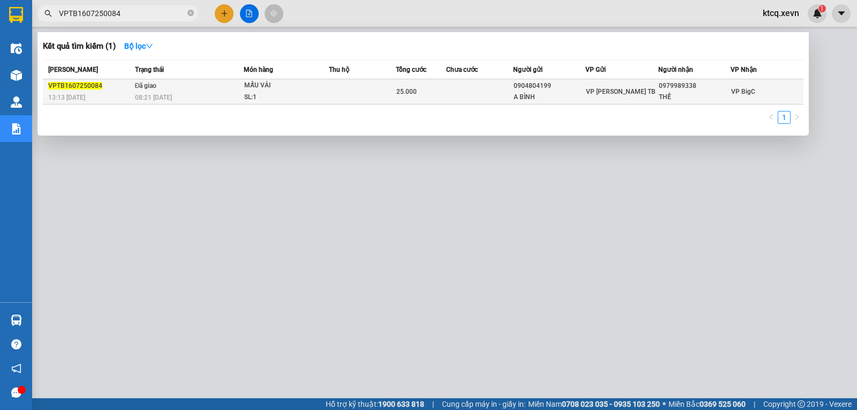
click at [72, 85] on span "VPTB1607250084" at bounding box center [75, 86] width 54 height 8
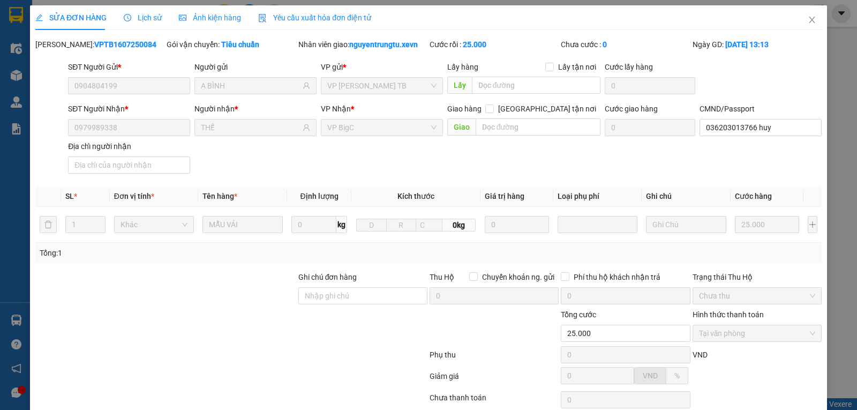
click at [136, 17] on span "Lịch sử" at bounding box center [143, 17] width 38 height 9
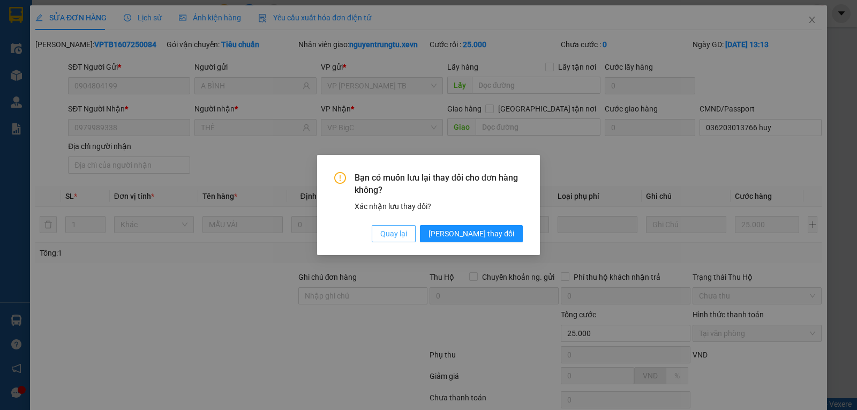
drag, startPoint x: 432, startPoint y: 233, endPoint x: 647, endPoint y: 64, distance: 273.5
click at [407, 232] on span "Quay lại" at bounding box center [393, 234] width 27 height 12
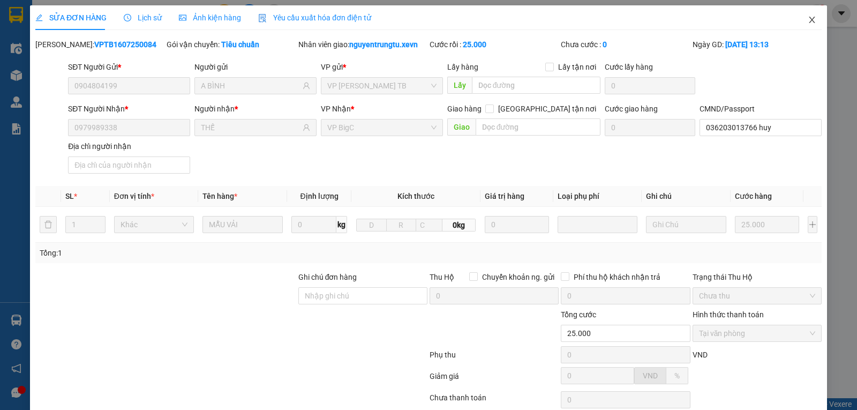
click at [808, 18] on icon "close" at bounding box center [812, 20] width 9 height 9
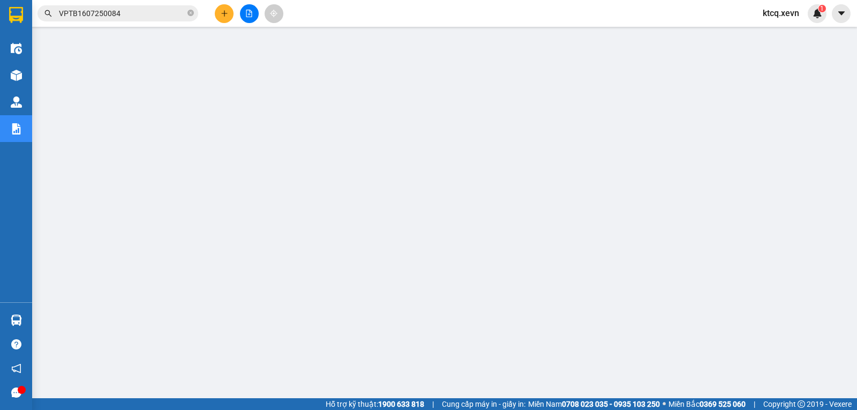
click at [87, 16] on input "VPTB1607250084" at bounding box center [122, 14] width 126 height 12
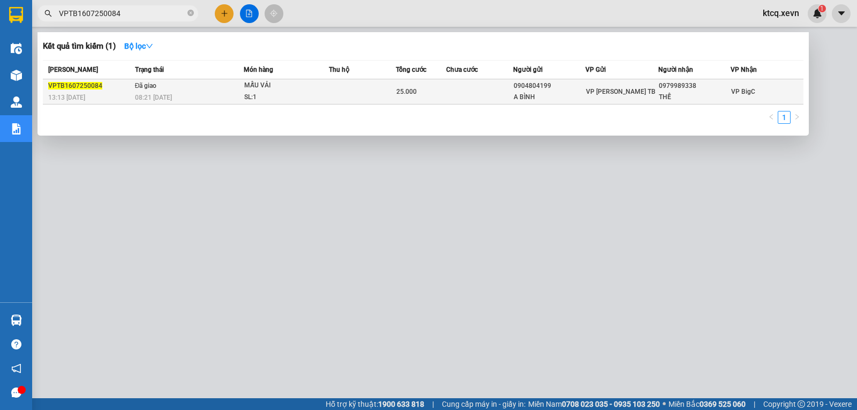
click at [95, 85] on span "VPTB1607250084" at bounding box center [75, 86] width 54 height 8
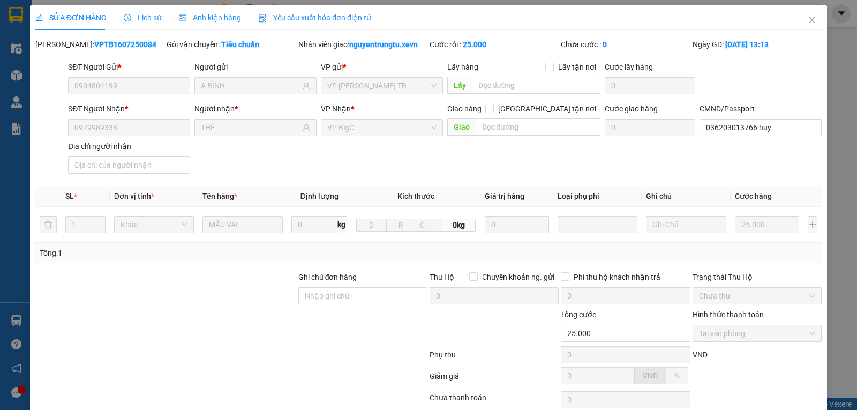
click at [145, 19] on span "Lịch sử" at bounding box center [143, 17] width 38 height 9
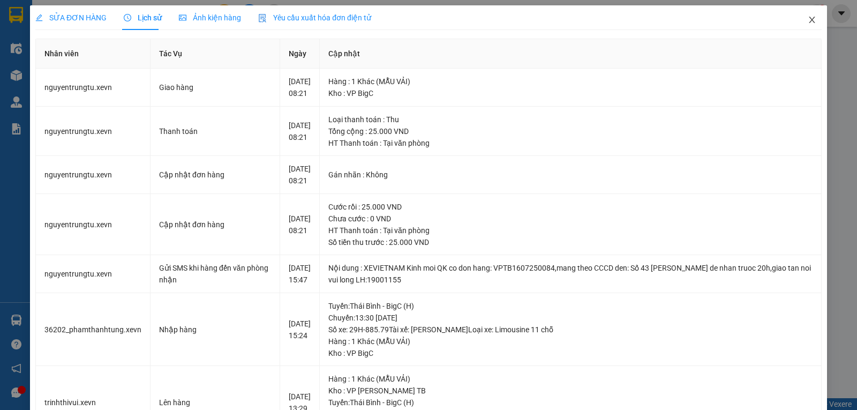
click at [808, 17] on icon "close" at bounding box center [812, 20] width 9 height 9
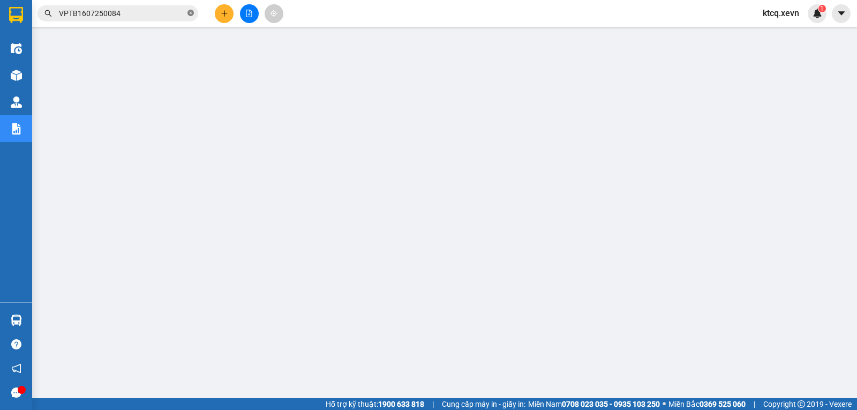
click at [193, 13] on icon "close-circle" at bounding box center [191, 13] width 6 height 6
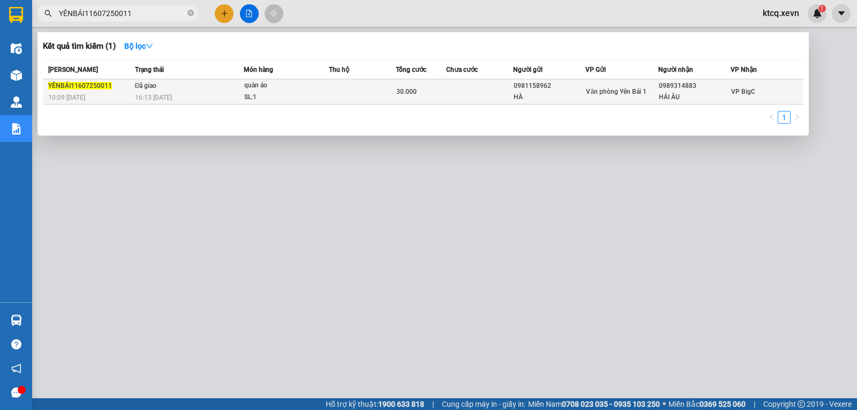
click at [70, 86] on span "YÊNBÁI11607250011" at bounding box center [80, 86] width 64 height 8
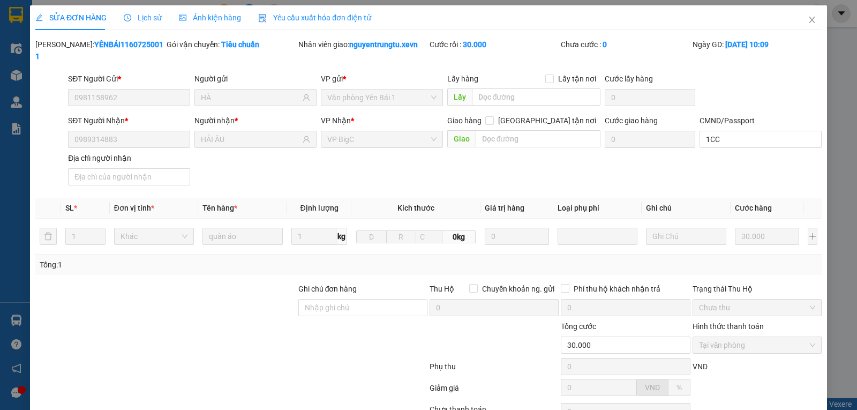
click at [144, 18] on span "Lịch sử" at bounding box center [143, 17] width 38 height 9
